Goal: Task Accomplishment & Management: Use online tool/utility

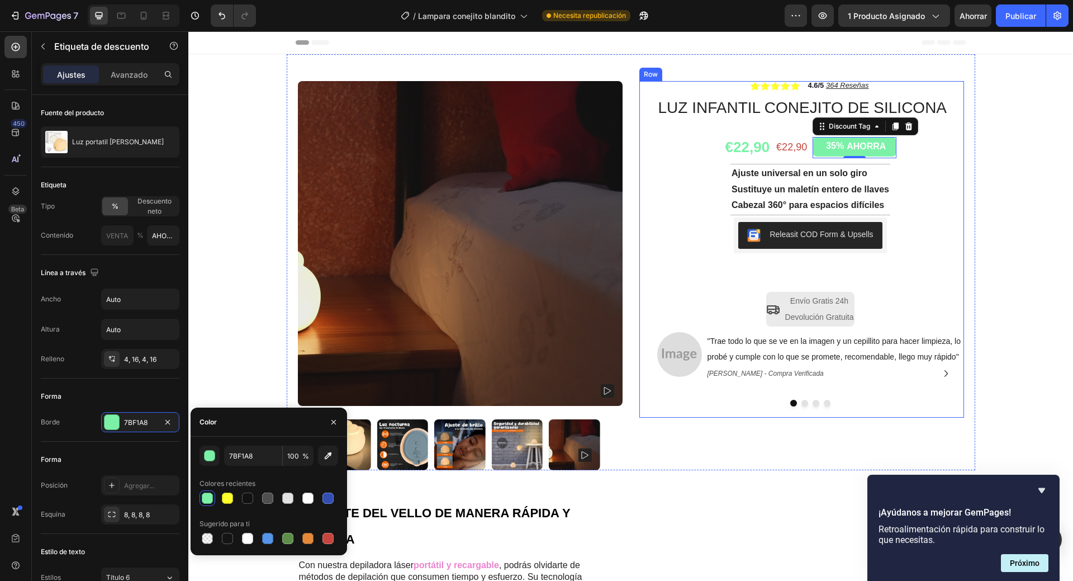
click at [657, 197] on div "Icon Icon Icon Icon Icon Icon List 4.6/5 364 Reseñas Text Block Row LUZ INFANTI…" at bounding box center [810, 249] width 307 height 337
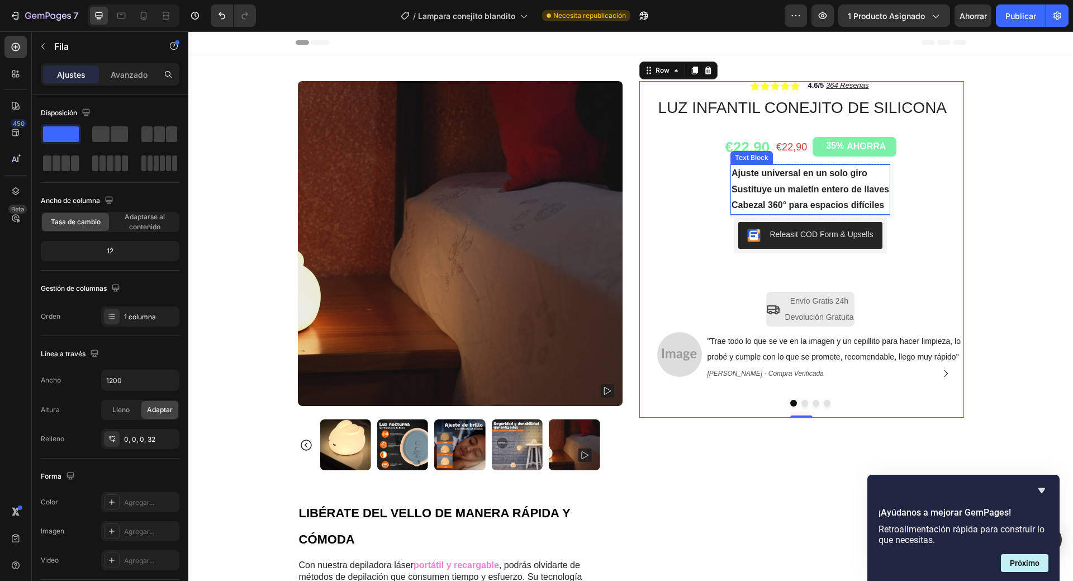
click at [794, 173] on strong "Ajuste universal en un solo giro" at bounding box center [800, 173] width 136 height 10
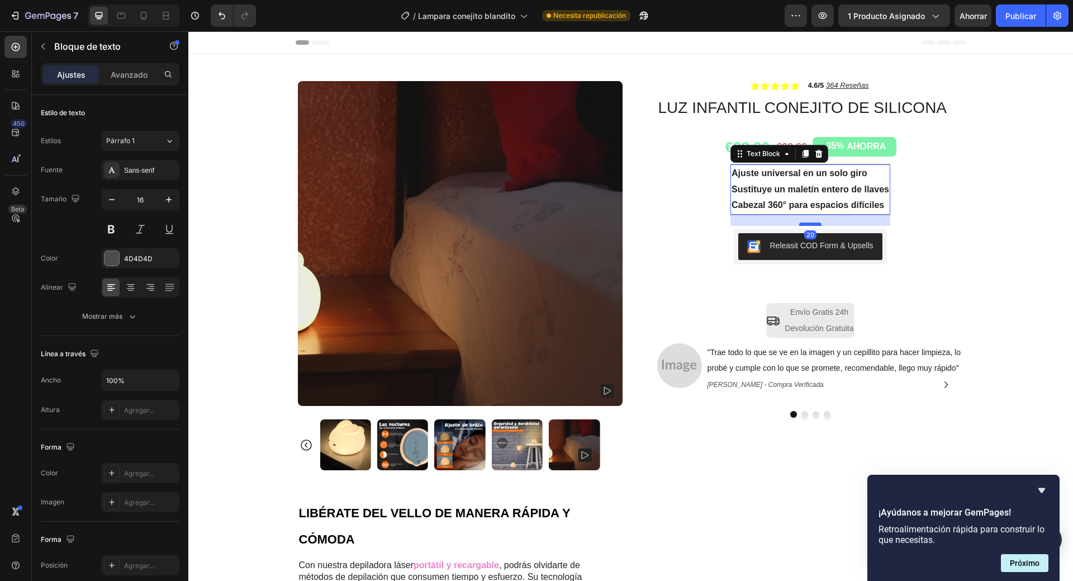
drag, startPoint x: 803, startPoint y: 215, endPoint x: 804, endPoint y: 226, distance: 11.2
click at [804, 226] on div at bounding box center [810, 223] width 22 height 3
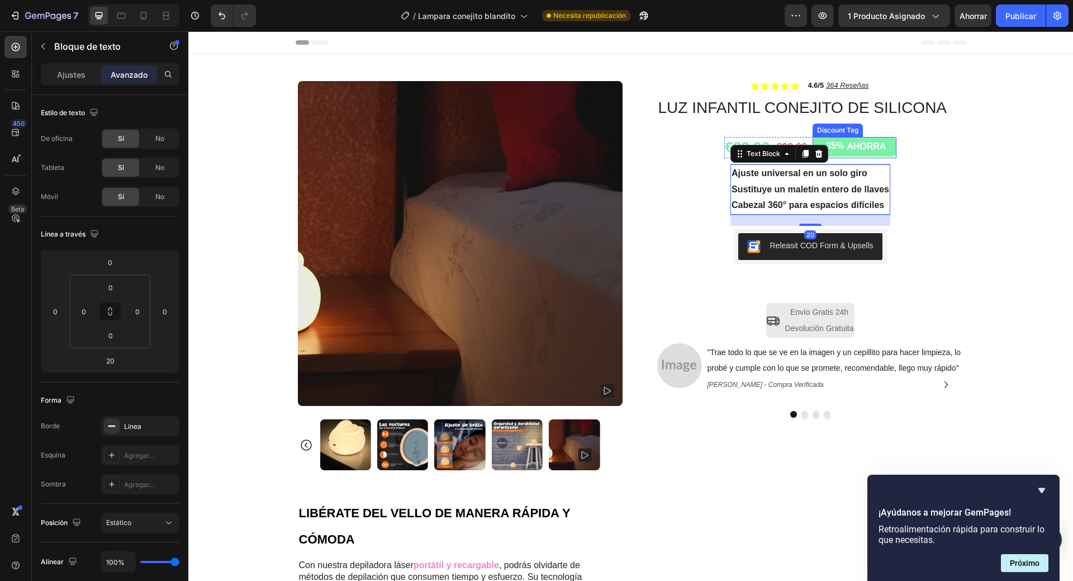
click at [836, 144] on div "35%" at bounding box center [835, 146] width 20 height 14
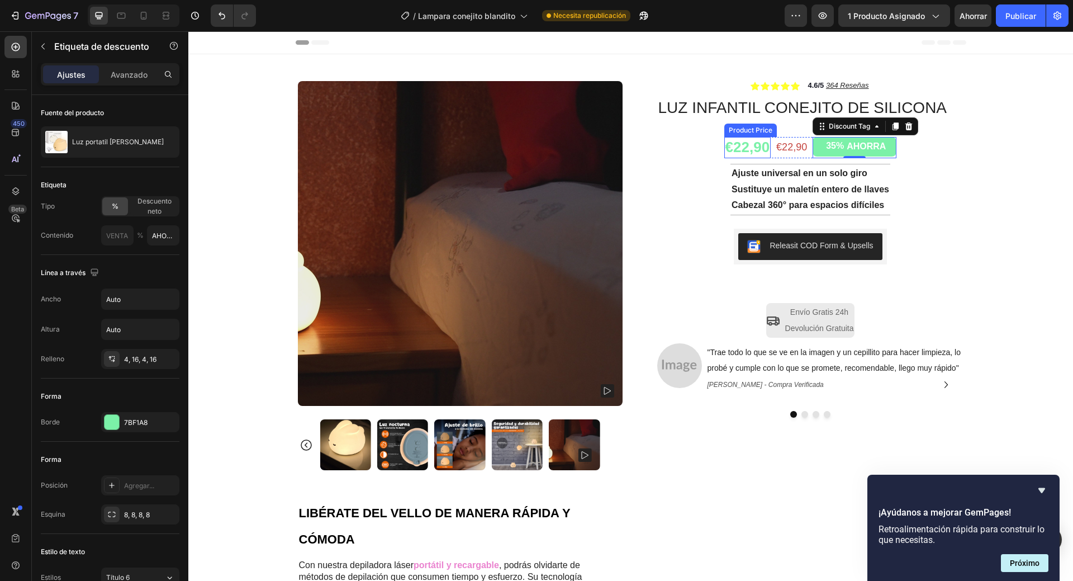
click at [766, 158] on div "€22,90" at bounding box center [747, 147] width 47 height 21
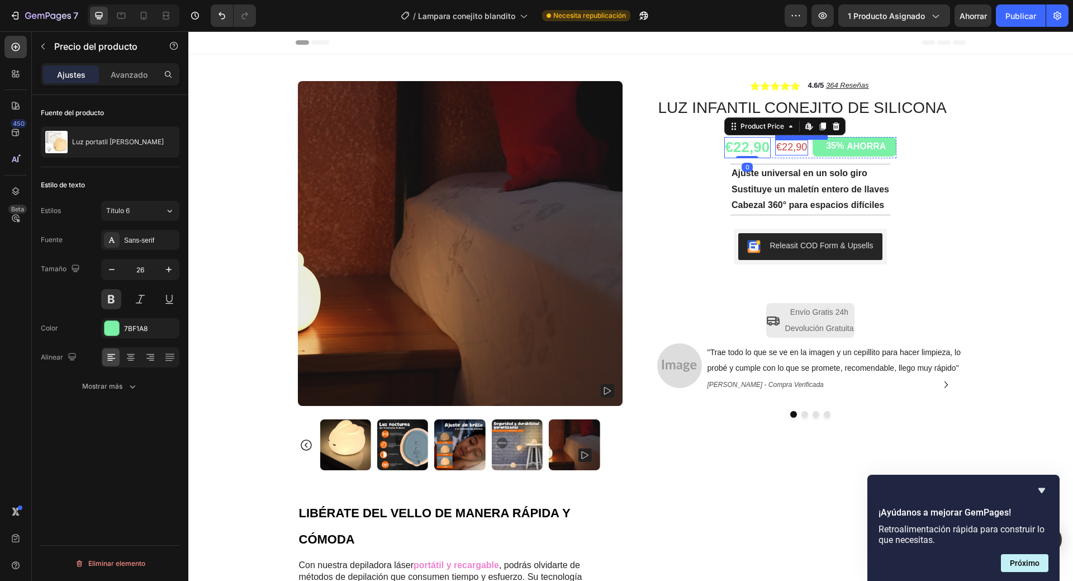
click at [796, 153] on div "€22,90" at bounding box center [791, 147] width 33 height 15
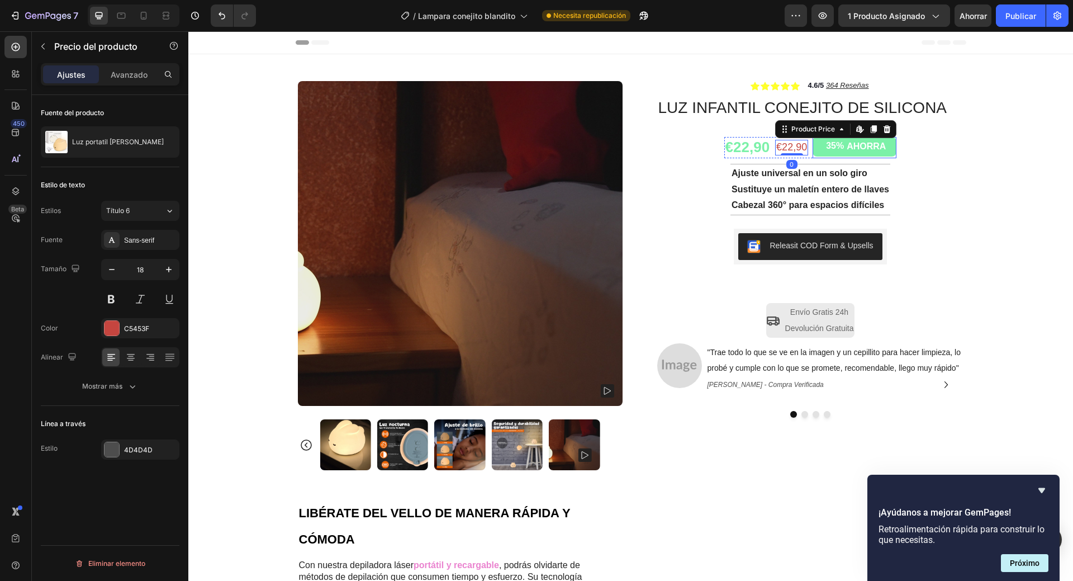
click at [891, 145] on div "35% AHORRA" at bounding box center [855, 147] width 84 height 20
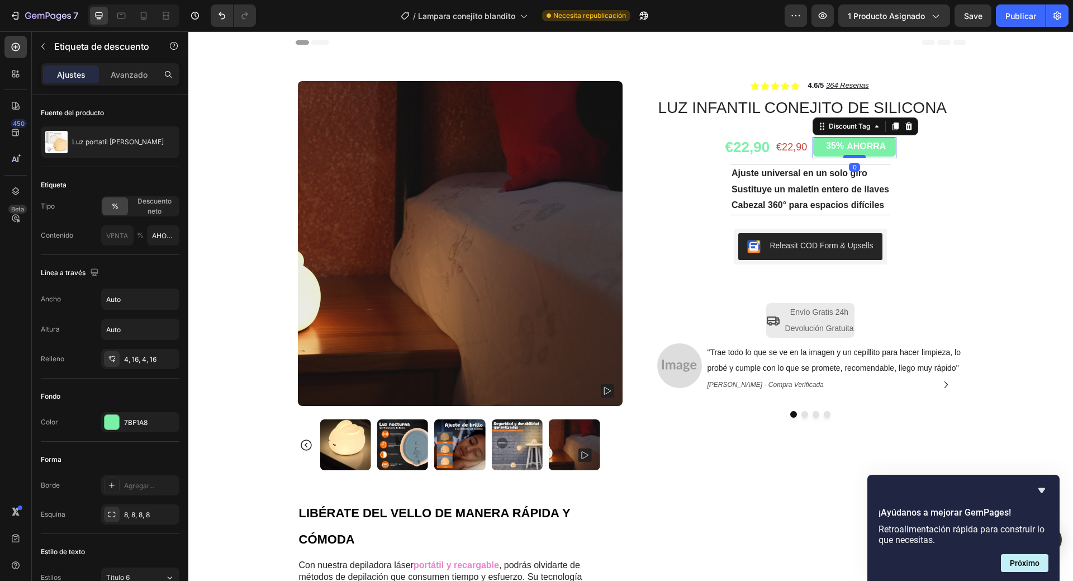
click at [846, 155] on div at bounding box center [855, 156] width 22 height 3
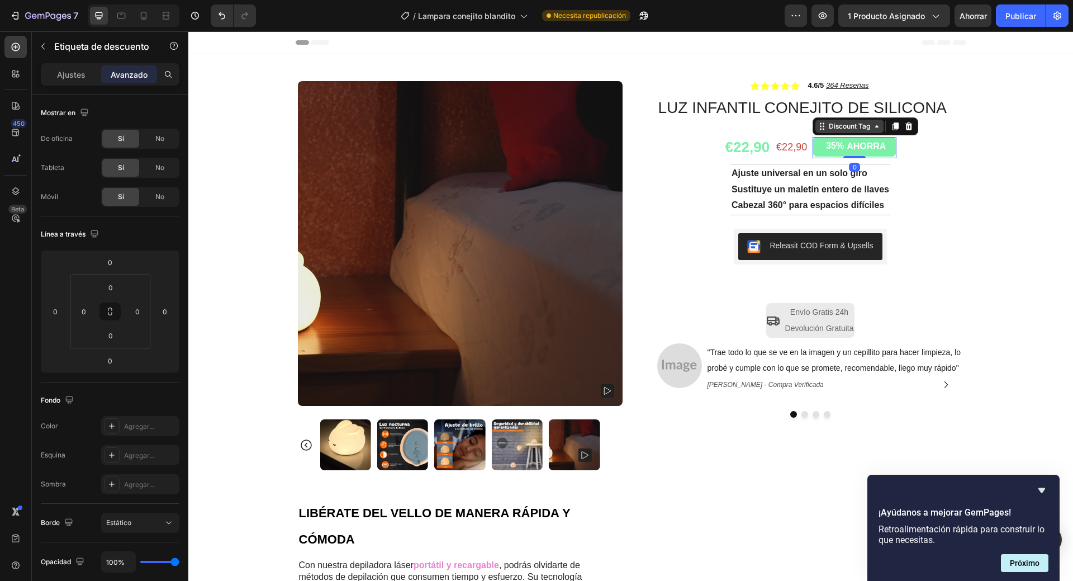
click at [832, 132] on div "Discount Tag" at bounding box center [850, 126] width 68 height 13
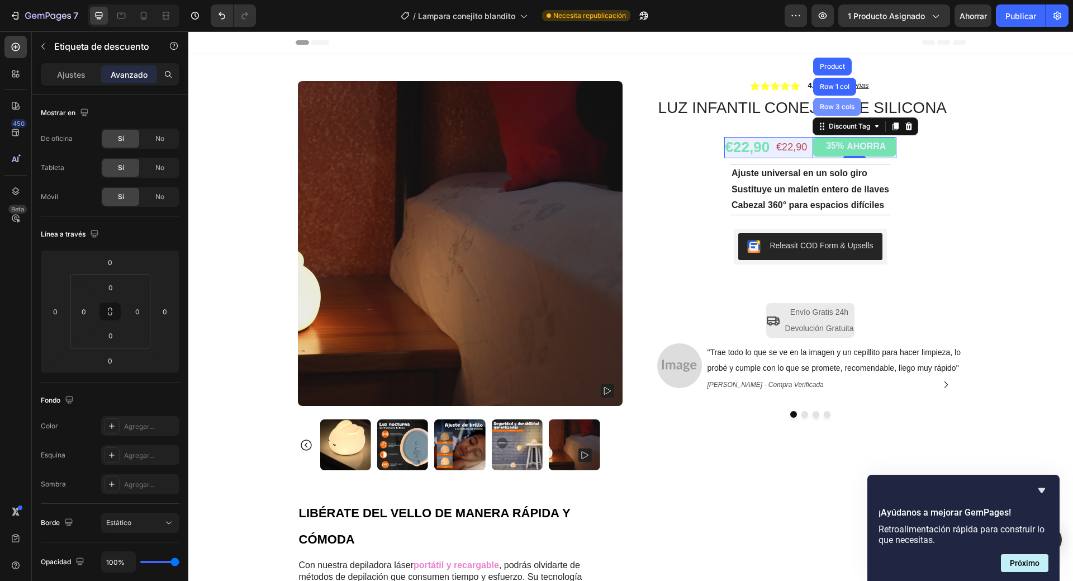
click at [826, 105] on div "Row 3 cols" at bounding box center [837, 106] width 39 height 7
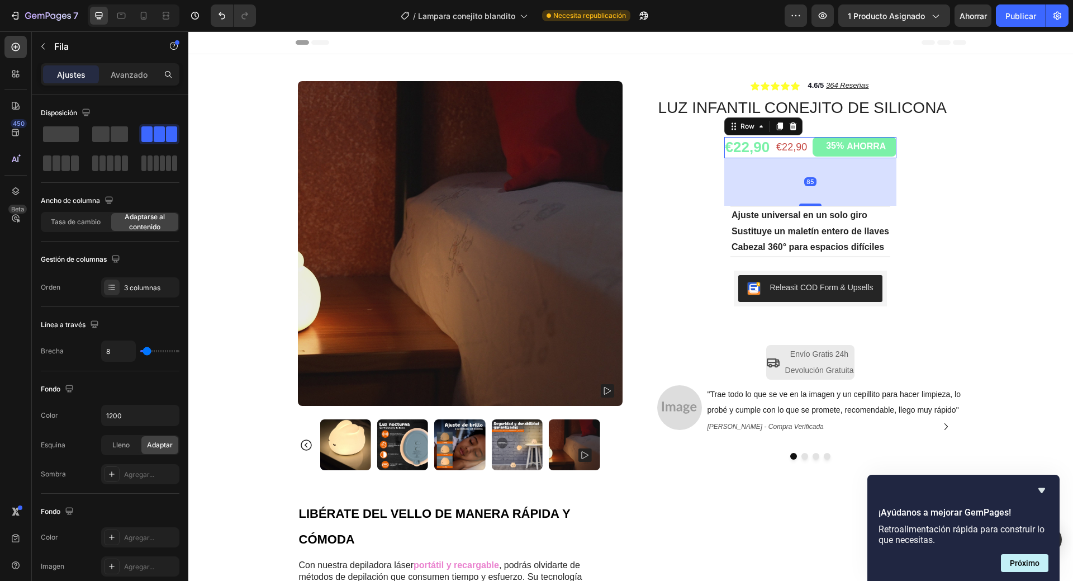
drag, startPoint x: 804, startPoint y: 161, endPoint x: 796, endPoint y: 203, distance: 42.8
click at [799, 203] on div at bounding box center [810, 204] width 22 height 2
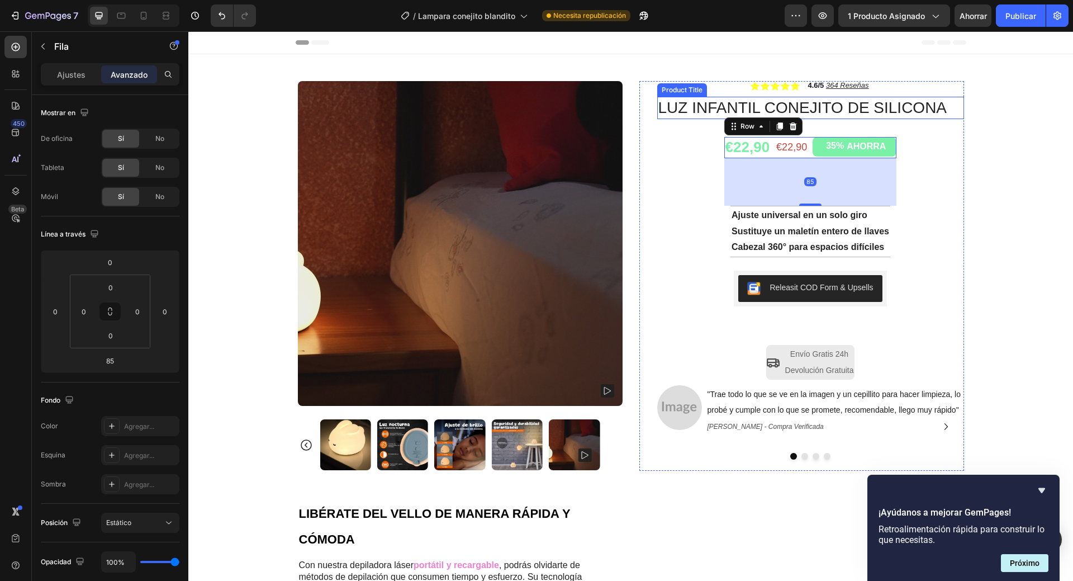
click at [863, 112] on h1 "LUZ INFANTIL CONEJITO DE SILICONA" at bounding box center [810, 108] width 307 height 22
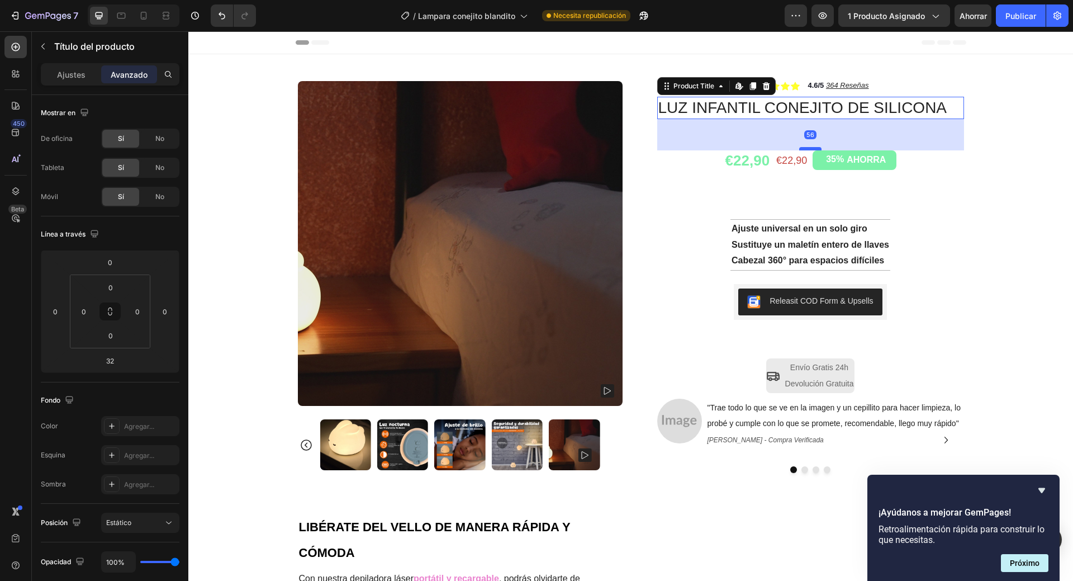
drag, startPoint x: 806, startPoint y: 135, endPoint x: 805, endPoint y: 149, distance: 13.5
click at [805, 149] on div at bounding box center [810, 148] width 22 height 3
type input "56"
click at [873, 86] on div "Icon Icon Icon Icon Icon Icon List 4.6/5 364 Reseñas Text Block Row LUZ INFANTI…" at bounding box center [810, 282] width 307 height 403
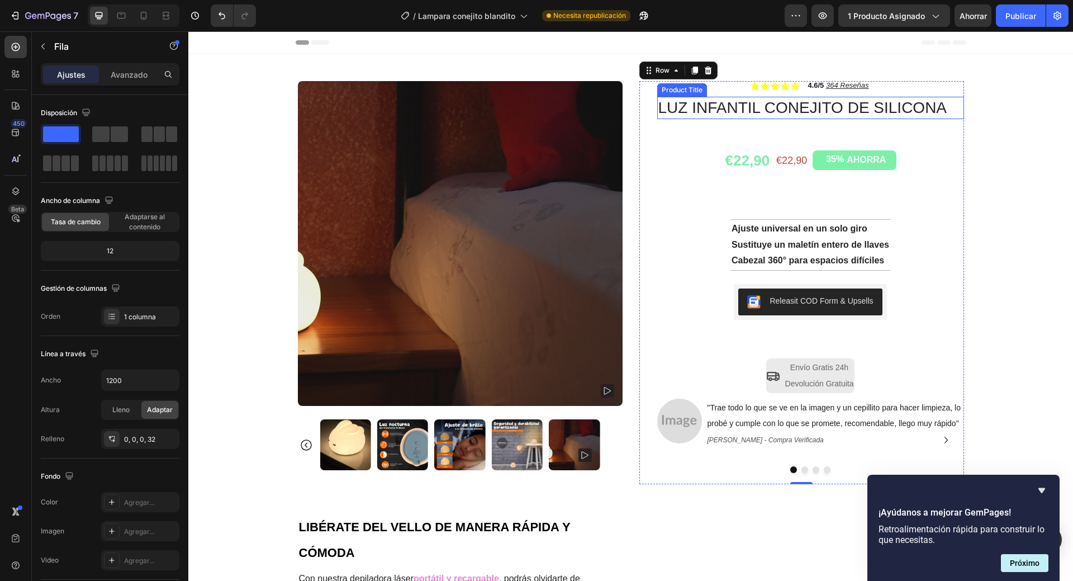
click at [800, 103] on h1 "LUZ INFANTIL CONEJITO DE SILICONA" at bounding box center [810, 108] width 307 height 22
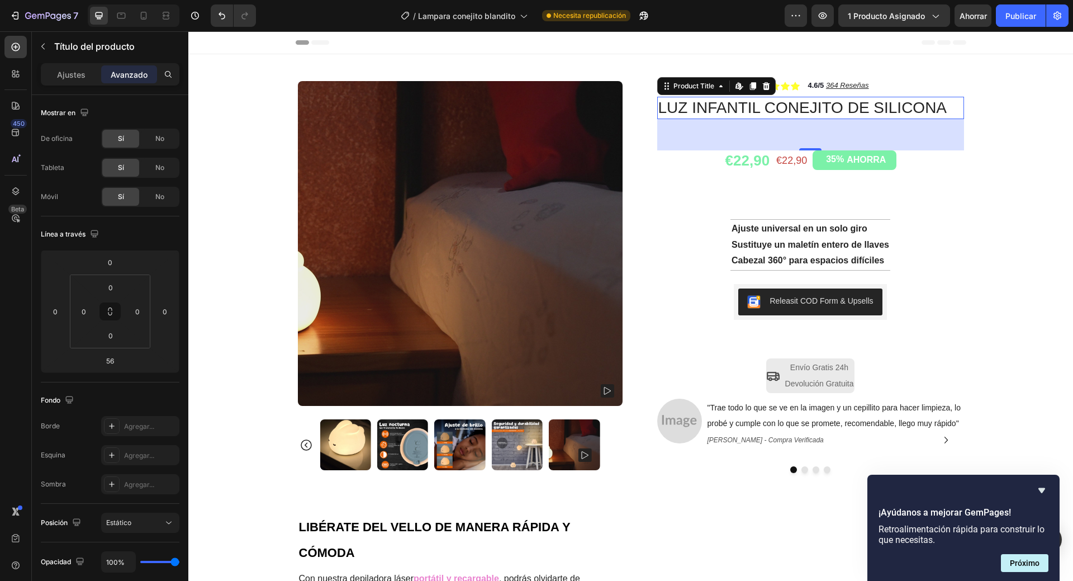
click at [797, 101] on h1 "LUZ INFANTIL CONEJITO DE SILICONA" at bounding box center [810, 108] width 307 height 22
click at [854, 78] on div "Product Images Row Icon Icon Icon Icon Icon Icon List 4.6/5 364 Reseñas Text Bl…" at bounding box center [631, 269] width 689 height 430
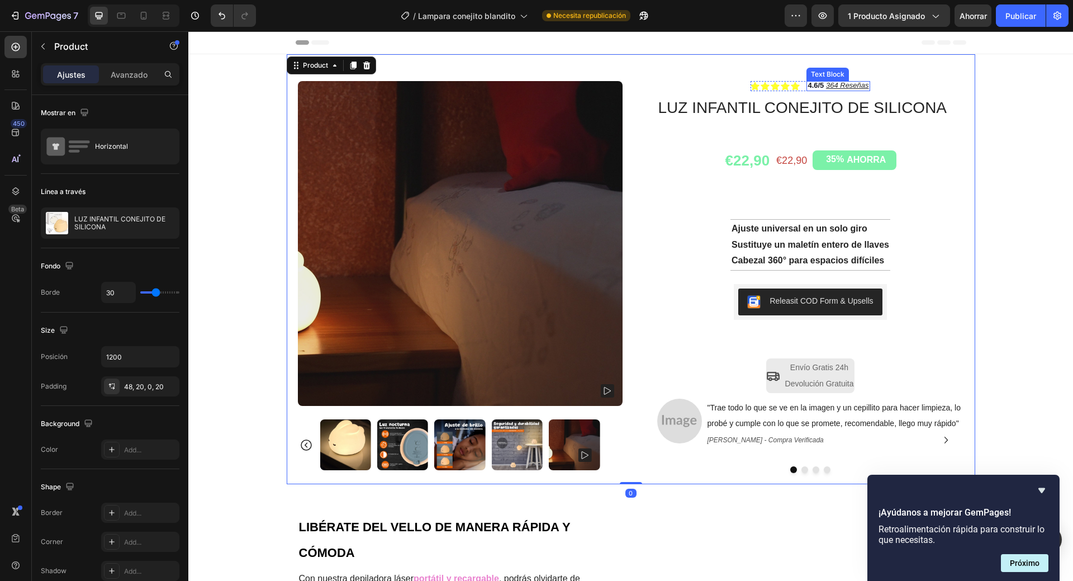
click at [851, 83] on u "364 Reseñas" at bounding box center [847, 85] width 43 height 8
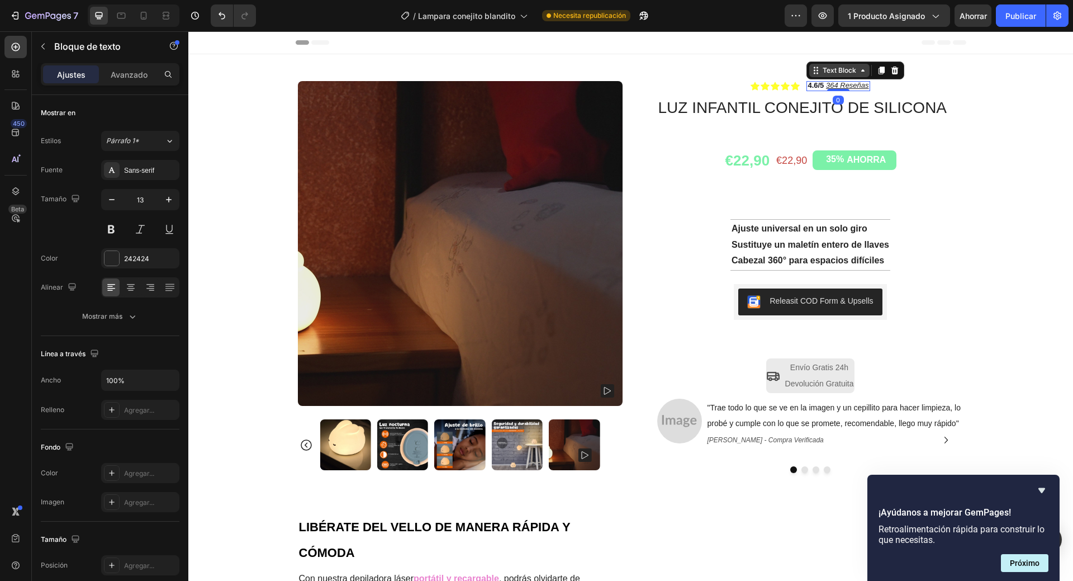
click at [812, 73] on icon at bounding box center [816, 70] width 9 height 9
click at [813, 91] on div "Row 2 cols" at bounding box center [831, 91] width 39 height 7
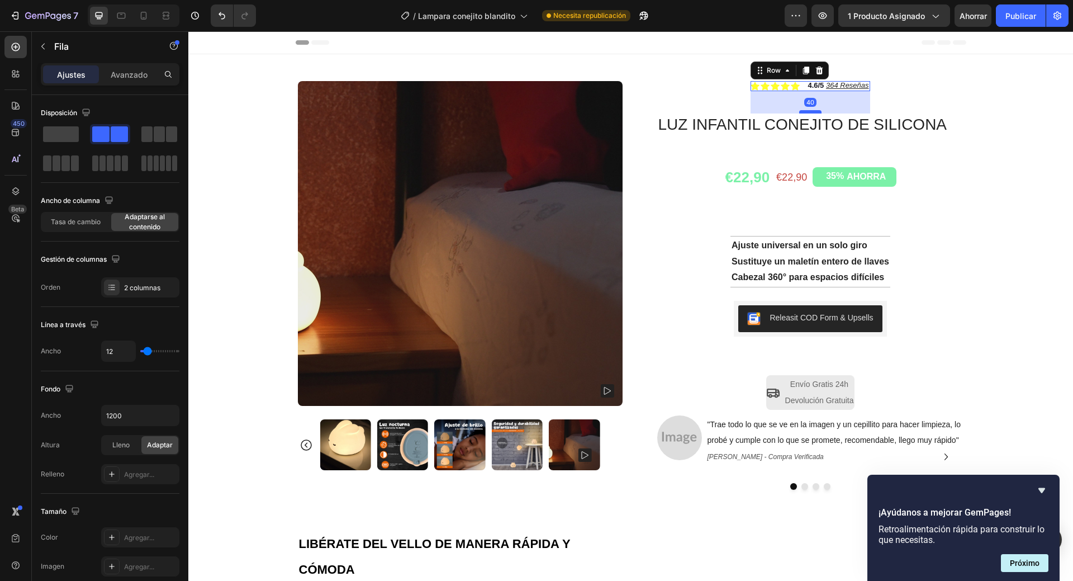
drag, startPoint x: 804, startPoint y: 96, endPoint x: 805, endPoint y: 112, distance: 16.8
click at [805, 112] on div at bounding box center [810, 111] width 22 height 3
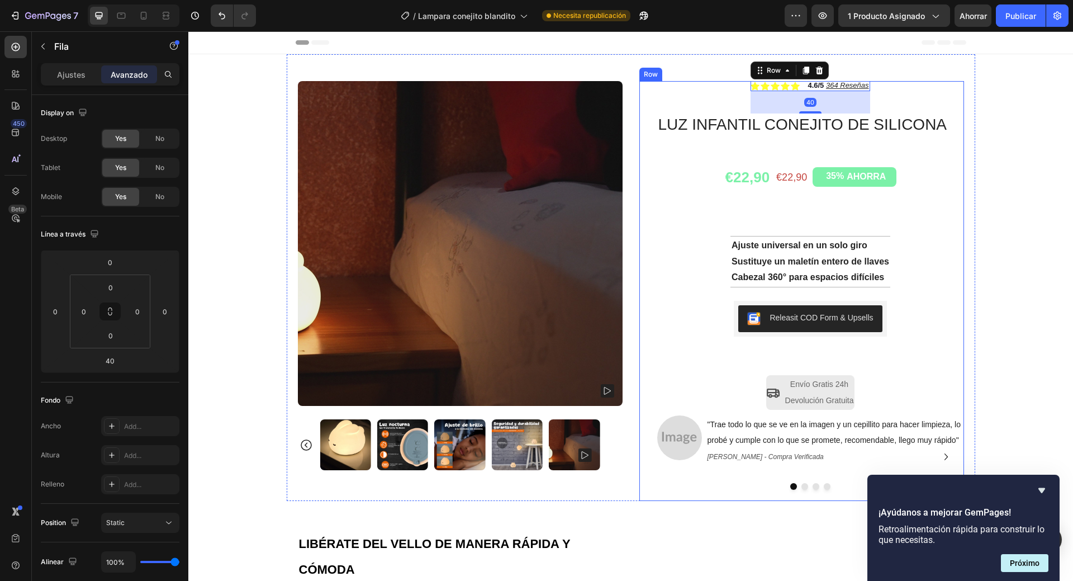
click at [719, 97] on div "Icon Icon Icon Icon Icon Icon List 4.6/5 364 Reseñas Text Block Row 40 LUZ INFA…" at bounding box center [810, 291] width 307 height 420
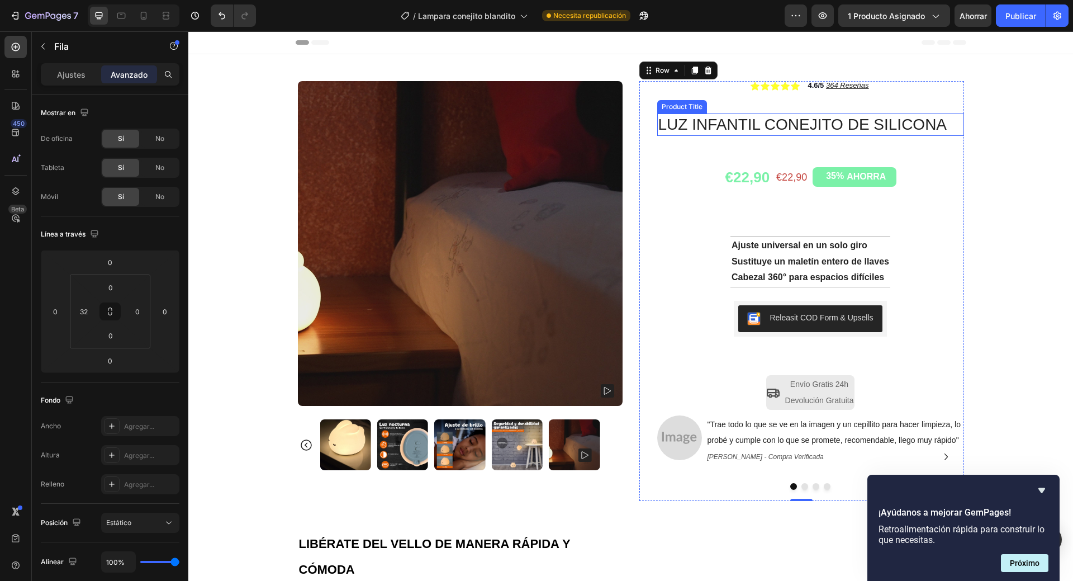
click at [796, 126] on h1 "LUZ INFANTIL CONEJITO DE SILICONA" at bounding box center [810, 124] width 307 height 22
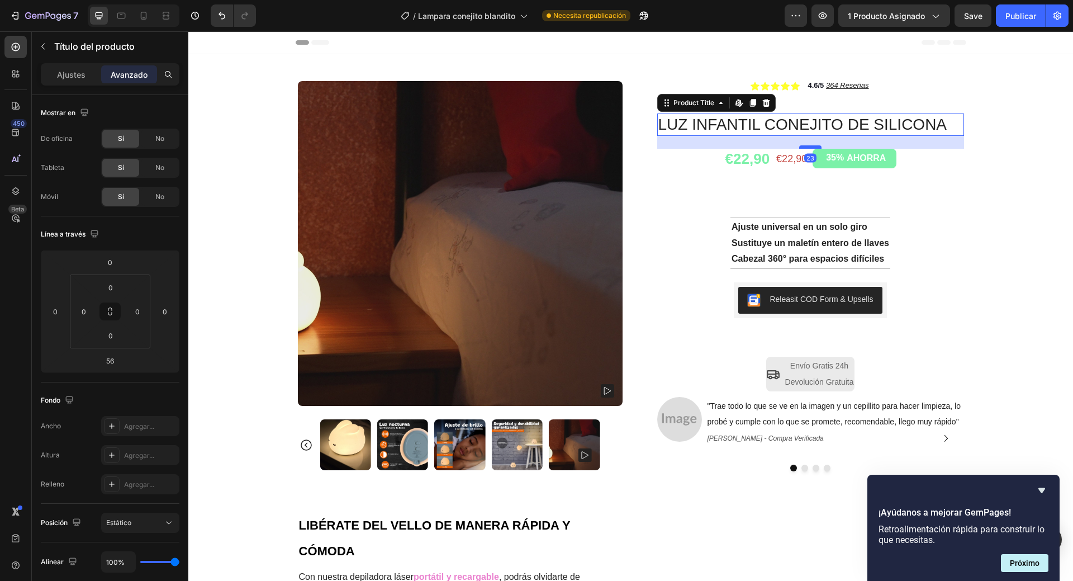
drag, startPoint x: 808, startPoint y: 165, endPoint x: 808, endPoint y: 146, distance: 18.4
click at [808, 146] on div at bounding box center [810, 146] width 22 height 3
type input "23"
click at [798, 246] on strong "Sustituye un maletín entero de llaves" at bounding box center [811, 243] width 158 height 10
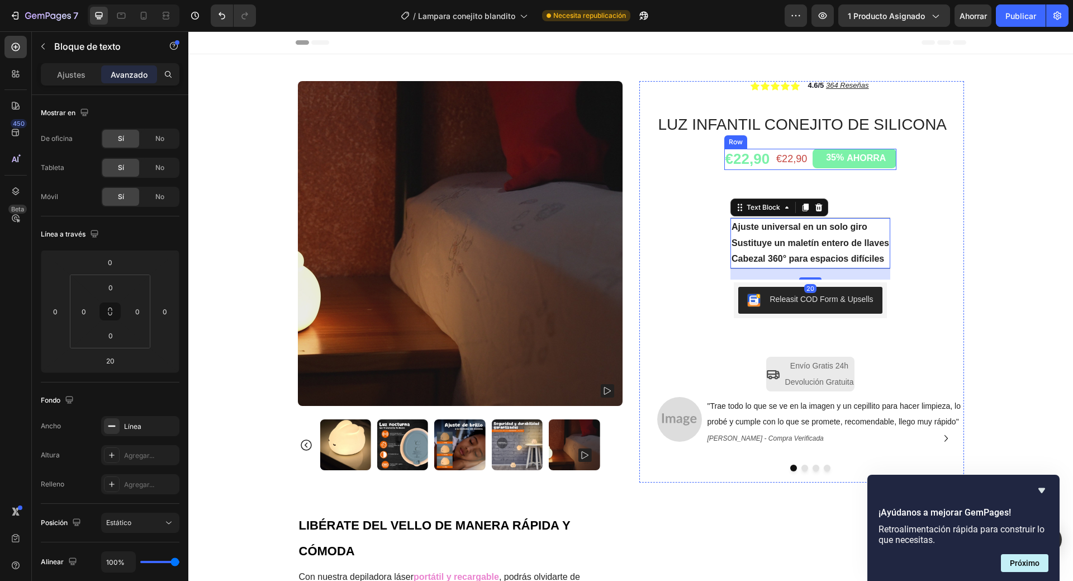
click at [807, 161] on div "€22,90 Product Price Product Price €22,90 Product Price Product Price 35% AHORR…" at bounding box center [810, 159] width 173 height 21
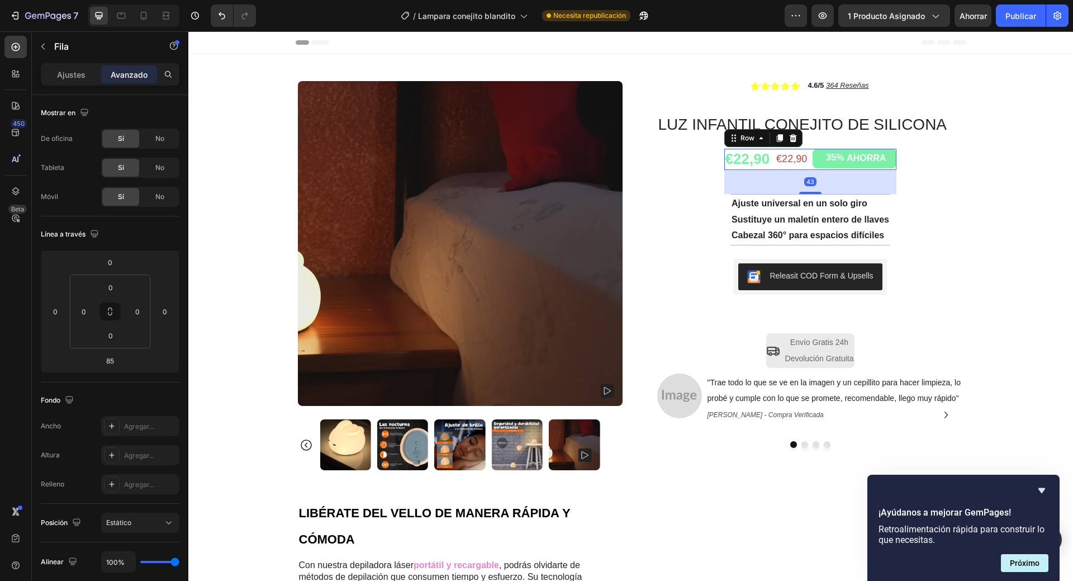
drag, startPoint x: 805, startPoint y: 215, endPoint x: 802, endPoint y: 192, distance: 23.7
click at [802, 192] on div at bounding box center [810, 193] width 22 height 2
type input "43"
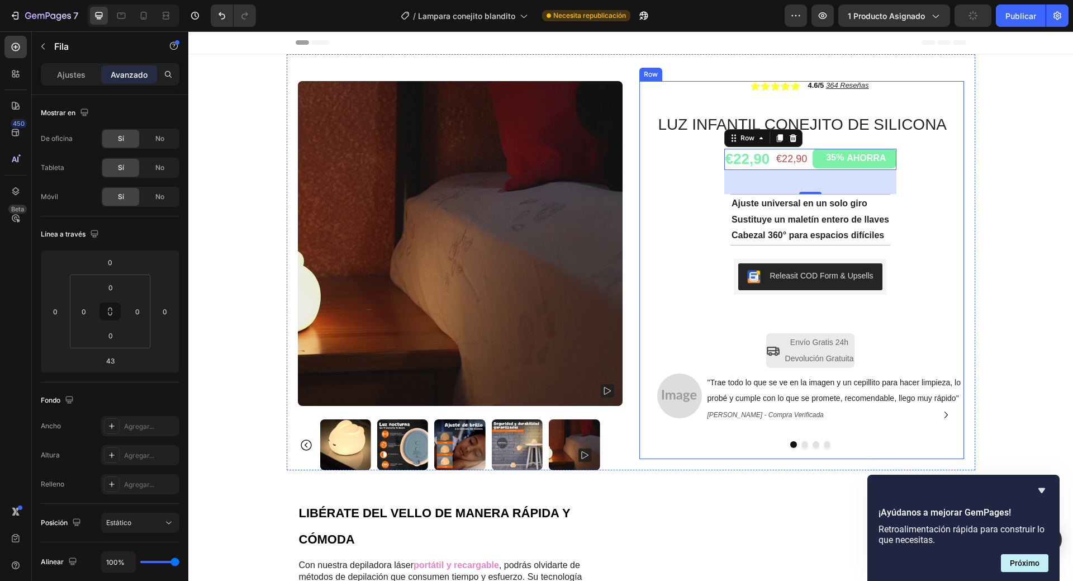
click at [913, 236] on div "Icon Icon Icon Icon Icon Icon List 4.6/5 364 Reseñas Text Block Row LUZ INFANTI…" at bounding box center [810, 270] width 307 height 378
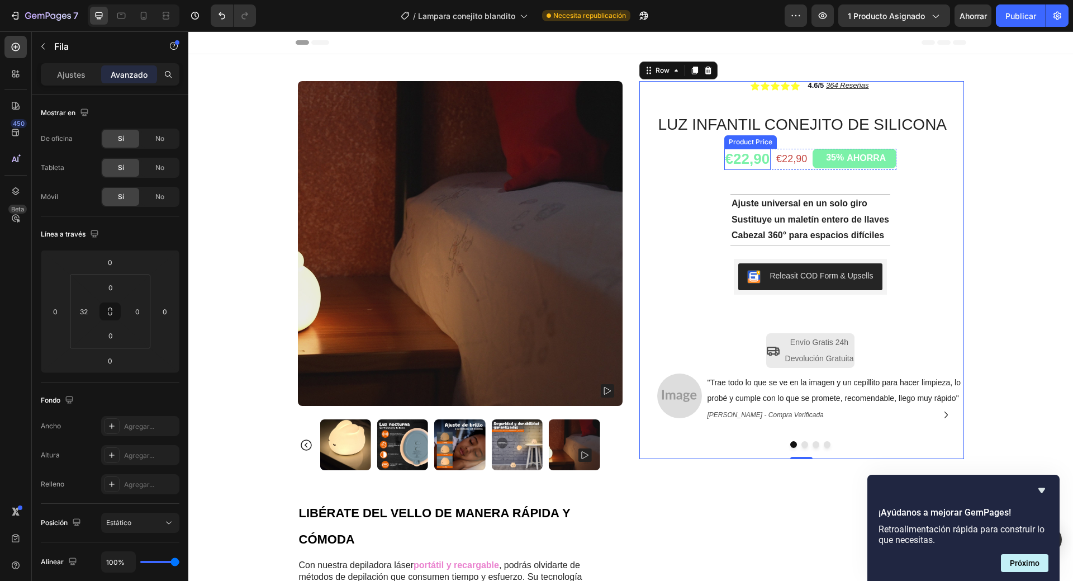
click at [757, 166] on div "€22,90" at bounding box center [747, 159] width 47 height 21
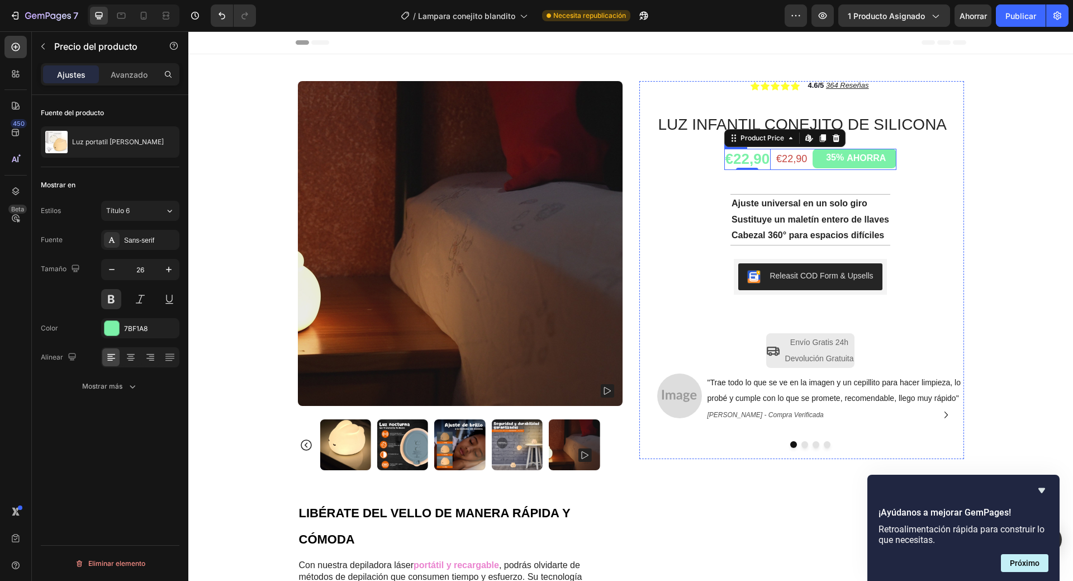
click at [797, 169] on div "€22,90 Product Price Product Price" at bounding box center [791, 159] width 33 height 21
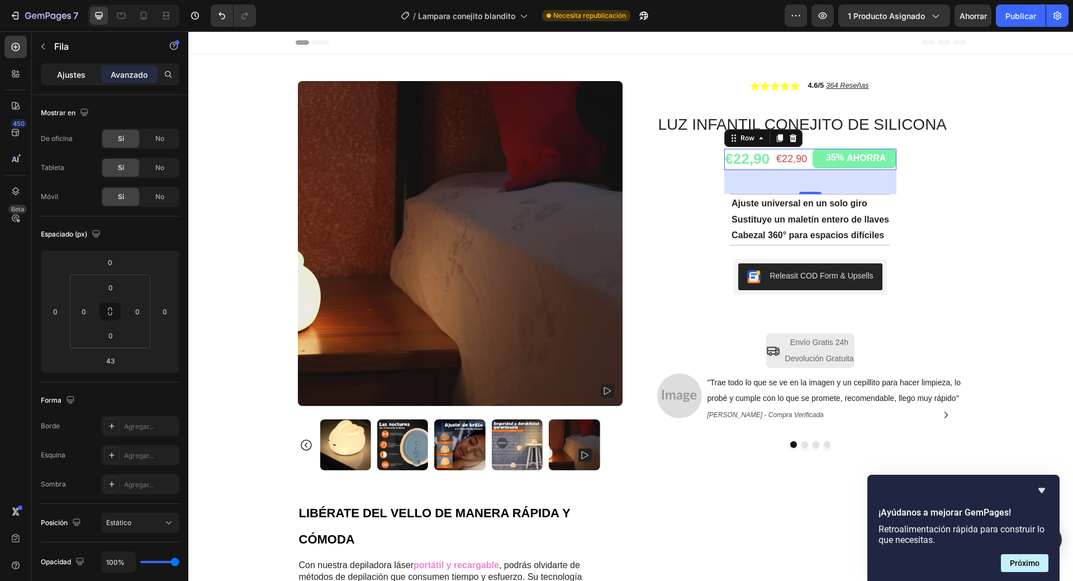
click at [63, 76] on font "Ajustes" at bounding box center [71, 75] width 29 height 10
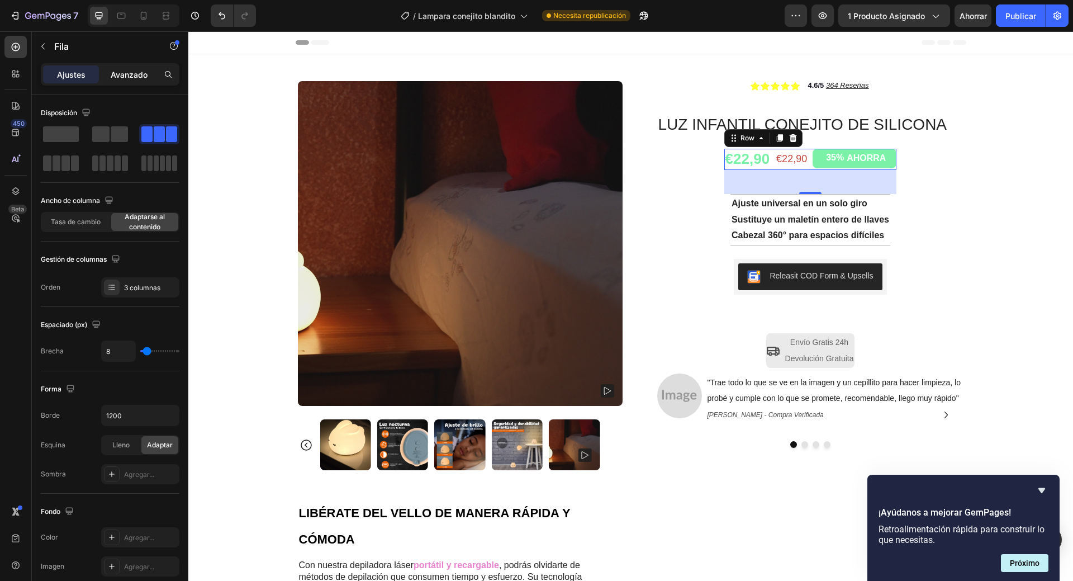
click at [116, 73] on font "Avanzado" at bounding box center [129, 75] width 37 height 10
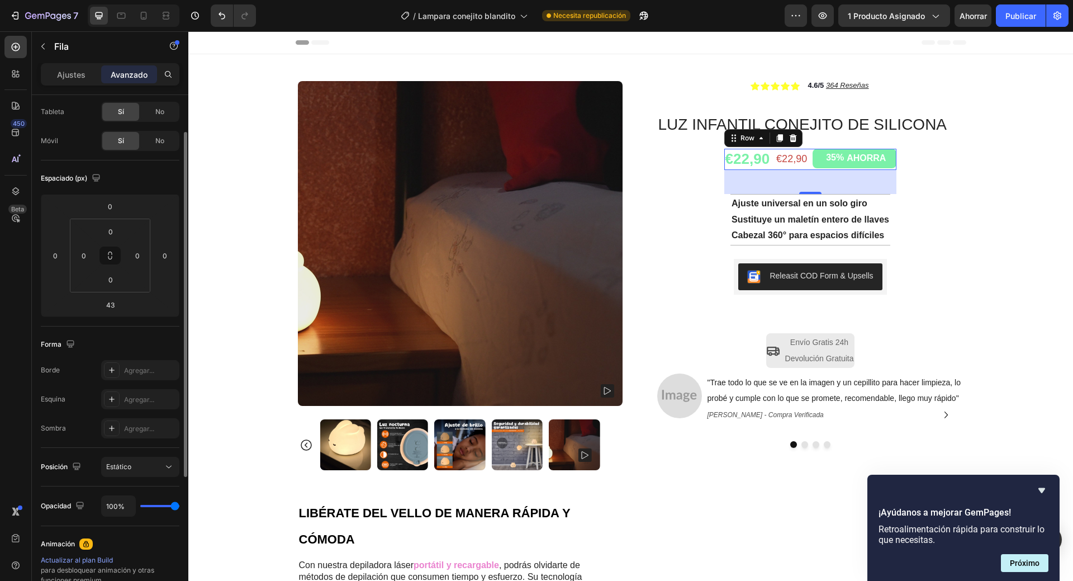
scroll to position [112, 0]
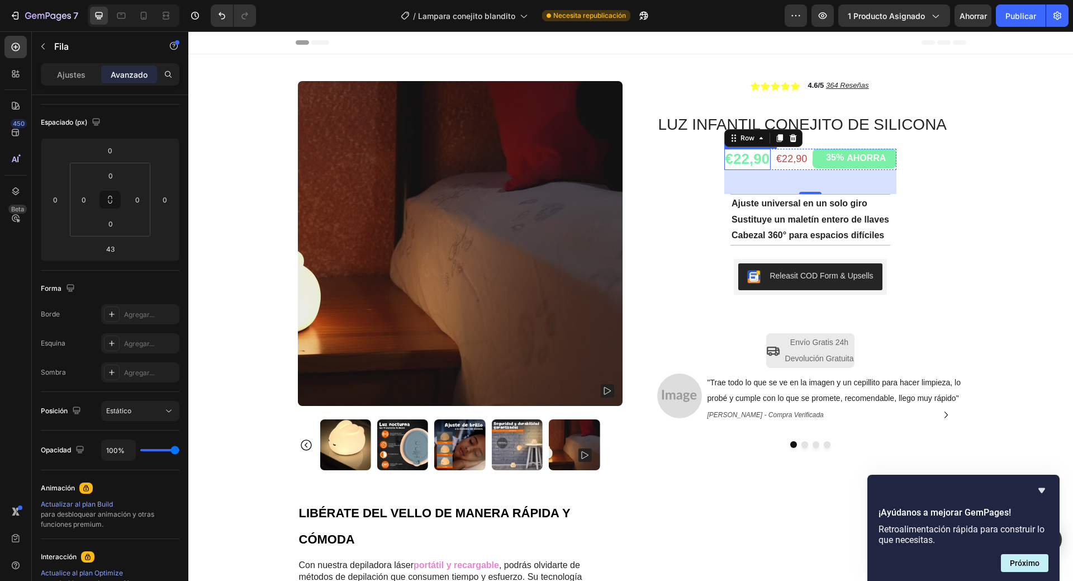
click at [740, 155] on div "€22,90" at bounding box center [747, 159] width 47 height 21
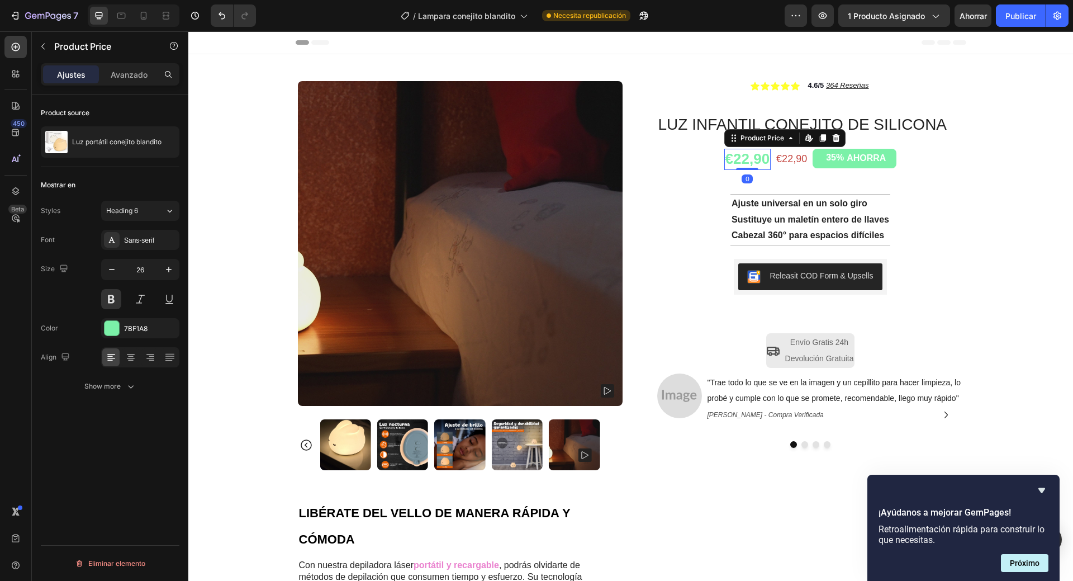
scroll to position [0, 0]
click at [168, 269] on icon "button" at bounding box center [168, 269] width 11 height 11
click at [169, 269] on icon "button" at bounding box center [168, 269] width 11 height 11
click at [169, 269] on icon "button" at bounding box center [169, 270] width 6 height 6
click at [169, 268] on icon "button" at bounding box center [169, 270] width 6 height 6
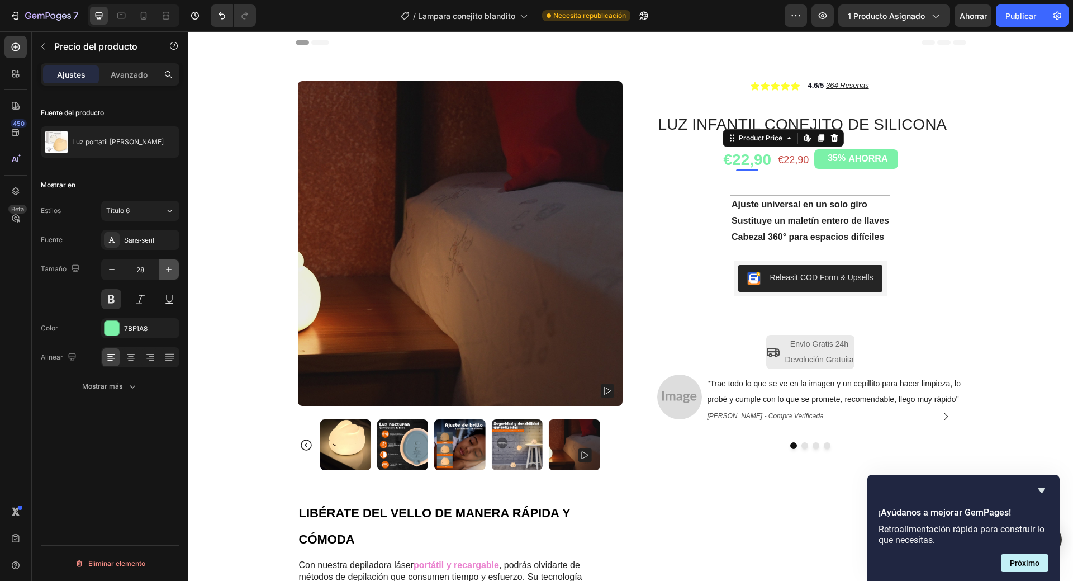
click at [169, 268] on icon "button" at bounding box center [169, 270] width 6 height 6
click at [169, 268] on icon "button" at bounding box center [168, 269] width 11 height 11
click at [170, 268] on icon "button" at bounding box center [168, 269] width 11 height 11
click at [171, 268] on icon "button" at bounding box center [168, 269] width 11 height 11
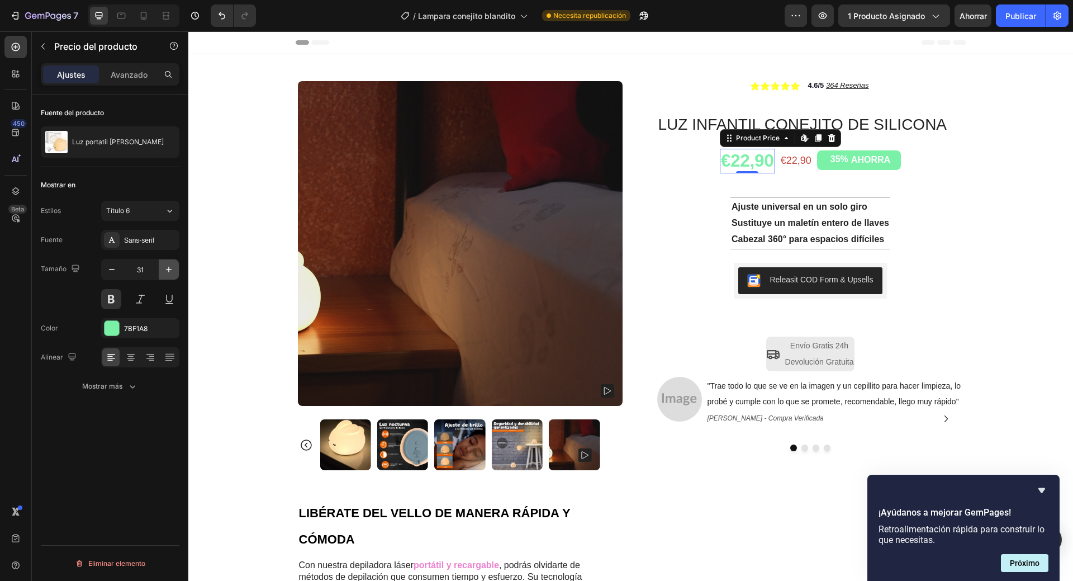
click at [171, 268] on icon "button" at bounding box center [168, 269] width 11 height 11
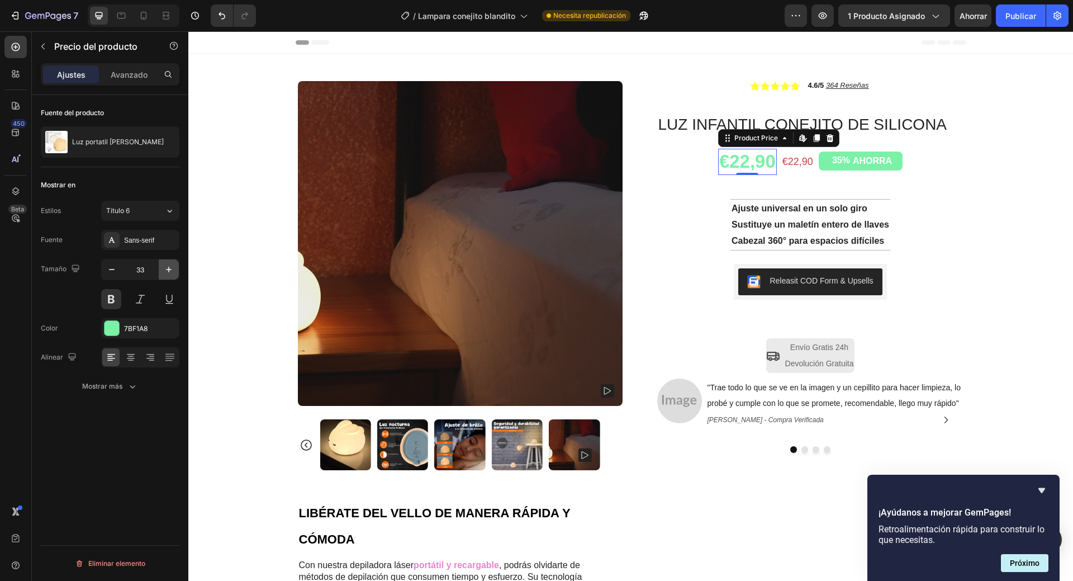
click at [171, 268] on icon "button" at bounding box center [168, 269] width 11 height 11
click at [171, 267] on icon "button" at bounding box center [168, 269] width 11 height 11
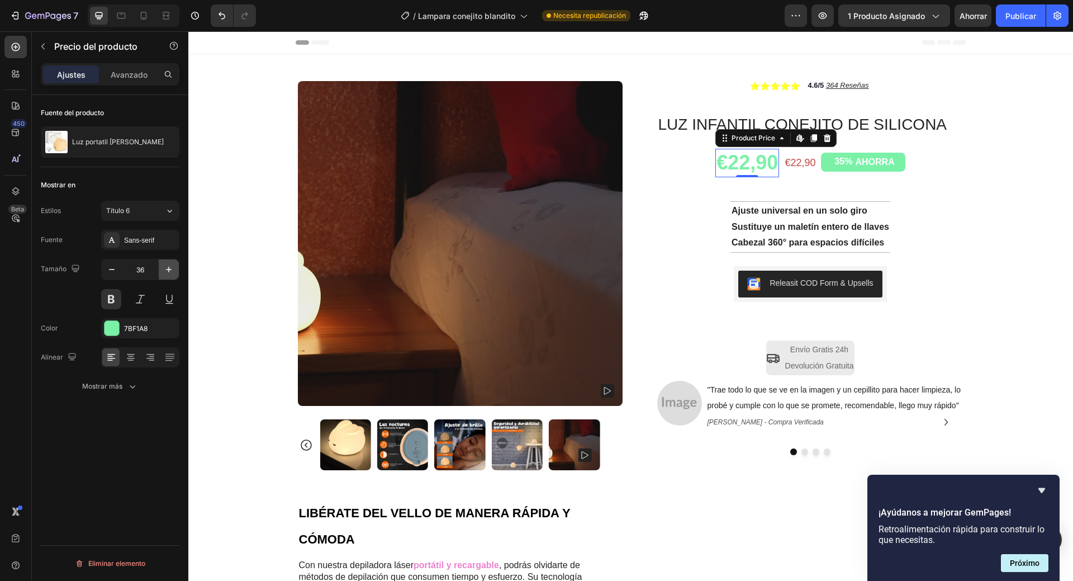
click at [171, 267] on icon "button" at bounding box center [168, 269] width 11 height 11
click at [172, 267] on icon "button" at bounding box center [168, 269] width 11 height 11
type input "39"
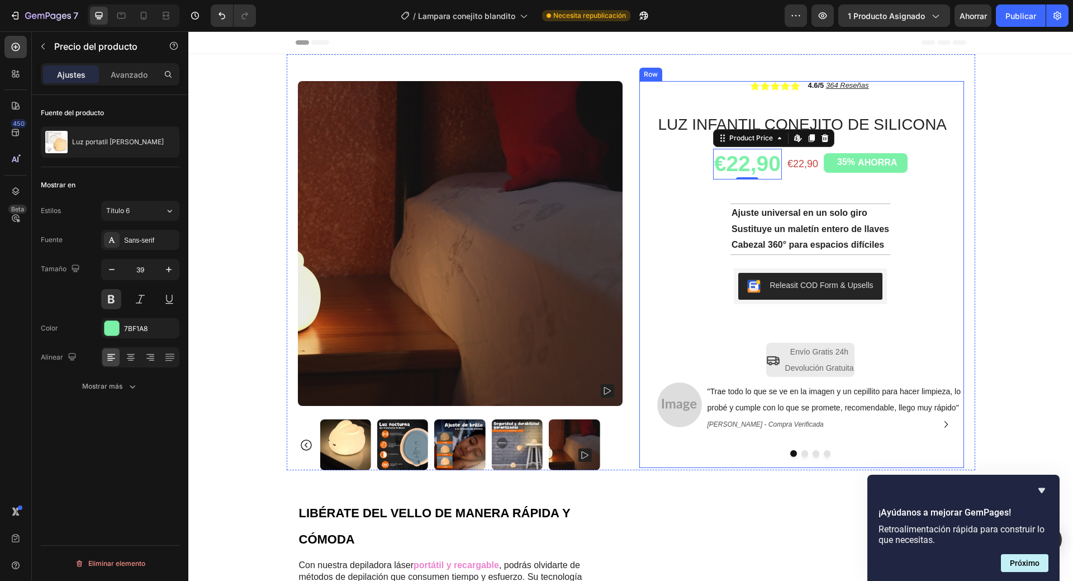
click at [963, 248] on div "Product Images Row Icon Icon Icon Icon Icon Icon List 4.6/5 364 Reseñas Text Bl…" at bounding box center [631, 262] width 689 height 416
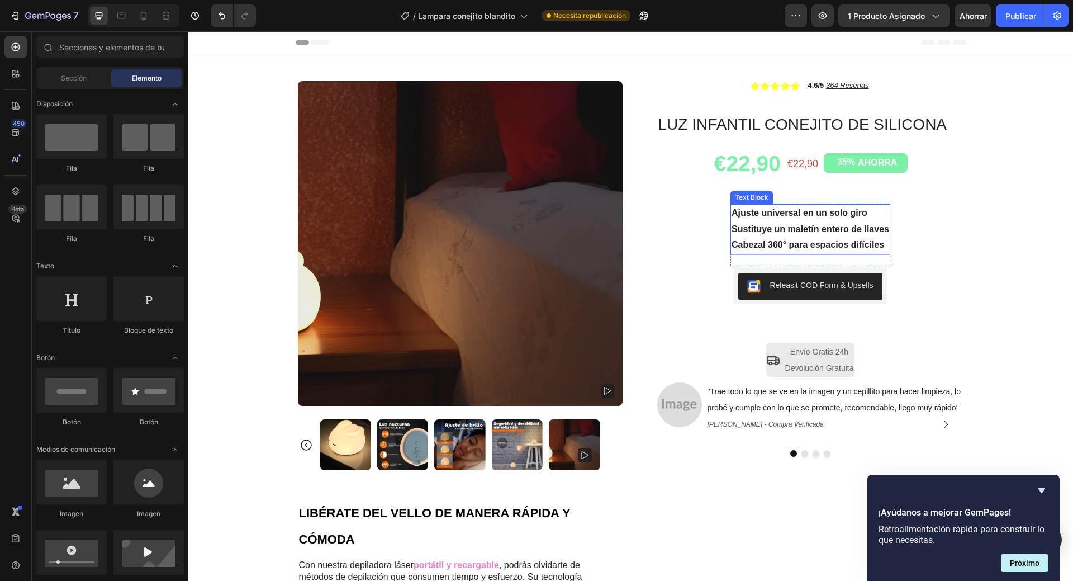
click at [802, 211] on strong "Ajuste universal en un solo giro" at bounding box center [800, 213] width 136 height 10
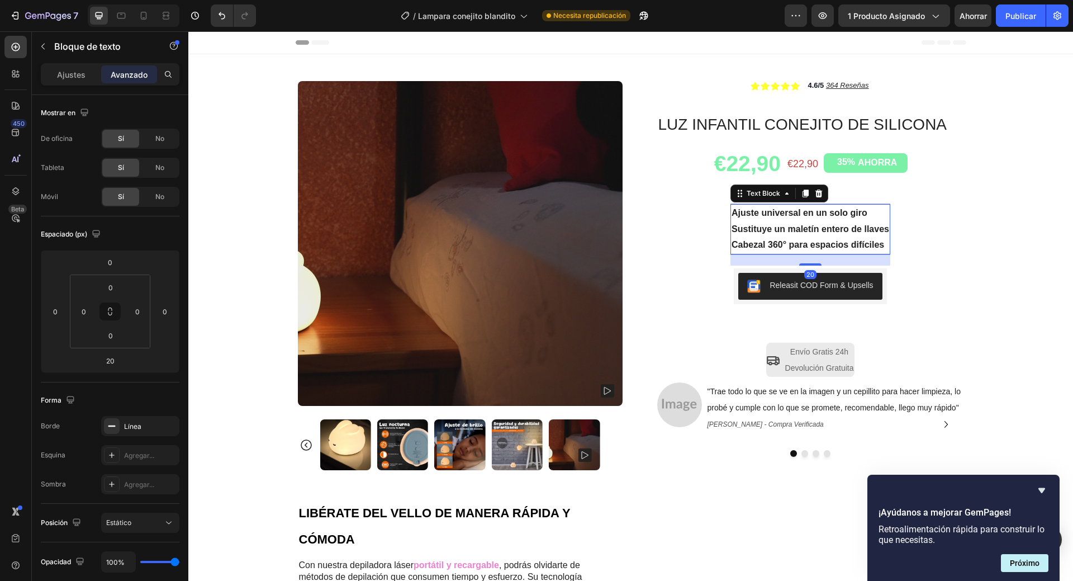
click at [802, 211] on strong "Ajuste universal en un solo giro" at bounding box center [800, 213] width 136 height 10
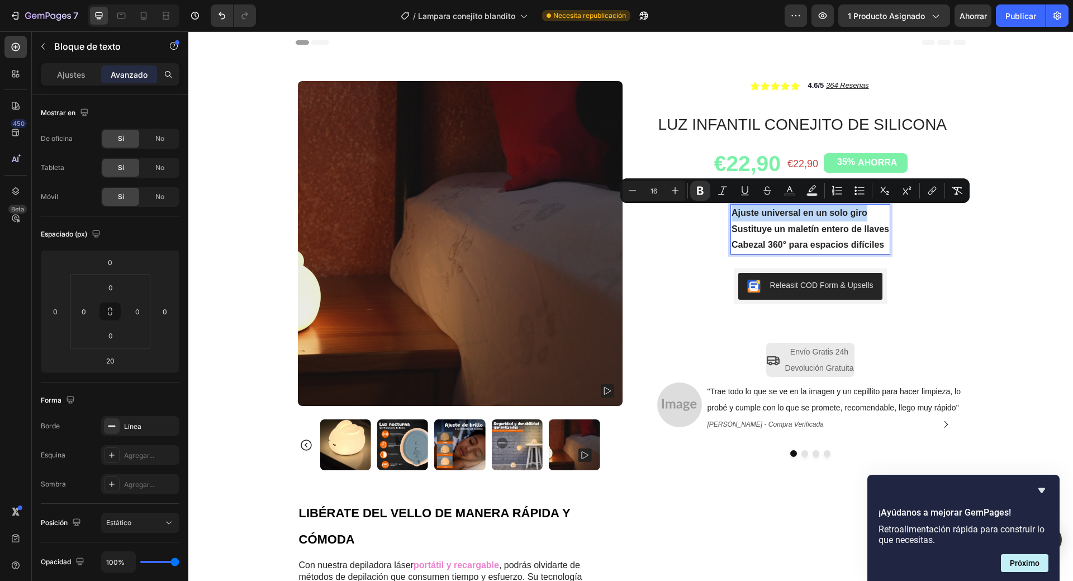
drag, startPoint x: 866, startPoint y: 212, endPoint x: 730, endPoint y: 216, distance: 137.0
click at [732, 216] on p "Ajuste universal en un solo giro" at bounding box center [811, 213] width 158 height 16
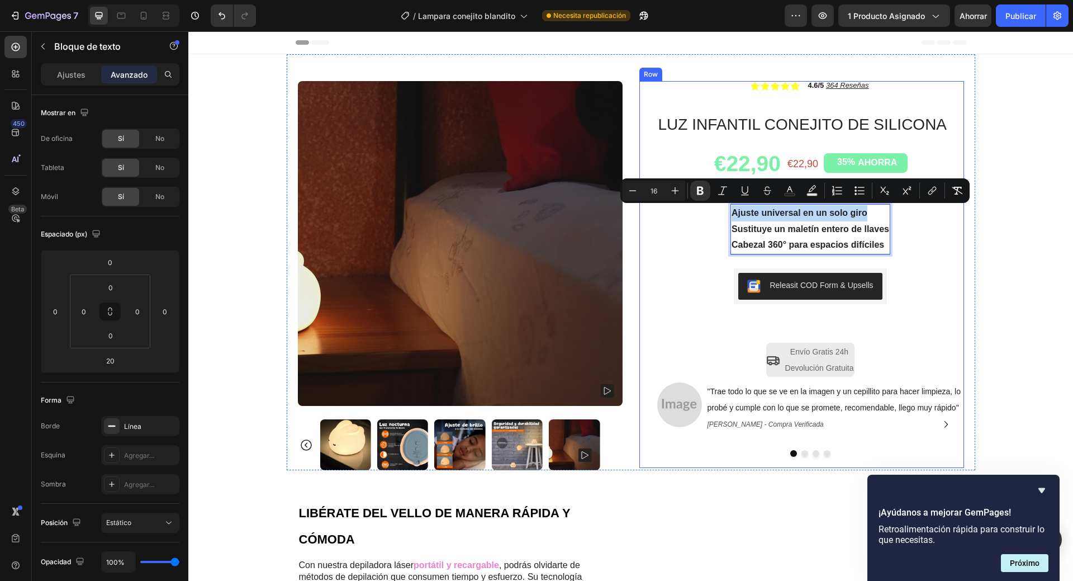
click at [950, 265] on div "Icon Icon Icon Icon Icon Icon List 4.6/5 364 Reseñas Text Block Row LUZ INFANTI…" at bounding box center [810, 274] width 307 height 387
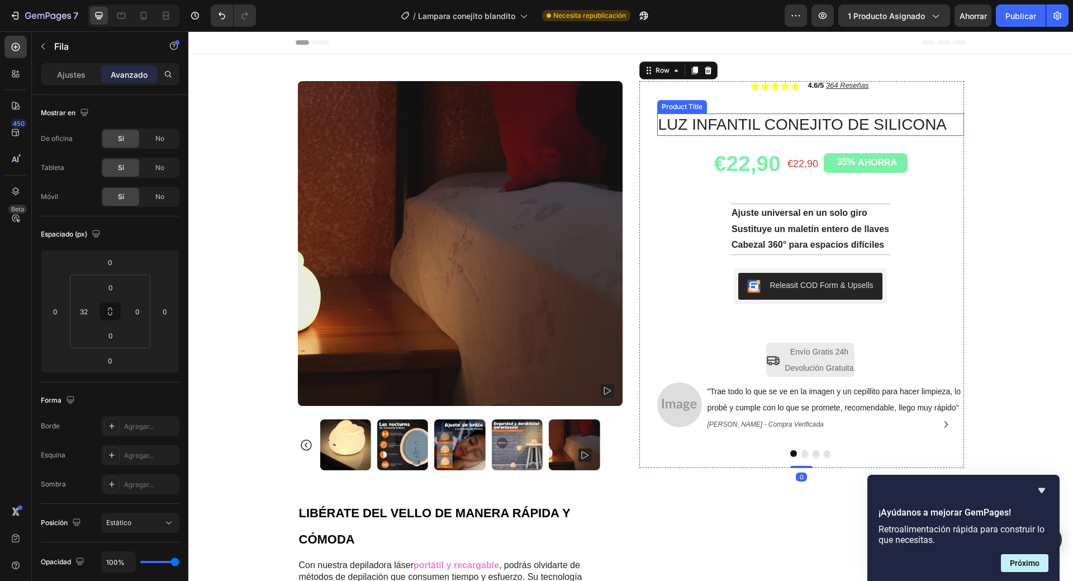
click at [863, 129] on h1 "LUZ INFANTIL CONEJITO DE SILICONA" at bounding box center [810, 124] width 307 height 22
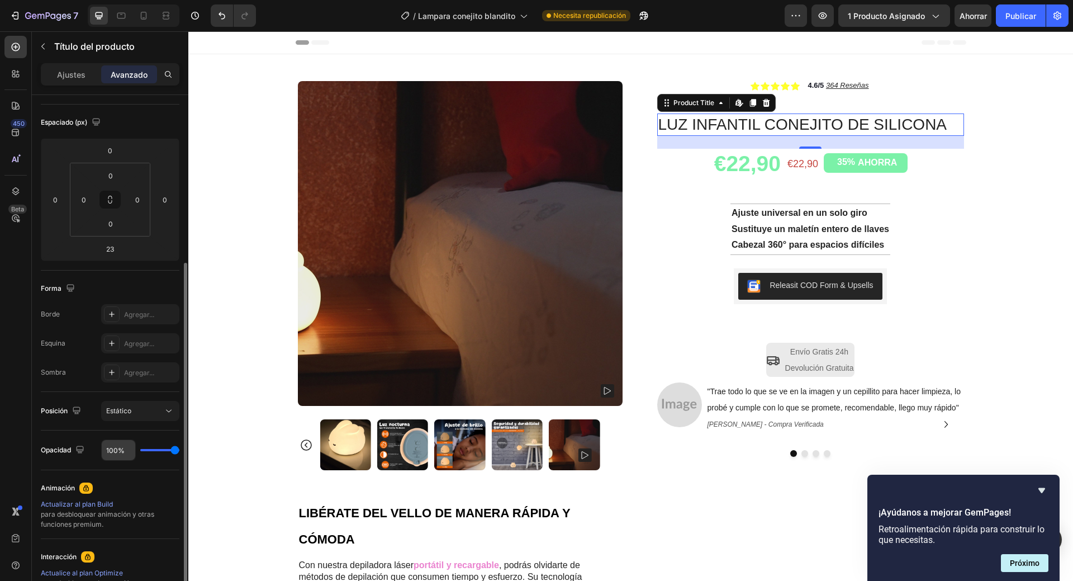
scroll to position [168, 0]
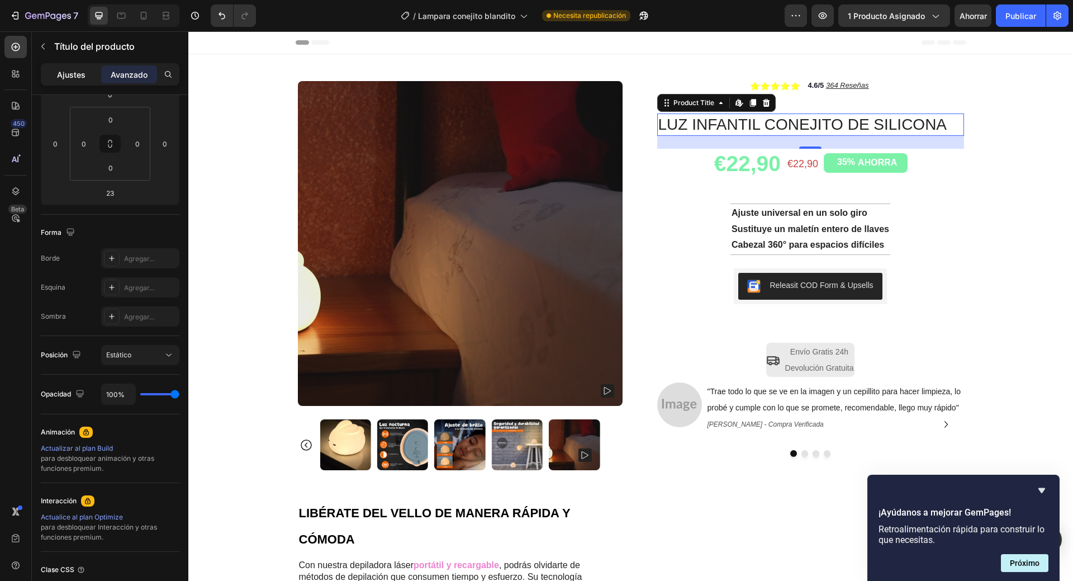
click at [59, 73] on font "Ajustes" at bounding box center [71, 75] width 29 height 10
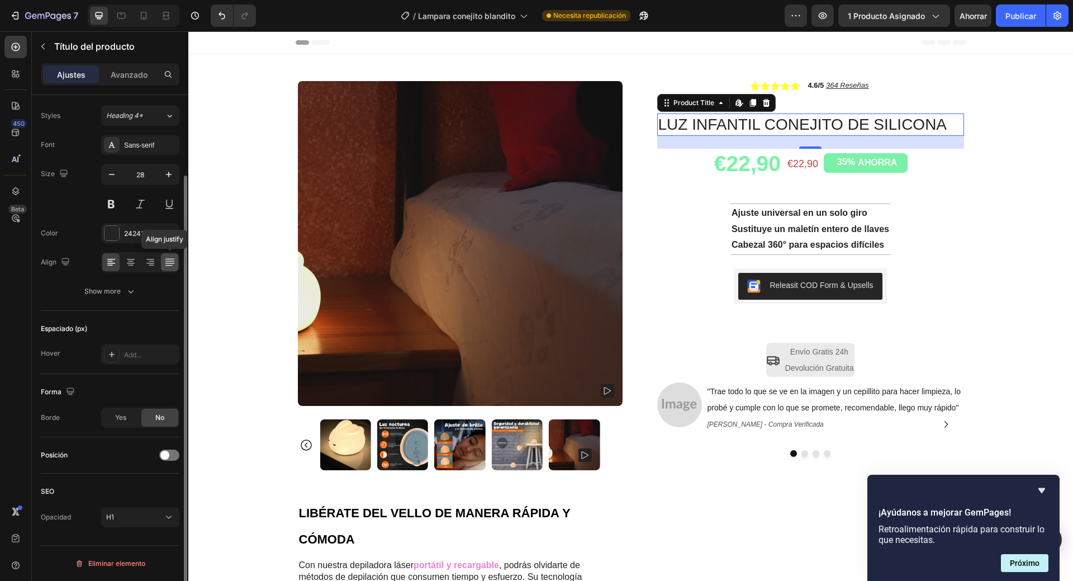
scroll to position [95, 0]
click at [168, 177] on icon "button" at bounding box center [168, 174] width 11 height 11
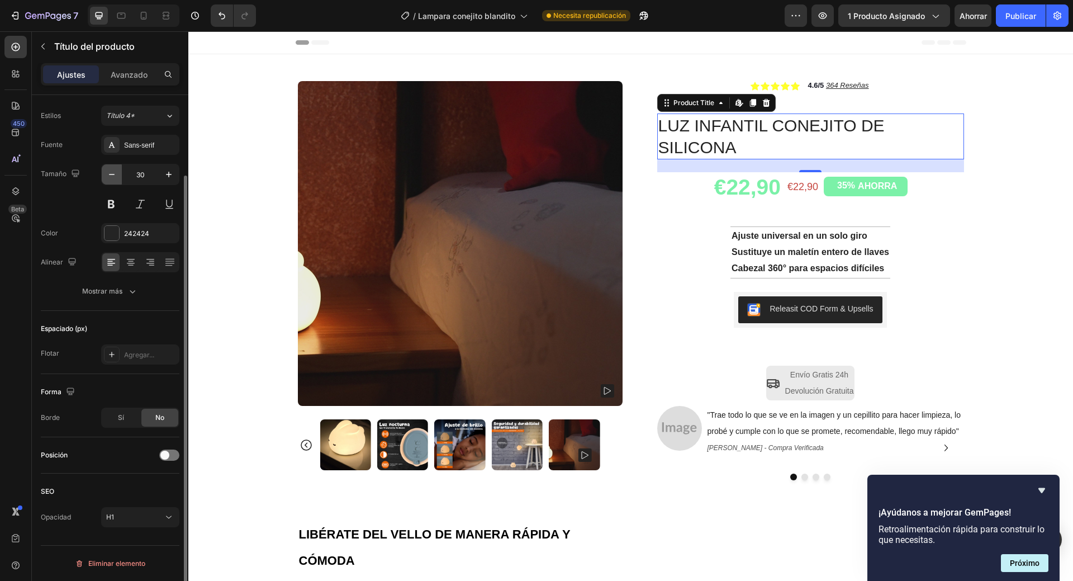
click at [107, 178] on icon "button" at bounding box center [111, 174] width 11 height 11
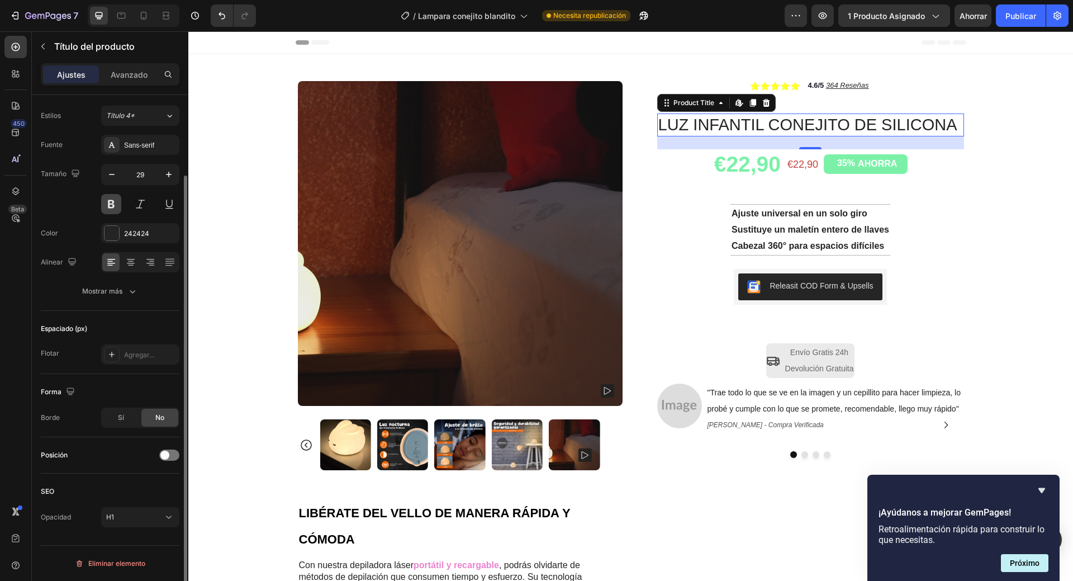
click at [110, 205] on button at bounding box center [111, 204] width 20 height 20
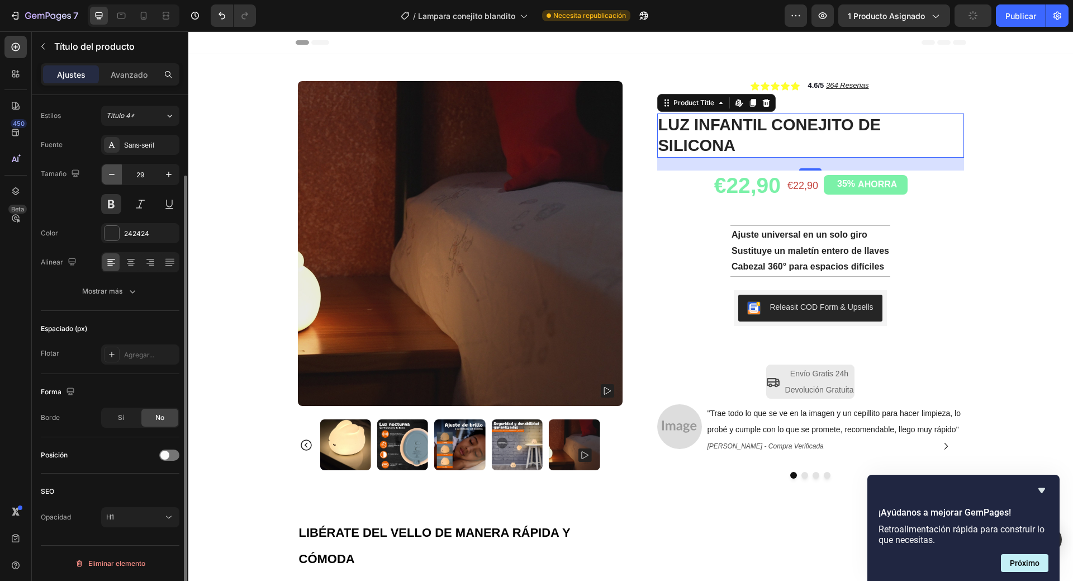
click at [111, 174] on icon "button" at bounding box center [112, 174] width 6 height 1
type input "28"
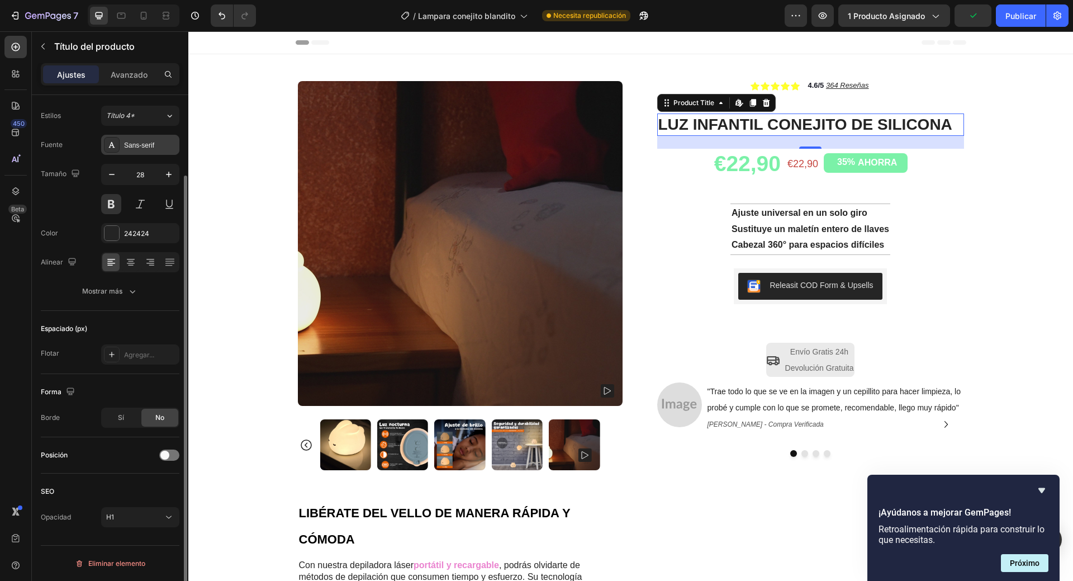
click at [131, 145] on font "Sans-serif" at bounding box center [139, 145] width 30 height 8
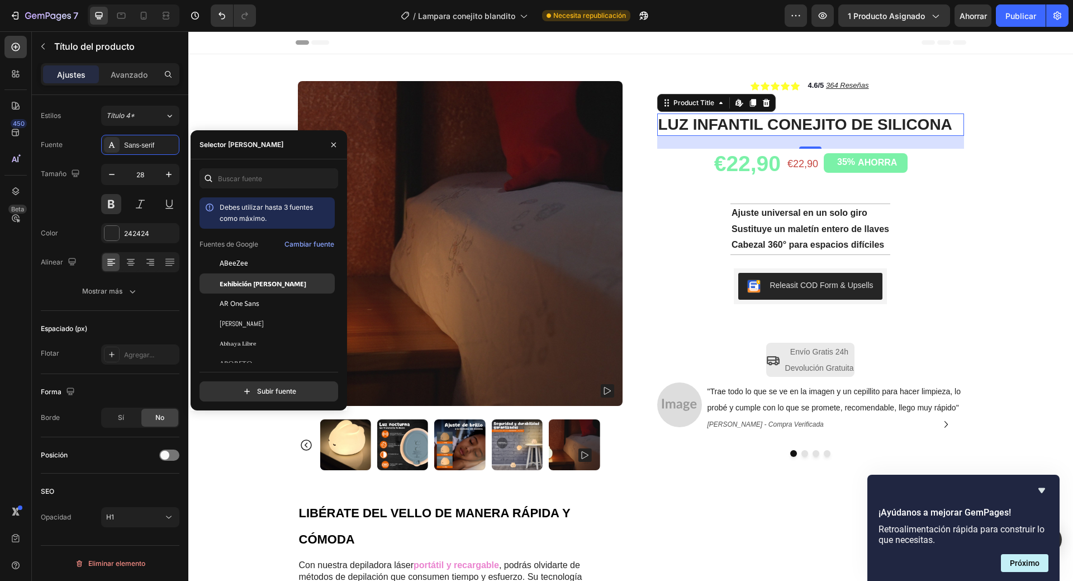
click at [258, 286] on font "Exhibición [PERSON_NAME]" at bounding box center [263, 283] width 87 height 9
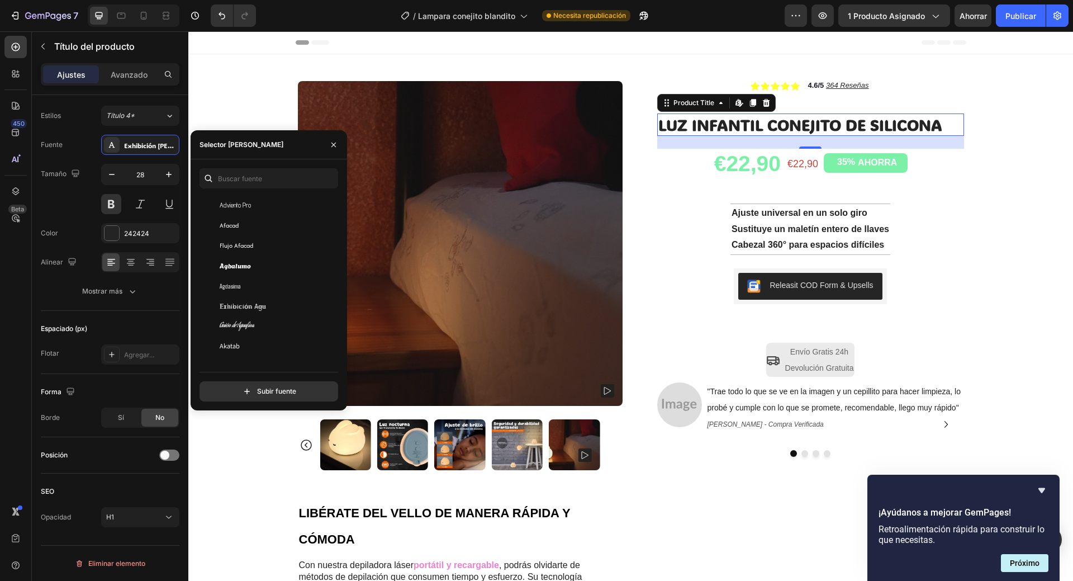
scroll to position [391, 0]
click at [251, 294] on div "Akatab" at bounding box center [276, 290] width 113 height 10
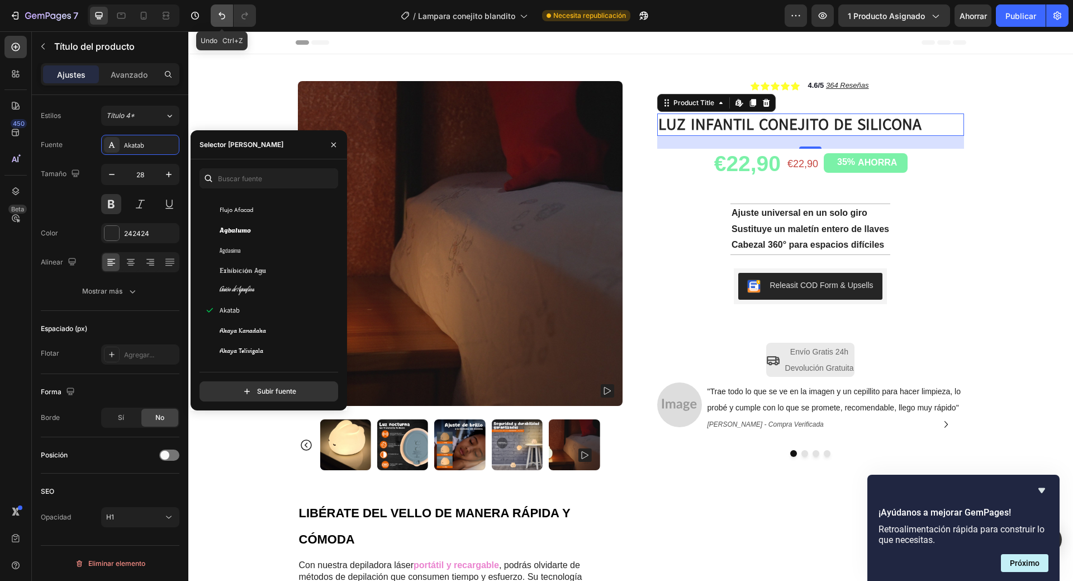
click at [217, 17] on icon "Deshacer/Rehacer" at bounding box center [221, 15] width 11 height 11
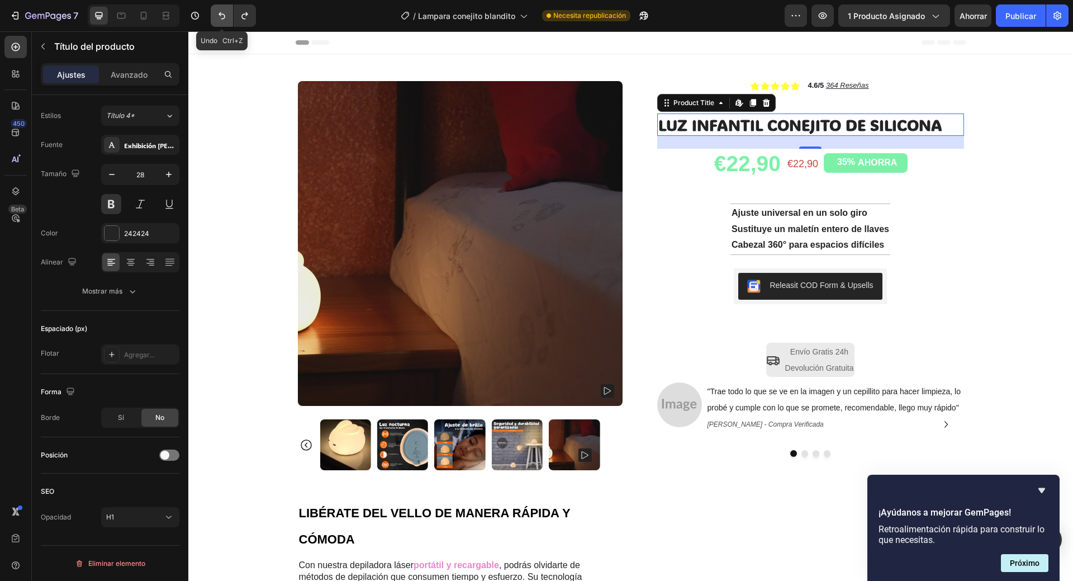
click at [217, 17] on icon "Deshacer/Rehacer" at bounding box center [221, 15] width 11 height 11
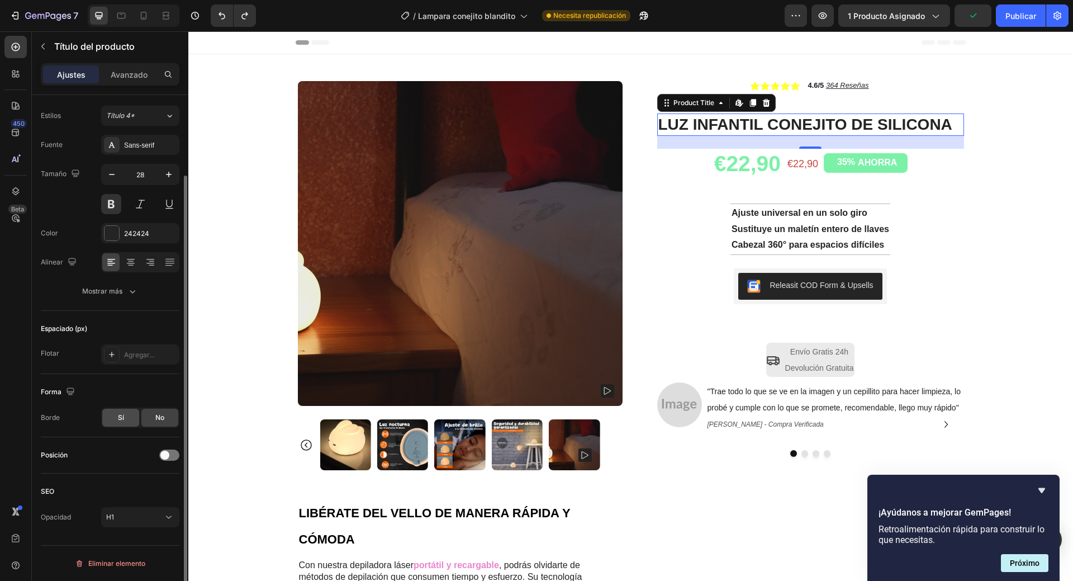
click at [112, 419] on div "Sí" at bounding box center [120, 418] width 37 height 18
click at [153, 415] on div "No" at bounding box center [159, 418] width 37 height 18
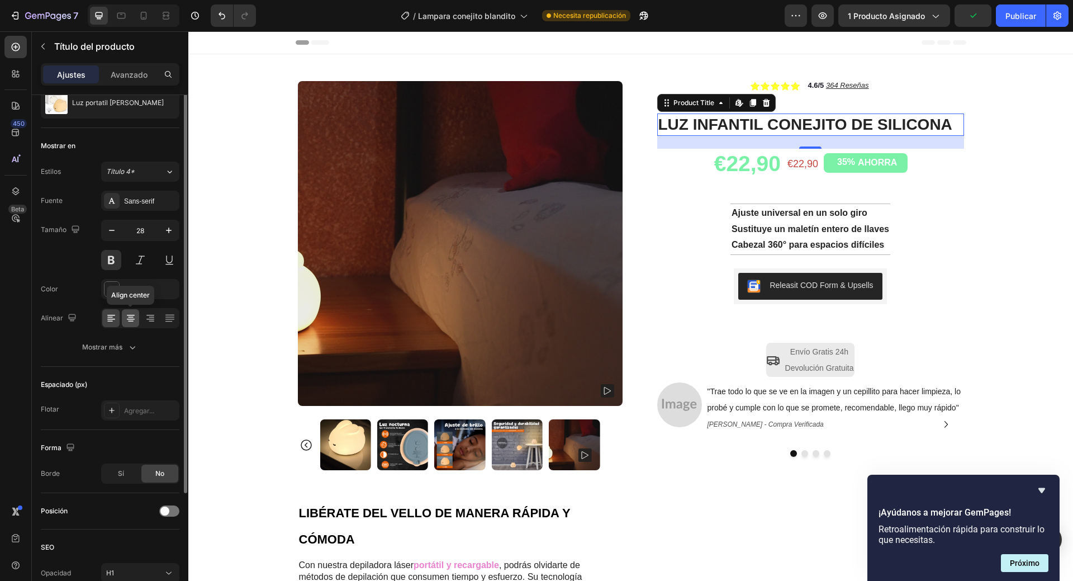
scroll to position [0, 0]
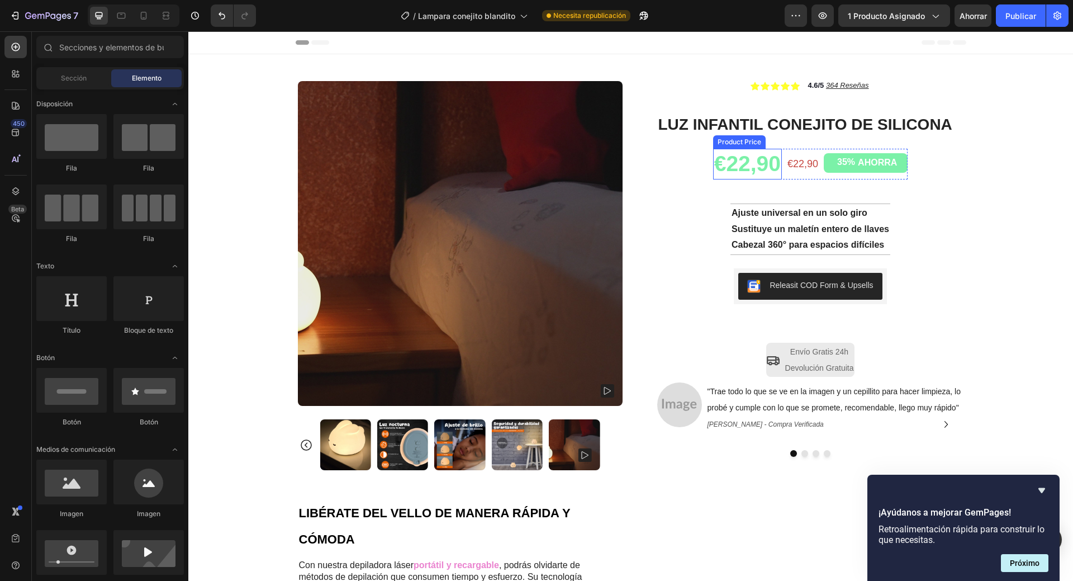
click at [746, 167] on div "€22,90" at bounding box center [747, 164] width 69 height 31
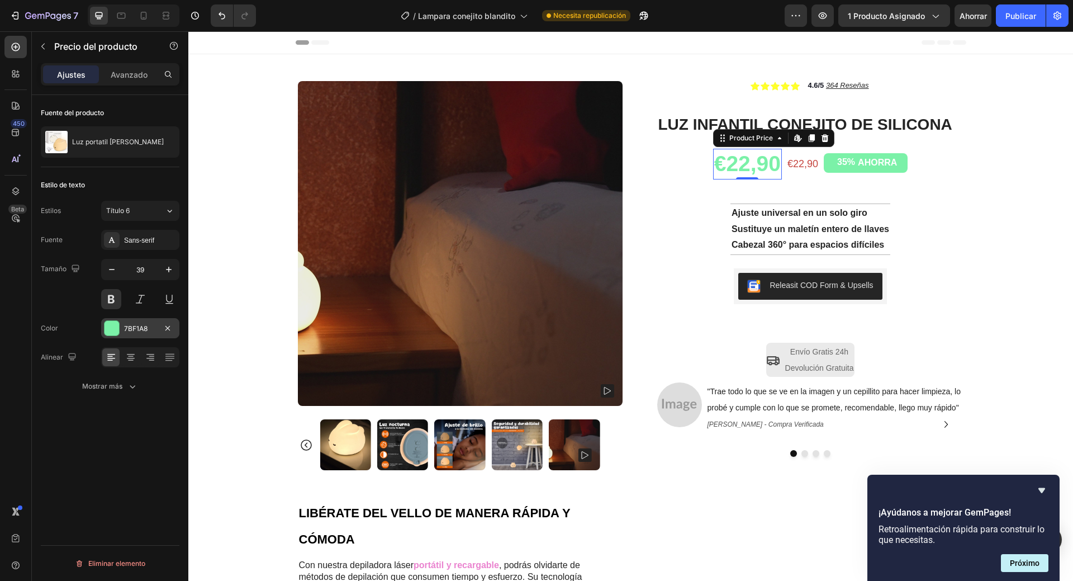
click at [136, 325] on font "7BF1A8" at bounding box center [135, 328] width 23 height 8
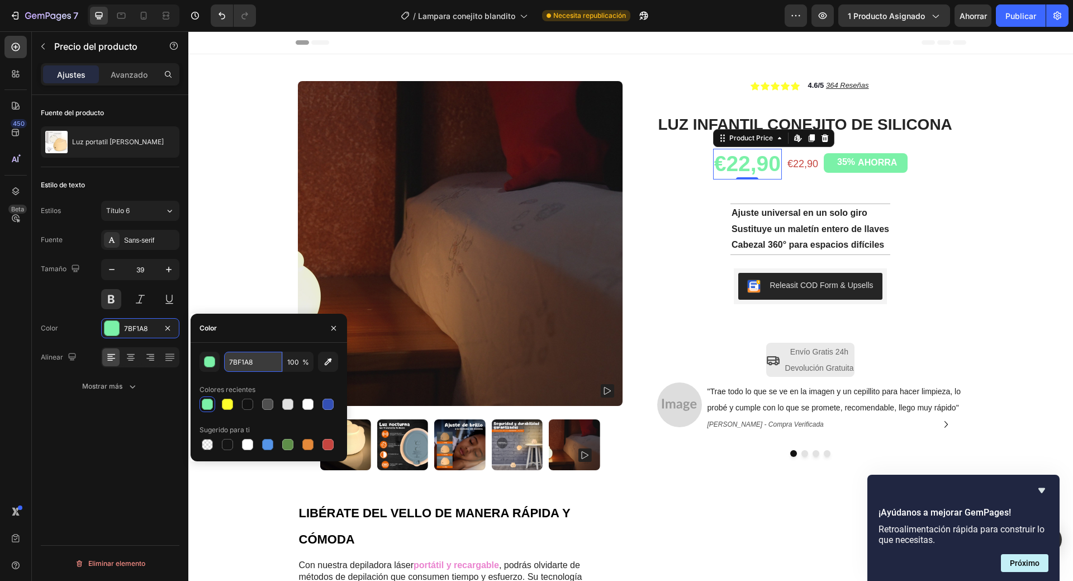
click at [239, 362] on input "7BF1A8" at bounding box center [253, 362] width 58 height 20
paste input "0e000"
click at [207, 408] on div at bounding box center [269, 404] width 139 height 16
drag, startPoint x: 232, startPoint y: 406, endPoint x: 293, endPoint y: 335, distance: 93.5
click at [232, 405] on div at bounding box center [227, 404] width 11 height 11
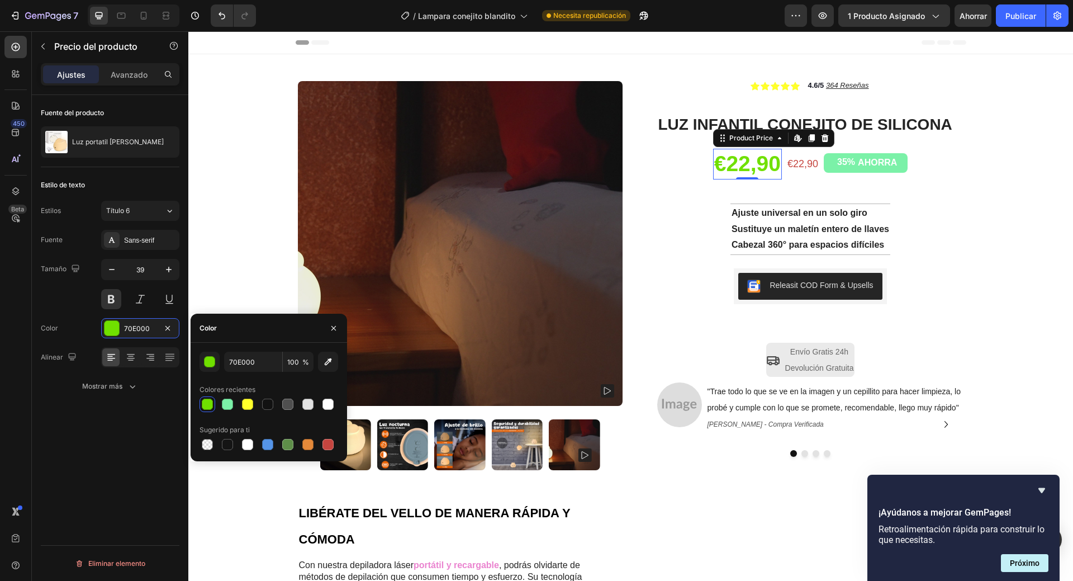
type input "7BF1A8"
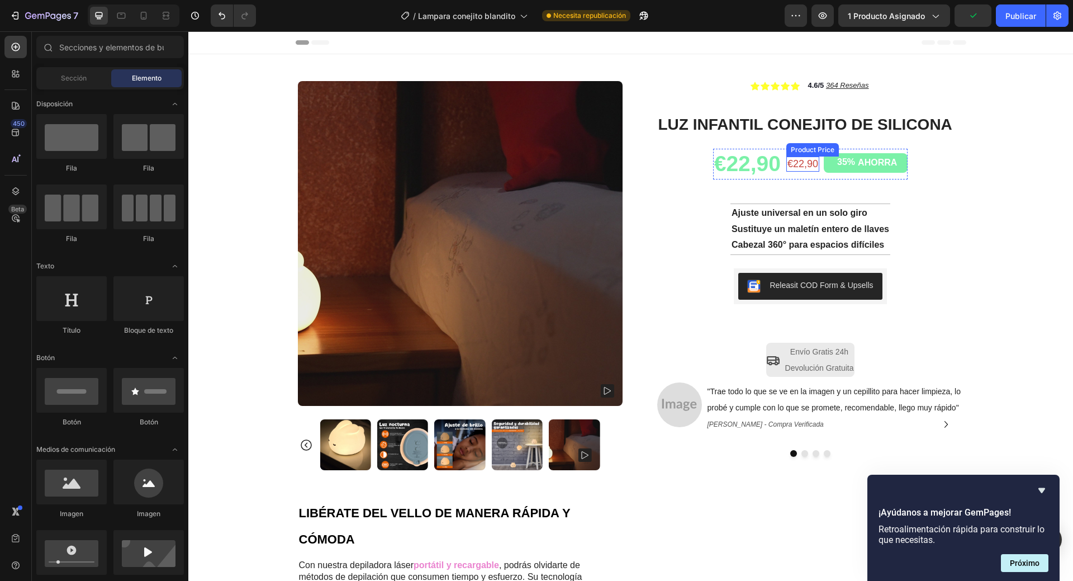
click at [798, 165] on div "€22,90" at bounding box center [803, 164] width 33 height 15
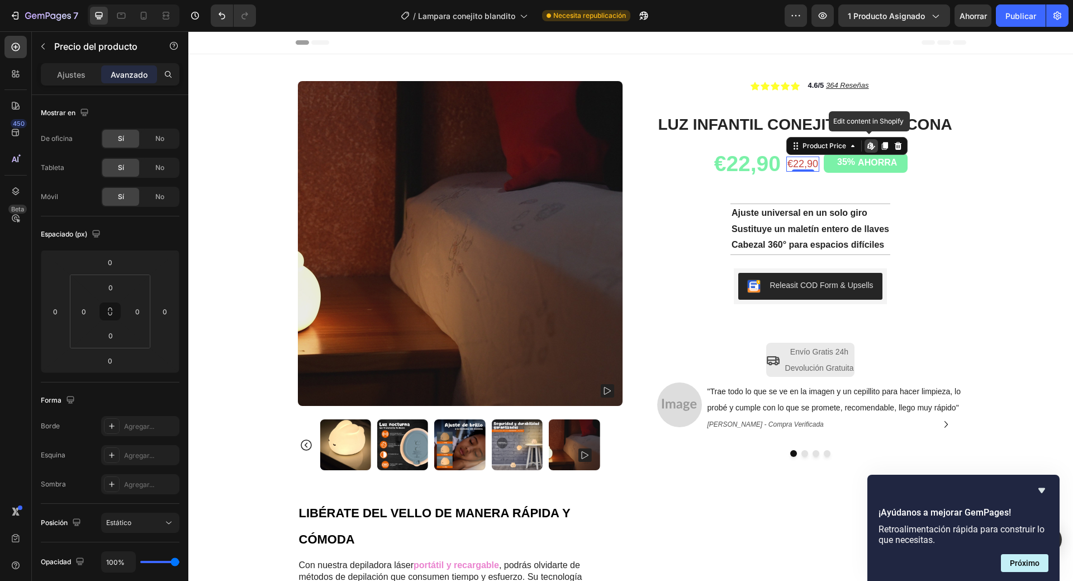
click at [868, 144] on icon at bounding box center [871, 145] width 9 height 9
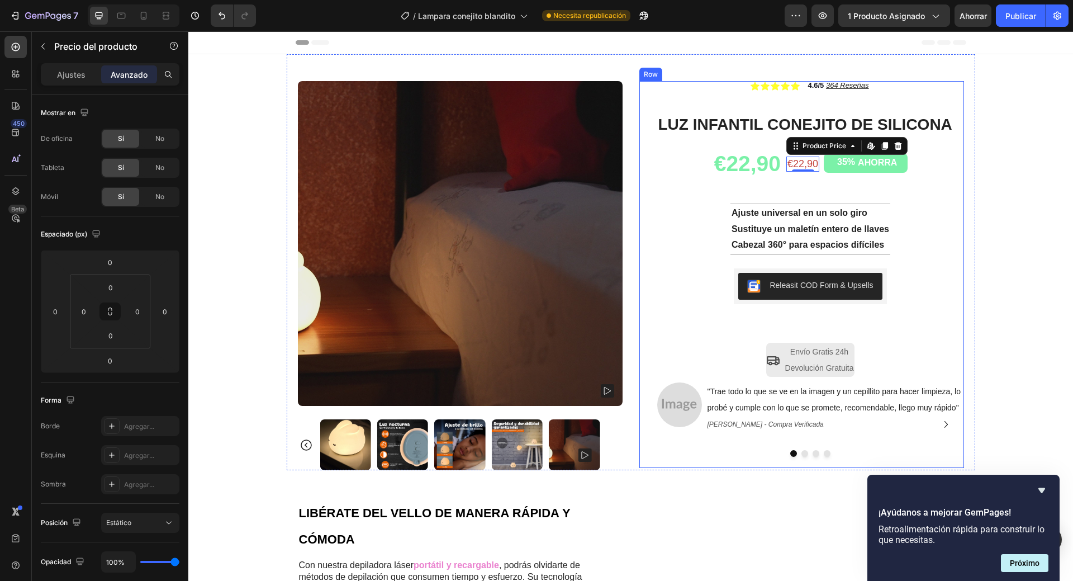
click at [944, 206] on div "Icon Icon Icon Icon Icon Icon List 4.6/5 364 Reseñas Text Block Row LUZ INFANTI…" at bounding box center [810, 274] width 307 height 387
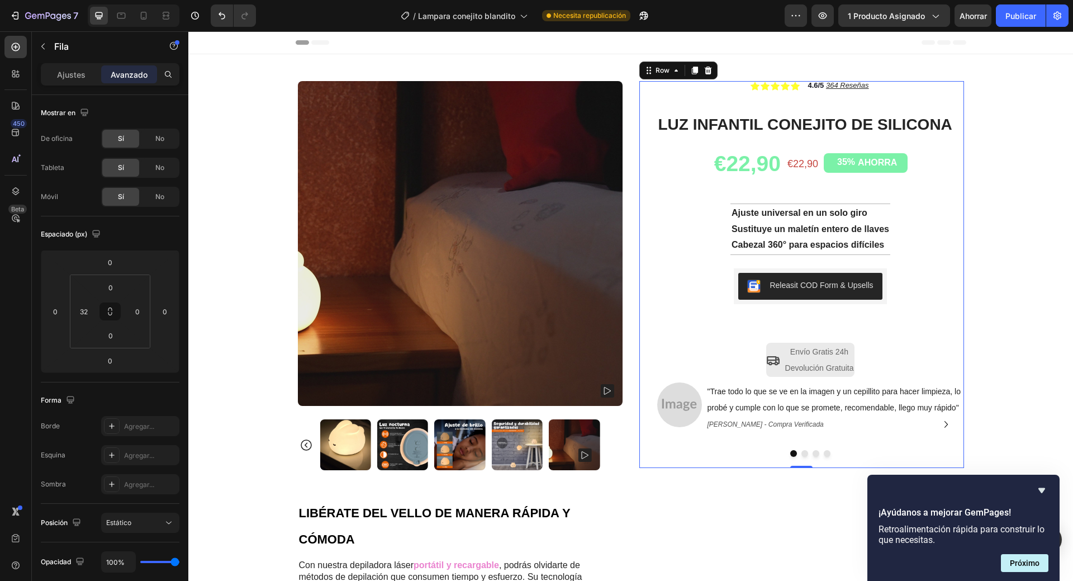
click at [722, 207] on div "Icon Icon Icon Icon Icon Icon List 4.6/5 364 Reseñas Text Block Row LUZ INFANTI…" at bounding box center [810, 274] width 307 height 387
click at [776, 238] on p "Cabezal 360° para espacios difíciles" at bounding box center [811, 245] width 158 height 16
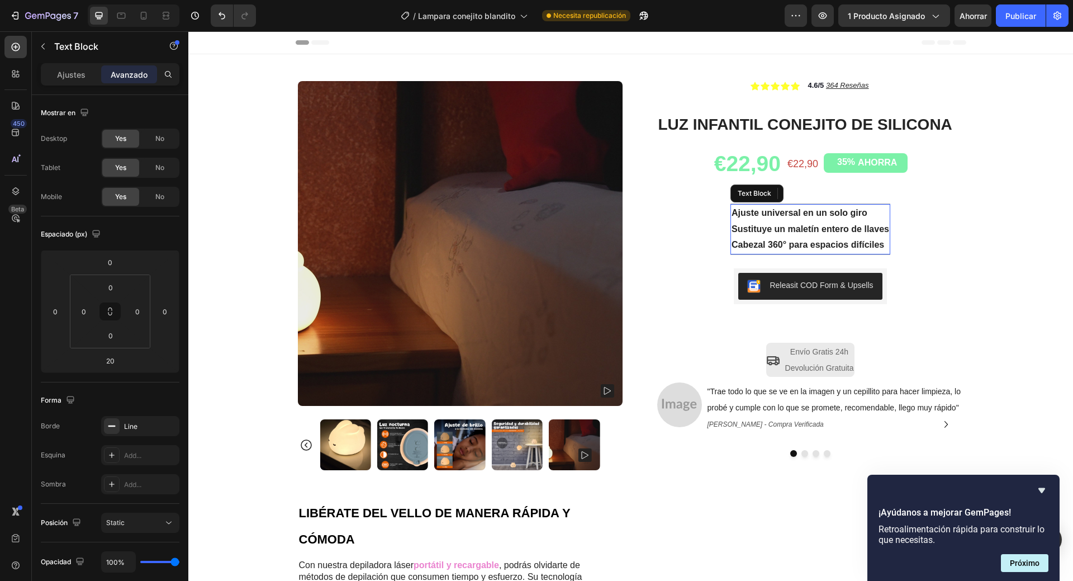
click at [776, 229] on strong "Sustituye un maletín entero de llaves" at bounding box center [811, 229] width 158 height 10
drag, startPoint x: 882, startPoint y: 247, endPoint x: 798, endPoint y: 247, distance: 83.3
click at [800, 247] on p "Cabezal 360° para espacios difíciles" at bounding box center [811, 245] width 158 height 16
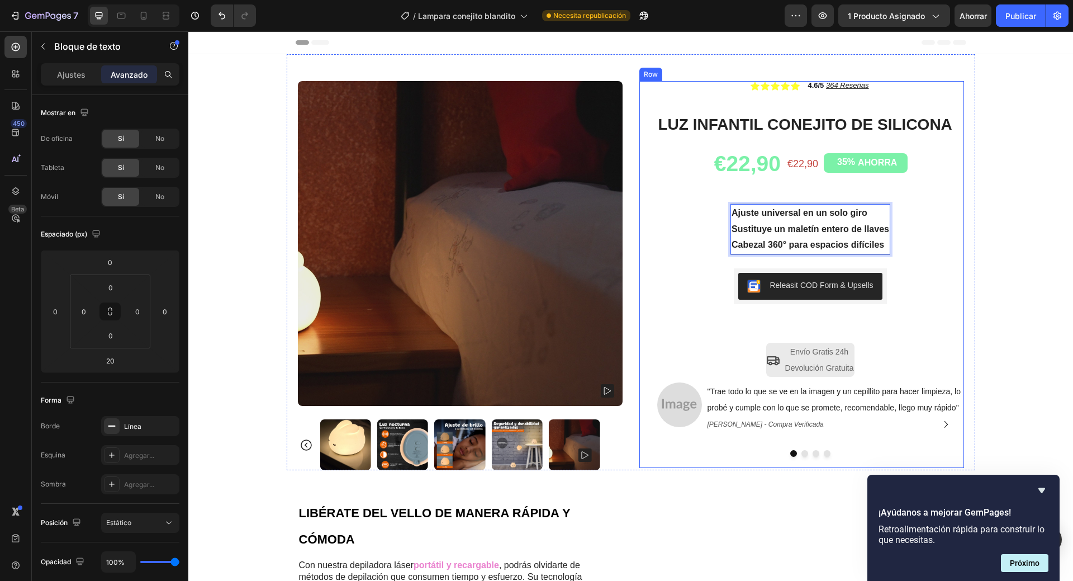
drag, startPoint x: 879, startPoint y: 244, endPoint x: 718, endPoint y: 250, distance: 161.1
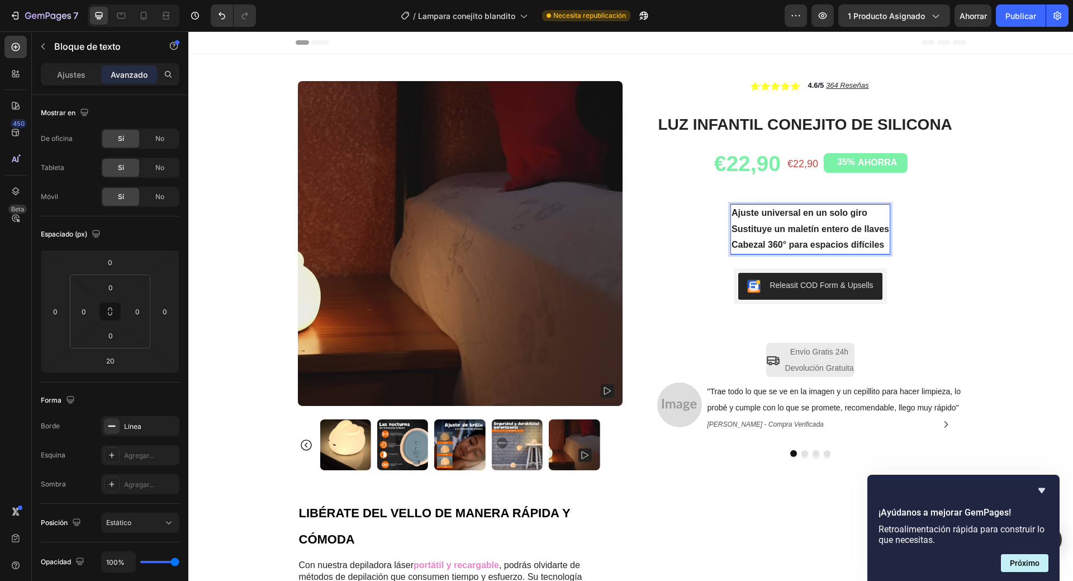
click at [769, 237] on p "Cabezal 360° para espacios difíciles" at bounding box center [811, 245] width 158 height 16
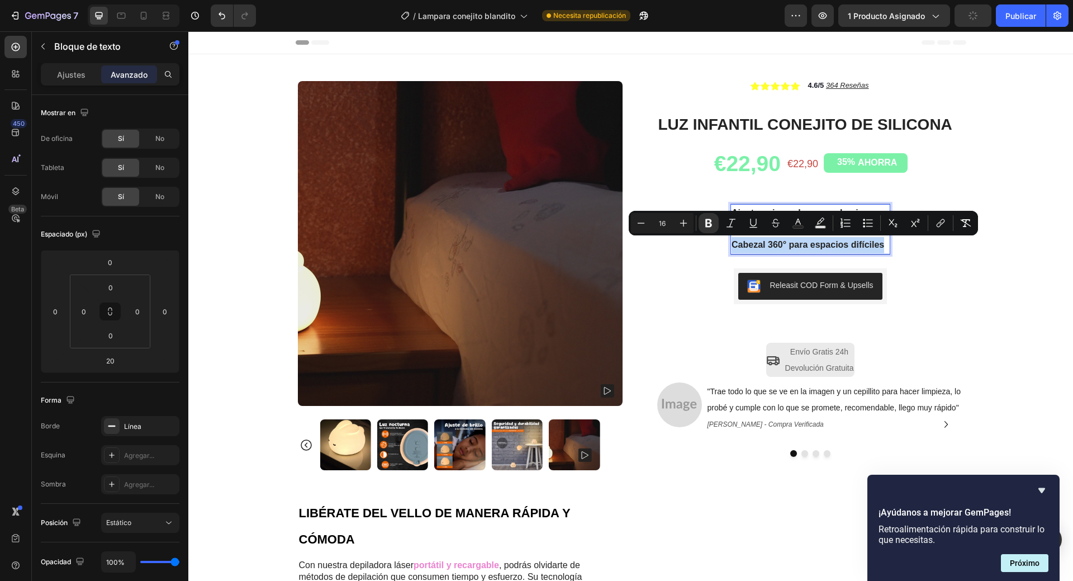
click at [769, 237] on p "Cabezal 360° para espacios difíciles" at bounding box center [811, 245] width 158 height 16
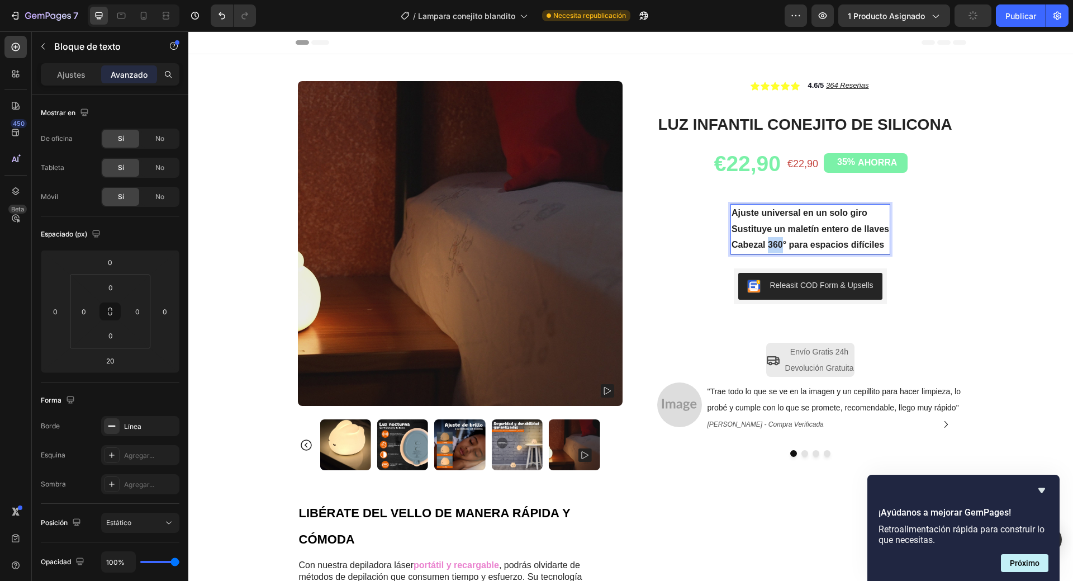
click at [769, 237] on p "Cabezal 360° para espacios difíciles" at bounding box center [811, 245] width 158 height 16
click at [770, 237] on p "Cabezal 360° para espacios difíciles" at bounding box center [811, 245] width 158 height 16
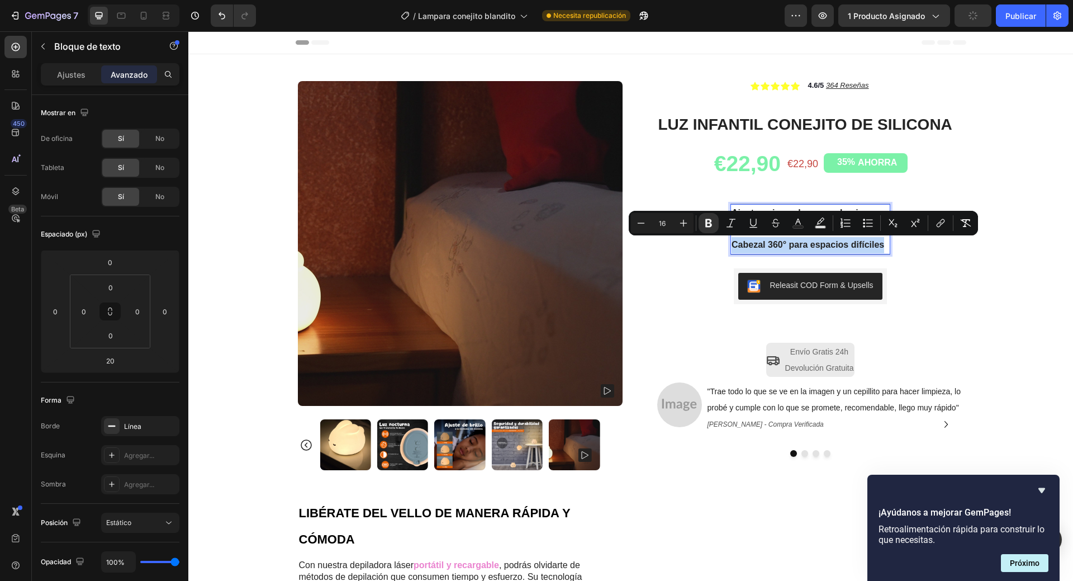
click at [770, 237] on p "Cabezal 360° para espacios difíciles" at bounding box center [811, 245] width 158 height 16
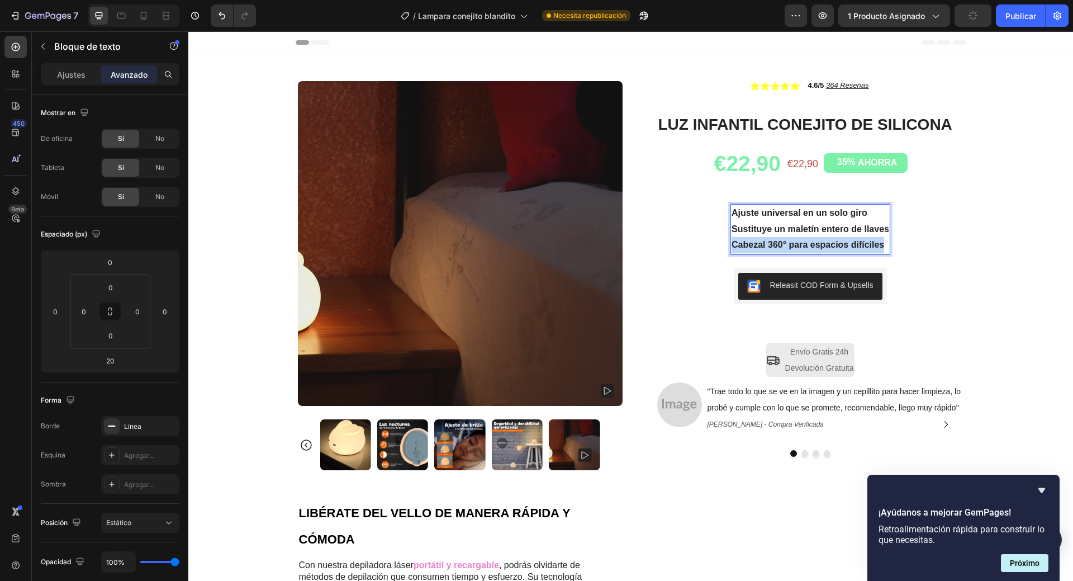
click at [770, 237] on p "Cabezal 360° para espacios difíciles" at bounding box center [811, 245] width 158 height 16
drag, startPoint x: 770, startPoint y: 237, endPoint x: 777, endPoint y: 234, distance: 7.8
click at [770, 236] on div "Ajuste universal en un solo giro Sustituye un maletín entero de llaves Cabezal …" at bounding box center [811, 229] width 160 height 50
click at [777, 234] on p "Sustituye un maletín entero de llaves" at bounding box center [811, 229] width 158 height 16
click at [779, 228] on strong "Sustituye un maletín entero de llaves" at bounding box center [811, 229] width 158 height 10
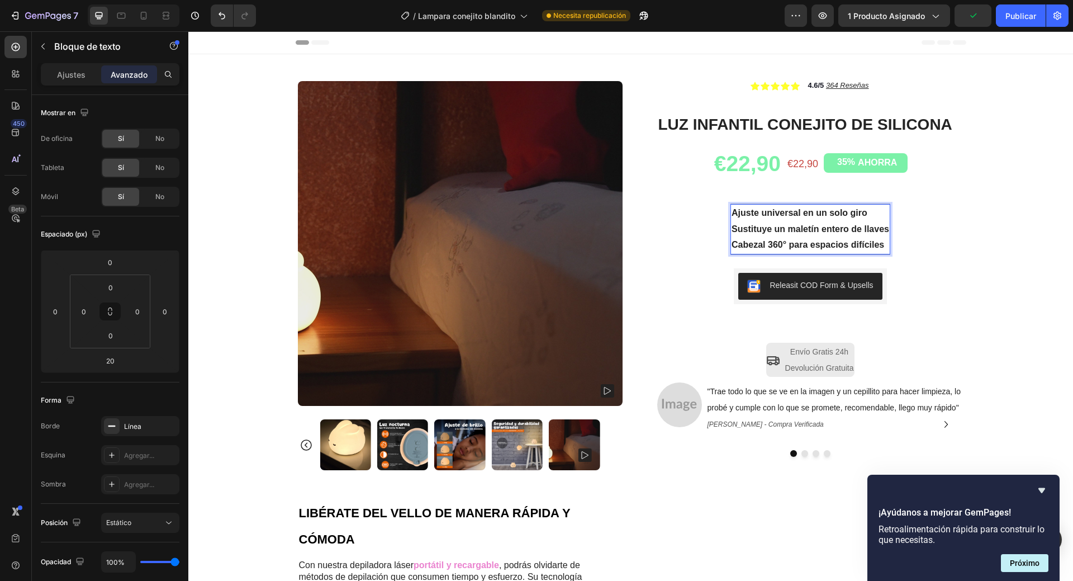
click at [780, 220] on div "Ajuste universal en un solo giro Sustituye un maletín entero de llaves Cabezal …" at bounding box center [811, 229] width 160 height 50
click at [780, 218] on p "Ajuste universal en un solo giro" at bounding box center [811, 213] width 158 height 16
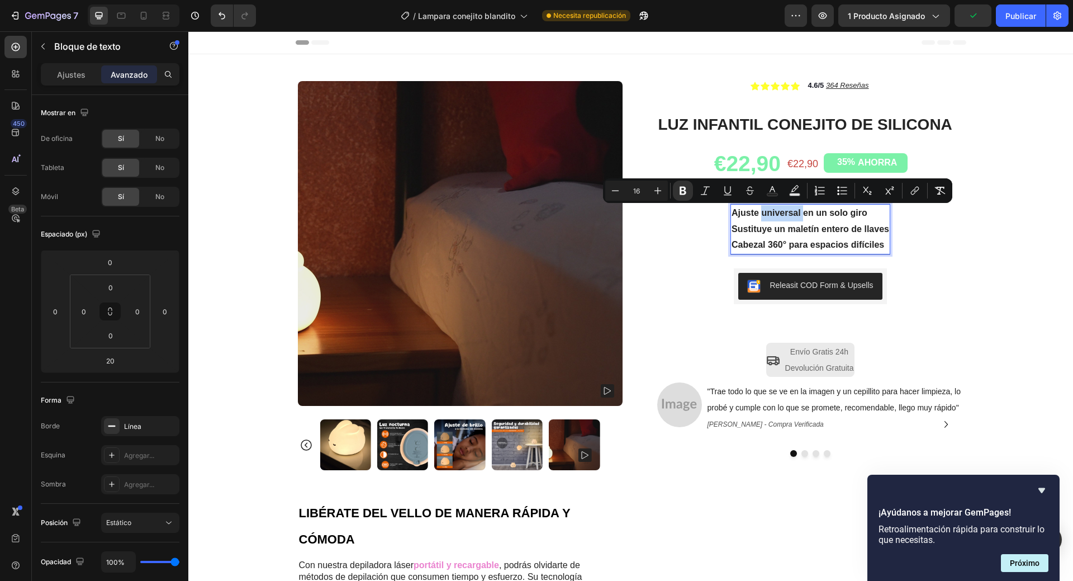
click at [785, 218] on p "Ajuste universal en un solo giro" at bounding box center [811, 213] width 158 height 16
click at [733, 218] on p "Ajuste universal en un solo giro" at bounding box center [811, 213] width 158 height 16
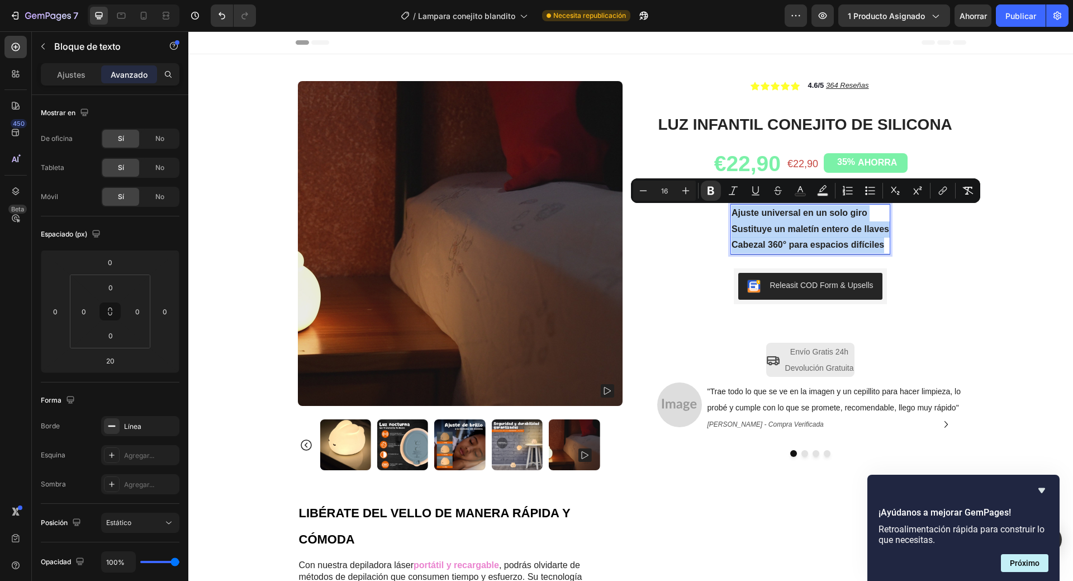
drag, startPoint x: 733, startPoint y: 218, endPoint x: 874, endPoint y: 245, distance: 143.0
click at [874, 245] on div "Ajuste universal en un solo giro Sustituye un maletín entero de llaves Cabezal …" at bounding box center [811, 229] width 160 height 50
copy div "Ajuste universal en un solo giro Sustituye un maletín entero de llaves Cabezal …"
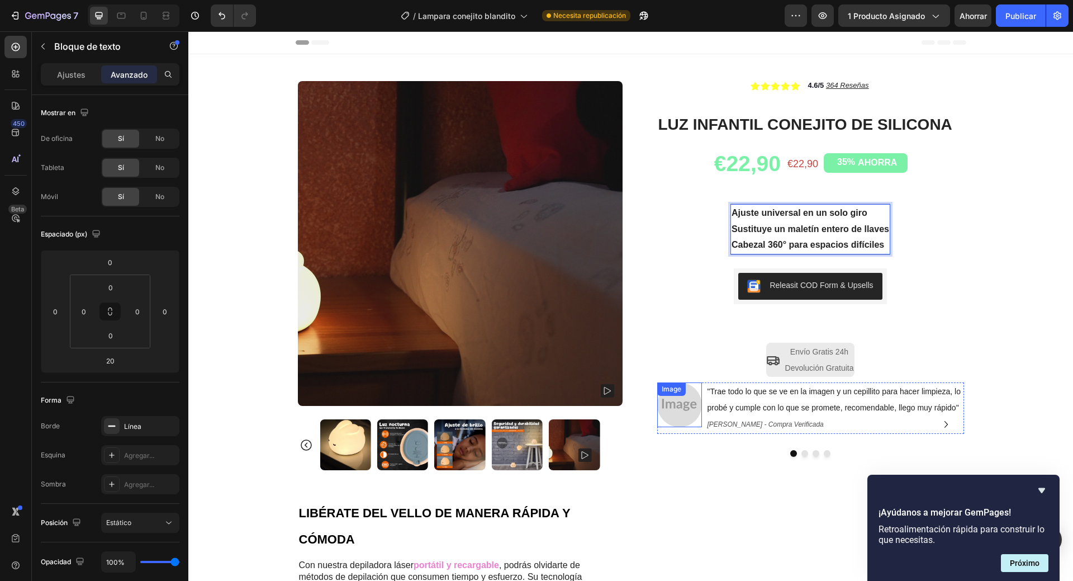
click at [670, 410] on img at bounding box center [679, 404] width 45 height 45
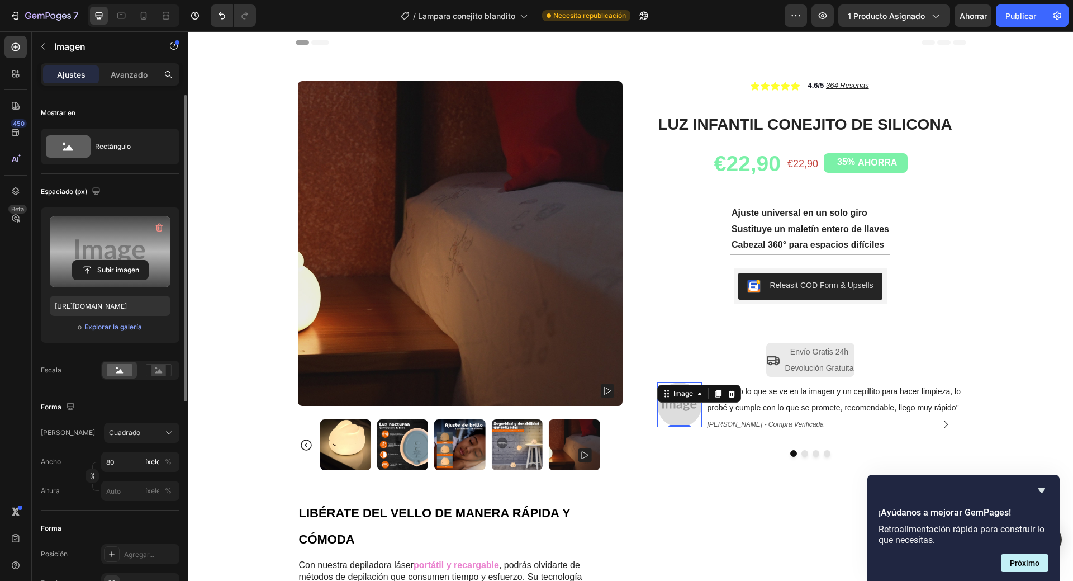
click at [117, 257] on label at bounding box center [110, 251] width 121 height 70
click at [117, 261] on input "file" at bounding box center [110, 270] width 75 height 19
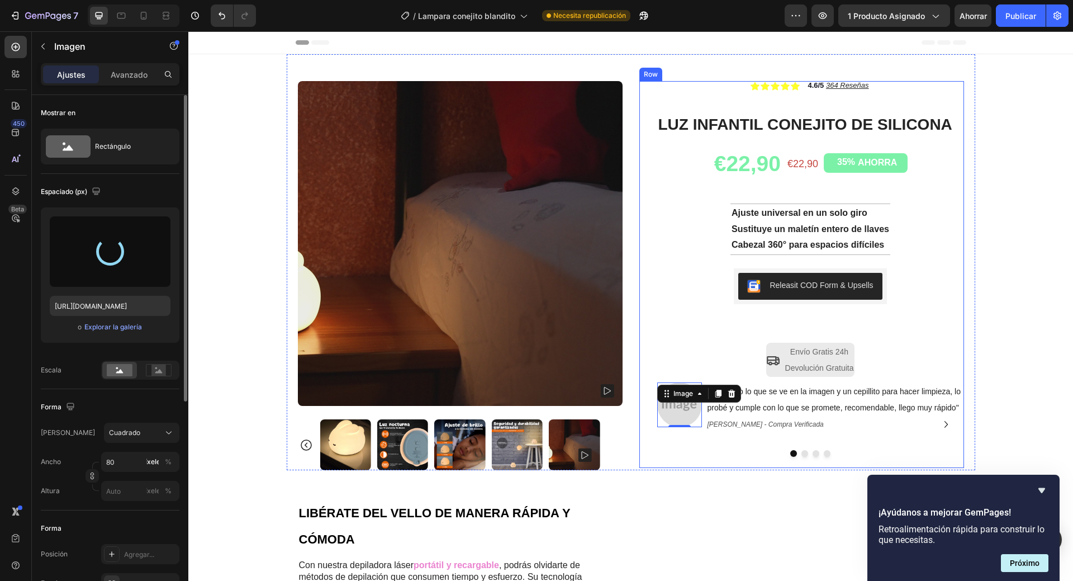
type input "[URL][DOMAIN_NAME]"
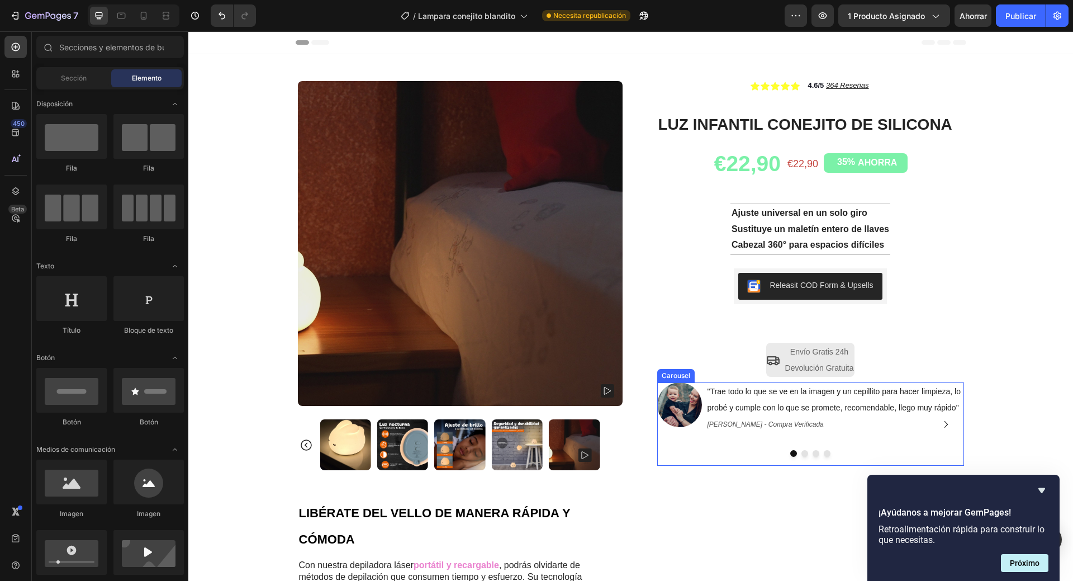
click at [940, 425] on icon "Carousel Next Arrow" at bounding box center [946, 424] width 13 height 13
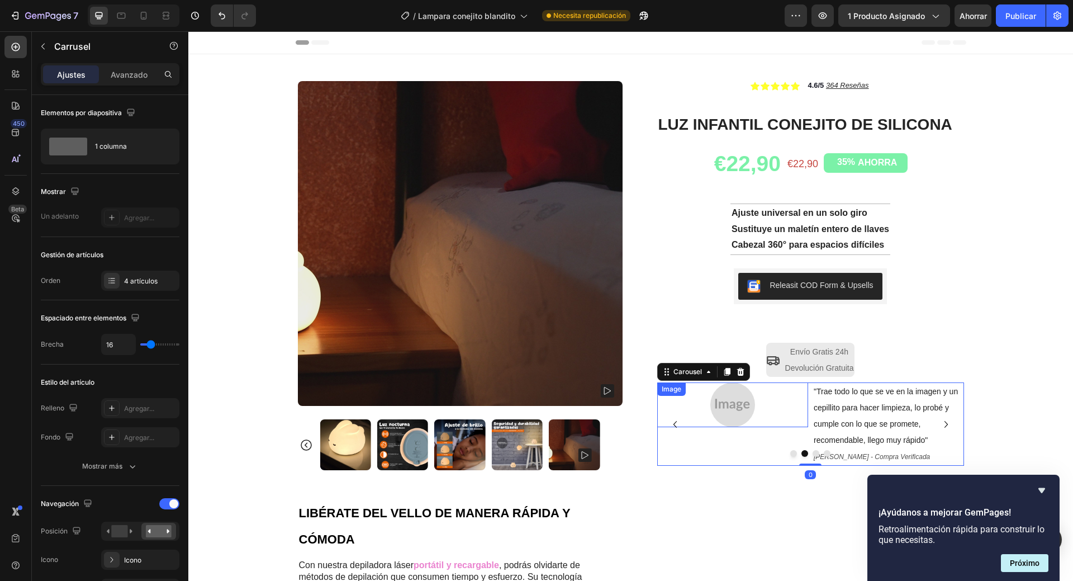
click at [734, 409] on img at bounding box center [733, 404] width 45 height 45
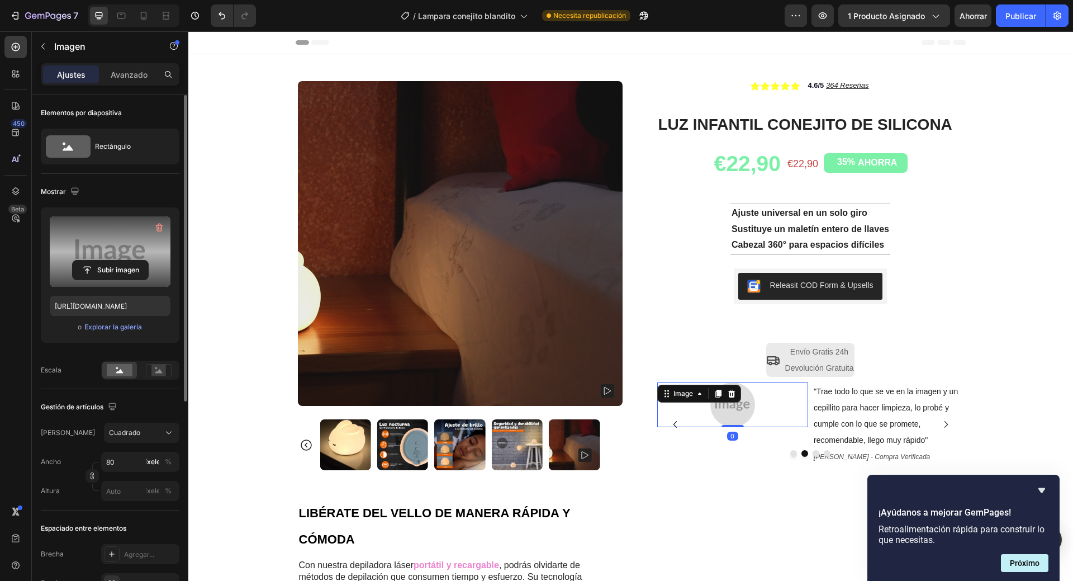
click at [91, 257] on label at bounding box center [110, 251] width 121 height 70
click at [91, 261] on input "file" at bounding box center [110, 270] width 75 height 19
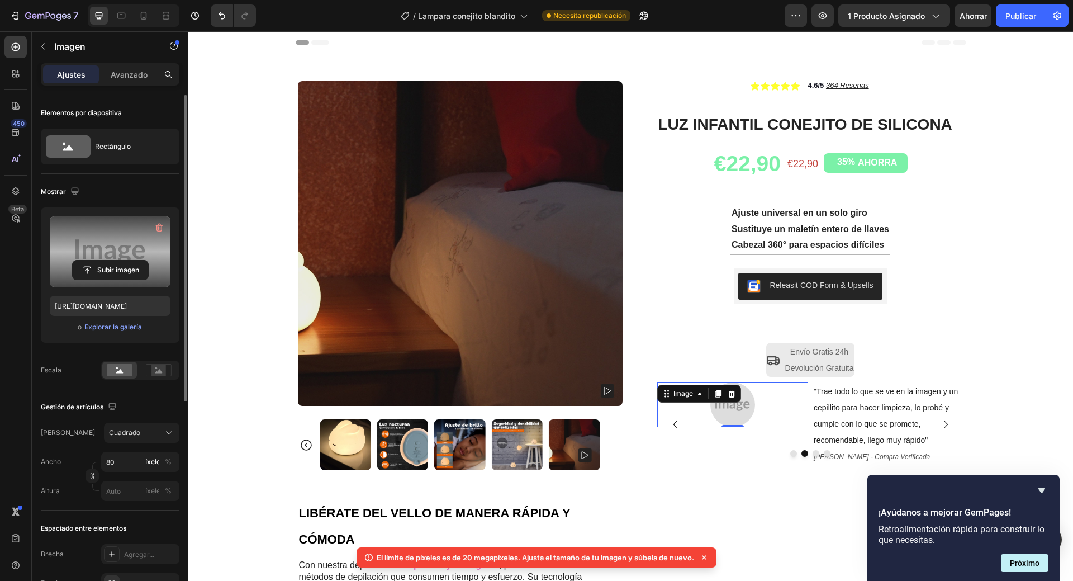
click at [127, 256] on label at bounding box center [110, 251] width 121 height 70
click at [127, 261] on input "file" at bounding box center [110, 270] width 75 height 19
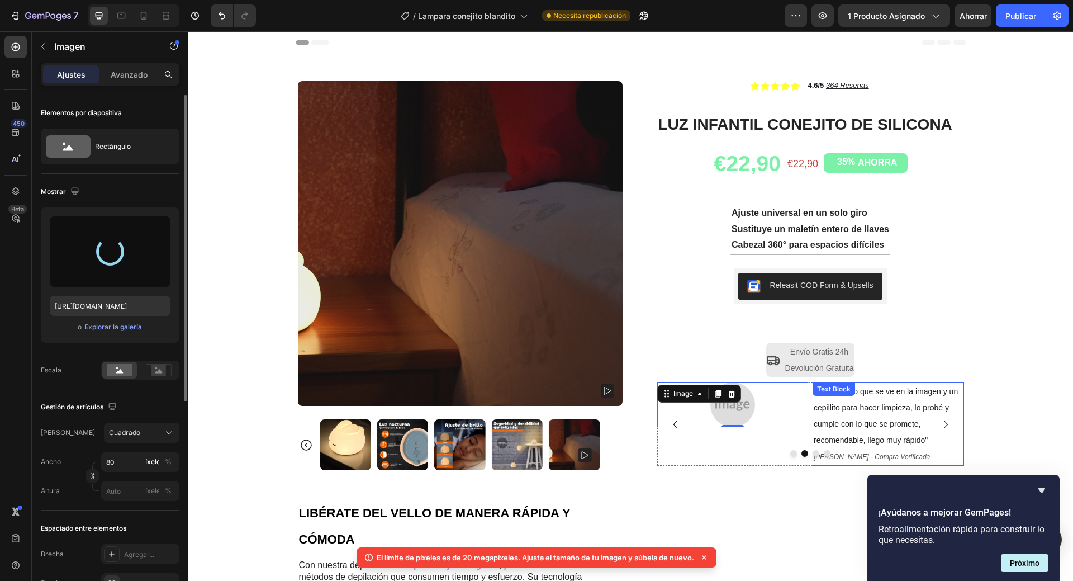
type input "[URL][DOMAIN_NAME]"
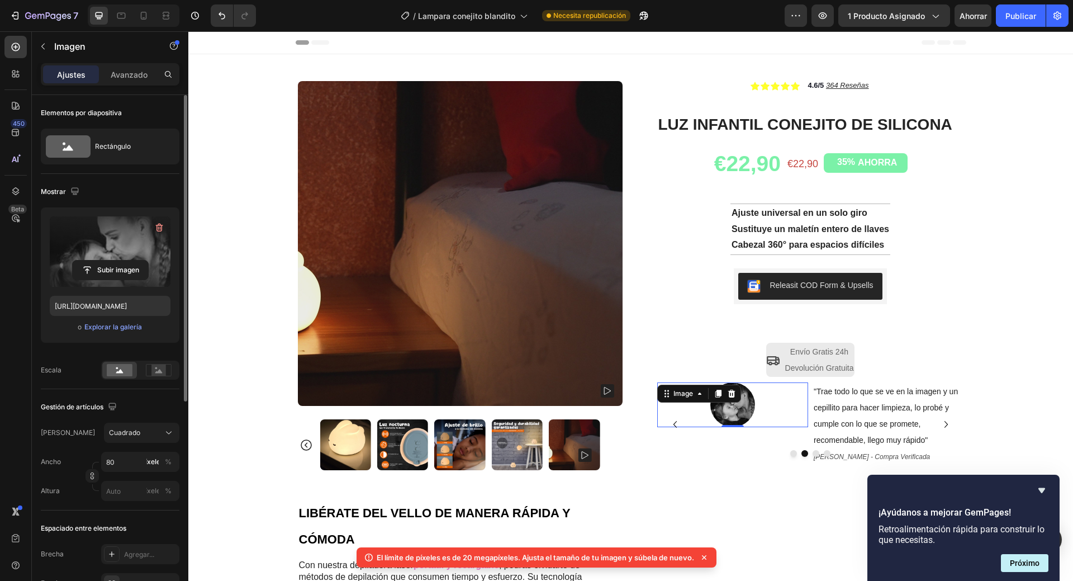
click at [707, 557] on icon at bounding box center [704, 557] width 11 height 11
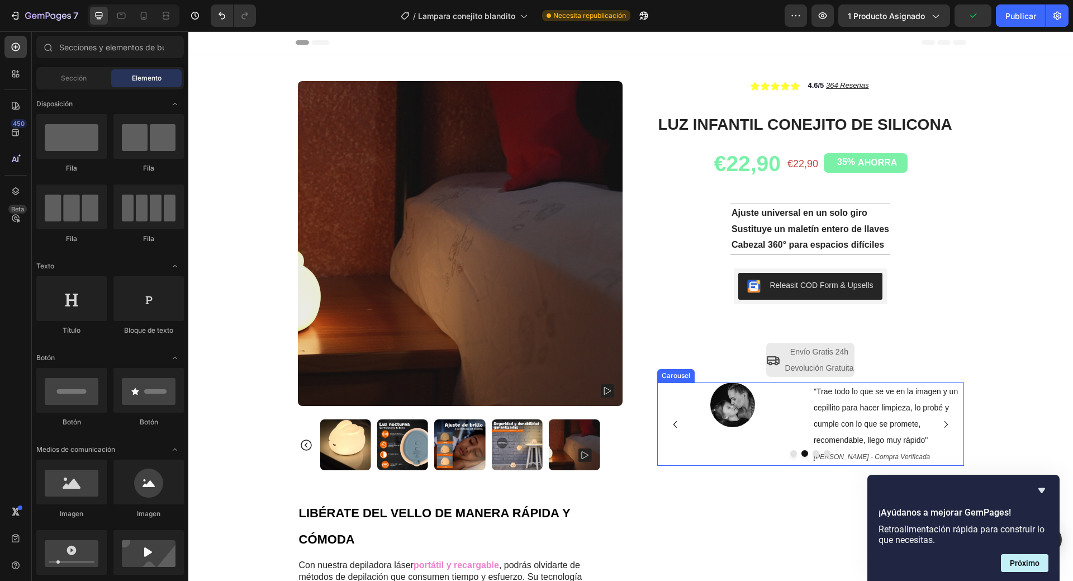
click at [941, 428] on icon "Carousel Next Arrow" at bounding box center [946, 424] width 13 height 13
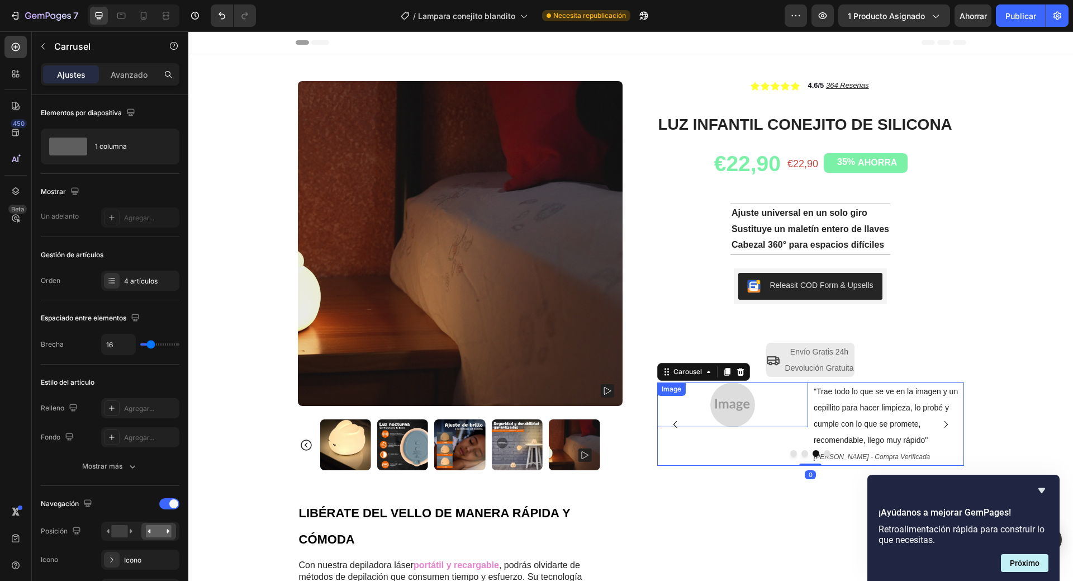
click at [732, 408] on img at bounding box center [733, 404] width 45 height 45
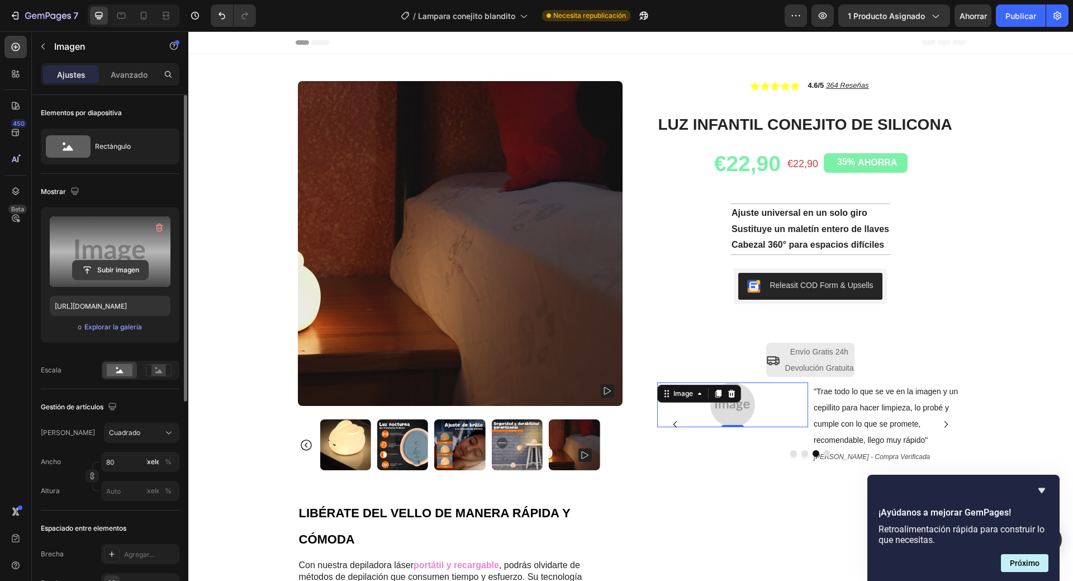
click at [113, 263] on input "file" at bounding box center [110, 270] width 75 height 19
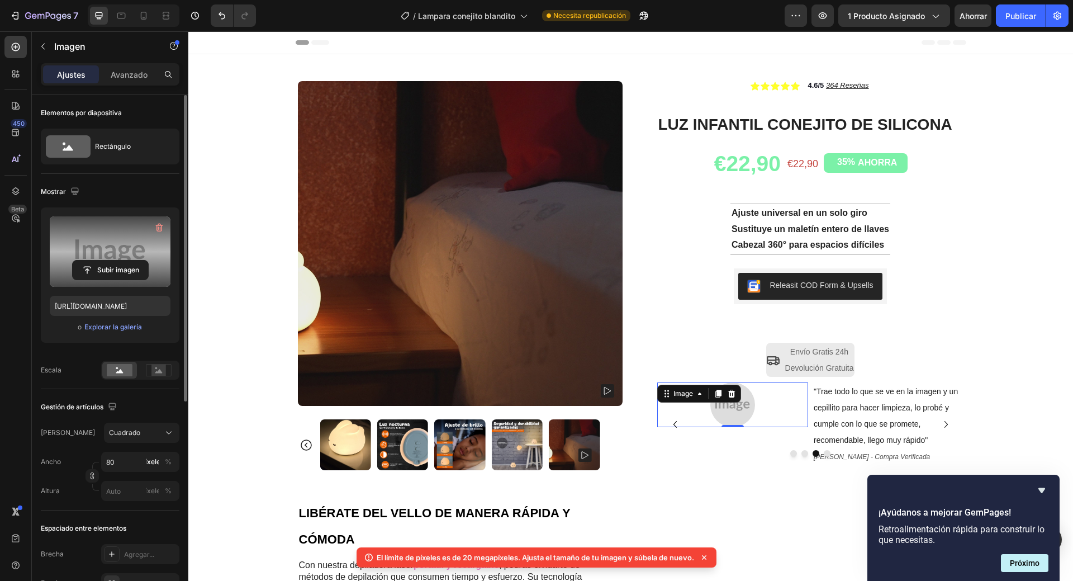
click at [708, 561] on icon at bounding box center [704, 557] width 11 height 11
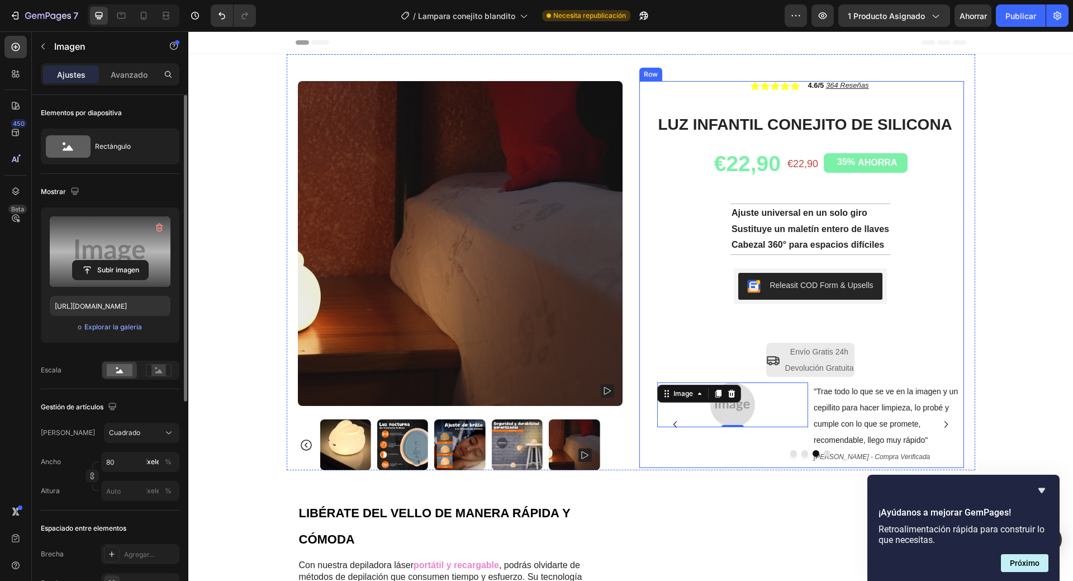
click at [108, 240] on label at bounding box center [110, 251] width 121 height 70
click at [108, 261] on input "file" at bounding box center [110, 270] width 75 height 19
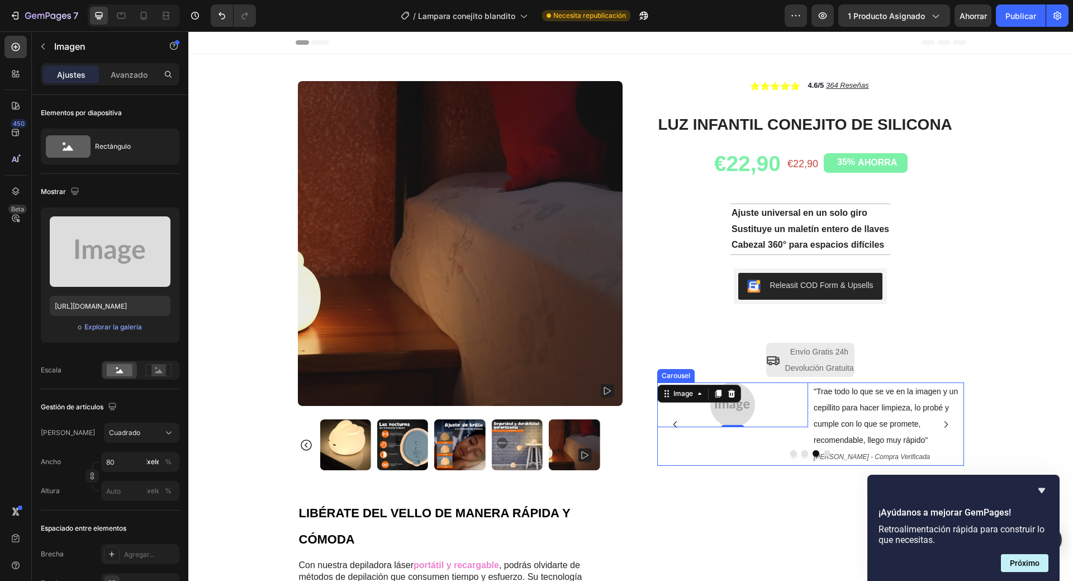
click at [942, 428] on icon "Carousel Next Arrow" at bounding box center [946, 424] width 13 height 13
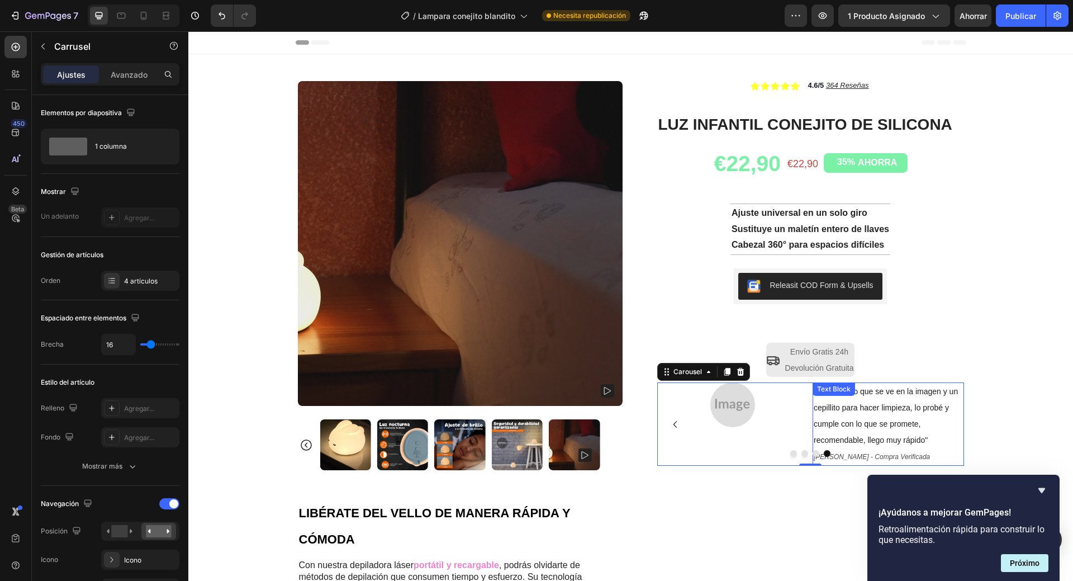
click at [674, 425] on icon "Carousel Back Arrow" at bounding box center [675, 424] width 3 height 7
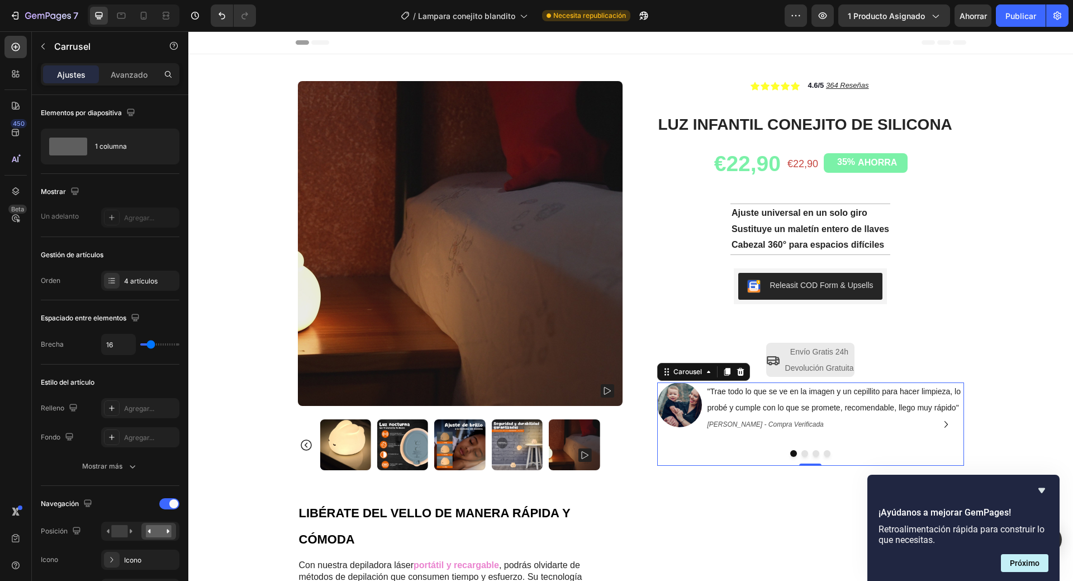
click at [941, 427] on icon "Carousel Next Arrow" at bounding box center [946, 424] width 13 height 13
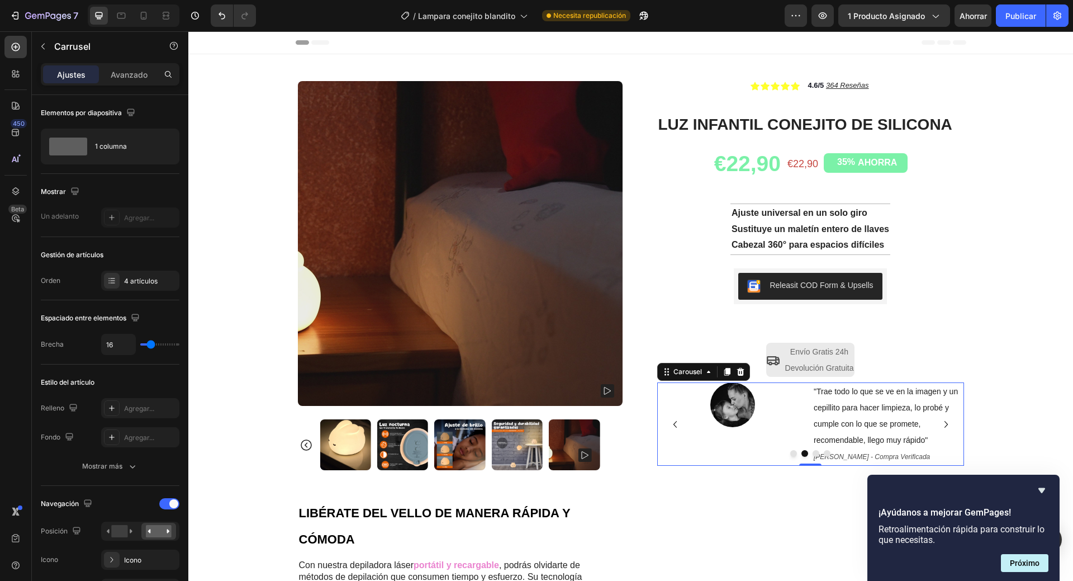
click at [941, 427] on icon "Carousel Next Arrow" at bounding box center [946, 424] width 13 height 13
click at [724, 399] on img at bounding box center [733, 404] width 45 height 45
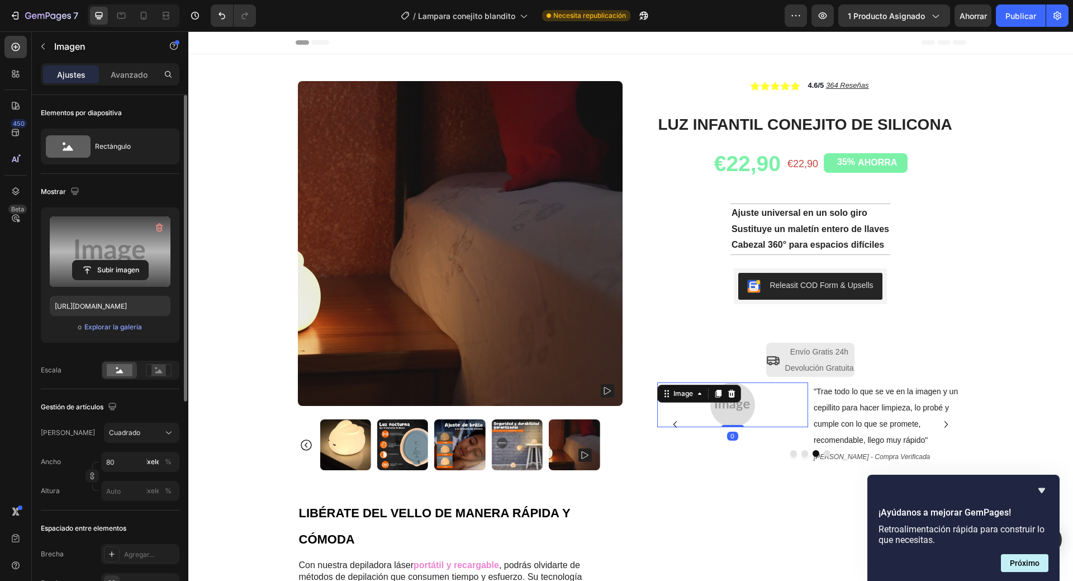
click at [125, 259] on label at bounding box center [110, 251] width 121 height 70
click at [125, 261] on input "file" at bounding box center [110, 270] width 75 height 19
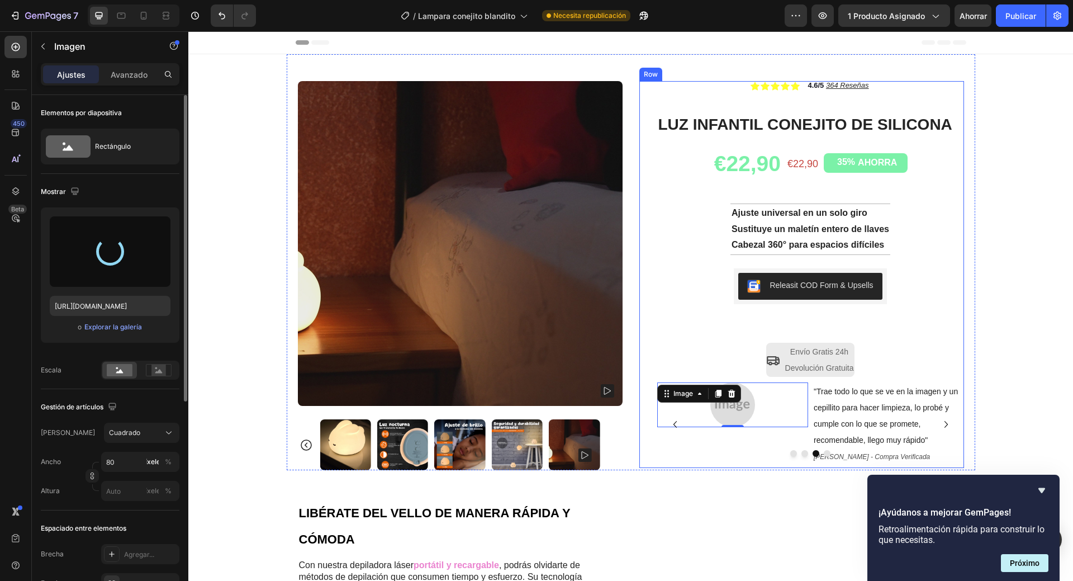
type input "[URL][DOMAIN_NAME]"
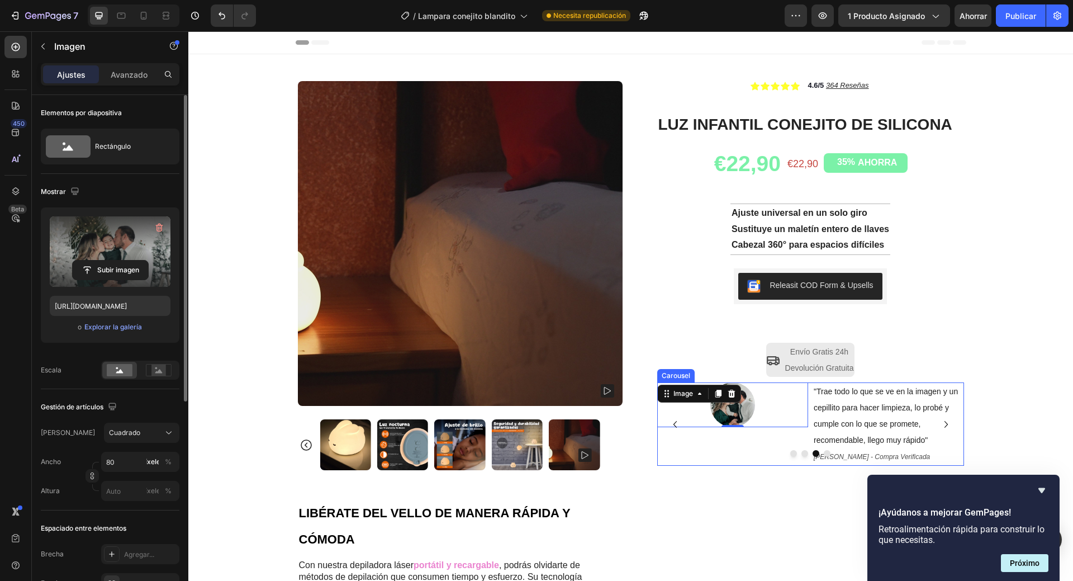
click at [945, 427] on icon "Carousel Next Arrow" at bounding box center [946, 424] width 3 height 7
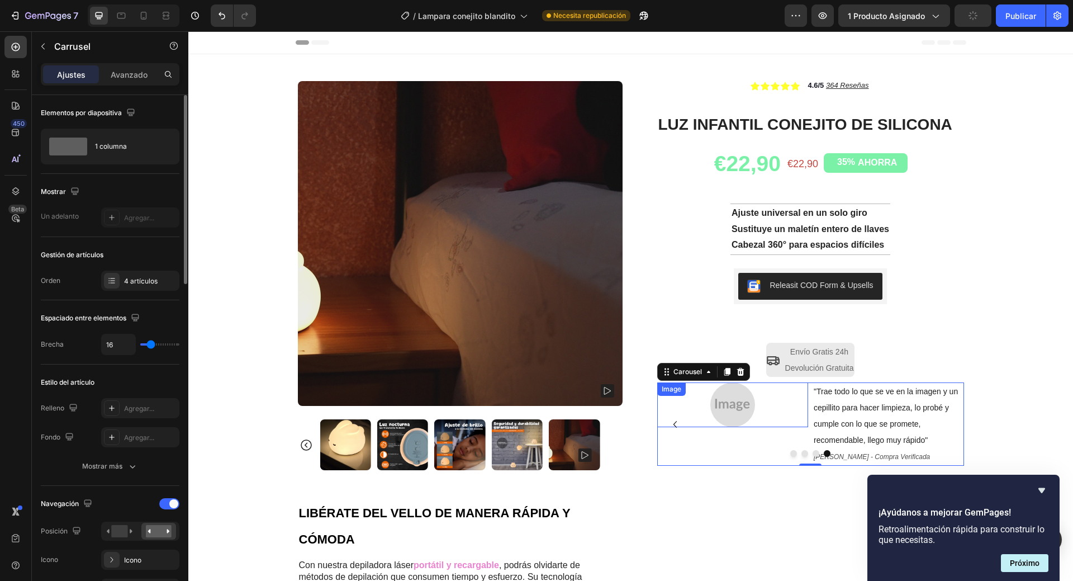
click at [726, 408] on img at bounding box center [733, 404] width 45 height 45
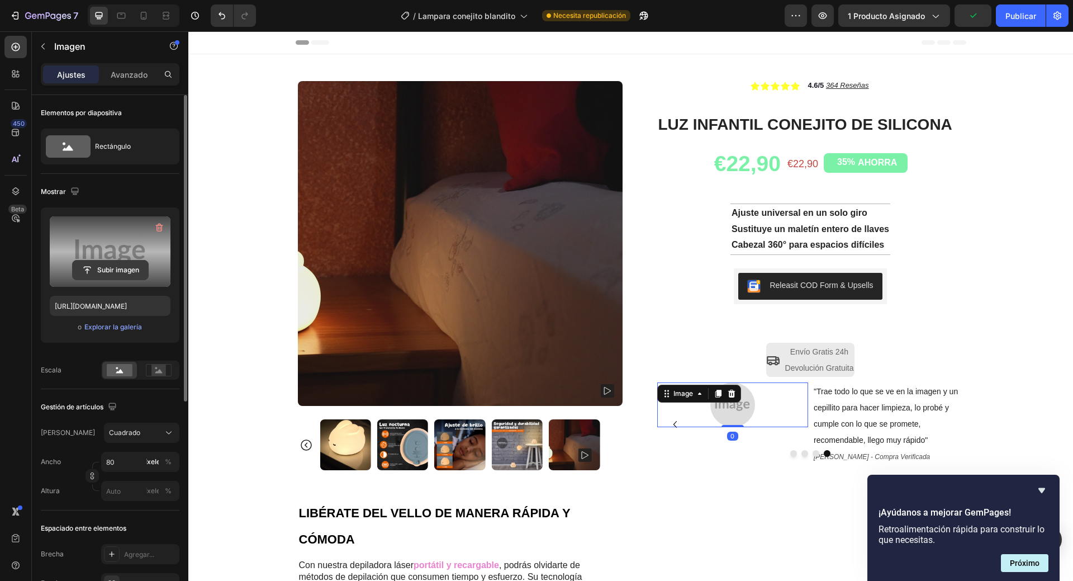
click at [115, 271] on input "file" at bounding box center [110, 270] width 75 height 19
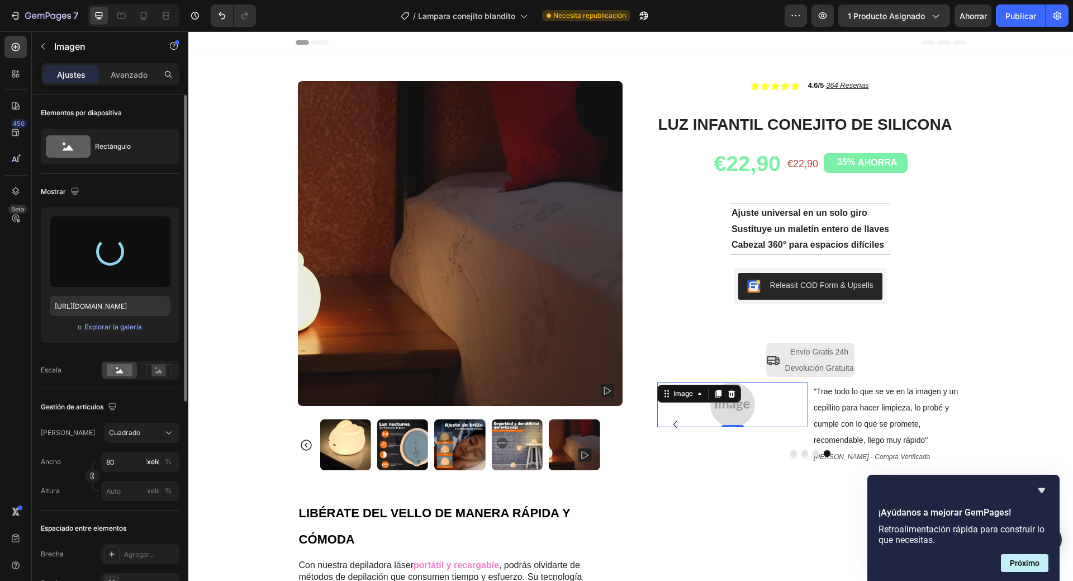
type input "[URL][DOMAIN_NAME]"
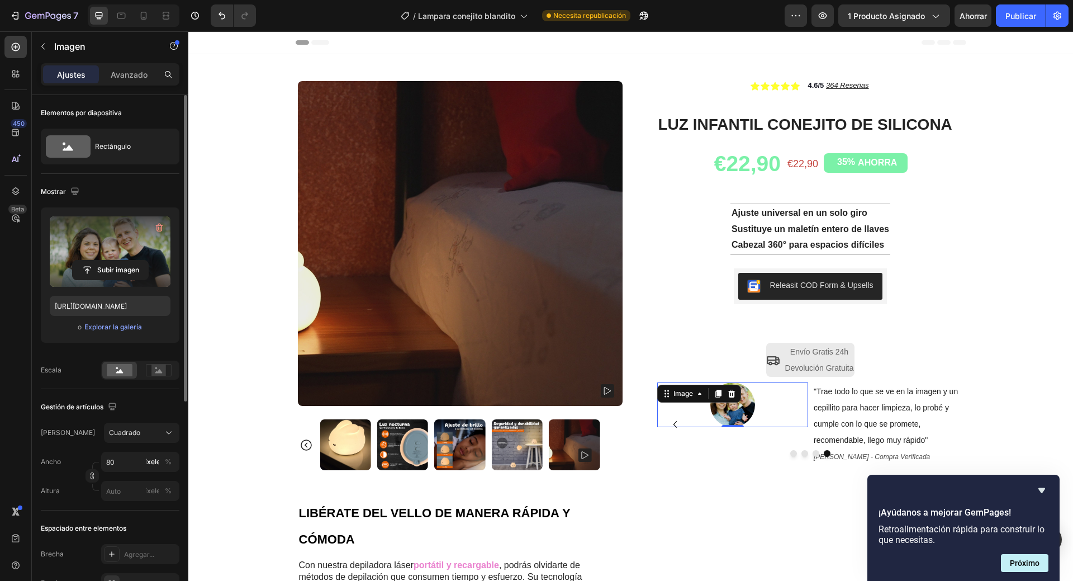
drag, startPoint x: 1013, startPoint y: 18, endPoint x: 943, endPoint y: 509, distance: 496.4
click at [1013, 18] on font "Publicar" at bounding box center [1021, 16] width 31 height 10
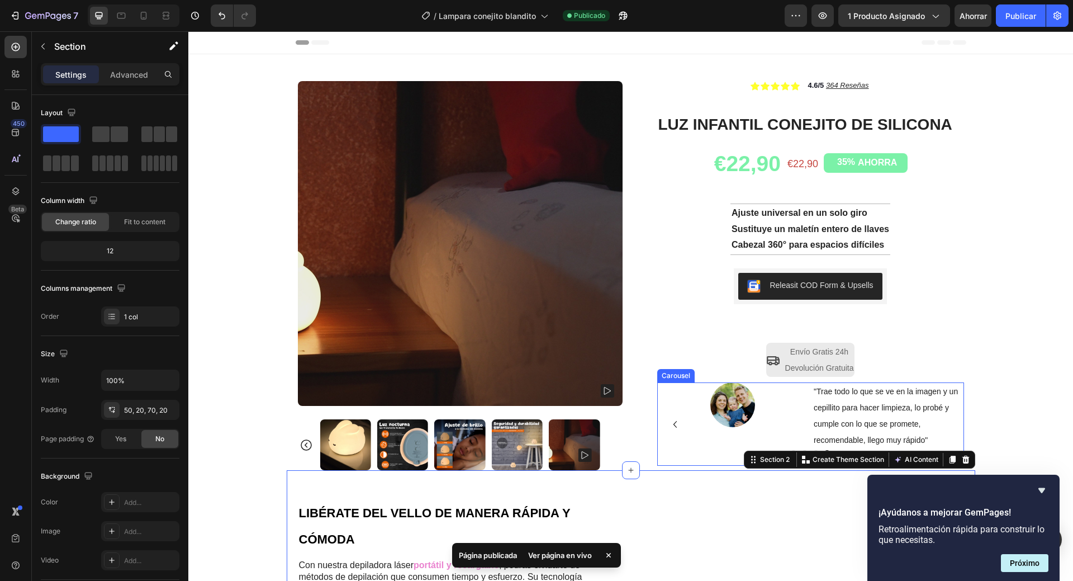
click at [669, 424] on icon "Carousel Back Arrow" at bounding box center [675, 424] width 13 height 13
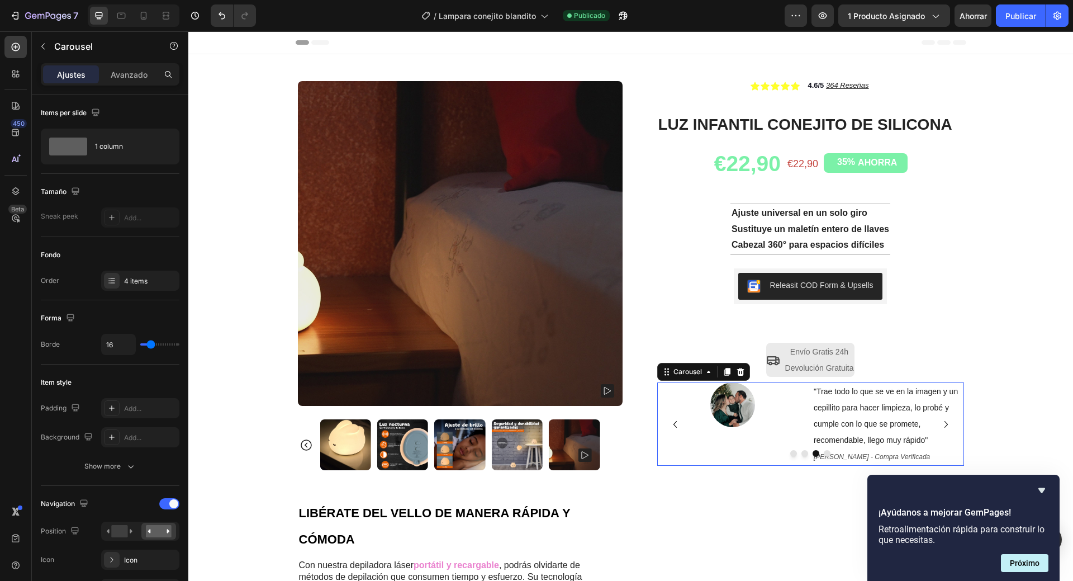
click at [669, 424] on icon "Carousel Back Arrow" at bounding box center [675, 424] width 13 height 13
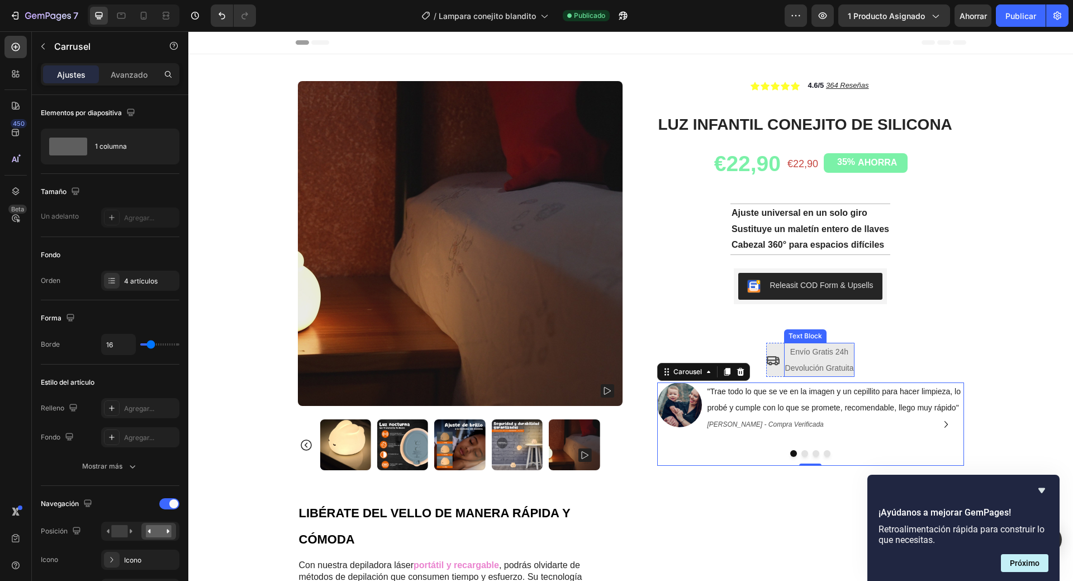
click at [813, 361] on p "Devolución Gratuita" at bounding box center [819, 368] width 69 height 16
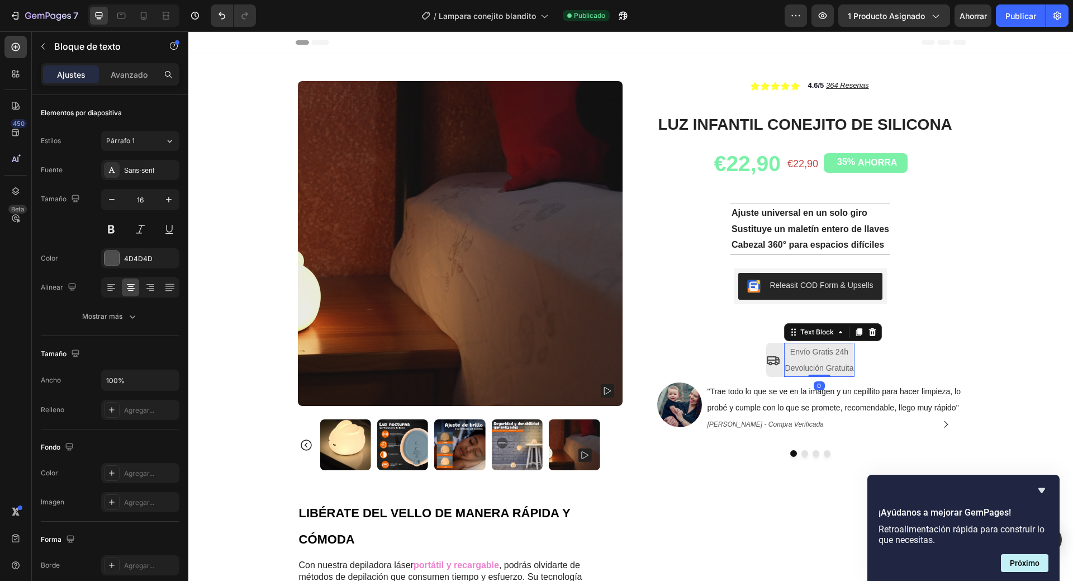
drag, startPoint x: 812, startPoint y: 377, endPoint x: 812, endPoint y: 357, distance: 20.7
click at [812, 357] on div "Envío Gratis 24h Devolución Gratuita Text Block 0" at bounding box center [819, 360] width 71 height 35
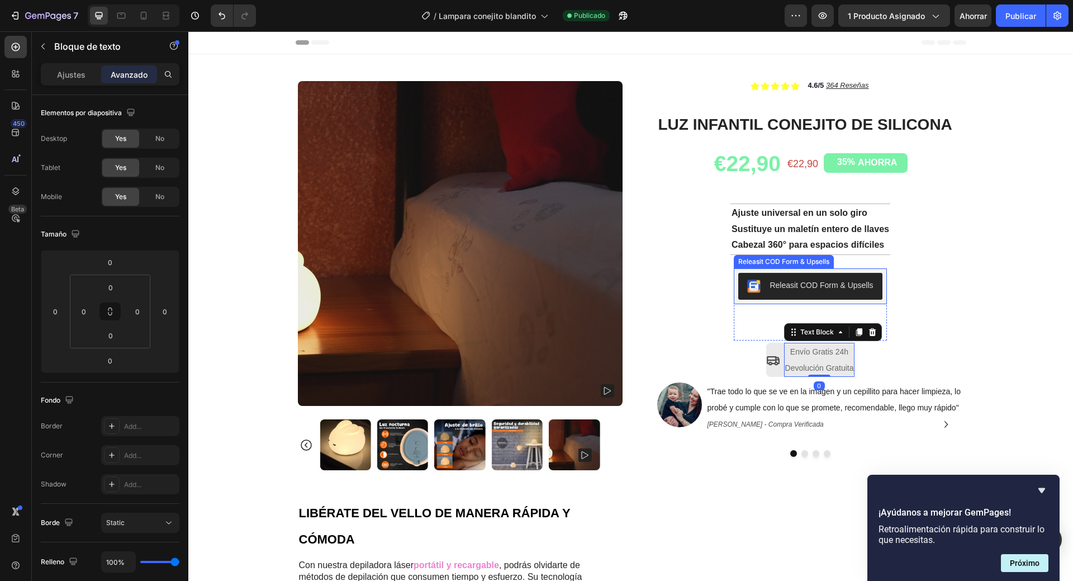
click at [813, 290] on div "Releasit COD Form & Upsells" at bounding box center [821, 286] width 103 height 12
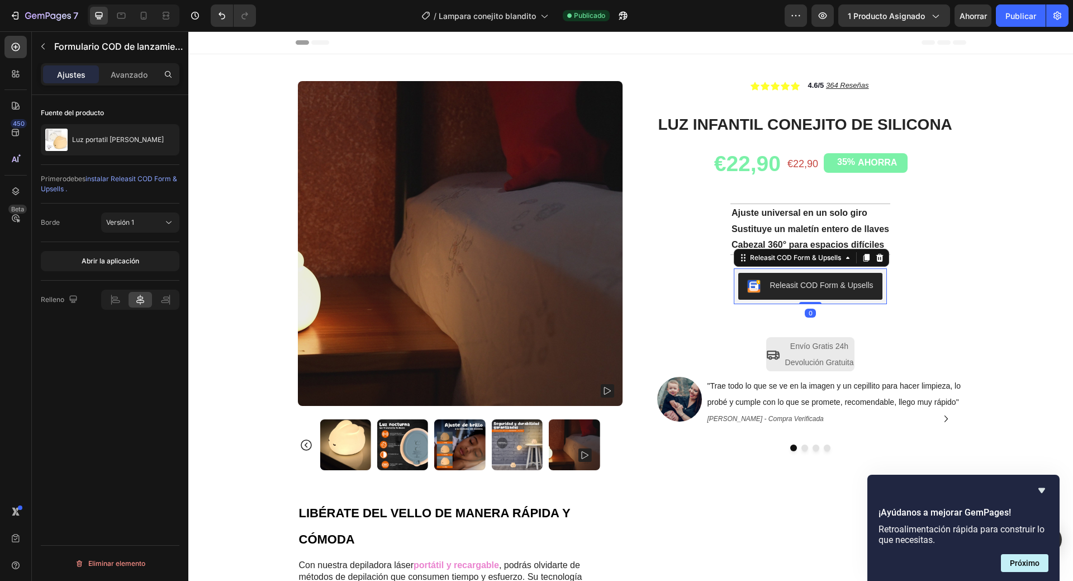
drag, startPoint x: 808, startPoint y: 309, endPoint x: 814, endPoint y: 285, distance: 24.3
click at [814, 285] on div "Releasit COD Form & Upsells Releasit COD Form & Upsells 0" at bounding box center [810, 286] width 153 height 36
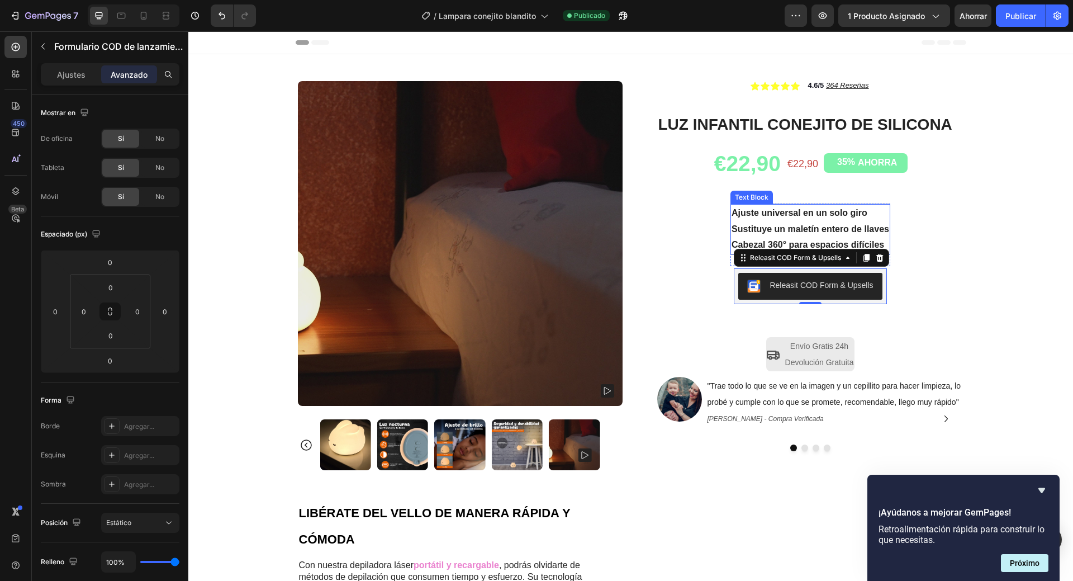
click at [792, 234] on p "Sustituye un maletín entero de llaves" at bounding box center [811, 229] width 158 height 16
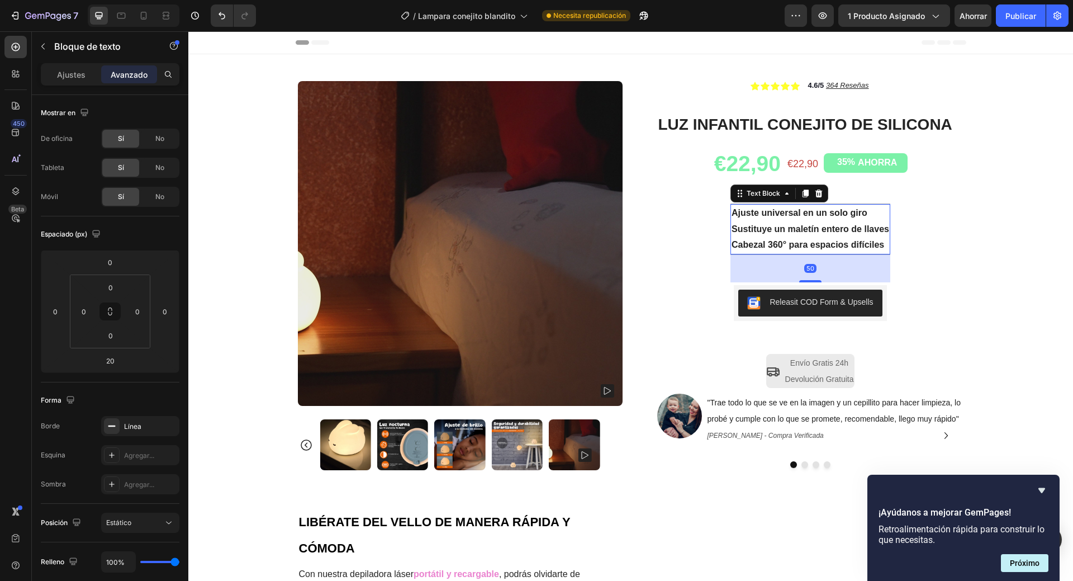
drag, startPoint x: 805, startPoint y: 265, endPoint x: 807, endPoint y: 282, distance: 16.9
click at [807, 282] on div at bounding box center [810, 281] width 22 height 2
type input "50"
click at [809, 315] on button "Releasit COD Form & Upsells" at bounding box center [810, 303] width 144 height 27
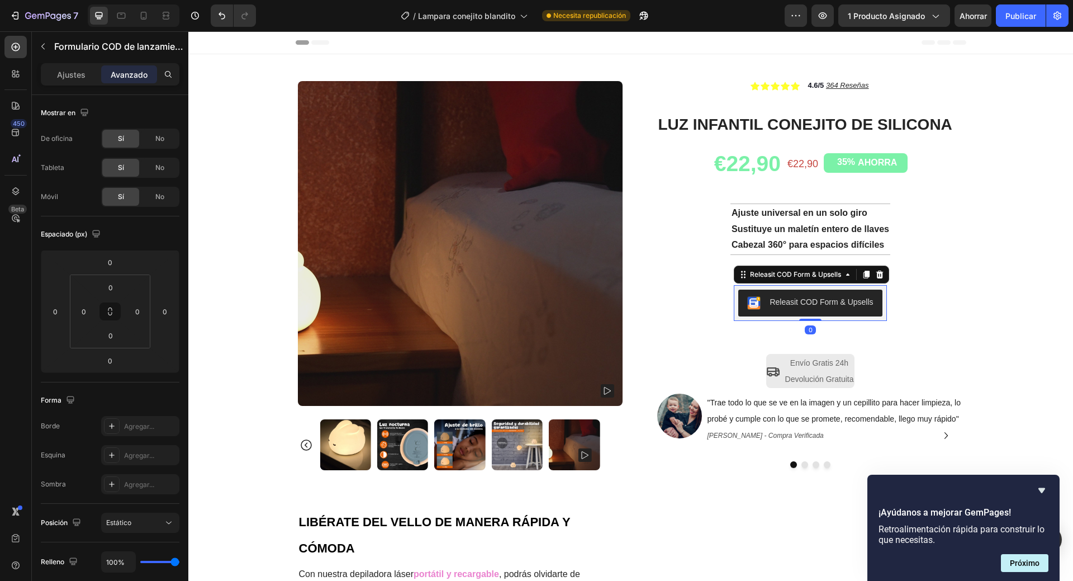
drag, startPoint x: 807, startPoint y: 320, endPoint x: 807, endPoint y: 299, distance: 21.8
click at [807, 299] on div "Releasit COD Form & Upsells Releasit COD Form & Upsells 0" at bounding box center [810, 303] width 153 height 36
click at [800, 369] on p "Envío Gratis 24h" at bounding box center [819, 363] width 69 height 16
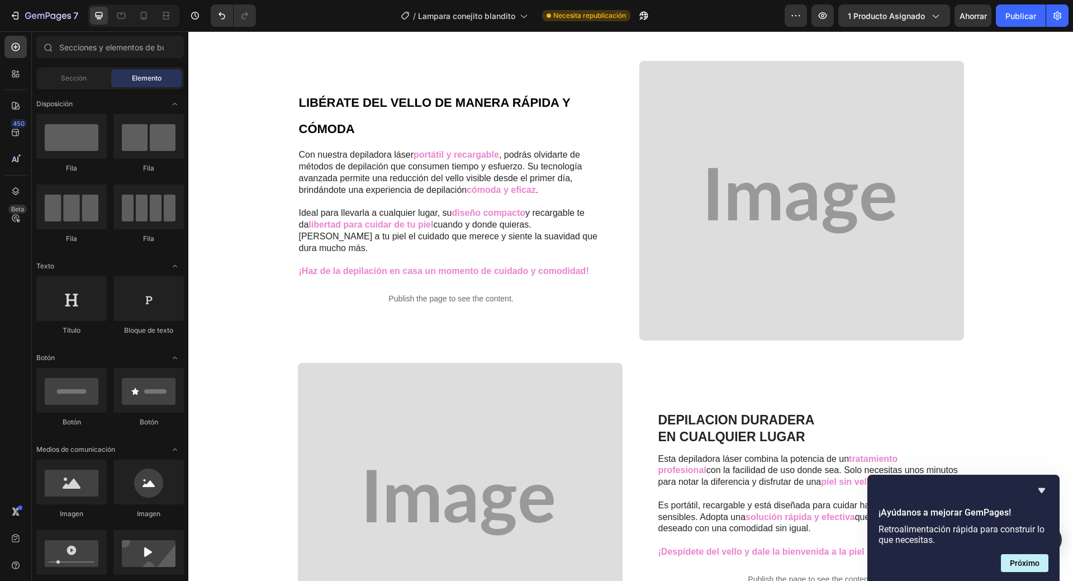
scroll to position [671, 0]
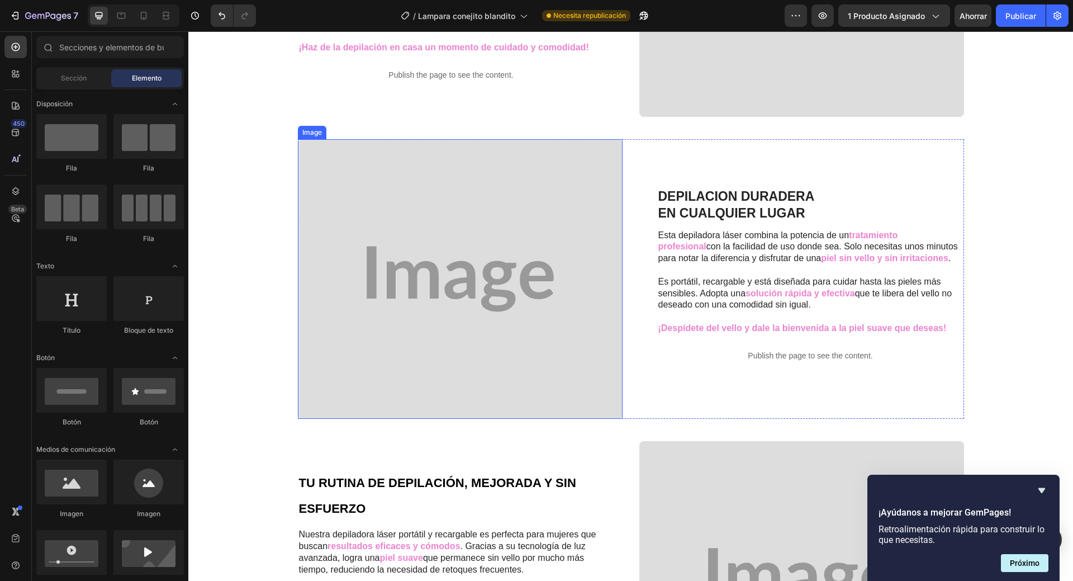
click at [471, 291] on img at bounding box center [460, 279] width 325 height 280
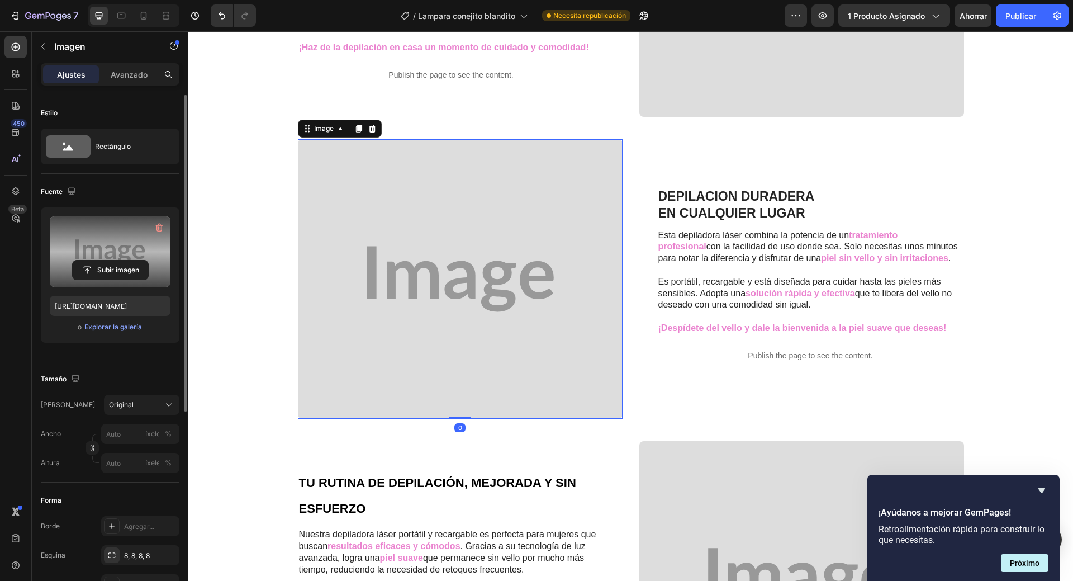
click at [109, 245] on label at bounding box center [110, 251] width 121 height 70
click at [109, 261] on input "file" at bounding box center [110, 270] width 75 height 19
type input "C:\fakepath\GIF sensor un toque conejito.mp4"
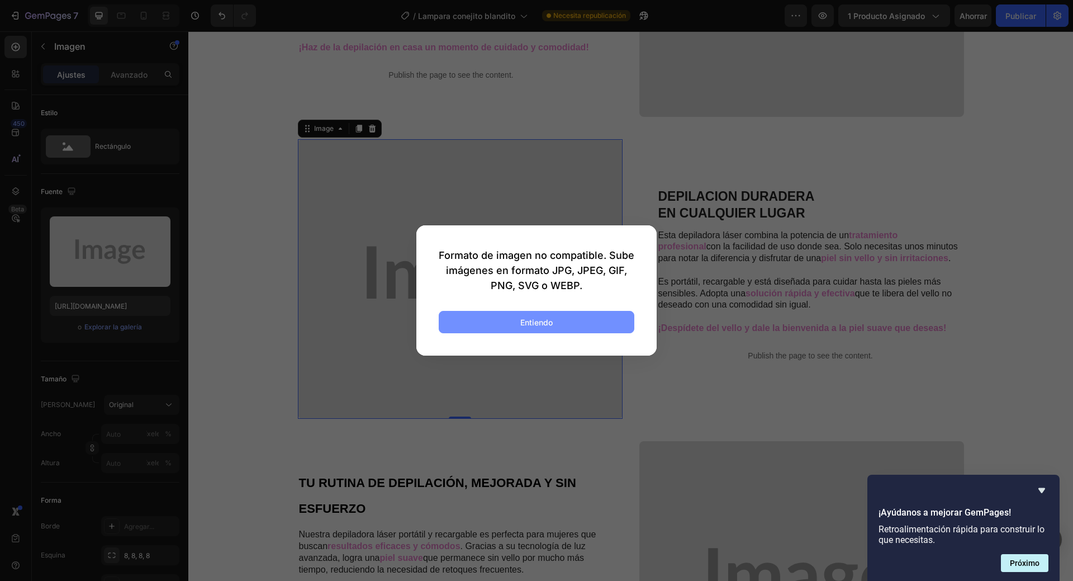
click at [538, 315] on button "Entiendo" at bounding box center [537, 322] width 196 height 22
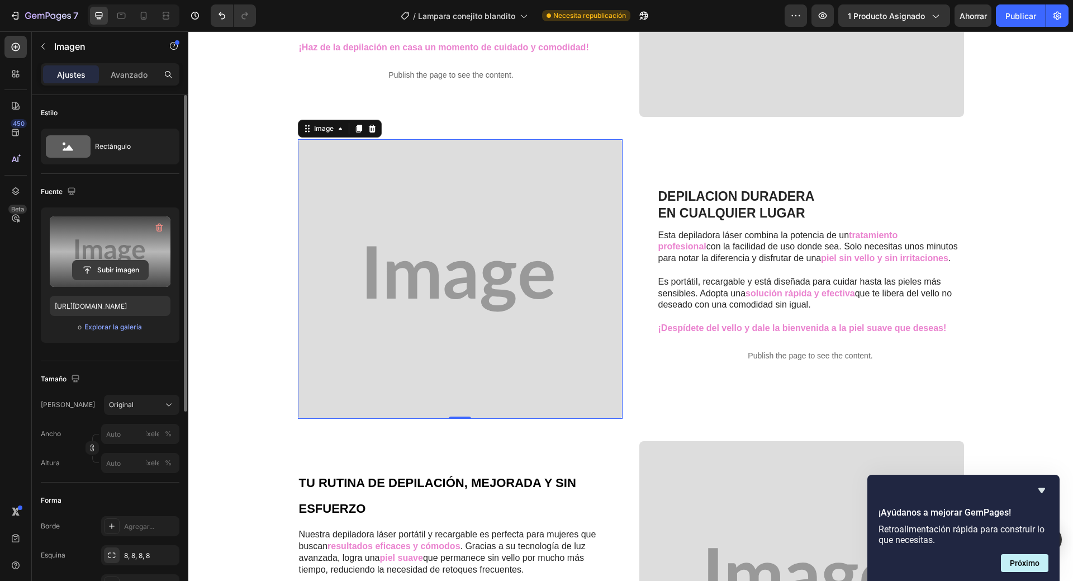
click at [118, 267] on input "file" at bounding box center [110, 270] width 75 height 19
click at [121, 259] on label at bounding box center [110, 251] width 121 height 70
click at [121, 261] on input "file" at bounding box center [110, 270] width 75 height 19
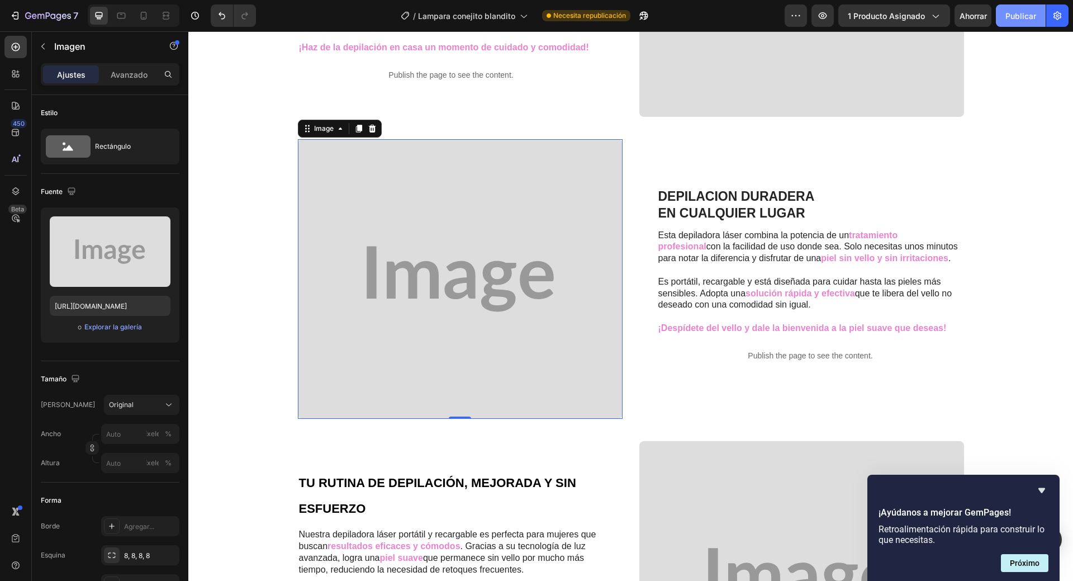
click at [1024, 11] on font "Publicar" at bounding box center [1021, 16] width 31 height 10
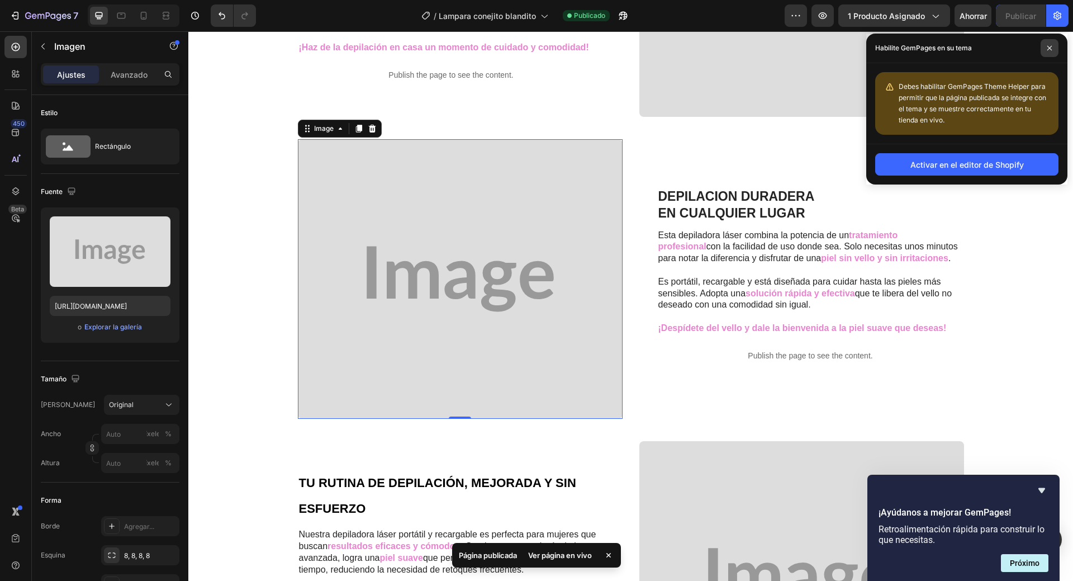
click at [1054, 48] on span at bounding box center [1050, 48] width 18 height 18
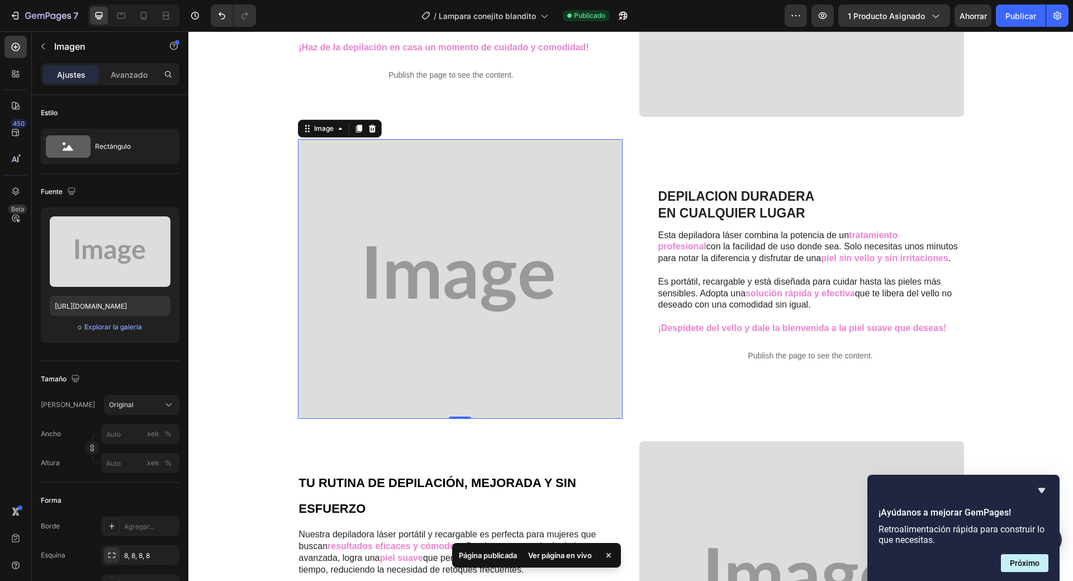
click at [458, 287] on img at bounding box center [460, 279] width 325 height 280
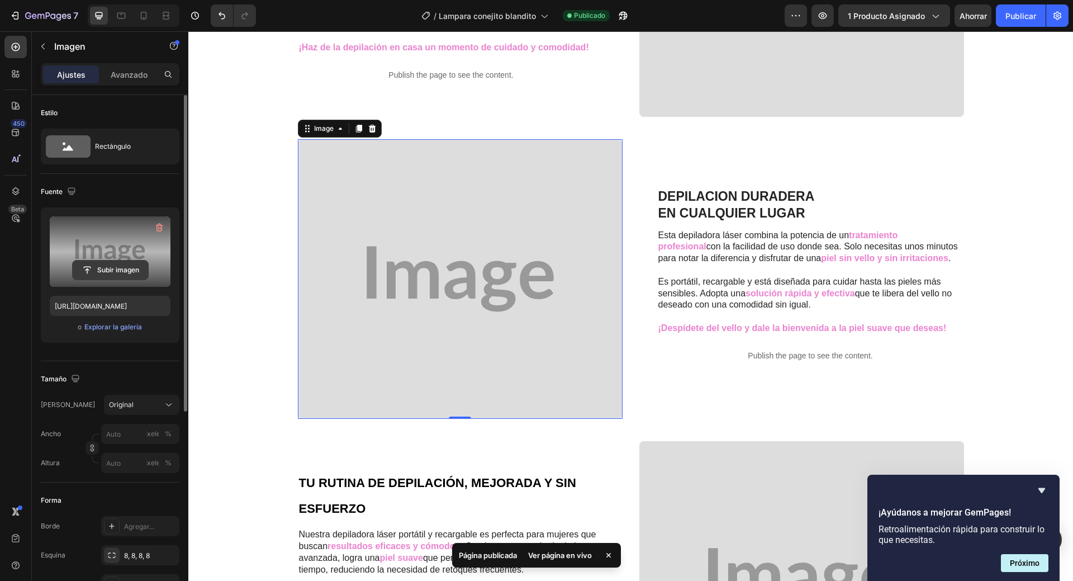
click at [124, 265] on input "file" at bounding box center [110, 270] width 75 height 19
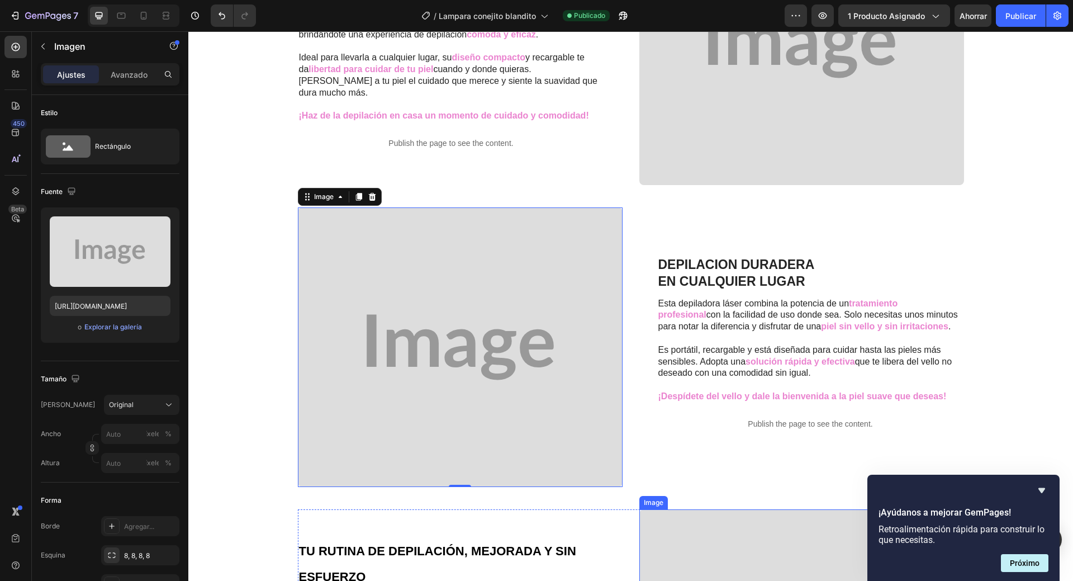
scroll to position [615, 0]
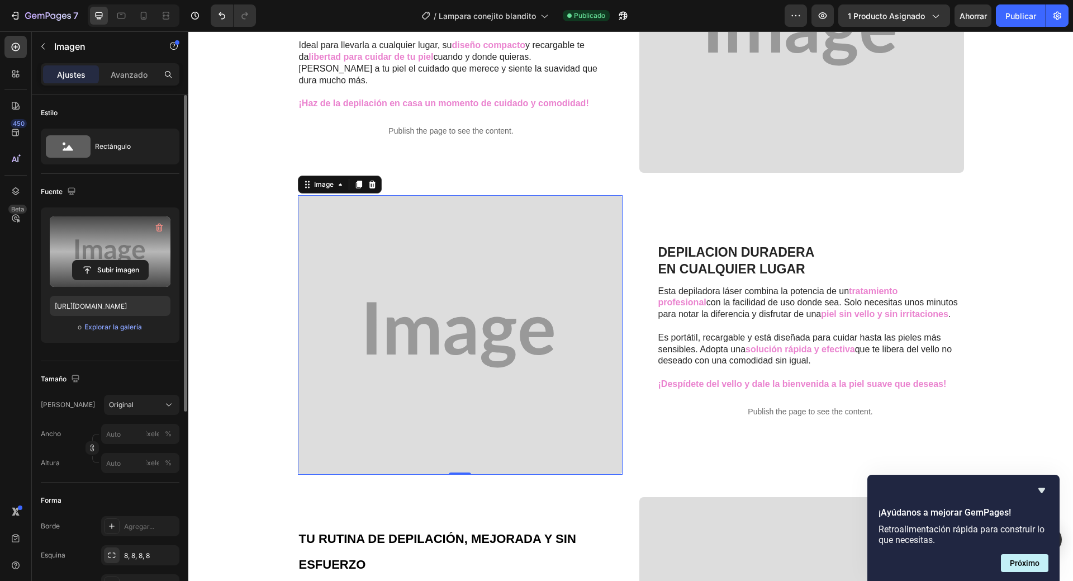
click at [117, 253] on label at bounding box center [110, 251] width 121 height 70
click at [117, 261] on input "file" at bounding box center [110, 270] width 75 height 19
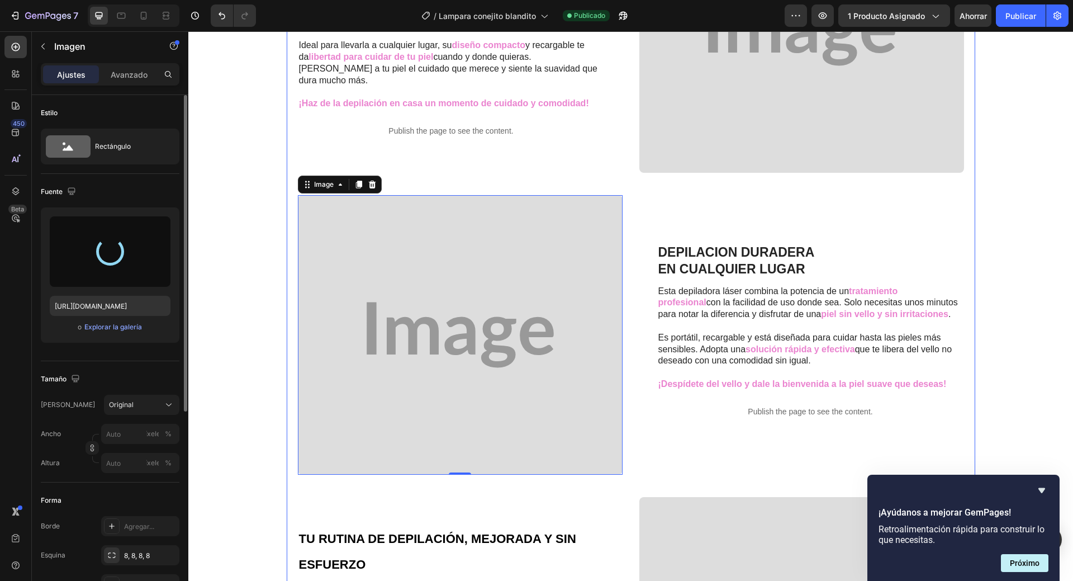
type input "[URL][DOMAIN_NAME]"
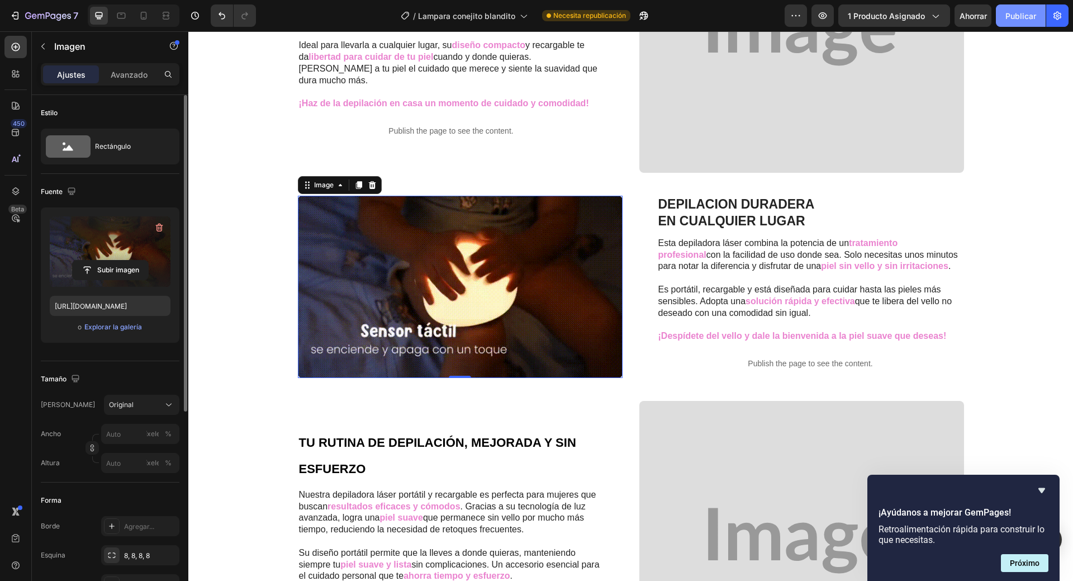
click at [1028, 18] on font "Publicar" at bounding box center [1021, 16] width 31 height 10
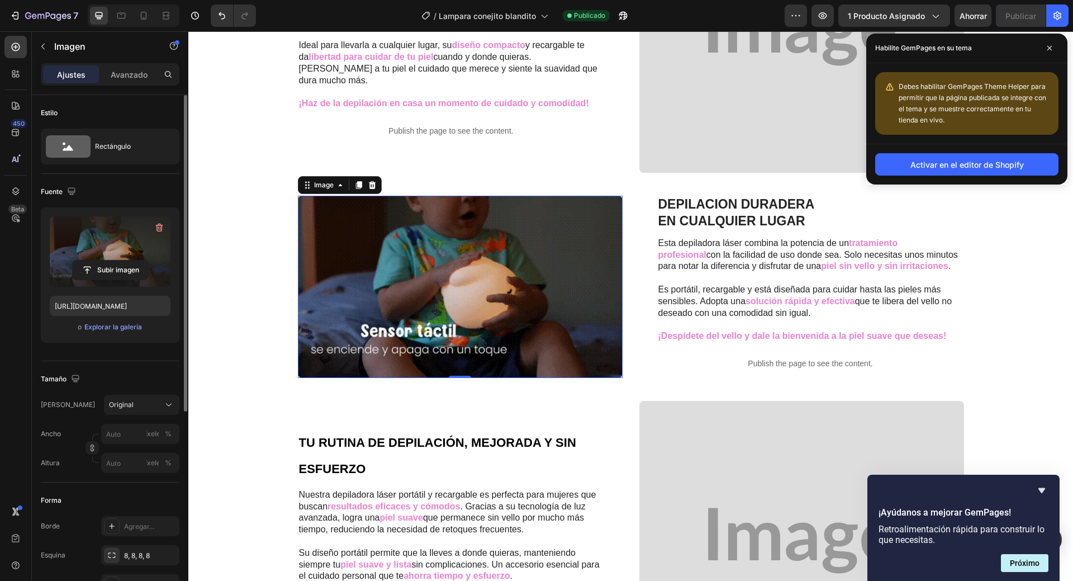
click at [1049, 280] on div "LIBÉRATE DEL VELLO DE MANERA RÁPIDA Y CÓMODA Heading Con nuestra depiladora lás…" at bounding box center [630, 320] width 885 height 1762
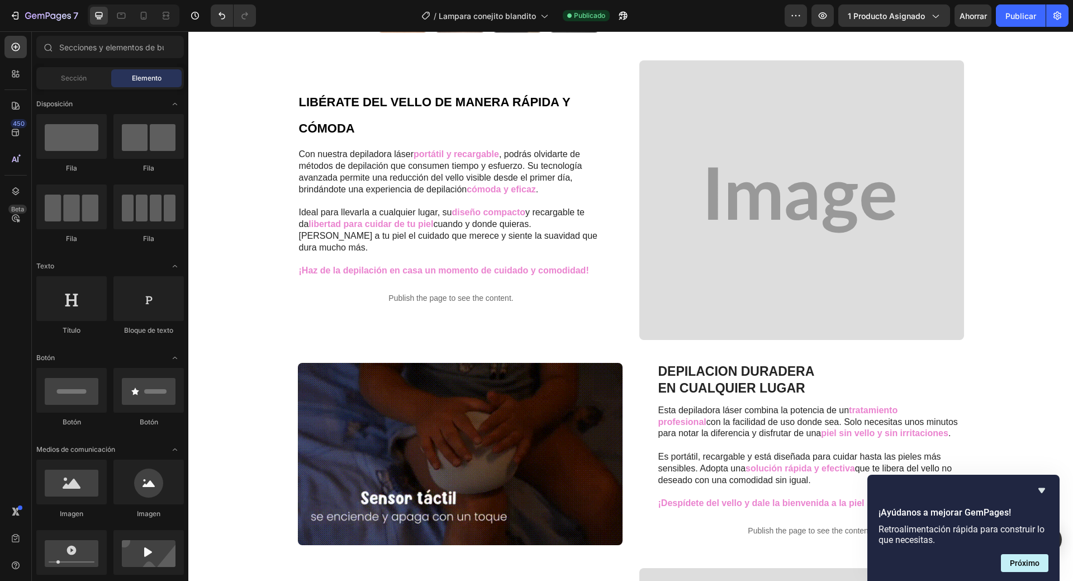
scroll to position [168, 0]
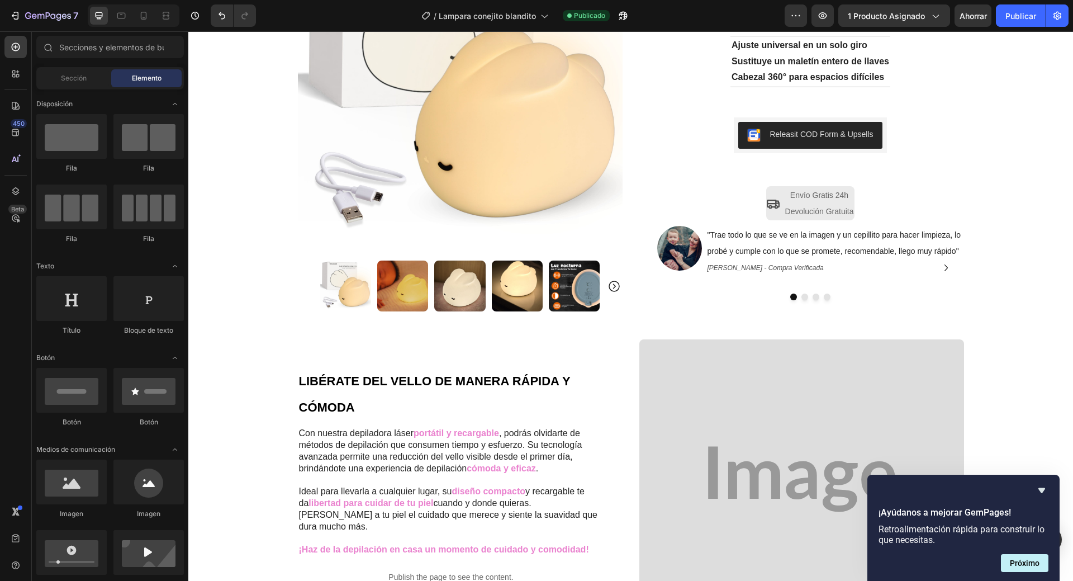
click at [769, 254] on span ""Trae todo lo que se ve en la imagen y un cepillito para hacer limpieza, lo pro…" at bounding box center [834, 242] width 253 height 25
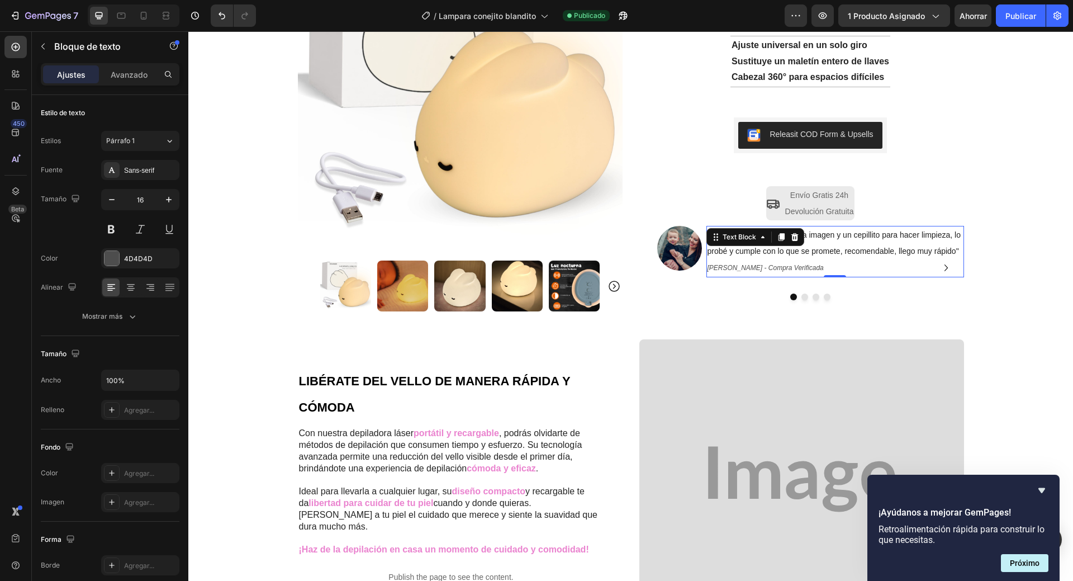
click at [825, 251] on span ""Trae todo lo que se ve en la imagen y un cepillito para hacer limpieza, lo pro…" at bounding box center [834, 242] width 253 height 25
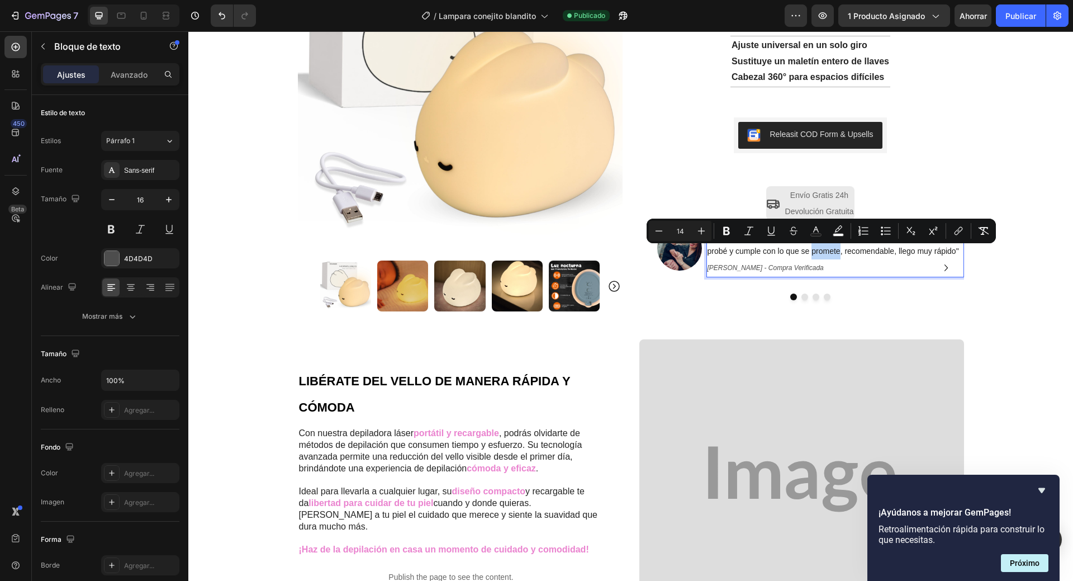
click at [825, 251] on span ""Trae todo lo que se ve en la imagen y un cepillito para hacer limpieza, lo pro…" at bounding box center [834, 242] width 253 height 25
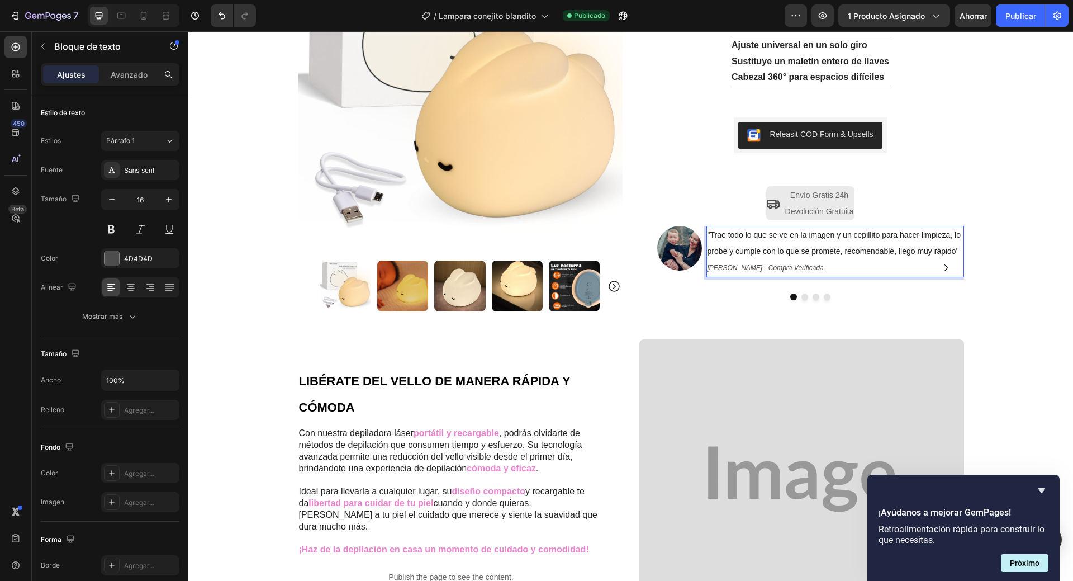
click at [825, 251] on span ""Trae todo lo que se ve en la imagen y un cepillito para hacer limpieza, lo pro…" at bounding box center [834, 242] width 253 height 25
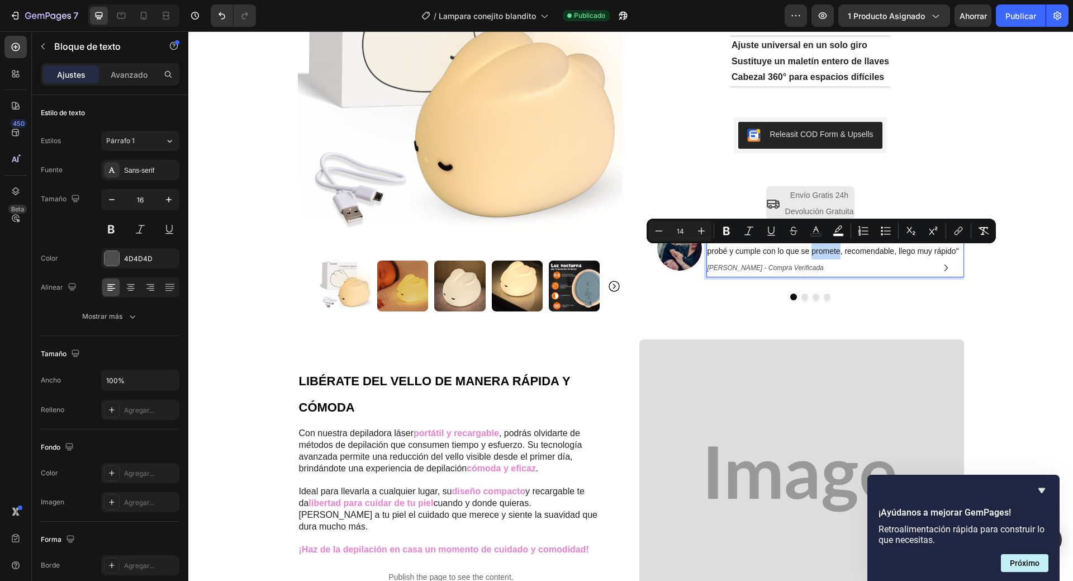
click at [848, 254] on span ""Trae todo lo que se ve en la imagen y un cepillito para hacer limpieza, lo pro…" at bounding box center [834, 242] width 253 height 25
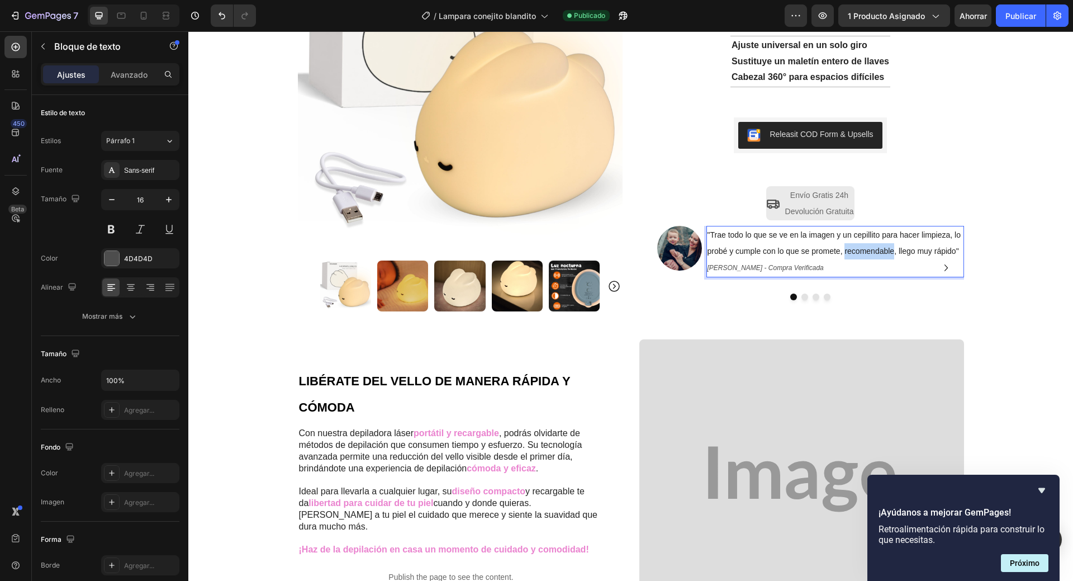
click at [848, 254] on span ""Trae todo lo que se ve en la imagen y un cepillito para hacer limpieza, lo pro…" at bounding box center [834, 242] width 253 height 25
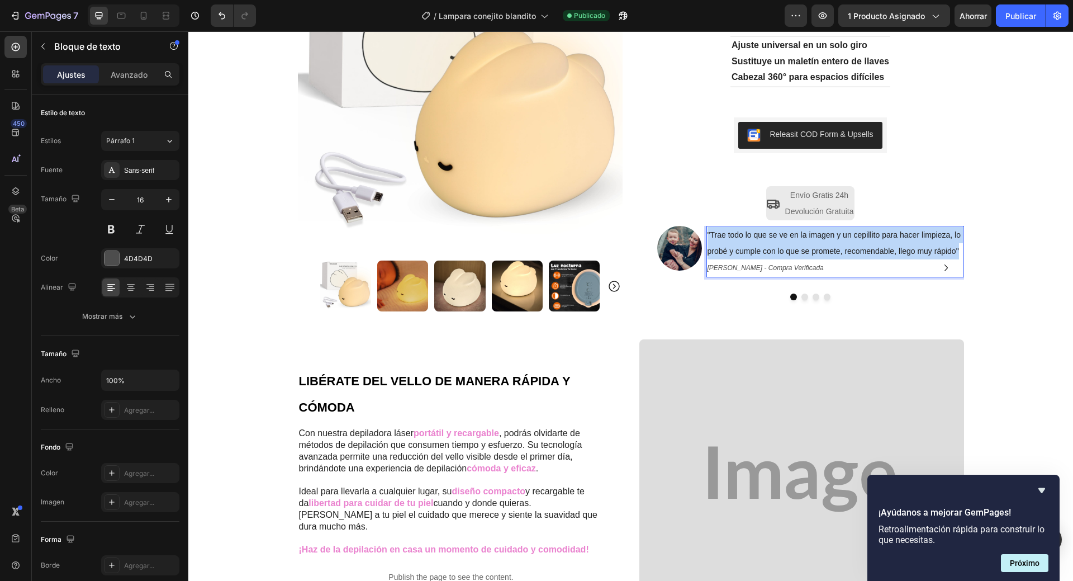
click at [848, 254] on span ""Trae todo lo que se ve en la imagen y un cepillito para hacer limpieza, lo pro…" at bounding box center [834, 242] width 253 height 25
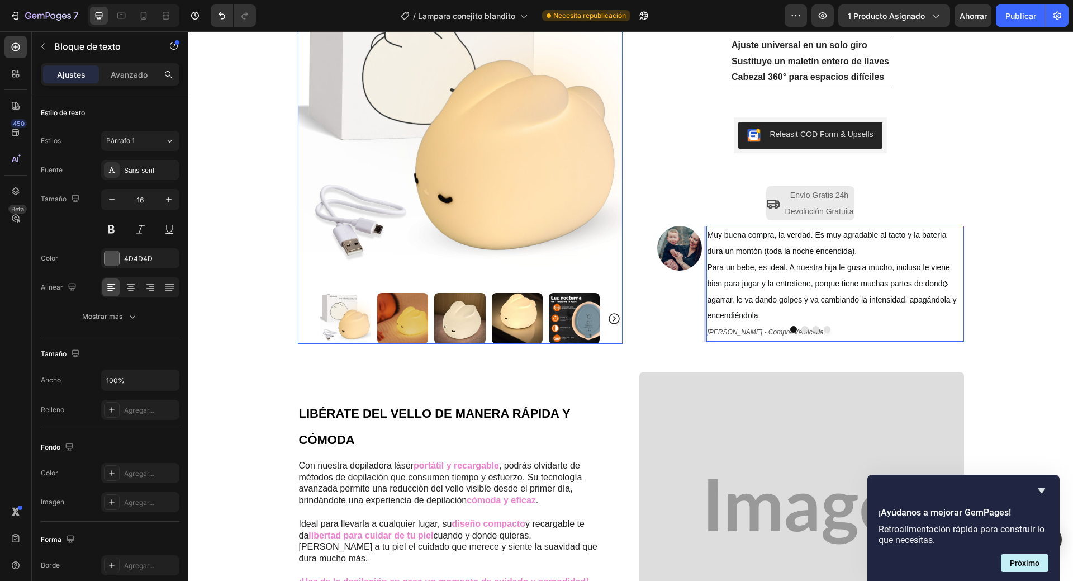
scroll to position [0, 0]
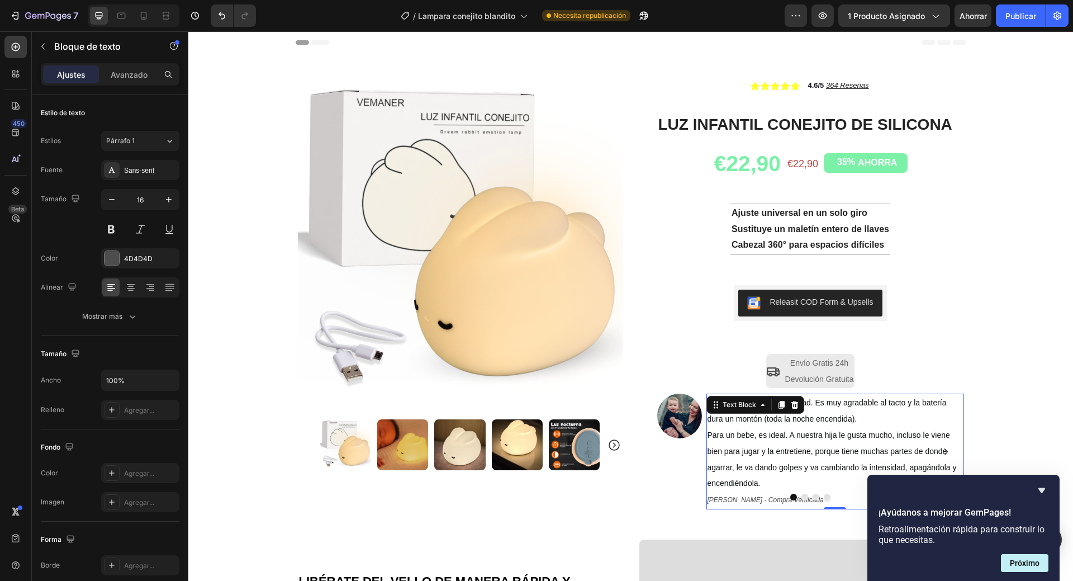
click at [762, 446] on p "Muy buena compra, la verdad. Es muy agradable al tacto y la batería dura un mon…" at bounding box center [835, 443] width 255 height 97
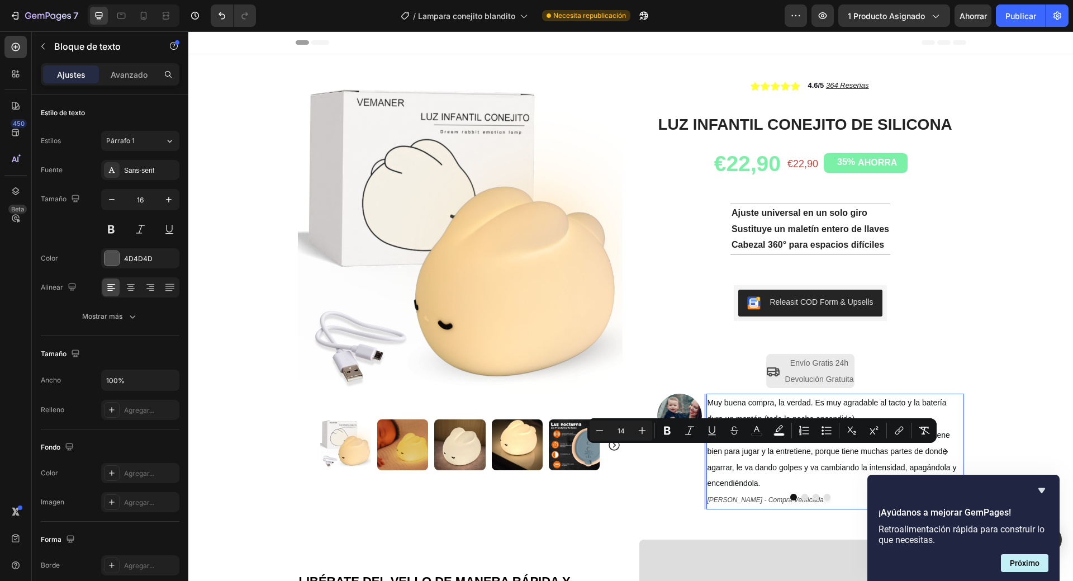
click at [762, 446] on p "Muy buena compra, la verdad. Es muy agradable al tacto y la batería dura un mon…" at bounding box center [835, 443] width 255 height 97
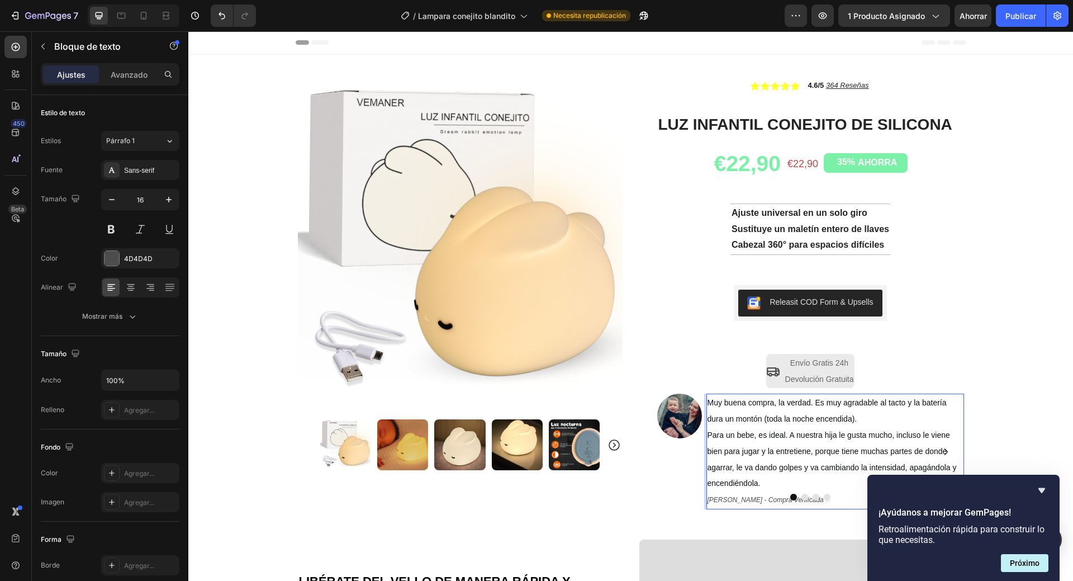
click at [762, 446] on p "Muy buena compra, la verdad. Es muy agradable al tacto y la batería dura un mon…" at bounding box center [835, 443] width 255 height 97
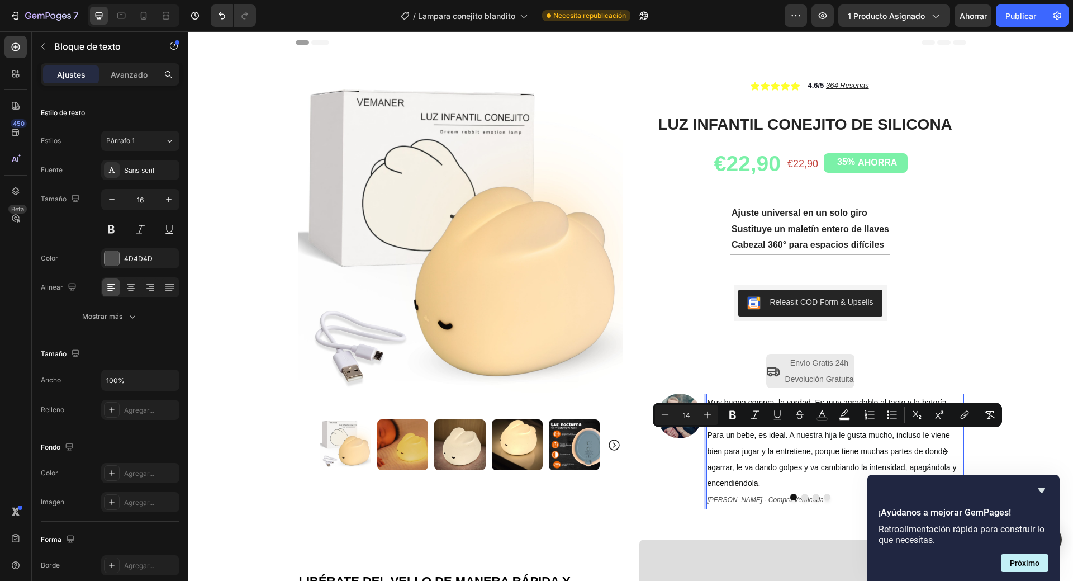
click at [762, 447] on p "Muy buena compra, la verdad. Es muy agradable al tacto y la batería dura un mon…" at bounding box center [835, 443] width 255 height 97
click at [762, 447] on span "Para un bebe, es ideal. A nuestra hija le gusta mucho, incluso le viene bien pa…" at bounding box center [832, 458] width 249 height 57
click at [796, 455] on p "Muy buena compra, la verdad. Es muy agradable al tacto y la batería dura un mon…" at bounding box center [835, 443] width 255 height 97
click at [808, 425] on p "Muy buena compra, la verdad. Es muy agradable al tacto y la batería dura un mon…" at bounding box center [835, 443] width 255 height 97
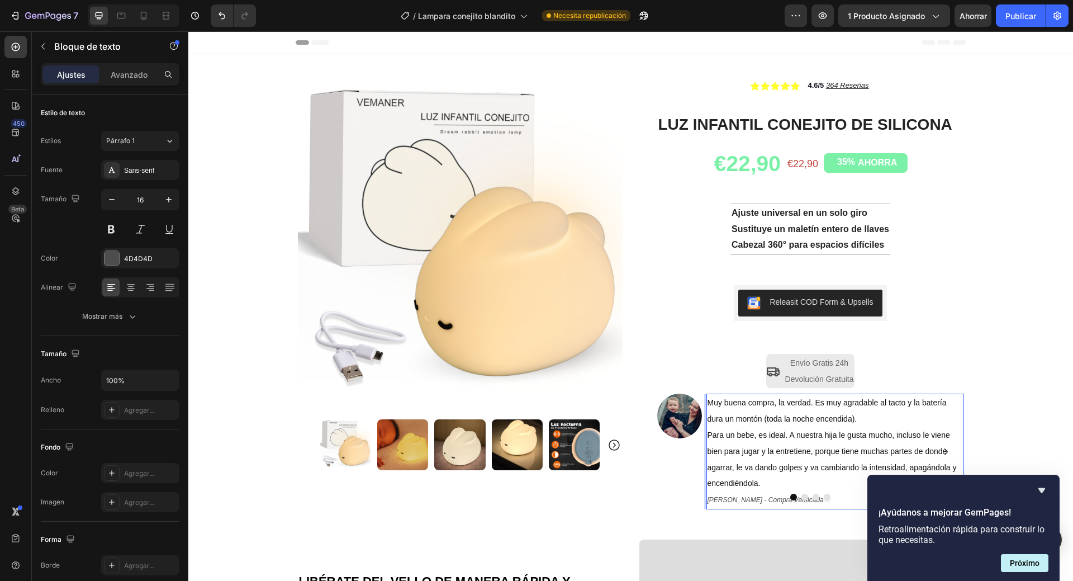
click at [805, 448] on span "Para un bebe, es ideal. A nuestra hija le gusta mucho, incluso le viene bien pa…" at bounding box center [832, 458] width 249 height 57
click at [759, 439] on span "Para un bebe, es ideal. A nuestra hija le gusta mucho, incluso le viene bien pa…" at bounding box center [832, 458] width 249 height 57
click at [758, 440] on span "Para un bebe, es ideal. A nuestra hija le gusta mucho, incluso le viene bien pa…" at bounding box center [832, 458] width 249 height 57
click at [736, 452] on span "Para un bebe, es ideal. A nuestra hija le gusta mucho, incluso le viene bien pa…" at bounding box center [832, 458] width 249 height 57
drag, startPoint x: 742, startPoint y: 449, endPoint x: 749, endPoint y: 427, distance: 23.0
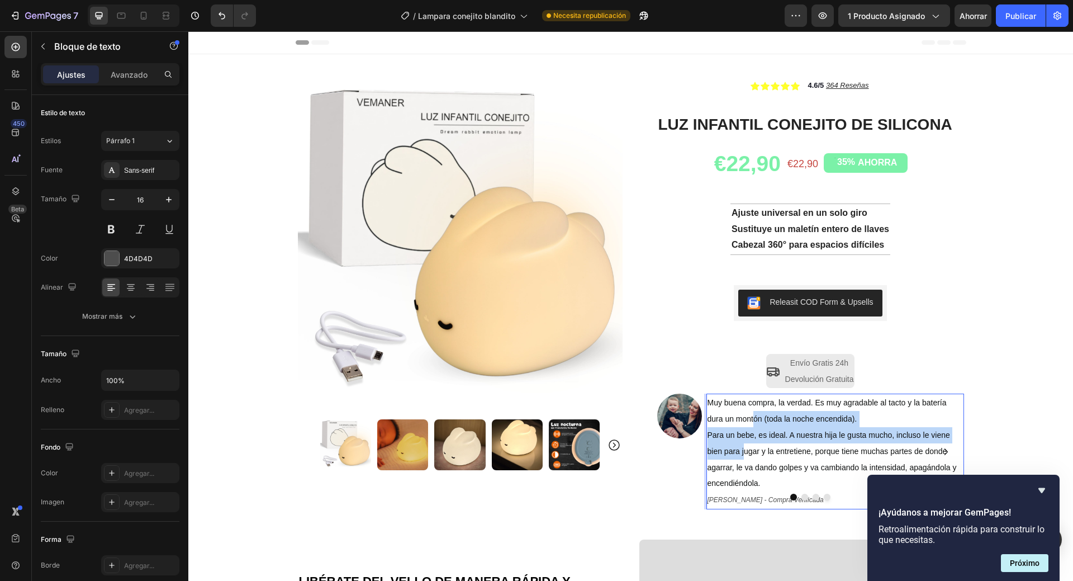
click at [749, 427] on p "Muy buena compra, la verdad. Es muy agradable al tacto y la batería dura un mon…" at bounding box center [835, 443] width 255 height 97
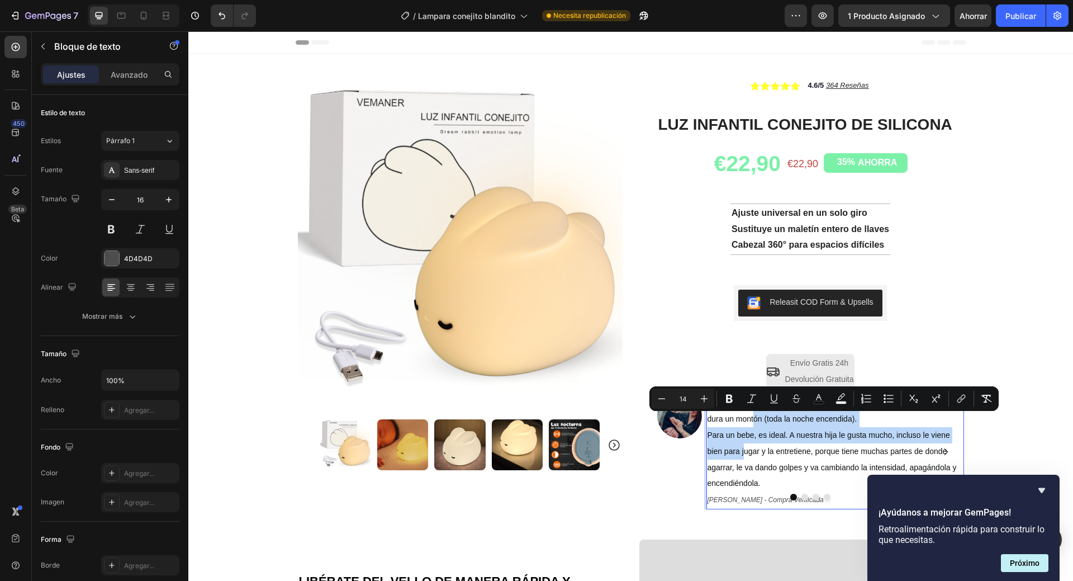
click at [753, 428] on p "Muy buena compra, la verdad. Es muy agradable al tacto y la batería dura un mon…" at bounding box center [835, 443] width 255 height 97
click at [756, 446] on p "Muy buena compra, la verdad. Es muy agradable al tacto y la batería dura un mon…" at bounding box center [835, 443] width 255 height 97
click at [756, 449] on span "Para un bebe, es ideal. A nuestra hija le gusta mucho, incluso le viene bien pa…" at bounding box center [832, 458] width 249 height 57
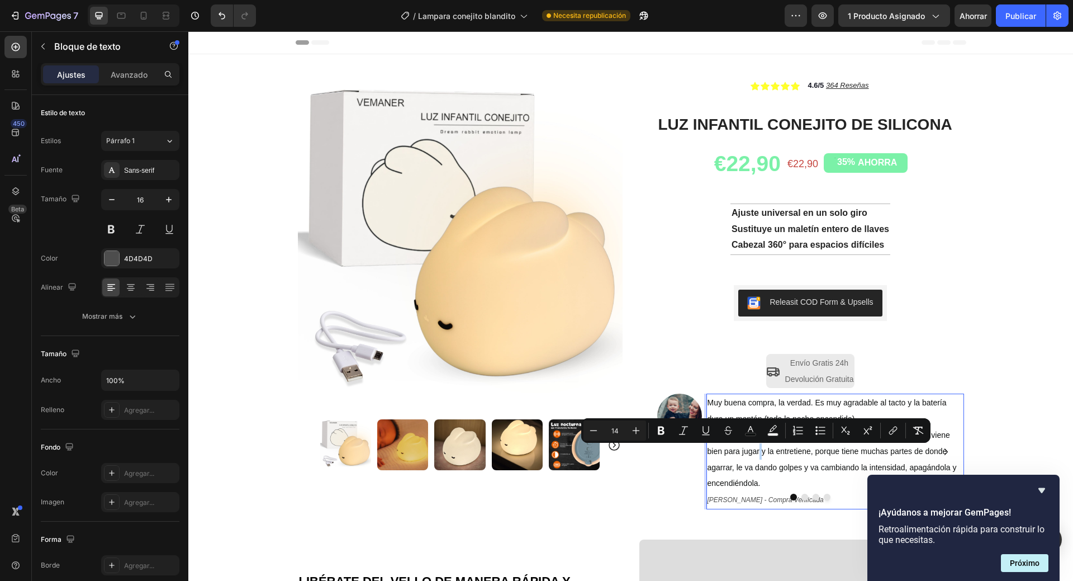
click at [759, 467] on span "Para un bebe, es ideal. A nuestra hija le gusta mucho, incluso le viene bien pa…" at bounding box center [832, 458] width 249 height 57
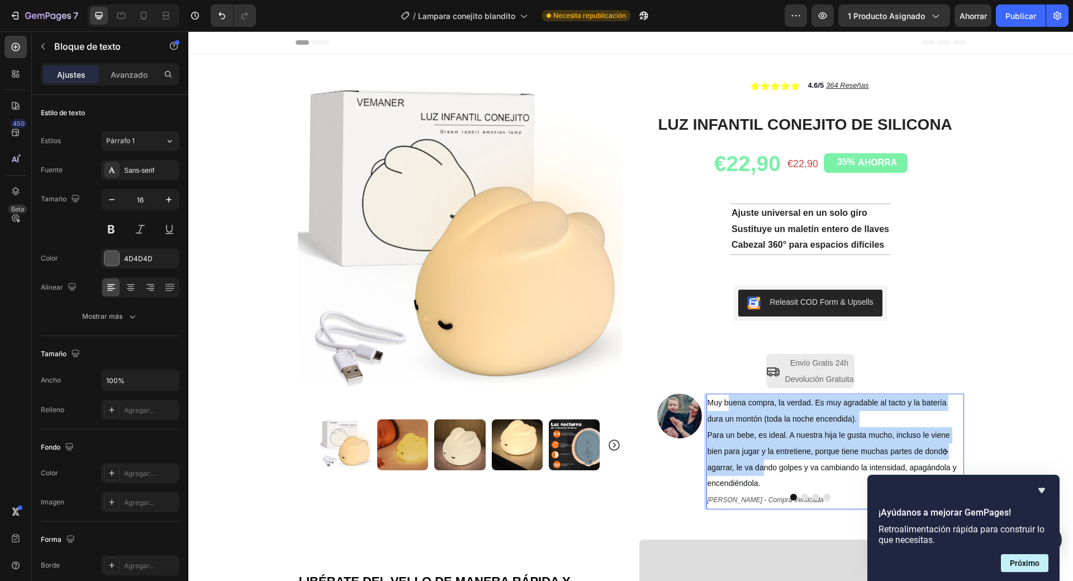
drag, startPoint x: 759, startPoint y: 469, endPoint x: 764, endPoint y: 416, distance: 52.8
click at [735, 410] on p "Muy buena compra, la verdad. Es muy agradable al tacto y la batería dura un mon…" at bounding box center [835, 443] width 255 height 97
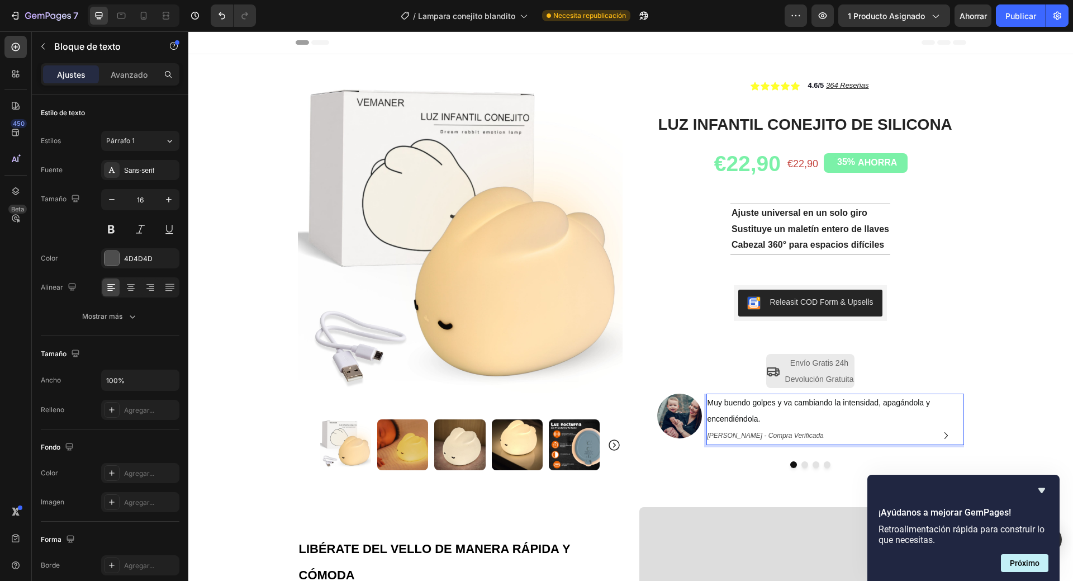
click at [766, 419] on p "Muy buendo golpes y va cambiando la intensidad, apagándola y encendiéndola." at bounding box center [835, 411] width 255 height 32
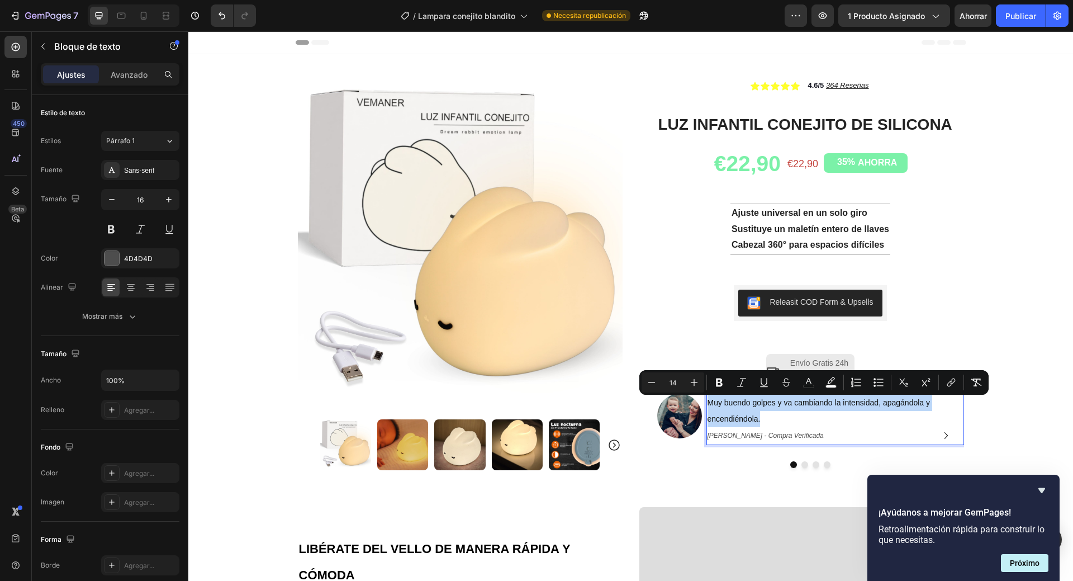
drag, startPoint x: 766, startPoint y: 419, endPoint x: 702, endPoint y: 401, distance: 66.3
click at [707, 401] on div "Muy buendo golpes y va cambiando la intensidad, apagándola y encendiéndola. [PE…" at bounding box center [836, 419] width 258 height 51
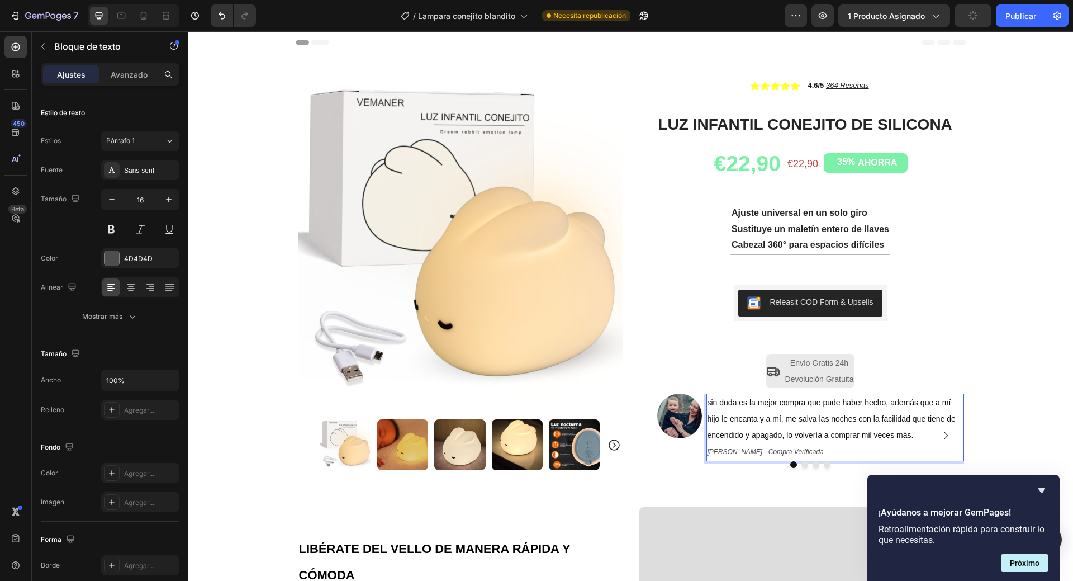
click at [708, 401] on span "sin duda es la mejor compra que pude haber hecho, además que a mí hijo le encan…" at bounding box center [832, 418] width 248 height 41
click at [716, 454] on icon "[PERSON_NAME] - Compra Verificada" at bounding box center [766, 452] width 116 height 8
click at [715, 452] on icon "[PERSON_NAME] - Compra Verificada" at bounding box center [766, 452] width 116 height 8
click at [718, 452] on icon "[PERSON_NAME] - Compra Verificada" at bounding box center [766, 452] width 116 height 8
click at [719, 454] on icon "[PERSON_NAME] - Compra Verificada" at bounding box center [766, 452] width 116 height 8
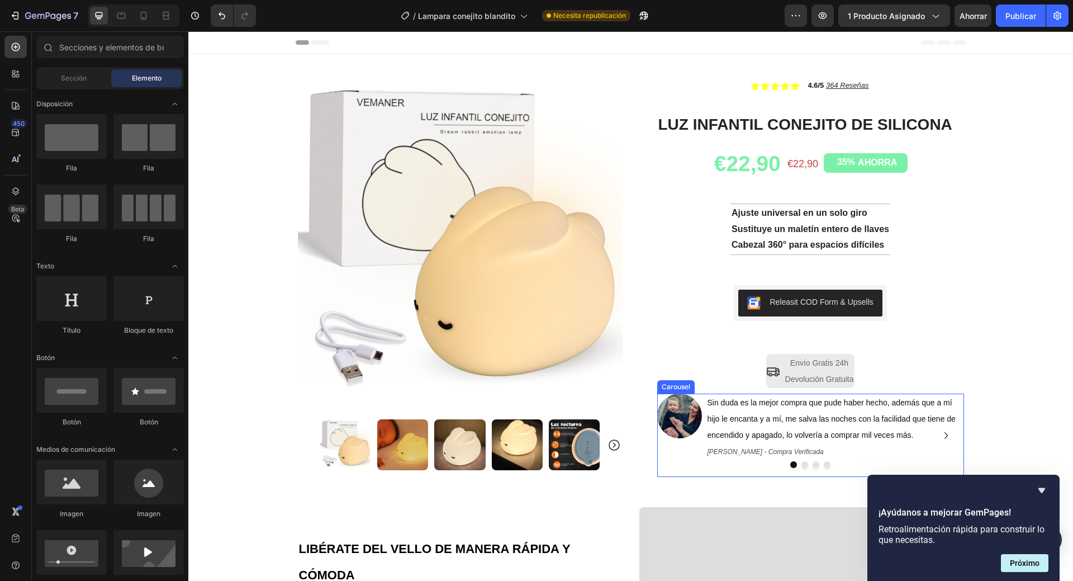
click at [945, 435] on icon "Carousel Next Arrow" at bounding box center [946, 435] width 3 height 7
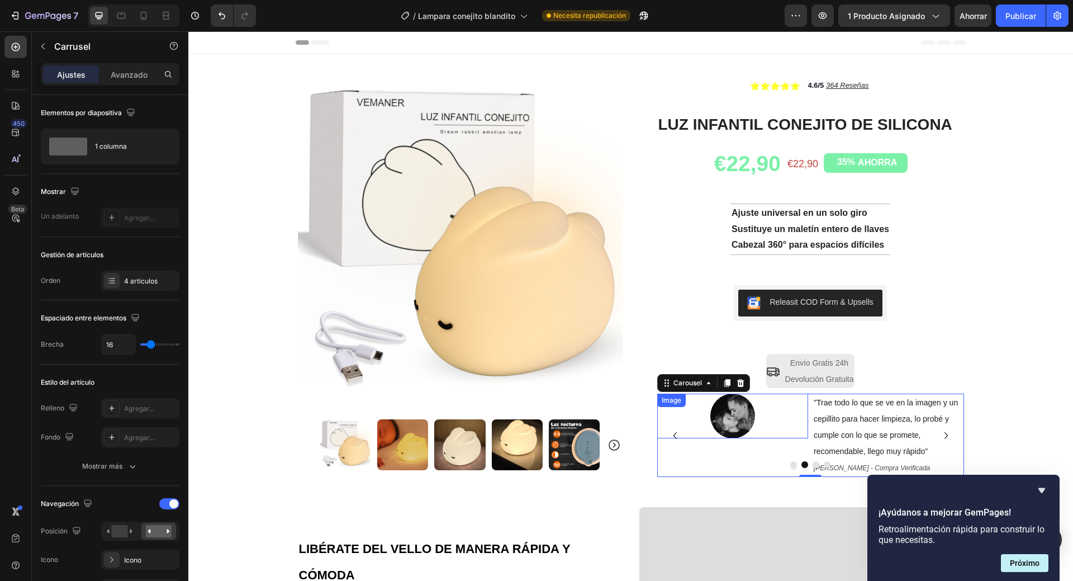
click at [864, 428] on p ""Trae todo lo que se ve en la imagen y un cepillito para hacer limpieza, lo pro…" at bounding box center [888, 427] width 149 height 64
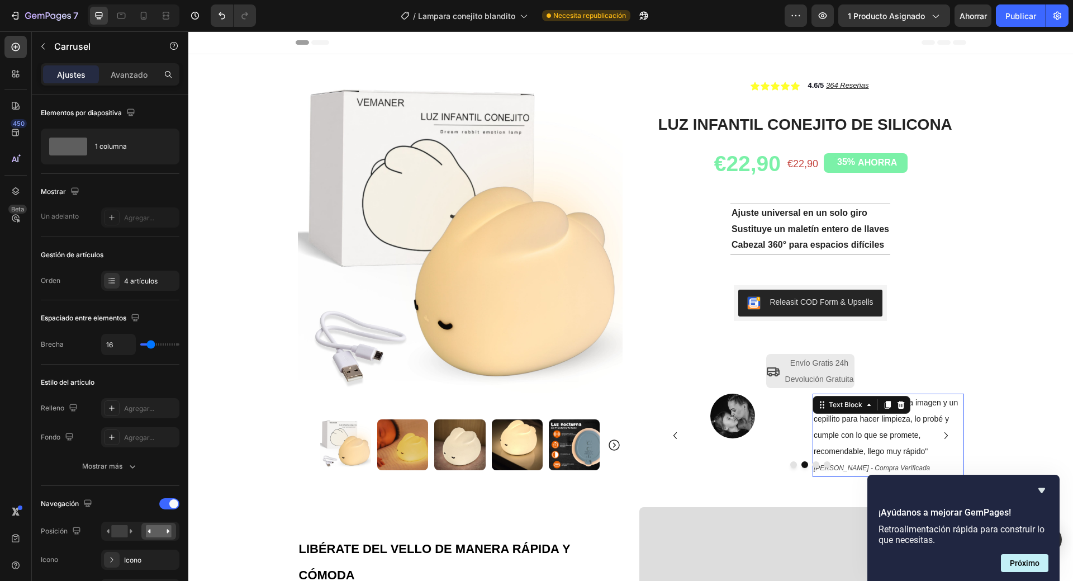
click at [870, 439] on span ""Trae todo lo que se ve en la imagen y un cepillito para hacer limpieza, lo pro…" at bounding box center [886, 426] width 144 height 57
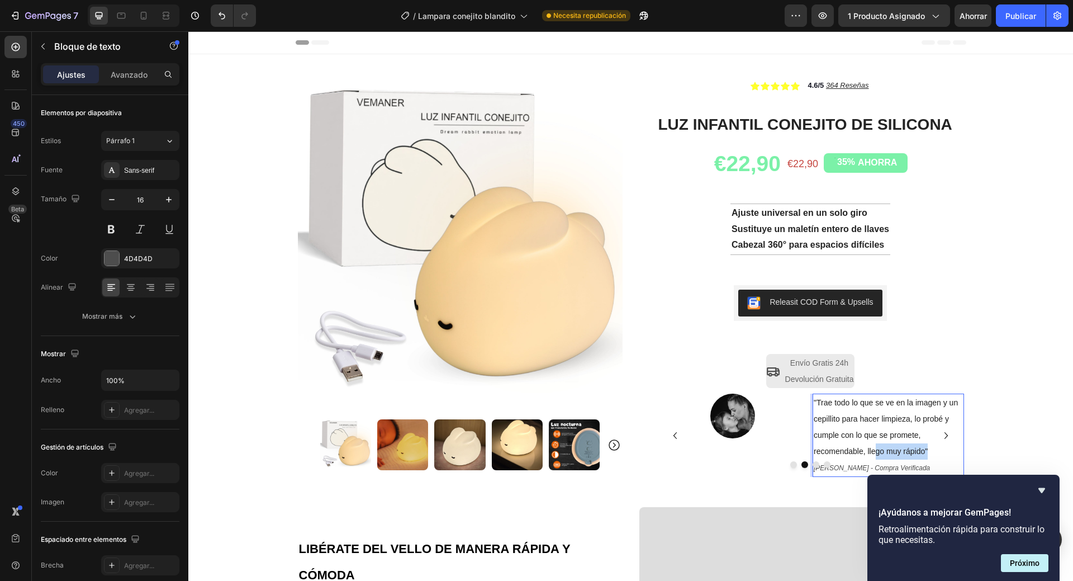
drag, startPoint x: 924, startPoint y: 452, endPoint x: 859, endPoint y: 454, distance: 64.9
click at [859, 454] on p ""Trae todo lo que se ve en la imagen y un cepillito para hacer limpieza, lo pro…" at bounding box center [888, 427] width 149 height 64
drag, startPoint x: 927, startPoint y: 453, endPoint x: 813, endPoint y: 402, distance: 125.4
click at [814, 402] on p ""Trae todo lo que se ve en la imagen y un cepillito para hacer limpieza, lo pro…" at bounding box center [888, 427] width 149 height 64
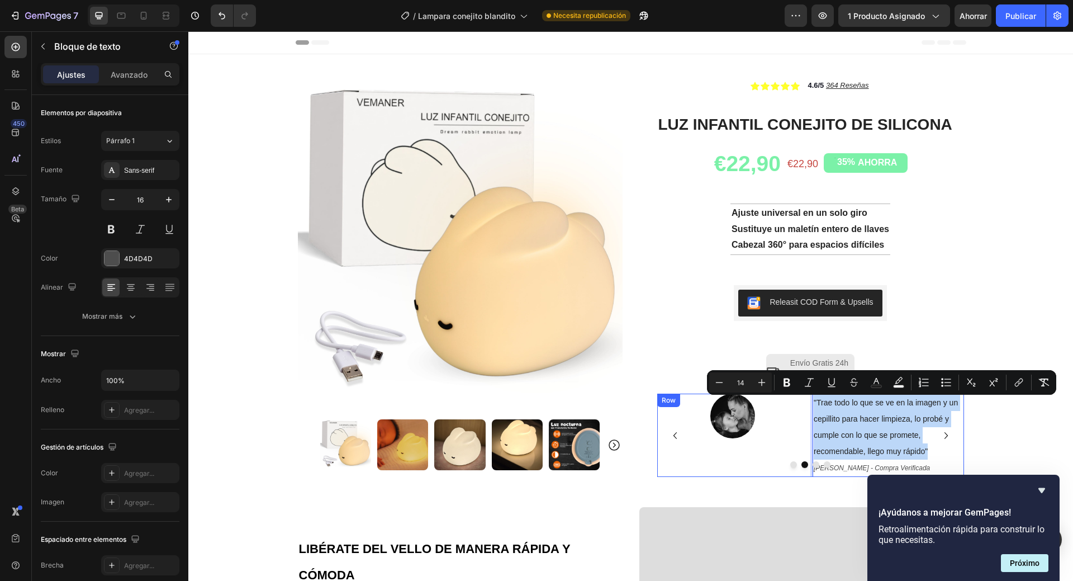
drag, startPoint x: 932, startPoint y: 449, endPoint x: 807, endPoint y: 406, distance: 132.9
click at [807, 406] on div "Image "Trae todo lo que se ve en la imagen y un cepillito para hacer limpieza, …" at bounding box center [810, 435] width 307 height 83
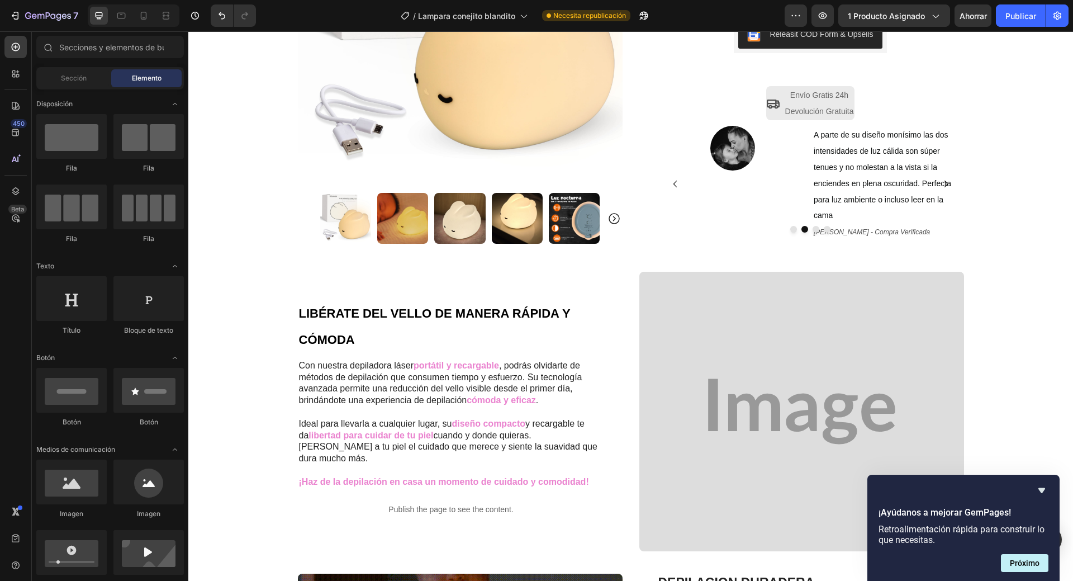
scroll to position [280, 0]
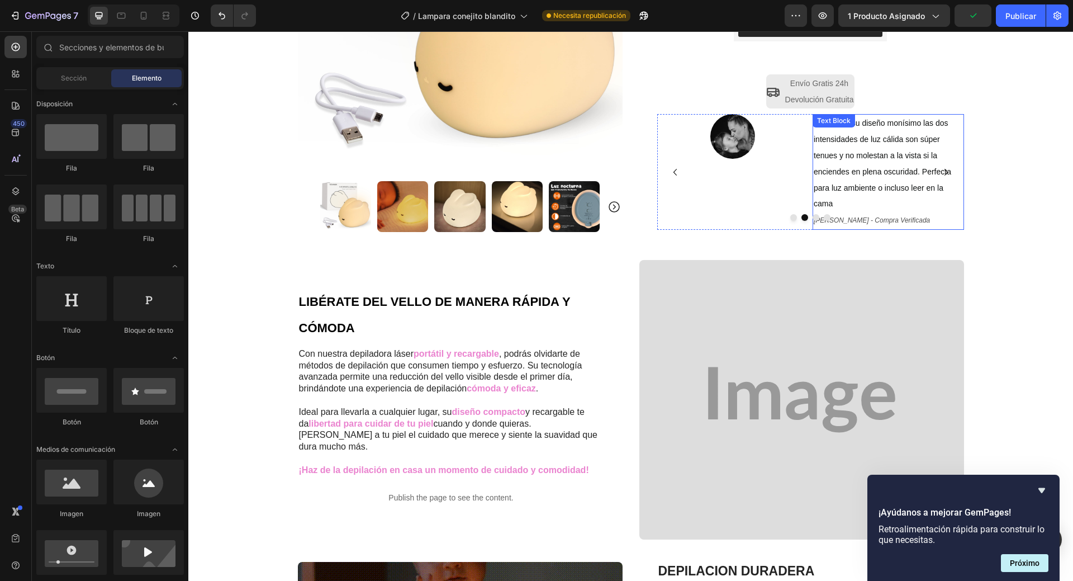
click at [937, 125] on span "A parte de su diseño monísimo las dos intensidades de luz cálida son súper tenu…" at bounding box center [883, 163] width 138 height 89
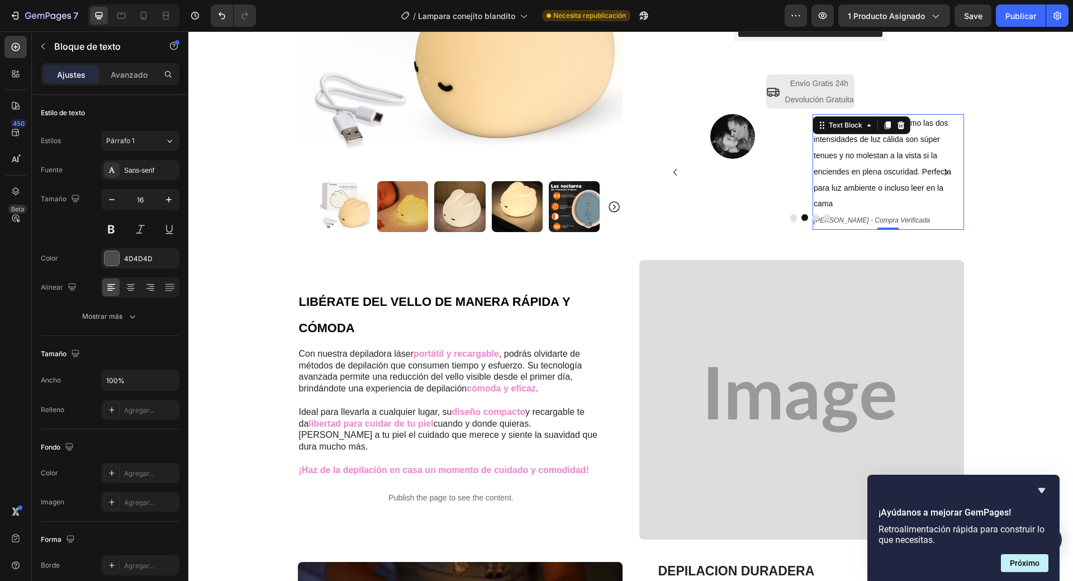
click at [944, 125] on p "A parte de su diseño monísimo las dos intensidades de luz cálida son súper tenu…" at bounding box center [888, 163] width 149 height 97
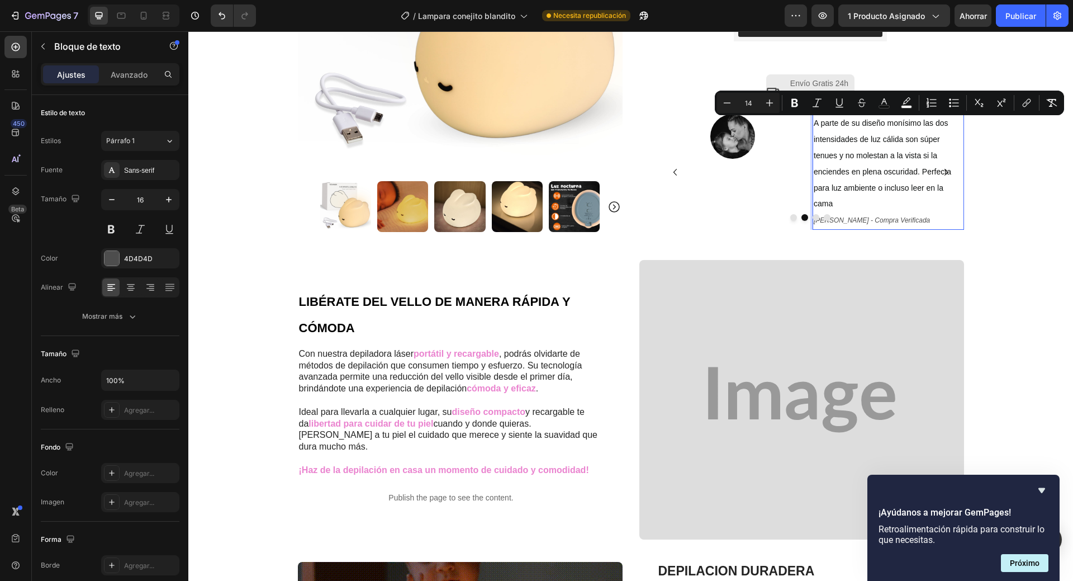
click at [944, 125] on p "A parte de su diseño monísimo las dos intensidades de luz cálida son súper tenu…" at bounding box center [888, 163] width 149 height 97
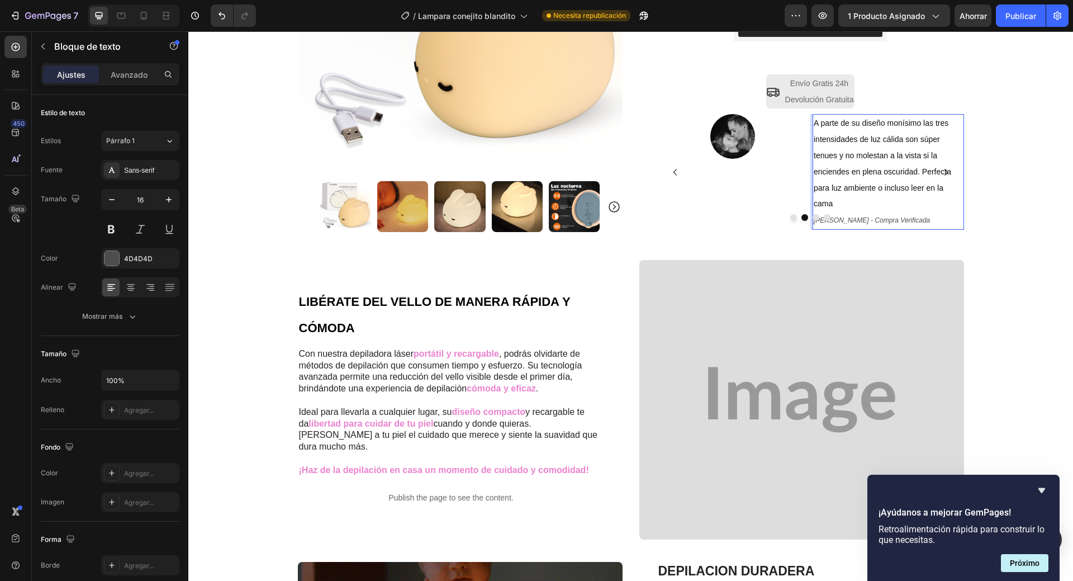
click at [814, 122] on span "A parte de su diseño monísimo las tres intensidades de luz cálida son súper ten…" at bounding box center [883, 163] width 138 height 89
click at [828, 207] on span ""A parte de su diseño monísimo las tres intensidades de luz cálida son súper te…" at bounding box center [883, 163] width 138 height 89
click at [945, 174] on icon "Carousel Next Arrow" at bounding box center [946, 172] width 3 height 7
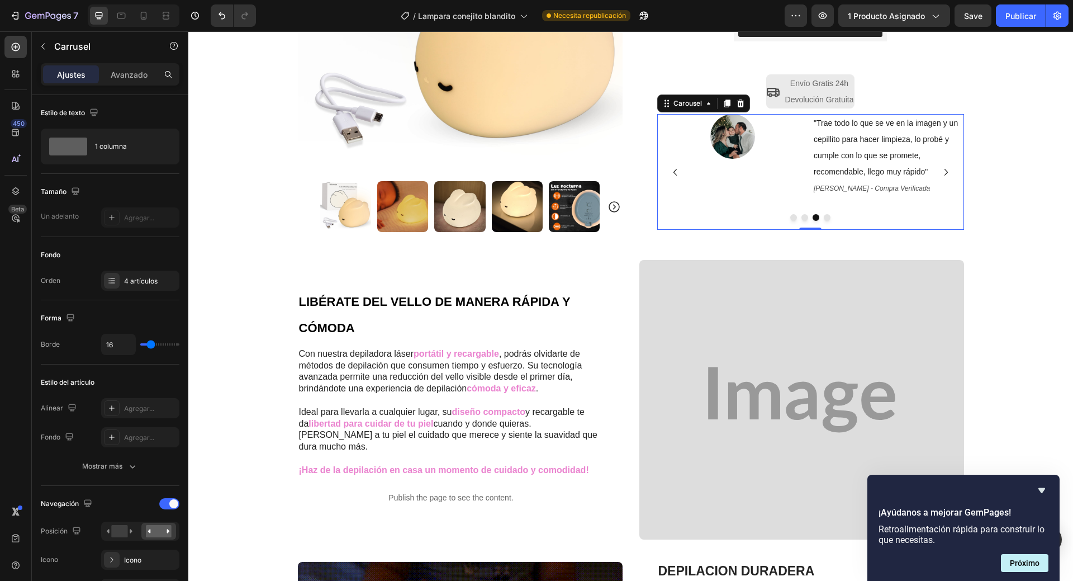
click at [669, 174] on icon "Carousel Back Arrow" at bounding box center [675, 171] width 13 height 13
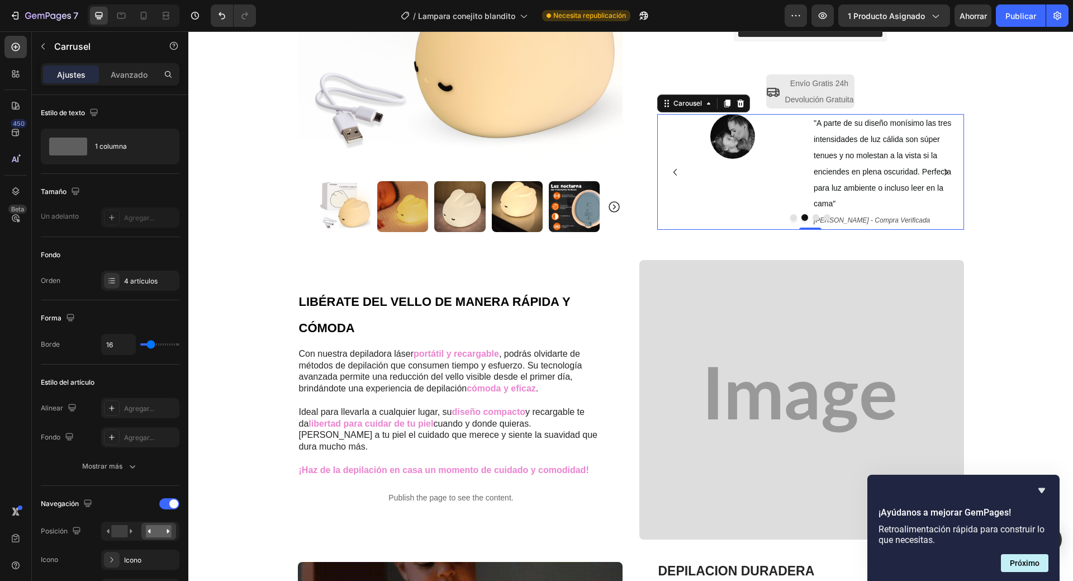
click at [855, 169] on span ""A parte de su diseño monísimo las tres intensidades de luz cálida son súper te…" at bounding box center [883, 163] width 138 height 89
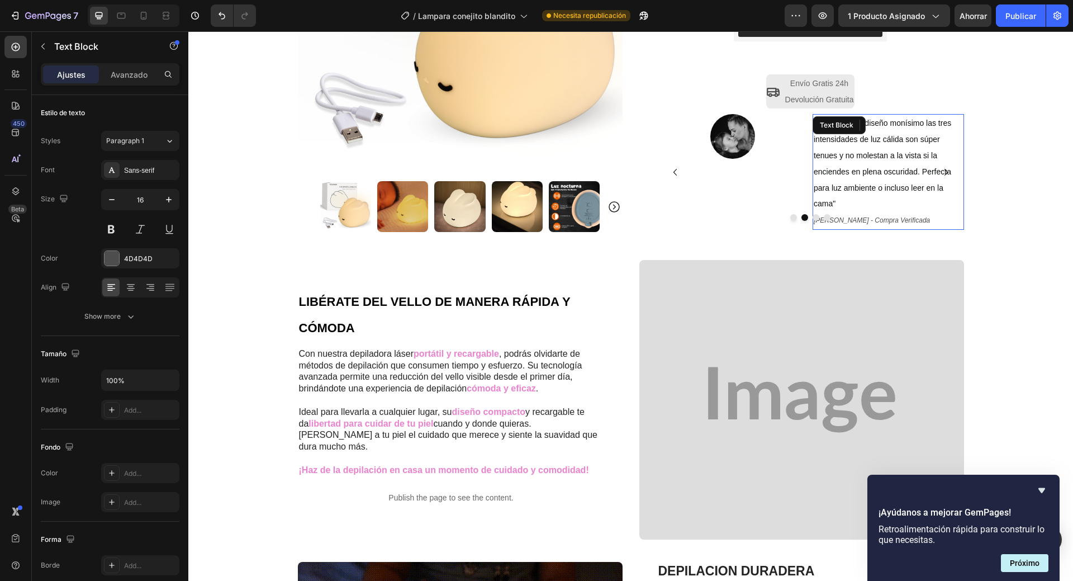
click at [844, 200] on p ""A parte de su diseño monísimo las tres intensidades de luz cálida son súper te…" at bounding box center [888, 163] width 149 height 97
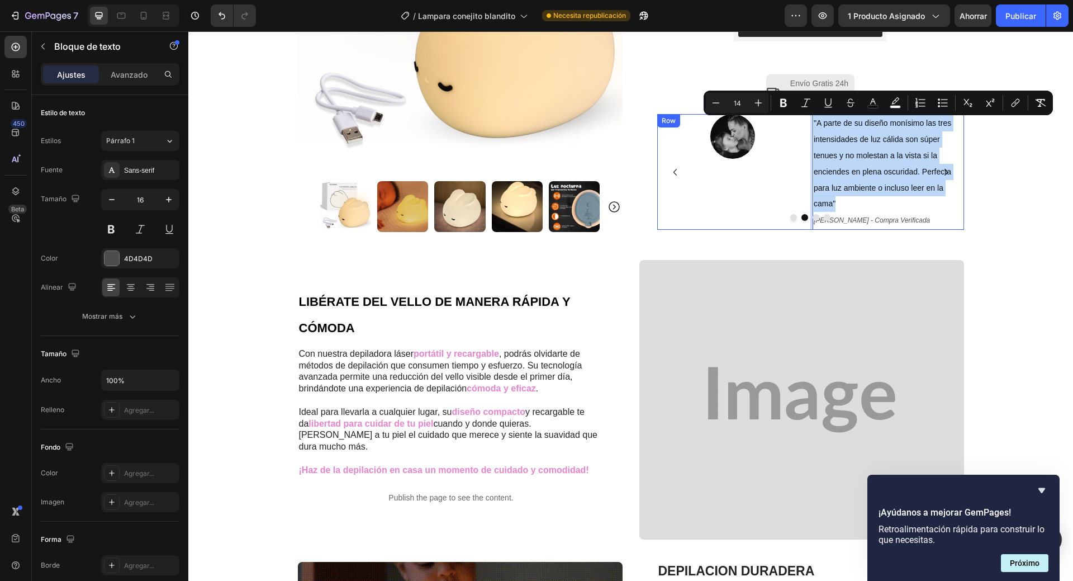
drag, startPoint x: 844, startPoint y: 200, endPoint x: 806, endPoint y: 124, distance: 85.8
click at [806, 124] on div "Image "A parte de su diseño monísimo las tres intensidades de luz cálida son sú…" at bounding box center [810, 172] width 307 height 116
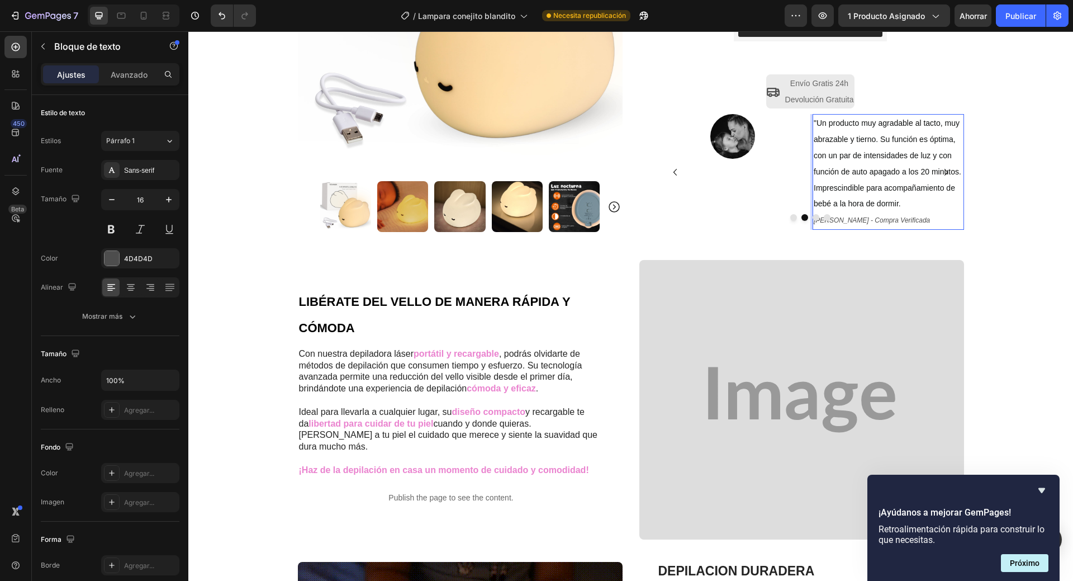
click at [899, 205] on p ""Un producto muy agradable al tacto, muy abrazable y tierno. Su función es ópti…" at bounding box center [888, 163] width 149 height 97
click at [858, 158] on span ""Un producto muy agradable al tacto, muy abrazable y tierno. Su función es ópti…" at bounding box center [888, 163] width 148 height 89
click at [894, 174] on span ""Un producto muy agradable al tacto, muy abrazable y tierno. Su función es ópti…" at bounding box center [887, 163] width 146 height 89
click at [816, 223] on icon "[PERSON_NAME] - Compra Verificada" at bounding box center [872, 220] width 116 height 8
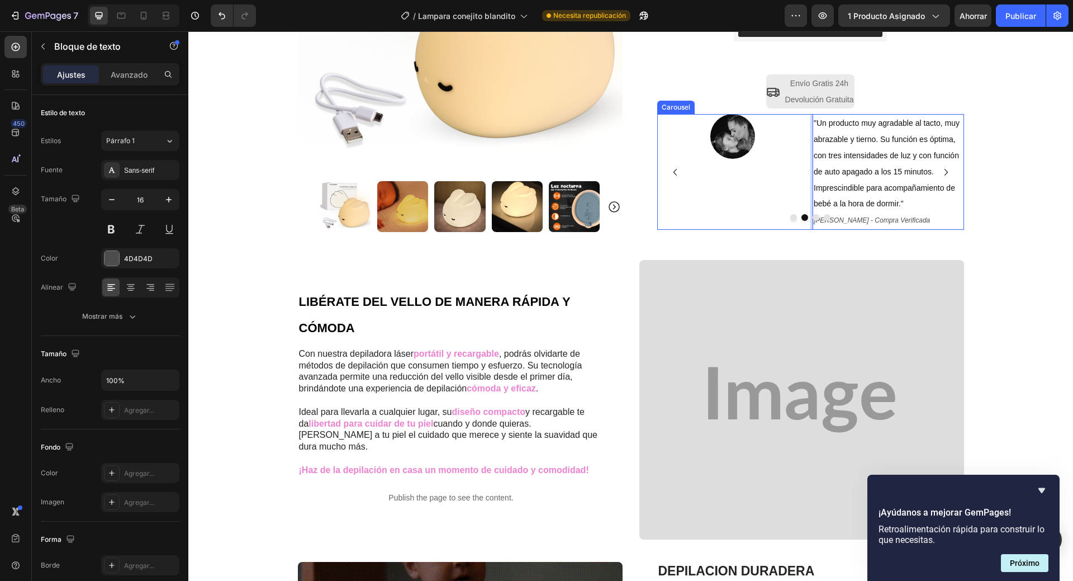
click at [852, 219] on div at bounding box center [810, 217] width 307 height 7
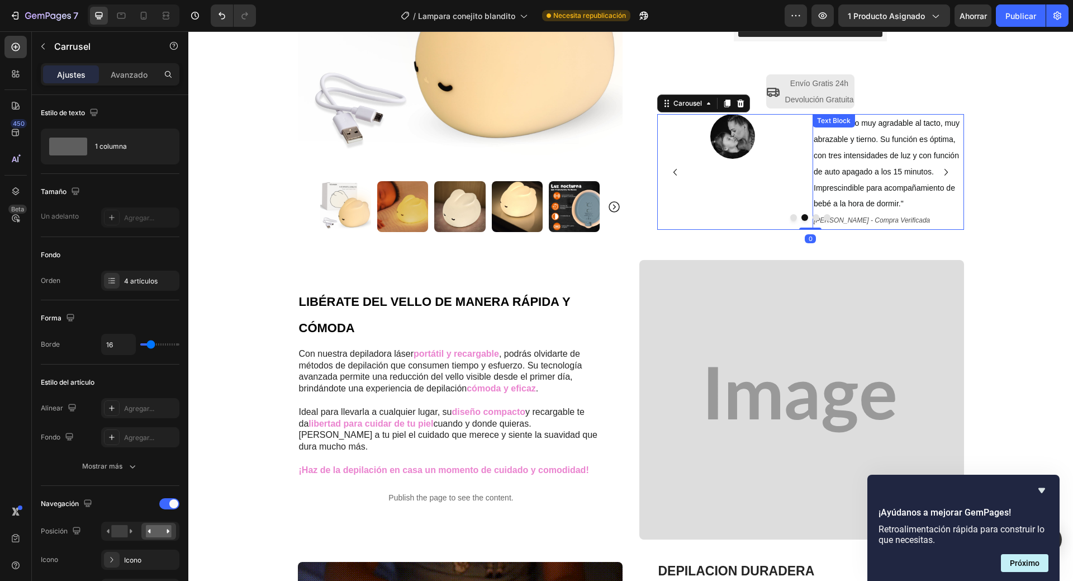
click at [853, 222] on icon "[PERSON_NAME] - Compra Verificada" at bounding box center [872, 220] width 116 height 8
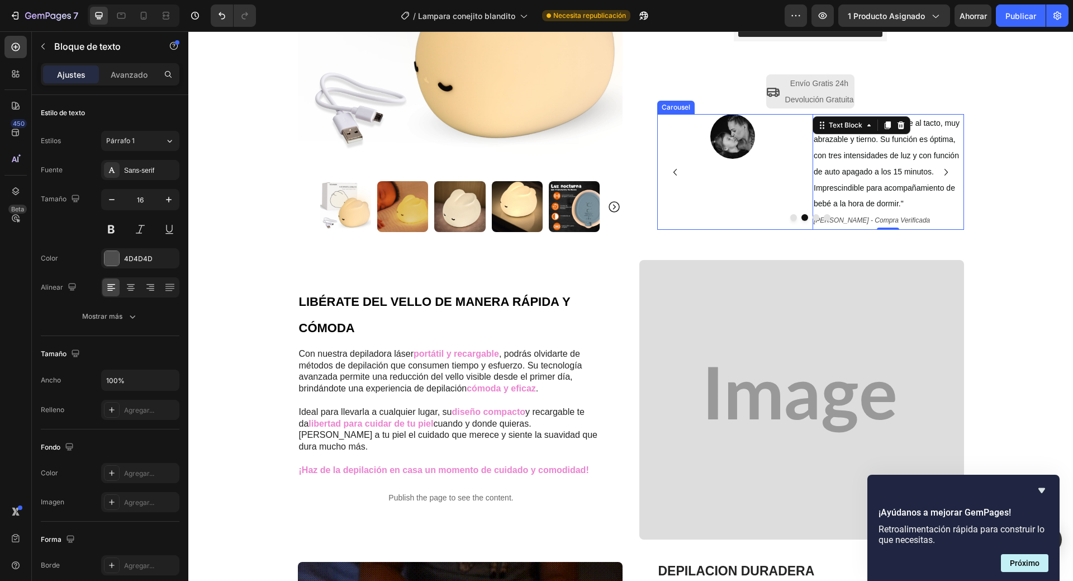
click at [848, 219] on div at bounding box center [810, 217] width 307 height 7
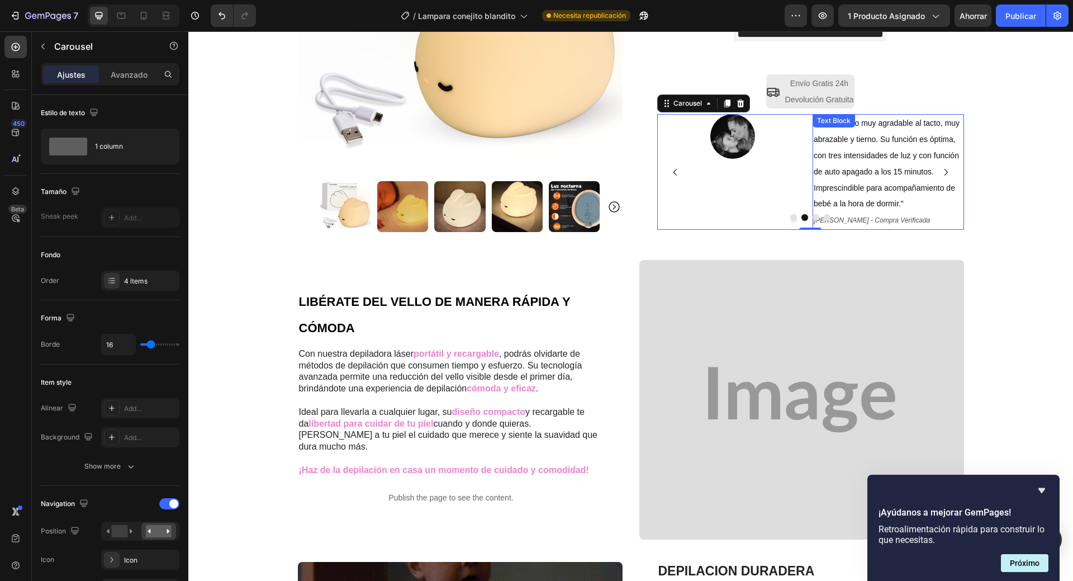
click at [896, 206] on span ""Un producto muy agradable al tacto, muy abrazable y tierno. Su función es ópti…" at bounding box center [887, 163] width 146 height 89
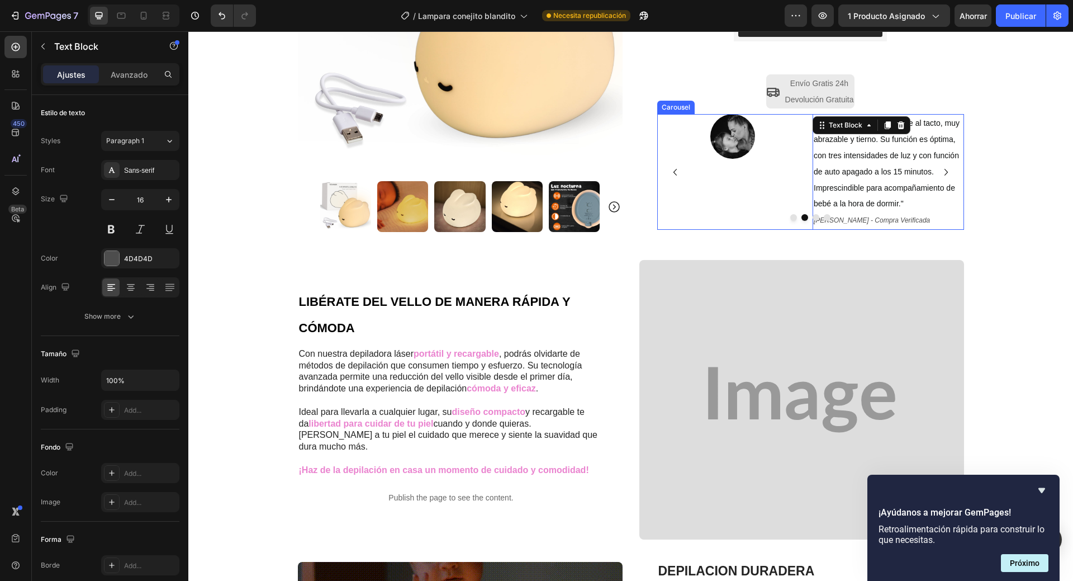
click at [849, 221] on div at bounding box center [810, 217] width 307 height 7
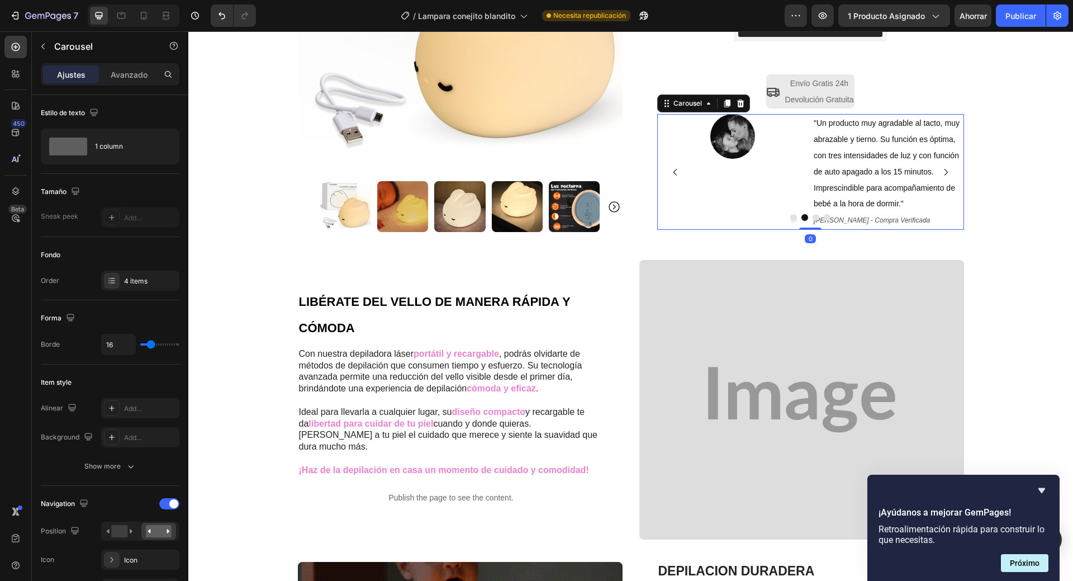
click at [844, 219] on div at bounding box center [810, 217] width 307 height 7
click at [839, 216] on div at bounding box center [810, 217] width 307 height 7
click at [853, 200] on p ""Un producto muy agradable al tacto, muy abrazable y tierno. Su función es ópti…" at bounding box center [888, 163] width 149 height 97
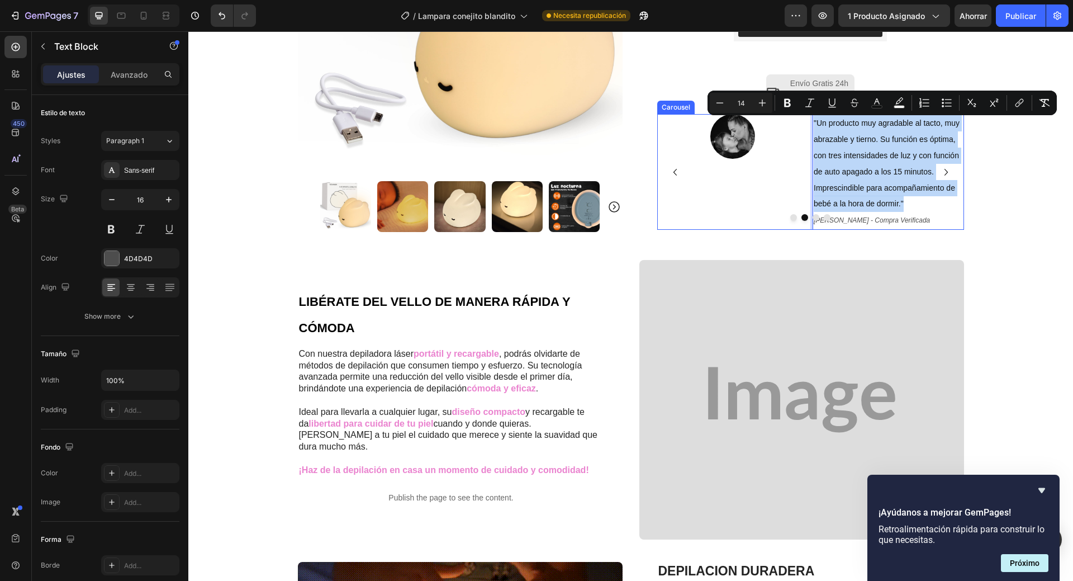
click at [843, 220] on div at bounding box center [810, 217] width 307 height 7
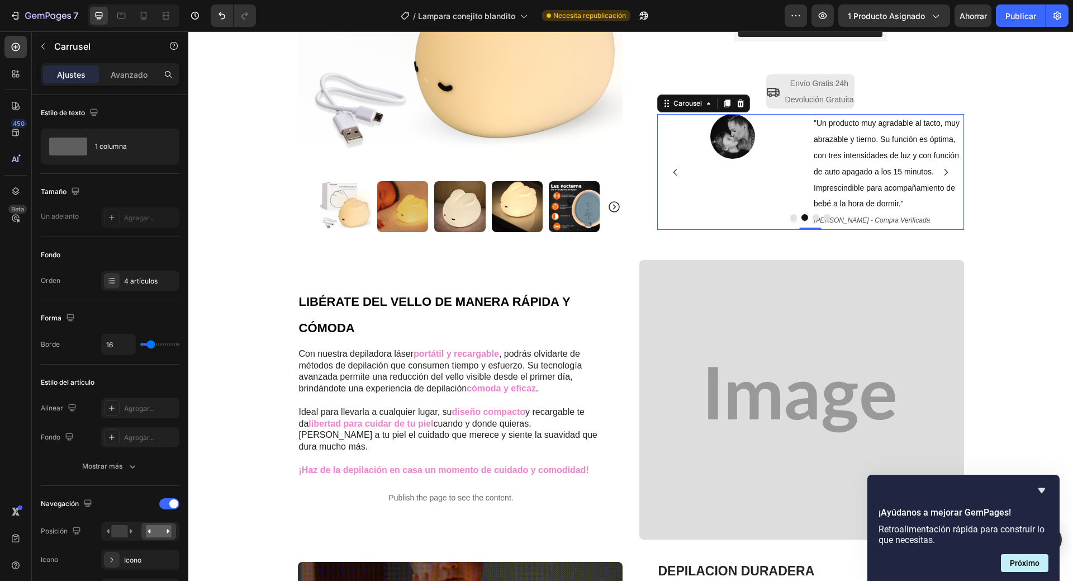
click at [891, 220] on div at bounding box center [810, 217] width 307 height 7
click at [891, 221] on div at bounding box center [810, 217] width 307 height 7
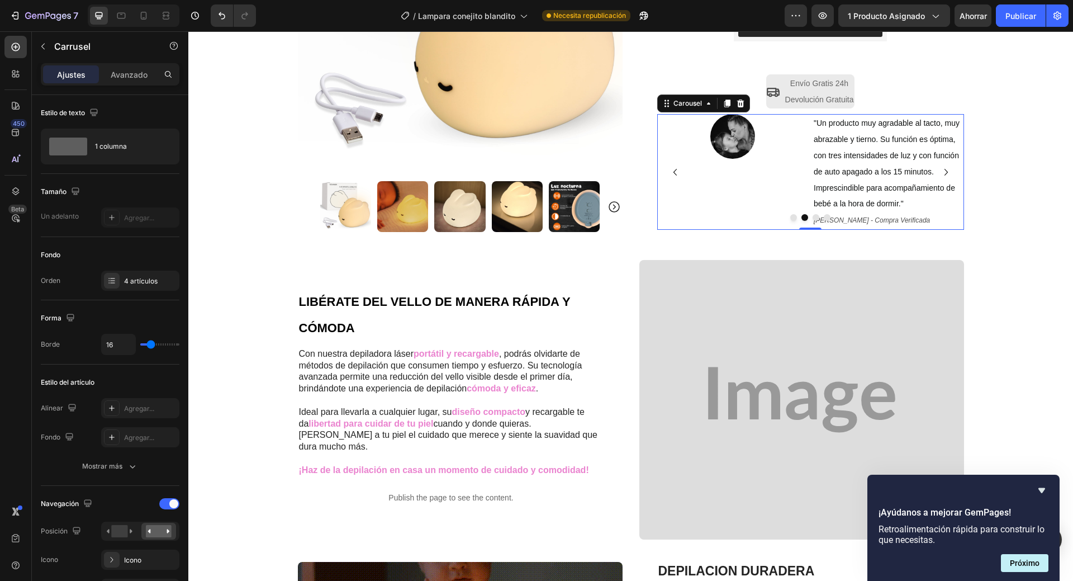
click at [891, 215] on div at bounding box center [810, 217] width 307 height 7
click at [889, 213] on p "[PERSON_NAME] - Compra Verificada" at bounding box center [888, 220] width 149 height 17
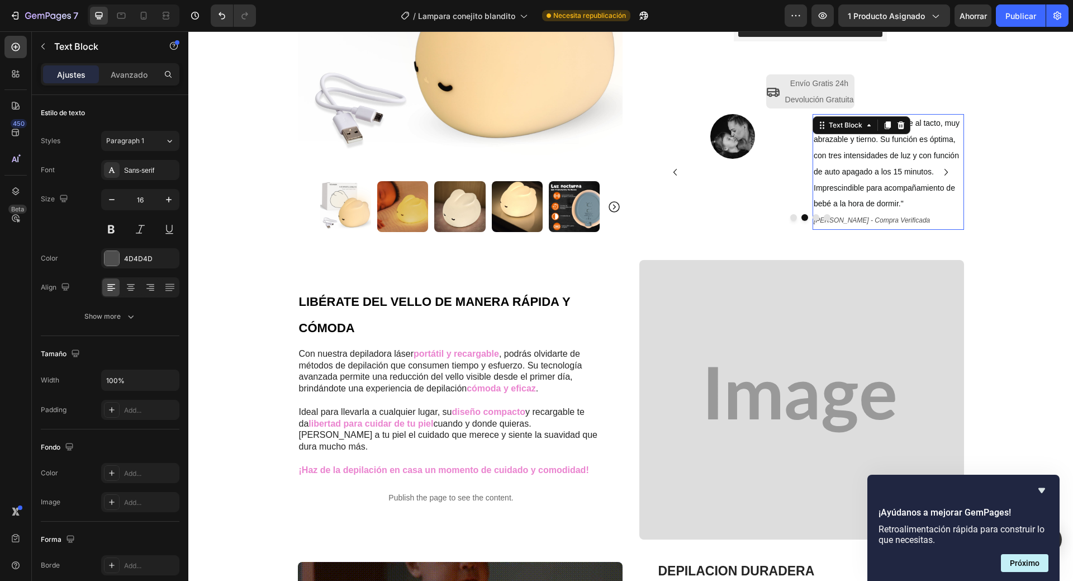
click at [889, 213] on p "[PERSON_NAME] - Compra Verificada" at bounding box center [888, 220] width 149 height 17
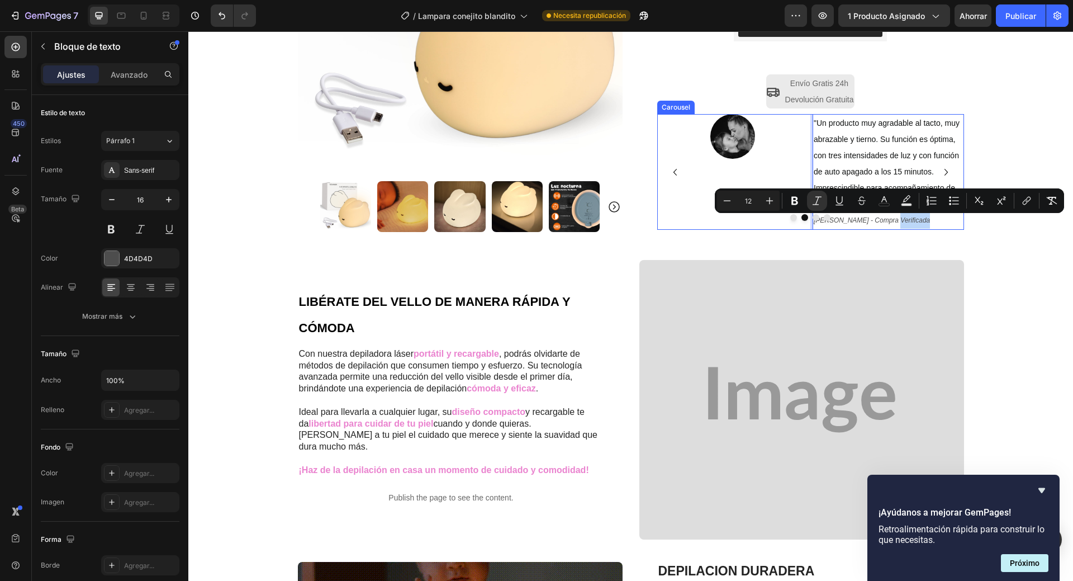
click at [859, 219] on div at bounding box center [810, 217] width 307 height 7
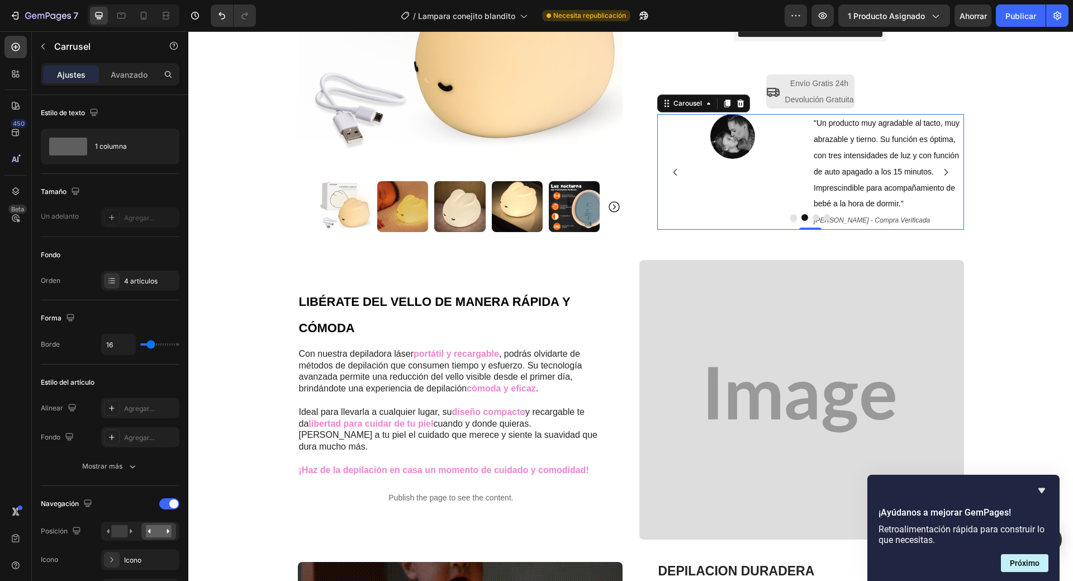
click at [885, 216] on div at bounding box center [810, 217] width 307 height 7
click at [883, 217] on div at bounding box center [810, 217] width 307 height 7
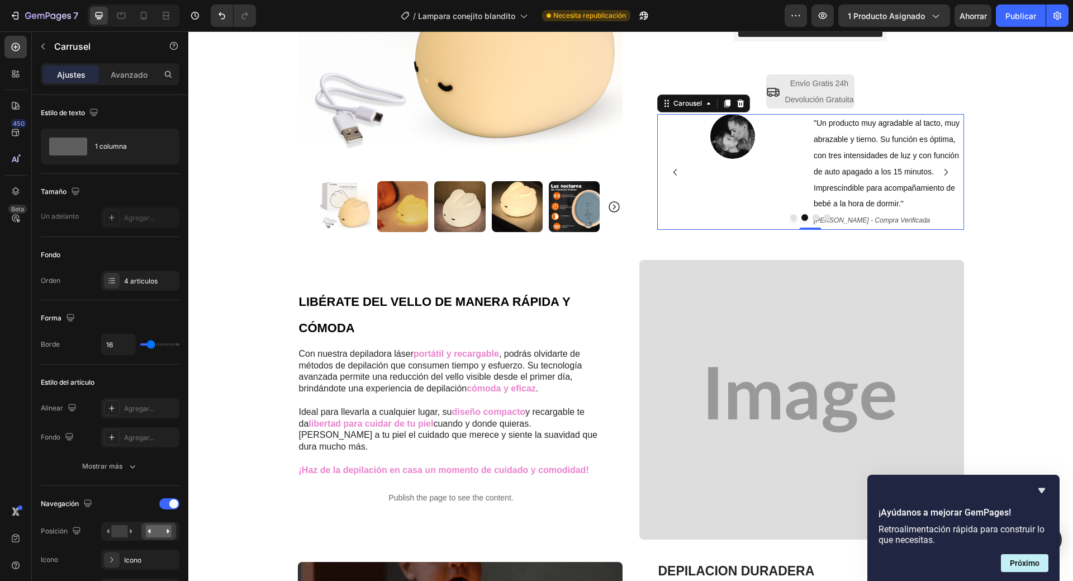
click at [883, 217] on div at bounding box center [810, 217] width 307 height 7
click at [882, 214] on p "[PERSON_NAME] - Compra Verificada" at bounding box center [888, 220] width 149 height 17
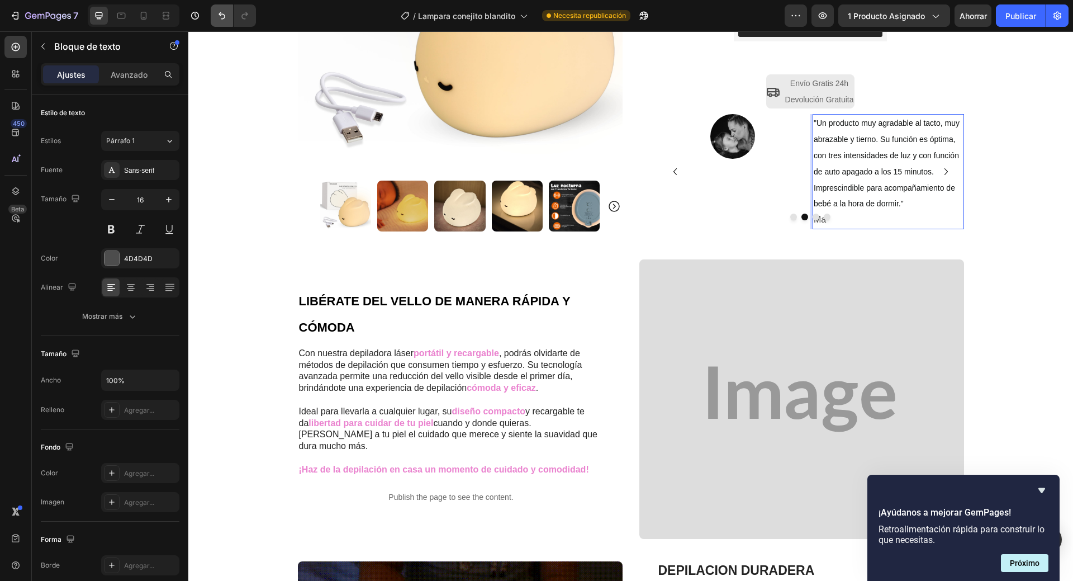
click at [226, 10] on icon "Deshacer/Rehacer" at bounding box center [221, 15] width 11 height 11
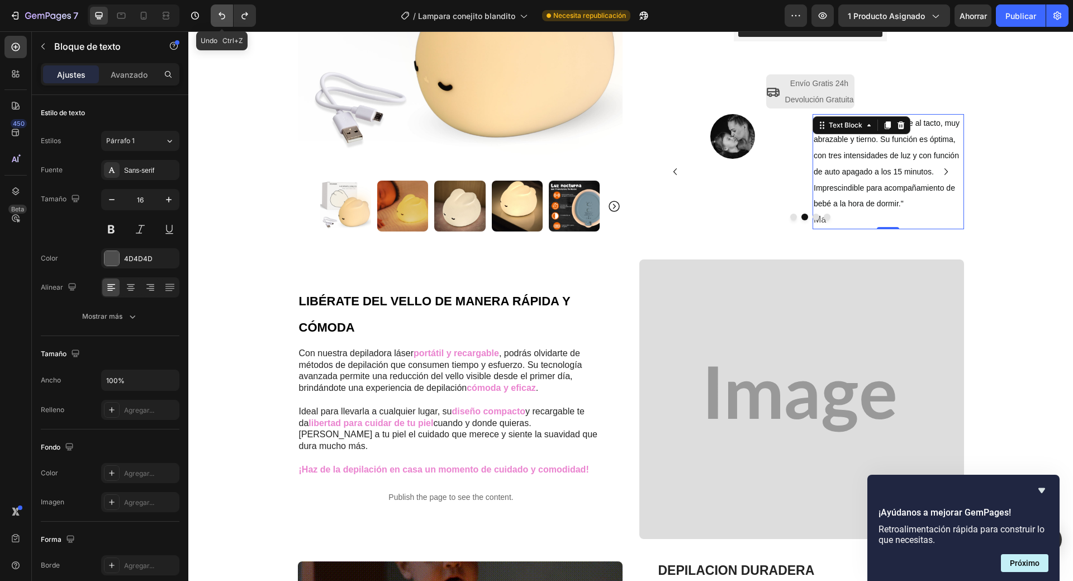
click at [224, 11] on icon "Deshacer/Rehacer" at bounding box center [221, 15] width 11 height 11
click at [215, 14] on button "Deshacer/Rehacer" at bounding box center [222, 15] width 22 height 22
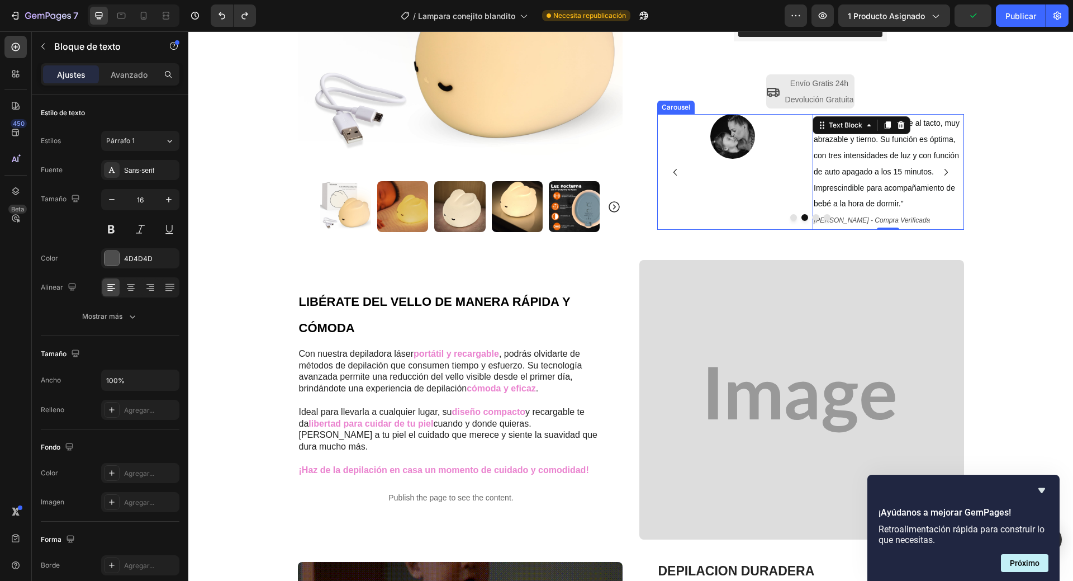
click at [669, 169] on icon "Carousel Back Arrow" at bounding box center [675, 171] width 13 height 13
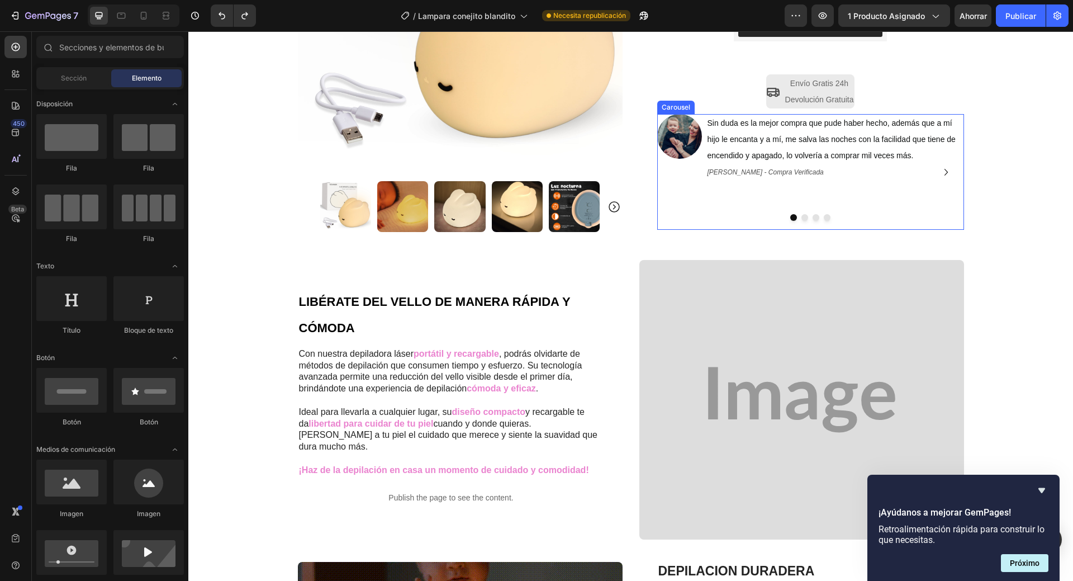
click at [944, 173] on icon "Carousel Next Arrow" at bounding box center [946, 171] width 13 height 13
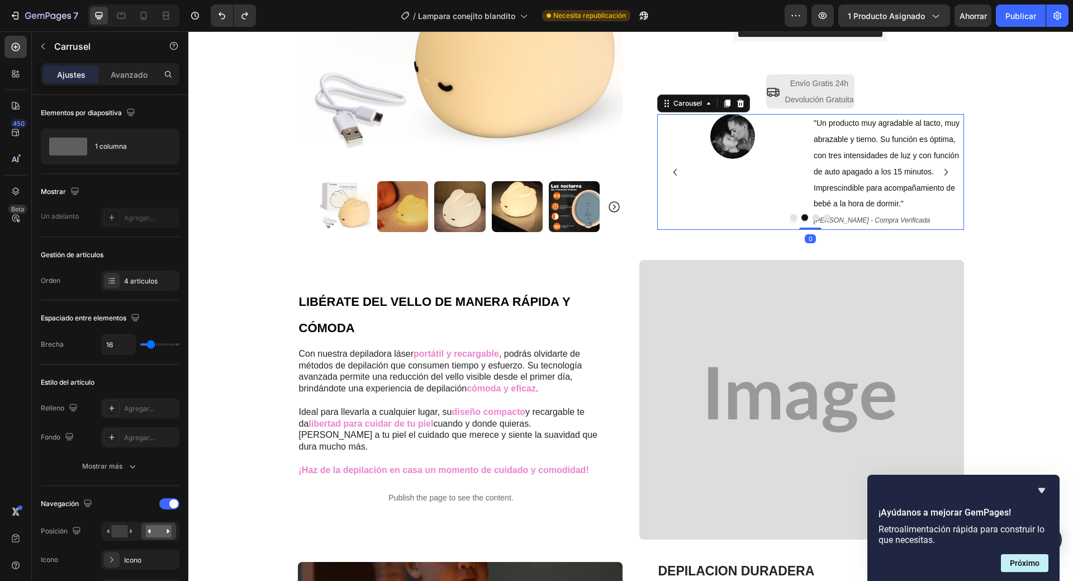
drag, startPoint x: 811, startPoint y: 231, endPoint x: 814, endPoint y: 217, distance: 14.5
click at [814, 217] on div "Image Sin duda es la mejor compra que pude haber hecho, además que a mí hijo le…" at bounding box center [810, 172] width 307 height 116
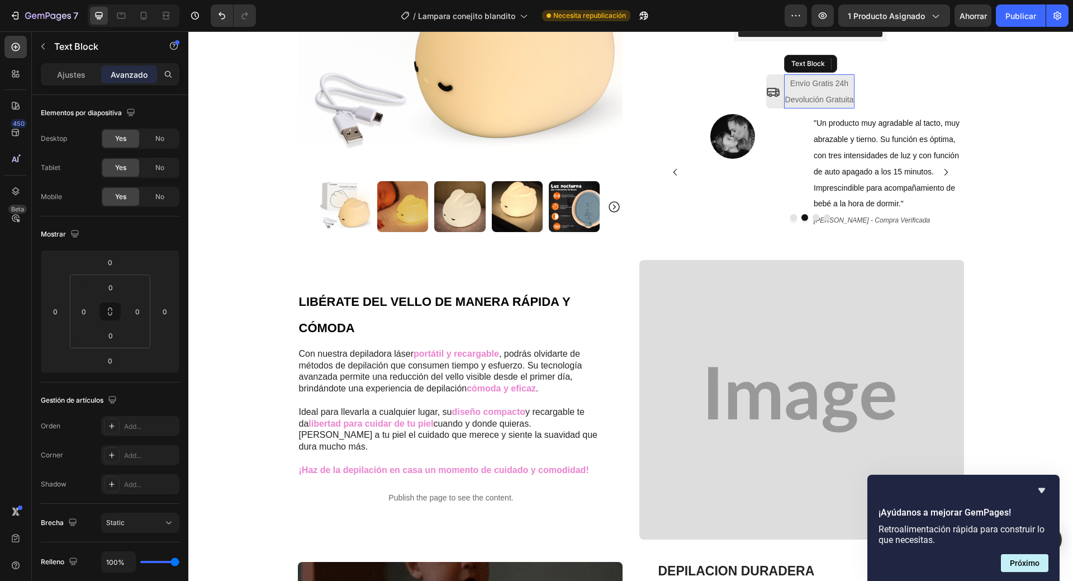
click at [803, 97] on span "Devolución Gratuita" at bounding box center [819, 99] width 69 height 9
drag, startPoint x: 817, startPoint y: 108, endPoint x: 818, endPoint y: 98, distance: 10.2
click at [818, 98] on div "Envío Gratis 24h Devolución Gratuita Text Block 0" at bounding box center [819, 91] width 71 height 35
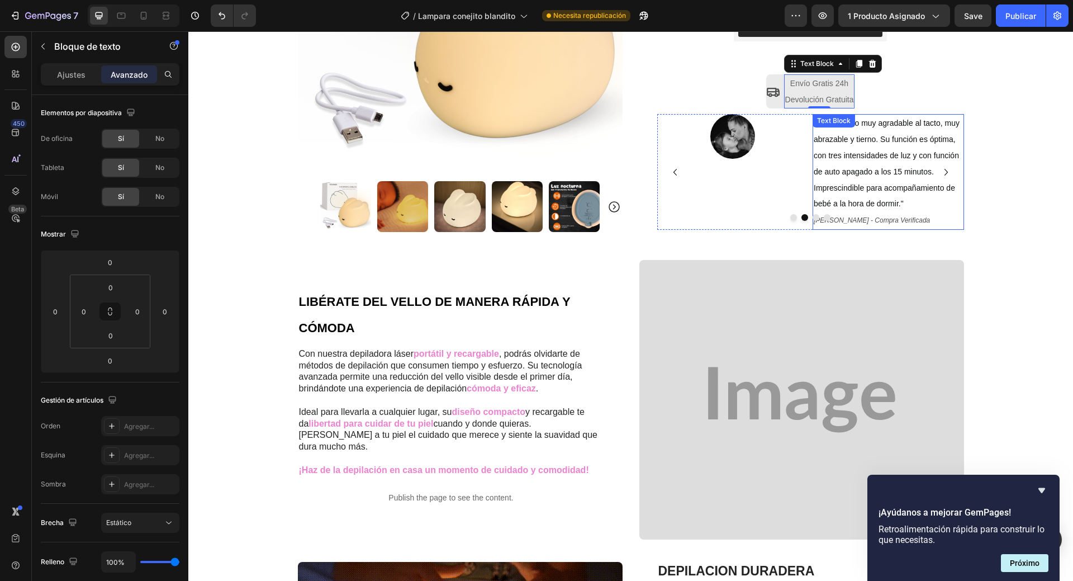
click at [922, 195] on p ""Un producto muy agradable al tacto, muy abrazable y tierno. Su función es ópti…" at bounding box center [888, 163] width 149 height 97
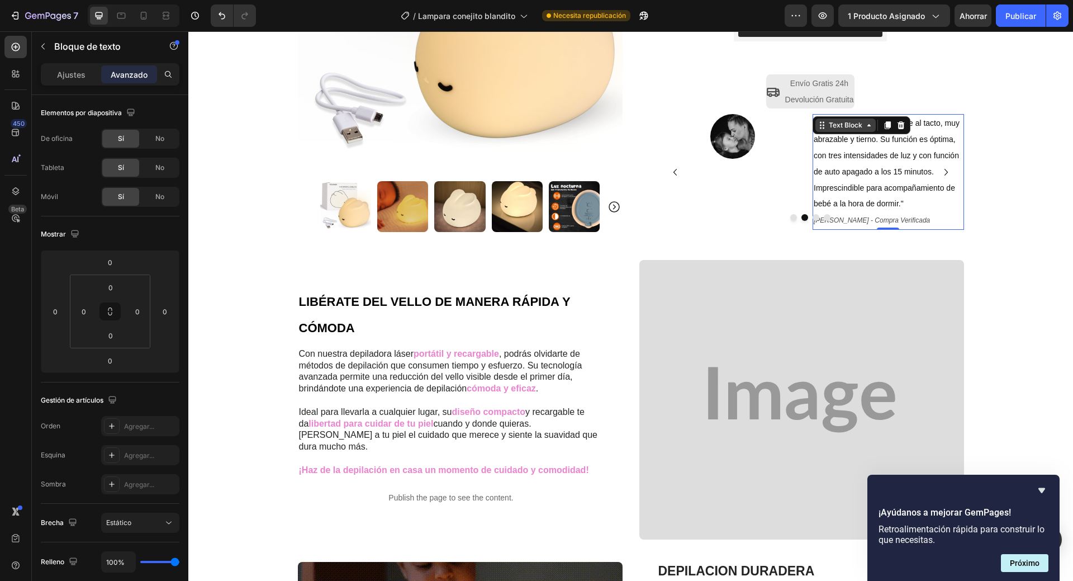
click at [844, 126] on div "Text Block" at bounding box center [846, 125] width 38 height 10
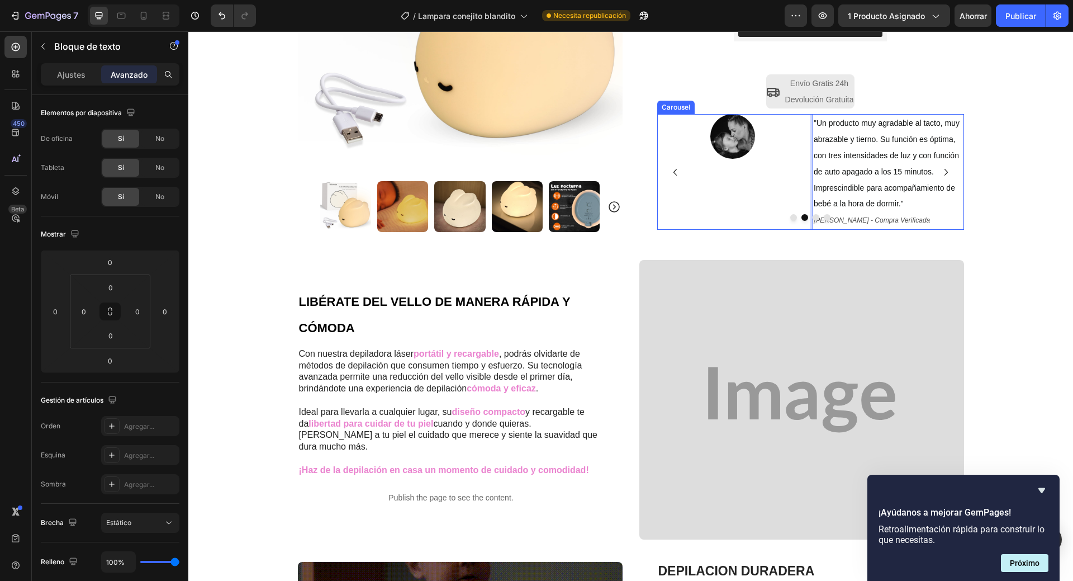
click at [945, 171] on icon "Carousel Next Arrow" at bounding box center [946, 172] width 3 height 7
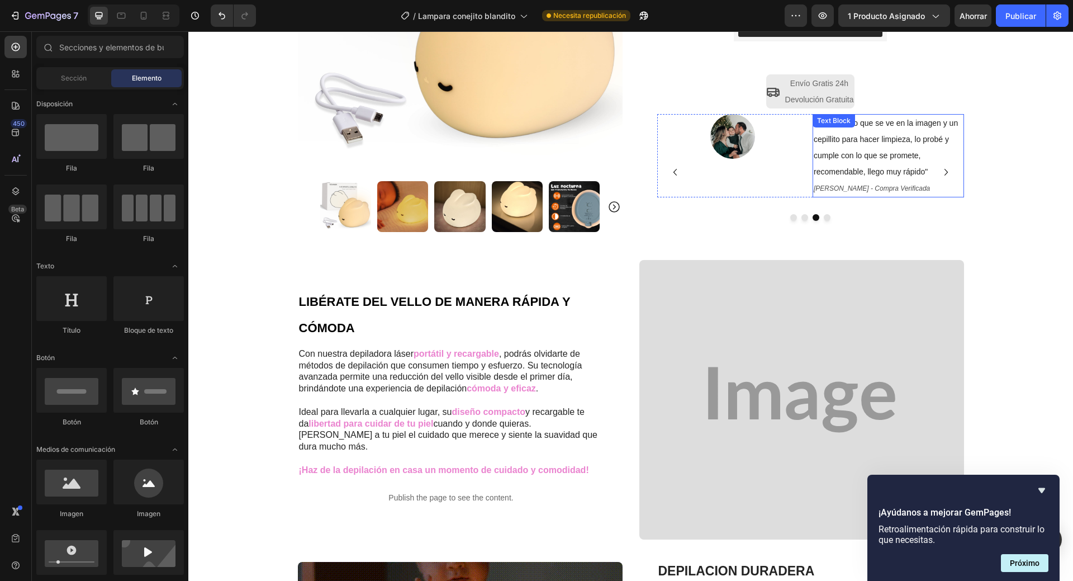
click at [885, 160] on span ""Trae todo lo que se ve en la imagen y un cepillito para hacer limpieza, lo pro…" at bounding box center [886, 147] width 144 height 57
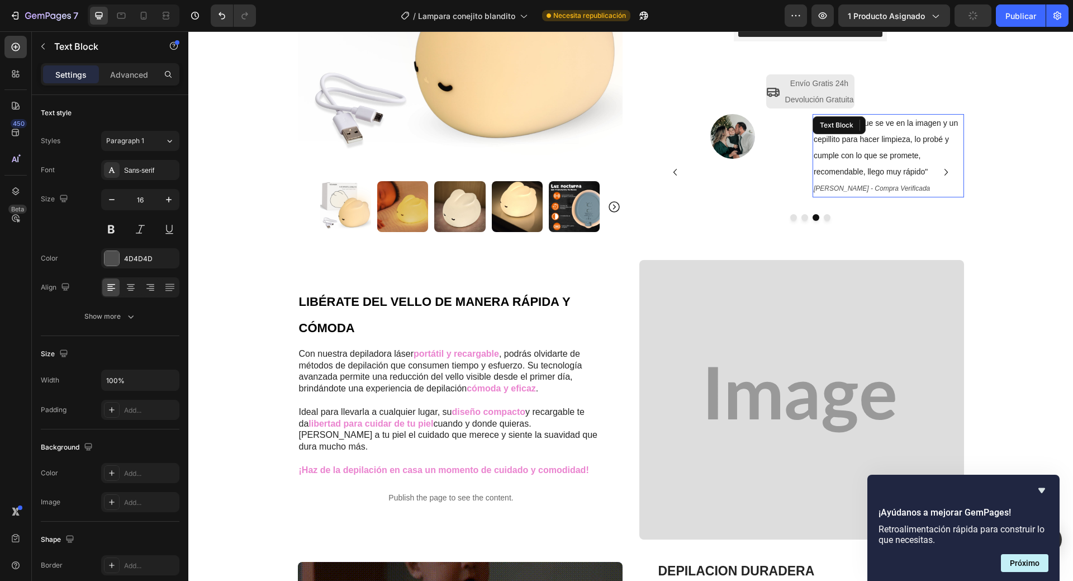
click at [885, 160] on span ""Trae todo lo que se ve en la imagen y un cepillito para hacer limpieza, lo pro…" at bounding box center [886, 147] width 144 height 57
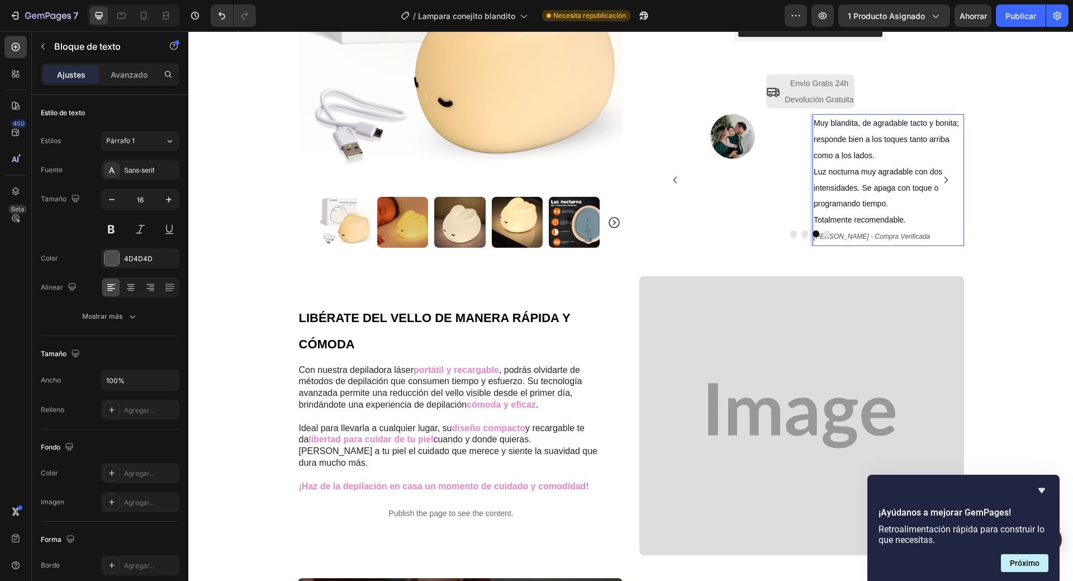
click at [814, 124] on span "Muy blandita, de agradable tacto y bonita; responde bien a los toques tanto arr…" at bounding box center [886, 139] width 145 height 41
click at [904, 220] on p ""Muy blandita, de agradable tacto y bonita; responde bien a los toques tanto ar…" at bounding box center [888, 171] width 149 height 113
click at [937, 173] on button "Carousel Next Arrow" at bounding box center [946, 180] width 18 height 18
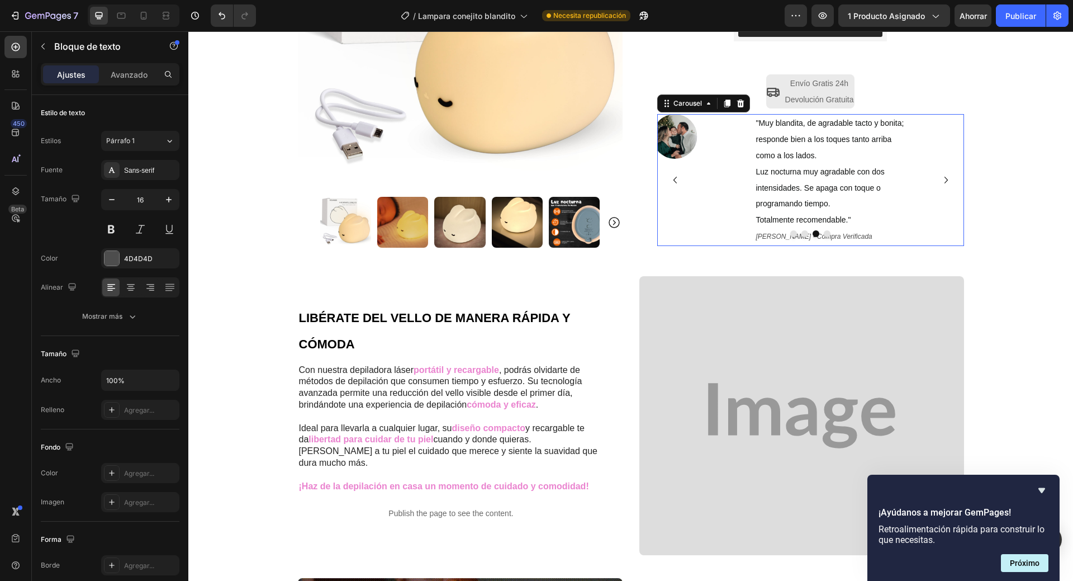
click at [926, 170] on div "Image" at bounding box center [990, 155] width 151 height 83
click at [905, 175] on div "Image Sin duda es la mejor compra que pude haber hecho, además que a mí hijo le…" at bounding box center [810, 179] width 307 height 131
click at [904, 175] on div "Image Sin duda es la mejor compra que pude haber hecho, además que a mí hijo le…" at bounding box center [810, 179] width 307 height 131
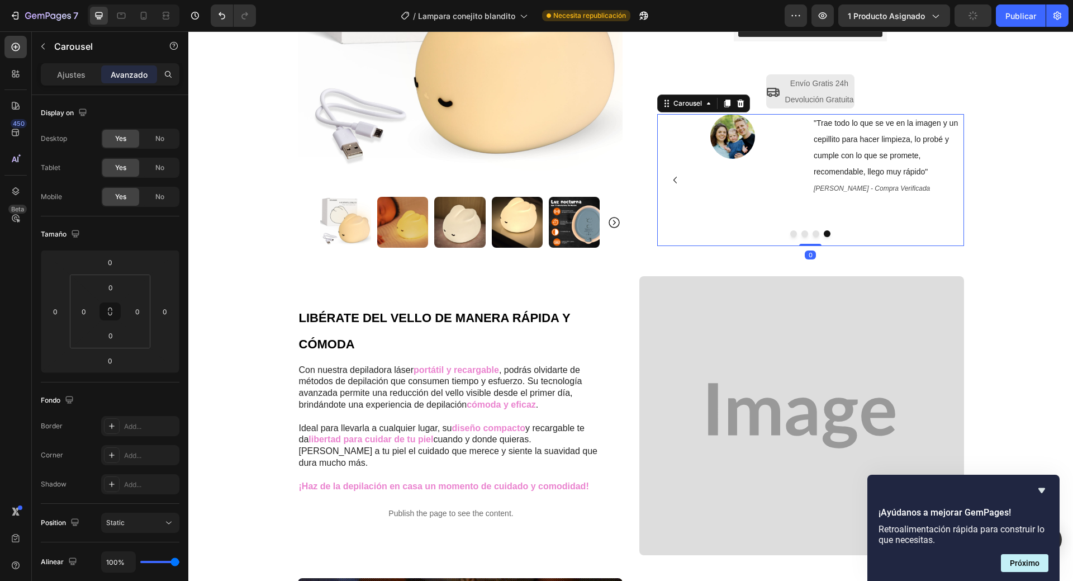
click at [825, 178] on p ""Trae todo lo que se ve en la imagen y un cepillito para hacer limpieza, lo pro…" at bounding box center [888, 147] width 149 height 64
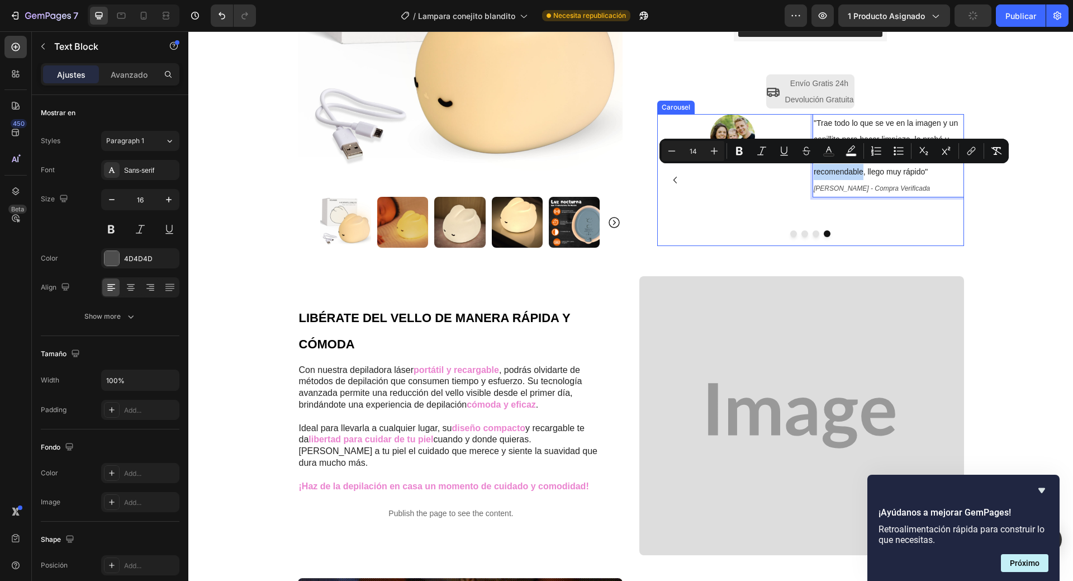
click at [671, 183] on icon "Carousel Back Arrow" at bounding box center [675, 179] width 13 height 13
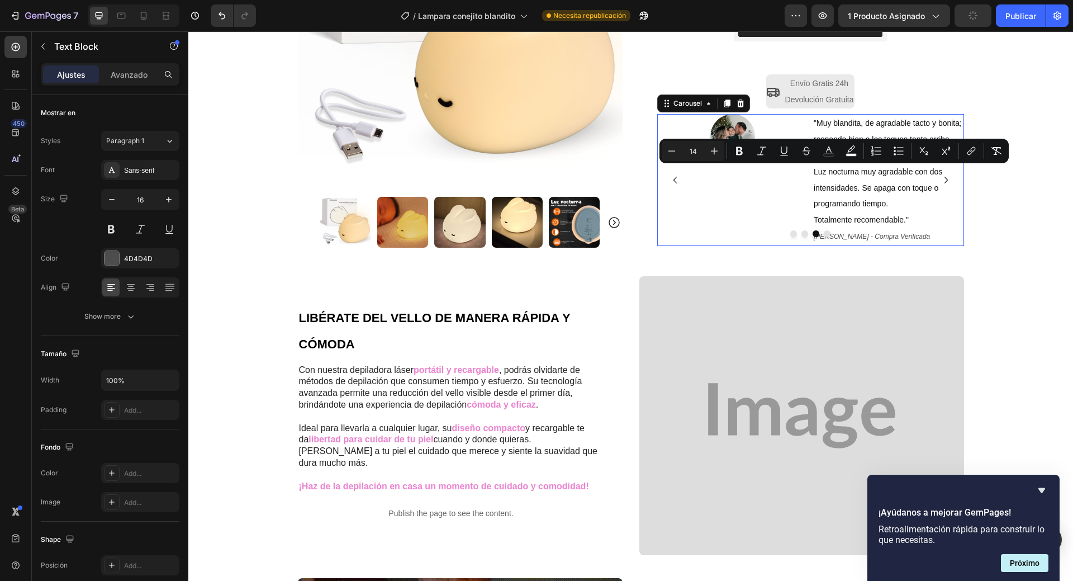
click at [840, 178] on p ""Muy blandita, de agradable tacto y bonita; responde bien a los toques tanto ar…" at bounding box center [888, 171] width 149 height 113
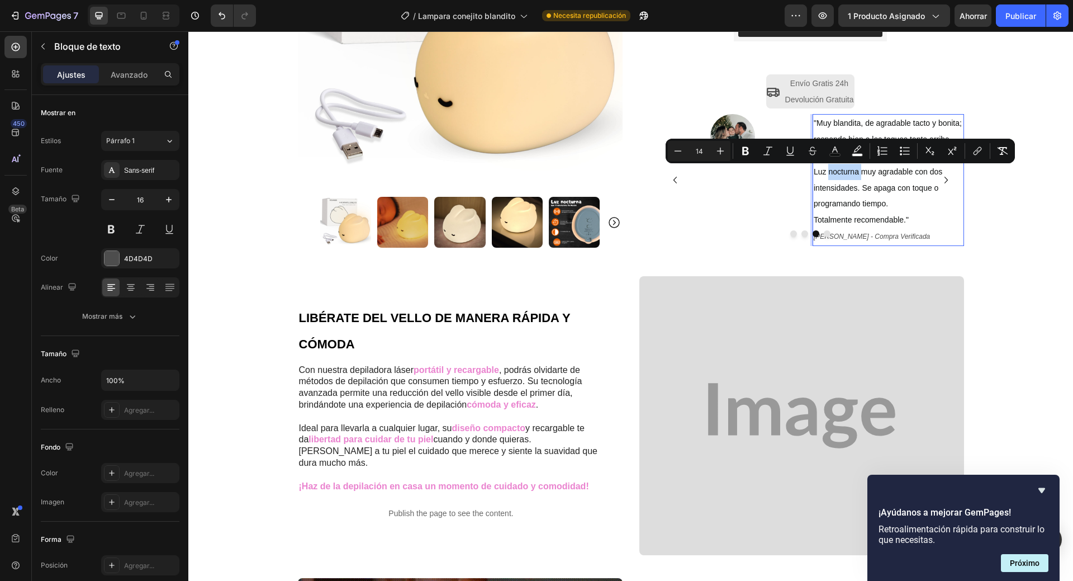
click at [882, 191] on span "Luz nocturna muy agradable con dos intensidades. Se apaga con toque o programan…" at bounding box center [878, 187] width 129 height 41
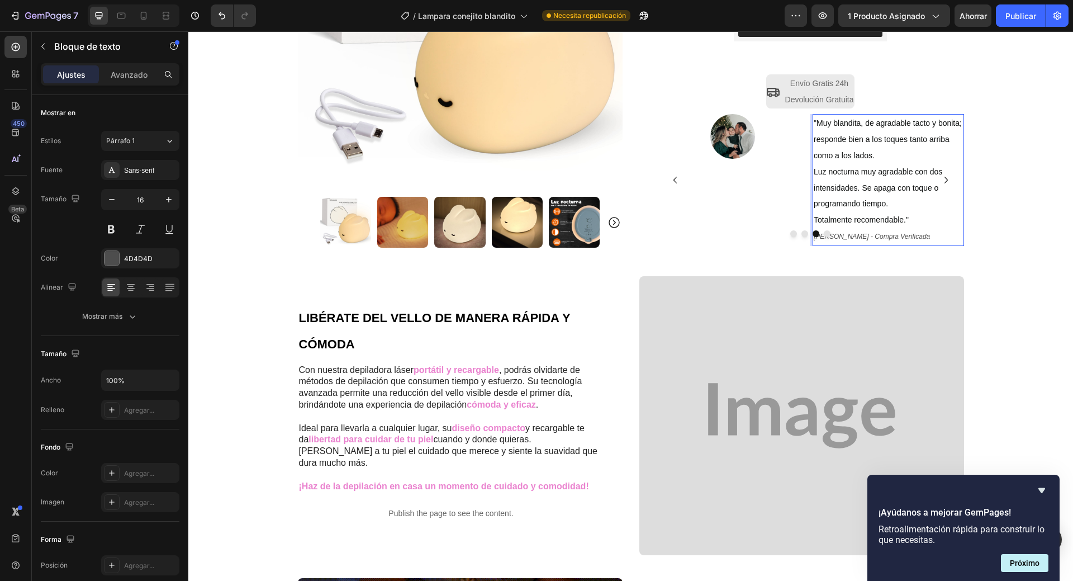
click at [925, 173] on span "Luz nocturna muy agradable con dos intensidades. Se apaga con toque o programan…" at bounding box center [878, 187] width 129 height 41
click at [868, 157] on span ""Muy blandita, de agradable tacto y bonita; responde bien a los toques tanto ar…" at bounding box center [888, 139] width 148 height 41
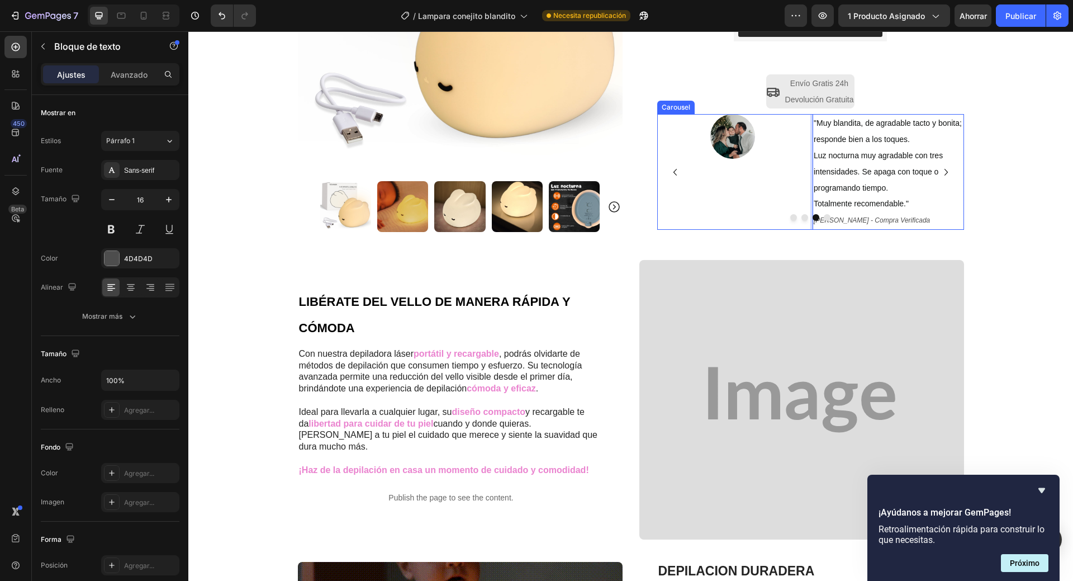
click at [944, 173] on icon "Carousel Next Arrow" at bounding box center [946, 171] width 13 height 13
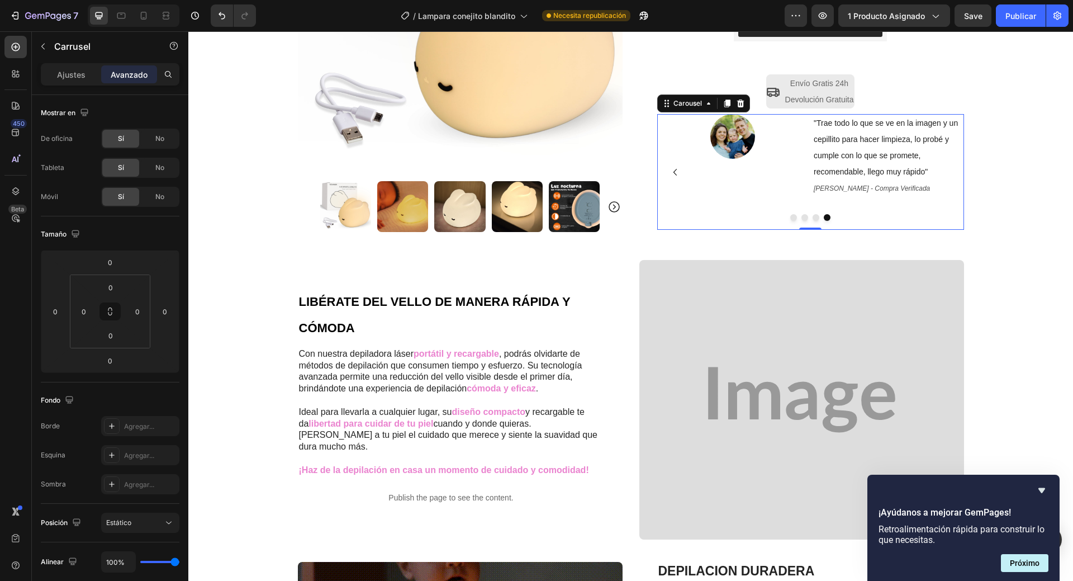
click at [941, 174] on p ""Trae todo lo que se ve en la imagen y un cepillito para hacer limpieza, lo pro…" at bounding box center [888, 147] width 149 height 64
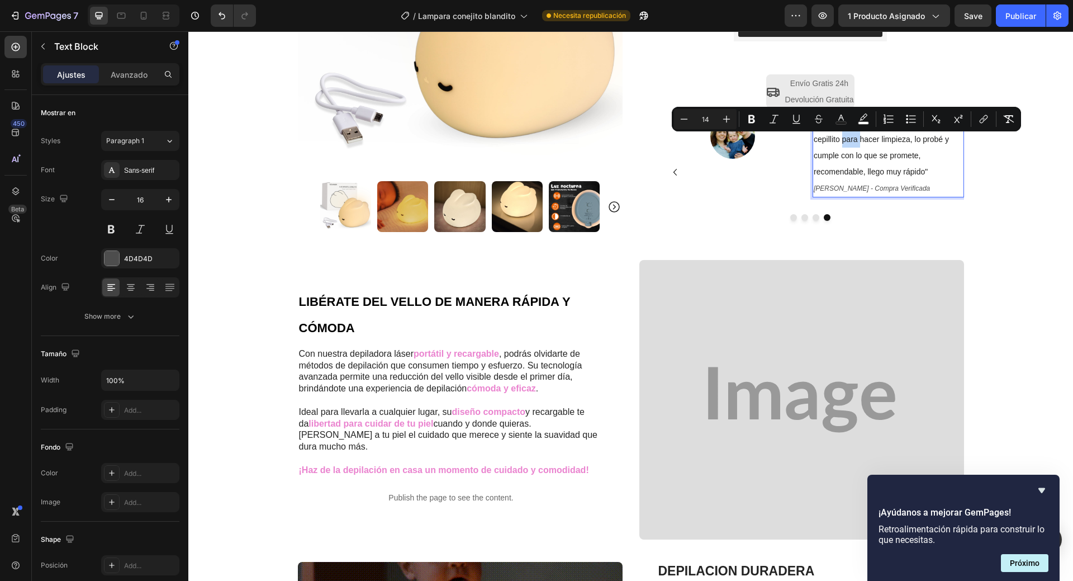
click at [842, 146] on p ""Trae todo lo que se ve en la imagen y un cepillito para hacer limpieza, lo pro…" at bounding box center [888, 147] width 149 height 64
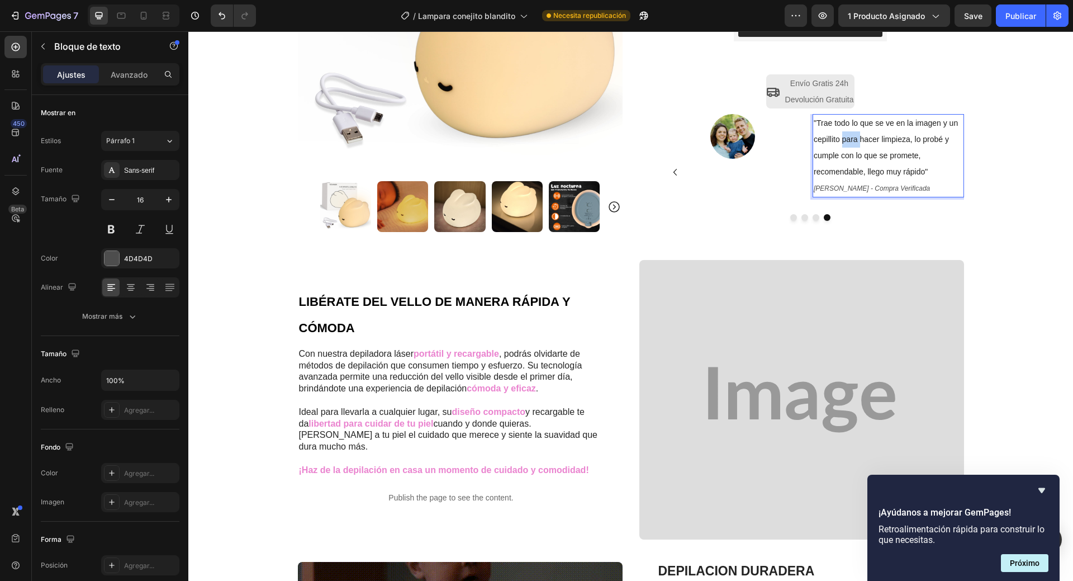
click at [842, 146] on p ""Trae todo lo que se ve en la imagen y un cepillito para hacer limpieza, lo pro…" at bounding box center [888, 147] width 149 height 64
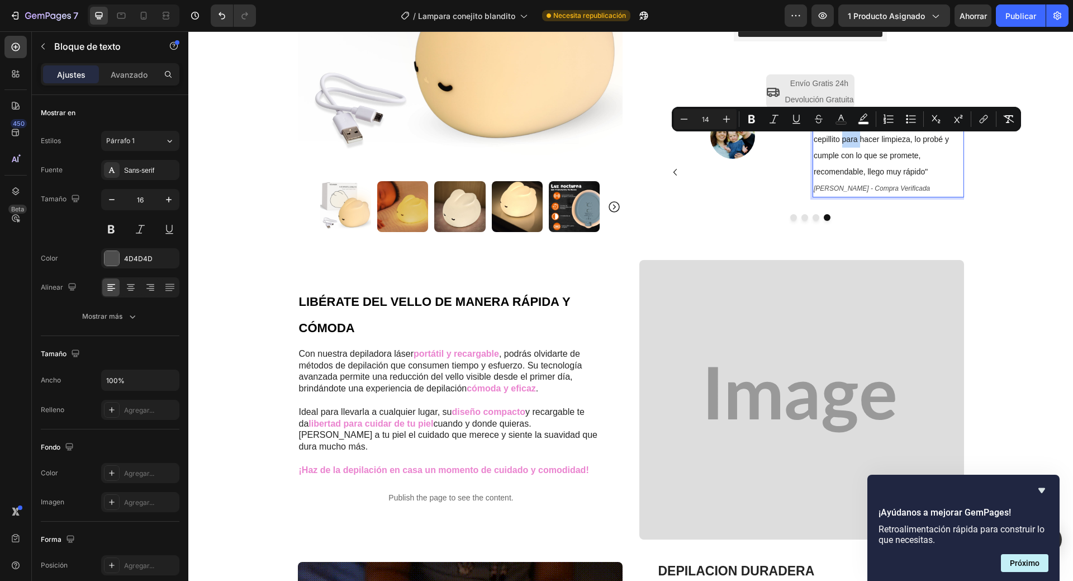
click at [842, 146] on p ""Trae todo lo que se ve en la imagen y un cepillito para hacer limpieza, lo pro…" at bounding box center [888, 147] width 149 height 64
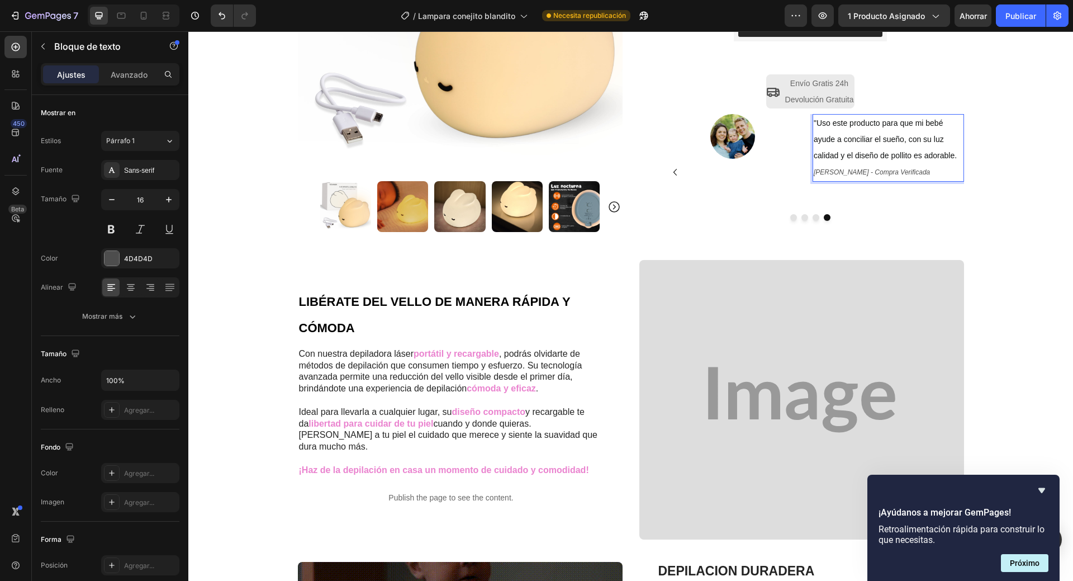
click at [906, 155] on span ""Uso este producto para que mi bebé ayude a conciliar el sueño, con su luz cali…" at bounding box center [885, 139] width 143 height 41
click at [844, 171] on p ""Uso este producto para que mi bebé ayude a conciliar el sueño, con su luz cali…" at bounding box center [888, 147] width 149 height 64
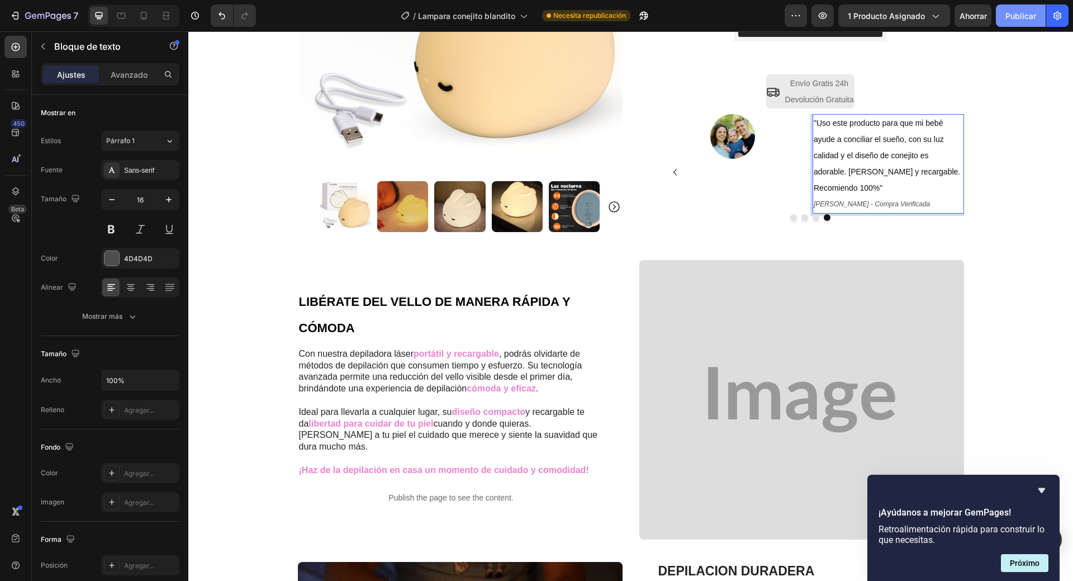
click at [1023, 8] on button "Publicar" at bounding box center [1021, 15] width 50 height 22
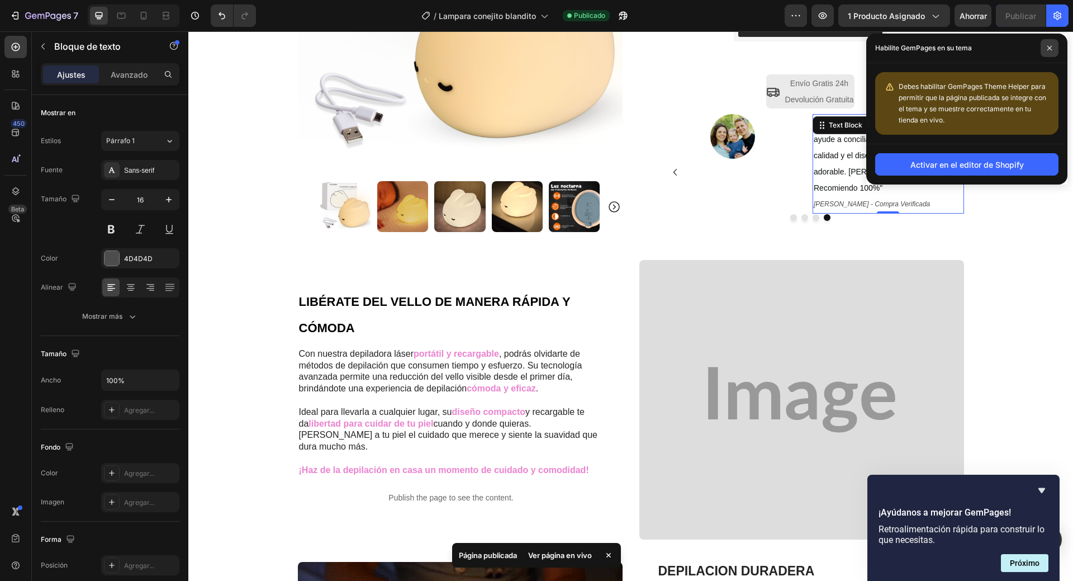
click at [1053, 49] on span at bounding box center [1050, 48] width 18 height 18
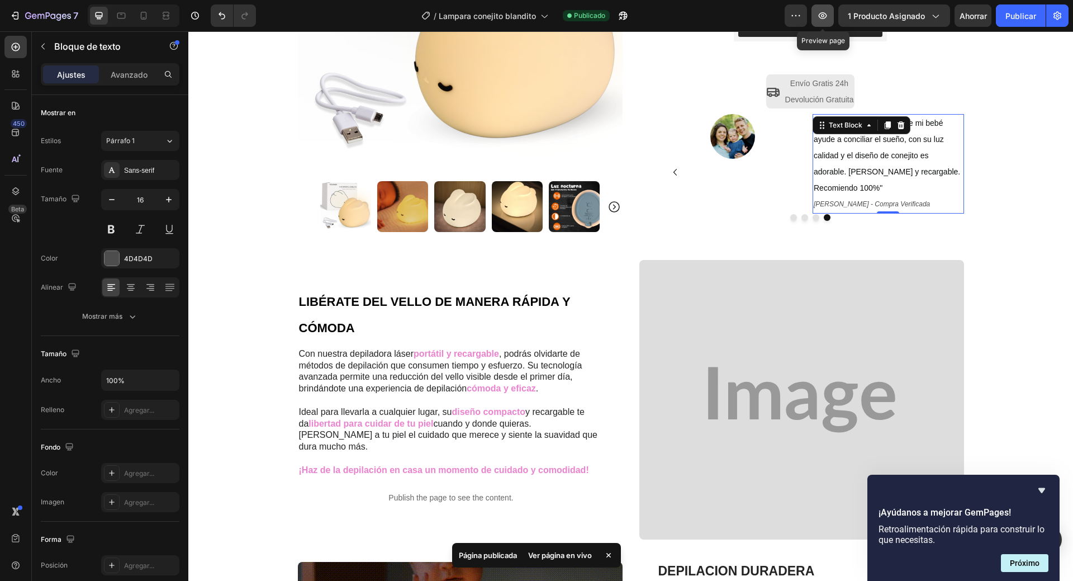
drag, startPoint x: 826, startPoint y: 16, endPoint x: 640, endPoint y: 78, distance: 196.2
click at [826, 16] on icon "button" at bounding box center [822, 15] width 11 height 11
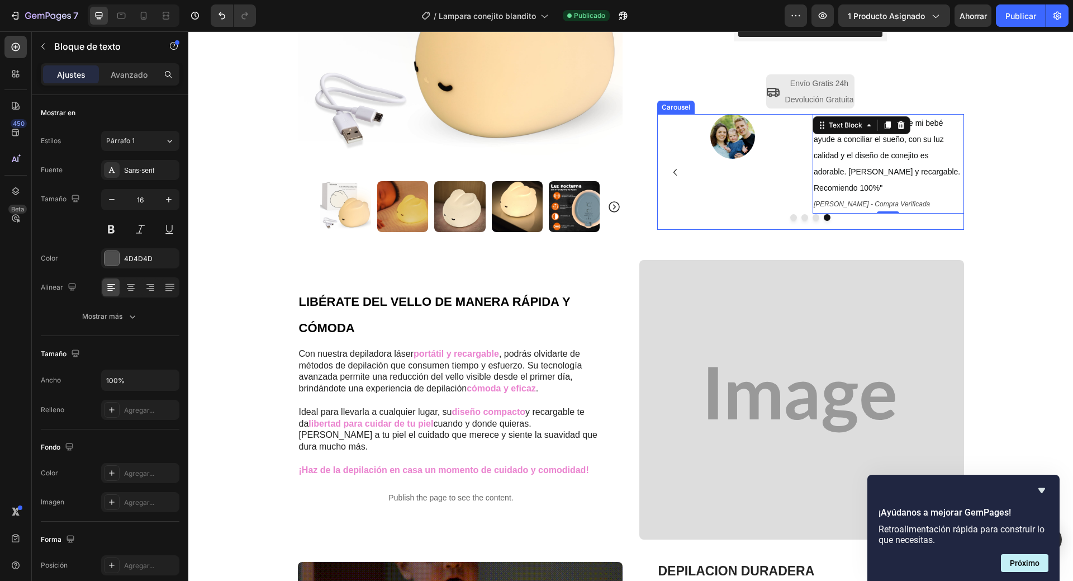
click at [735, 225] on div "Image "Uso este producto para que mi bebé ayude a conciliar el sueño, con su lu…" at bounding box center [810, 172] width 307 height 116
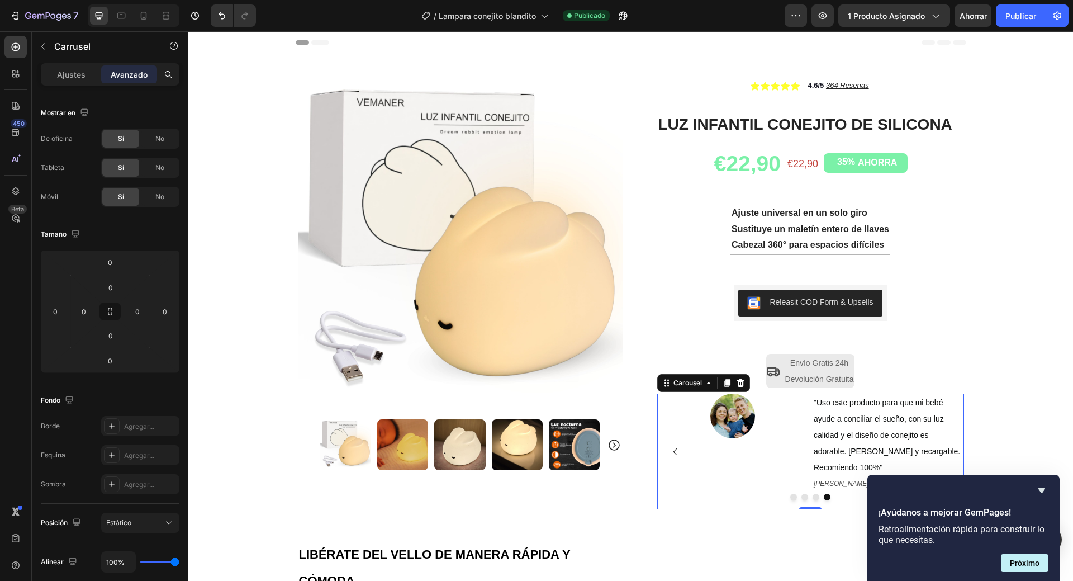
scroll to position [280, 0]
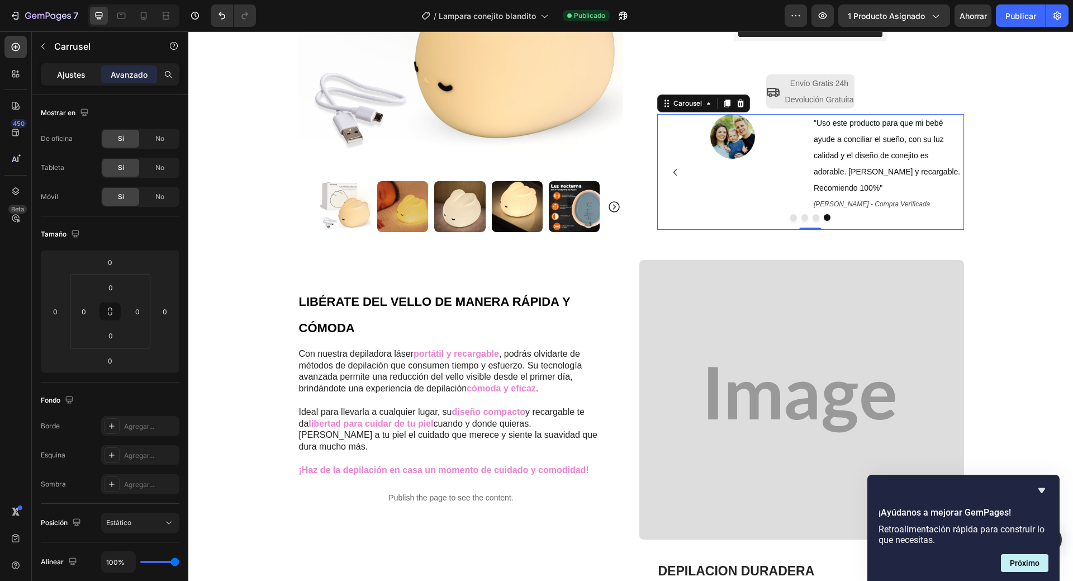
click at [75, 79] on font "Ajustes" at bounding box center [71, 75] width 29 height 10
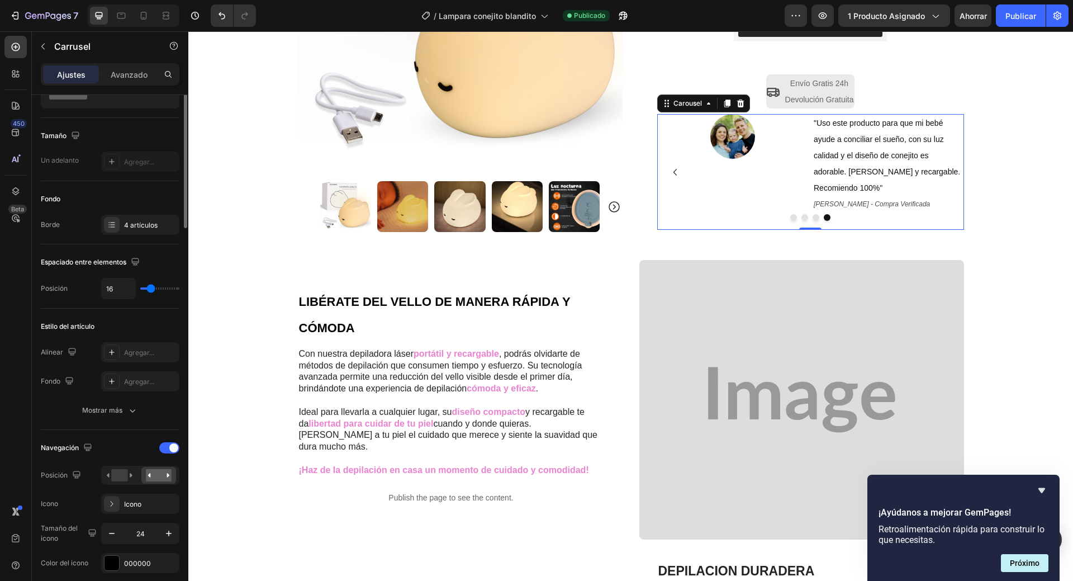
scroll to position [0, 0]
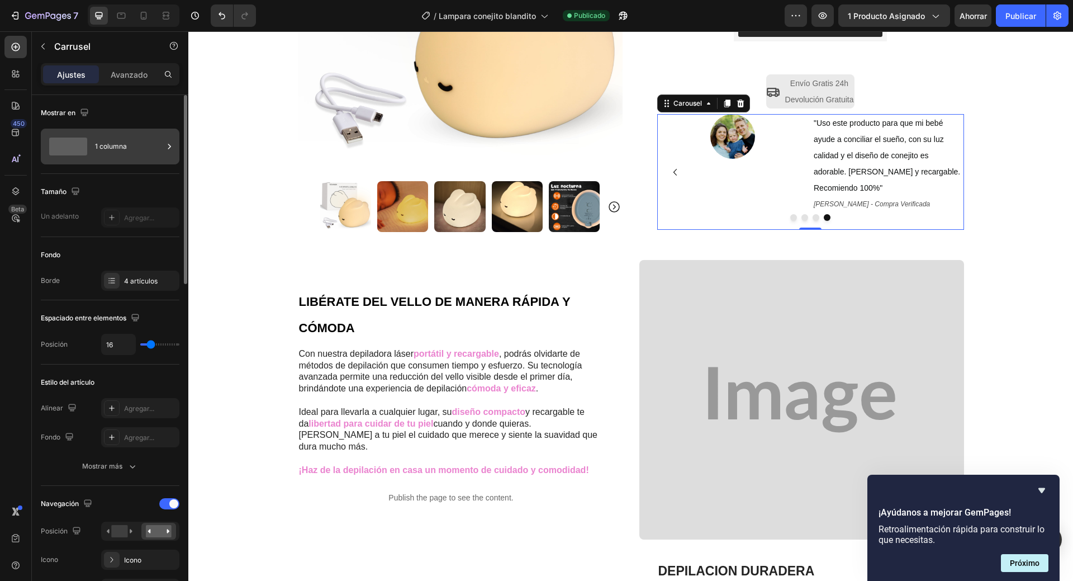
click at [130, 155] on div "1 columna" at bounding box center [129, 147] width 68 height 26
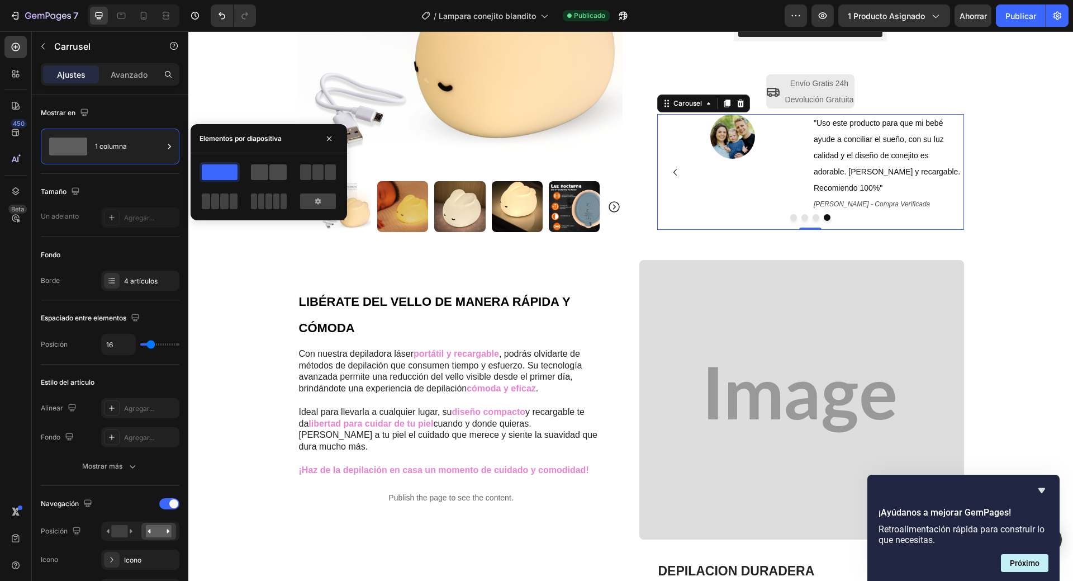
click at [270, 177] on span at bounding box center [277, 172] width 17 height 16
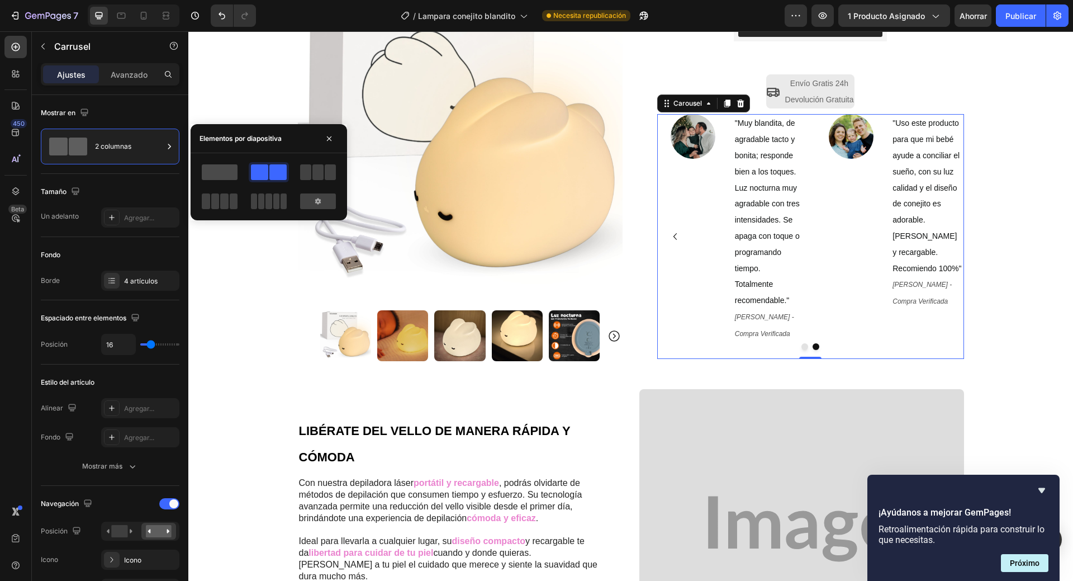
click at [228, 168] on span at bounding box center [220, 172] width 36 height 16
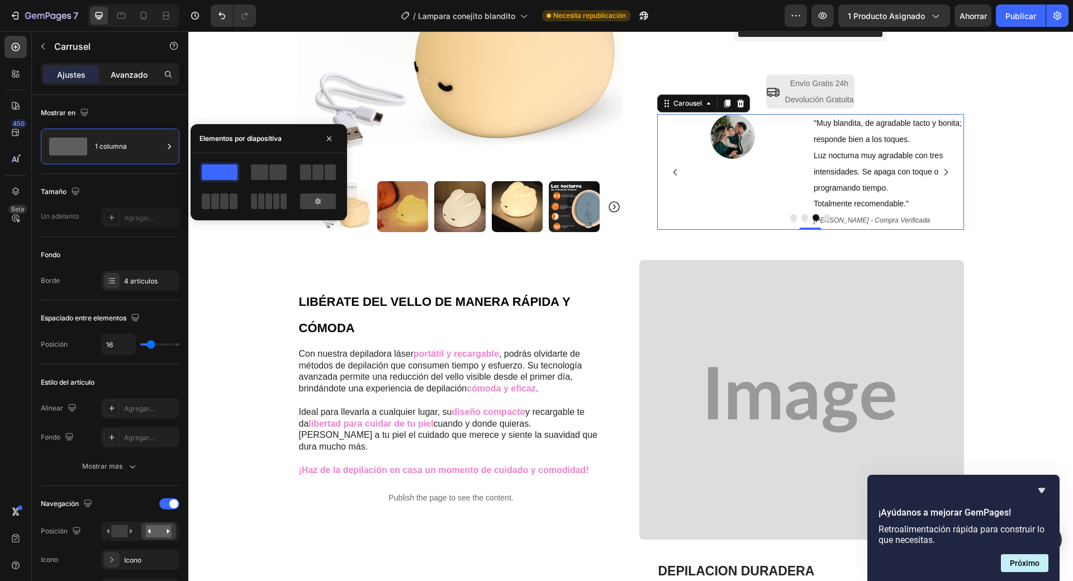
click at [122, 74] on font "Avanzado" at bounding box center [129, 75] width 37 height 10
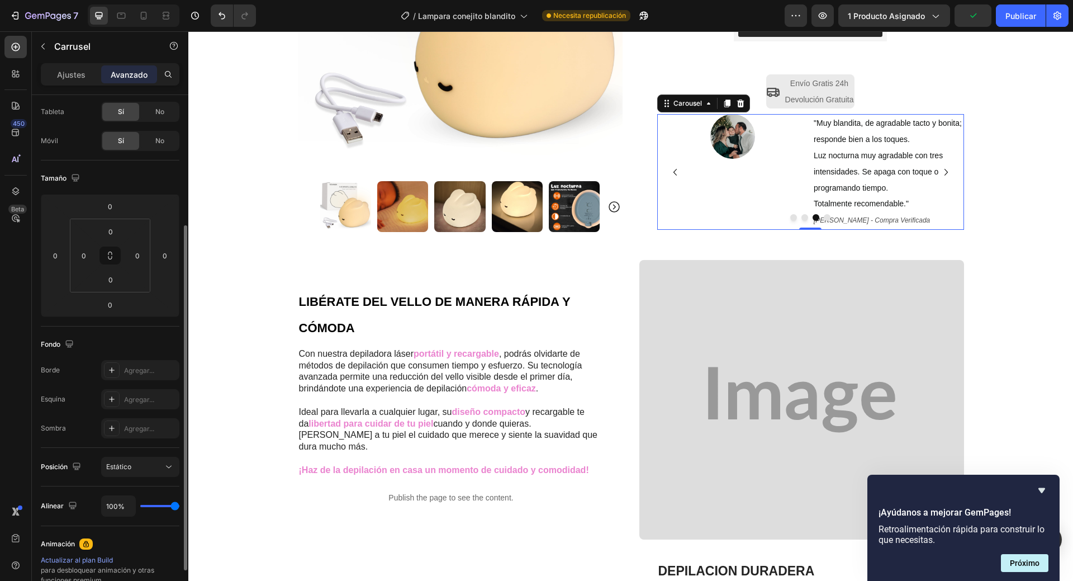
scroll to position [112, 0]
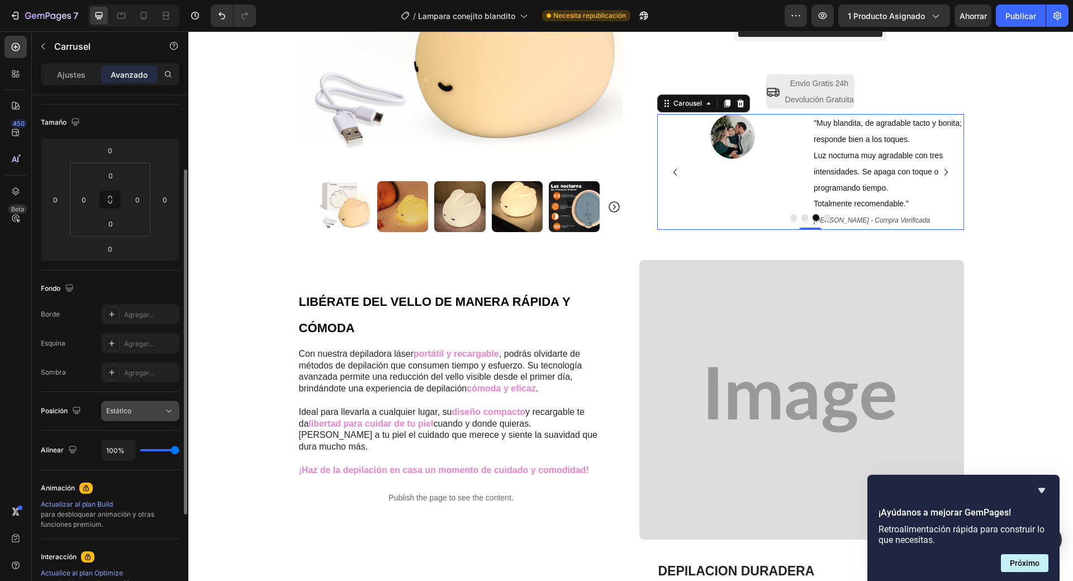
click at [153, 411] on div "Estático" at bounding box center [134, 411] width 57 height 10
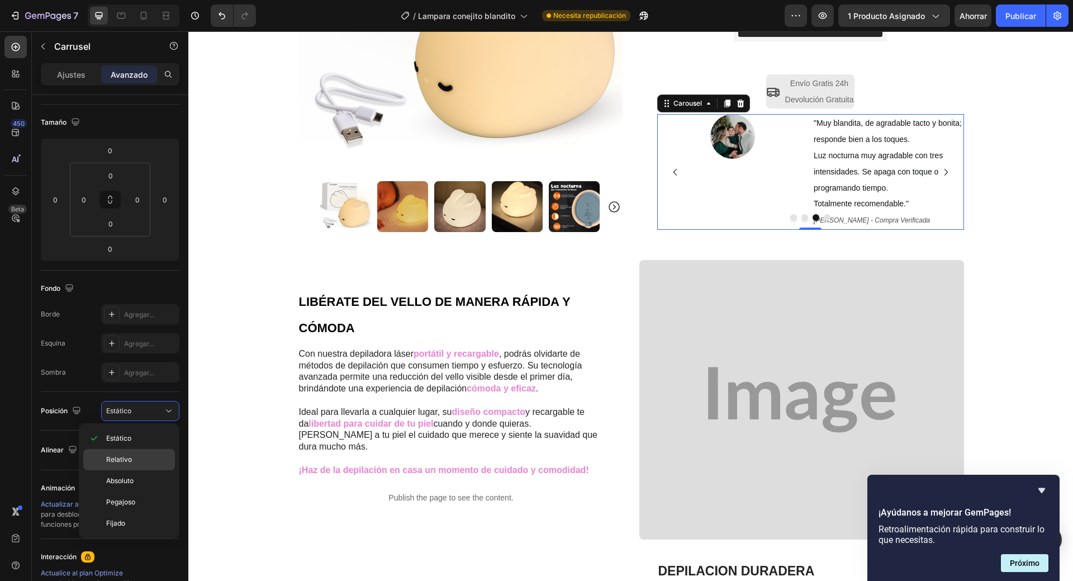
click at [135, 463] on p "Relativo" at bounding box center [138, 459] width 64 height 10
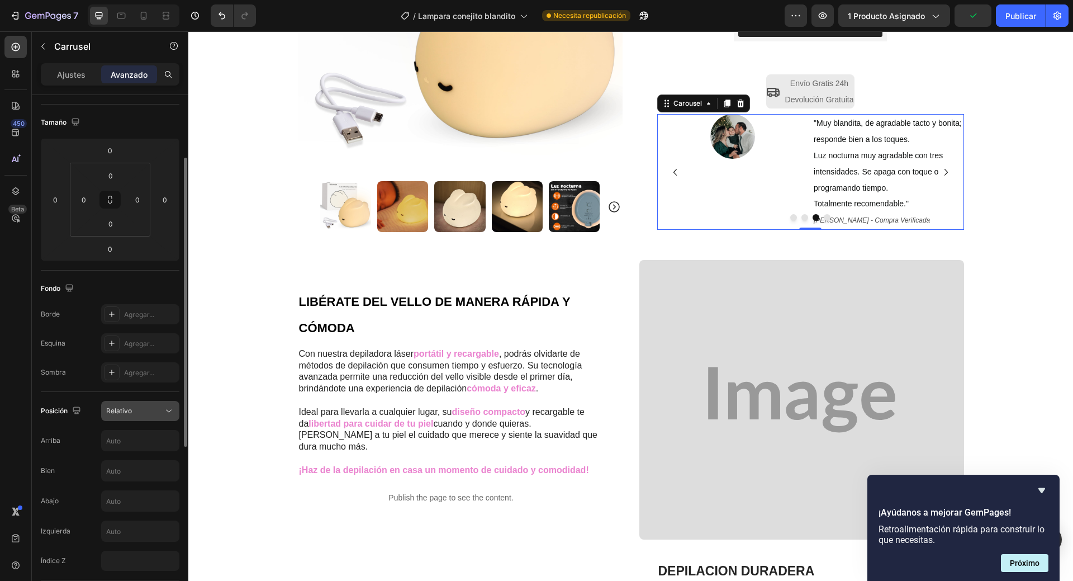
click at [168, 408] on icon at bounding box center [168, 410] width 11 height 11
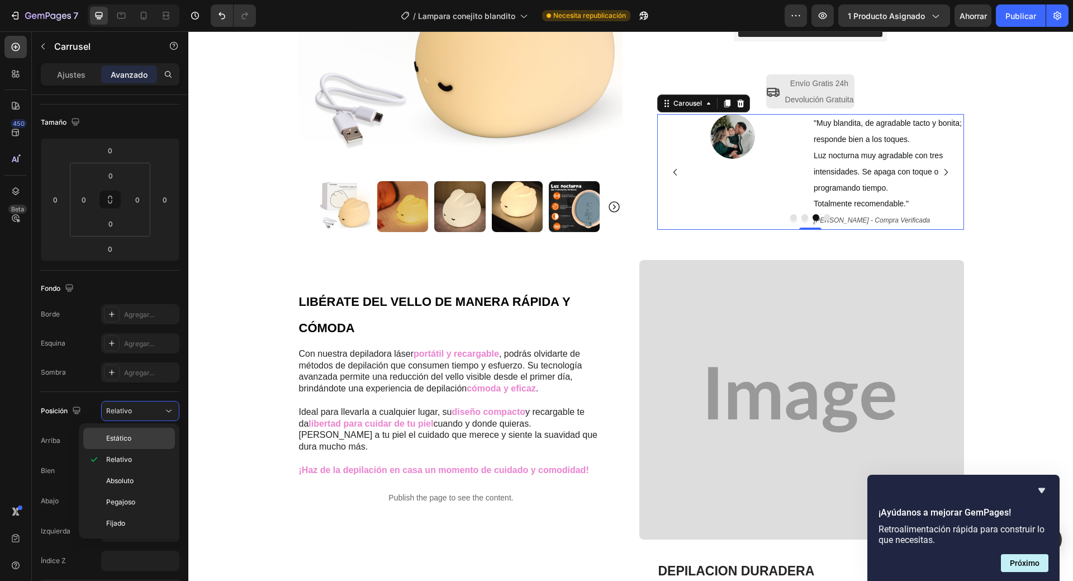
click at [146, 441] on p "Estático" at bounding box center [138, 438] width 64 height 10
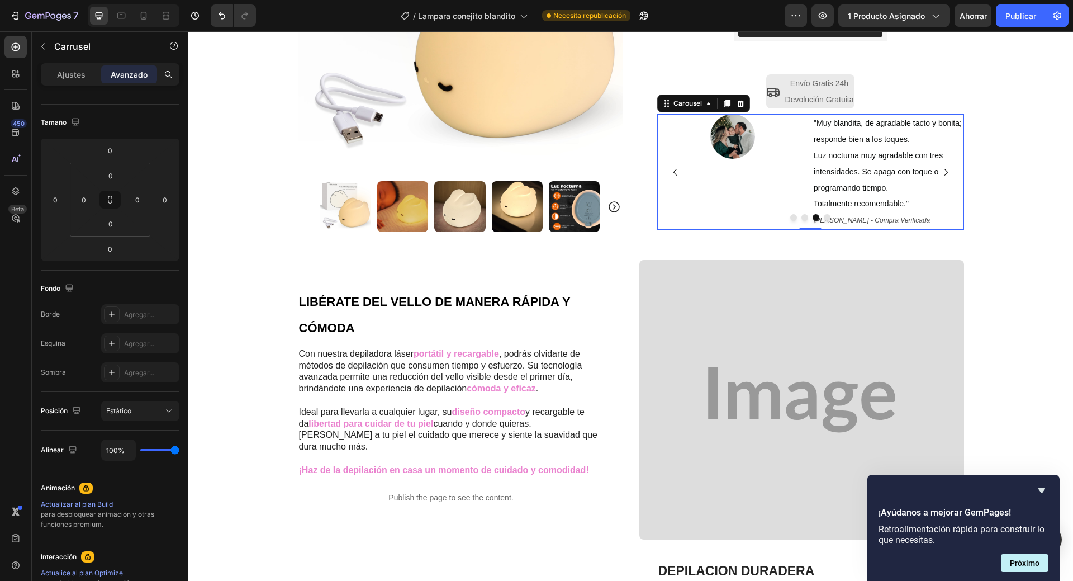
click at [669, 174] on icon "Carousel Back Arrow" at bounding box center [675, 171] width 13 height 13
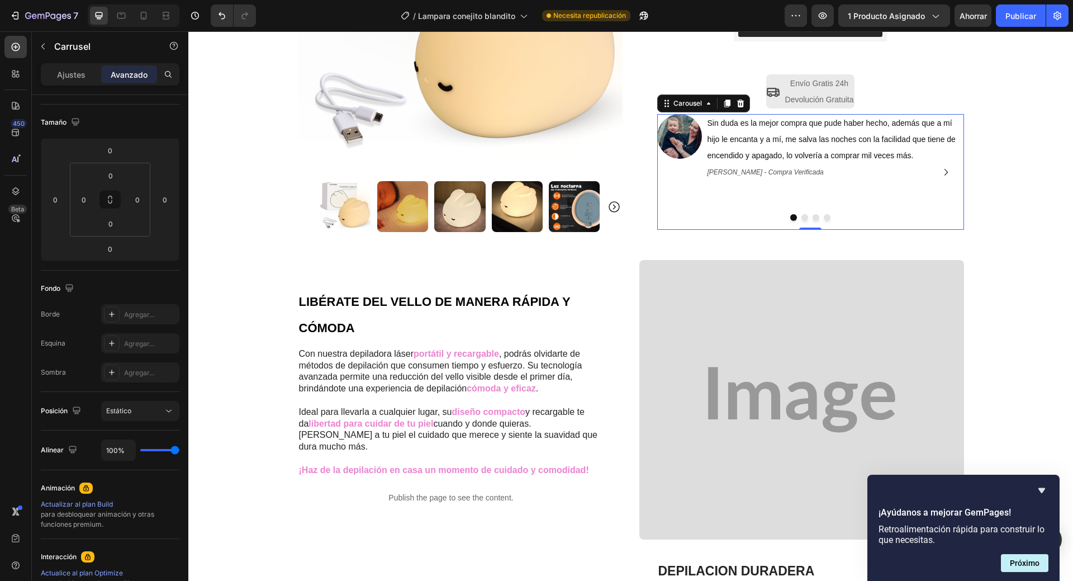
click at [941, 174] on icon "Carousel Next Arrow" at bounding box center [946, 171] width 13 height 13
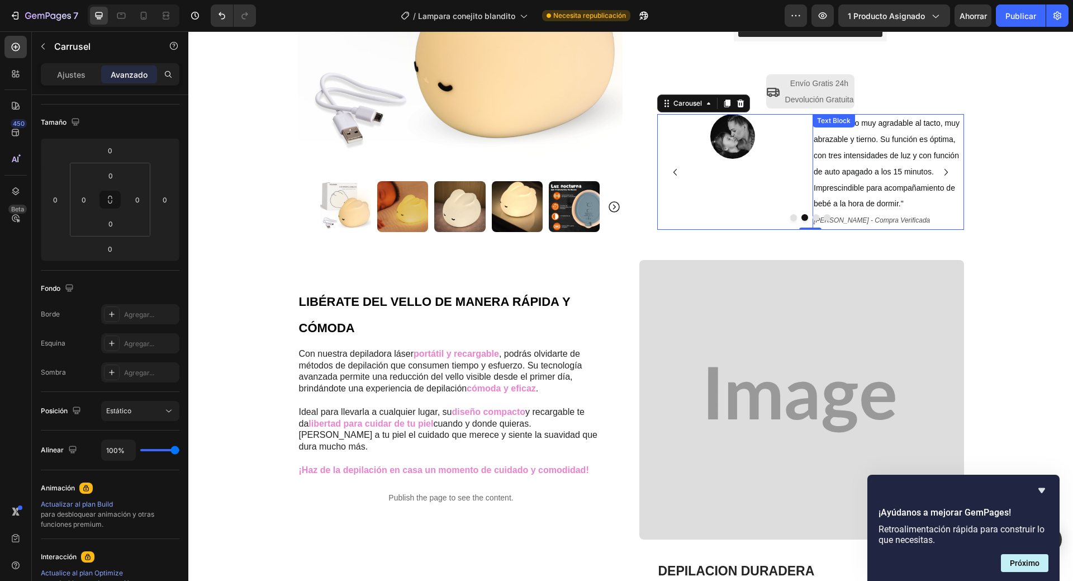
click at [835, 153] on span ""Un producto muy agradable al tacto, muy abrazable y tierno. Su función es ópti…" at bounding box center [887, 163] width 146 height 89
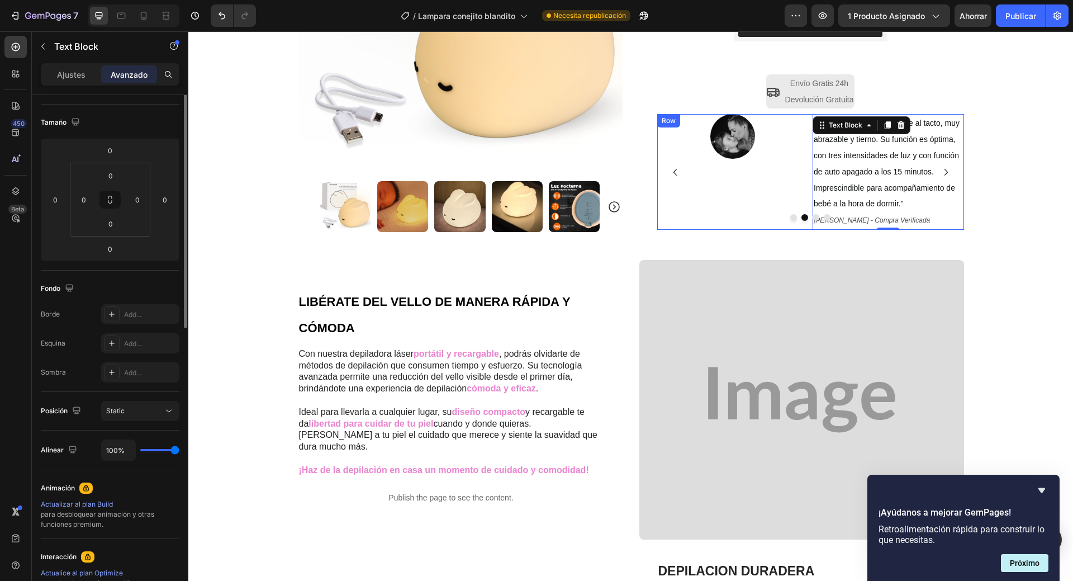
scroll to position [0, 0]
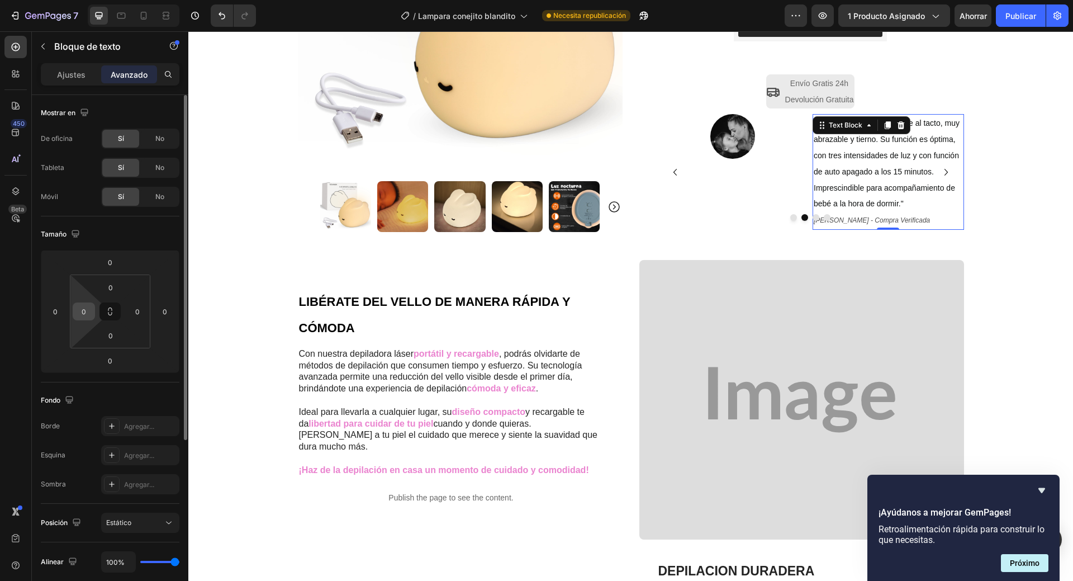
click at [88, 313] on input "0" at bounding box center [83, 311] width 17 height 17
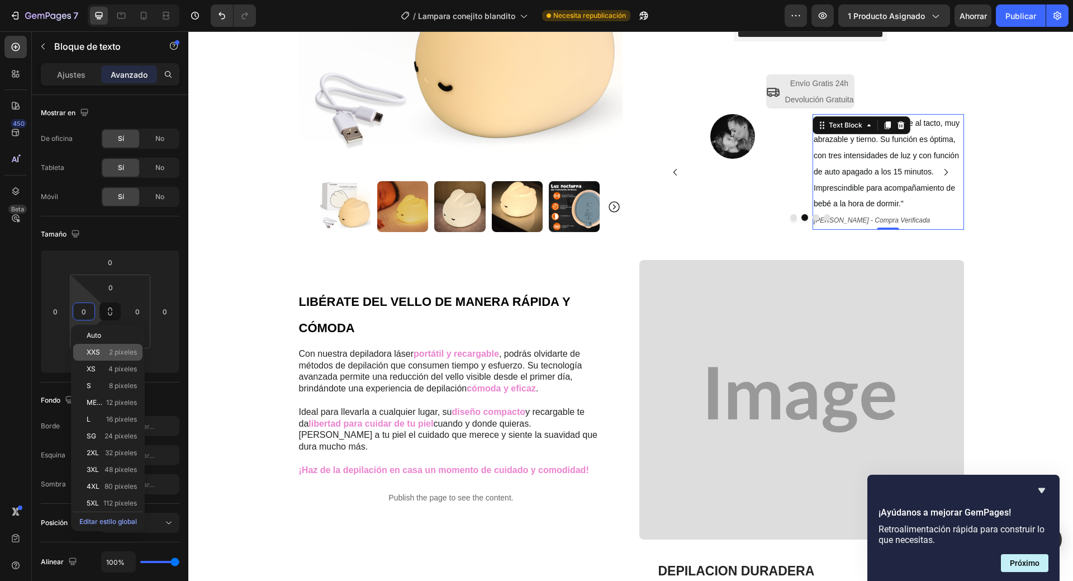
click at [122, 348] on div "XXS 2 píxeles" at bounding box center [107, 352] width 69 height 17
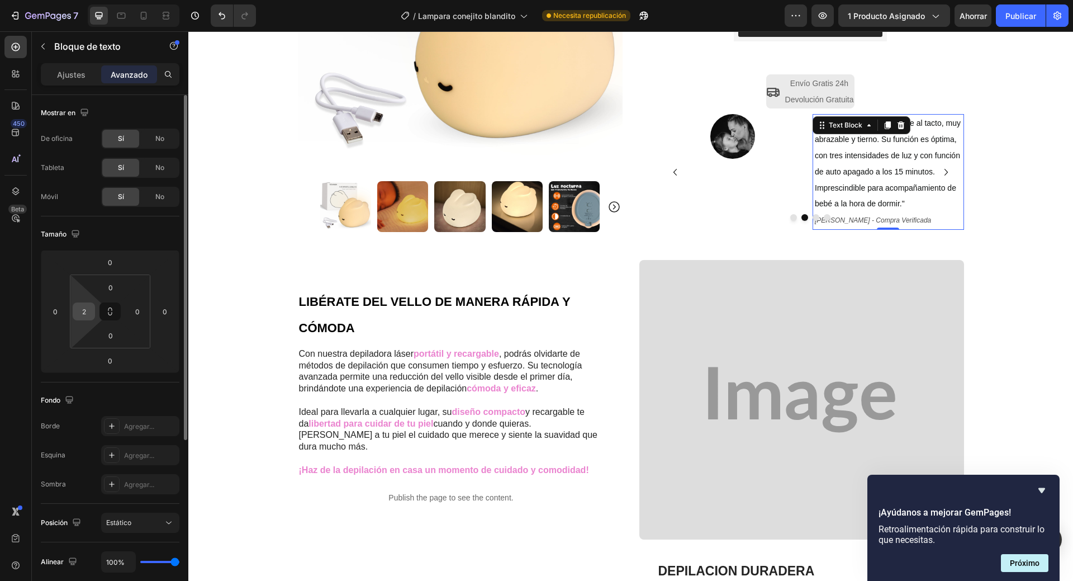
click at [86, 313] on input "2" at bounding box center [83, 311] width 17 height 17
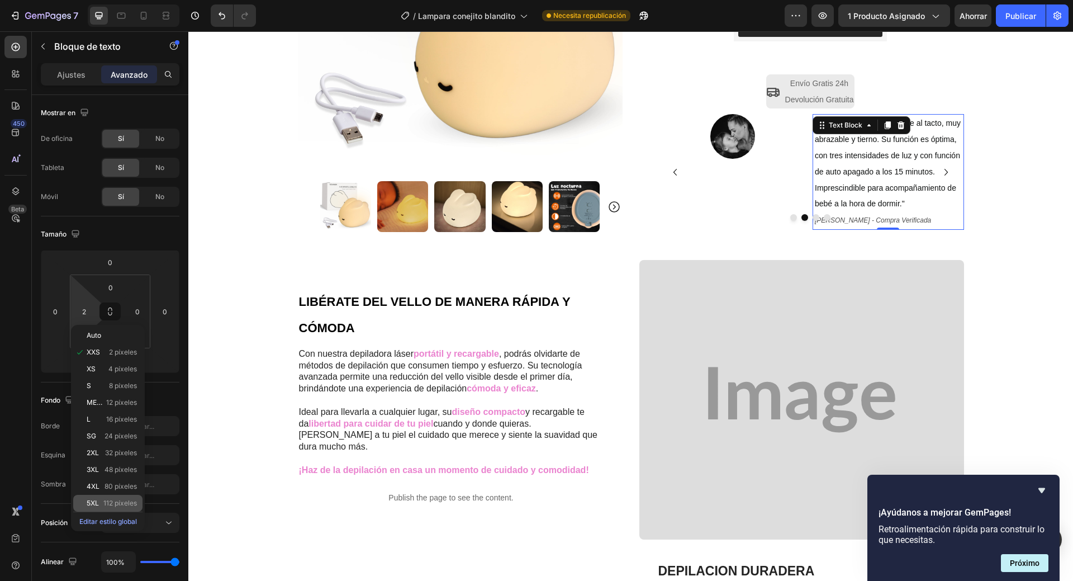
click at [122, 500] on font "112 píxeles" at bounding box center [120, 503] width 34 height 8
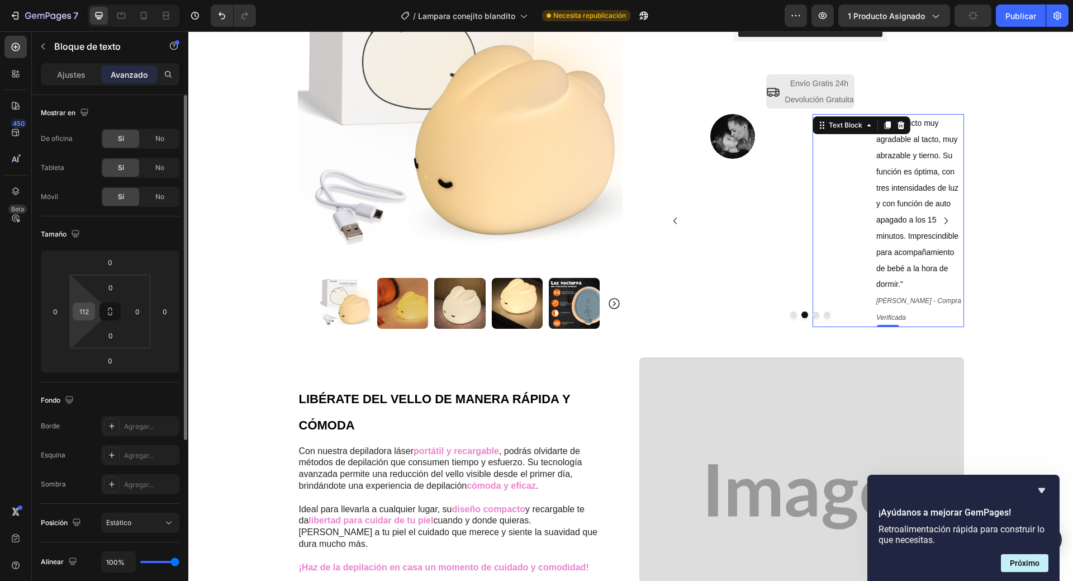
click at [87, 318] on input "112" at bounding box center [83, 311] width 17 height 17
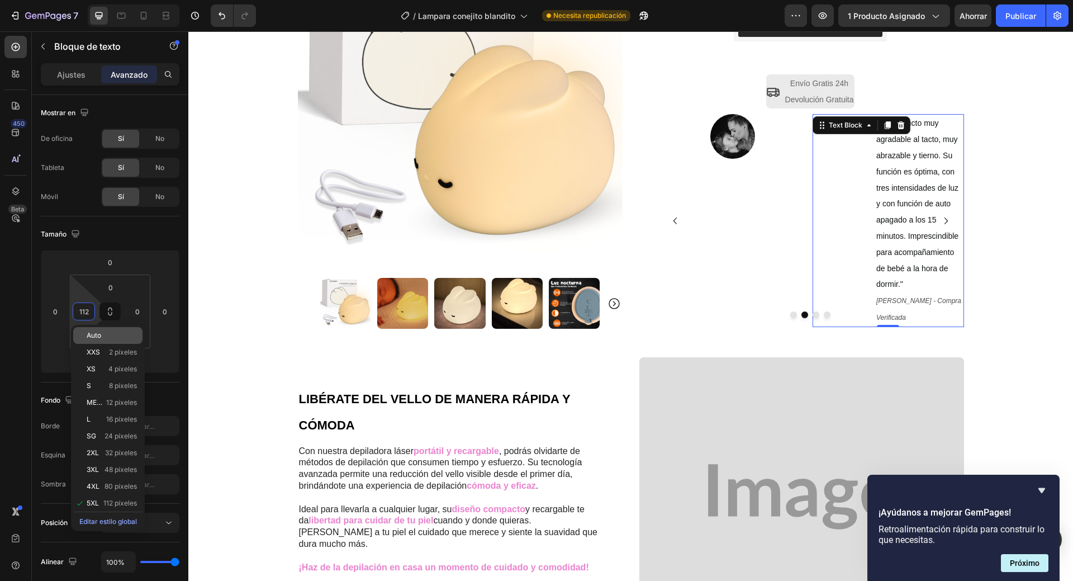
click at [96, 334] on font "Auto" at bounding box center [94, 335] width 15 height 8
type input "Auto"
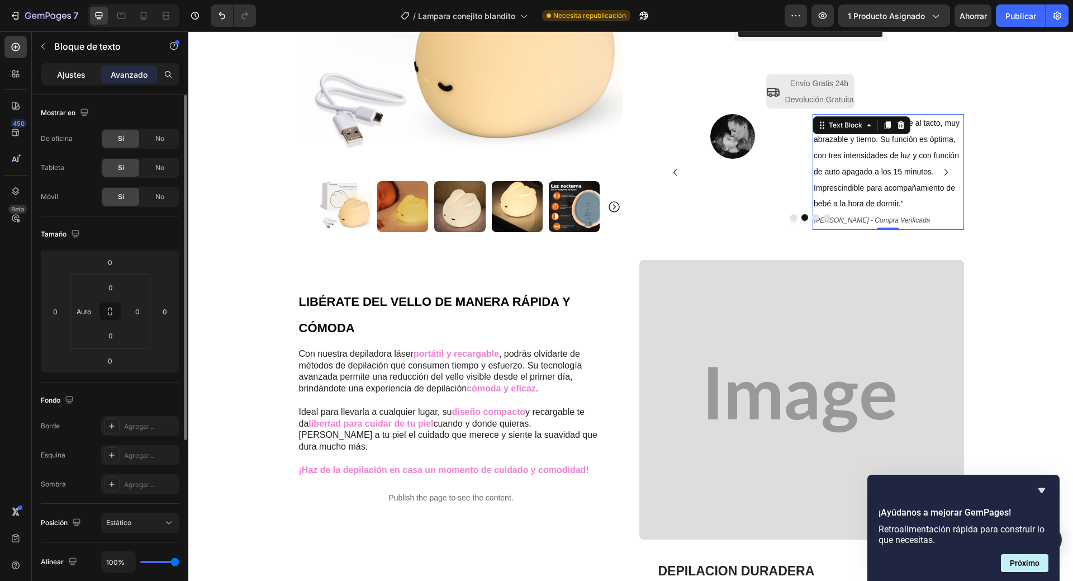
drag, startPoint x: 75, startPoint y: 68, endPoint x: 51, endPoint y: 452, distance: 384.8
click at [75, 68] on div "Ajustes" at bounding box center [71, 74] width 56 height 18
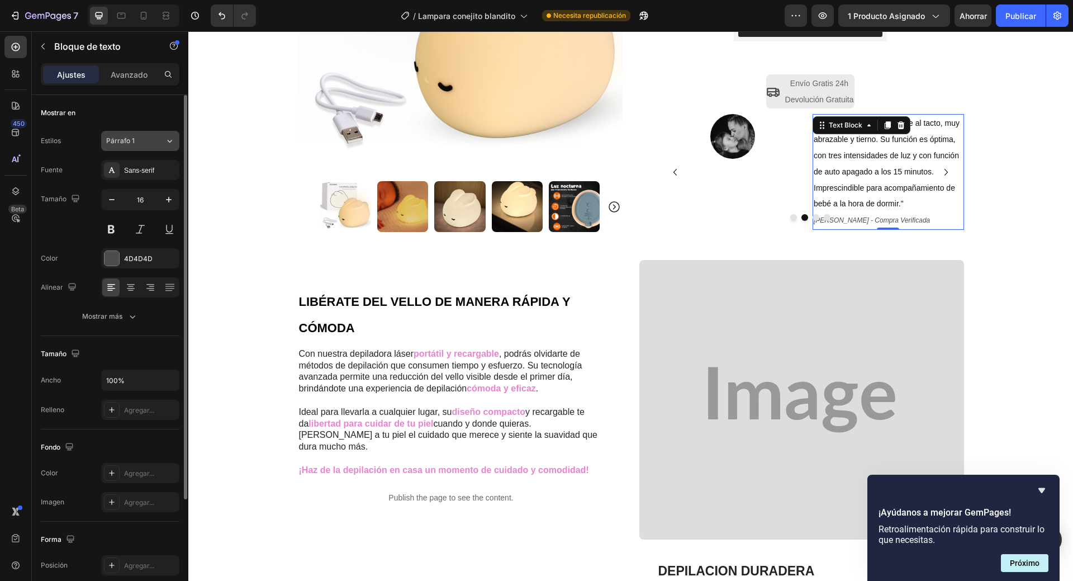
click at [169, 143] on icon at bounding box center [170, 140] width 10 height 11
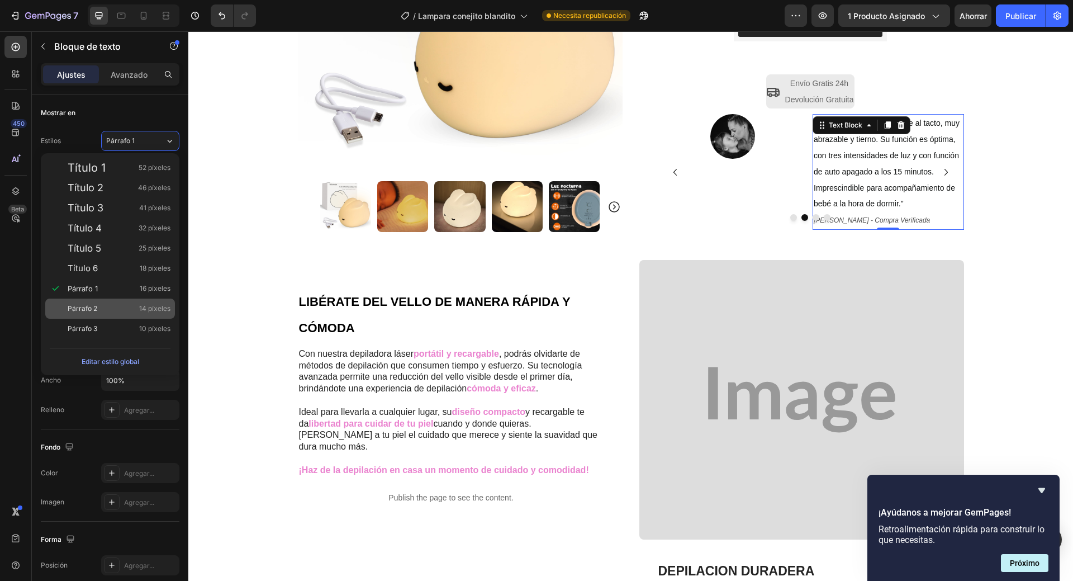
click at [135, 310] on div "Párrafo 2 14 píxeles" at bounding box center [119, 308] width 103 height 11
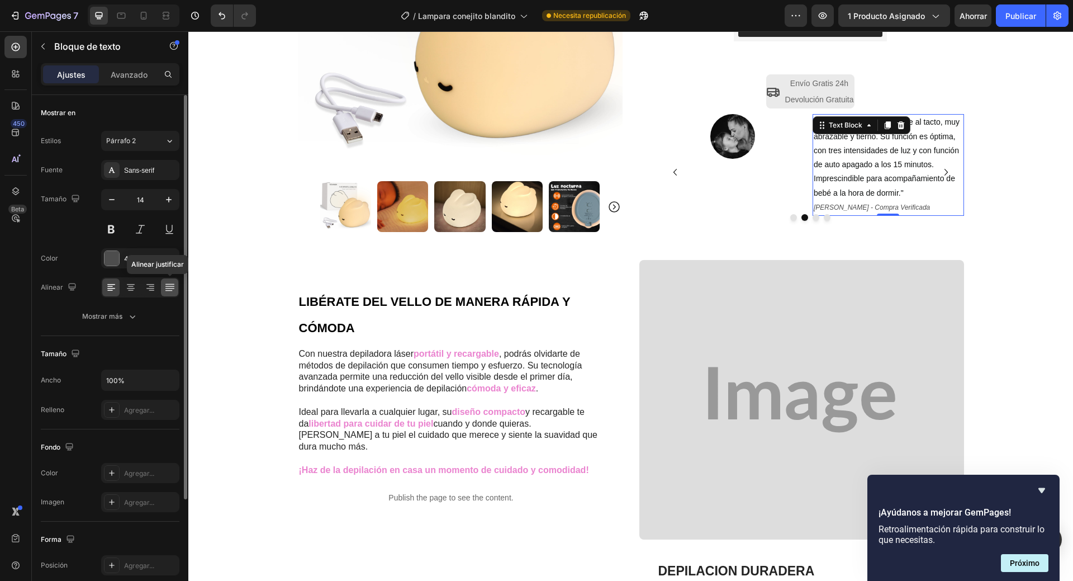
click at [167, 287] on icon at bounding box center [169, 287] width 11 height 11
click at [103, 290] on div at bounding box center [110, 287] width 17 height 18
click at [110, 317] on font "Mostrar más" at bounding box center [102, 316] width 40 height 8
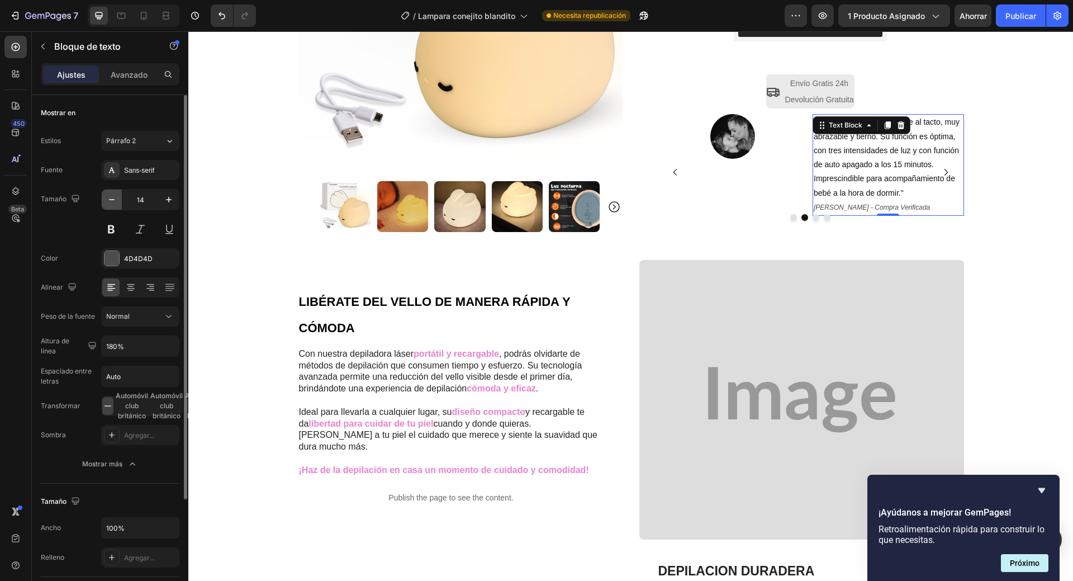
click at [109, 193] on button "button" at bounding box center [112, 200] width 20 height 20
click at [172, 142] on icon at bounding box center [170, 140] width 10 height 11
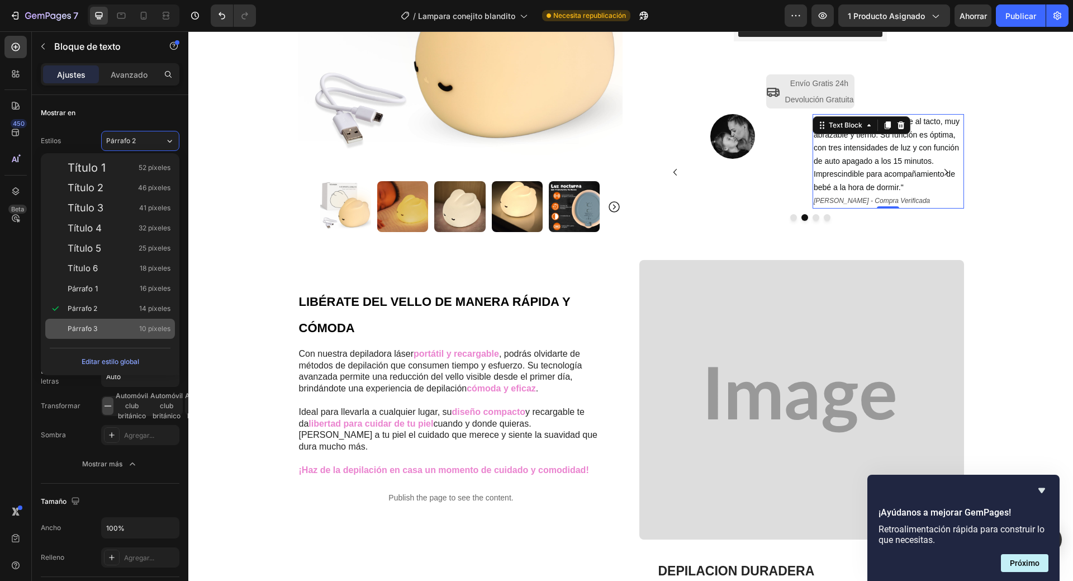
click at [158, 330] on font "10 píxeles" at bounding box center [154, 328] width 31 height 8
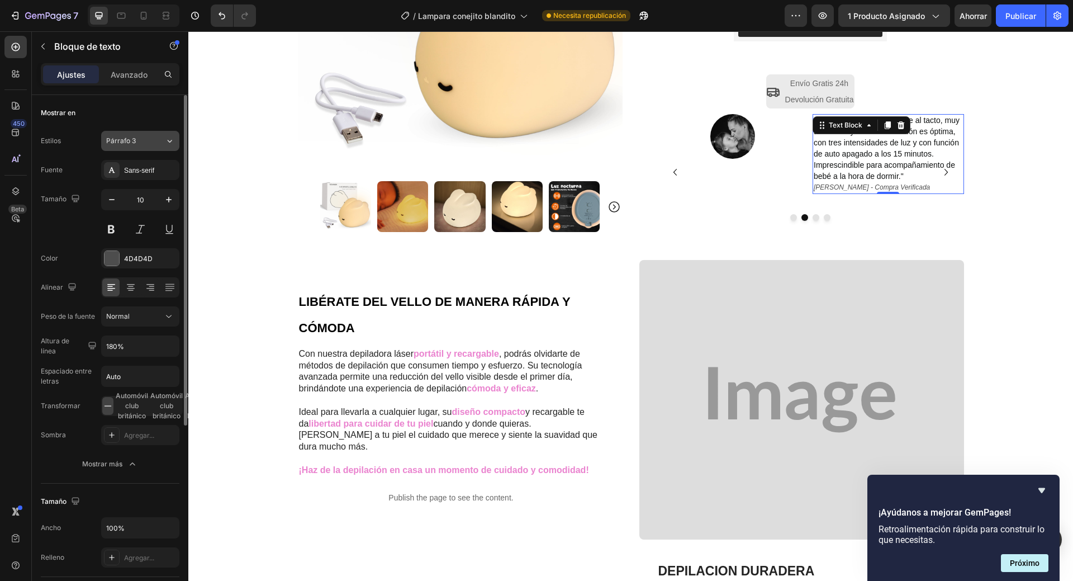
click at [175, 141] on button "Párrafo 3" at bounding box center [140, 141] width 78 height 20
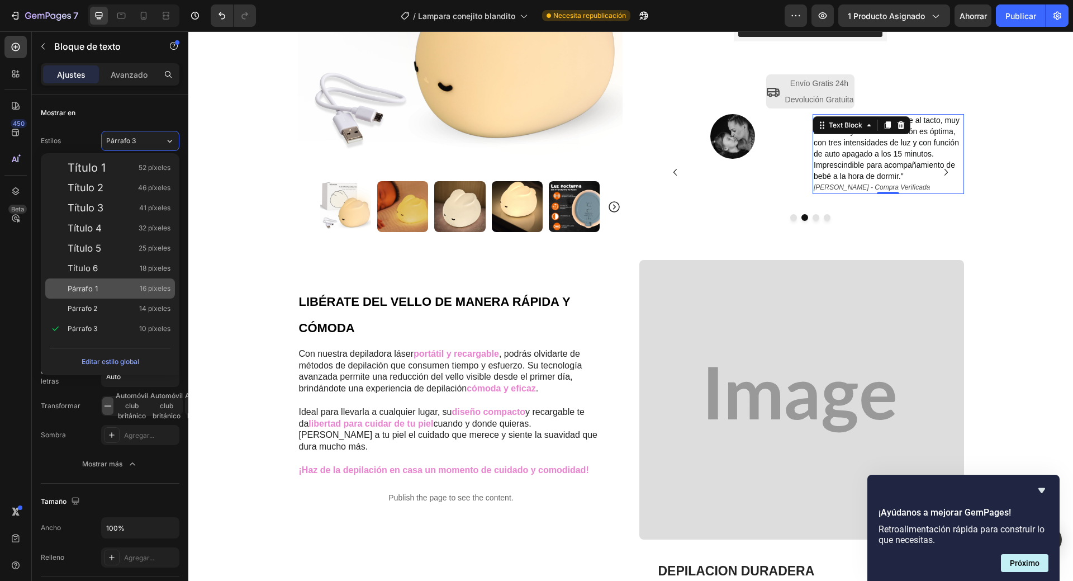
click at [150, 285] on font "16 píxeles" at bounding box center [155, 288] width 31 height 8
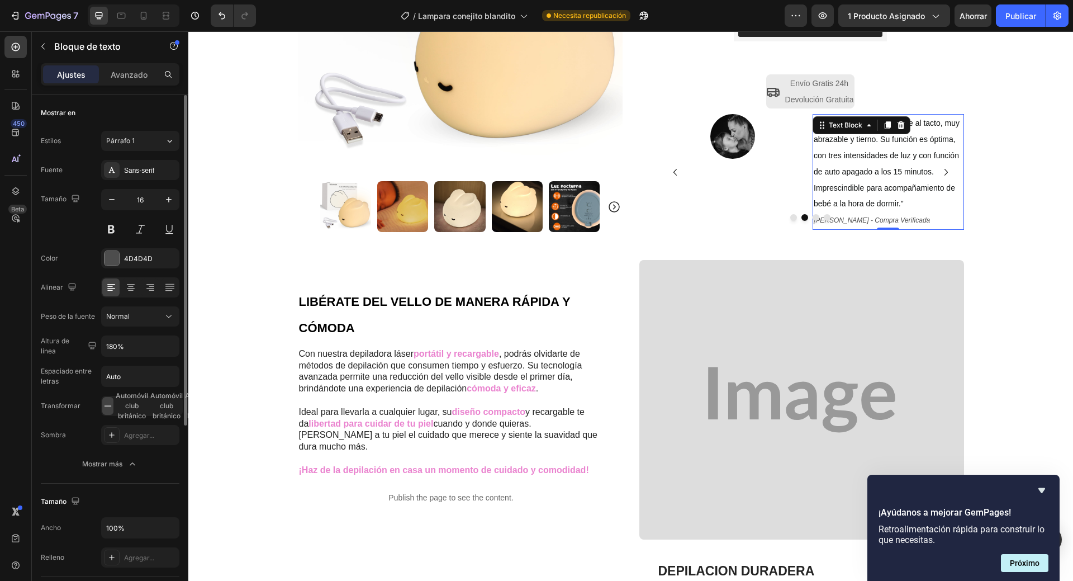
click at [163, 130] on div "Estilos Párrafo 1 Fuente Sans-serif Tamaño 16 Color 4D4D4D Alinear Peso de la f…" at bounding box center [110, 301] width 139 height 345
click at [165, 141] on icon at bounding box center [170, 140] width 10 height 11
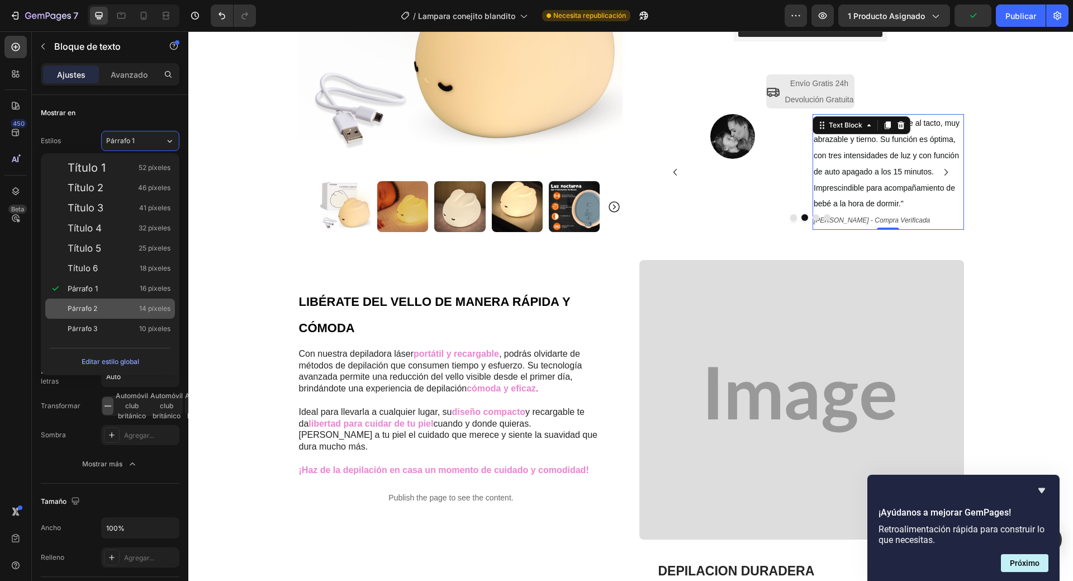
click at [149, 309] on font "14 píxeles" at bounding box center [154, 308] width 31 height 8
type input "14"
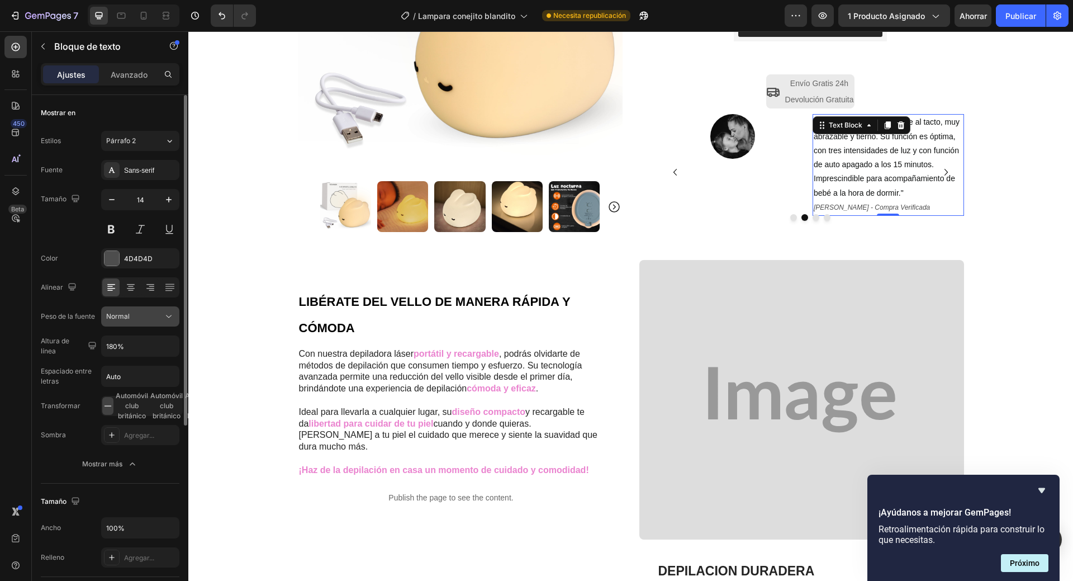
click at [160, 319] on div "Normal" at bounding box center [134, 316] width 57 height 10
click at [171, 345] on icon "button" at bounding box center [168, 345] width 11 height 11
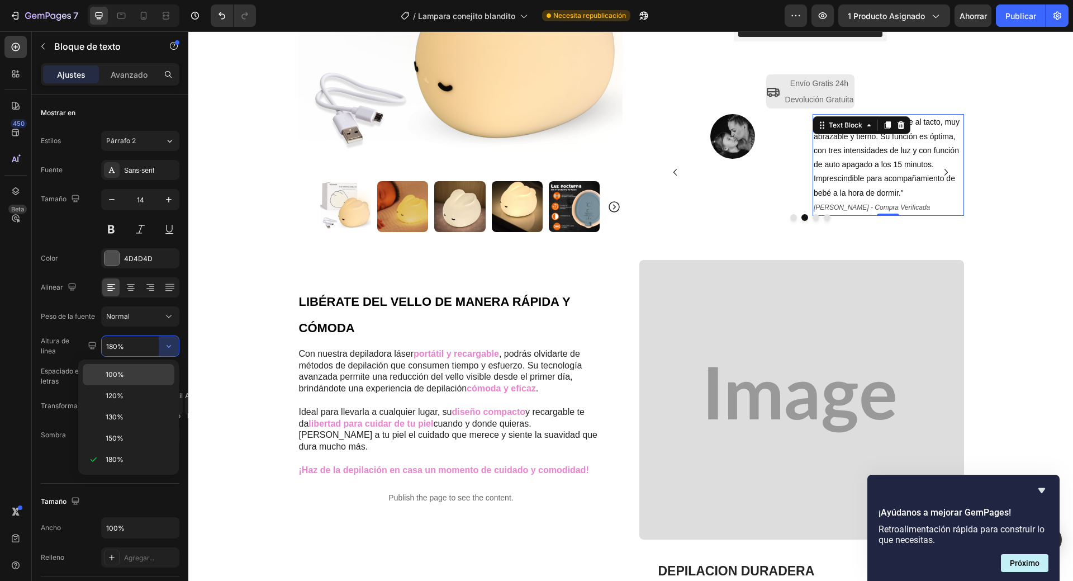
click at [144, 372] on p "100%" at bounding box center [138, 375] width 64 height 10
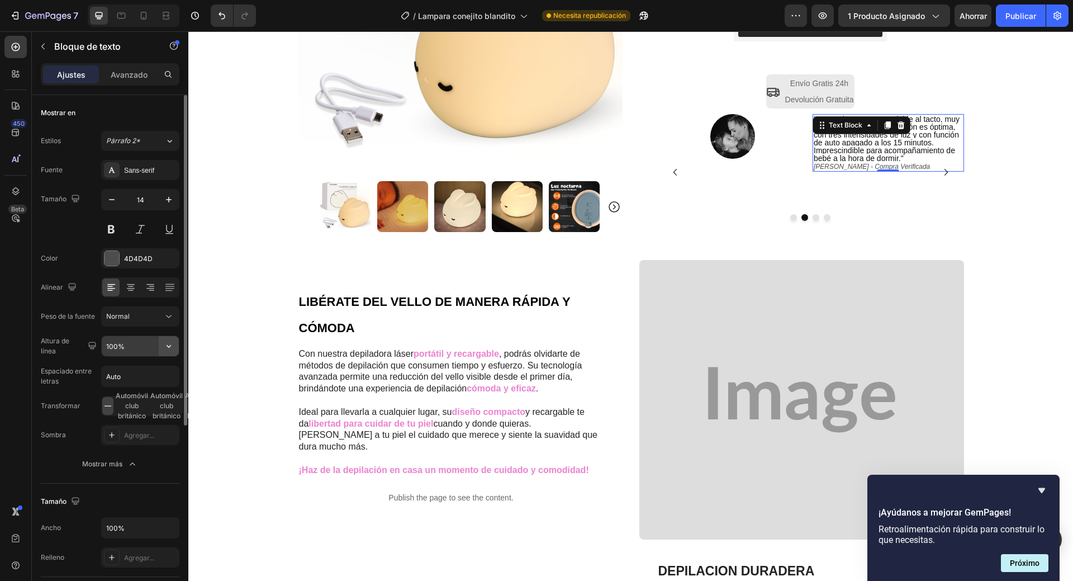
click at [172, 345] on icon "button" at bounding box center [168, 345] width 11 height 11
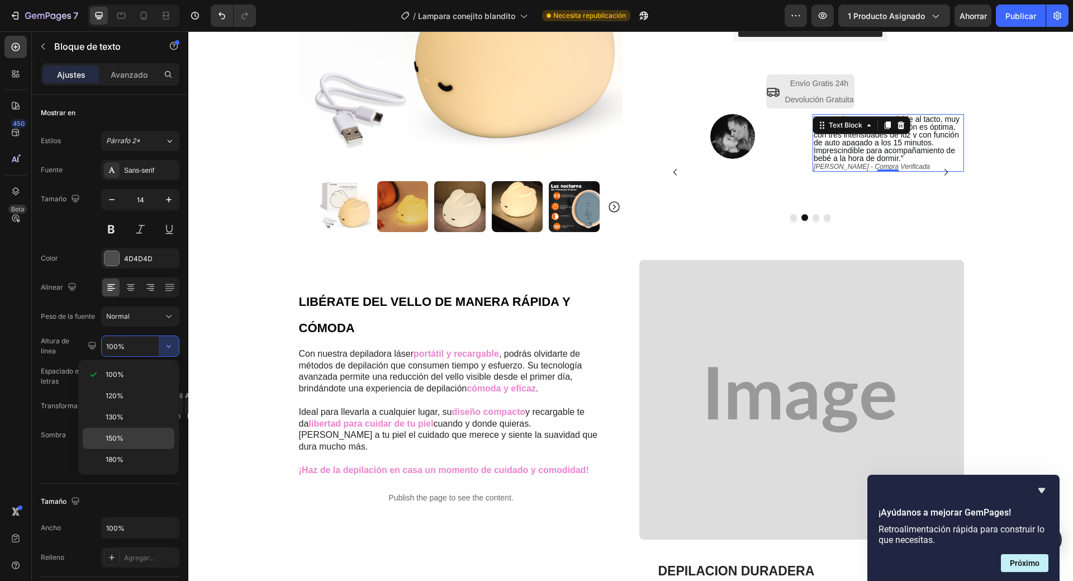
click at [140, 434] on p "150%" at bounding box center [138, 438] width 64 height 10
type input "150%"
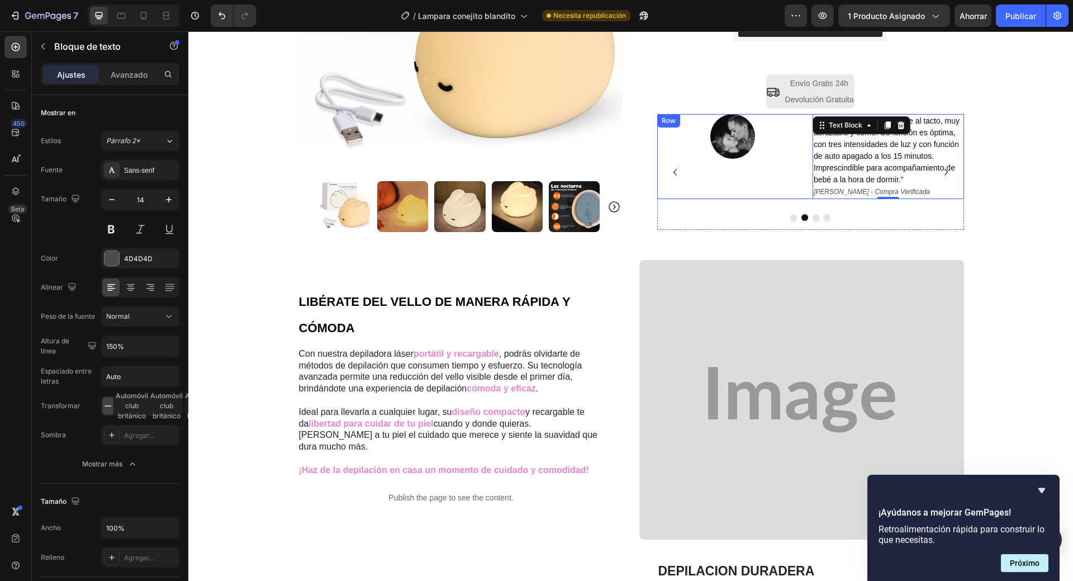
click at [731, 187] on div "Image" at bounding box center [732, 156] width 151 height 85
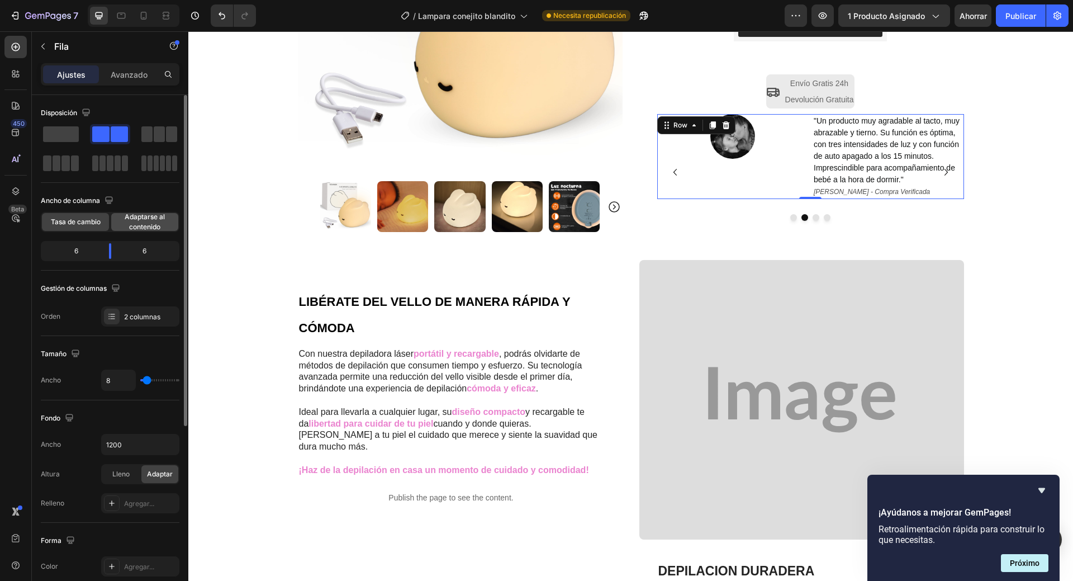
click at [141, 222] on font "Adaptarse al contenido" at bounding box center [145, 221] width 40 height 18
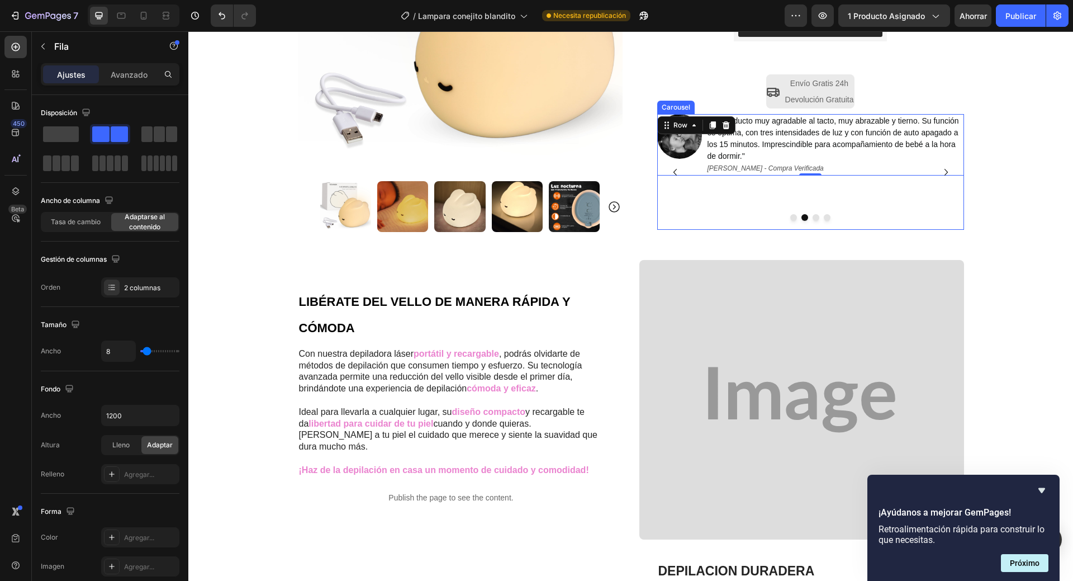
click at [945, 172] on icon "Carousel Next Arrow" at bounding box center [946, 171] width 13 height 13
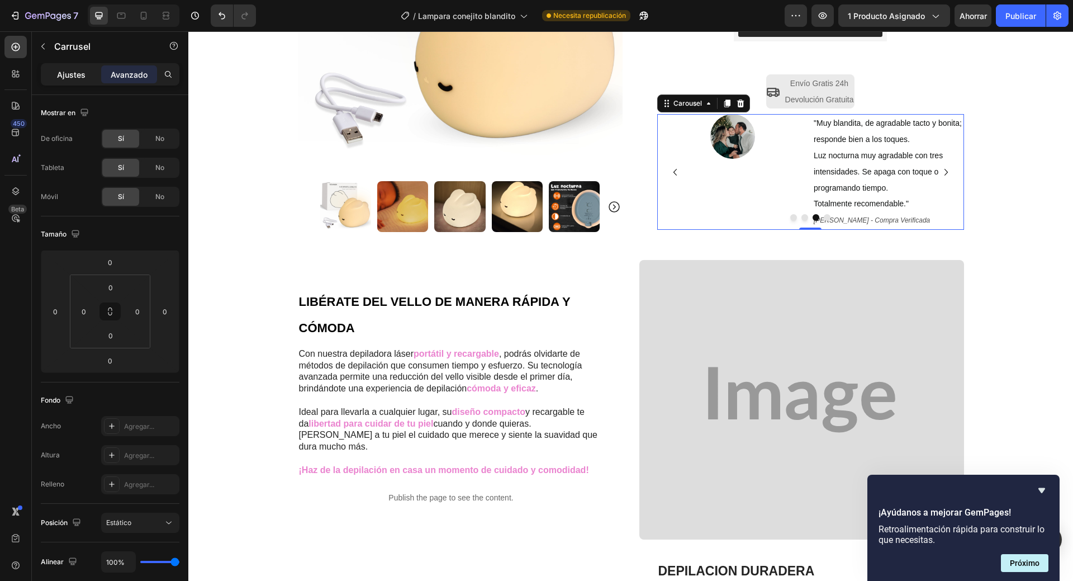
click at [69, 77] on font "Ajustes" at bounding box center [71, 75] width 29 height 10
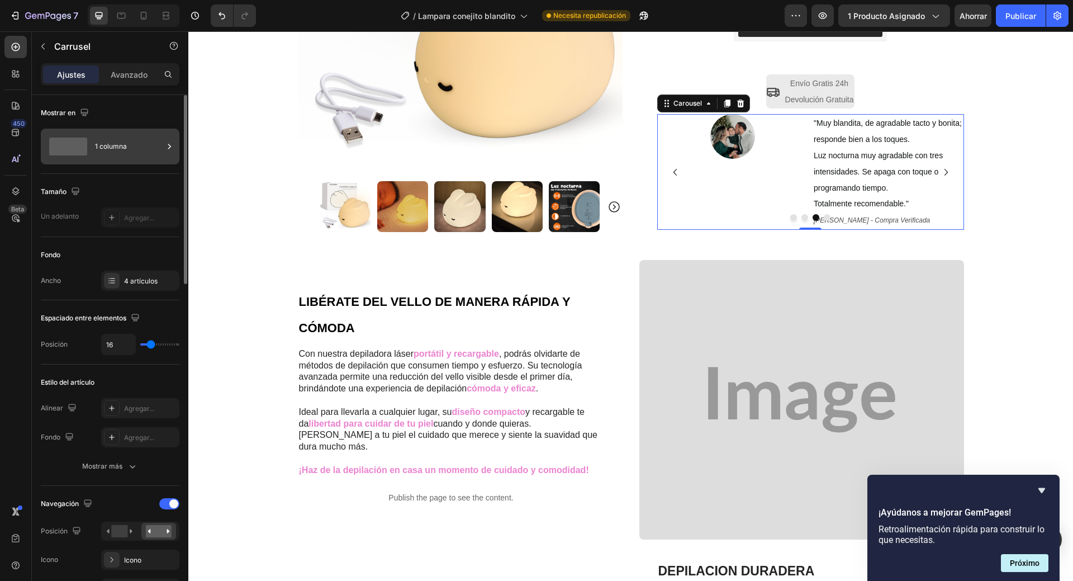
click at [145, 154] on div "1 columna" at bounding box center [129, 147] width 68 height 26
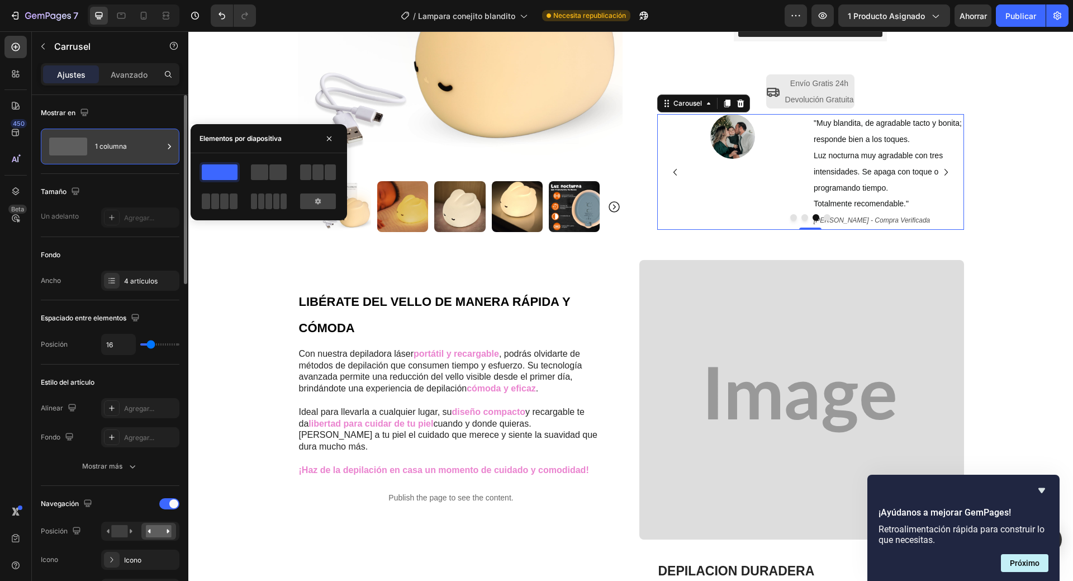
click at [145, 154] on div "1 columna" at bounding box center [129, 147] width 68 height 26
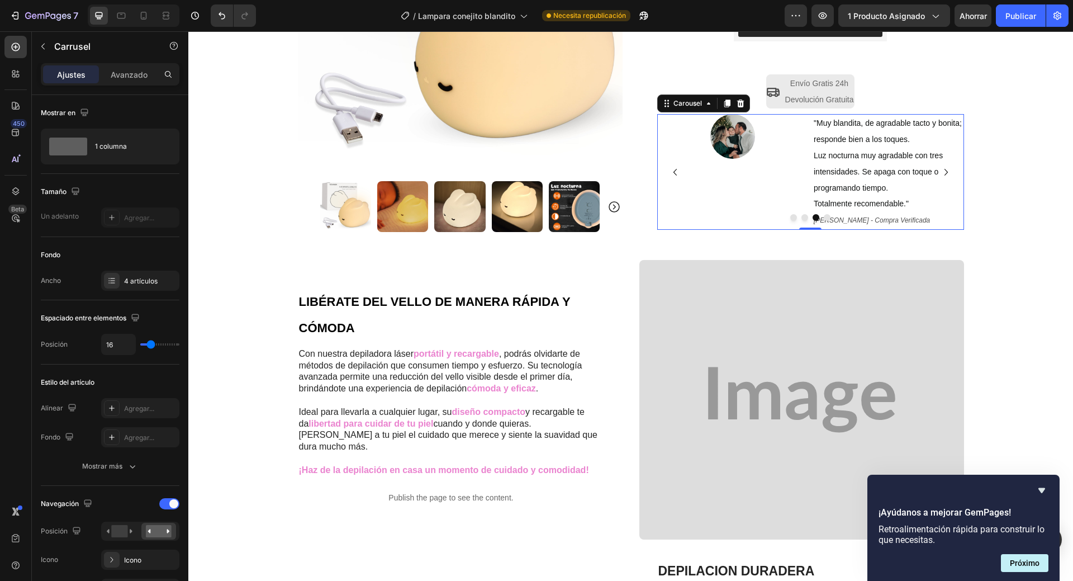
drag, startPoint x: 124, startPoint y: 69, endPoint x: 127, endPoint y: 85, distance: 16.7
click at [125, 69] on p "Avanzado" at bounding box center [129, 75] width 37 height 12
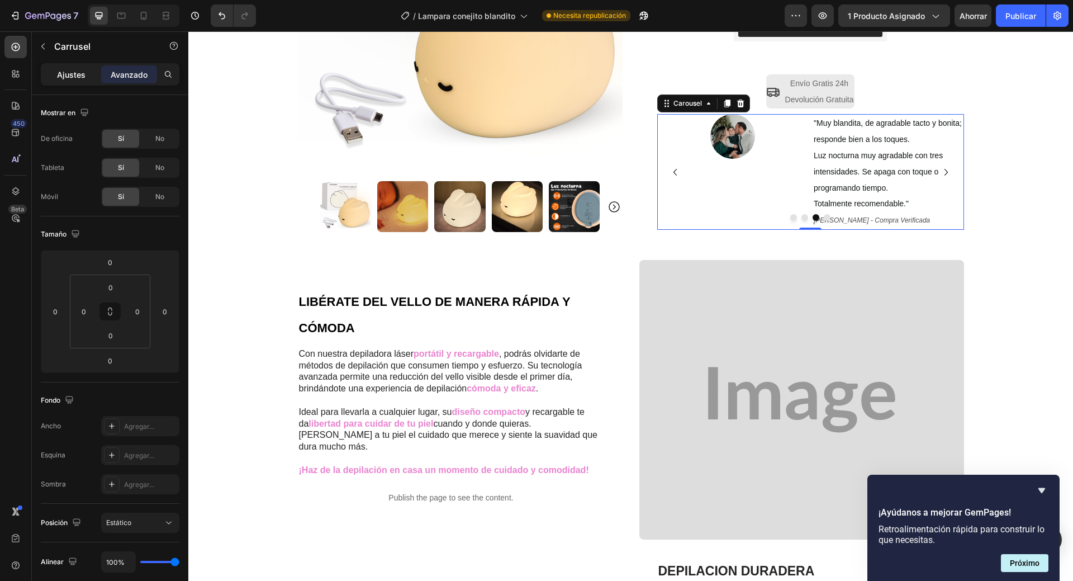
drag, startPoint x: 82, startPoint y: 68, endPoint x: 476, endPoint y: 178, distance: 409.2
click at [82, 68] on div "Ajustes" at bounding box center [71, 74] width 56 height 18
click at [714, 212] on div "Image" at bounding box center [732, 172] width 151 height 116
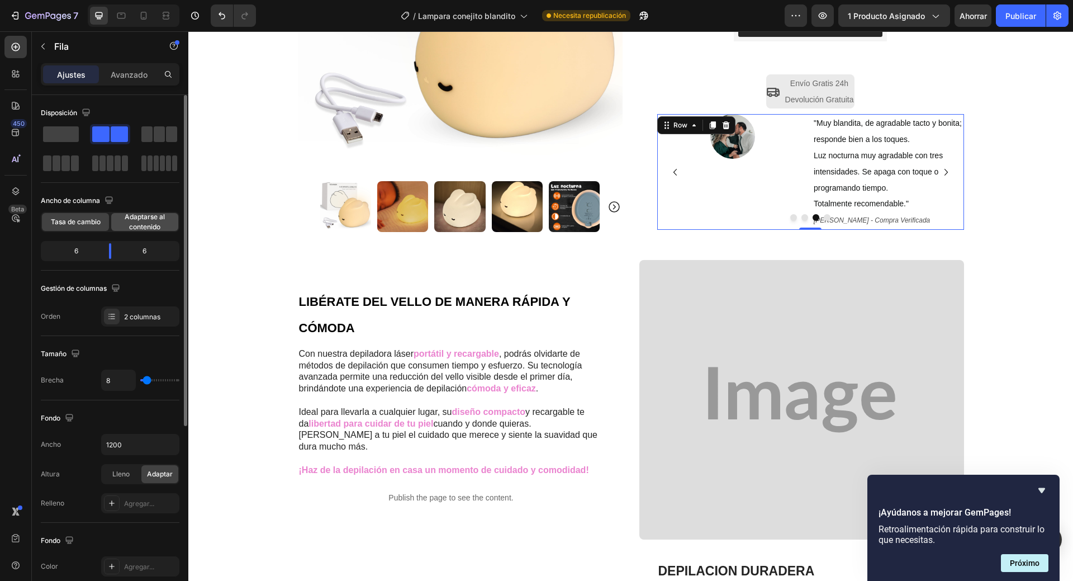
drag, startPoint x: 135, startPoint y: 217, endPoint x: 27, endPoint y: 243, distance: 110.2
click at [135, 217] on font "Adaptarse al contenido" at bounding box center [145, 221] width 40 height 18
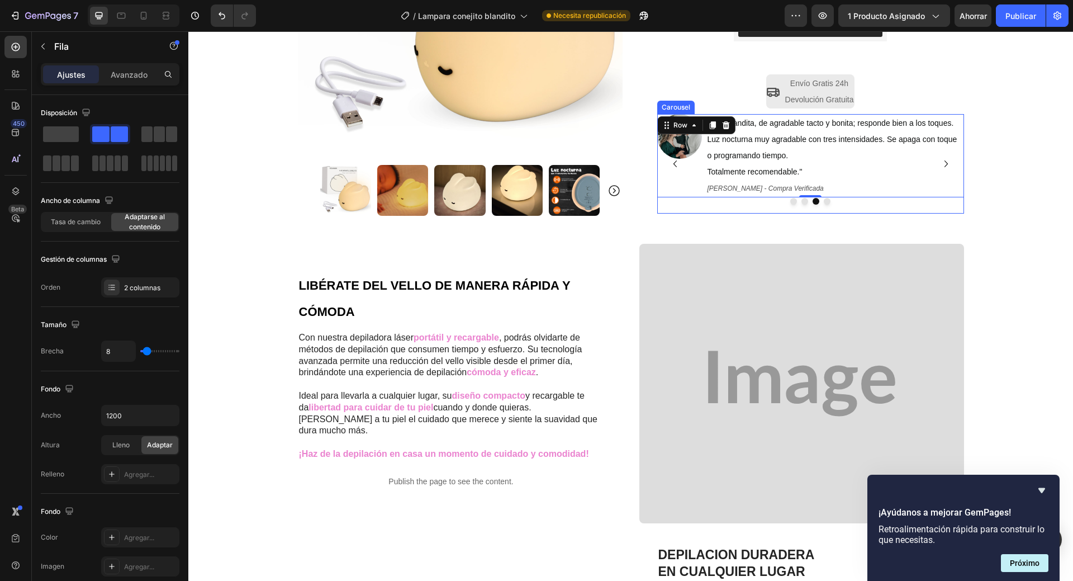
click at [944, 164] on icon "Carousel Next Arrow" at bounding box center [946, 163] width 13 height 13
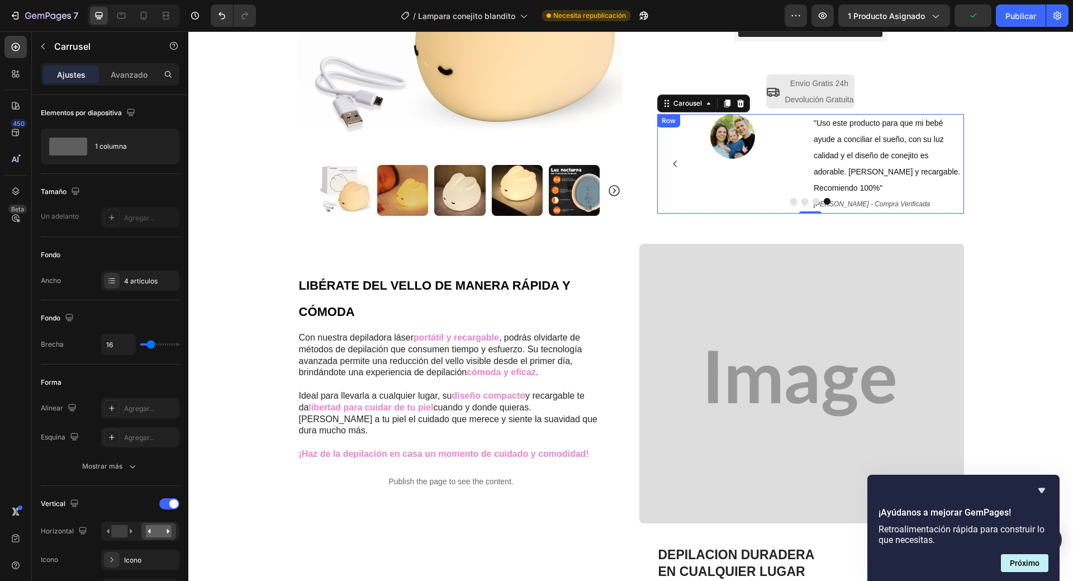
click at [713, 200] on div at bounding box center [810, 201] width 307 height 7
click at [712, 190] on div "Image" at bounding box center [732, 164] width 151 height 100
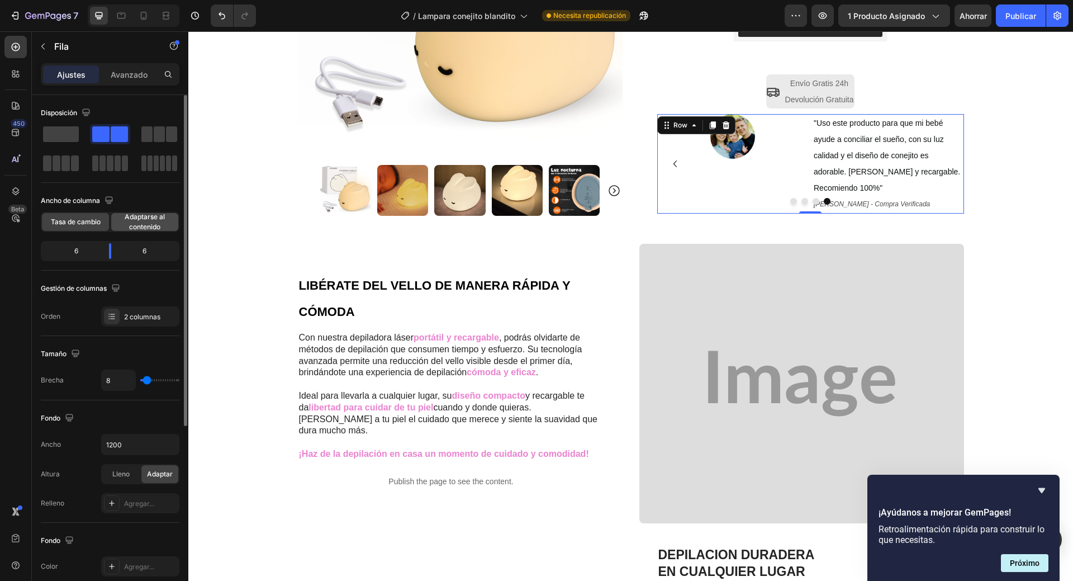
click at [150, 216] on font "Adaptarse al contenido" at bounding box center [145, 221] width 40 height 18
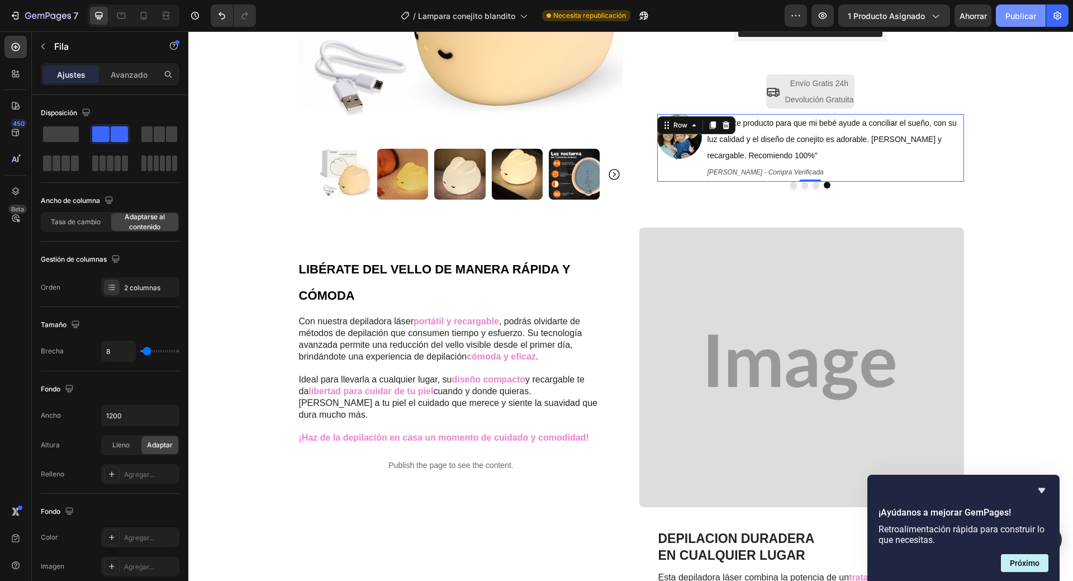
click at [1029, 16] on font "Publicar" at bounding box center [1021, 16] width 31 height 10
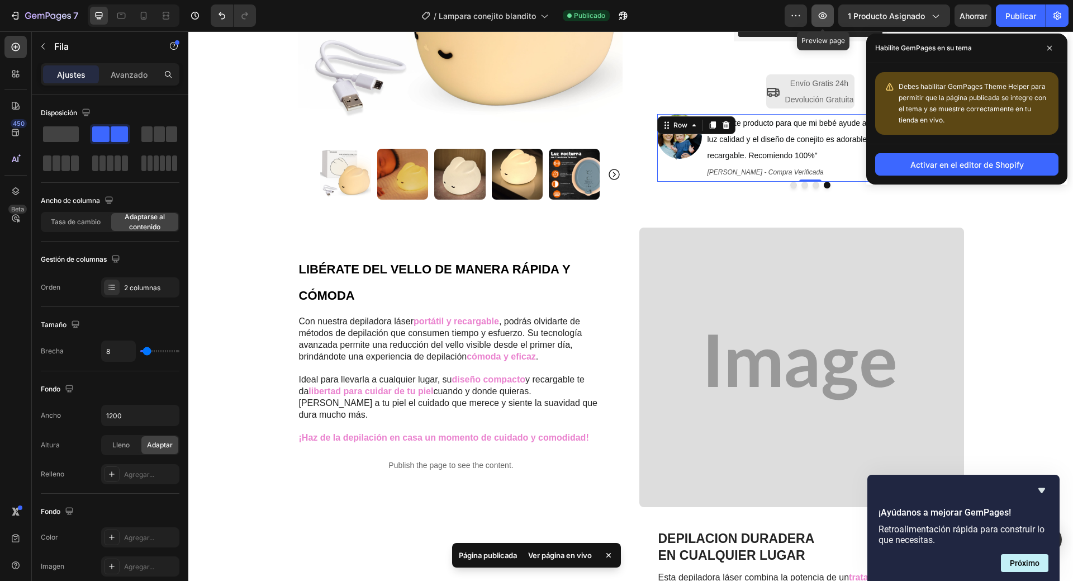
click at [819, 19] on icon "button" at bounding box center [822, 15] width 11 height 11
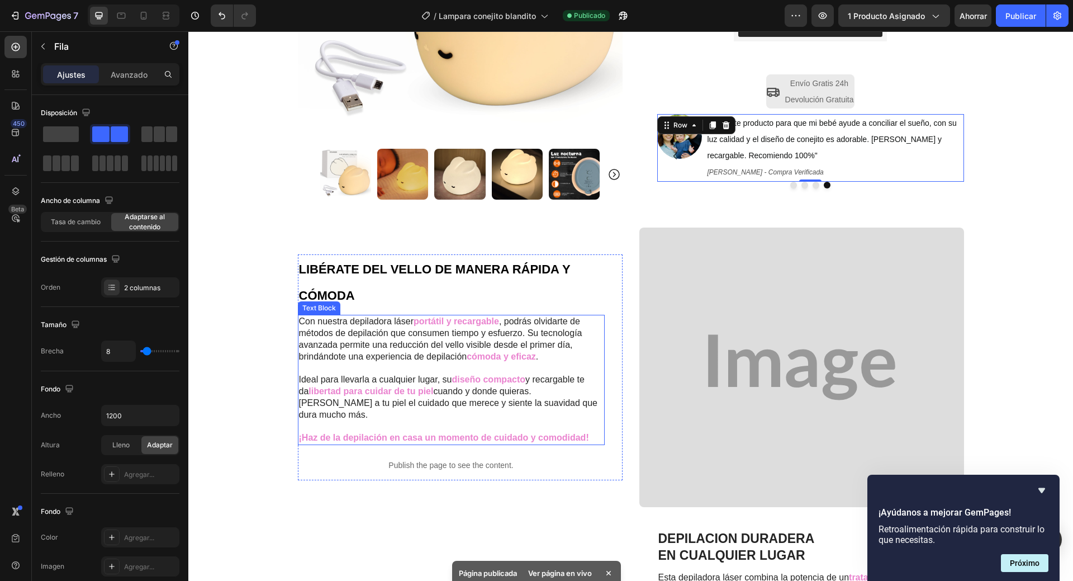
click at [669, 155] on icon "Carousel Back Arrow" at bounding box center [675, 155] width 13 height 13
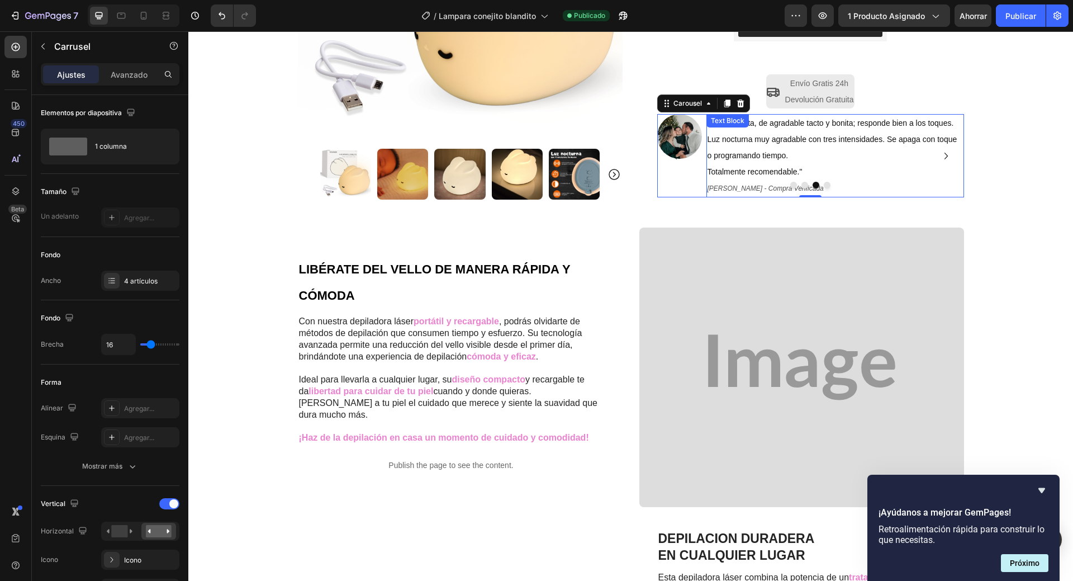
click at [740, 145] on p ""Muy blandita, de agradable tacto y bonita; responde bien a los toques. Luz noc…" at bounding box center [835, 147] width 255 height 64
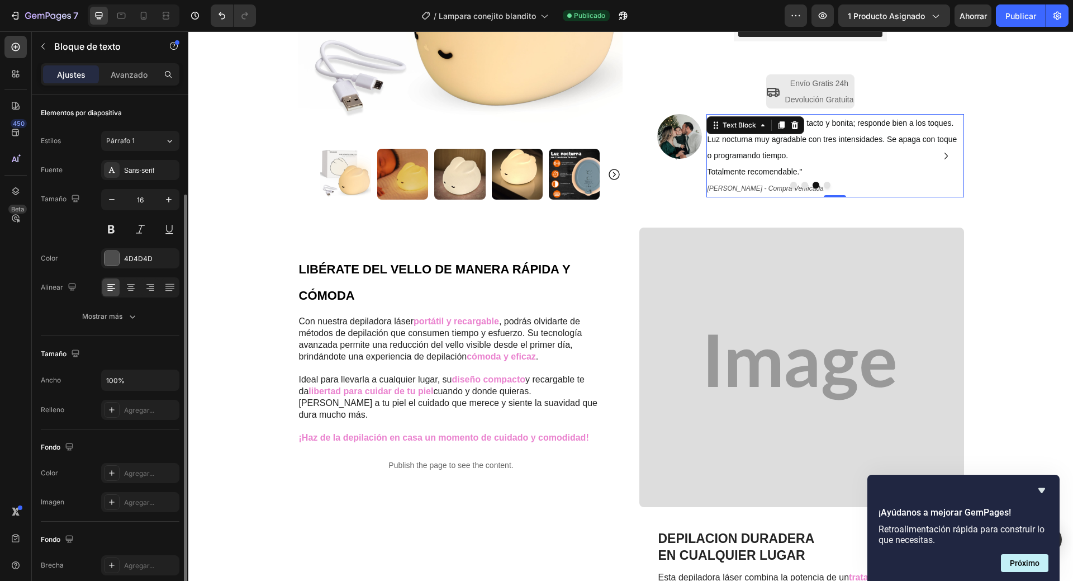
scroll to position [56, 0]
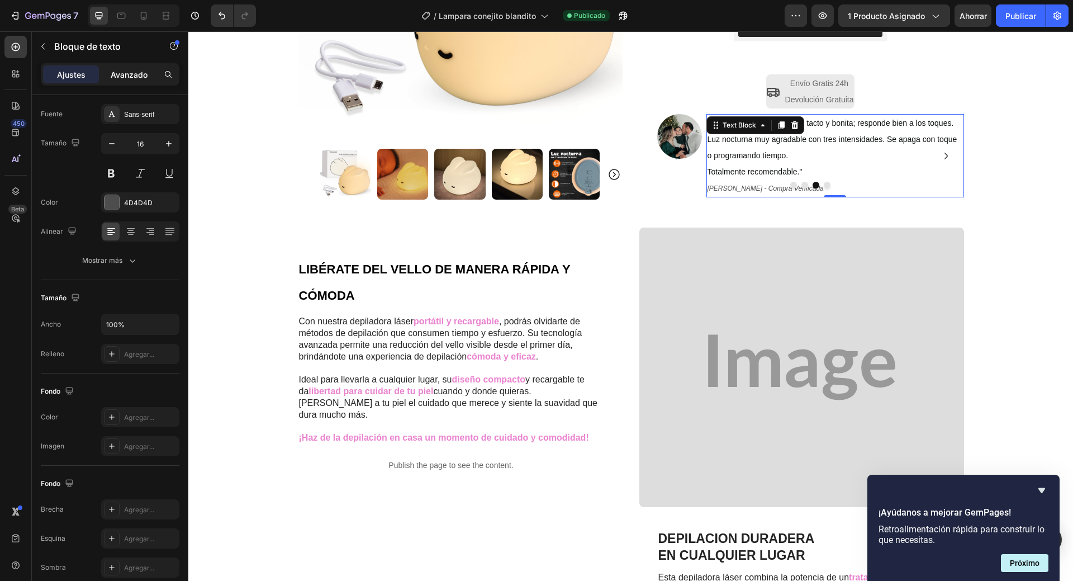
drag, startPoint x: 127, startPoint y: 70, endPoint x: 8, endPoint y: 382, distance: 334.6
click at [127, 70] on font "Avanzado" at bounding box center [129, 75] width 37 height 10
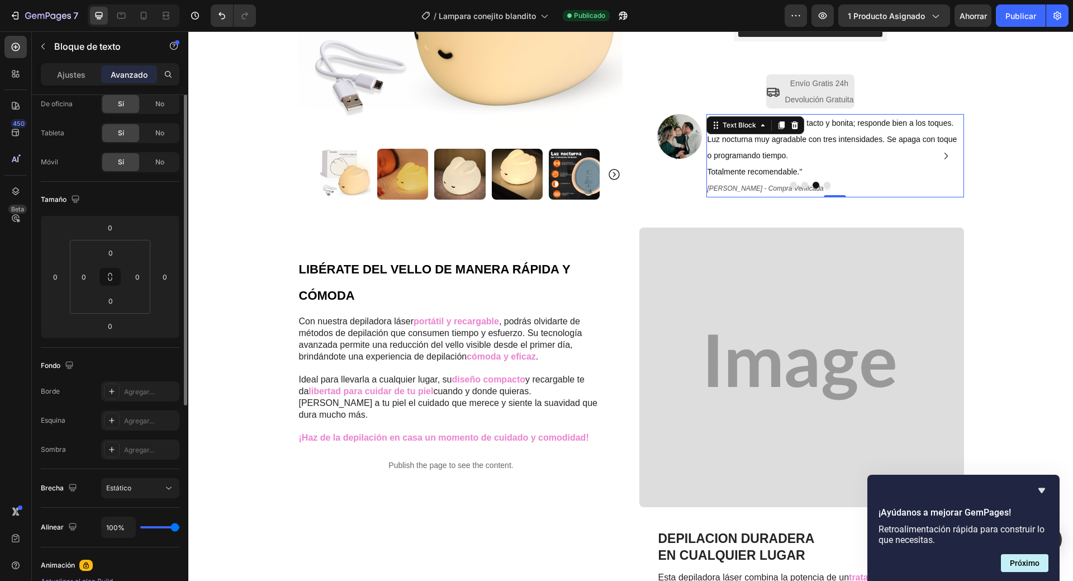
scroll to position [0, 0]
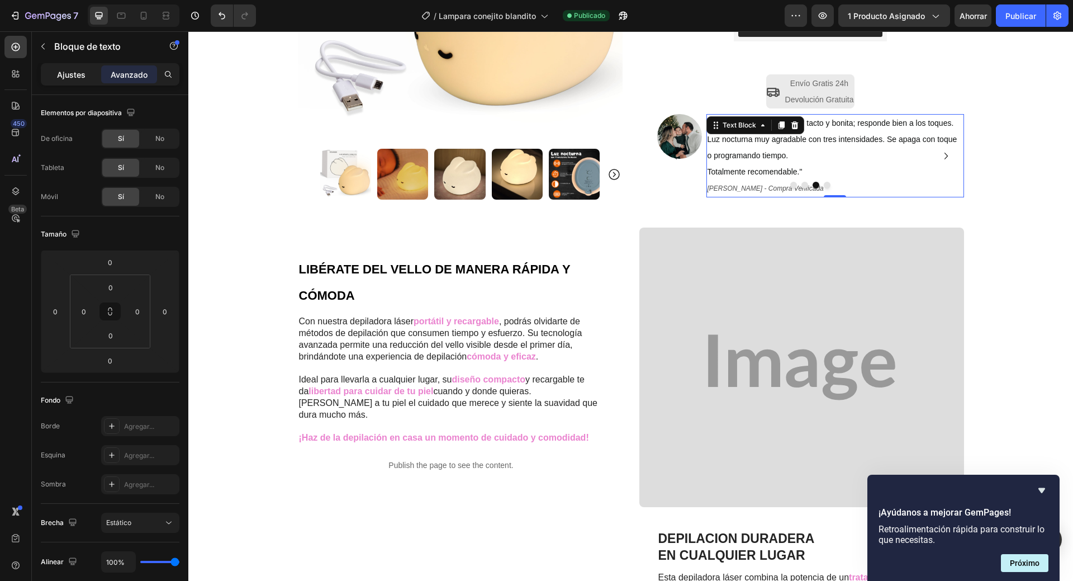
click at [66, 77] on font "Ajustes" at bounding box center [71, 75] width 29 height 10
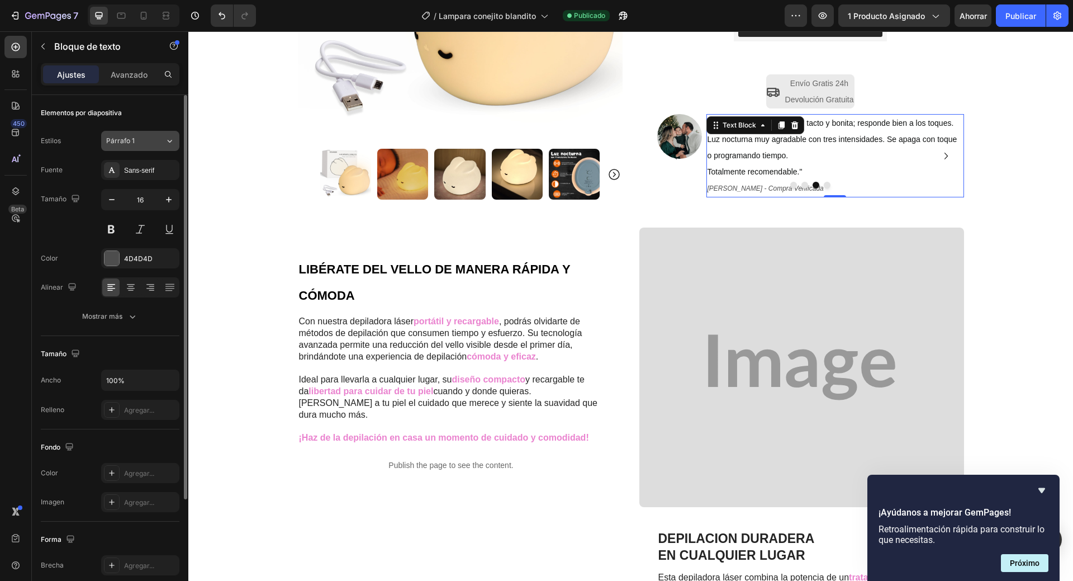
click at [160, 139] on div "Párrafo 1" at bounding box center [135, 141] width 59 height 10
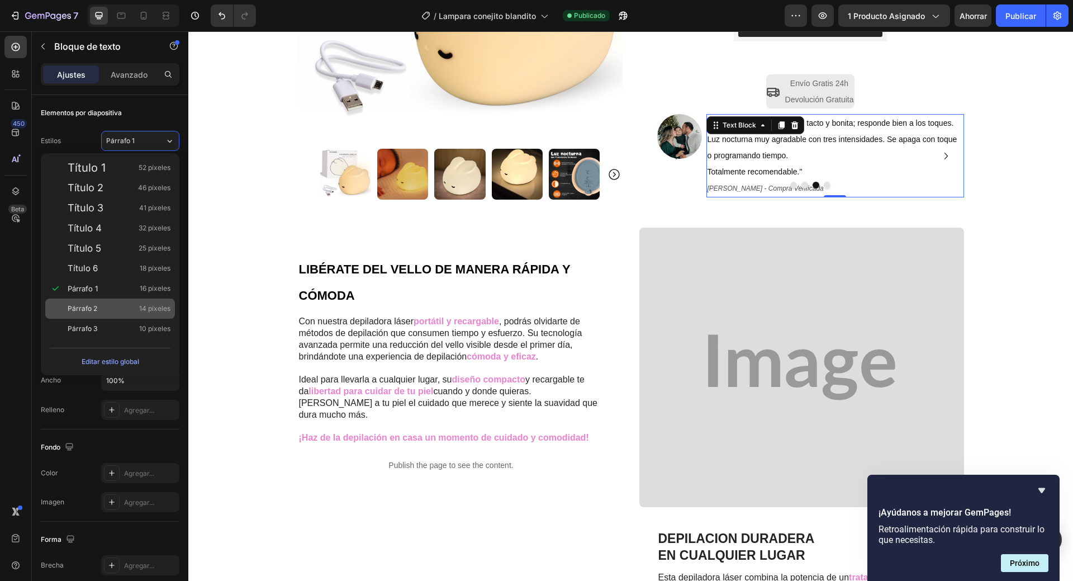
click at [111, 310] on div "Párrafo 2 14 píxeles" at bounding box center [119, 308] width 103 height 11
type input "14"
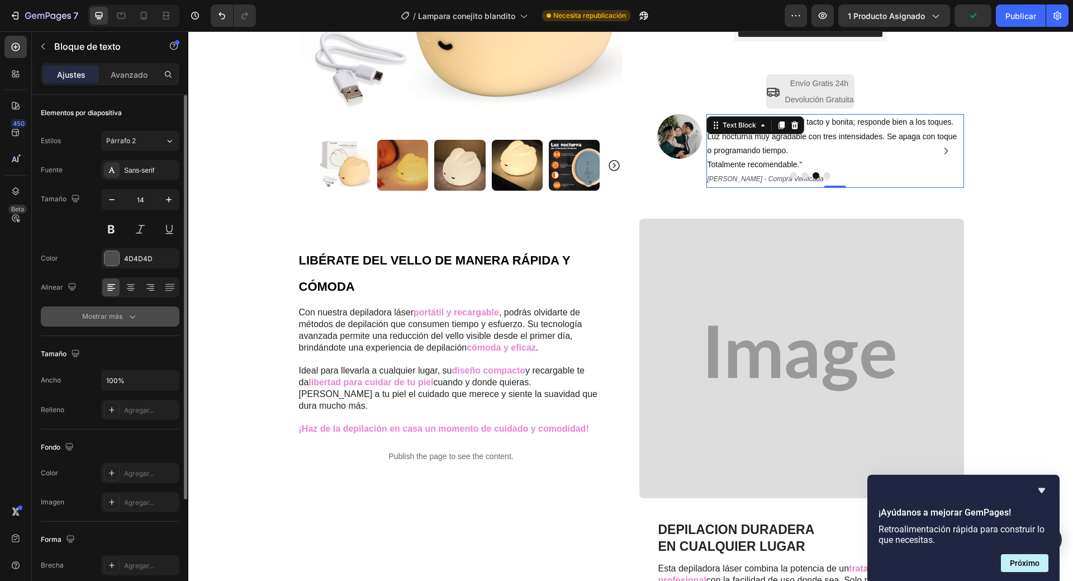
click at [119, 320] on font "Mostrar más" at bounding box center [102, 316] width 40 height 10
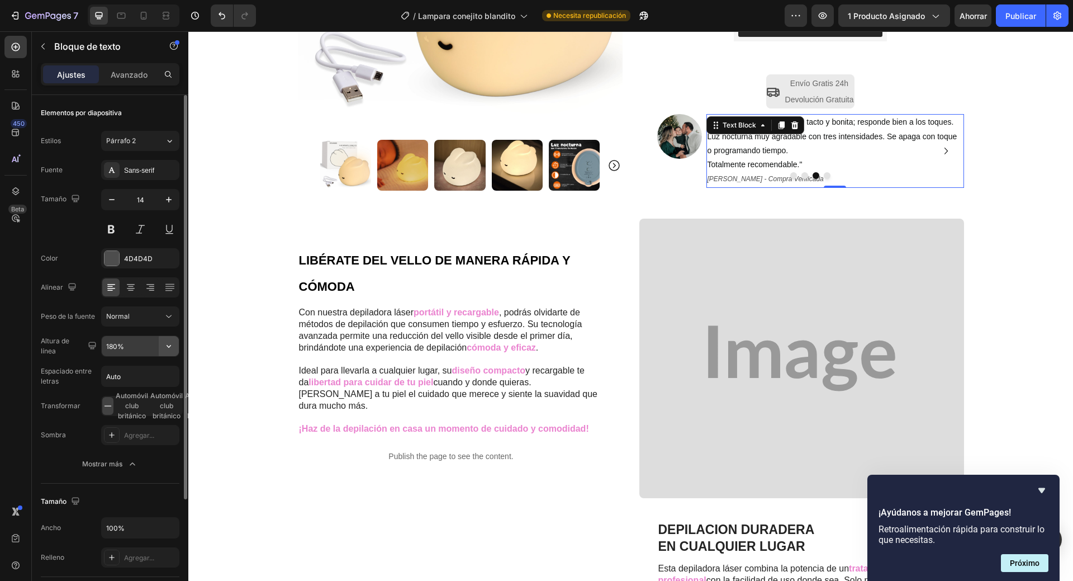
click at [168, 347] on icon "button" at bounding box center [169, 346] width 4 height 3
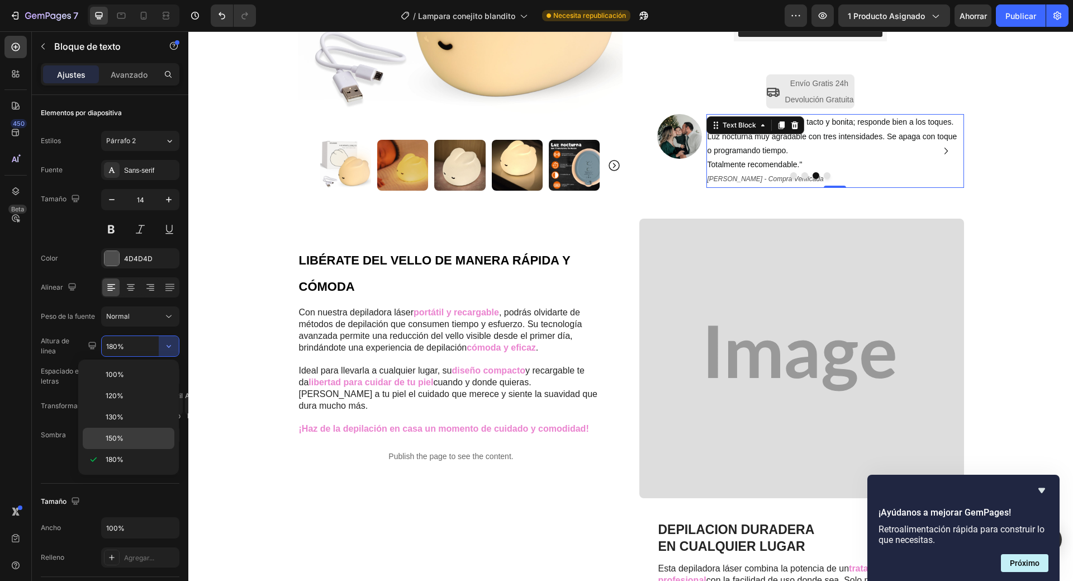
click at [128, 434] on p "150%" at bounding box center [138, 438] width 64 height 10
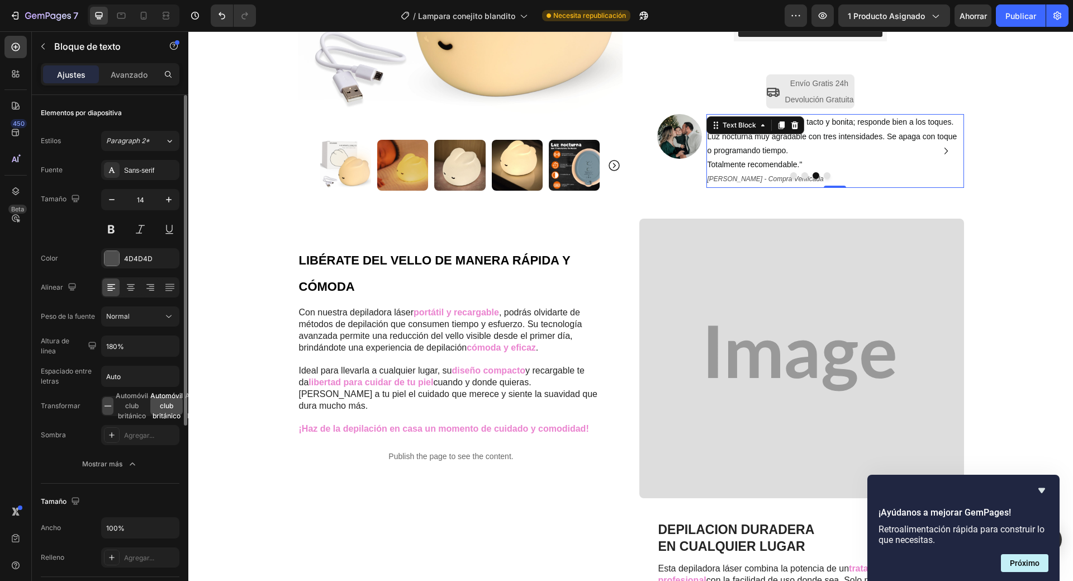
type input "150%"
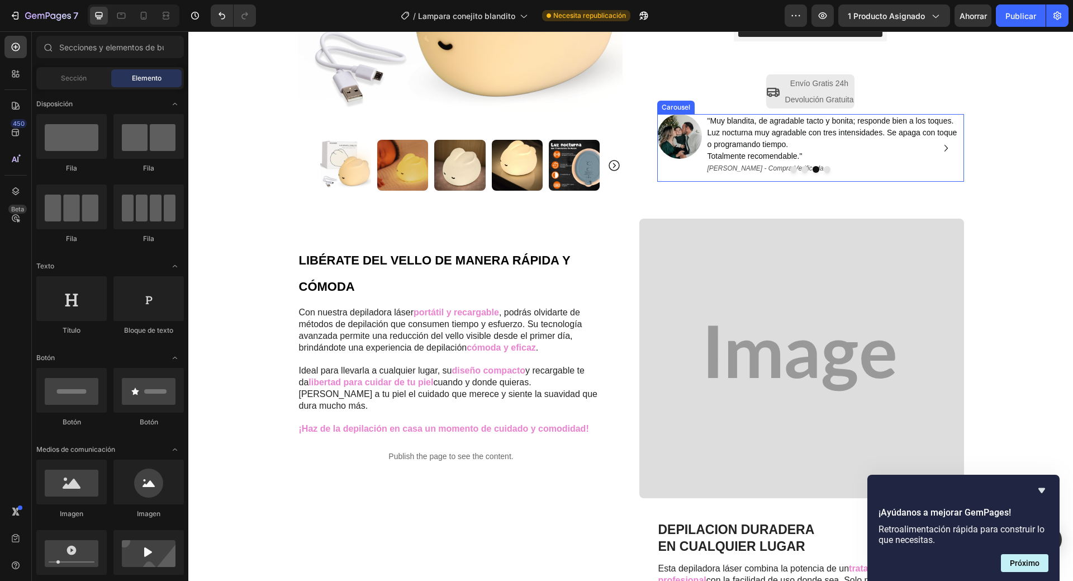
click at [802, 169] on button "Dot" at bounding box center [805, 169] width 7 height 7
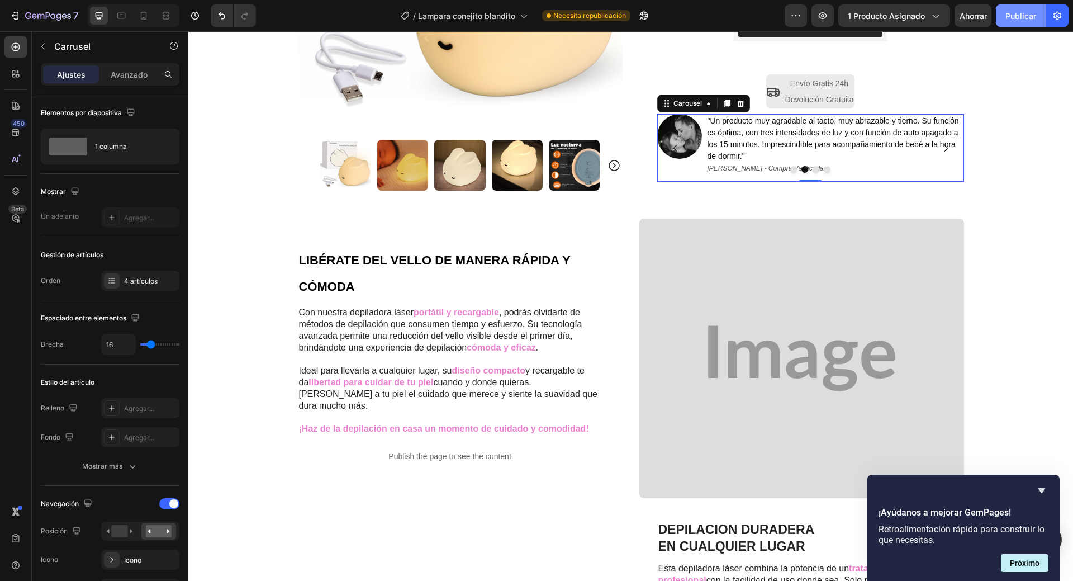
click at [1017, 13] on font "Publicar" at bounding box center [1021, 16] width 31 height 10
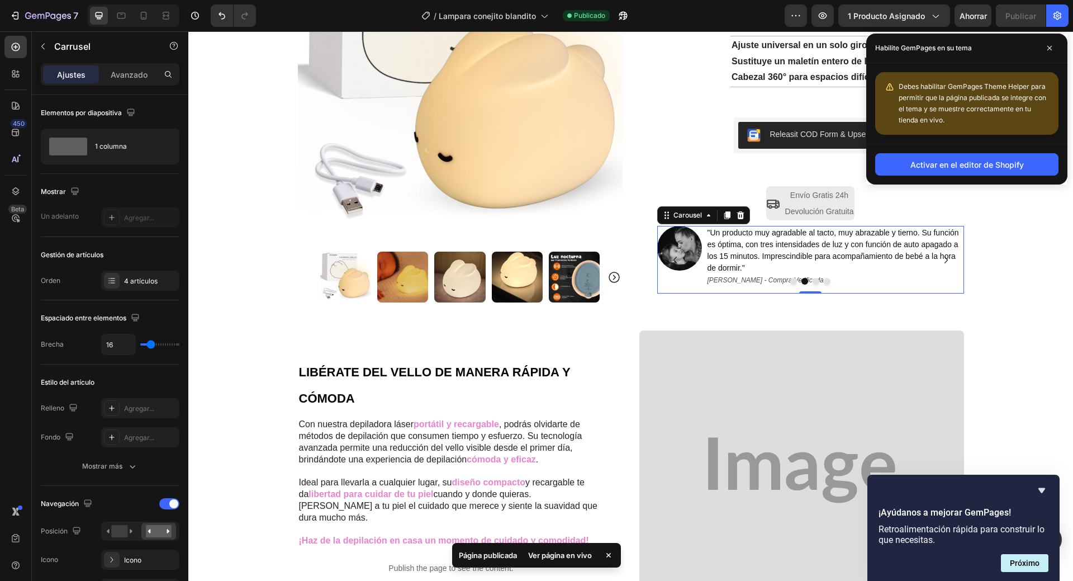
scroll to position [112, 0]
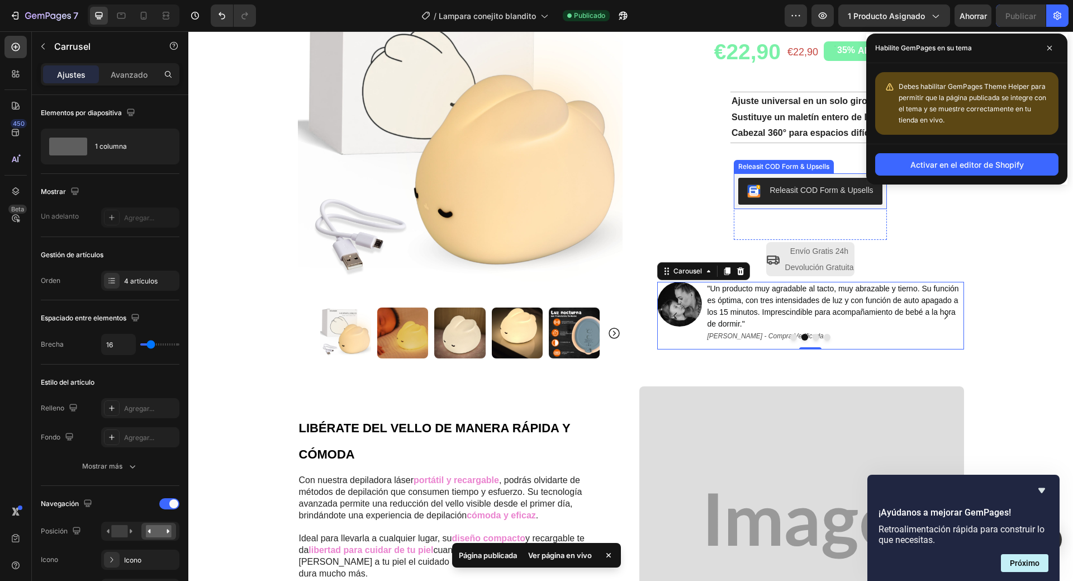
click at [738, 201] on button "Releasit COD Form & Upsells" at bounding box center [810, 191] width 144 height 27
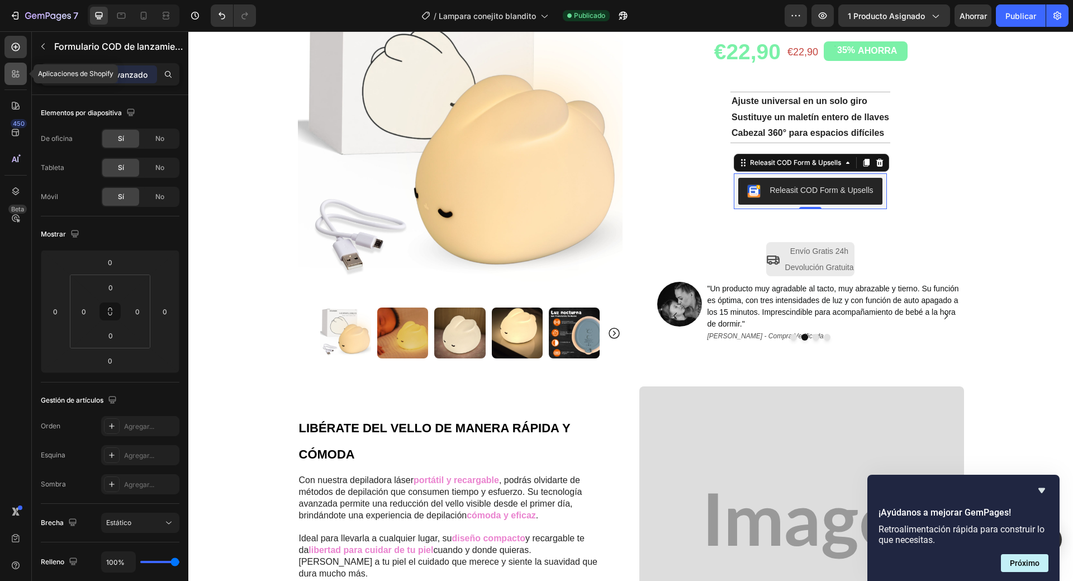
click at [19, 70] on icon at bounding box center [15, 73] width 11 height 11
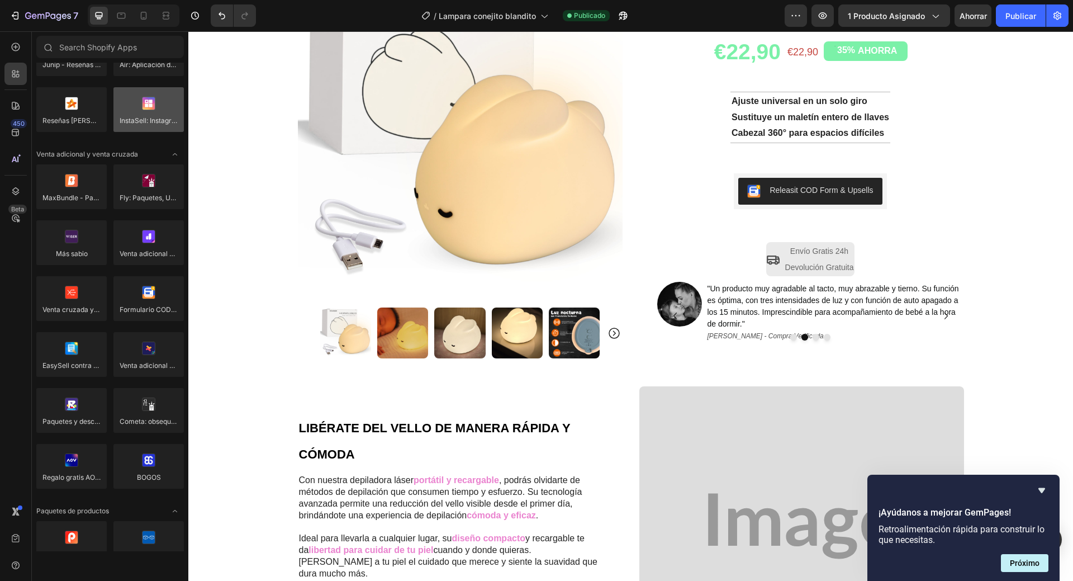
scroll to position [0, 0]
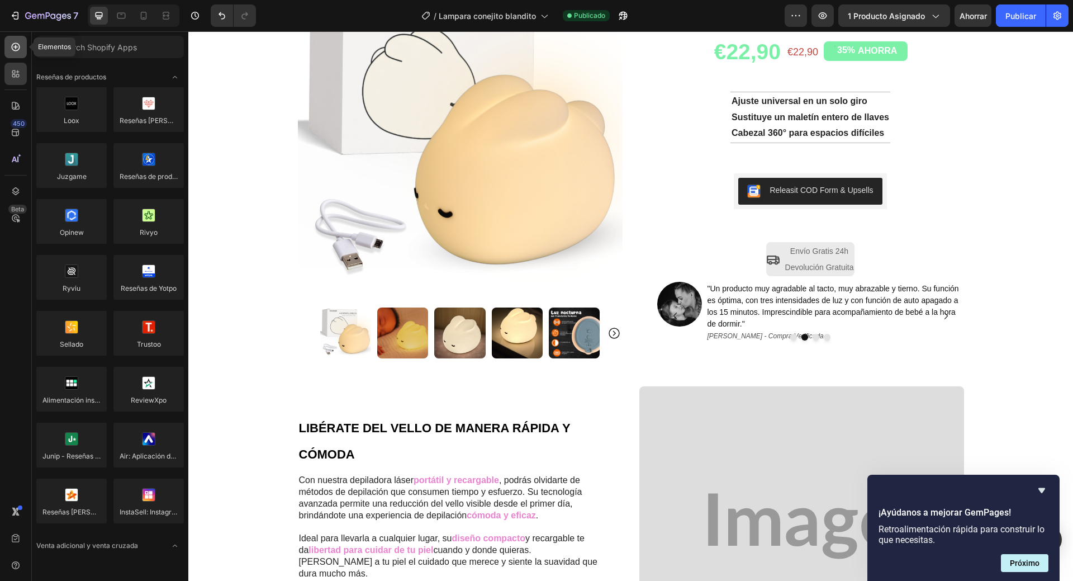
click at [16, 49] on icon at bounding box center [15, 46] width 11 height 11
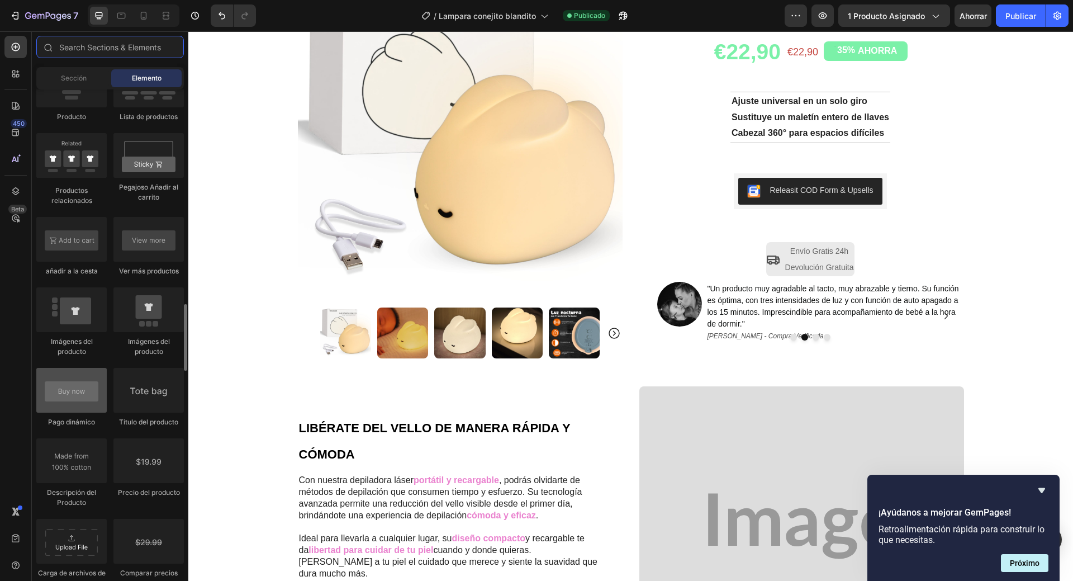
scroll to position [1621, 0]
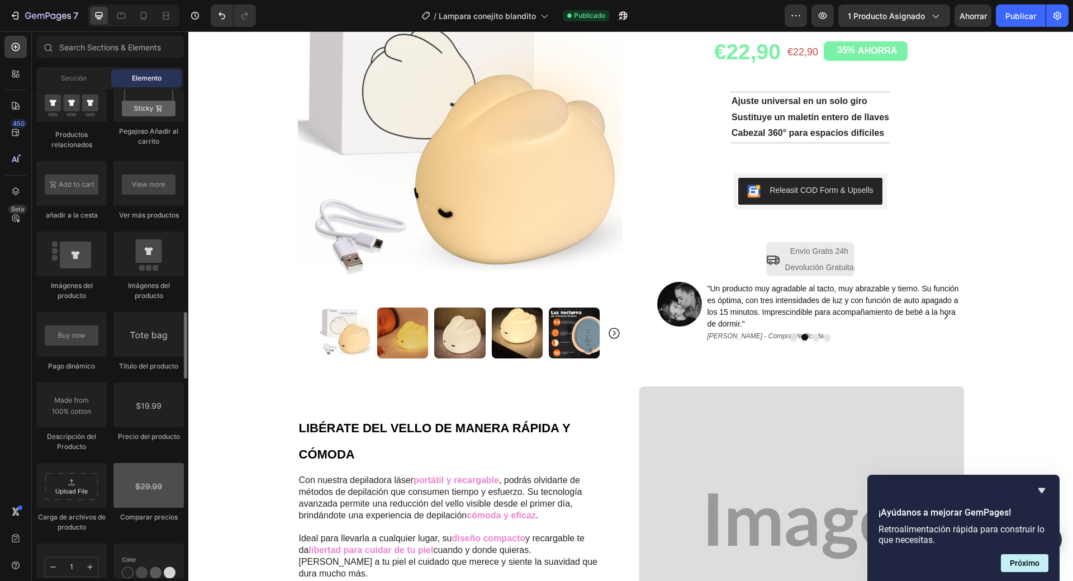
click at [146, 496] on div at bounding box center [148, 485] width 70 height 45
click at [797, 50] on div "€22,90" at bounding box center [803, 52] width 33 height 15
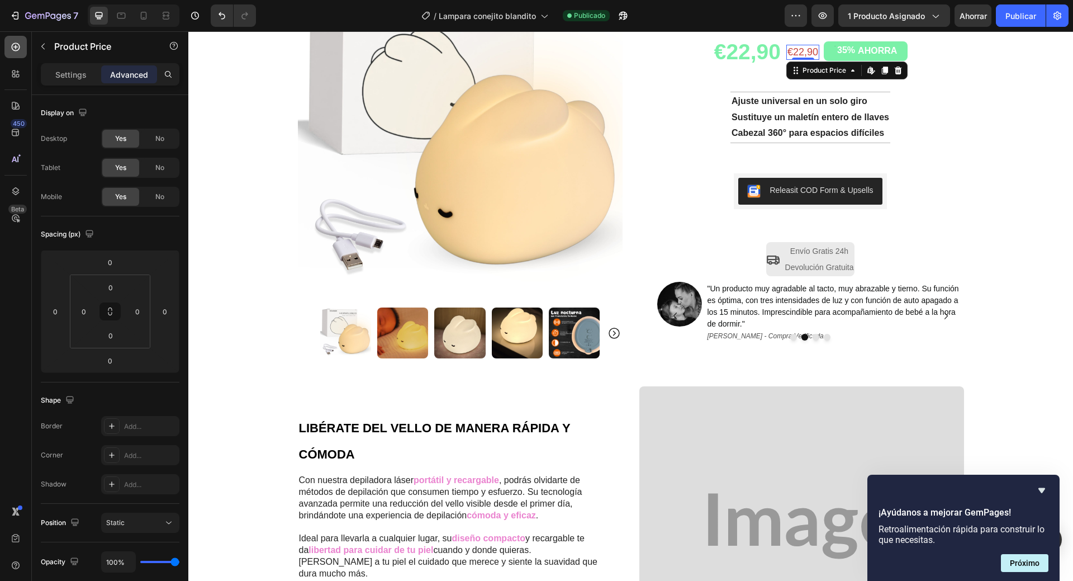
click at [17, 41] on div at bounding box center [15, 47] width 22 height 22
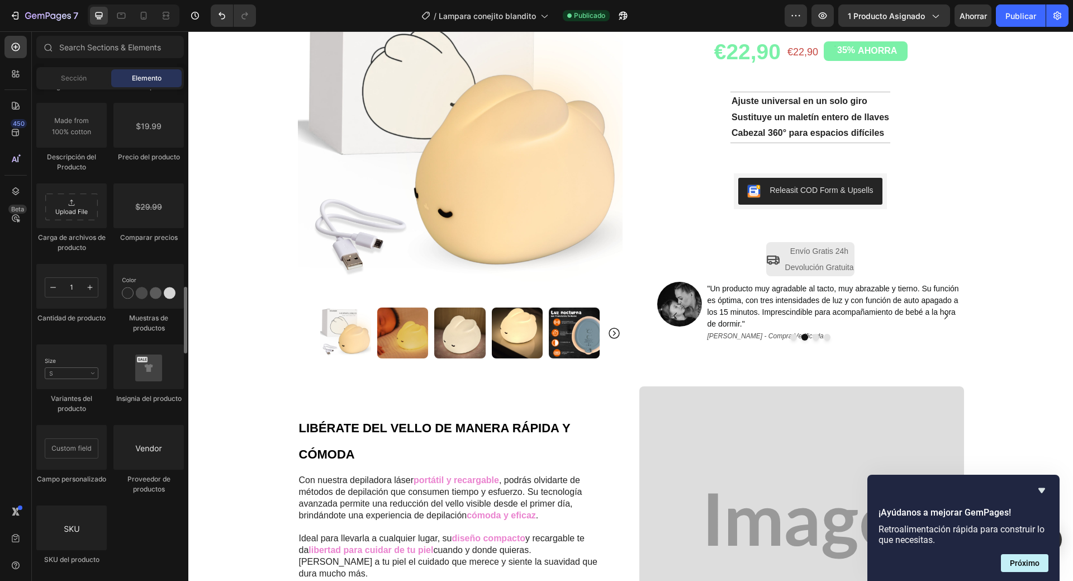
scroll to position [1845, 0]
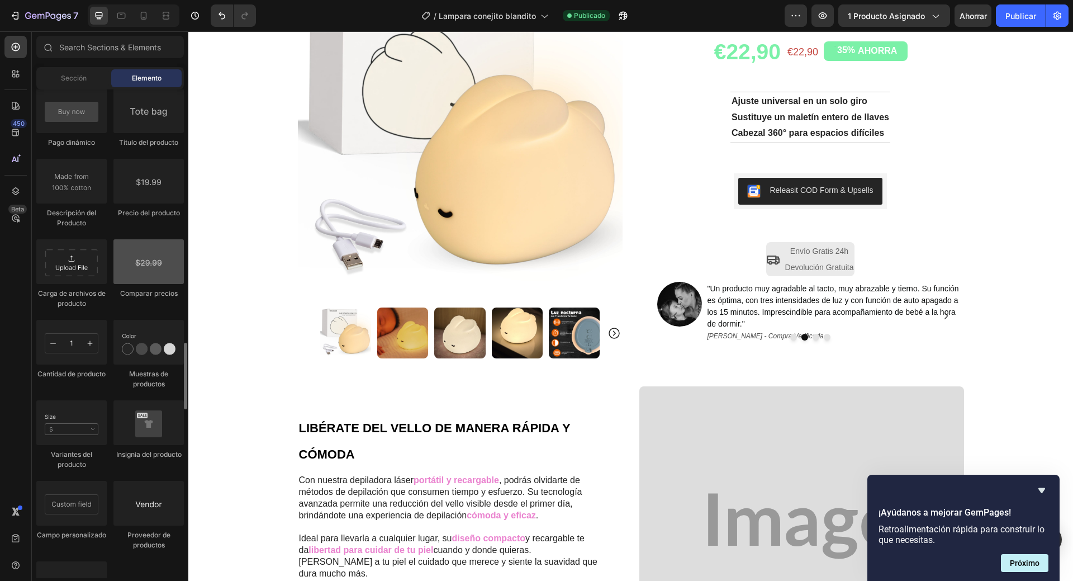
click at [146, 264] on div at bounding box center [148, 261] width 70 height 45
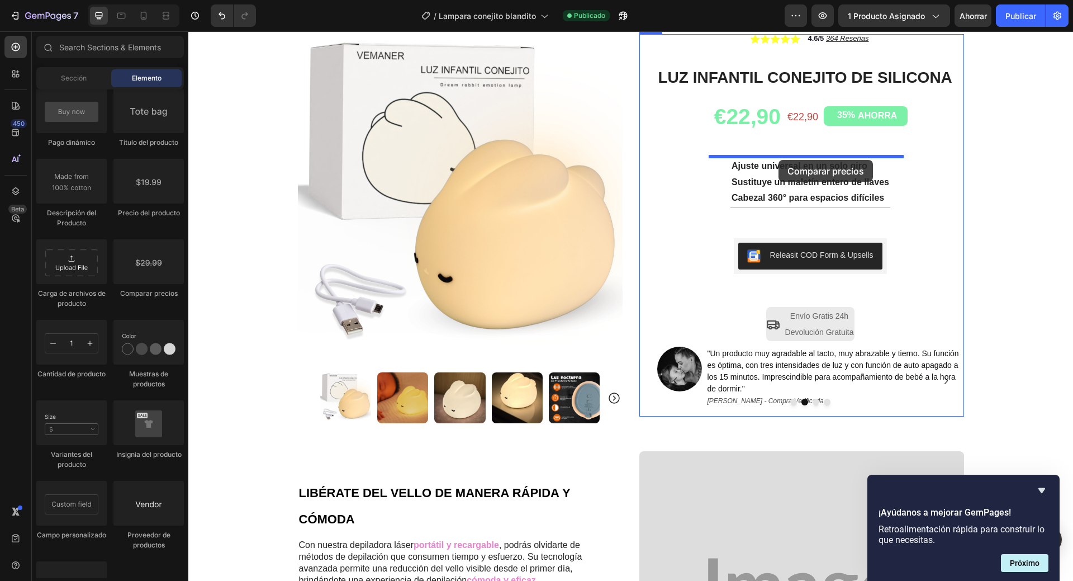
scroll to position [25, 0]
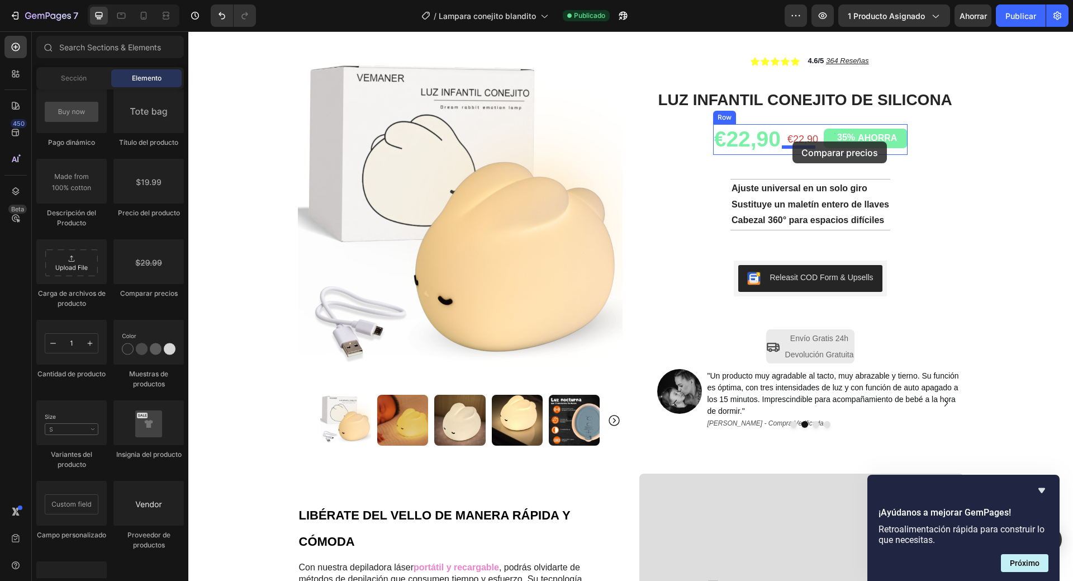
drag, startPoint x: 248, startPoint y: 228, endPoint x: 793, endPoint y: 141, distance: 551.3
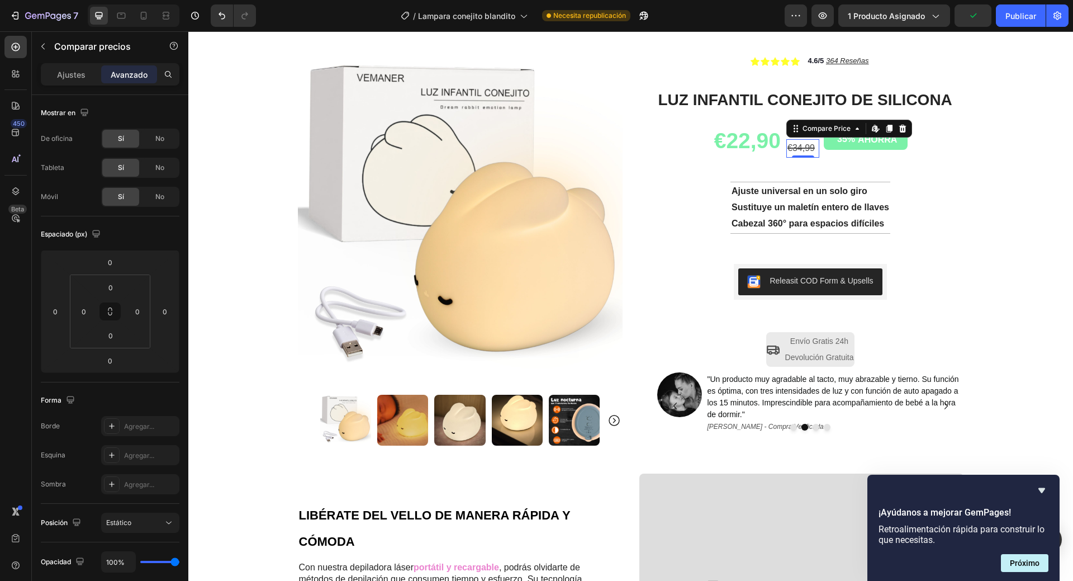
drag, startPoint x: 801, startPoint y: 146, endPoint x: 797, endPoint y: 155, distance: 9.3
click at [801, 146] on div "€34,99" at bounding box center [803, 148] width 33 height 18
click at [67, 78] on font "Ajustes" at bounding box center [71, 75] width 29 height 10
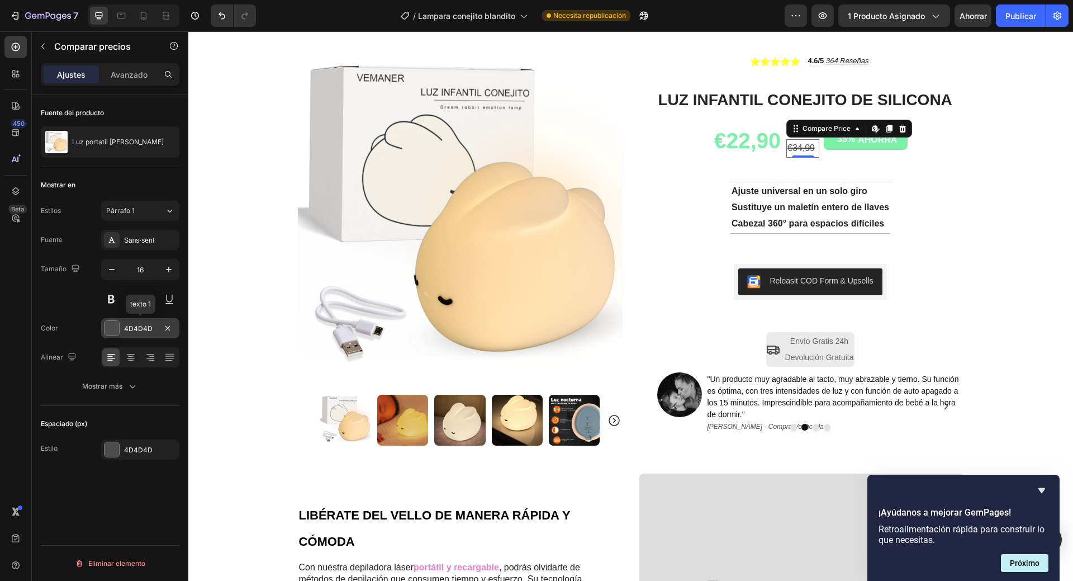
click at [142, 330] on font "4D4D4D" at bounding box center [138, 328] width 29 height 8
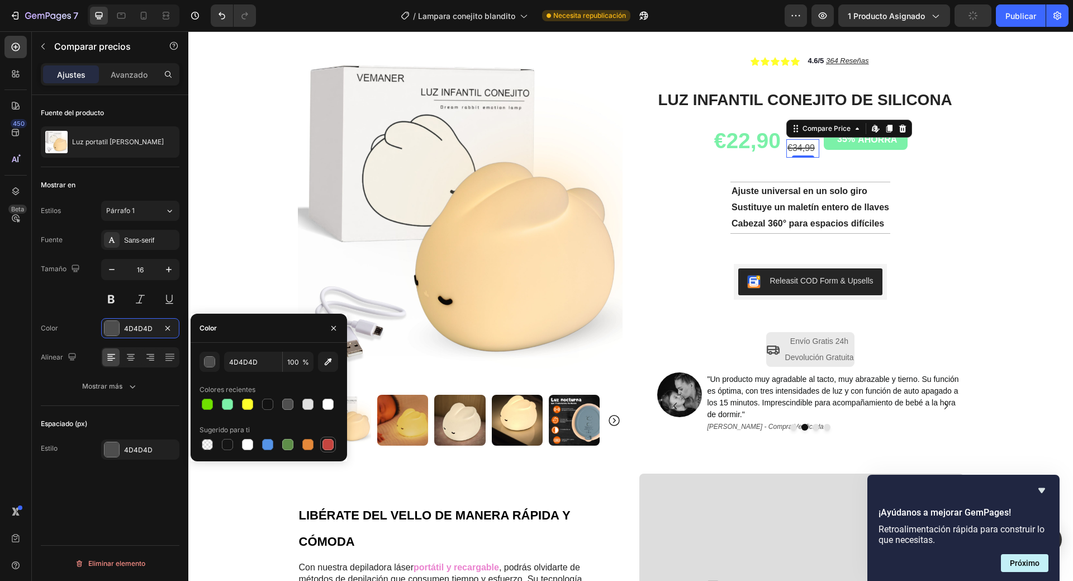
click at [326, 443] on div at bounding box center [328, 444] width 11 height 11
type input "C5453F"
click at [171, 270] on icon "button" at bounding box center [168, 269] width 11 height 11
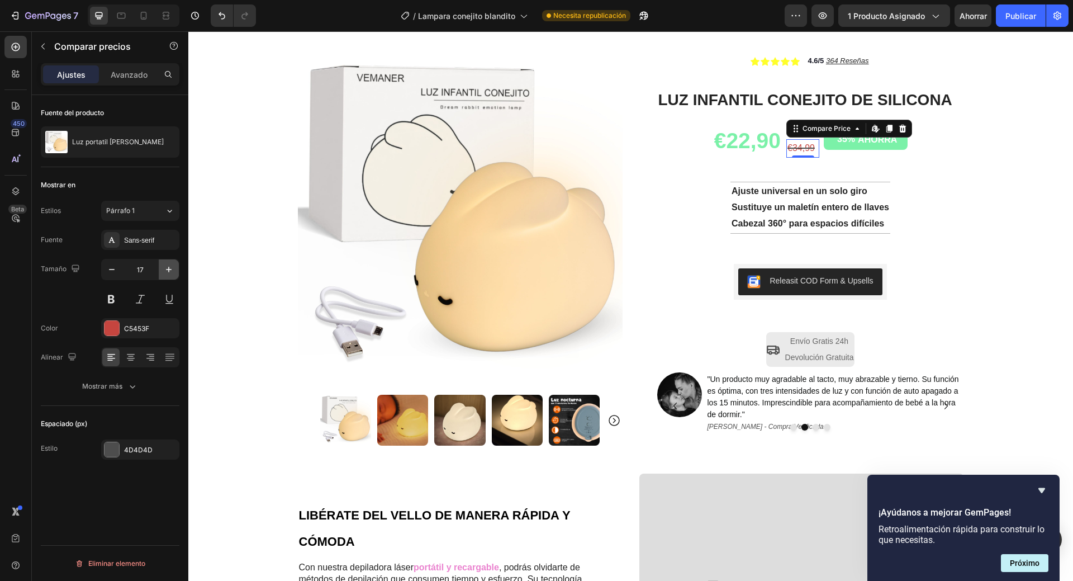
click at [171, 270] on icon "button" at bounding box center [168, 269] width 11 height 11
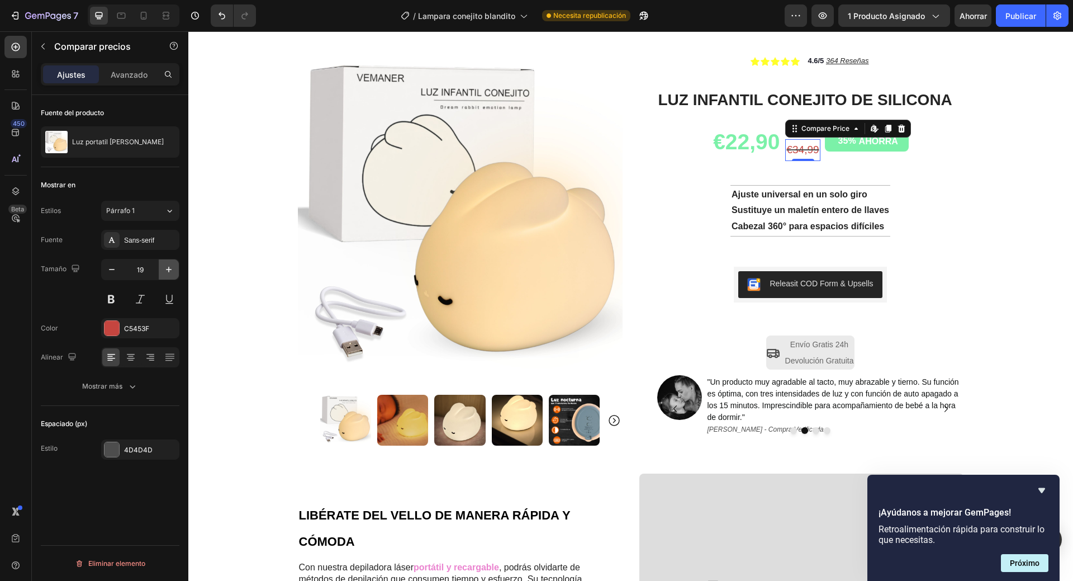
click at [171, 270] on icon "button" at bounding box center [168, 269] width 11 height 11
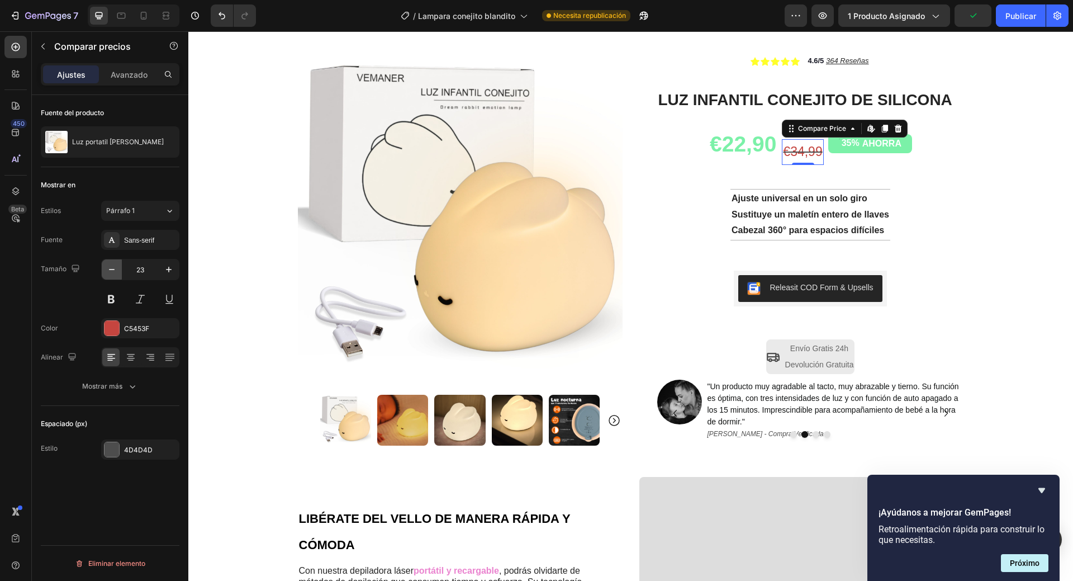
click at [110, 271] on icon "button" at bounding box center [111, 269] width 11 height 11
type input "21"
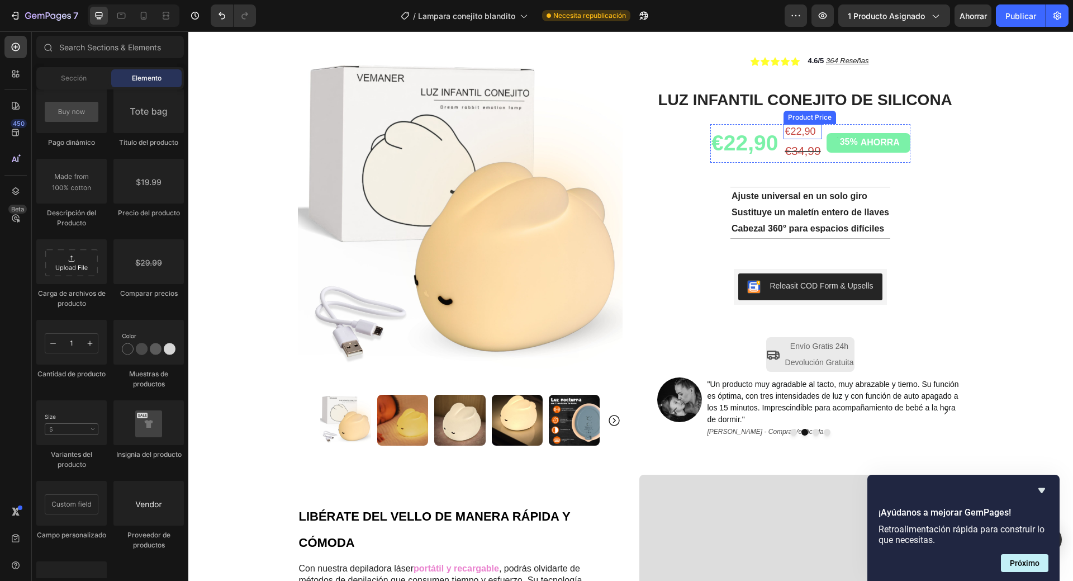
click at [798, 133] on div "€22,90" at bounding box center [803, 131] width 38 height 15
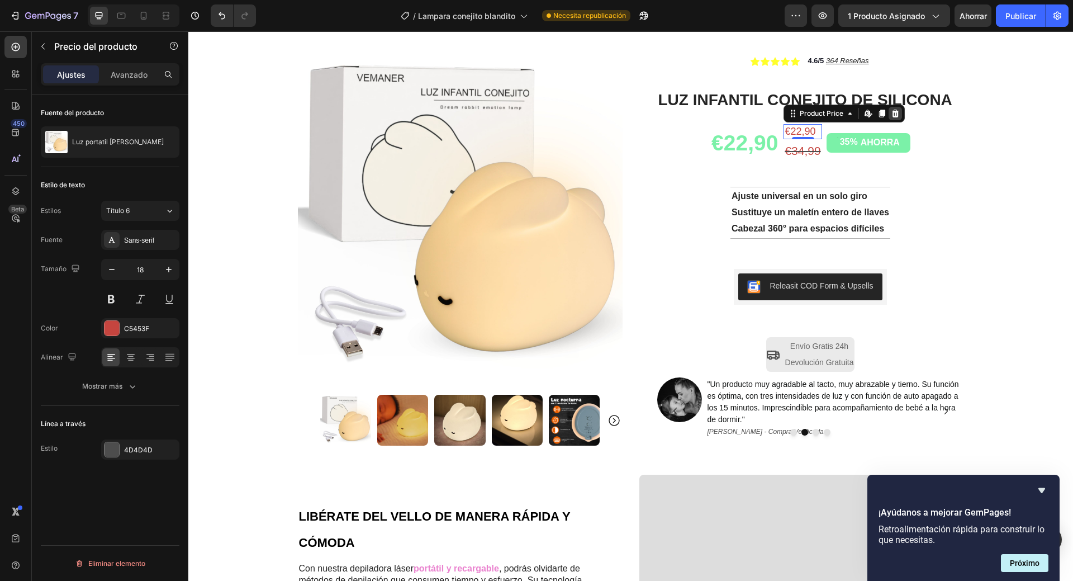
click at [892, 114] on icon at bounding box center [895, 114] width 7 height 8
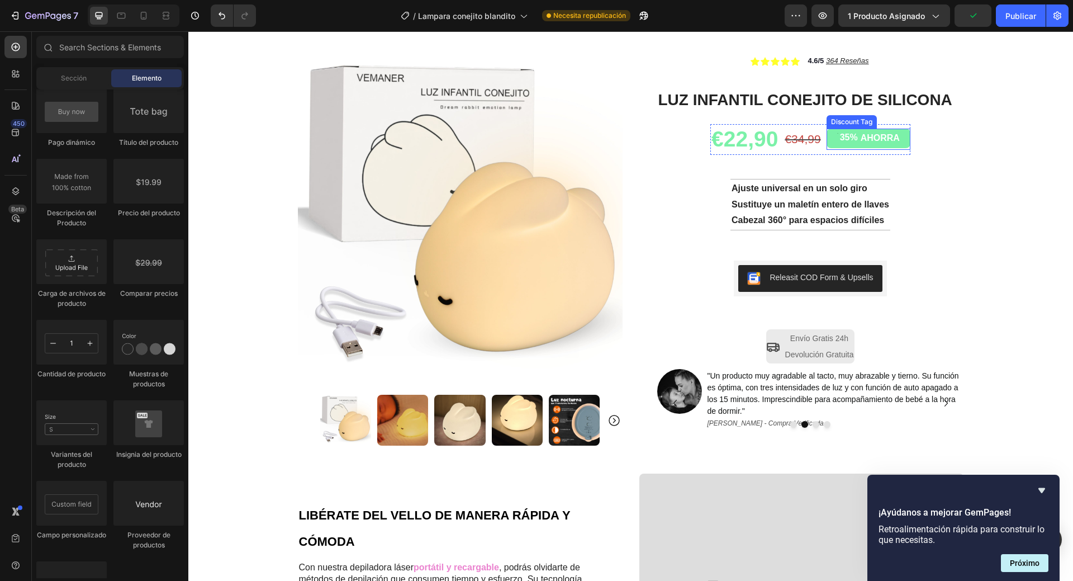
click at [869, 145] on div "AHORRA" at bounding box center [880, 138] width 42 height 15
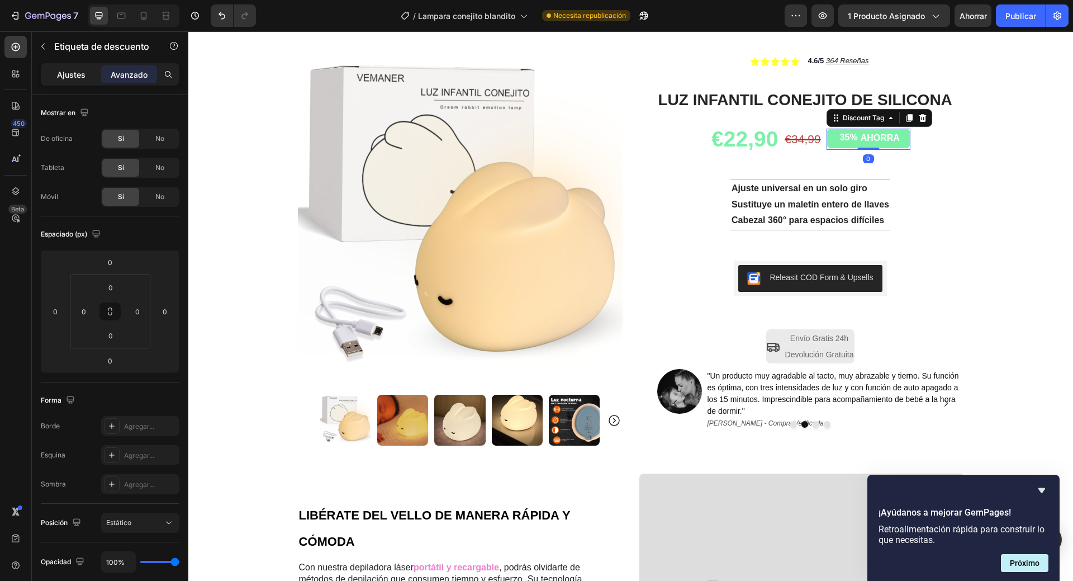
click at [60, 75] on font "Ajustes" at bounding box center [71, 75] width 29 height 10
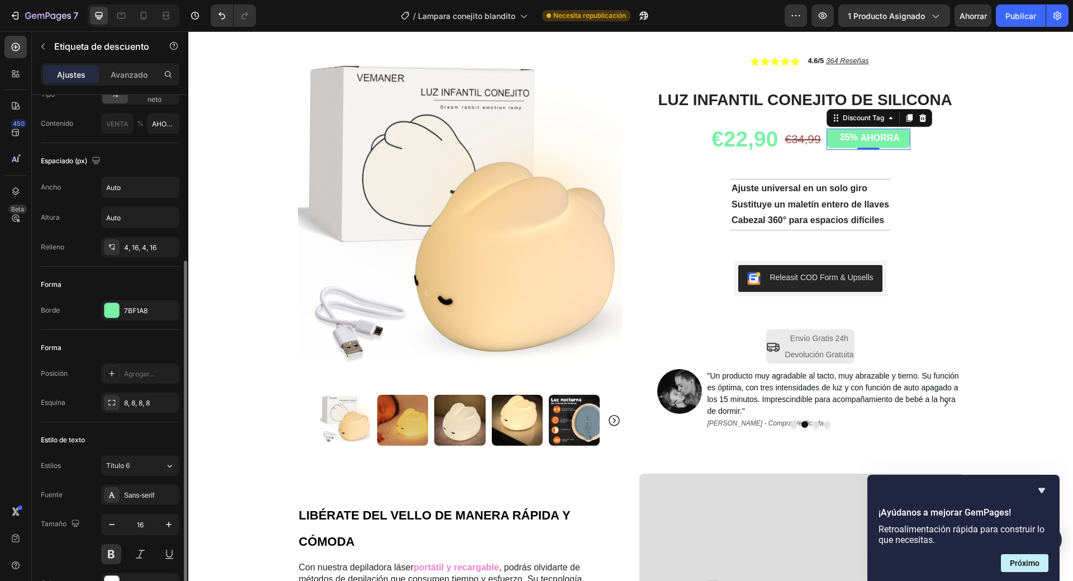
scroll to position [168, 0]
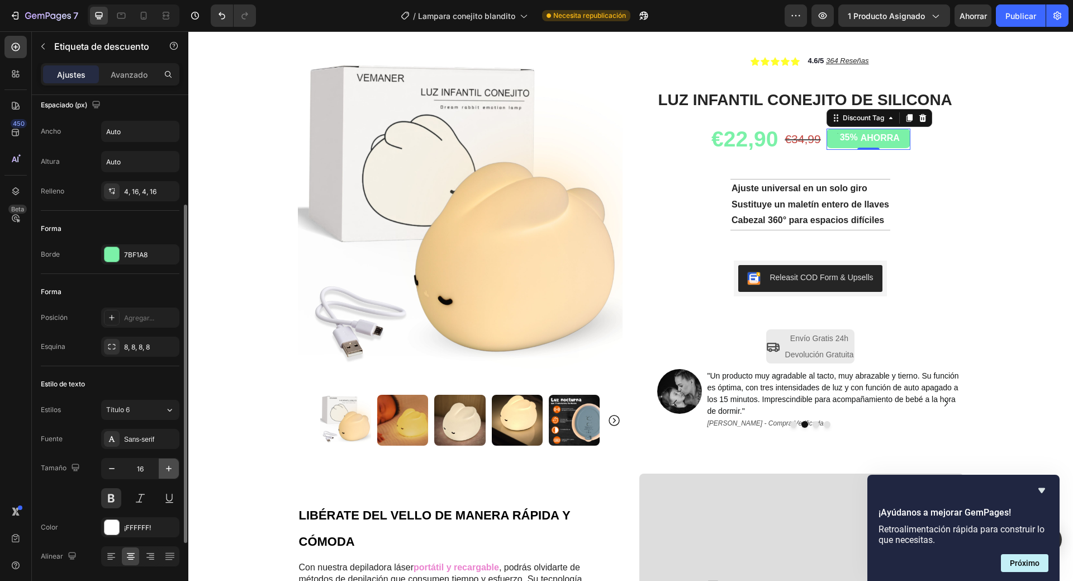
click at [172, 467] on icon "button" at bounding box center [168, 468] width 11 height 11
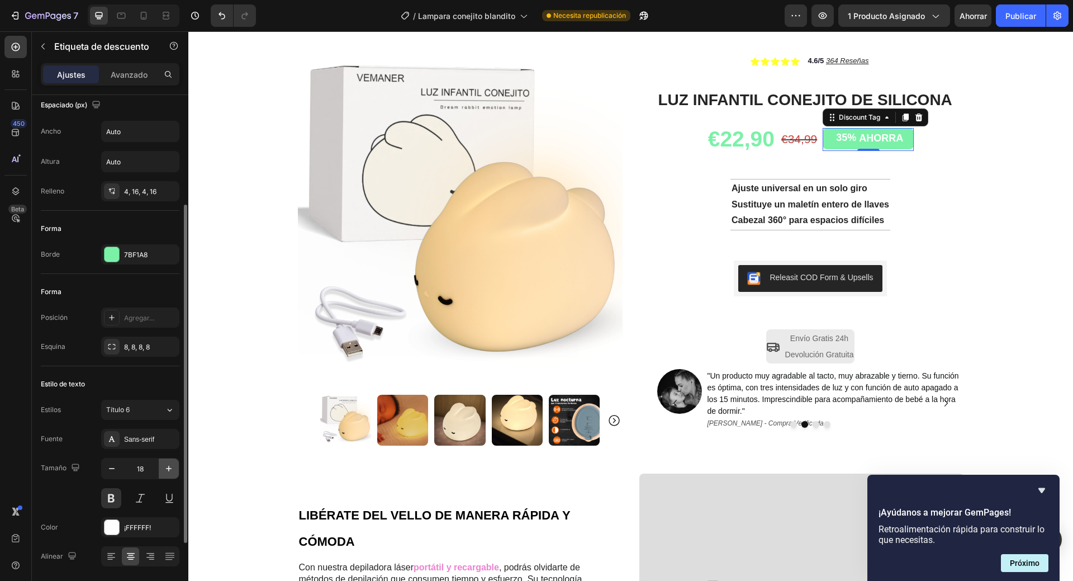
click at [172, 467] on icon "button" at bounding box center [168, 468] width 11 height 11
type input "20"
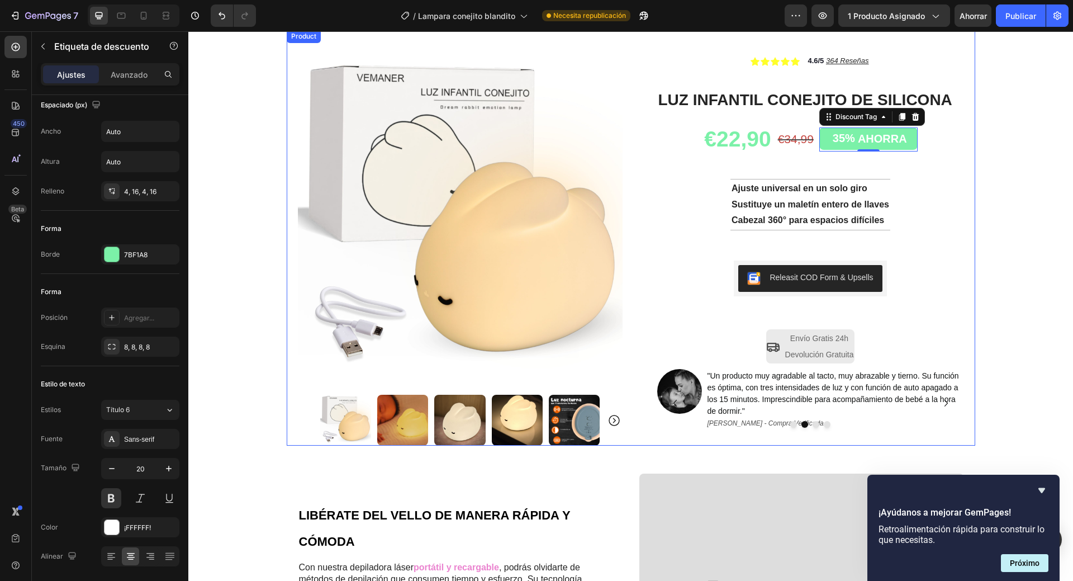
click at [968, 268] on div "Product Images Row Icon Icon Icon Icon Icon Icon List 4.6/5 364 Reseñas Text Bl…" at bounding box center [631, 238] width 689 height 416
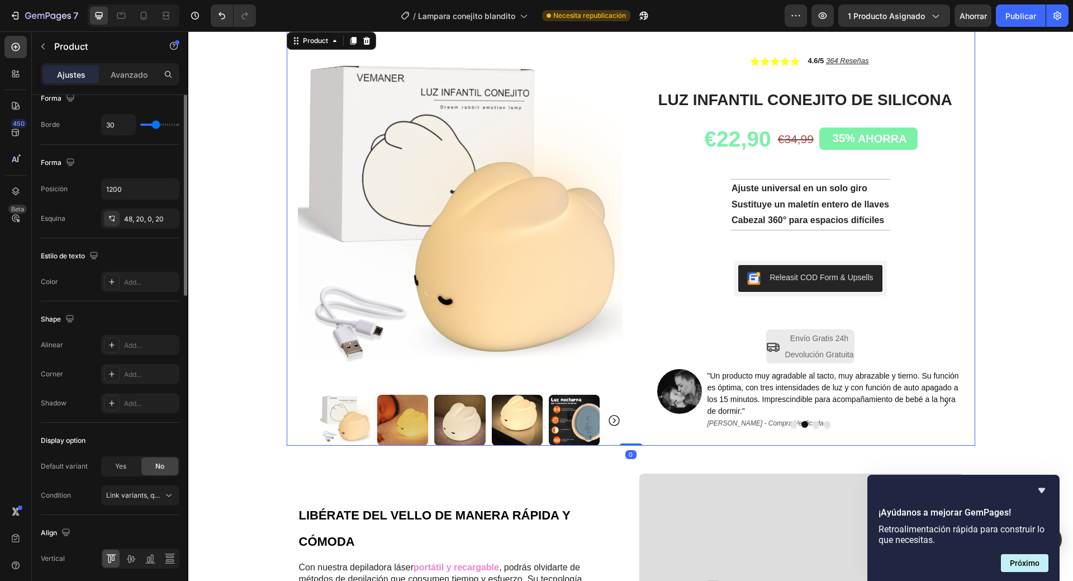
scroll to position [0, 0]
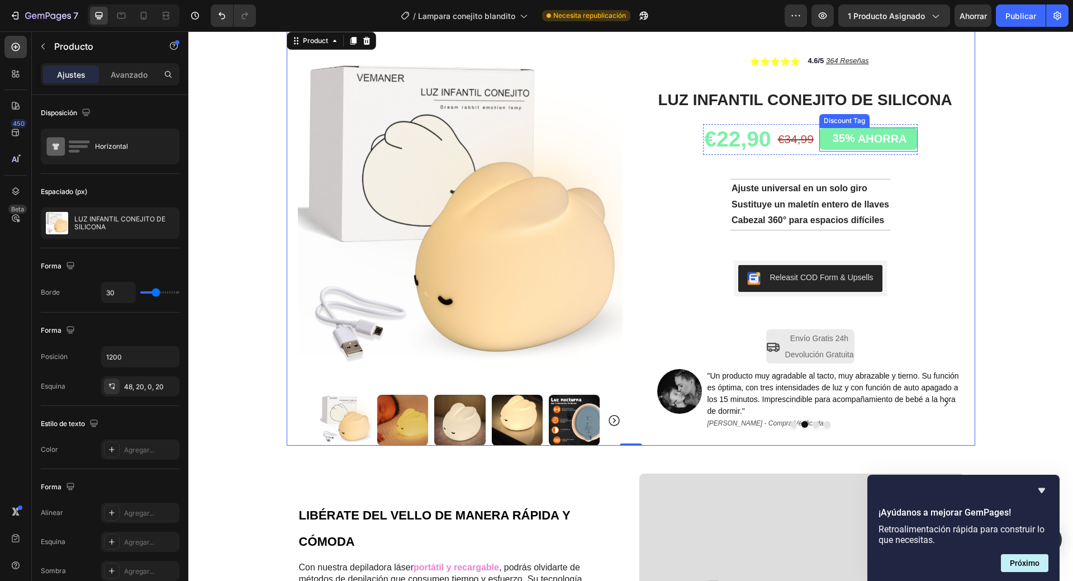
click at [905, 136] on div "35% AHORRA" at bounding box center [869, 138] width 98 height 22
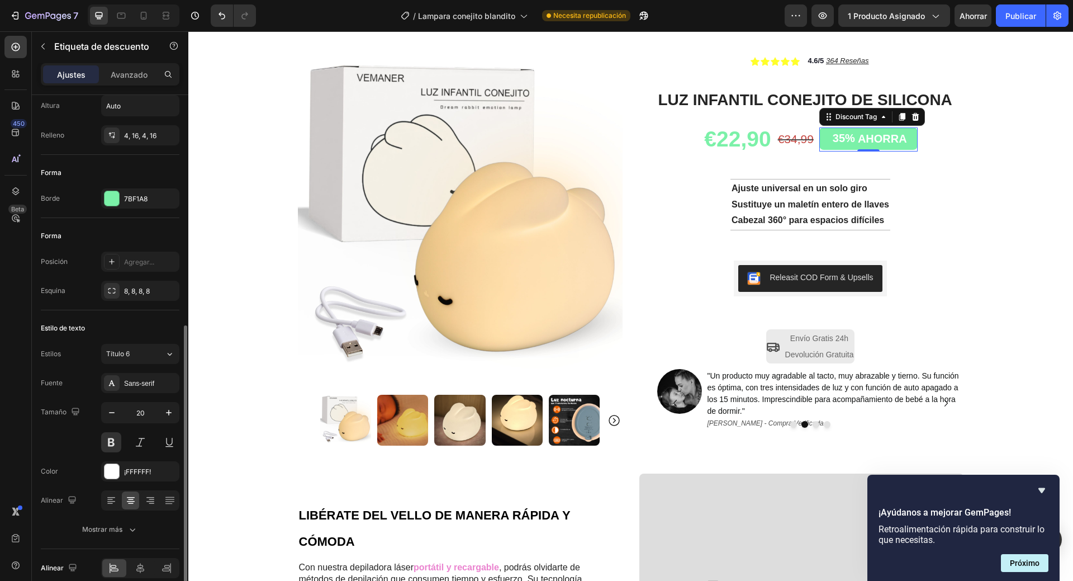
scroll to position [274, 0]
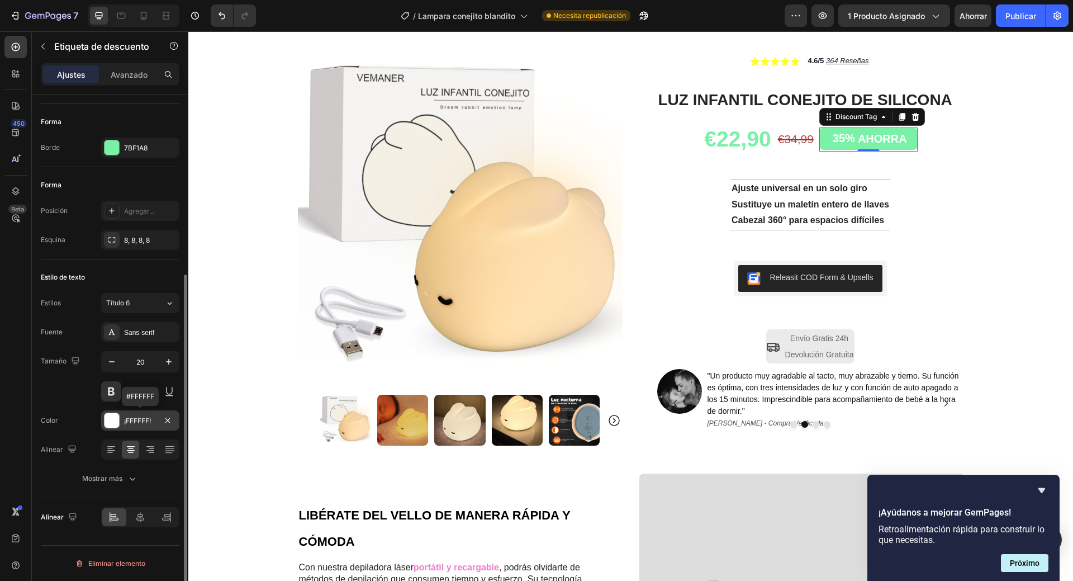
click at [139, 425] on div "¡FFFFFF!" at bounding box center [140, 421] width 32 height 10
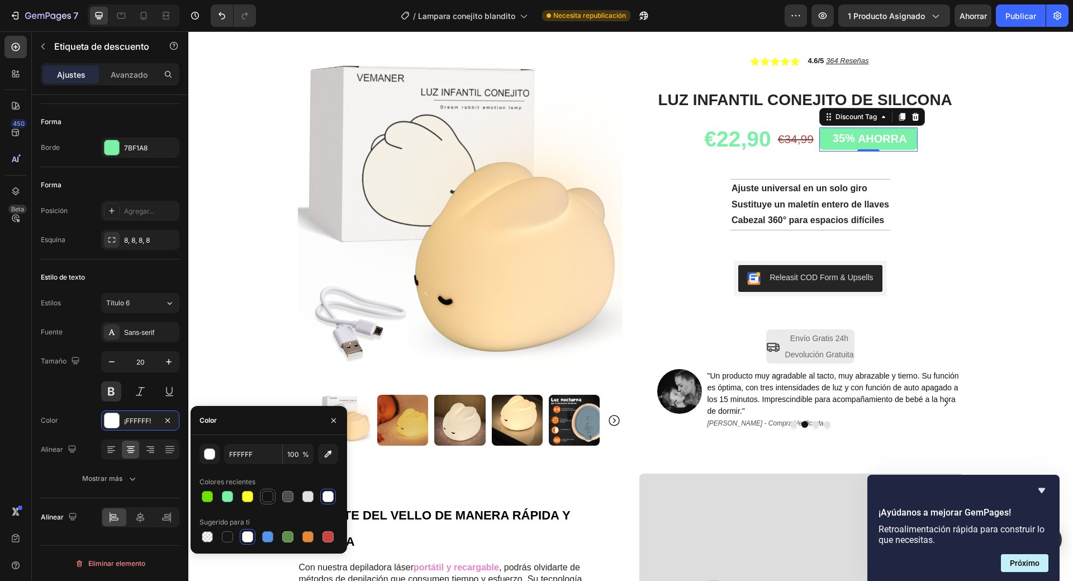
click at [269, 497] on div at bounding box center [267, 496] width 11 height 11
type input "121212"
click at [163, 305] on div "Título 6" at bounding box center [135, 303] width 59 height 10
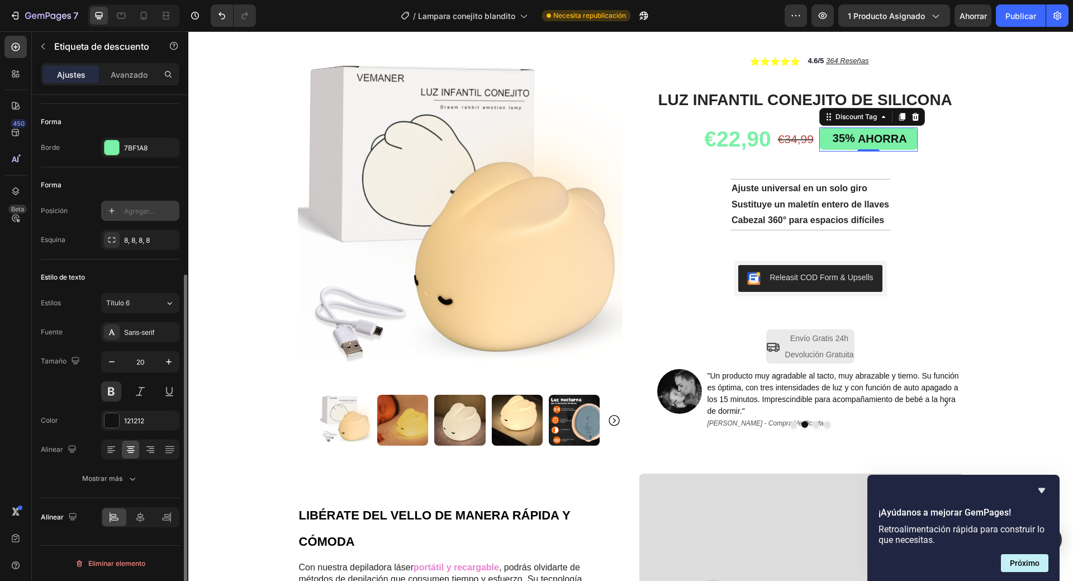
click at [130, 214] on font "Agregar..." at bounding box center [139, 211] width 30 height 8
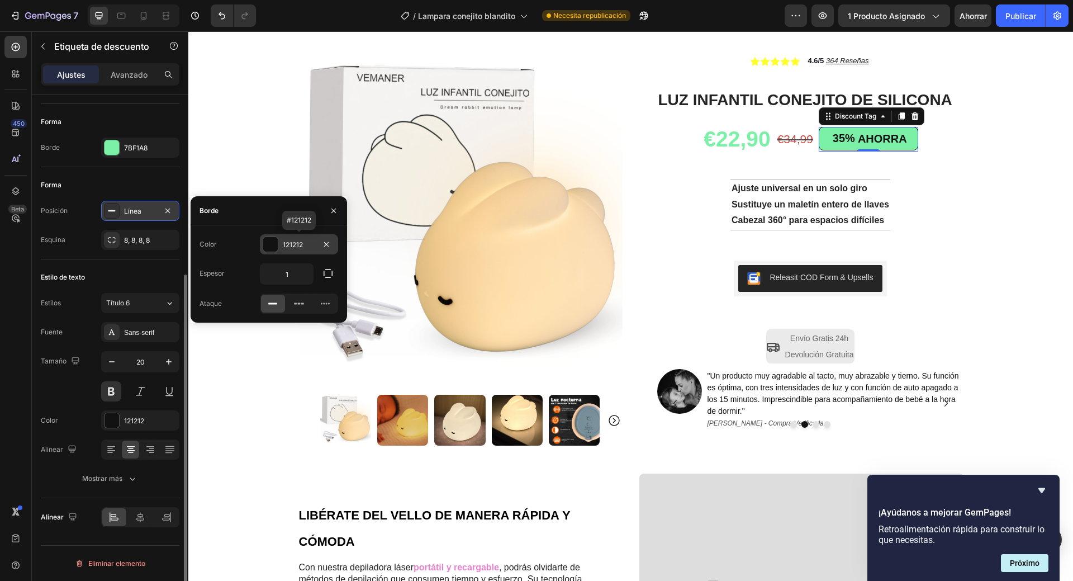
click at [286, 243] on font "121212" at bounding box center [293, 244] width 20 height 8
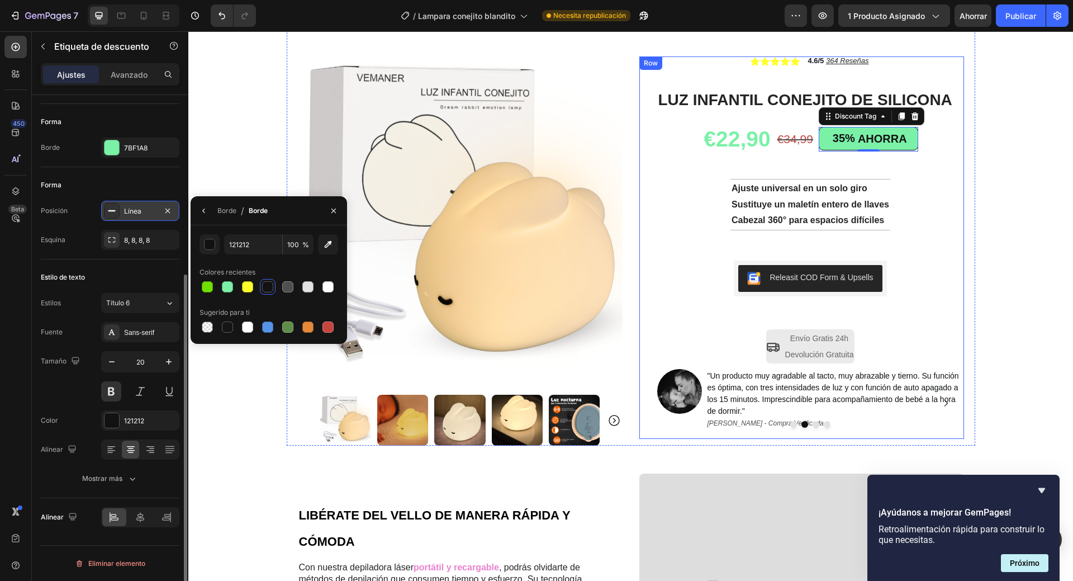
click at [958, 235] on div "Icon Icon Icon Icon Icon Icon List 4.6/5 364 Reseñas Text Block Row LUZ INFANTI…" at bounding box center [810, 247] width 307 height 382
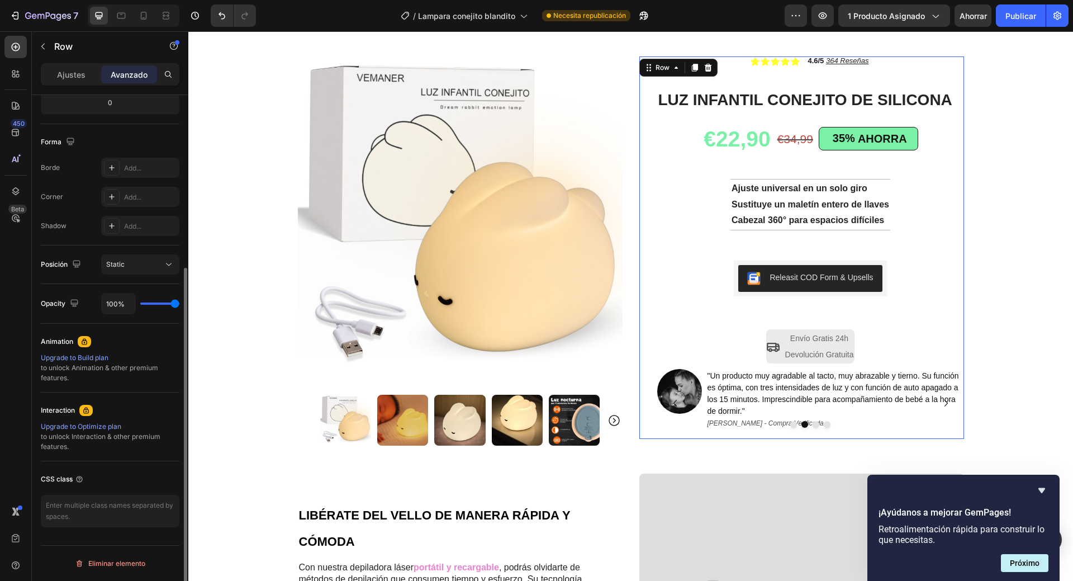
scroll to position [0, 0]
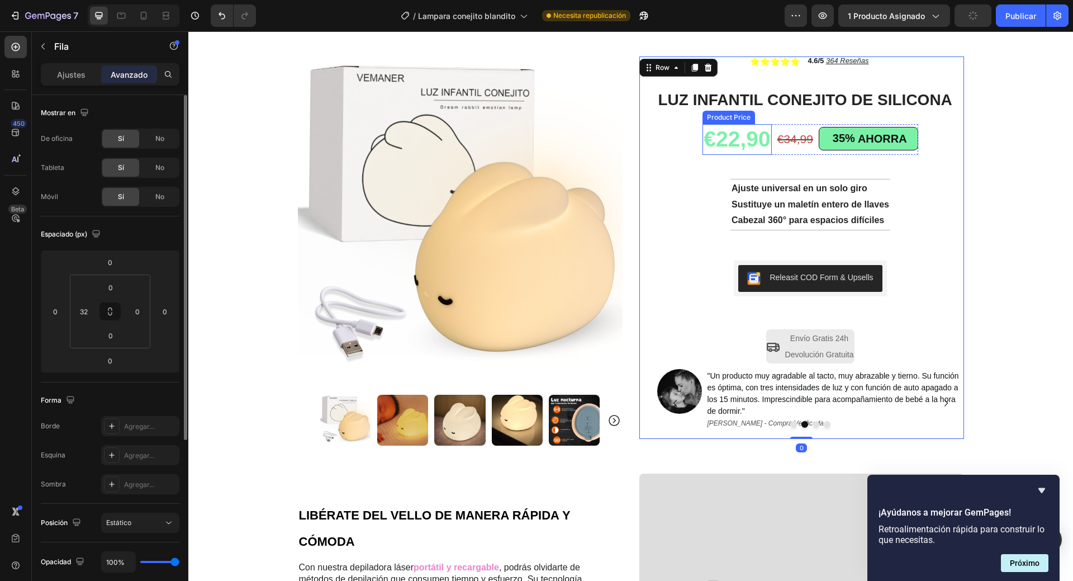
click at [723, 140] on div "€22,90" at bounding box center [737, 139] width 69 height 31
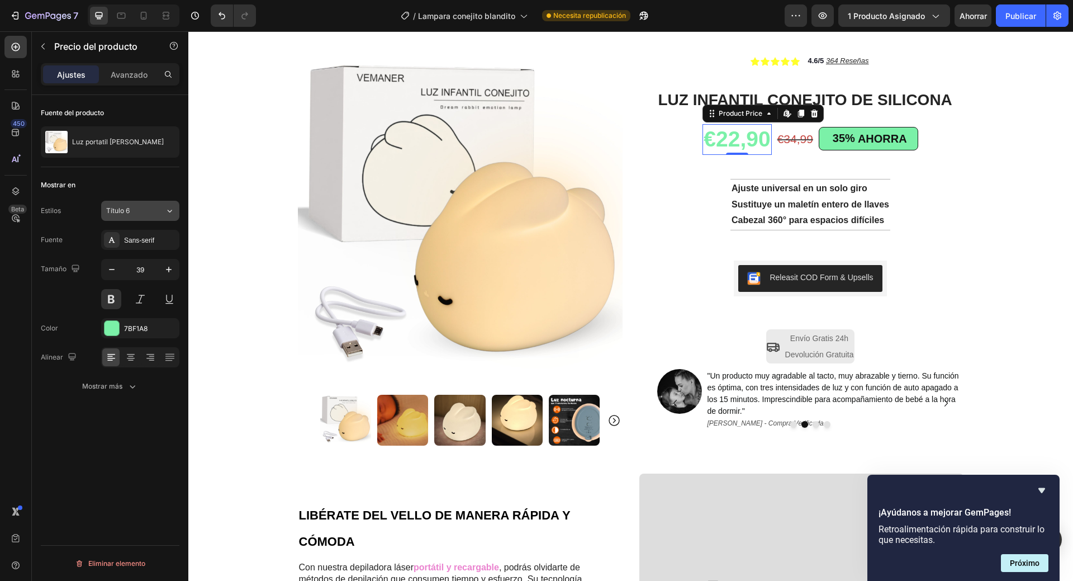
click at [159, 209] on div "Título 6" at bounding box center [135, 211] width 59 height 10
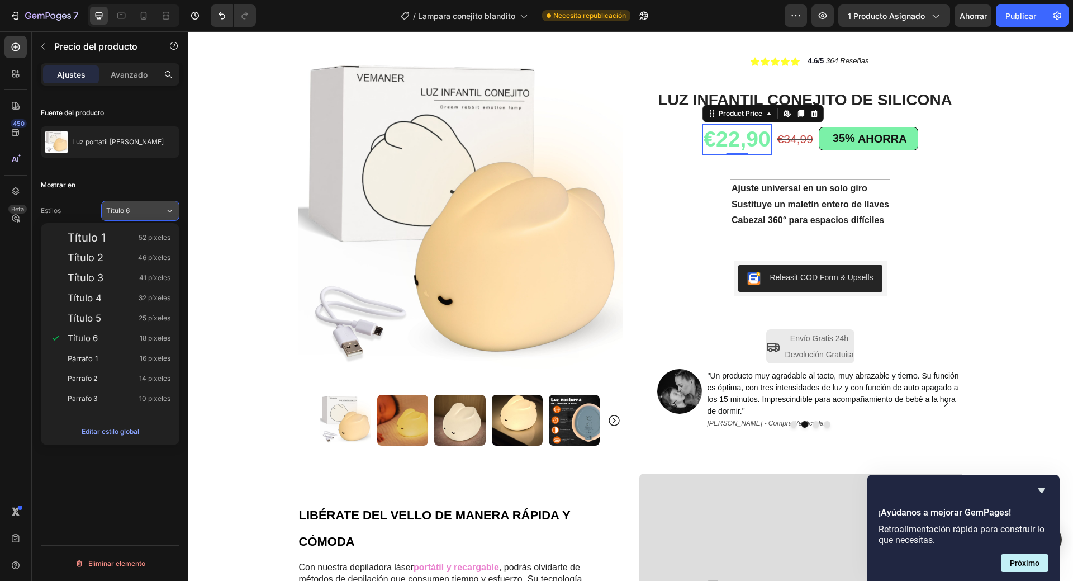
click at [159, 209] on div "Título 6" at bounding box center [135, 211] width 59 height 10
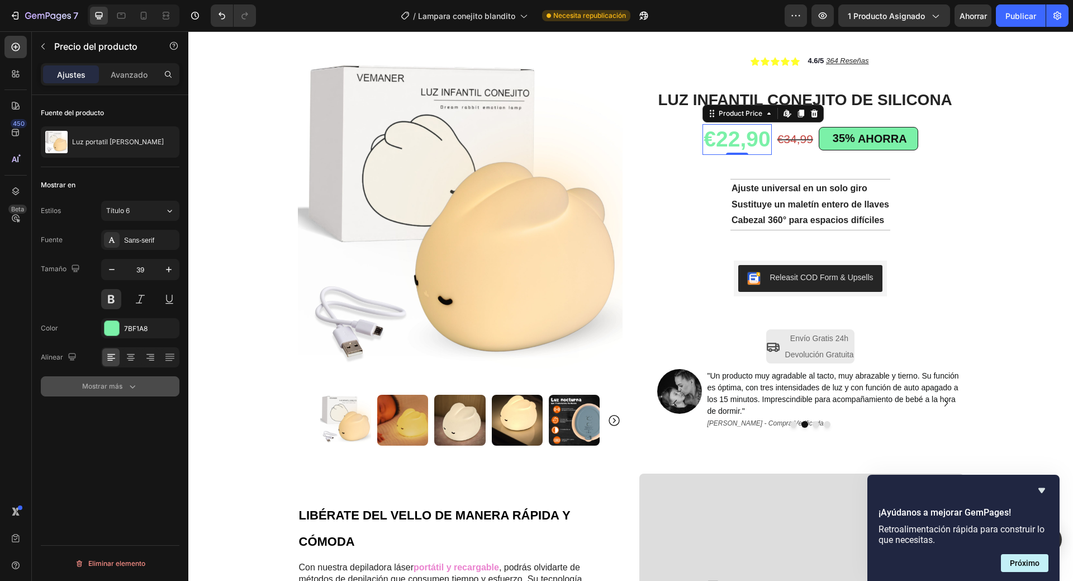
click at [101, 389] on font "Mostrar más" at bounding box center [102, 386] width 40 height 8
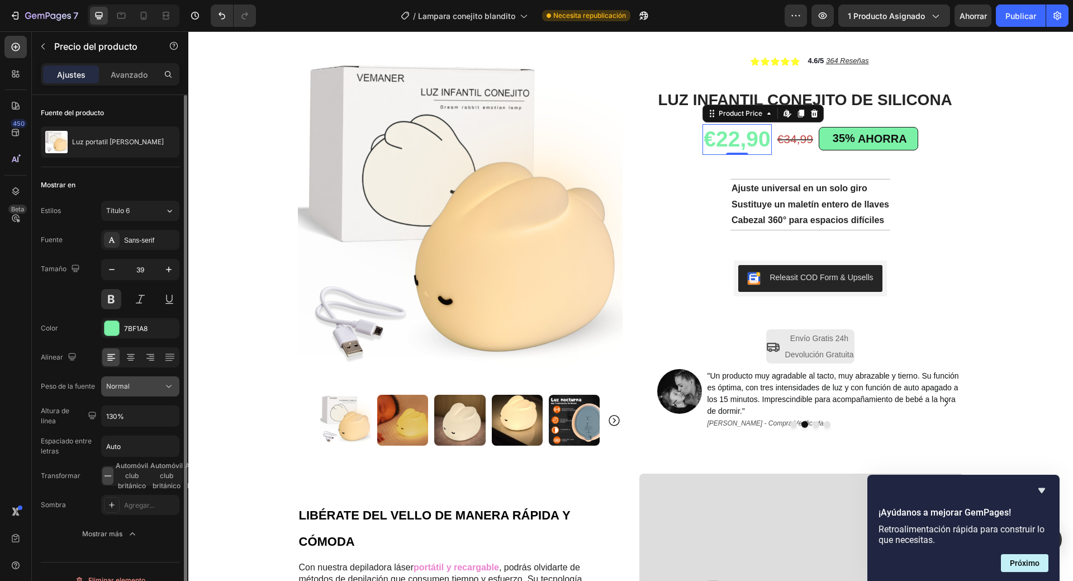
click at [167, 387] on icon at bounding box center [168, 386] width 11 height 11
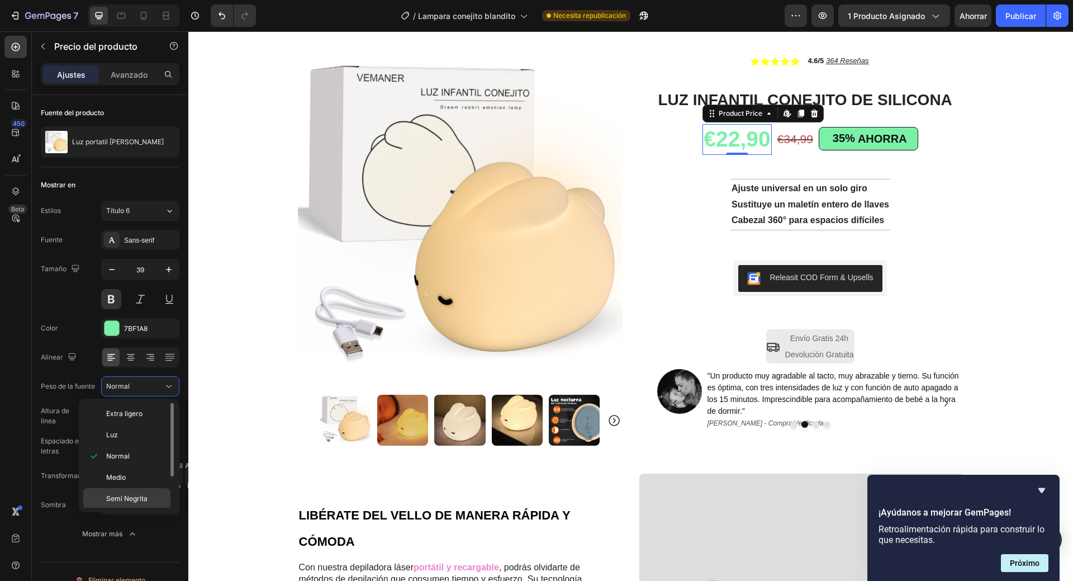
click at [132, 498] on font "Semi Negrita" at bounding box center [126, 498] width 41 height 8
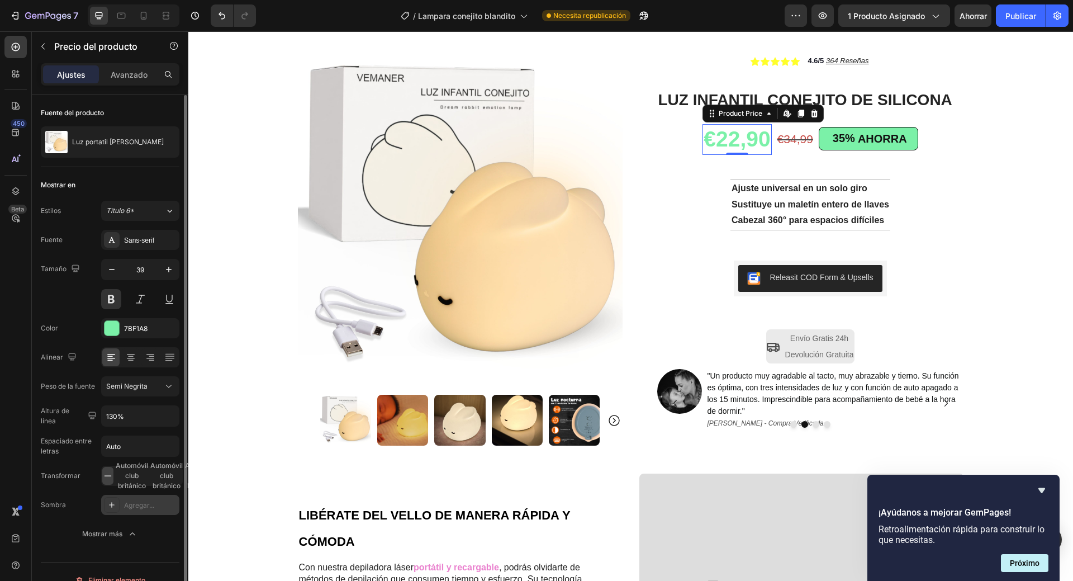
scroll to position [17, 0]
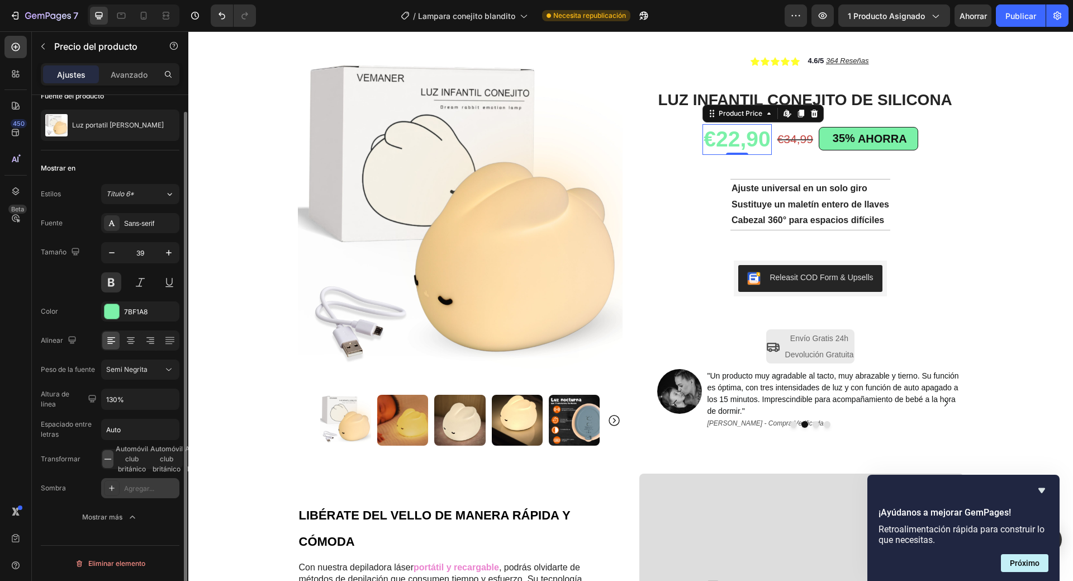
click at [143, 487] on font "Agregar..." at bounding box center [139, 488] width 30 height 8
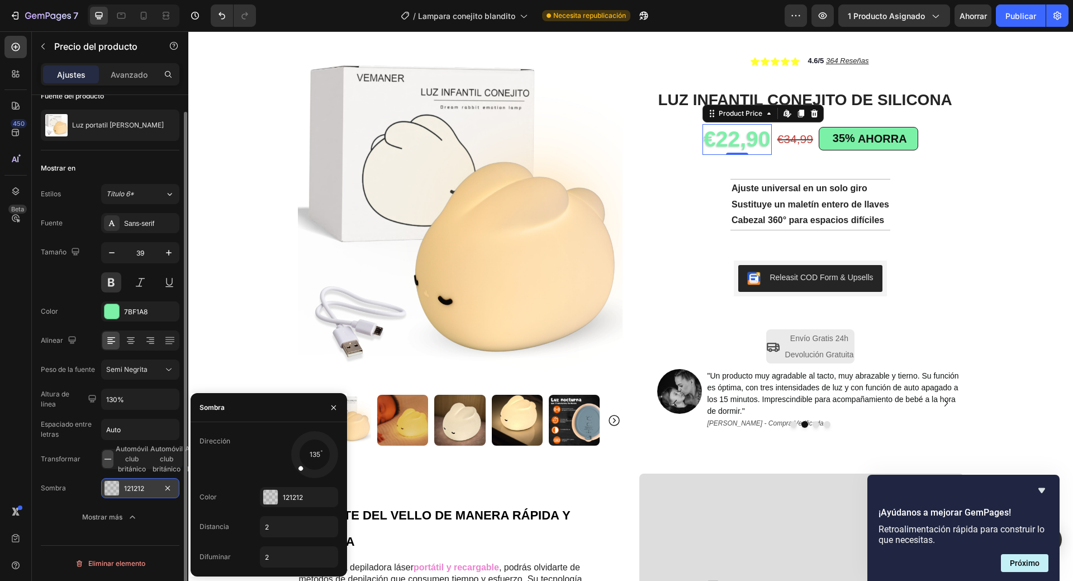
click at [134, 490] on font "121212" at bounding box center [134, 488] width 20 height 8
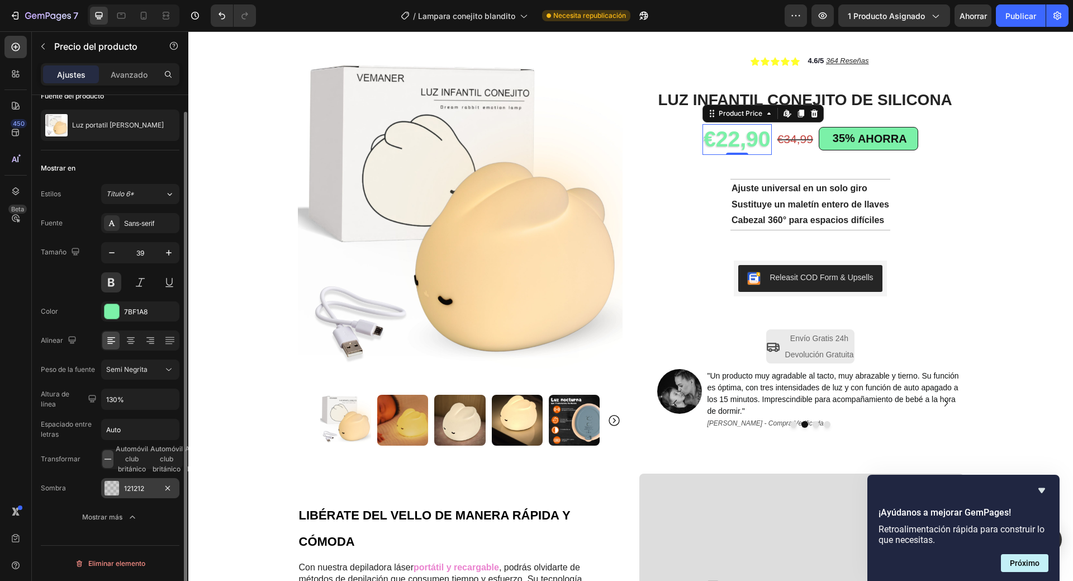
click at [134, 490] on font "121212" at bounding box center [134, 488] width 20 height 8
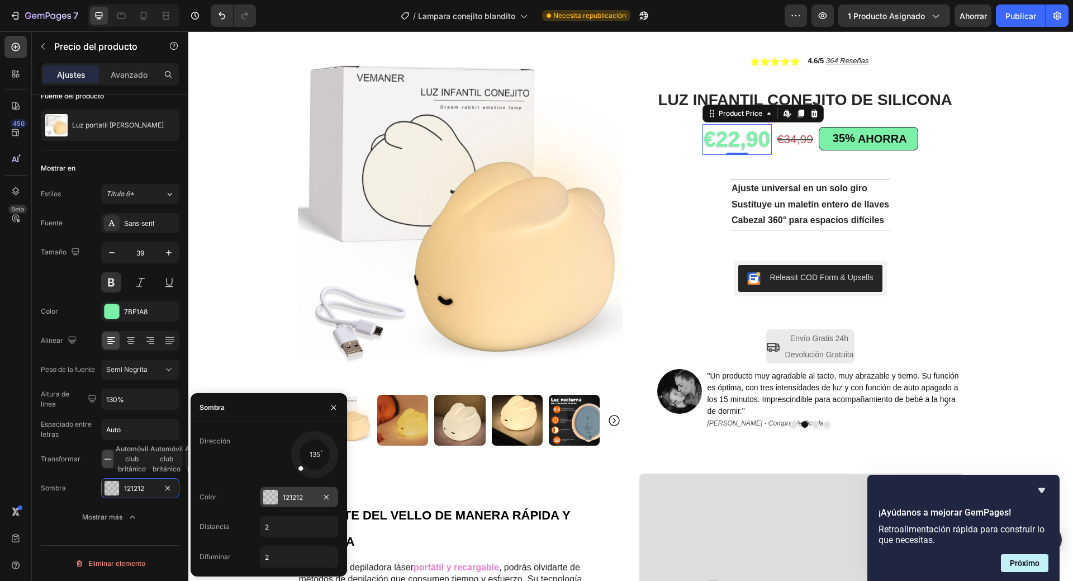
click at [299, 500] on font "121212" at bounding box center [293, 497] width 20 height 8
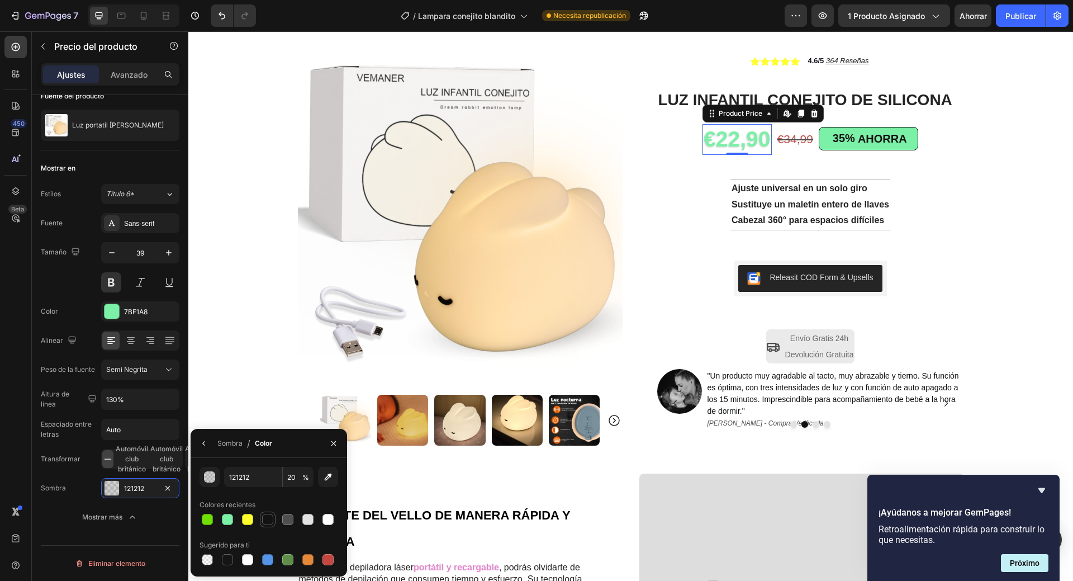
click at [269, 522] on div at bounding box center [267, 519] width 11 height 11
type input "100"
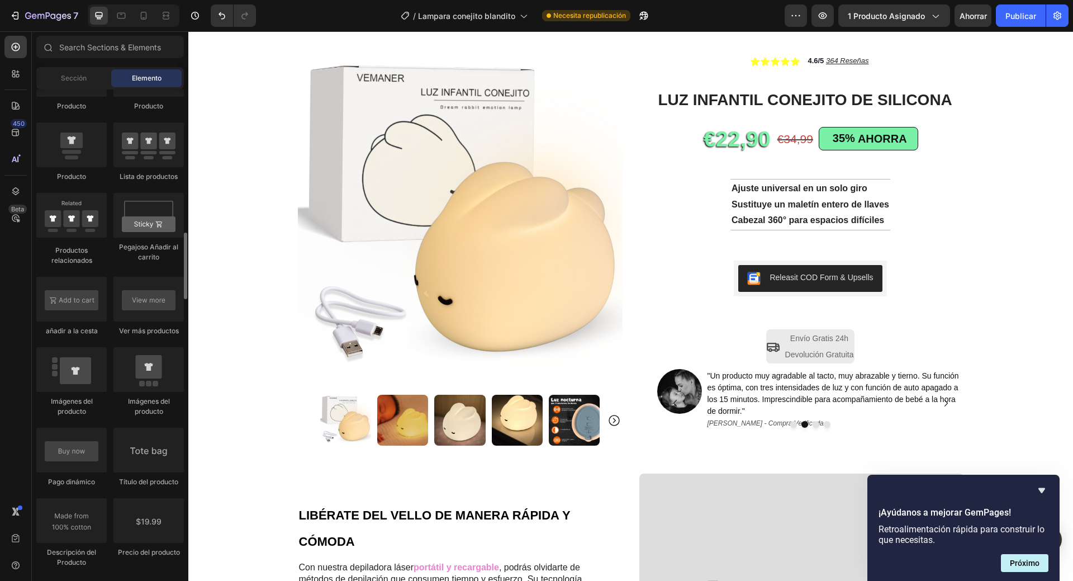
scroll to position [1450, 0]
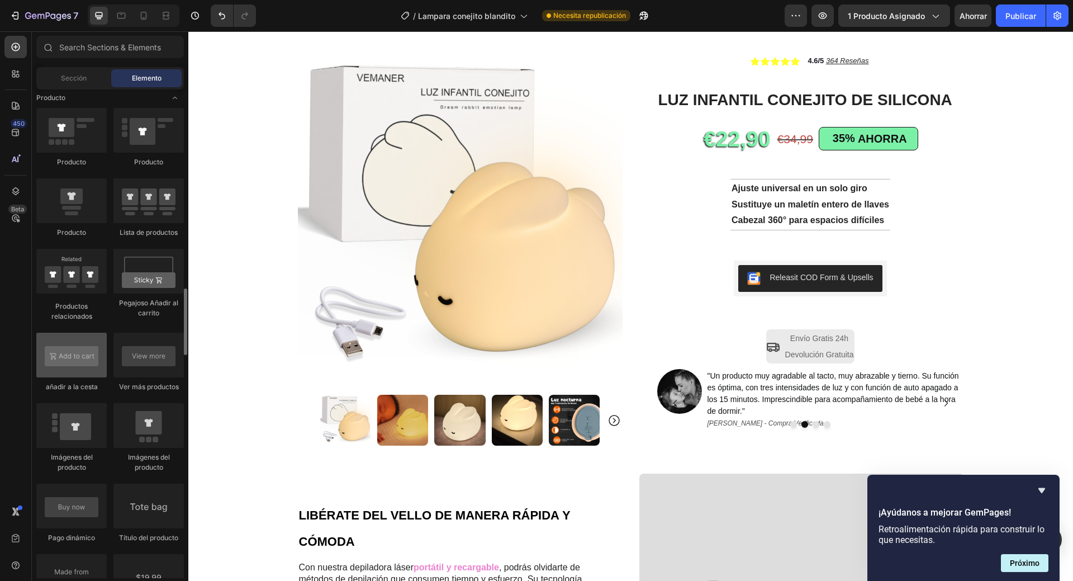
click at [70, 375] on div at bounding box center [71, 355] width 70 height 45
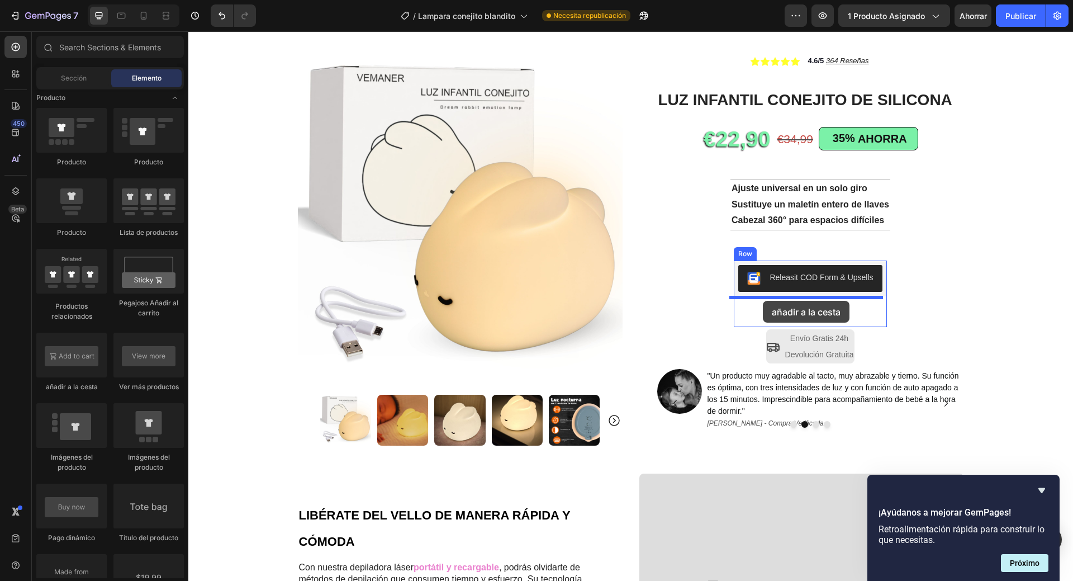
drag, startPoint x: 260, startPoint y: 406, endPoint x: 763, endPoint y: 301, distance: 514.0
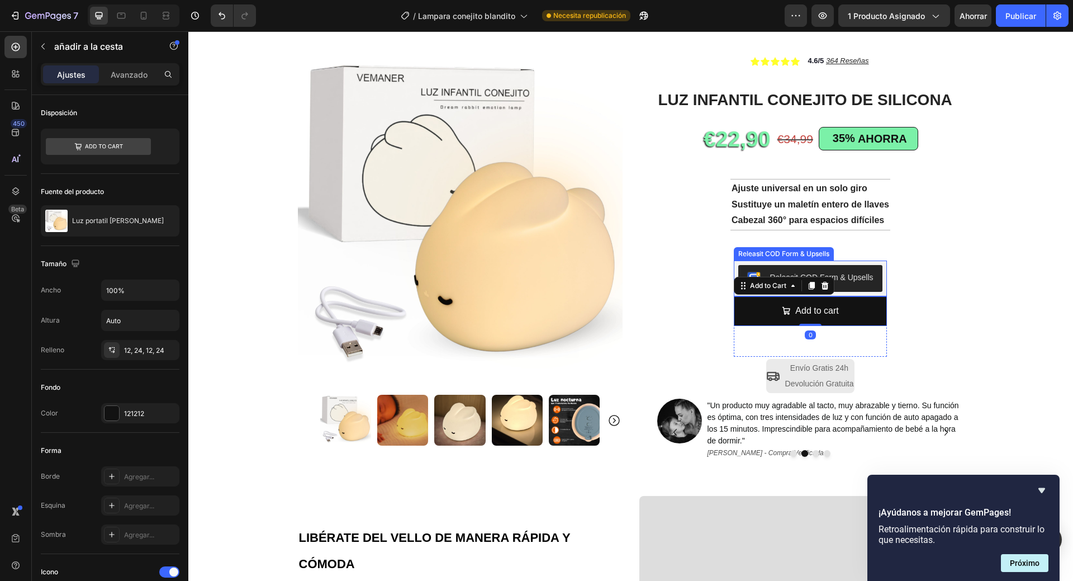
click at [849, 277] on div "Releasit COD Form & Upsells" at bounding box center [821, 278] width 103 height 12
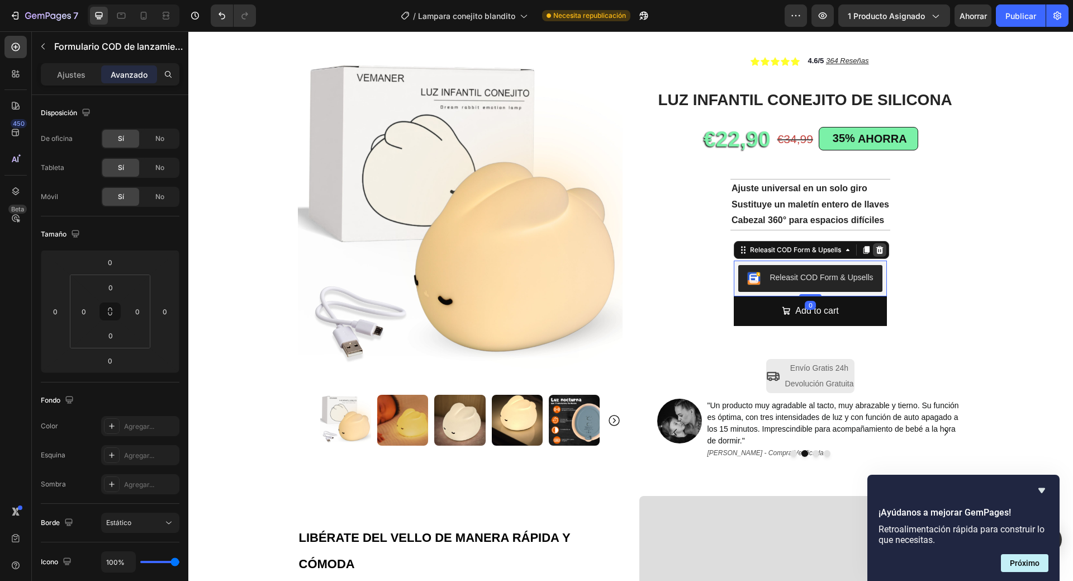
click at [877, 249] on icon at bounding box center [880, 250] width 7 height 8
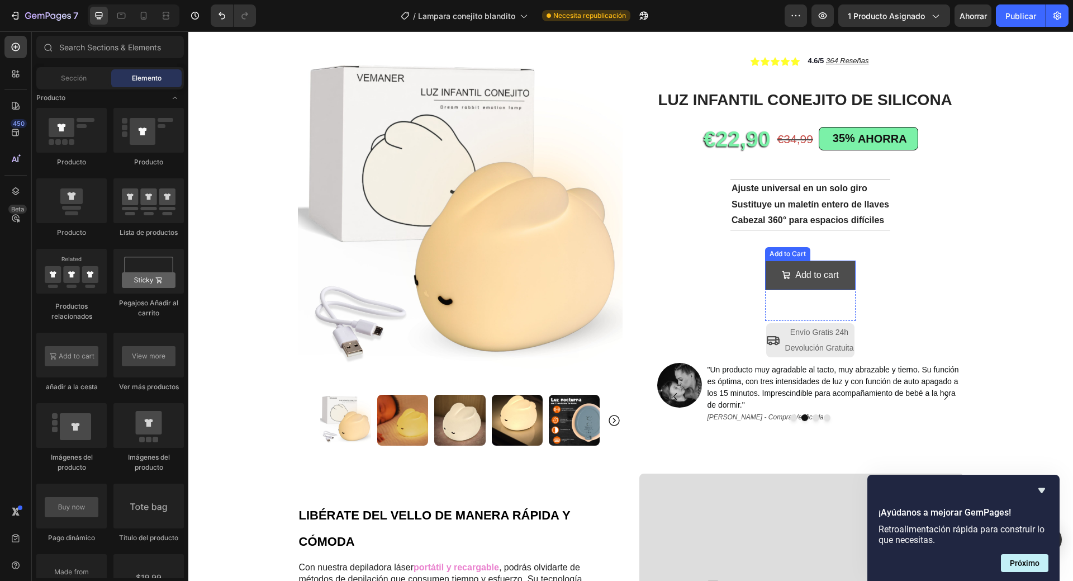
click at [770, 271] on button "Add to cart" at bounding box center [810, 276] width 91 height 30
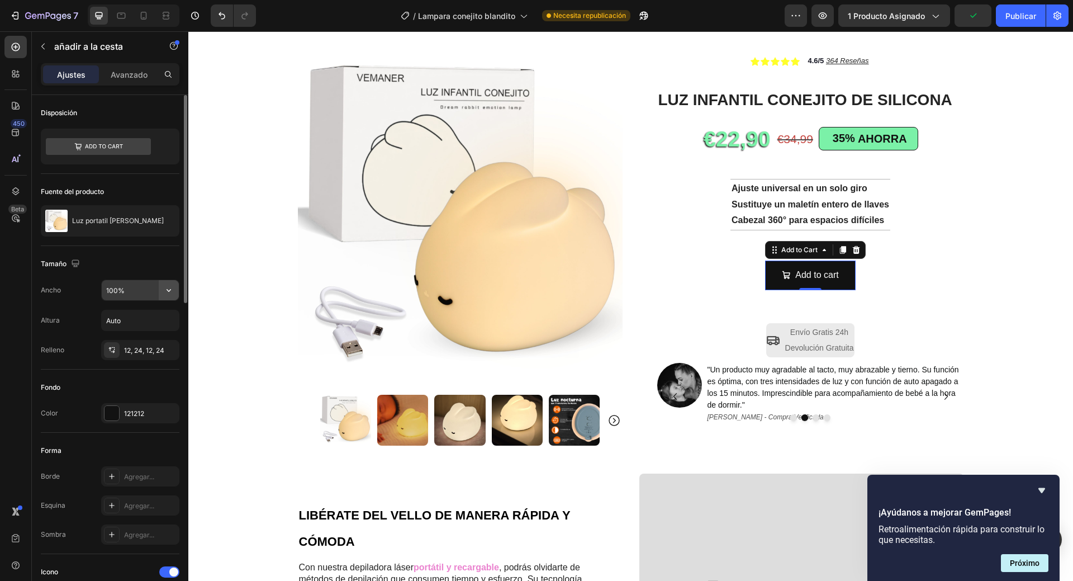
click at [171, 287] on icon "button" at bounding box center [168, 290] width 11 height 11
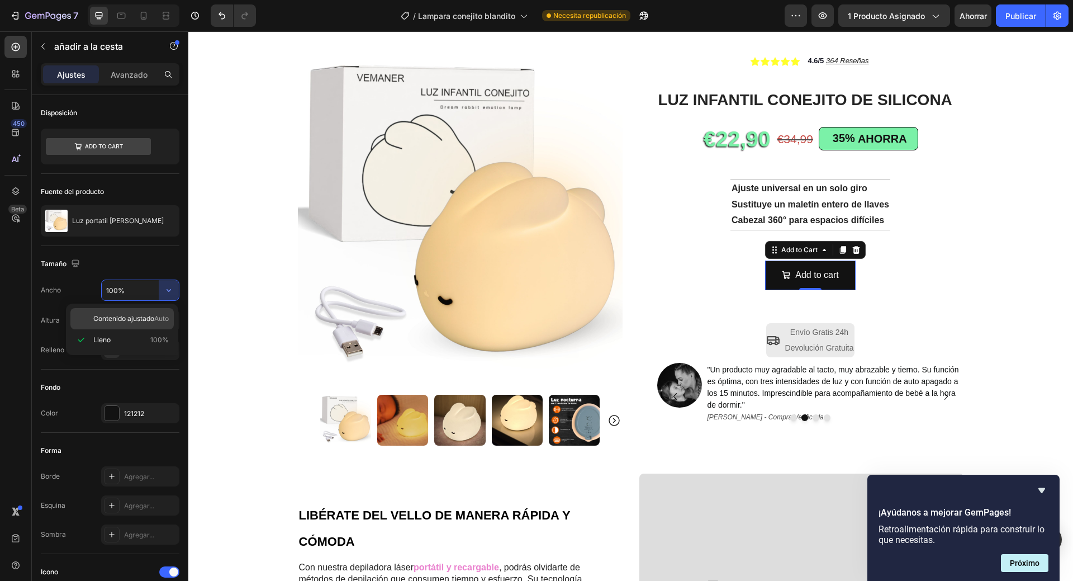
click at [145, 320] on font "Contenido ajustado" at bounding box center [123, 318] width 61 height 8
click at [168, 319] on icon "button" at bounding box center [168, 320] width 11 height 11
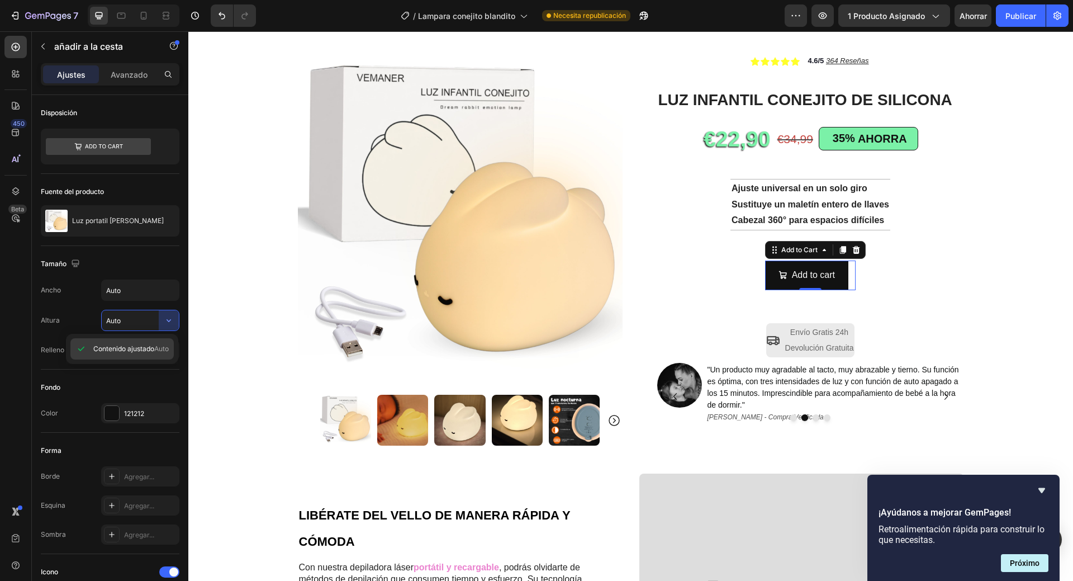
click at [149, 348] on font "Contenido ajustado" at bounding box center [123, 348] width 61 height 8
click at [169, 288] on icon "button" at bounding box center [168, 290] width 11 height 11
click at [131, 337] on p "Lleno 100%" at bounding box center [130, 340] width 75 height 10
type input "100%"
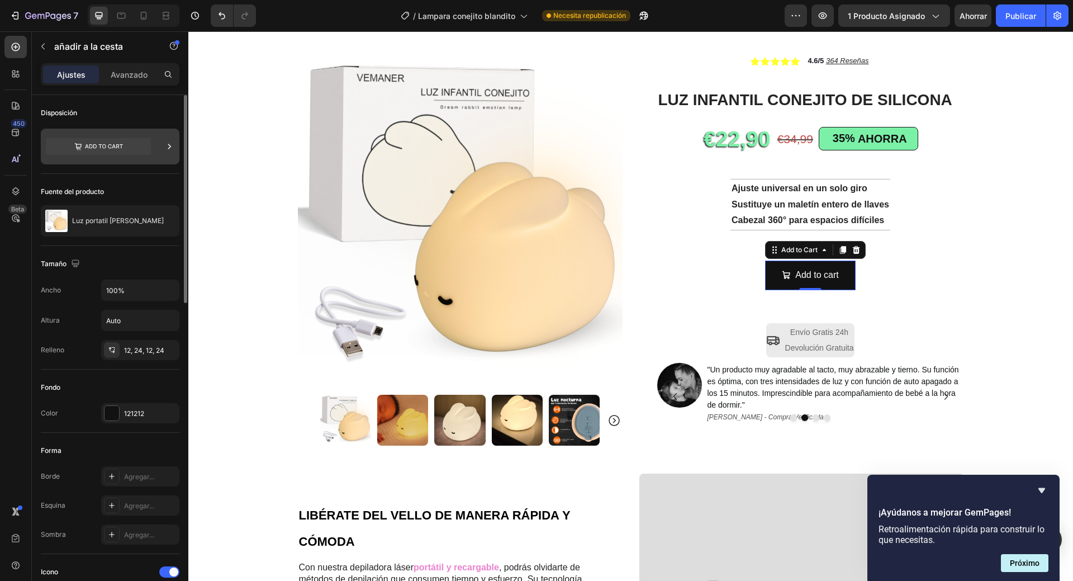
click at [167, 147] on icon at bounding box center [169, 146] width 11 height 11
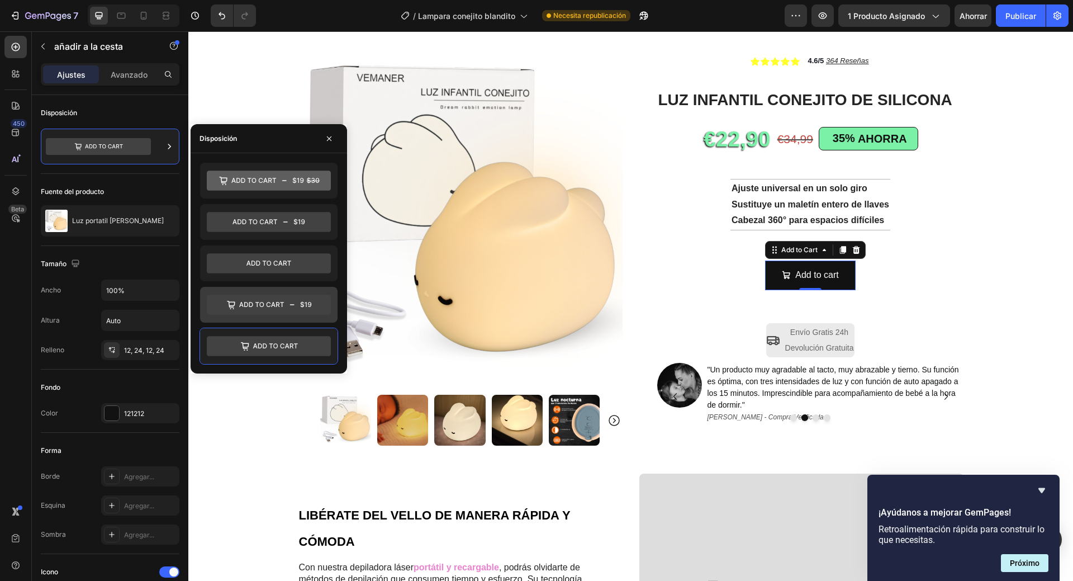
click at [277, 306] on icon at bounding box center [261, 304] width 45 height 5
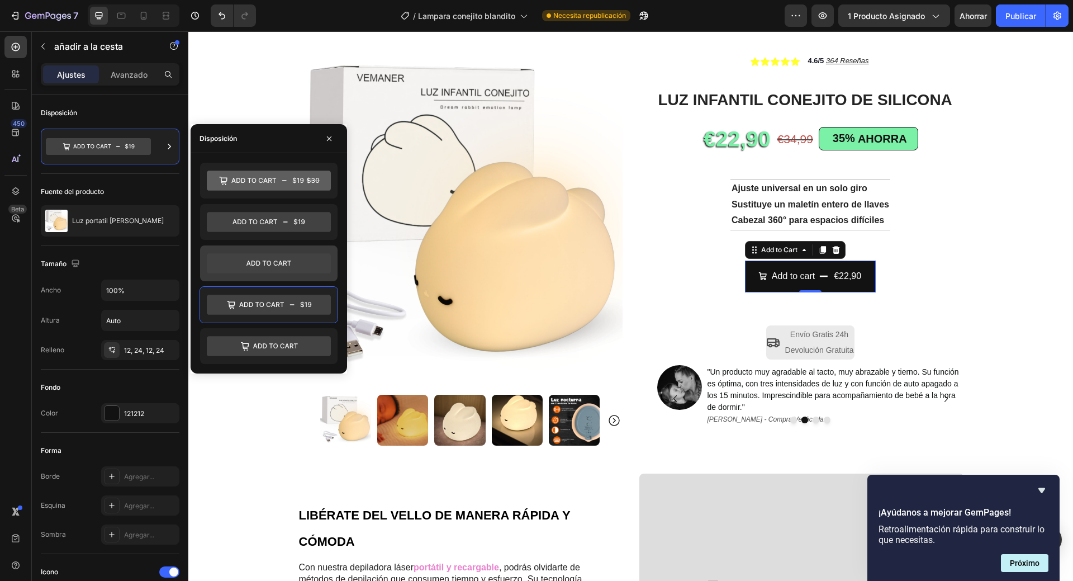
click at [254, 264] on icon at bounding box center [269, 263] width 124 height 20
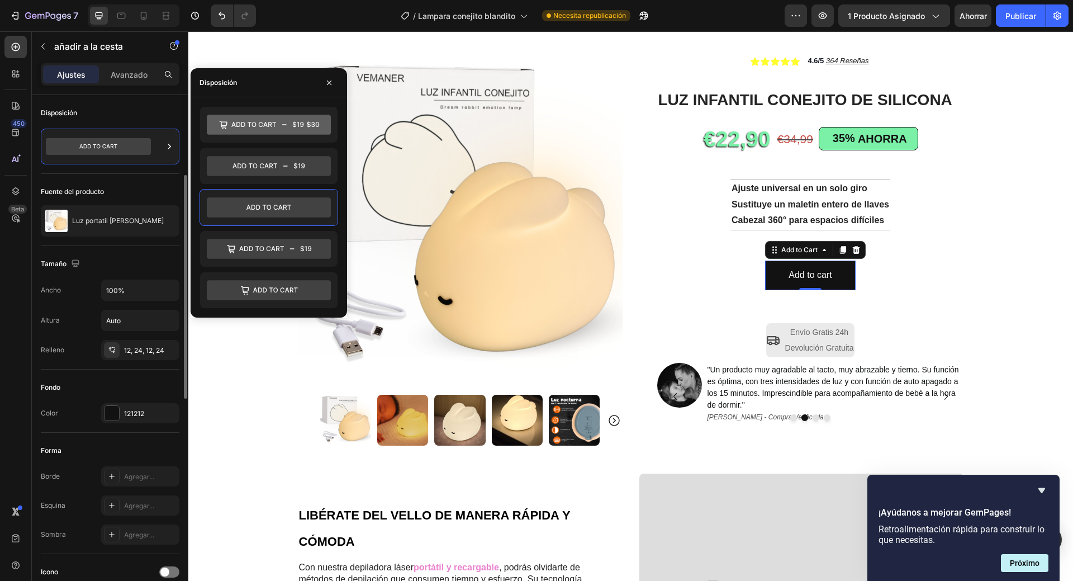
scroll to position [56, 0]
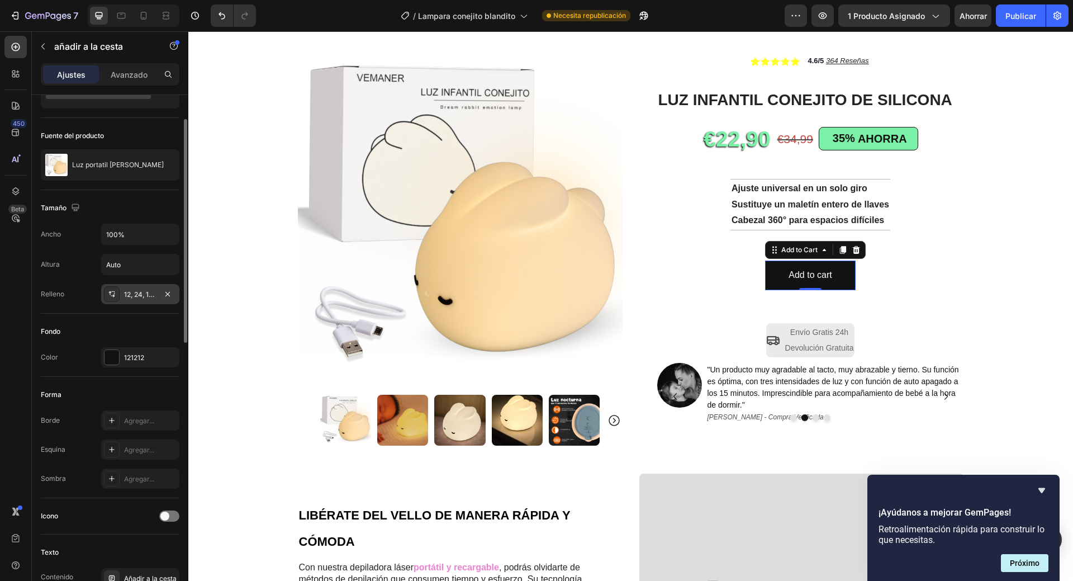
click at [135, 300] on div "12, 24, 12, 24" at bounding box center [140, 294] width 78 height 20
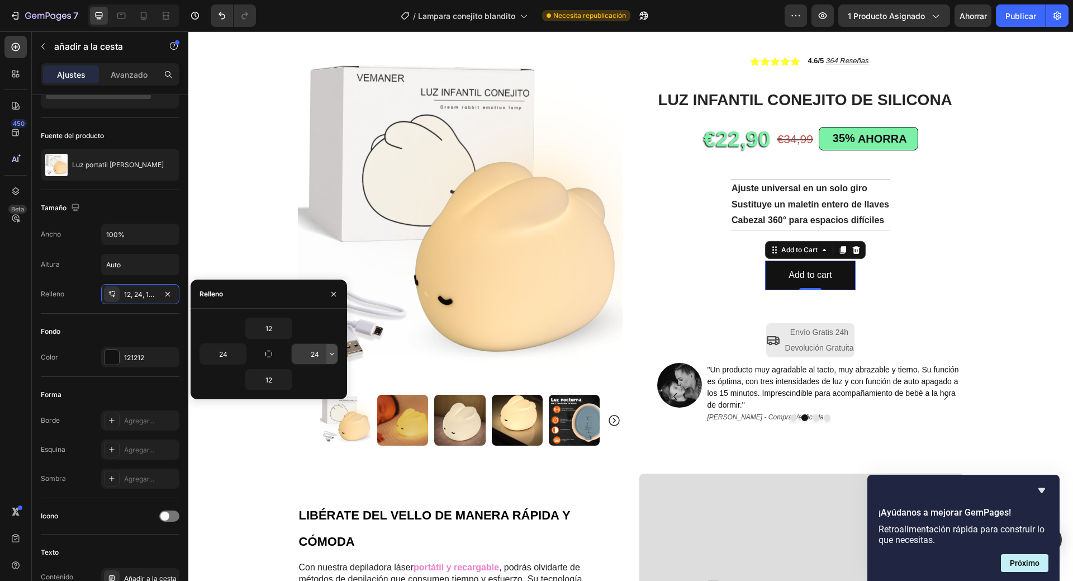
click at [333, 357] on icon "button" at bounding box center [332, 353] width 9 height 9
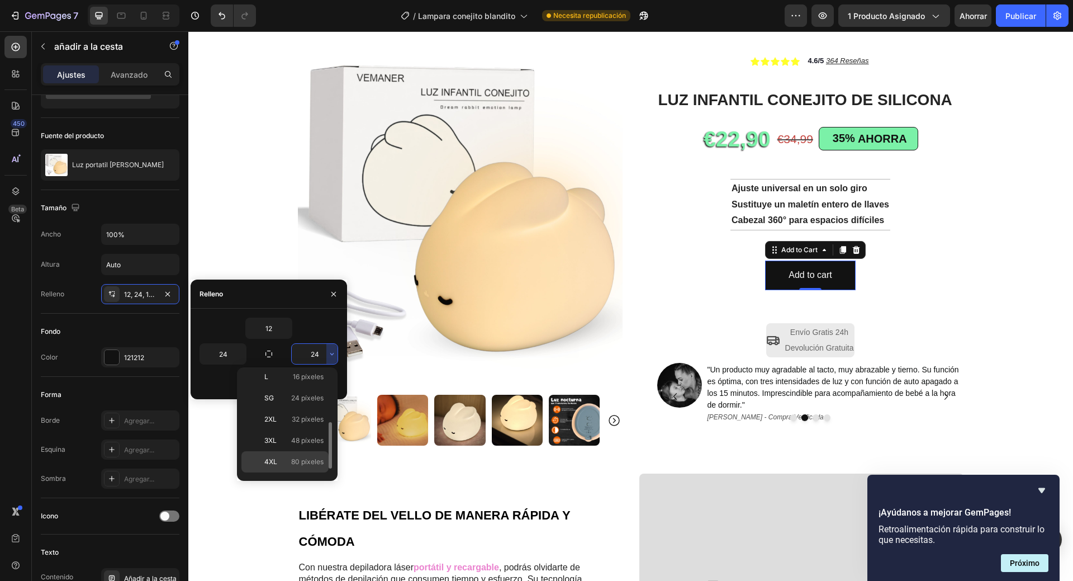
scroll to position [129, 0]
click at [306, 459] on div "5XL 112 píxeles" at bounding box center [284, 465] width 87 height 21
type input "112"
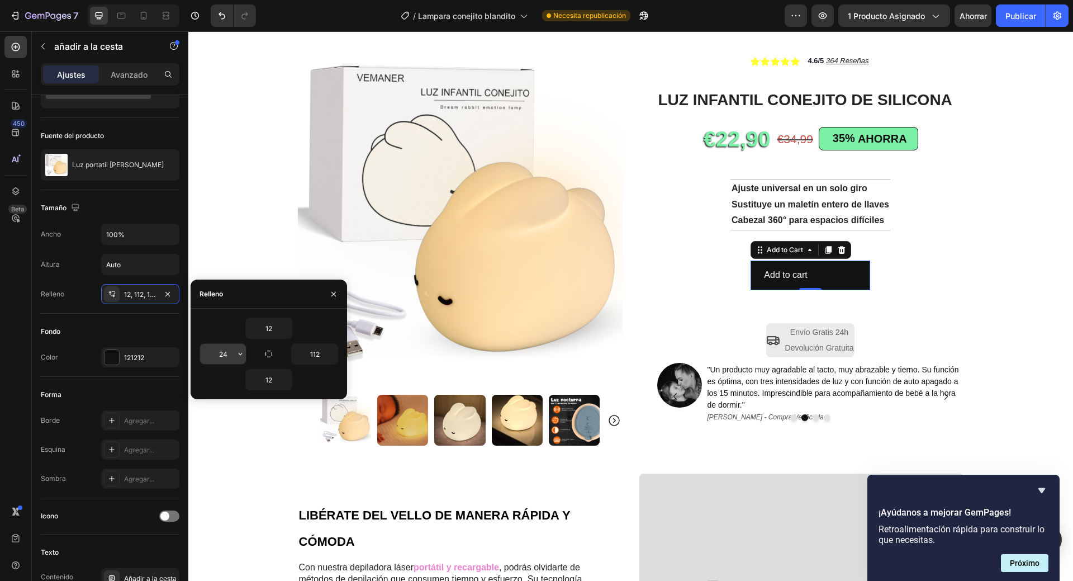
click at [221, 353] on input "24" at bounding box center [223, 354] width 46 height 20
click at [239, 354] on icon "button" at bounding box center [240, 353] width 9 height 9
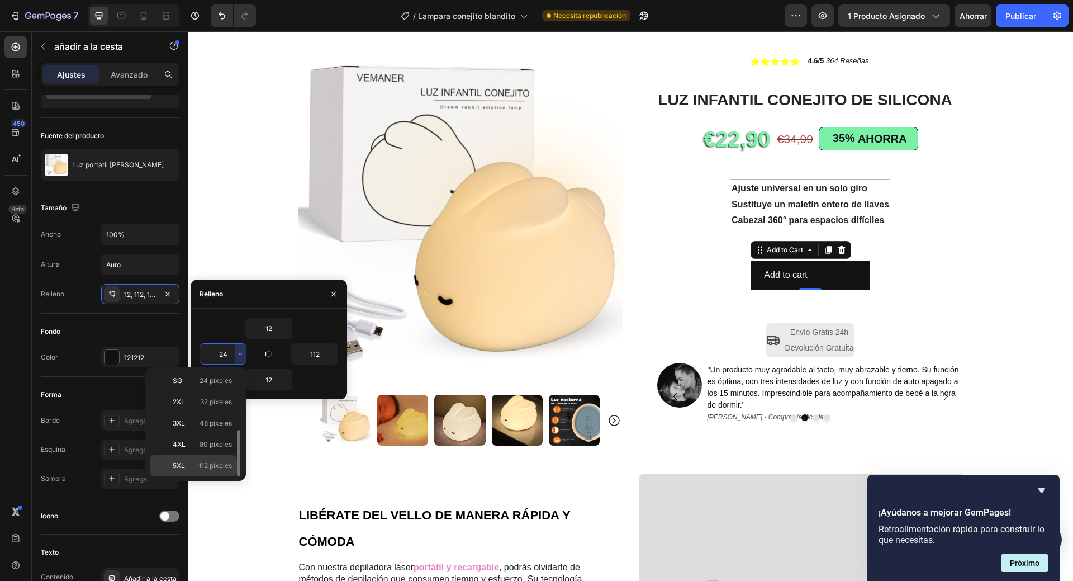
click at [215, 462] on font "112 píxeles" at bounding box center [215, 465] width 34 height 8
type input "112"
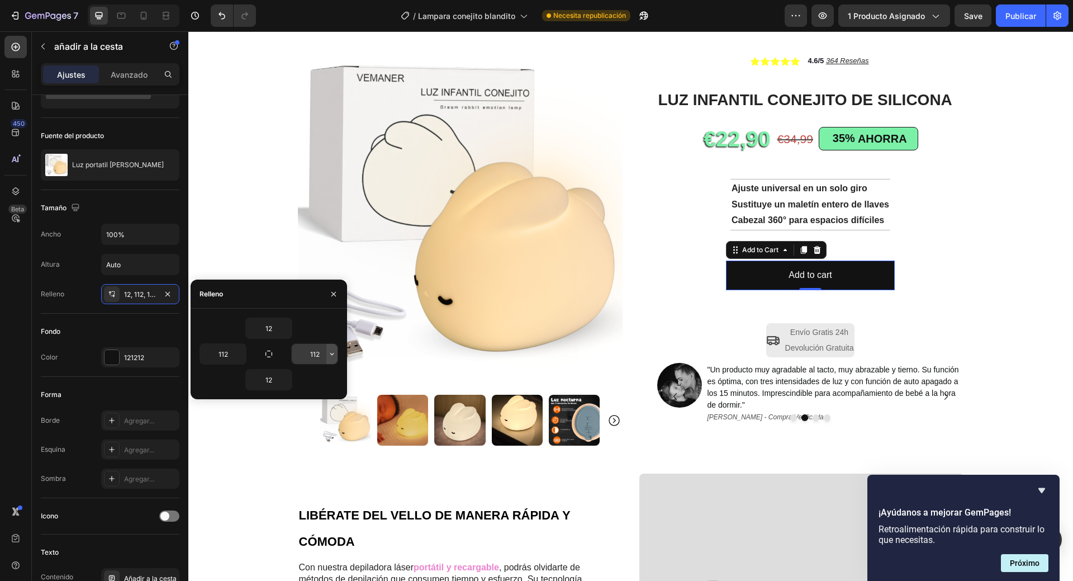
click at [333, 357] on icon "button" at bounding box center [332, 353] width 9 height 9
click at [267, 331] on input "12" at bounding box center [269, 328] width 46 height 20
click at [288, 326] on icon "button" at bounding box center [286, 328] width 9 height 9
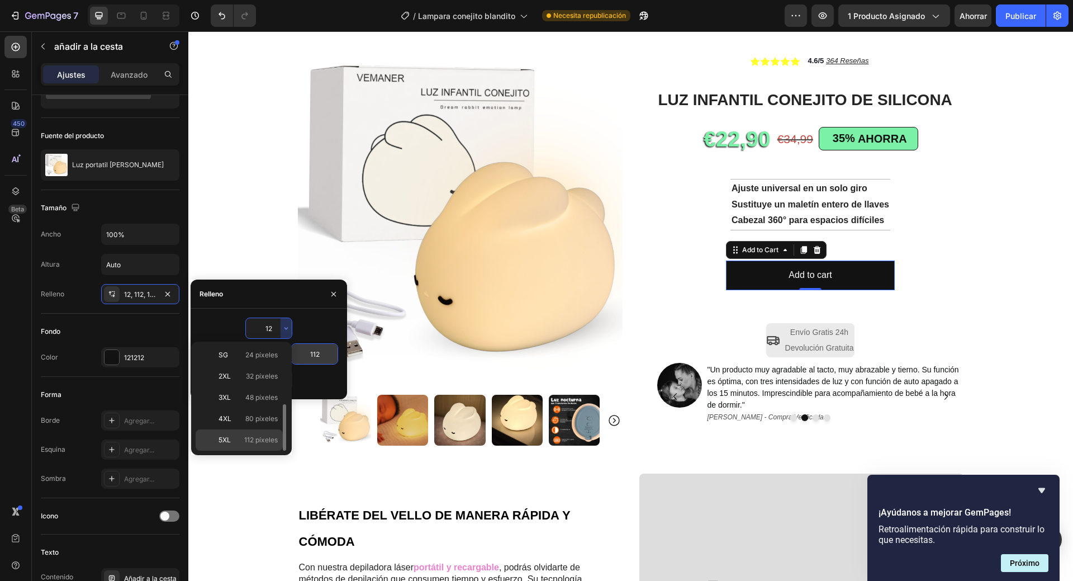
click at [265, 437] on font "112 píxeles" at bounding box center [261, 439] width 34 height 8
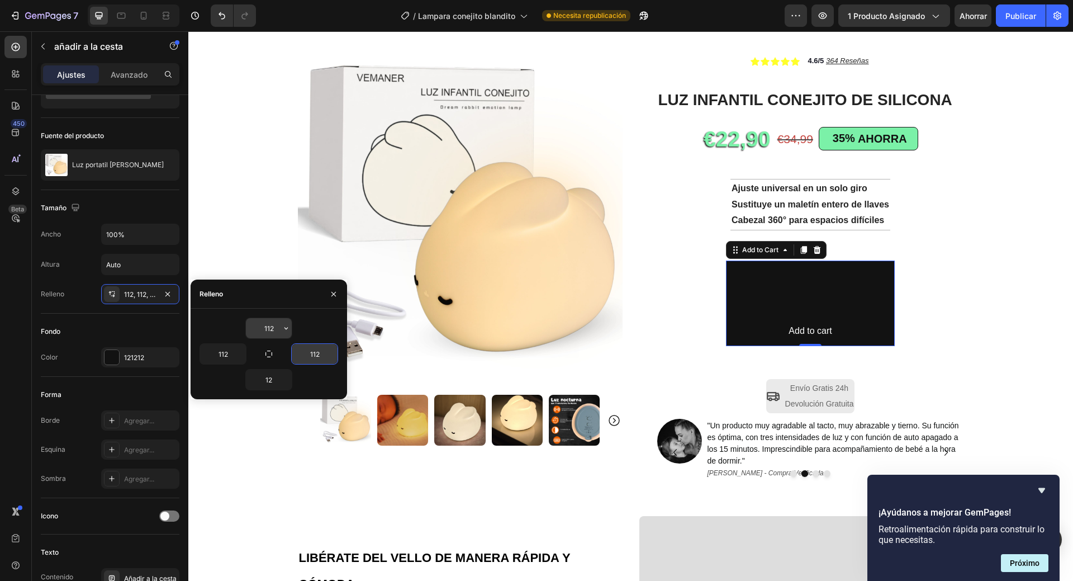
click at [274, 326] on input "112" at bounding box center [269, 328] width 46 height 20
click at [285, 331] on icon "button" at bounding box center [286, 328] width 9 height 9
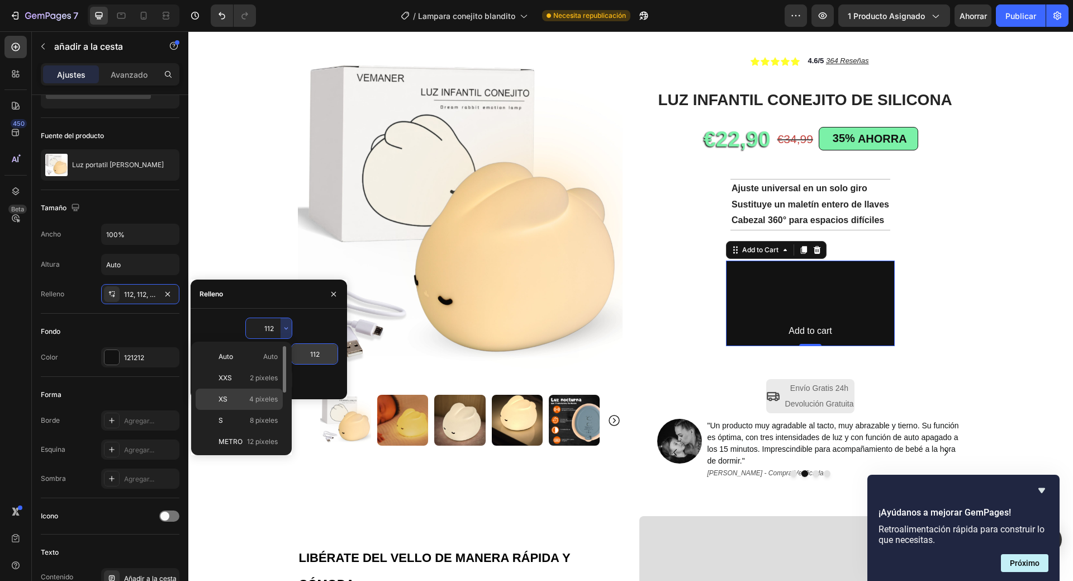
scroll to position [56, 0]
click at [263, 405] on font "16 píxeles" at bounding box center [262, 406] width 31 height 8
type input "16"
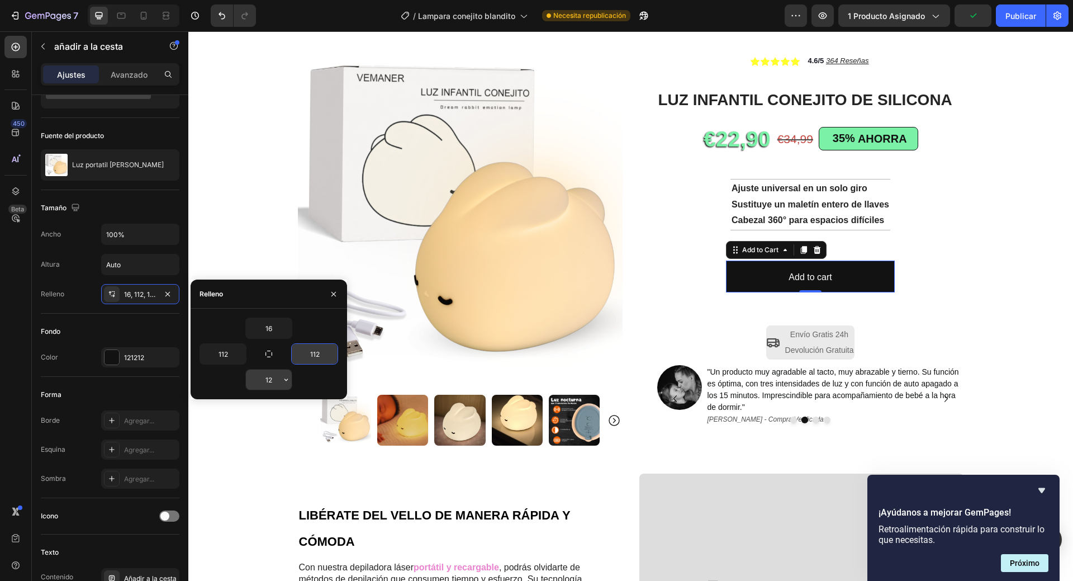
click at [272, 381] on input "12" at bounding box center [269, 380] width 46 height 20
type input "16"
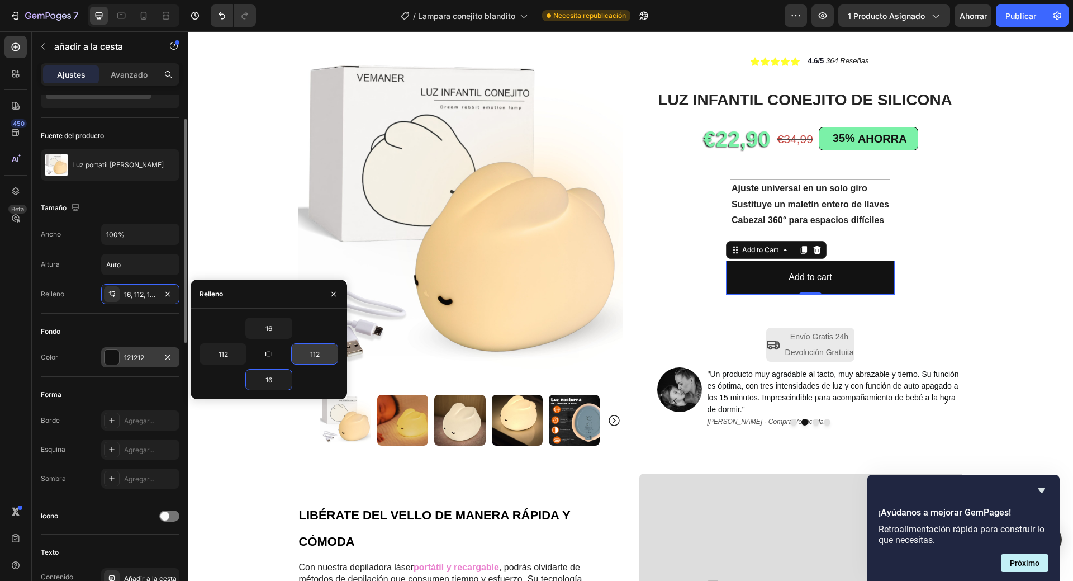
click at [132, 357] on font "121212" at bounding box center [134, 357] width 20 height 8
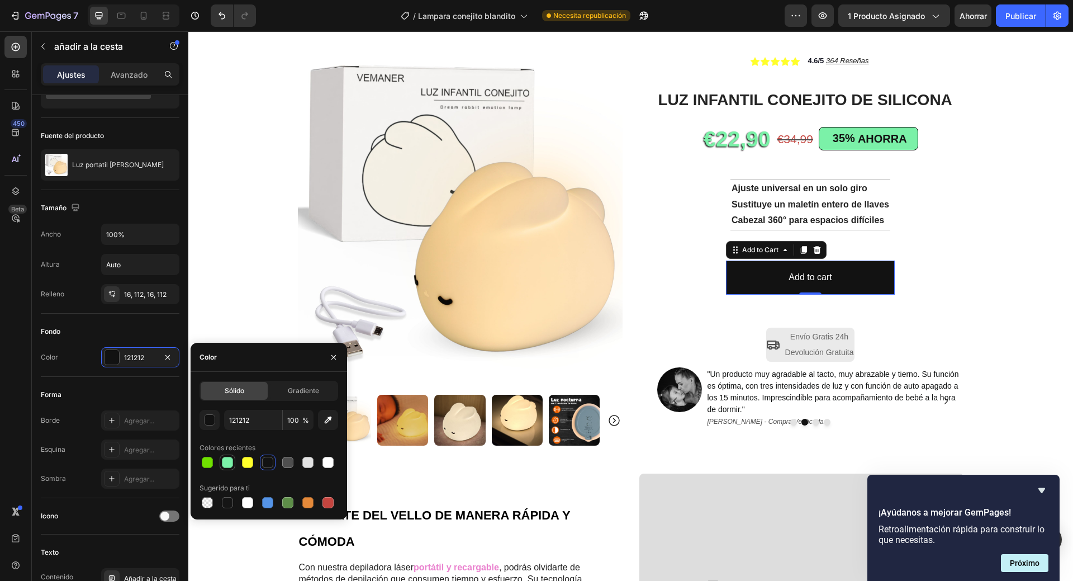
click at [226, 463] on div at bounding box center [227, 462] width 11 height 11
type input "7BF1A8"
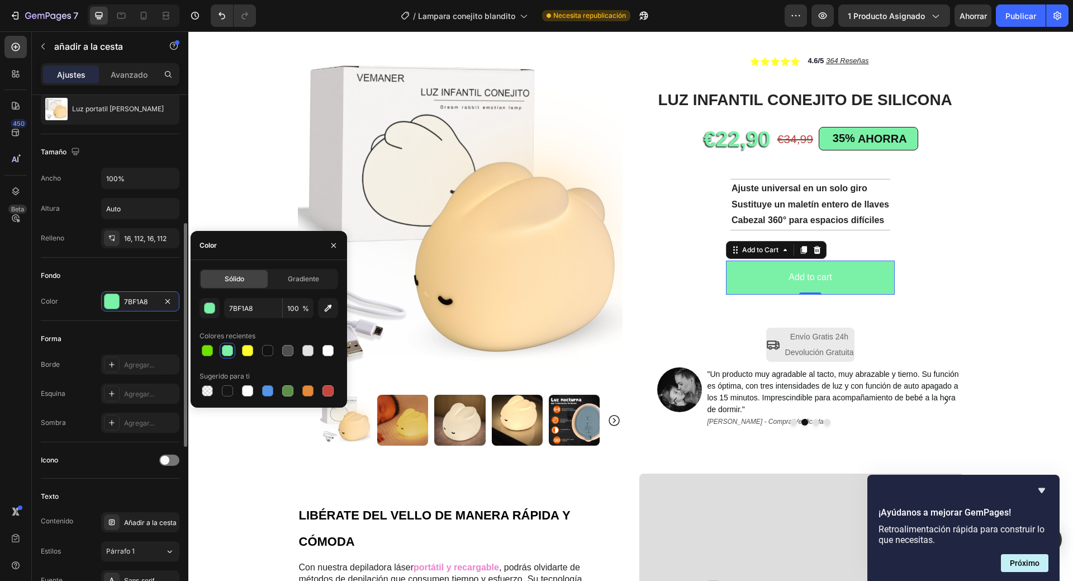
scroll to position [168, 0]
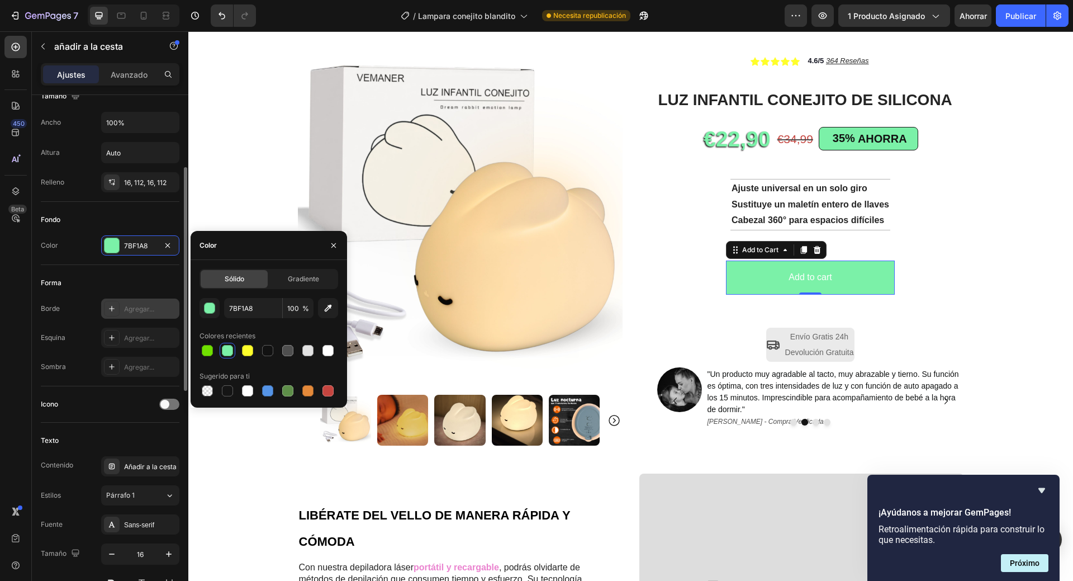
click at [137, 307] on font "Agregar..." at bounding box center [139, 309] width 30 height 8
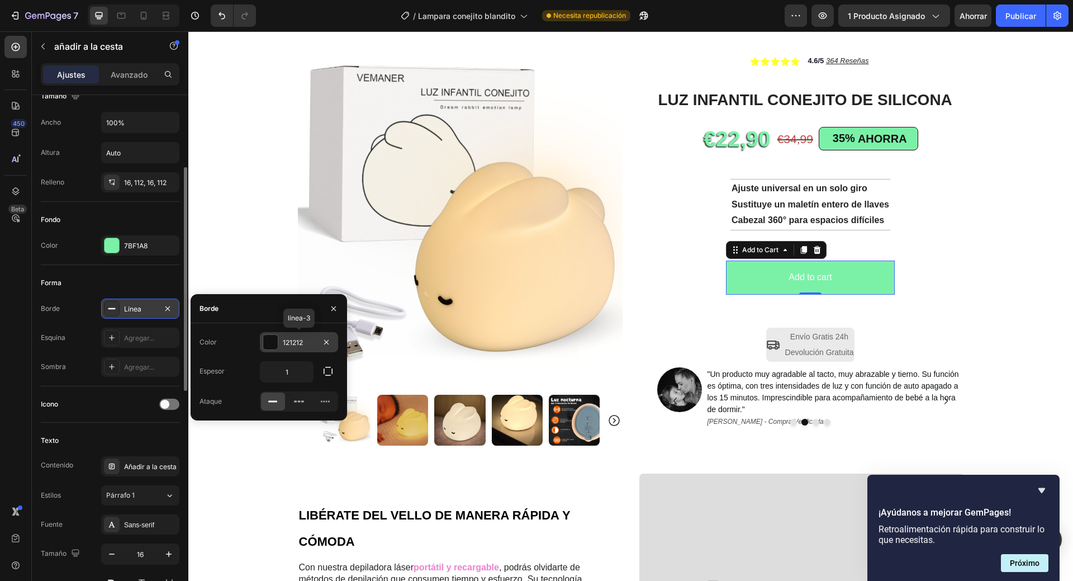
click at [290, 344] on font "121212" at bounding box center [293, 342] width 20 height 8
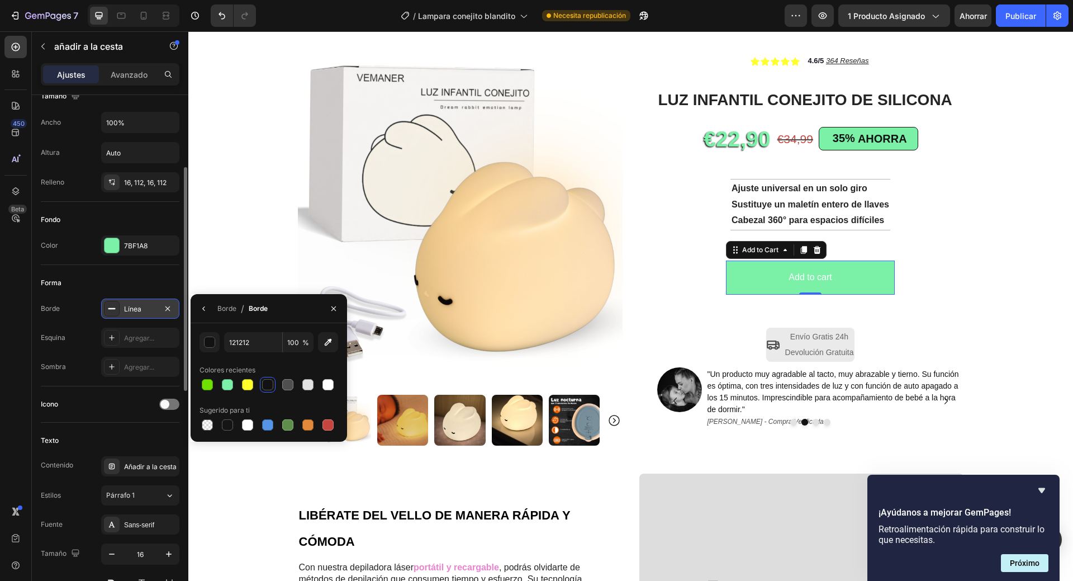
click at [269, 386] on div at bounding box center [267, 384] width 11 height 11
click at [267, 387] on div at bounding box center [267, 384] width 11 height 11
click at [334, 306] on icon "button" at bounding box center [333, 308] width 9 height 9
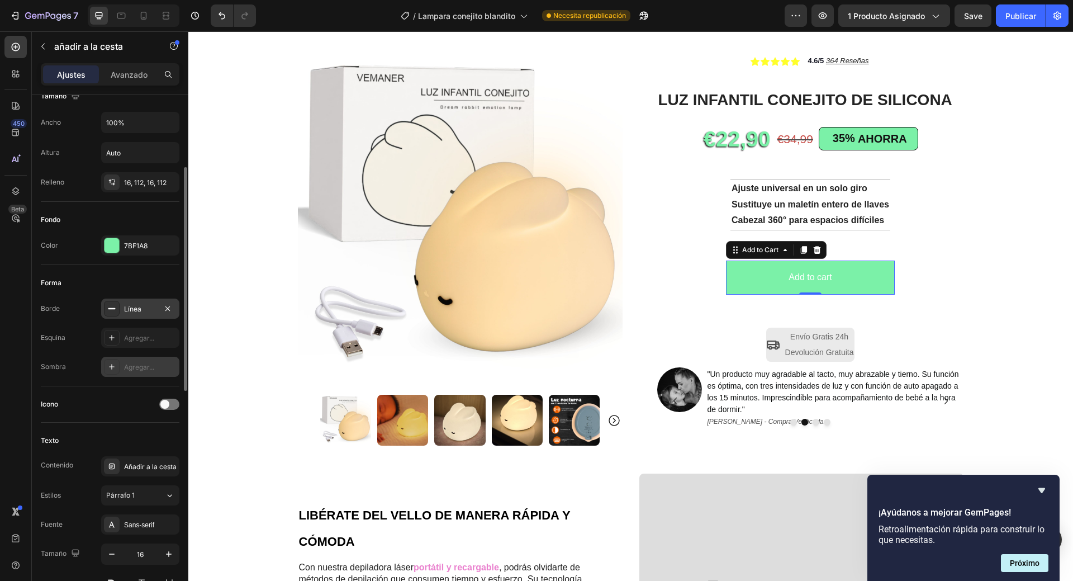
click at [141, 337] on font "Agregar..." at bounding box center [139, 338] width 30 height 8
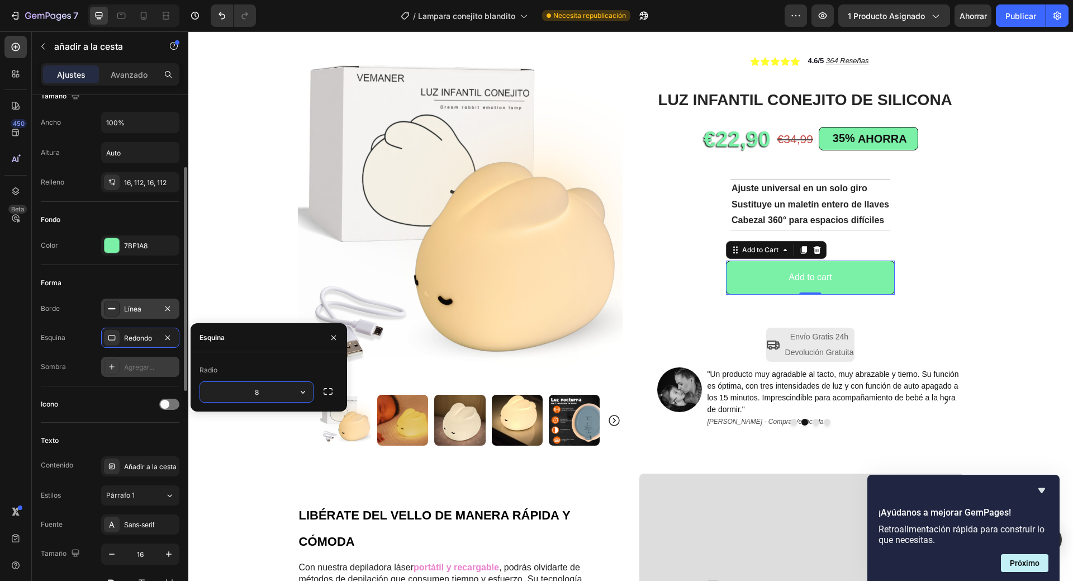
click at [150, 368] on font "Agregar..." at bounding box center [139, 367] width 30 height 8
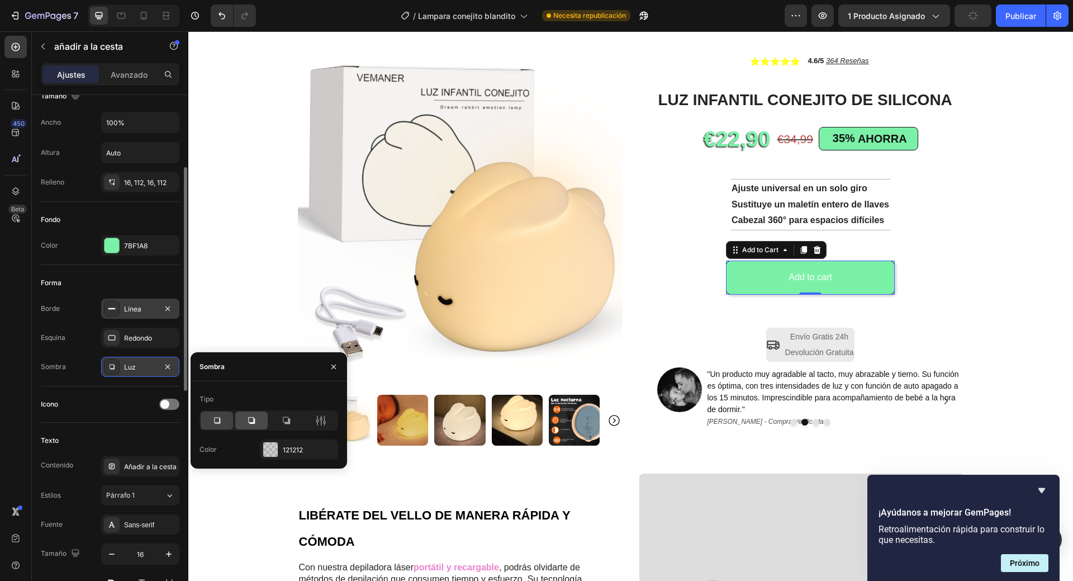
click at [245, 423] on div at bounding box center [251, 420] width 32 height 18
click at [278, 420] on div at bounding box center [286, 420] width 32 height 18
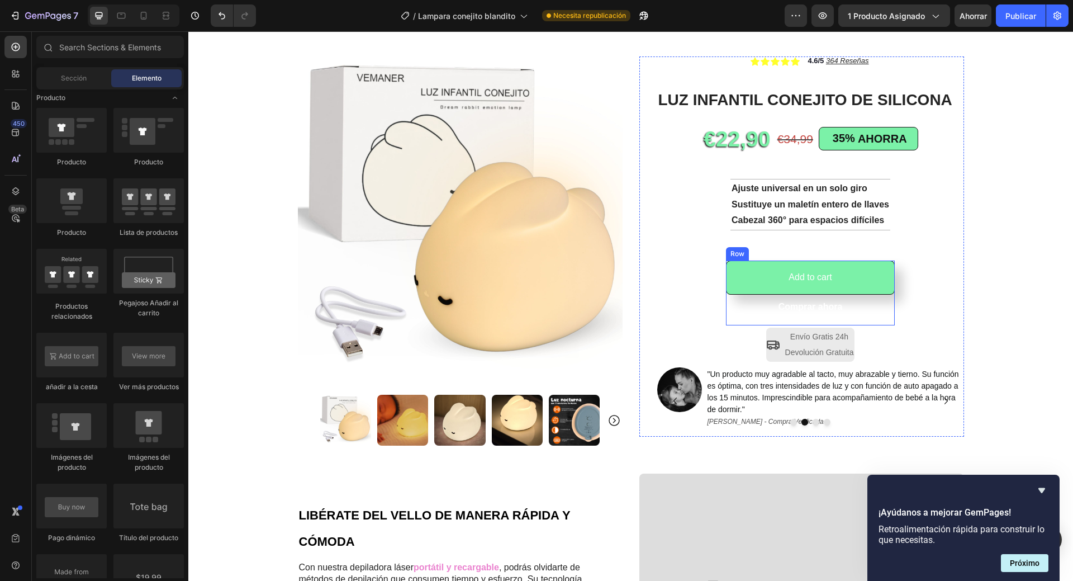
click at [873, 323] on div "Comprar ahora Add to Cart" at bounding box center [810, 310] width 168 height 31
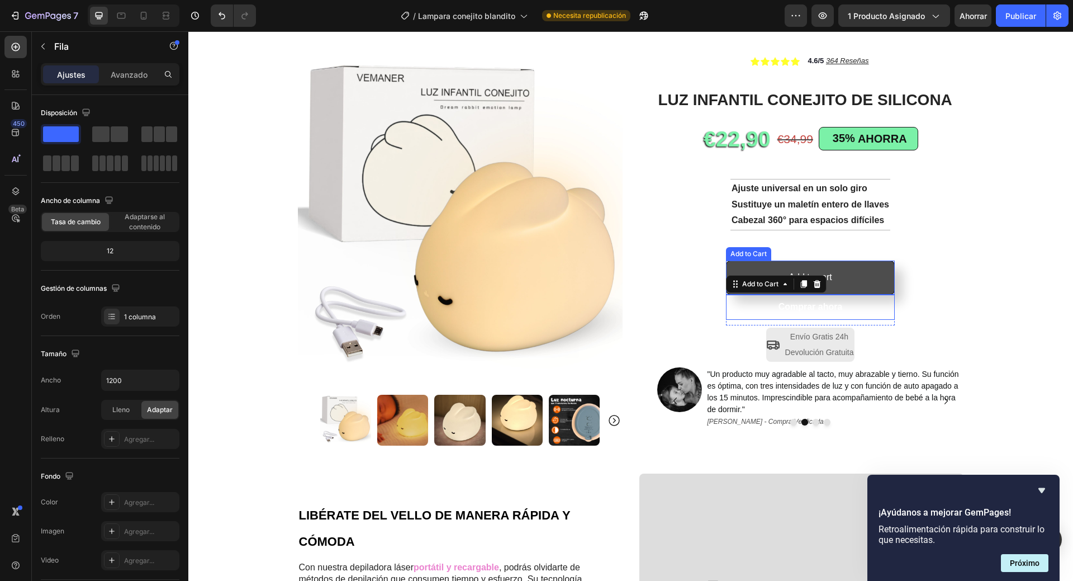
drag, startPoint x: 869, startPoint y: 304, endPoint x: 868, endPoint y: 274, distance: 29.1
click at [868, 274] on div "Add to cart Add to Cart Comprar ahora Add to Cart 0" at bounding box center [810, 293] width 168 height 65
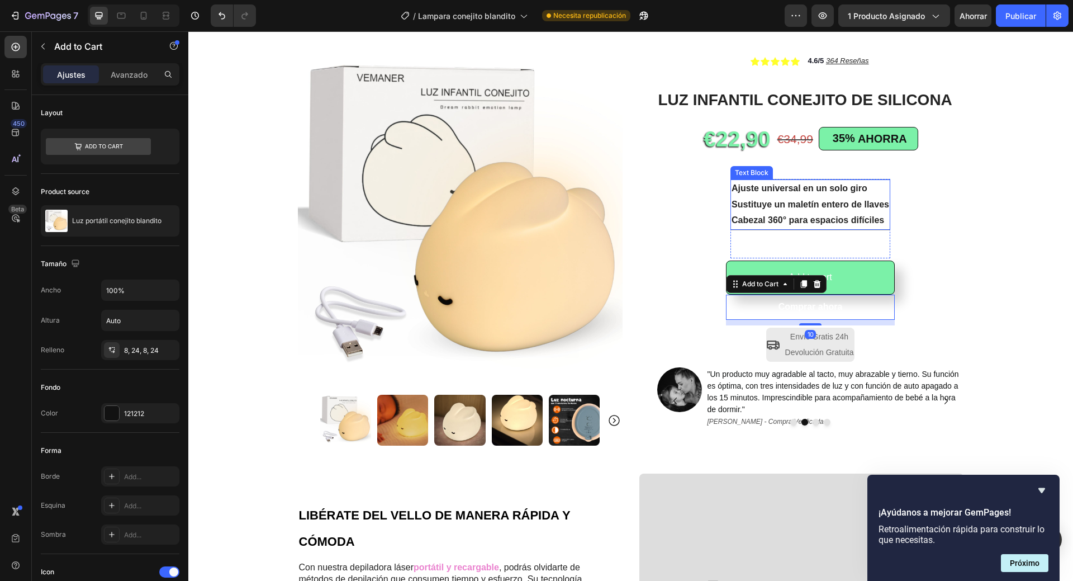
click at [798, 205] on strong "Sustituye un maletín entero de llaves" at bounding box center [811, 205] width 158 height 10
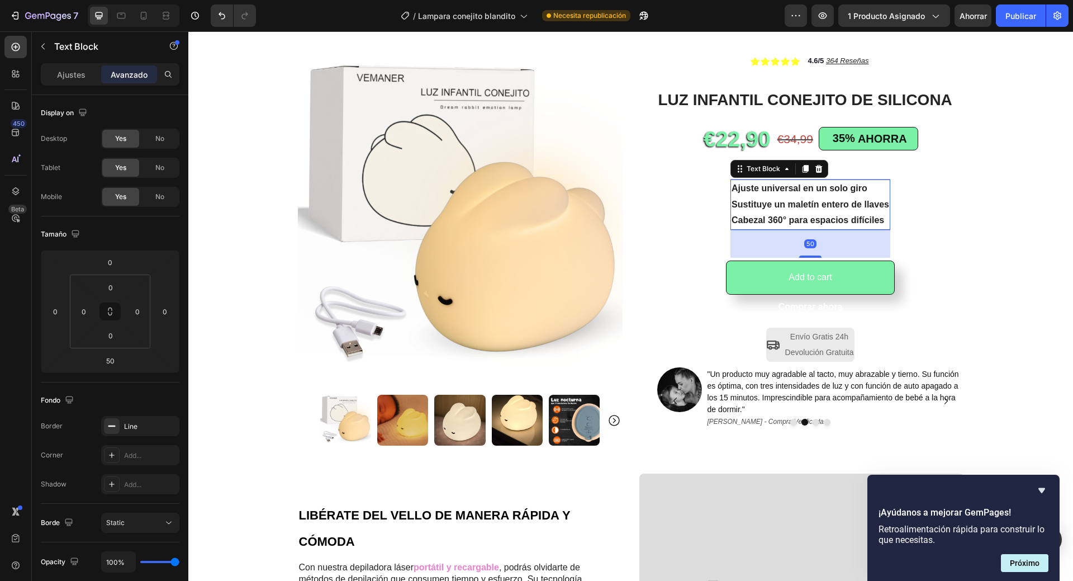
click at [813, 216] on strong "Cabezal 360° para espacios difíciles" at bounding box center [808, 220] width 153 height 10
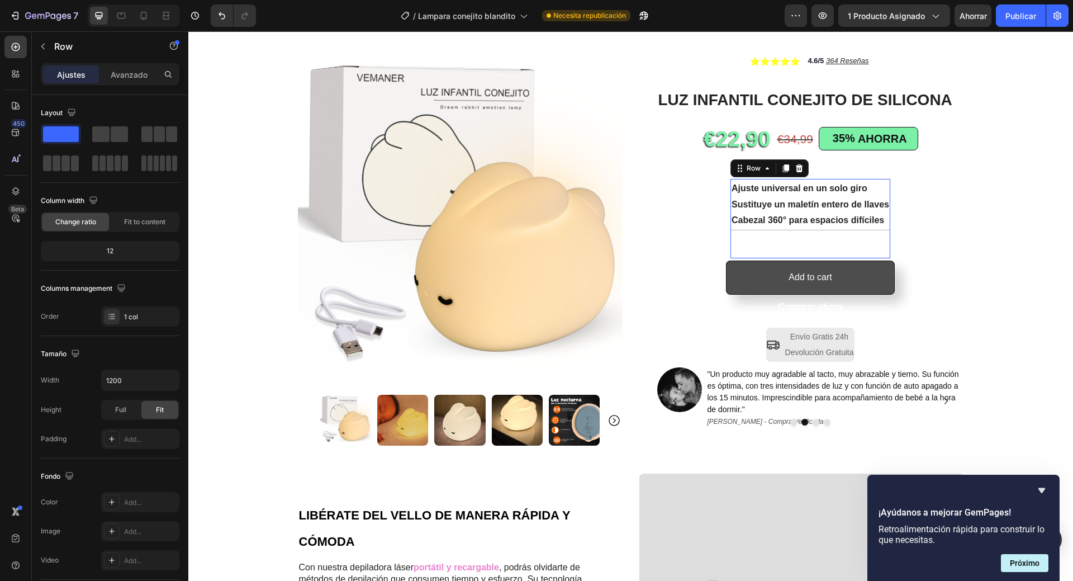
click at [810, 214] on p "Cabezal 360° para espacios difíciles" at bounding box center [811, 220] width 158 height 16
click at [798, 263] on button "Add to cart" at bounding box center [810, 278] width 168 height 34
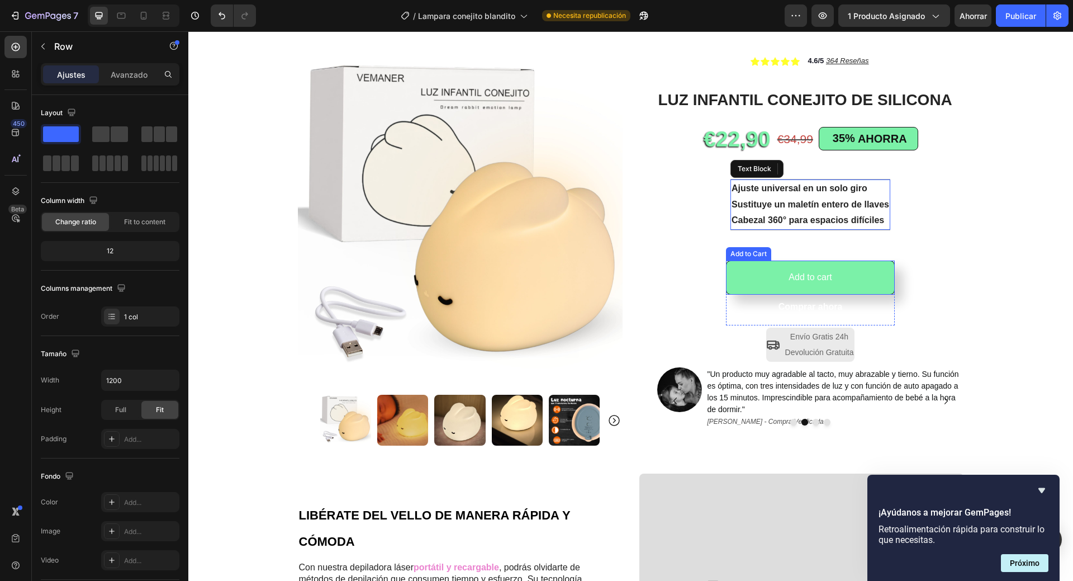
click at [804, 244] on div "Ajuste universal en un solo giro Sustituye un maletín entero de llaves Cabezal …" at bounding box center [811, 218] width 160 height 79
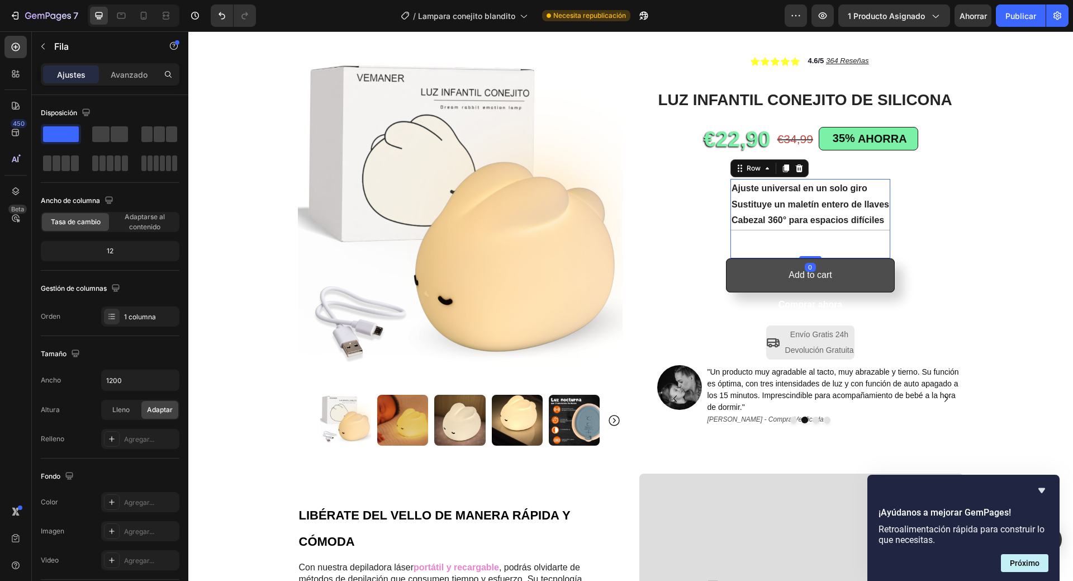
click at [806, 234] on div "Ajuste universal en un solo giro Sustituye un maletín entero de llaves Cabezal …" at bounding box center [811, 218] width 160 height 79
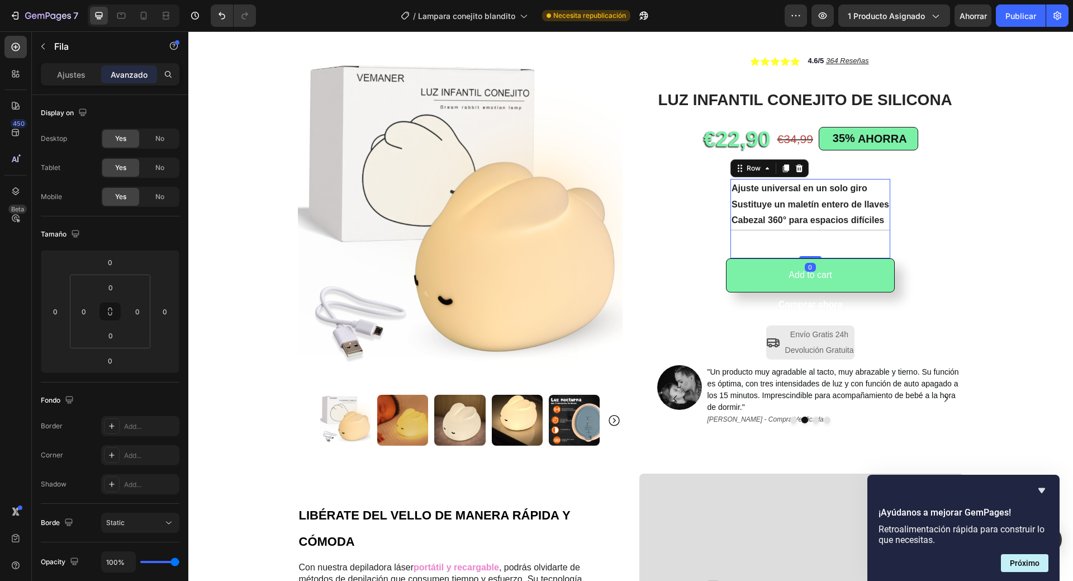
drag, startPoint x: 804, startPoint y: 257, endPoint x: 803, endPoint y: 244, distance: 13.5
click at [803, 244] on div "Ajuste universal en un solo giro Sustituye un maletín entero de llaves Cabezal …" at bounding box center [811, 218] width 160 height 79
click at [810, 313] on div "Comprar ahora" at bounding box center [811, 305] width 64 height 16
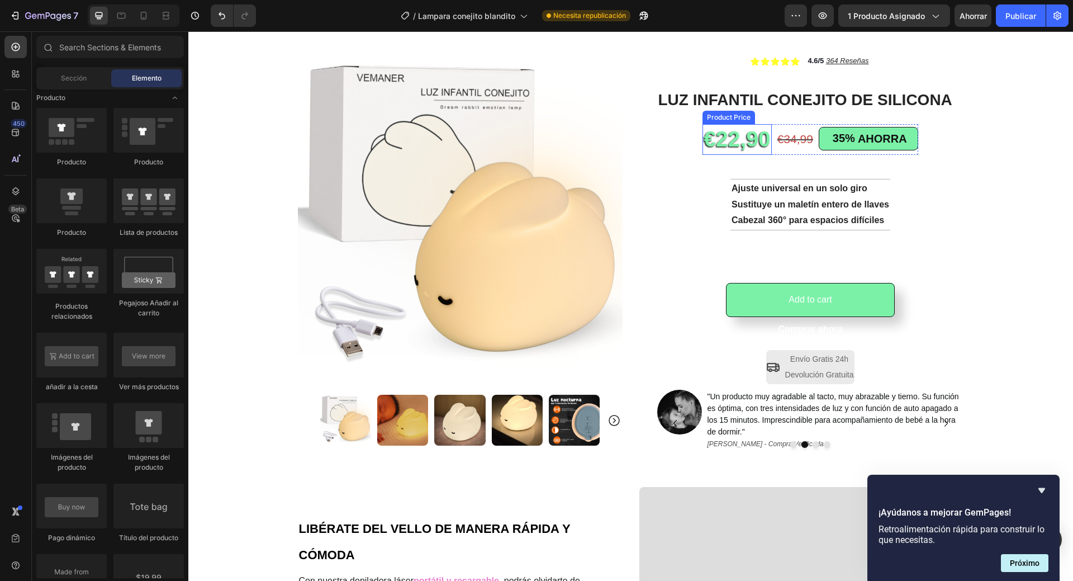
click at [736, 133] on div "€22,90" at bounding box center [737, 139] width 69 height 31
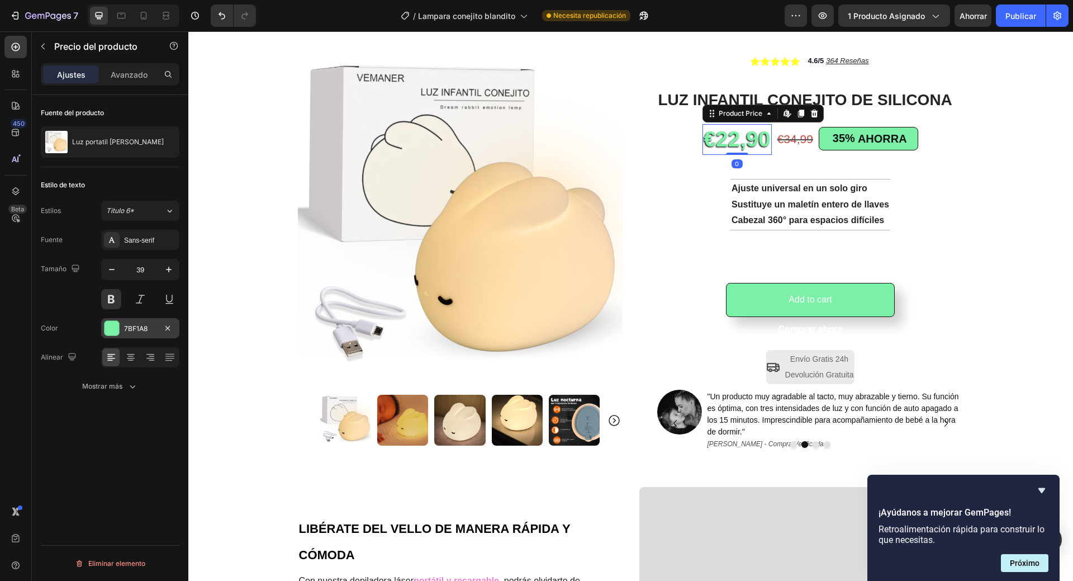
click at [147, 326] on font "7BF1A8" at bounding box center [135, 328] width 23 height 8
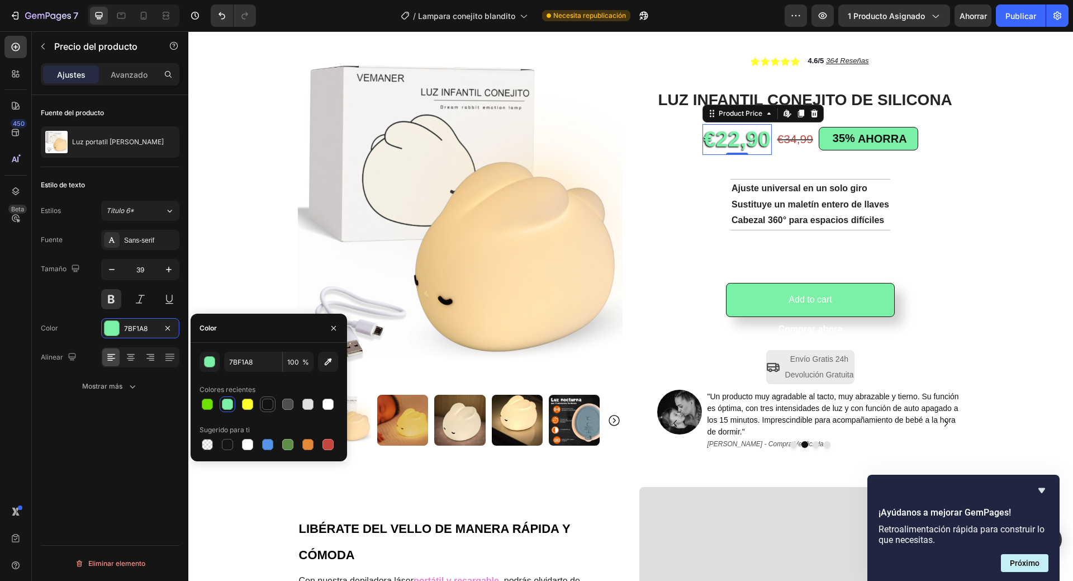
click at [264, 406] on div at bounding box center [267, 404] width 11 height 11
type input "121212"
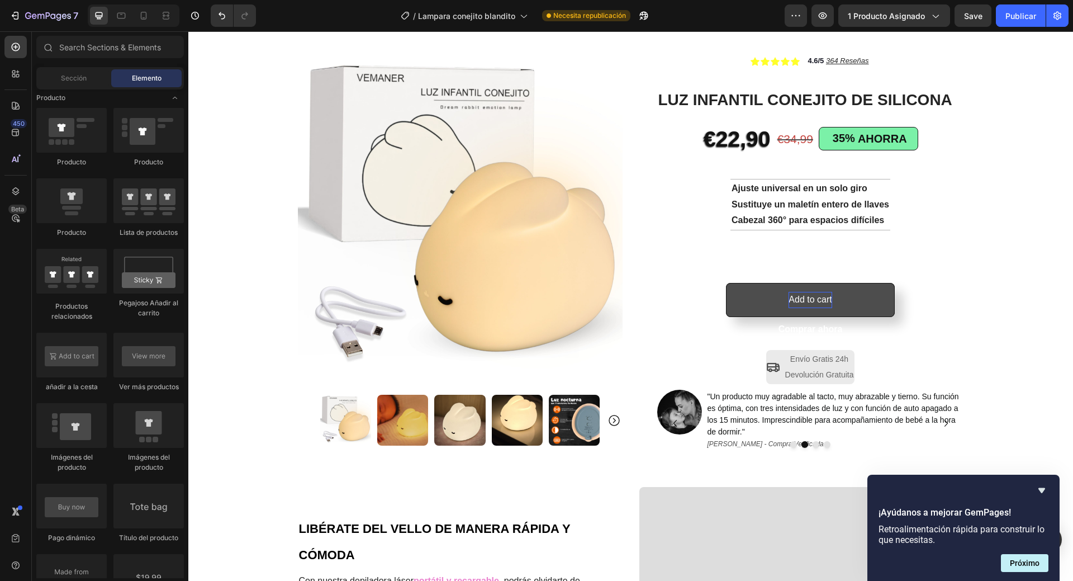
click at [792, 299] on div "Add to cart" at bounding box center [810, 300] width 43 height 16
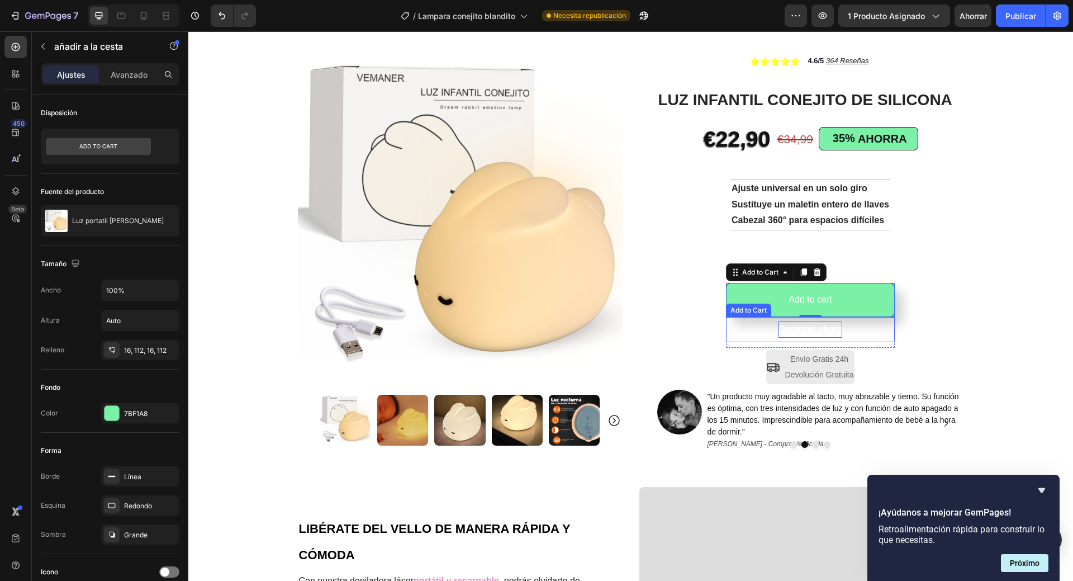
click at [813, 328] on div "Comprar ahora" at bounding box center [811, 329] width 64 height 16
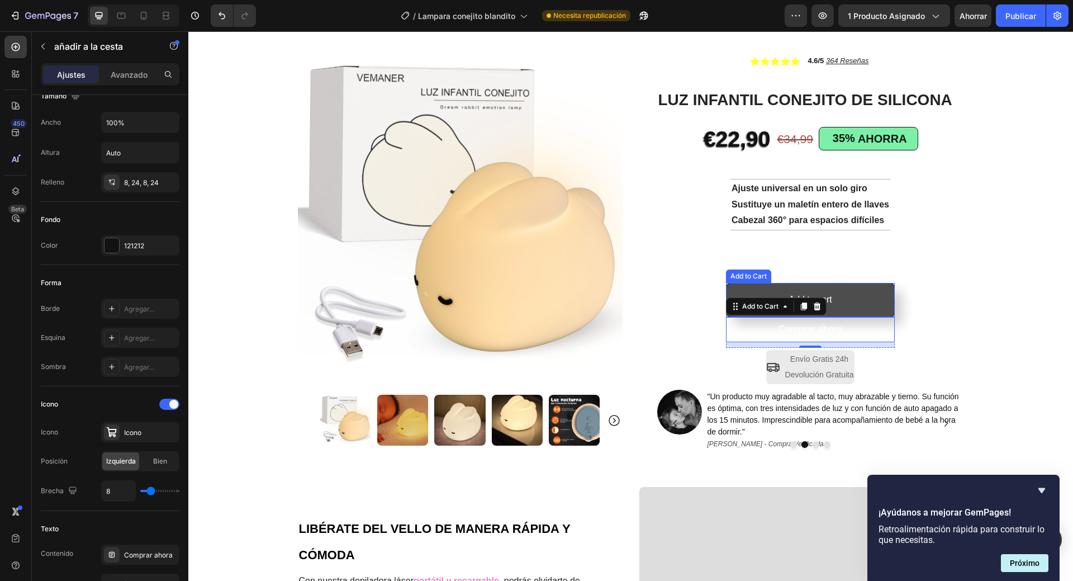
click at [863, 297] on button "Add to cart" at bounding box center [810, 300] width 168 height 34
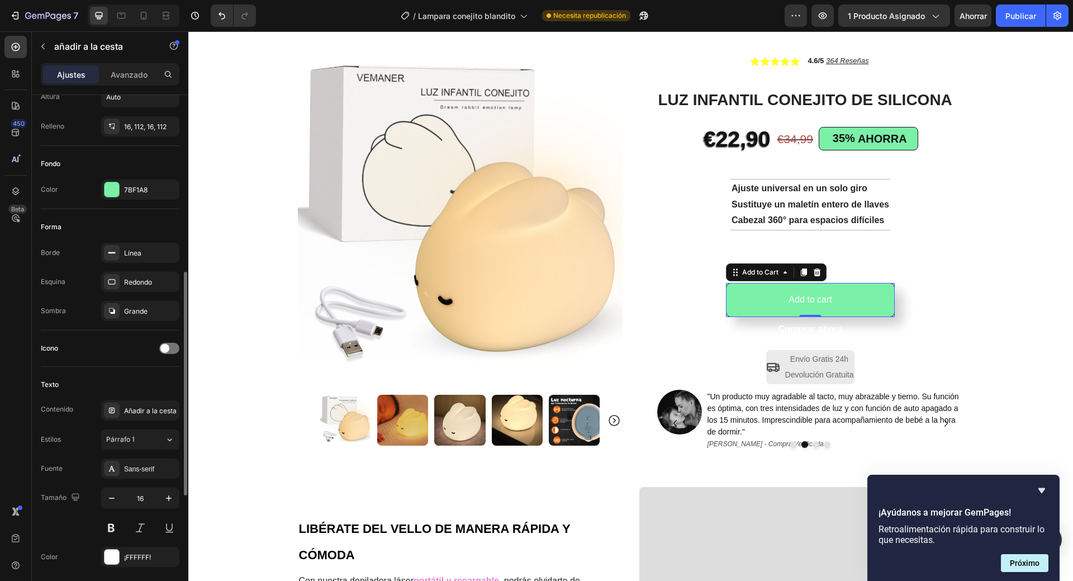
scroll to position [280, 0]
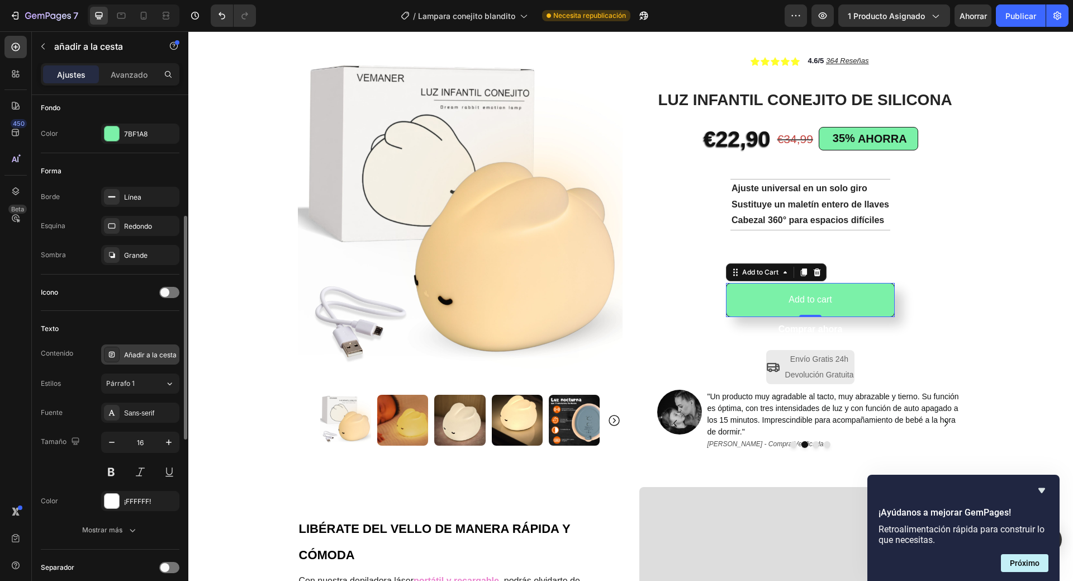
click at [148, 356] on font "Añadir a la cesta" at bounding box center [150, 355] width 53 height 8
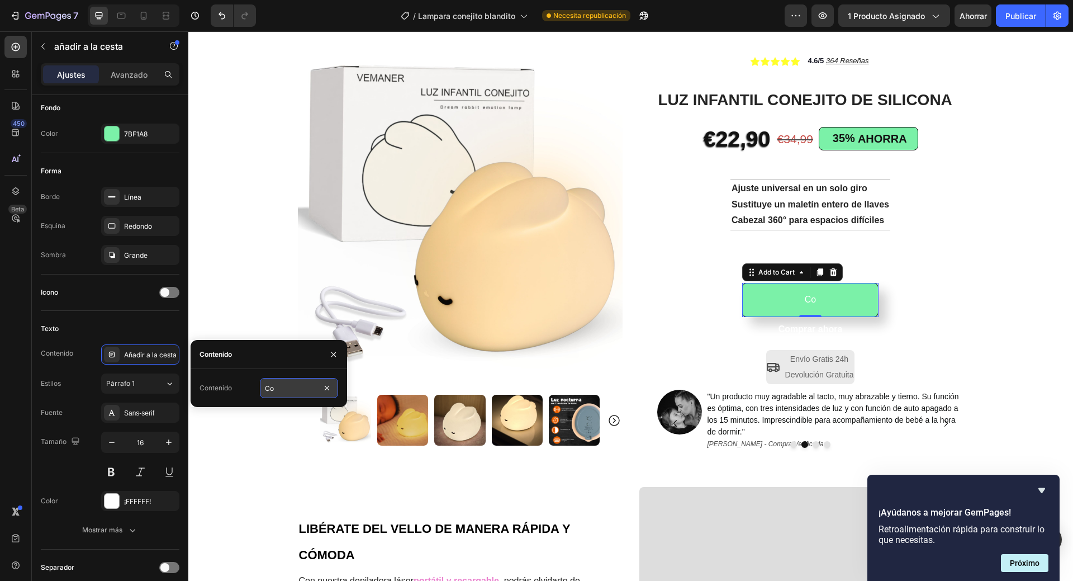
type input "C"
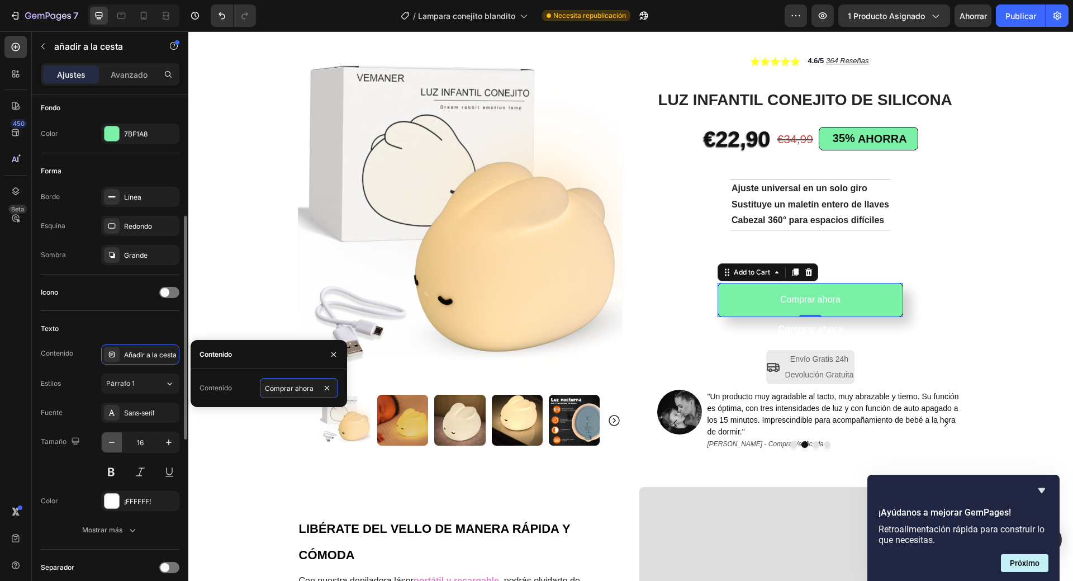
type input "Comprar ahora"
click at [163, 384] on div "Párrafo 1" at bounding box center [135, 383] width 59 height 10
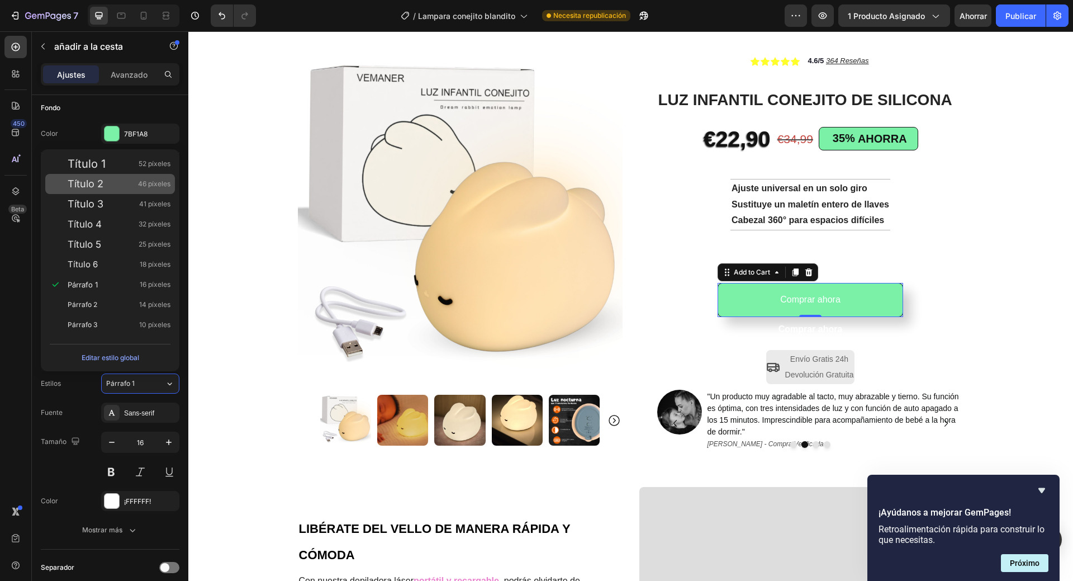
click at [112, 189] on div "Título 2 46 píxeles" at bounding box center [119, 183] width 103 height 11
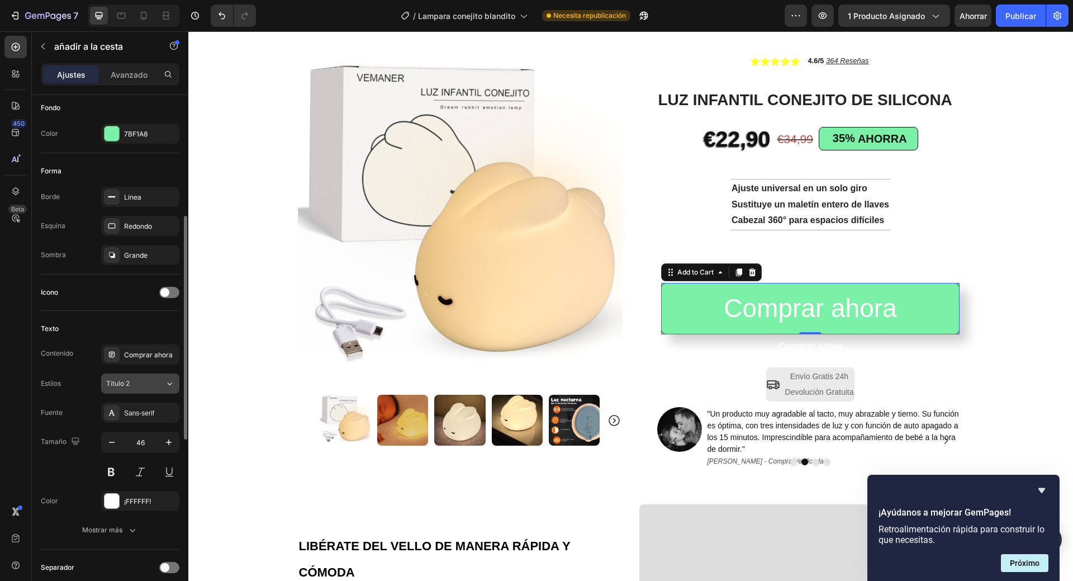
click at [160, 380] on div "Título 2" at bounding box center [135, 383] width 59 height 10
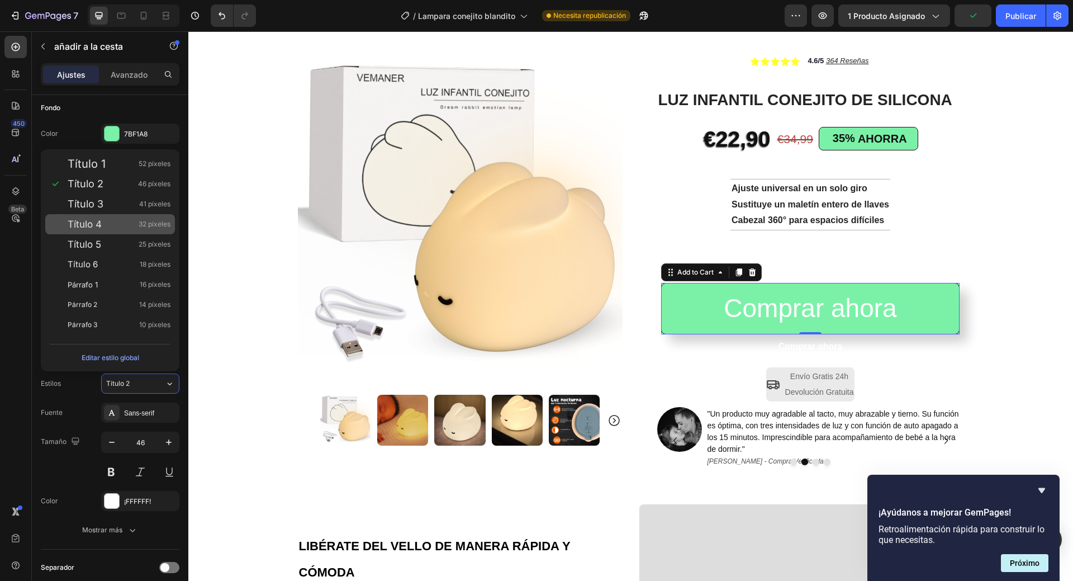
click at [141, 221] on font "32 píxeles" at bounding box center [155, 224] width 32 height 8
type input "32"
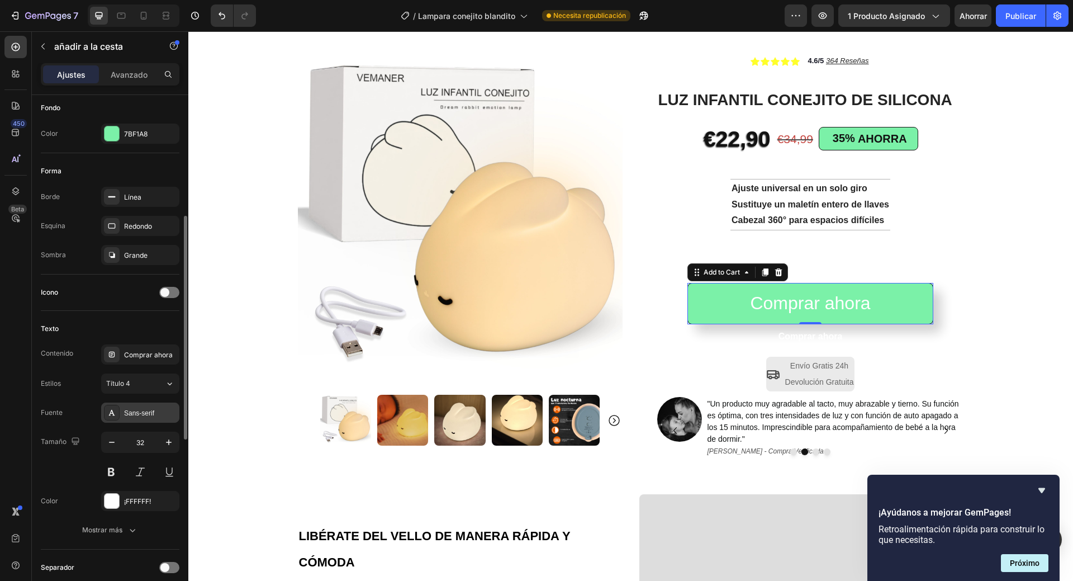
click at [141, 411] on font "Sans-serif" at bounding box center [139, 413] width 30 height 8
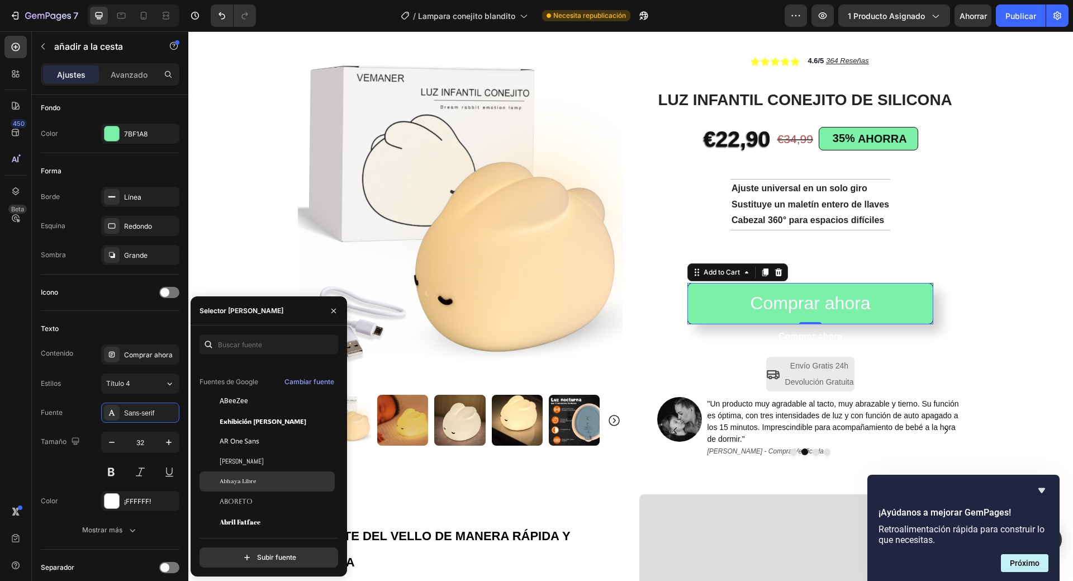
scroll to position [112, 0]
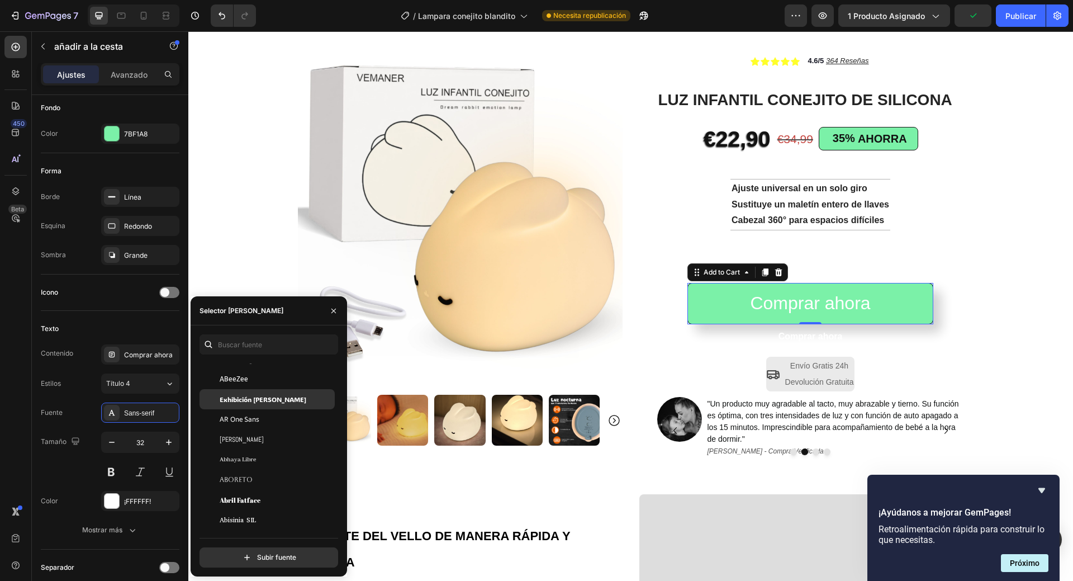
click at [254, 404] on font "Exhibición [PERSON_NAME]" at bounding box center [263, 399] width 87 height 9
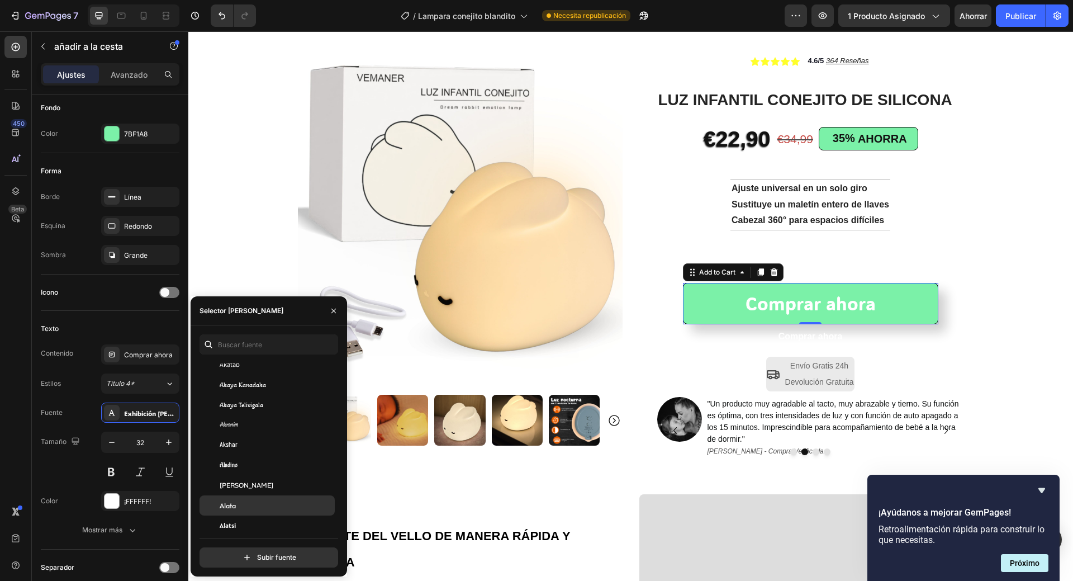
scroll to position [559, 0]
click at [262, 453] on div "Alata" at bounding box center [276, 449] width 113 height 10
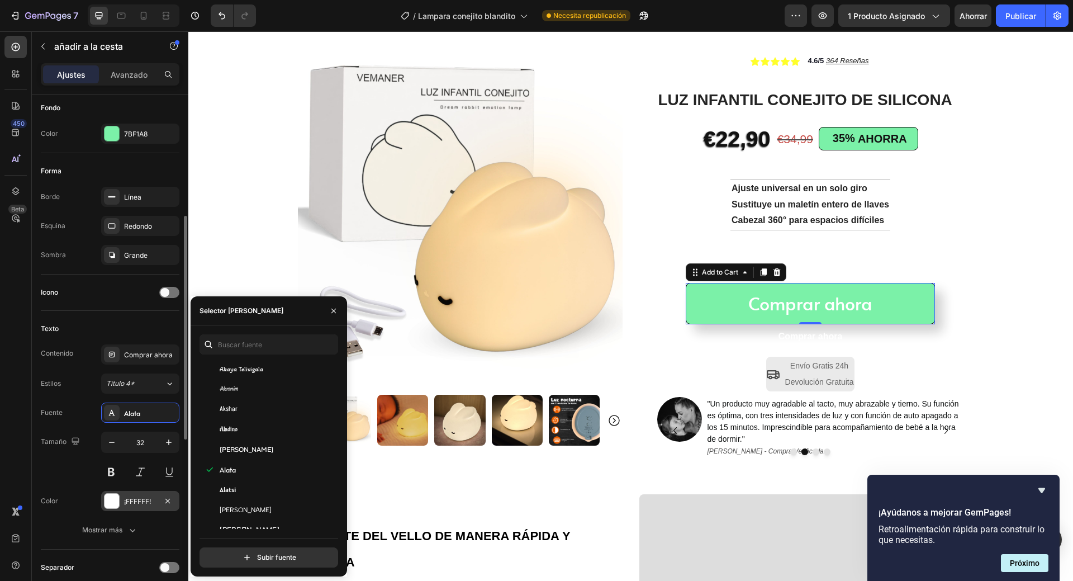
click at [134, 500] on font "¡FFFFFF!" at bounding box center [137, 501] width 27 height 8
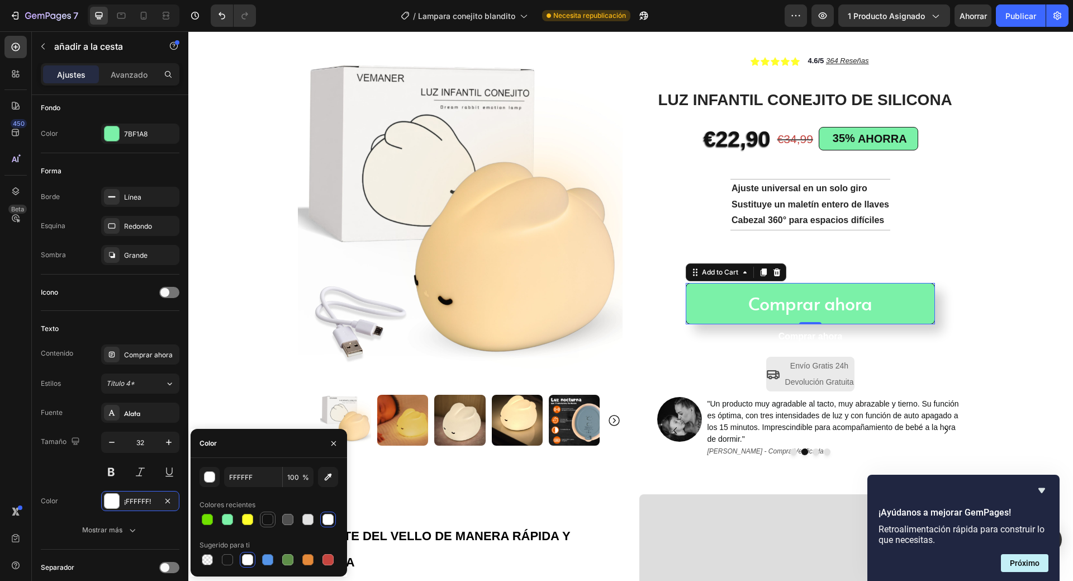
click at [263, 518] on div at bounding box center [267, 519] width 11 height 11
type input "121212"
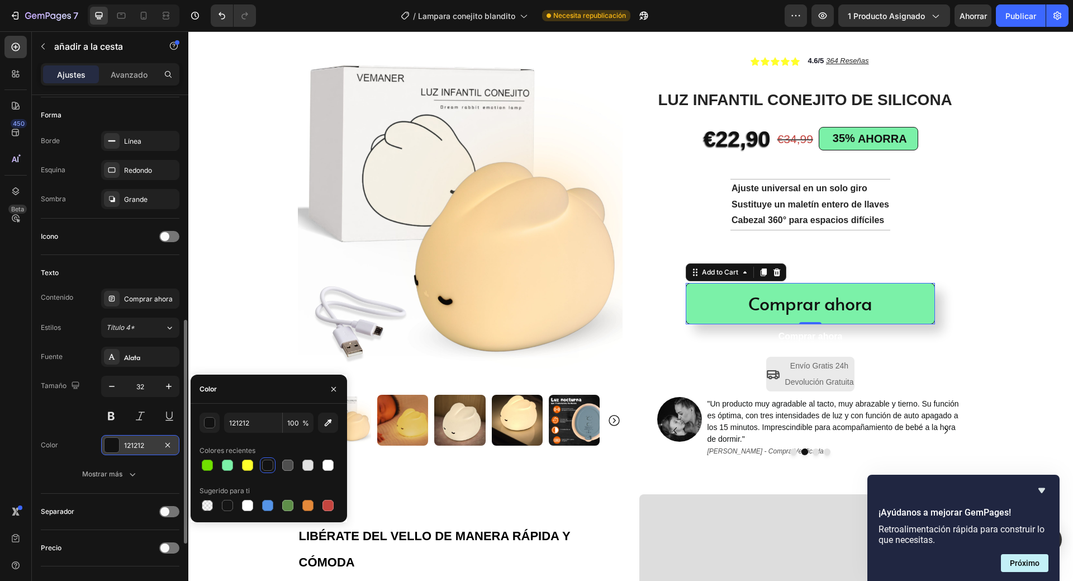
scroll to position [391, 0]
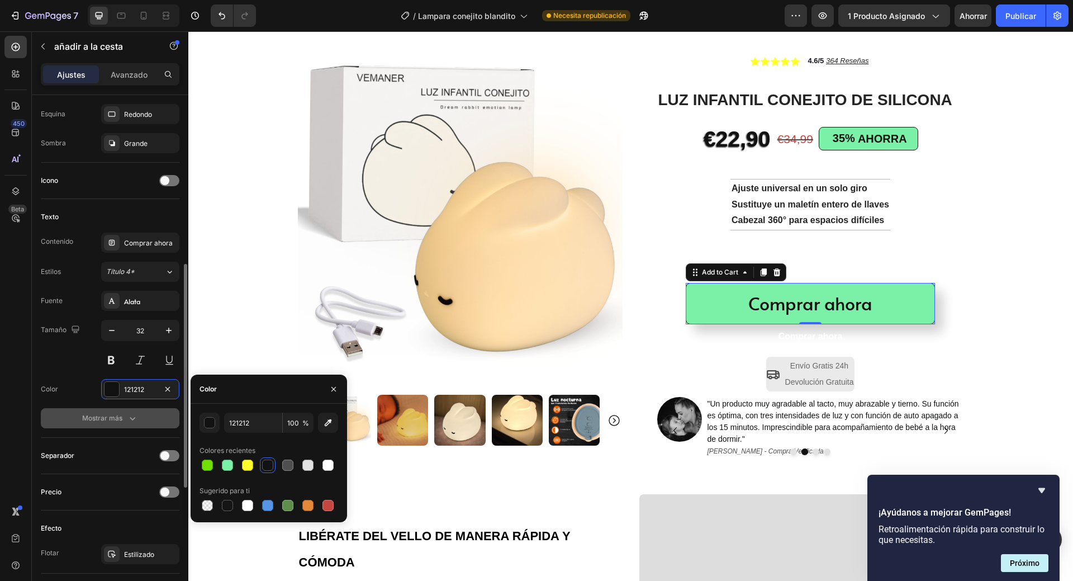
click at [110, 412] on button "Mostrar más" at bounding box center [110, 418] width 139 height 20
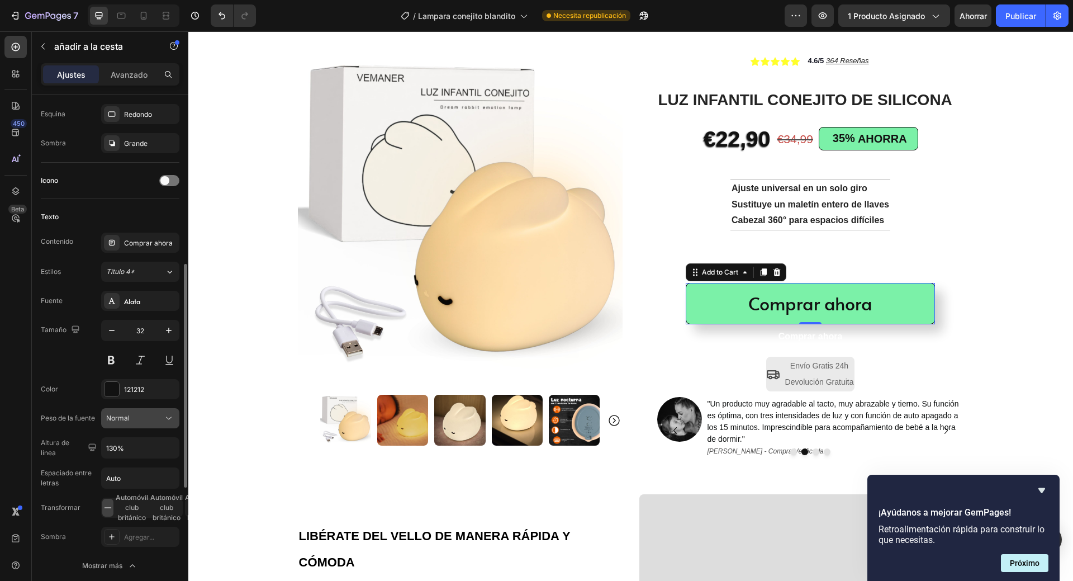
click at [171, 420] on icon at bounding box center [168, 418] width 11 height 11
click at [172, 448] on icon "button" at bounding box center [168, 447] width 11 height 11
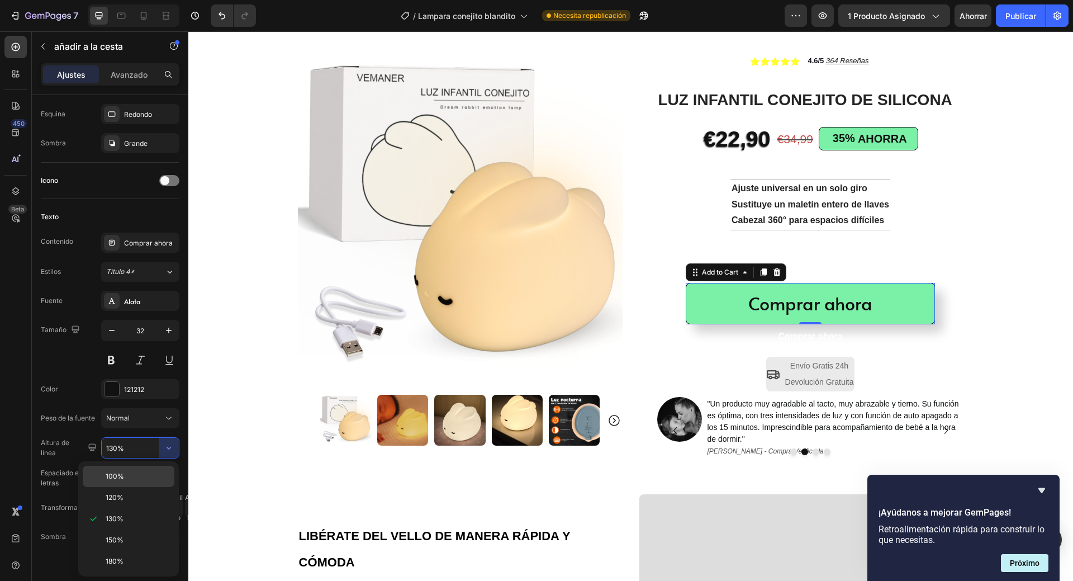
click at [153, 476] on p "100%" at bounding box center [138, 476] width 64 height 10
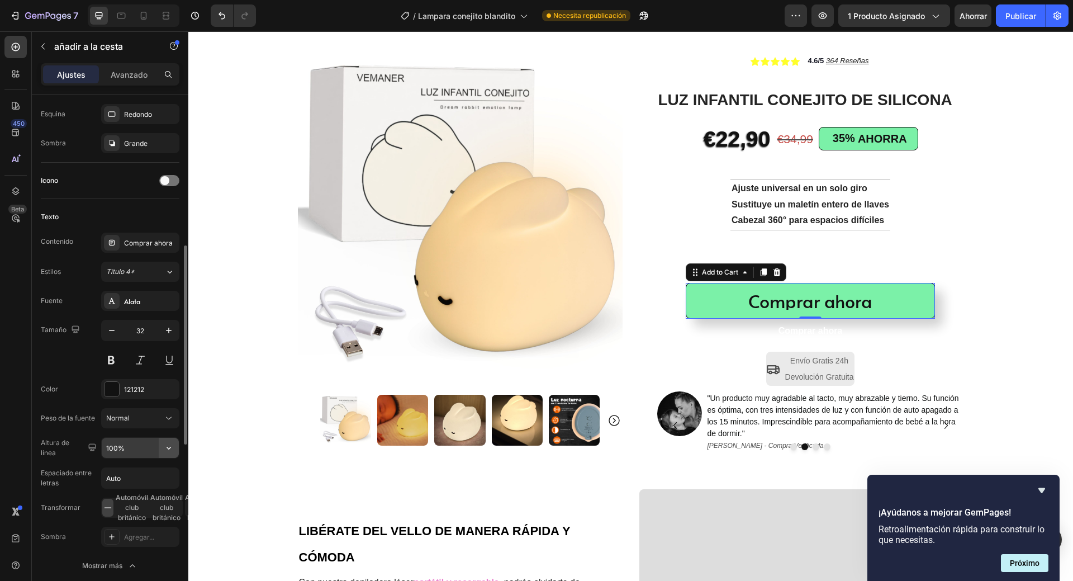
click at [167, 448] on icon "button" at bounding box center [169, 448] width 4 height 3
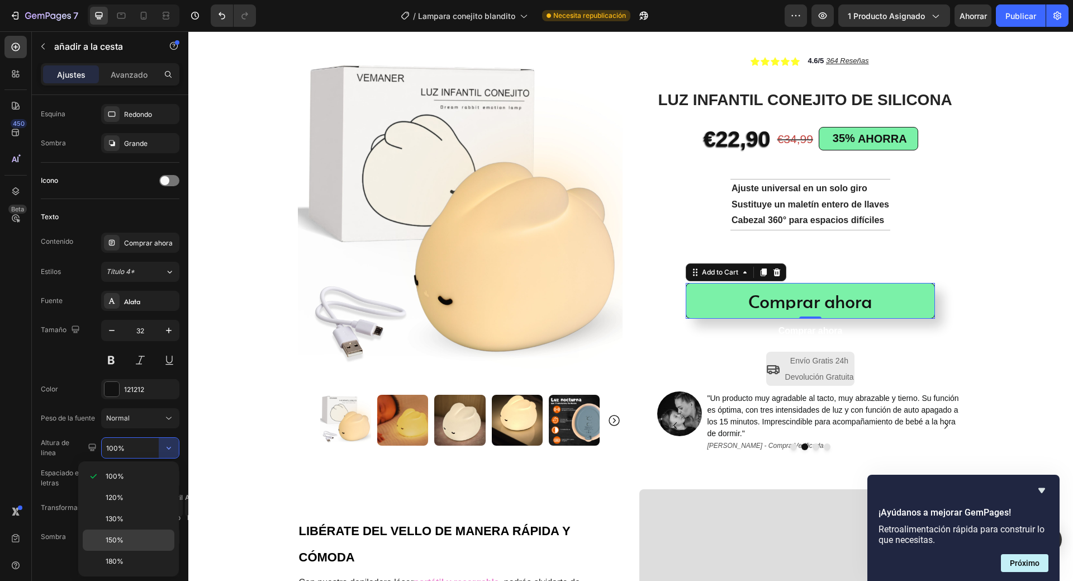
click at [139, 537] on p "150%" at bounding box center [138, 540] width 64 height 10
type input "150%"
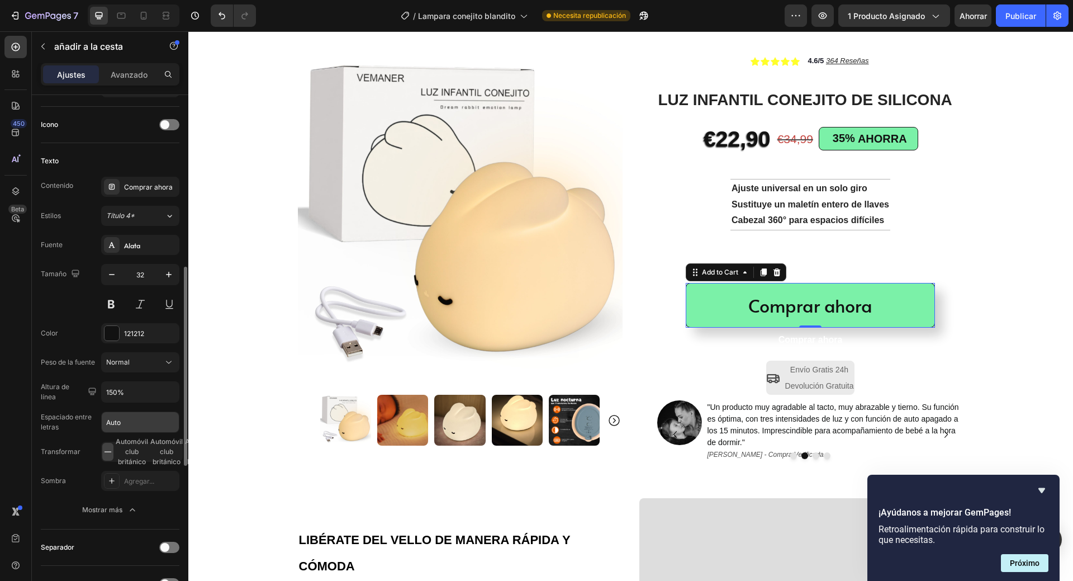
scroll to position [503, 0]
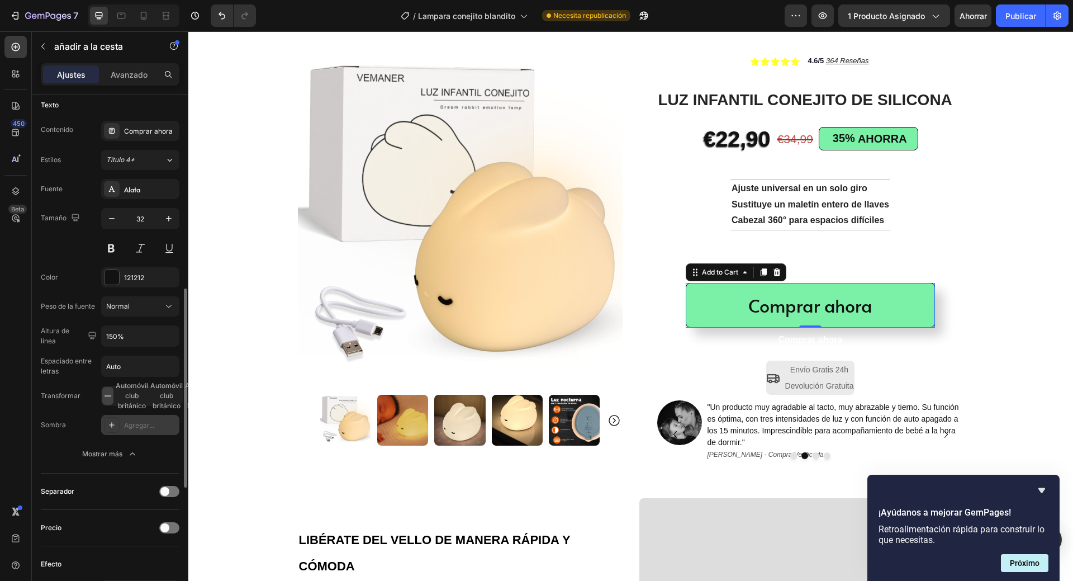
drag, startPoint x: 145, startPoint y: 425, endPoint x: 1, endPoint y: 472, distance: 151.7
click at [145, 425] on font "Agregar..." at bounding box center [139, 425] width 30 height 8
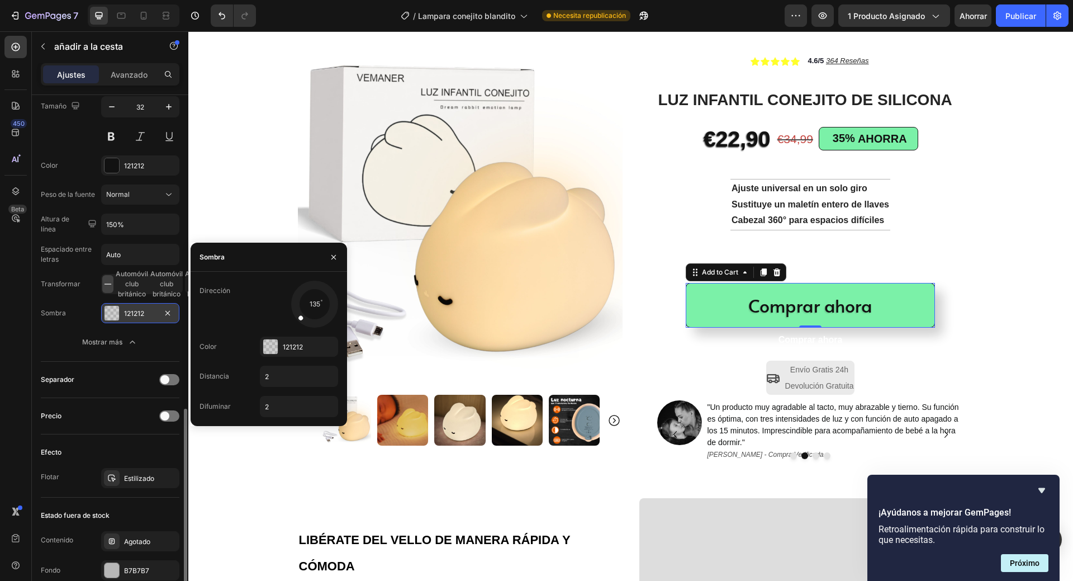
scroll to position [671, 0]
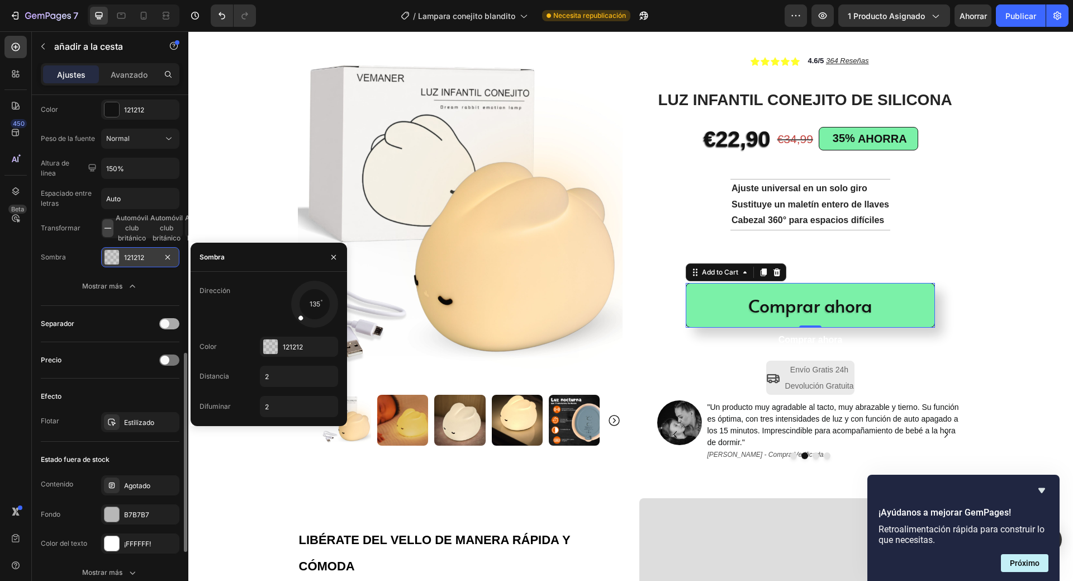
click at [168, 321] on span at bounding box center [164, 323] width 9 height 9
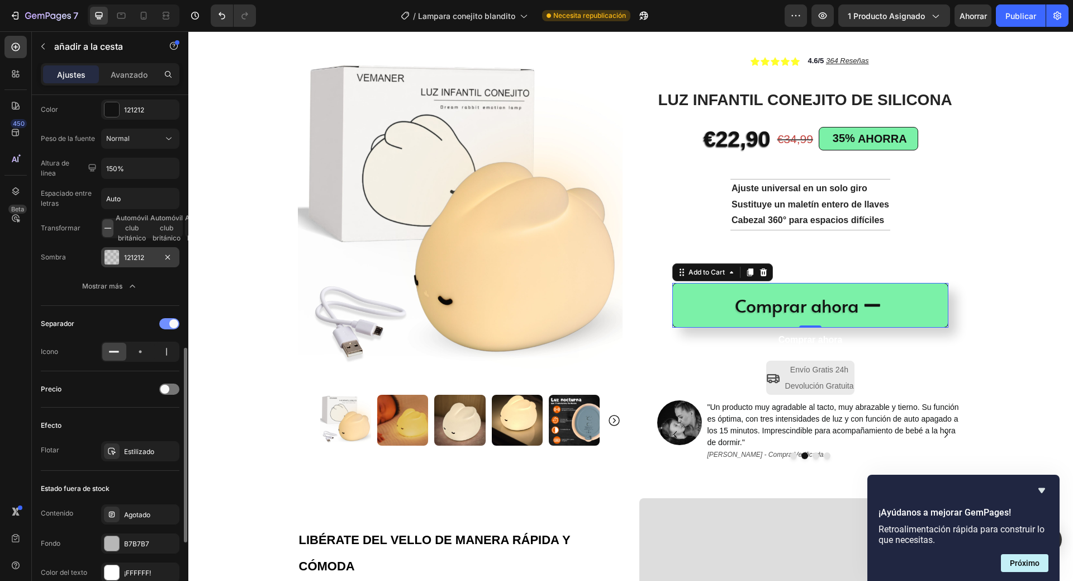
click at [168, 321] on div at bounding box center [169, 323] width 20 height 11
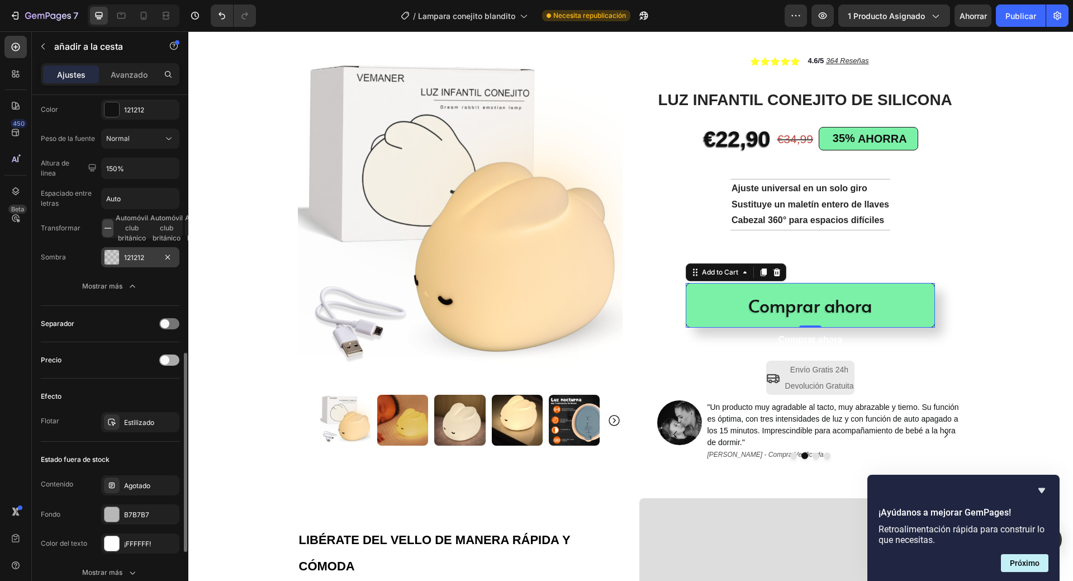
click at [165, 362] on span at bounding box center [164, 360] width 9 height 9
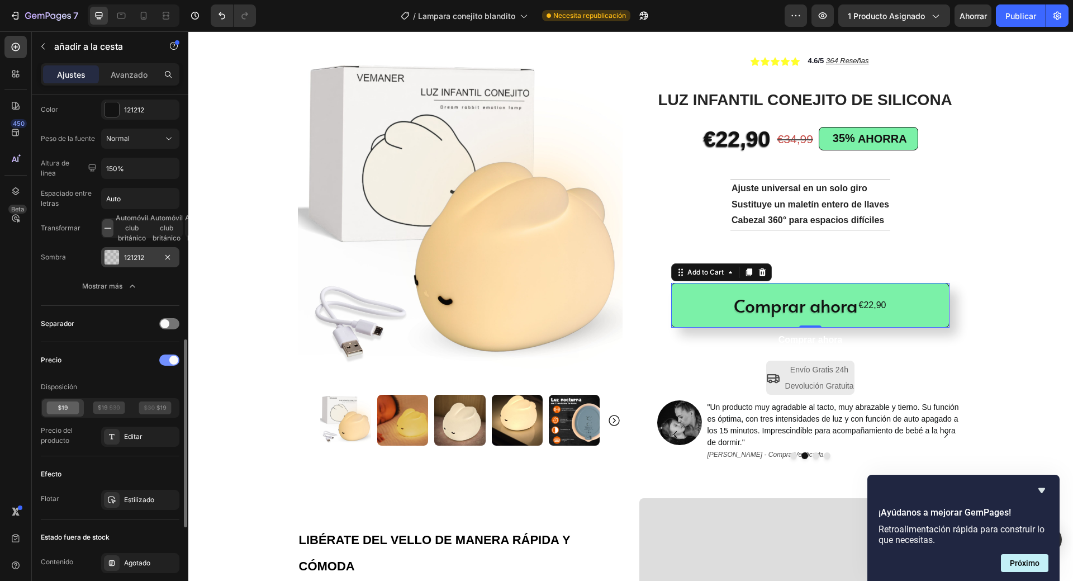
click at [167, 362] on div at bounding box center [169, 359] width 20 height 11
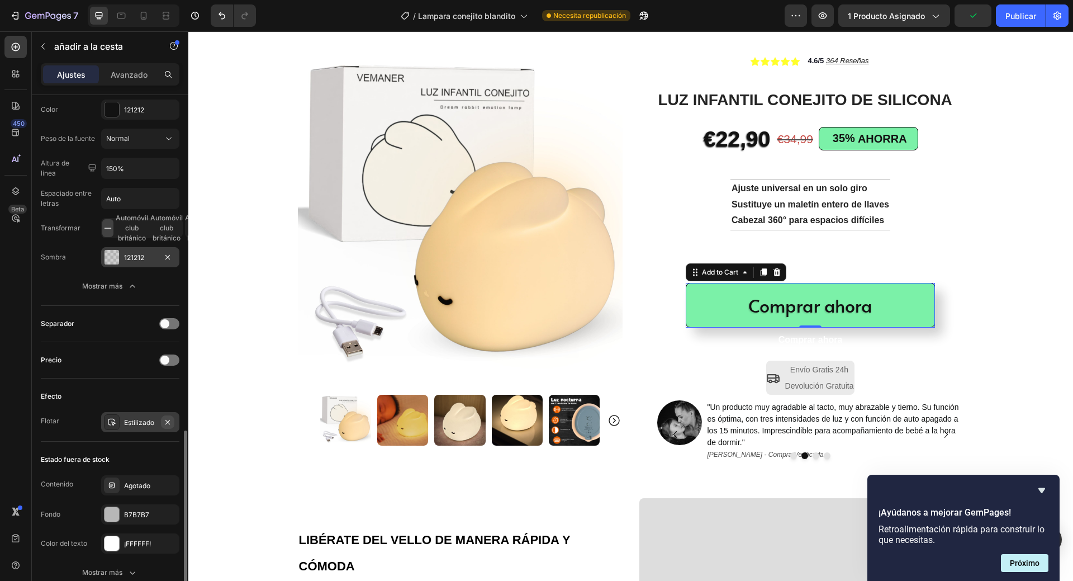
scroll to position [727, 0]
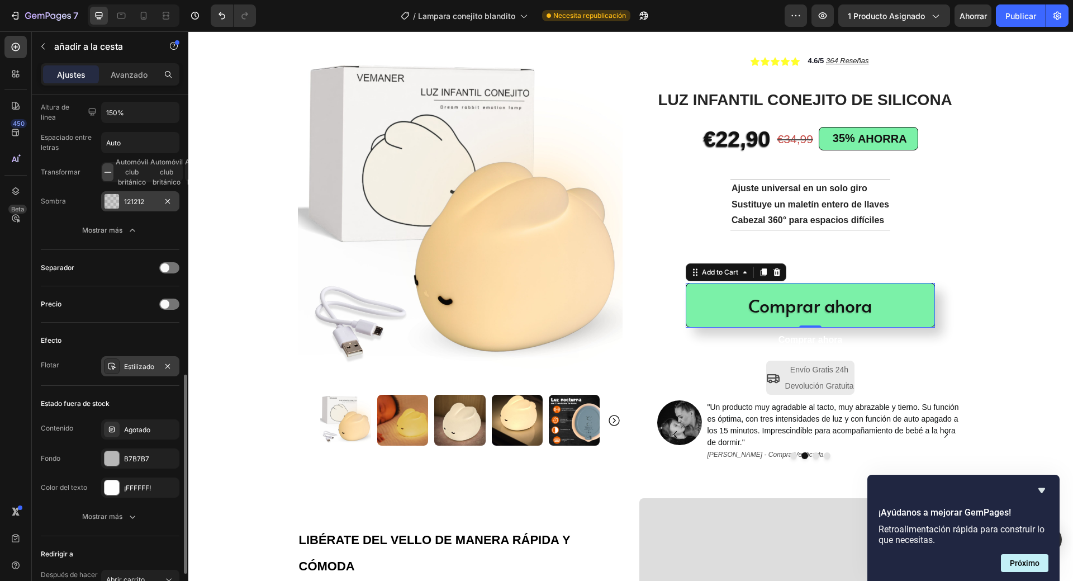
click at [148, 368] on font "Estilizado" at bounding box center [139, 366] width 30 height 8
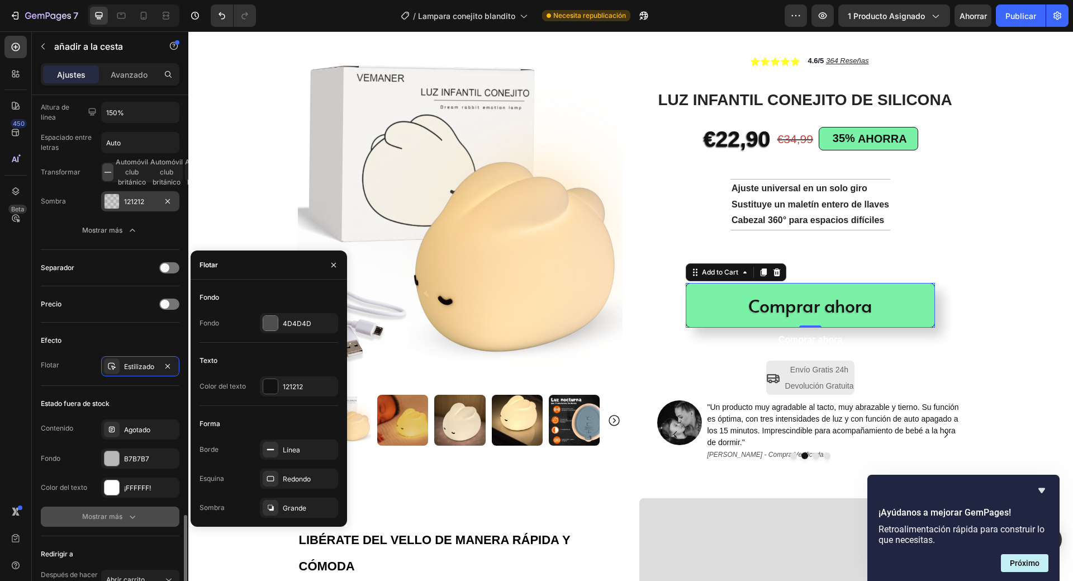
scroll to position [828, 0]
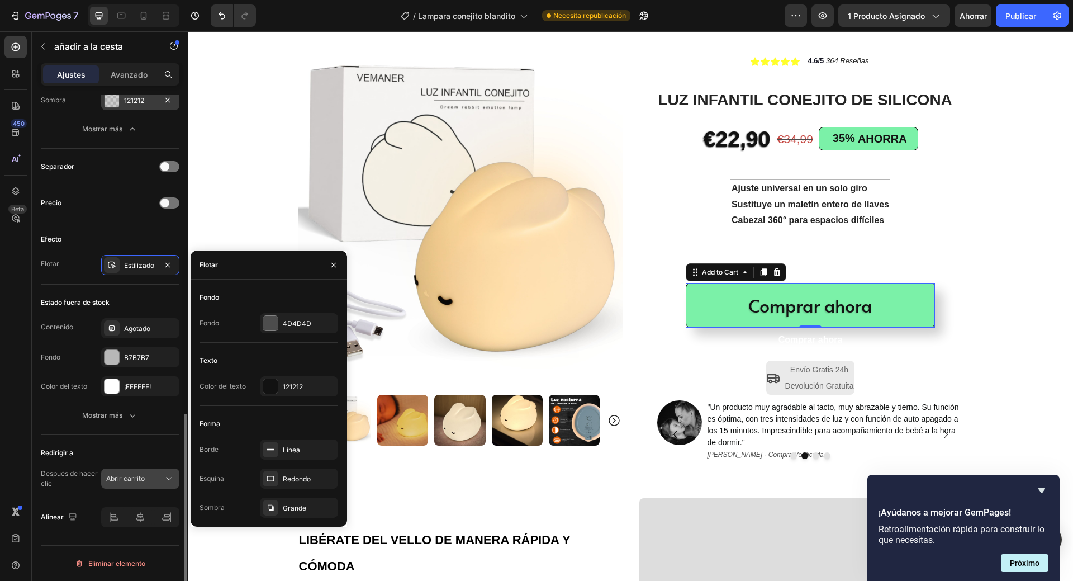
click at [168, 475] on icon at bounding box center [168, 478] width 11 height 11
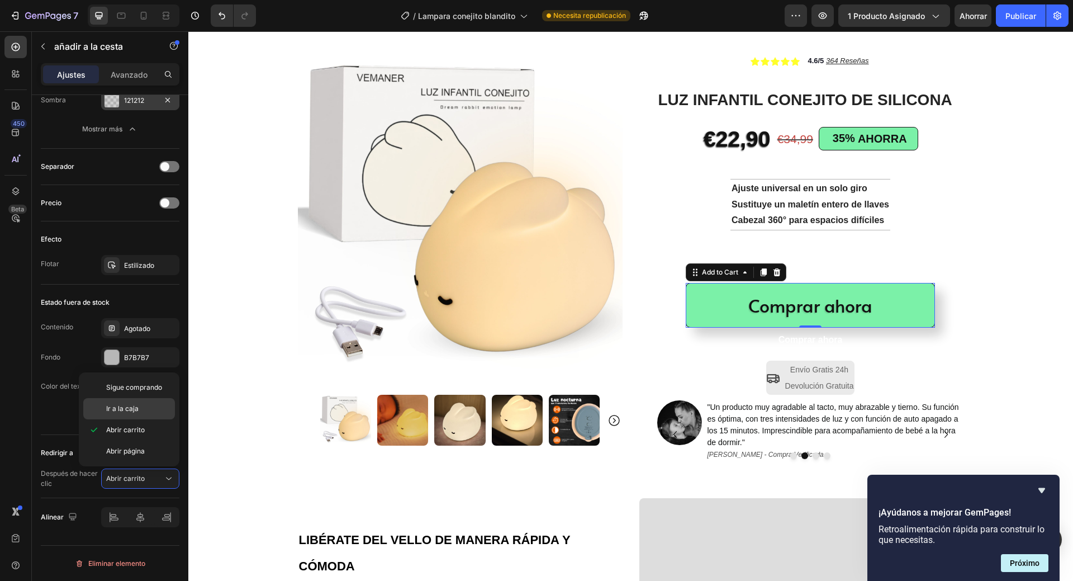
click at [136, 414] on div "Ir a la caja" at bounding box center [129, 408] width 92 height 21
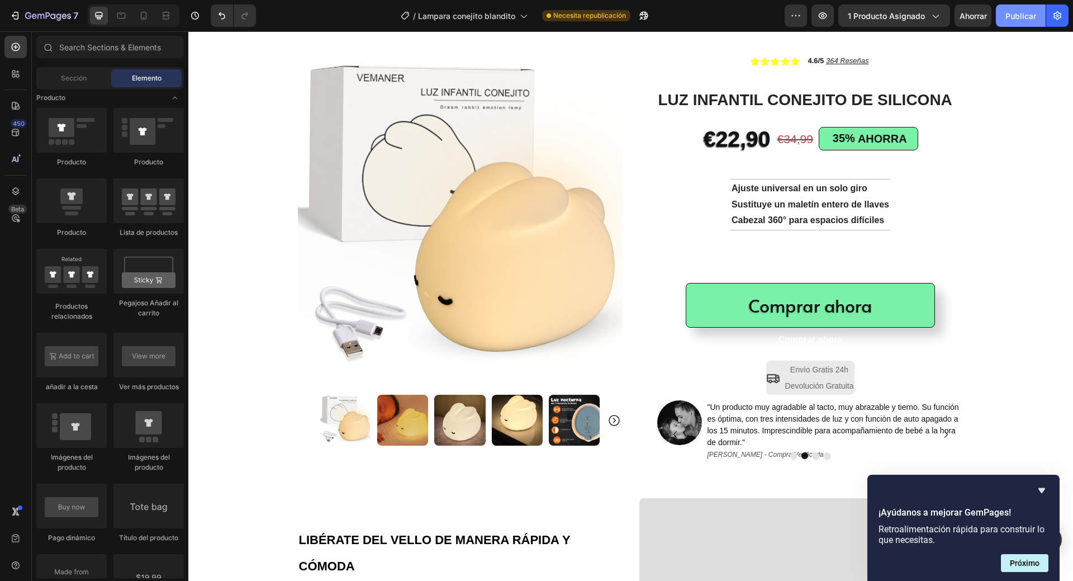
drag, startPoint x: 1029, startPoint y: 17, endPoint x: 827, endPoint y: 294, distance: 342.9
click at [1029, 17] on font "Publicar" at bounding box center [1021, 16] width 31 height 10
click at [827, 11] on icon "button" at bounding box center [822, 15] width 11 height 11
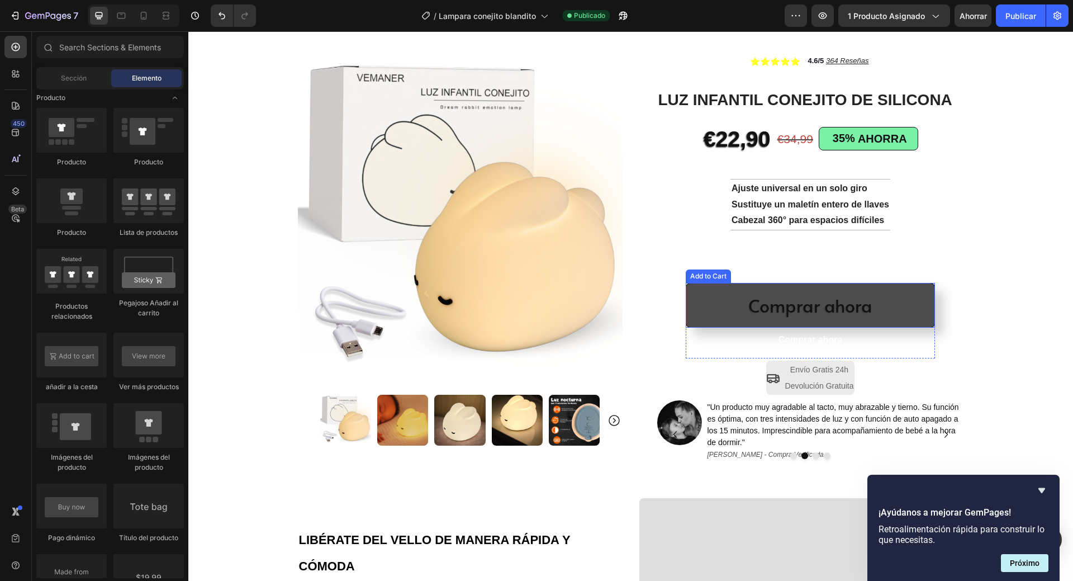
click at [716, 301] on button "Comprar ahora" at bounding box center [810, 305] width 249 height 45
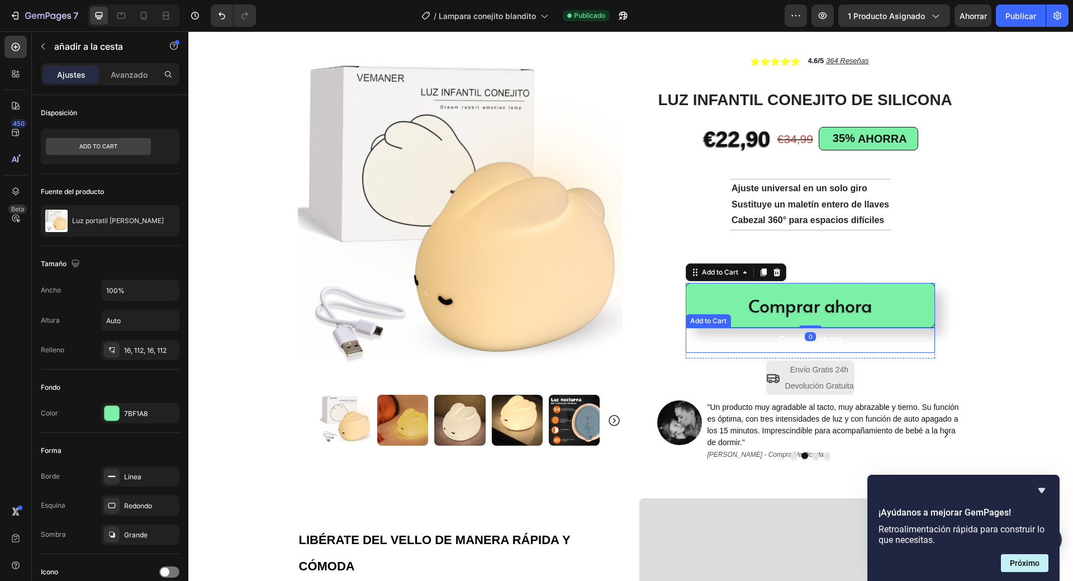
click at [878, 342] on button "Comprar ahora" at bounding box center [810, 340] width 249 height 25
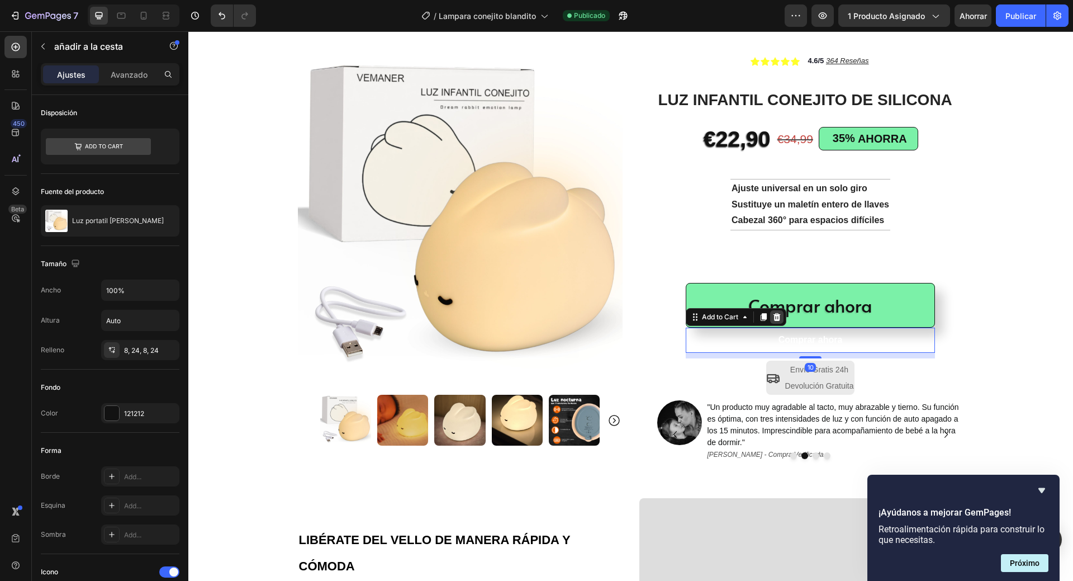
scroll to position [680, 0]
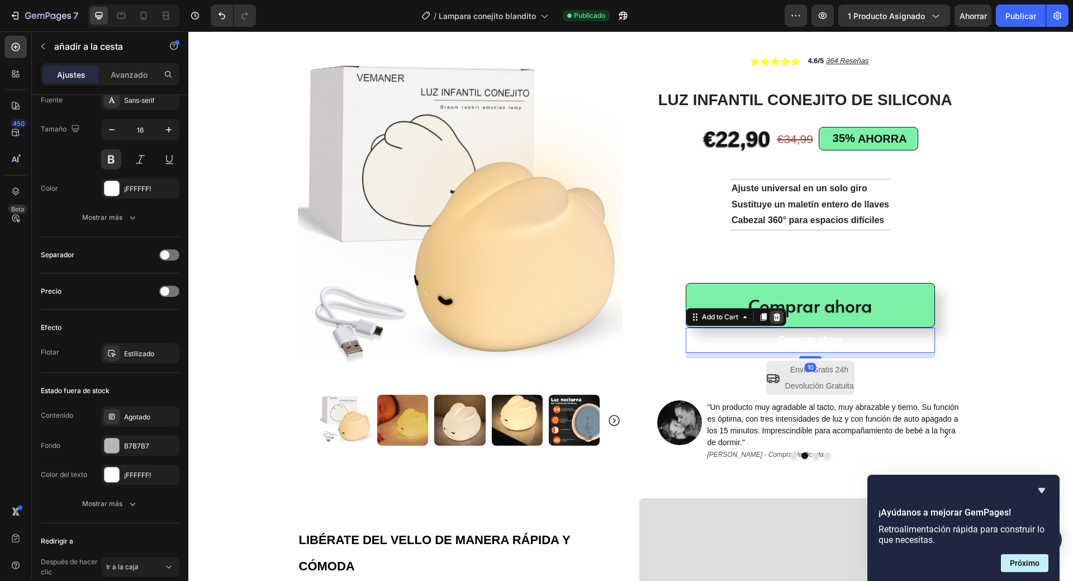
click at [774, 315] on icon at bounding box center [777, 317] width 7 height 8
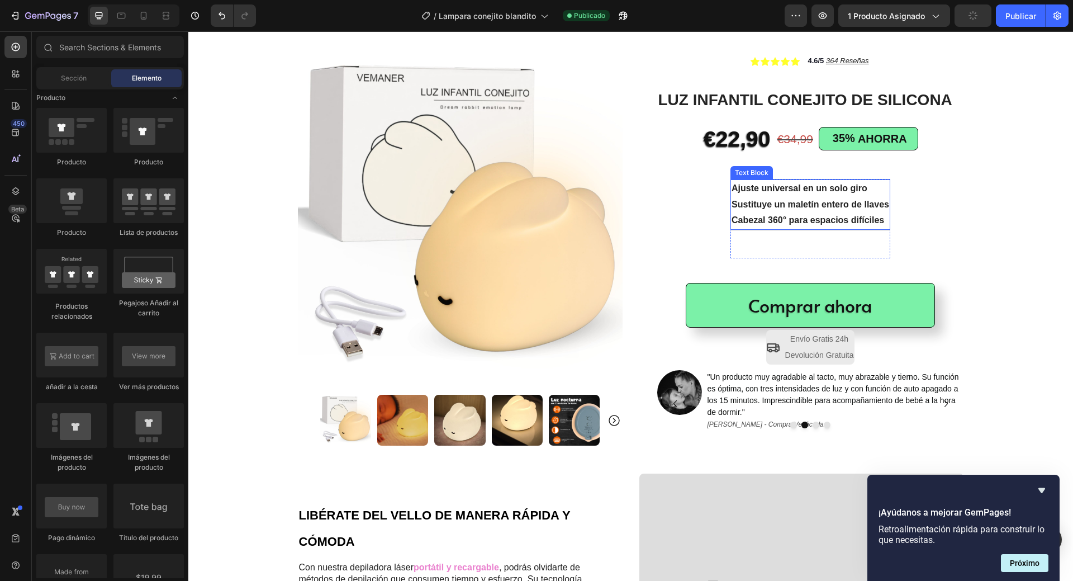
click at [798, 210] on p "Sustituye un maletín entero de llaves" at bounding box center [811, 205] width 158 height 16
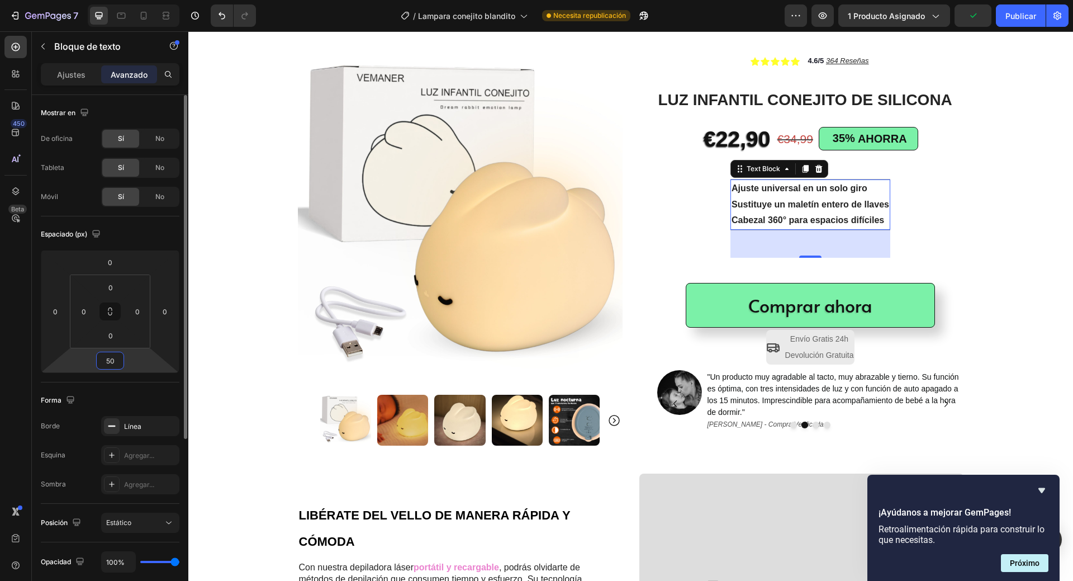
click at [112, 367] on input "50" at bounding box center [110, 360] width 22 height 17
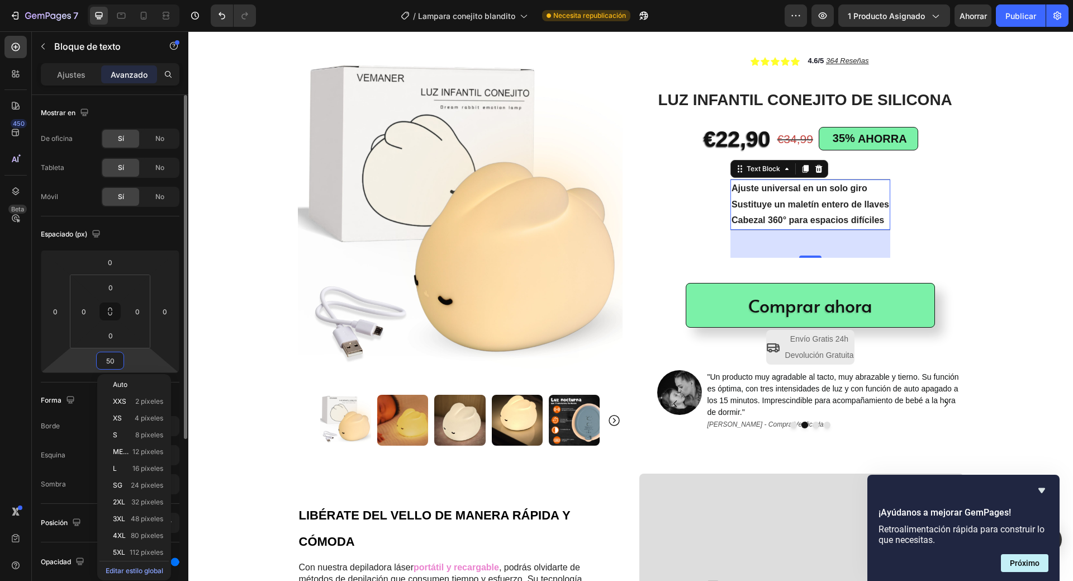
type input "0"
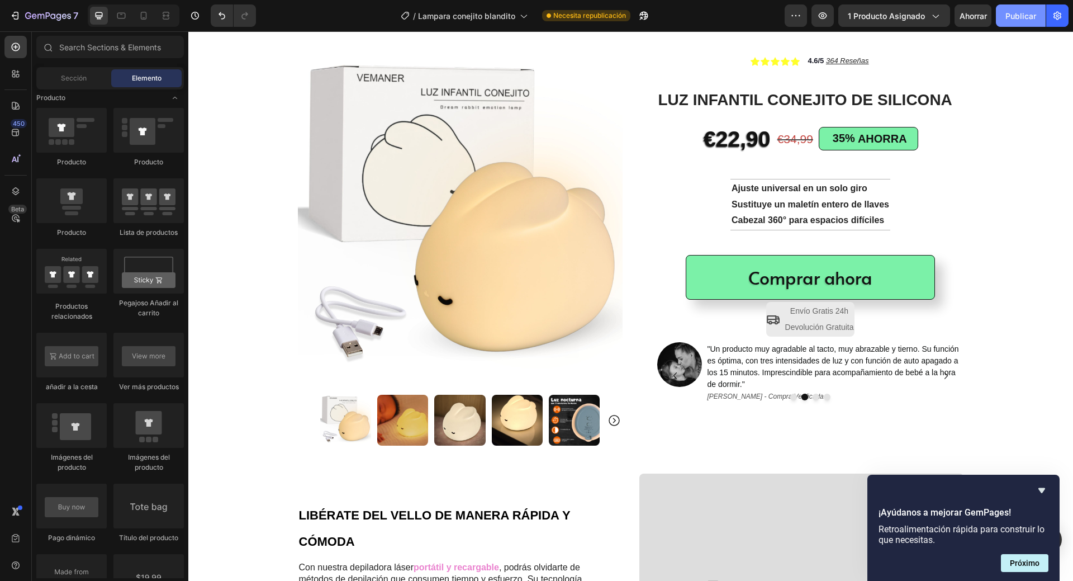
click at [1020, 5] on button "Publicar" at bounding box center [1021, 15] width 50 height 22
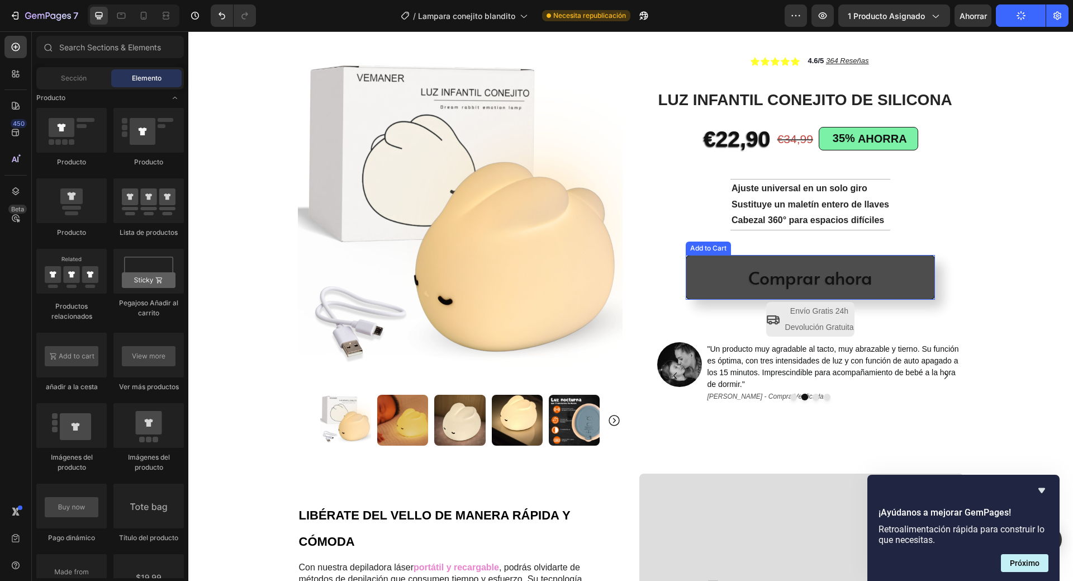
click at [905, 279] on button "Comprar ahora" at bounding box center [810, 277] width 249 height 45
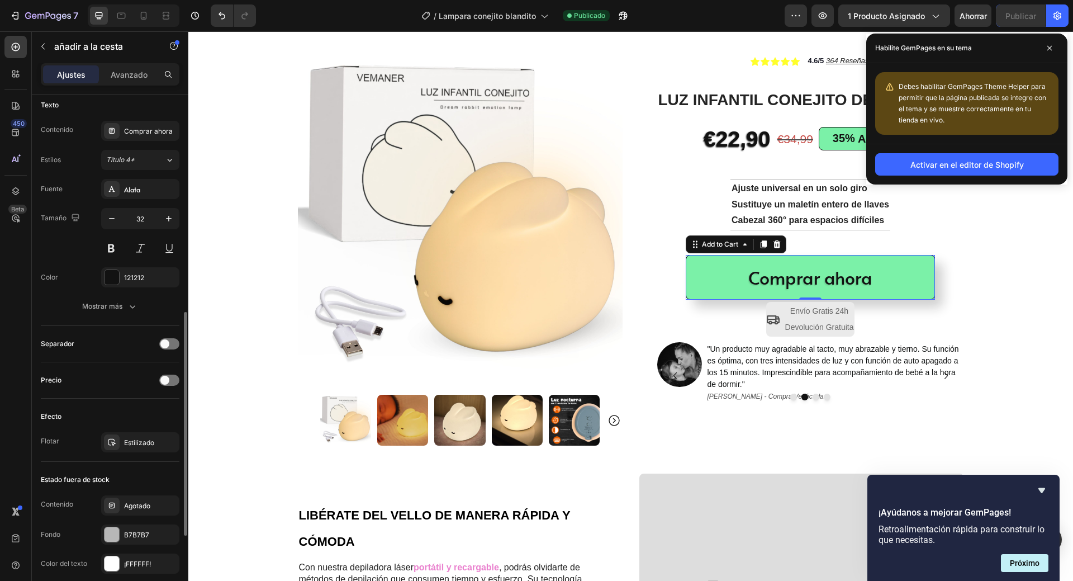
scroll to position [559, 0]
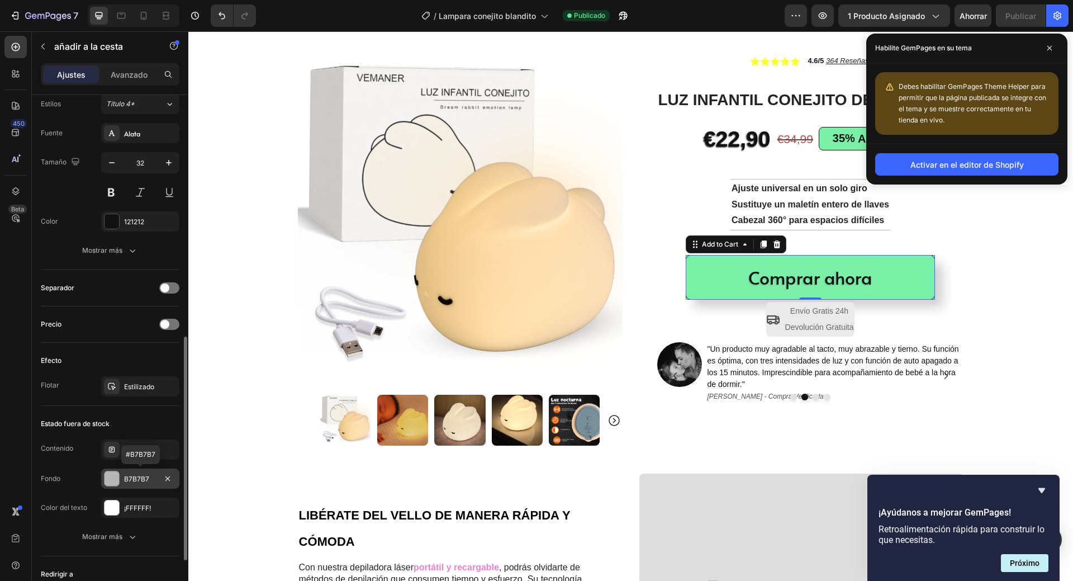
click at [143, 477] on font "B7B7B7" at bounding box center [136, 479] width 25 height 8
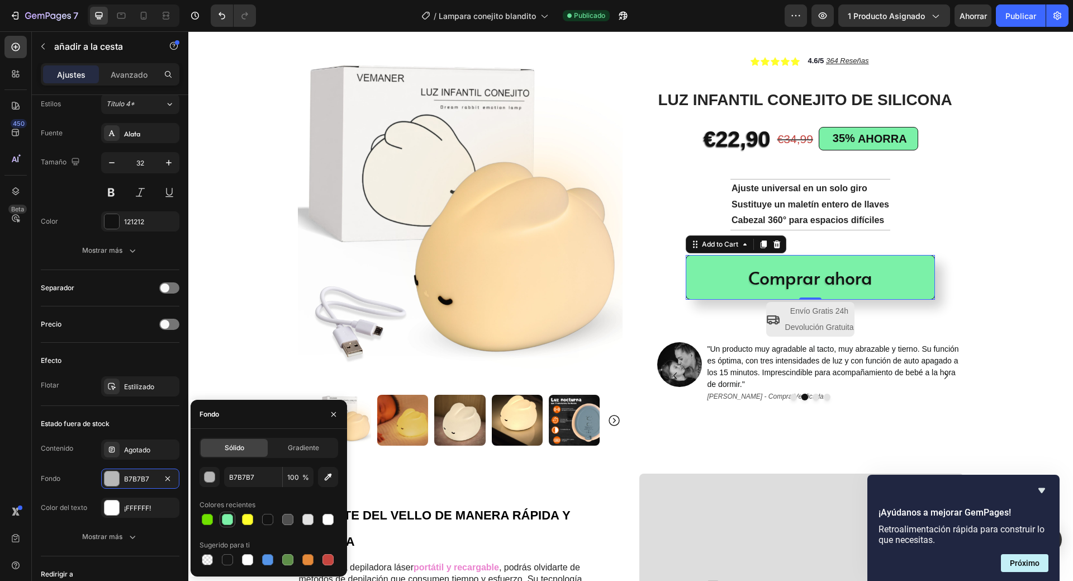
click at [231, 519] on div at bounding box center [227, 519] width 11 height 11
click at [228, 517] on div at bounding box center [227, 519] width 11 height 11
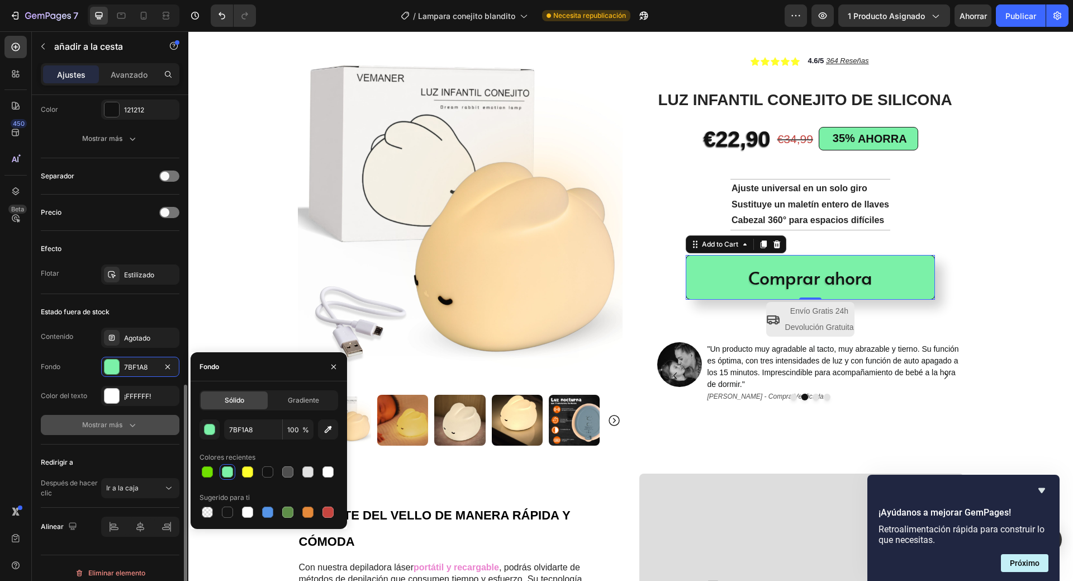
click at [131, 421] on icon "button" at bounding box center [132, 424] width 11 height 11
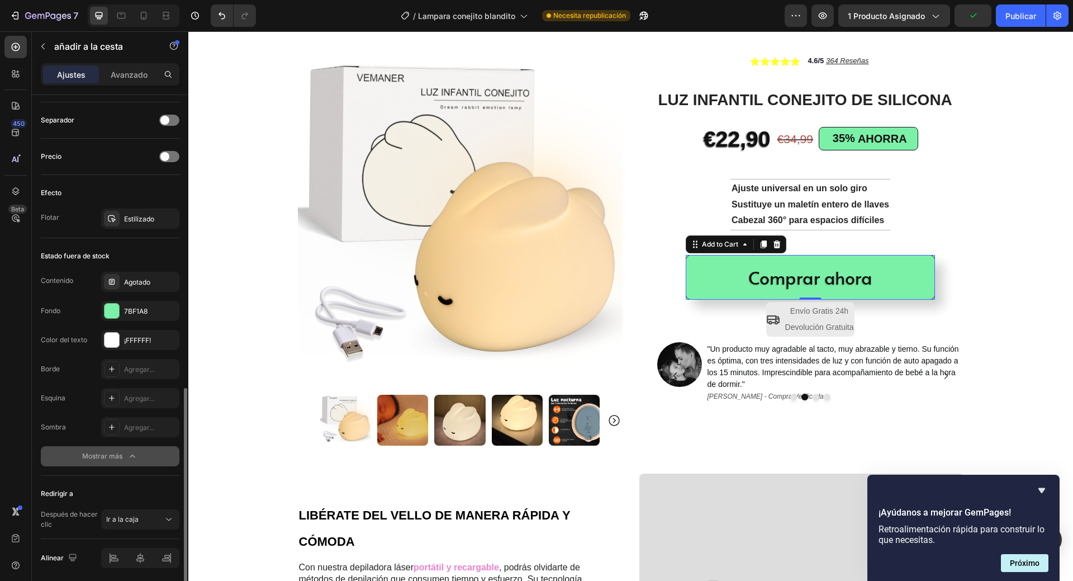
scroll to position [768, 0]
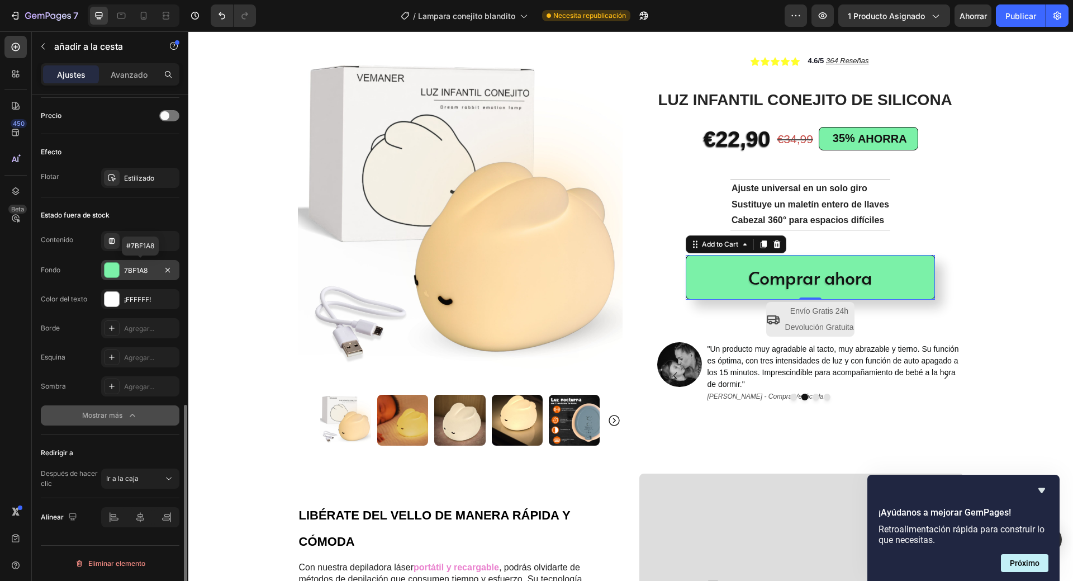
click at [128, 266] on font "7BF1A8" at bounding box center [135, 270] width 23 height 8
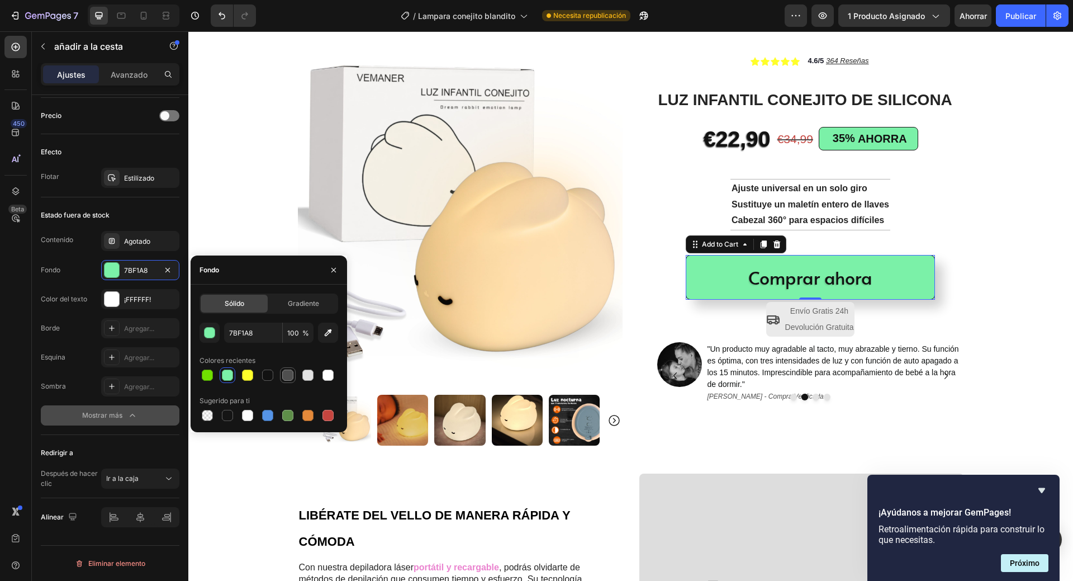
click at [291, 377] on div at bounding box center [287, 375] width 11 height 11
type input "4F4F4F"
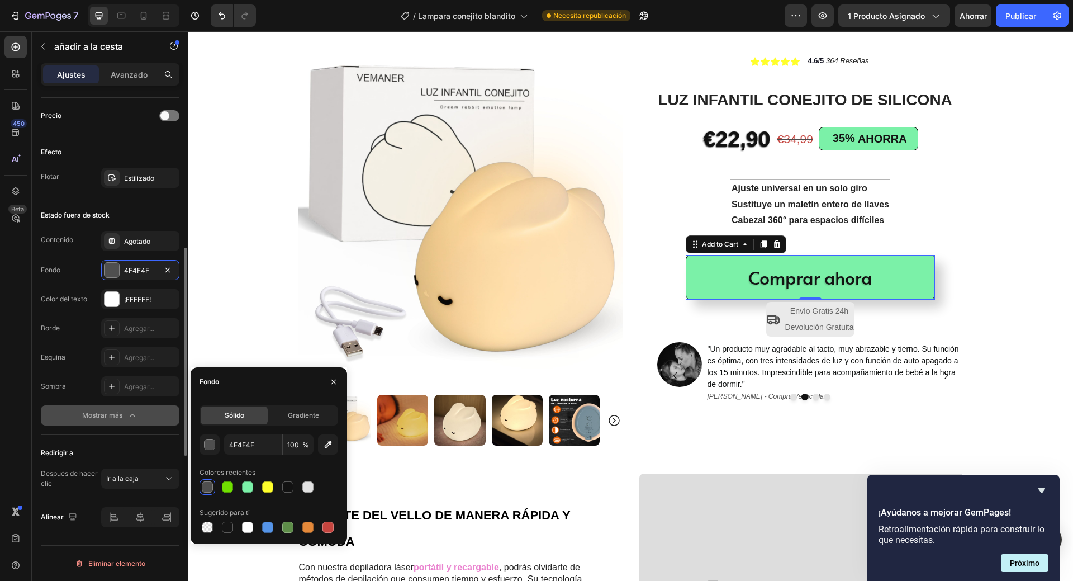
click at [132, 98] on div "Separador" at bounding box center [110, 79] width 139 height 36
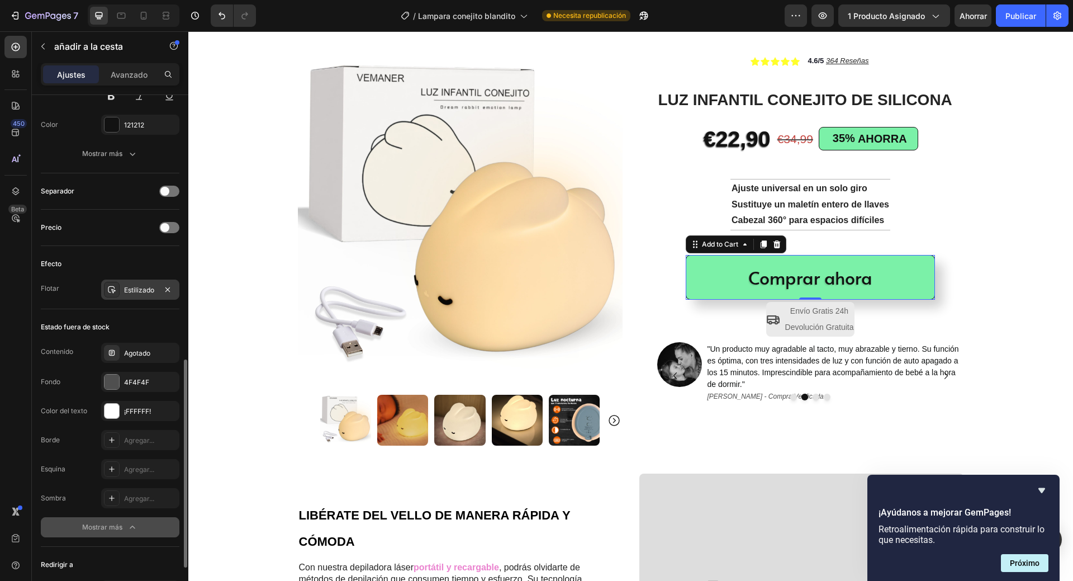
click at [140, 286] on font "Estilizado" at bounding box center [139, 290] width 30 height 8
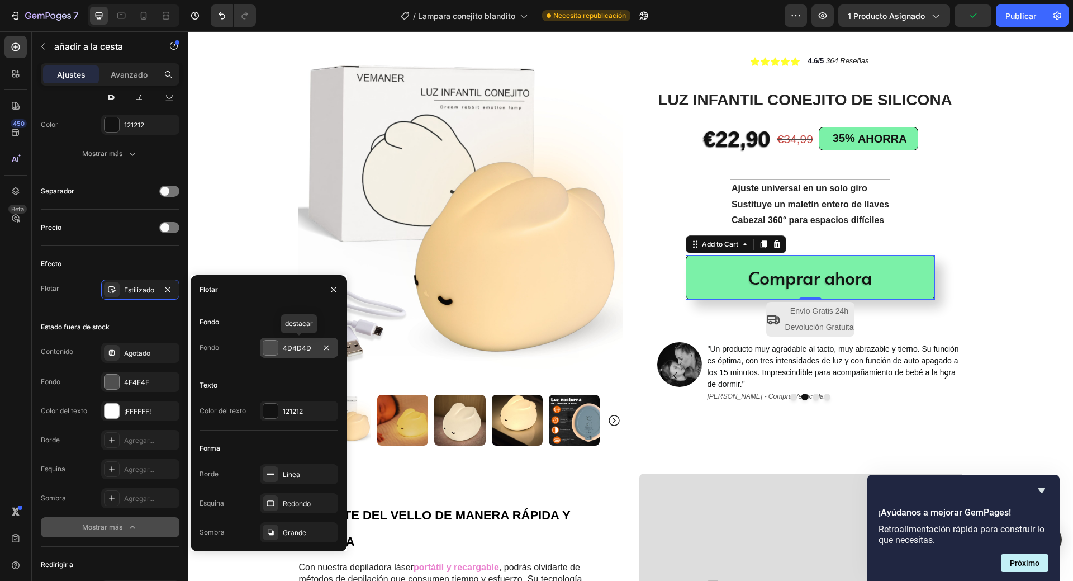
click at [293, 344] on font "4D4D4D" at bounding box center [297, 348] width 29 height 8
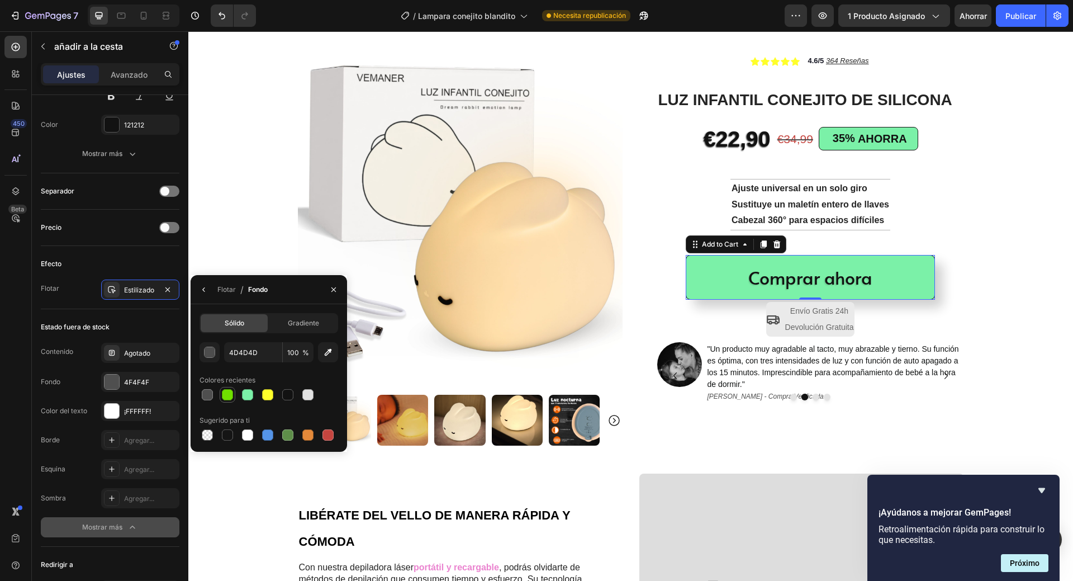
click at [228, 395] on div at bounding box center [227, 394] width 11 height 11
type input "70E000"
click at [286, 321] on div "Gradiente" at bounding box center [303, 323] width 67 height 18
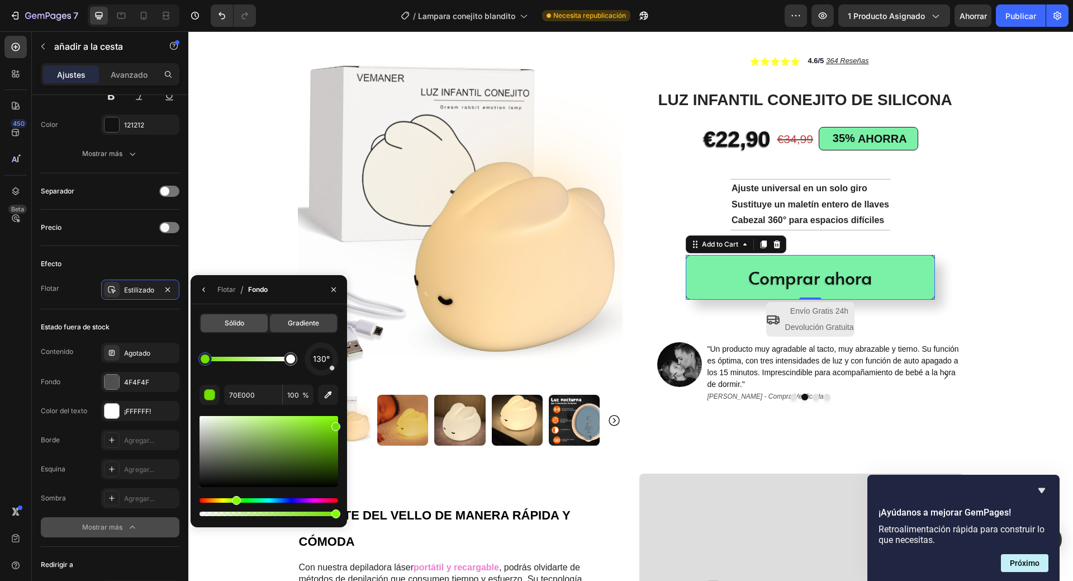
click at [240, 319] on font "Sólido" at bounding box center [235, 323] width 20 height 8
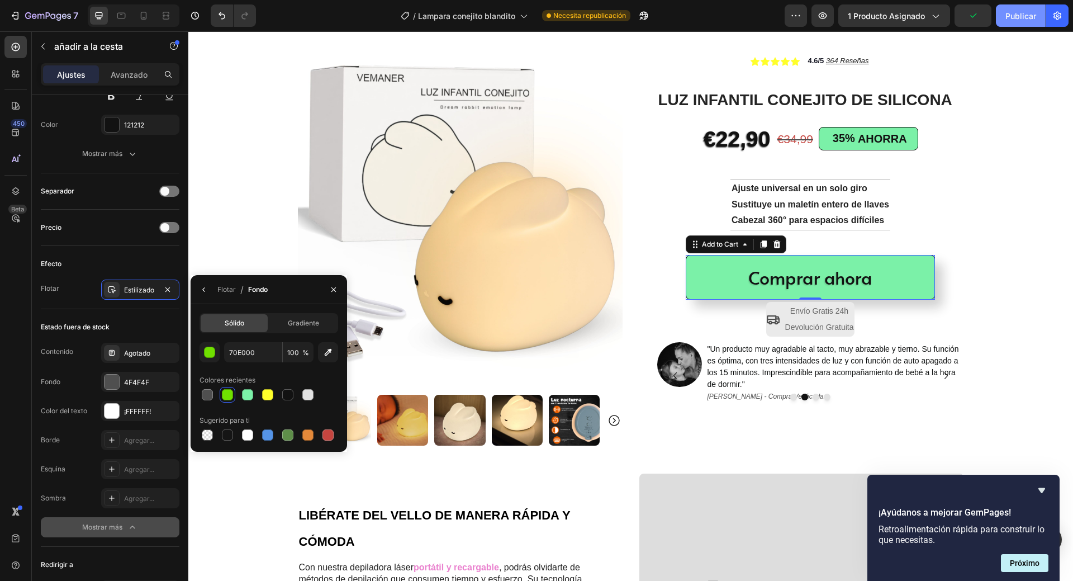
drag, startPoint x: 1010, startPoint y: 22, endPoint x: 818, endPoint y: 91, distance: 203.9
click at [1010, 22] on button "Publicar" at bounding box center [1021, 15] width 50 height 22
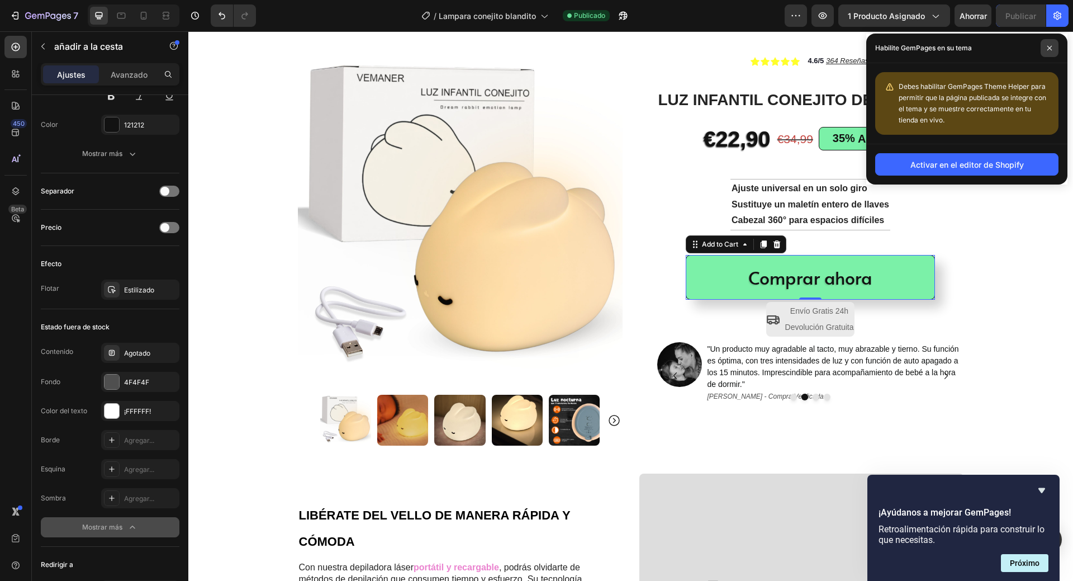
click at [1053, 46] on span at bounding box center [1050, 48] width 18 height 18
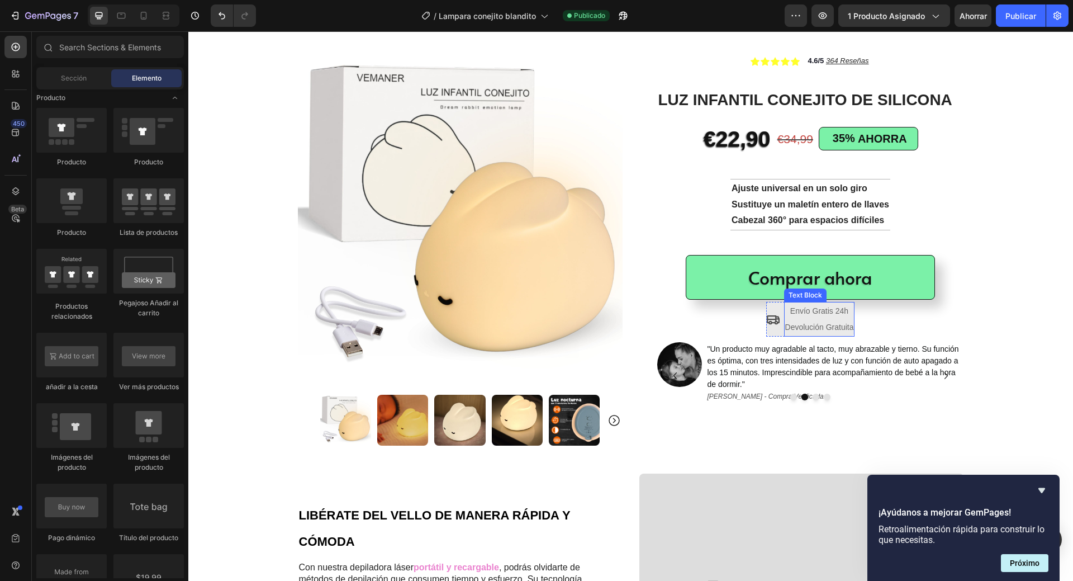
click at [820, 324] on span "Devolución Gratuita" at bounding box center [819, 327] width 69 height 9
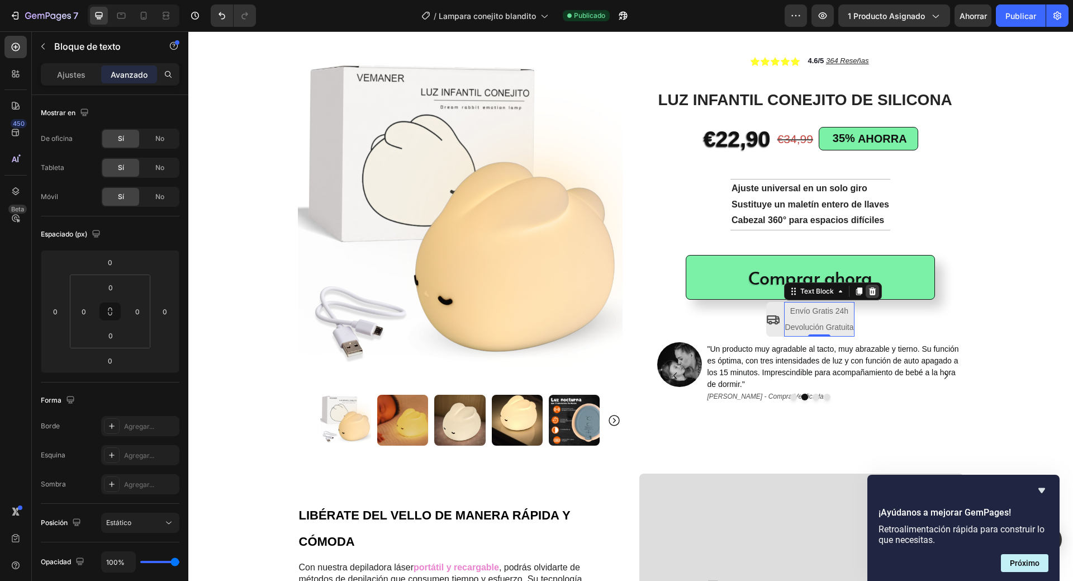
click at [869, 294] on icon at bounding box center [872, 291] width 7 height 8
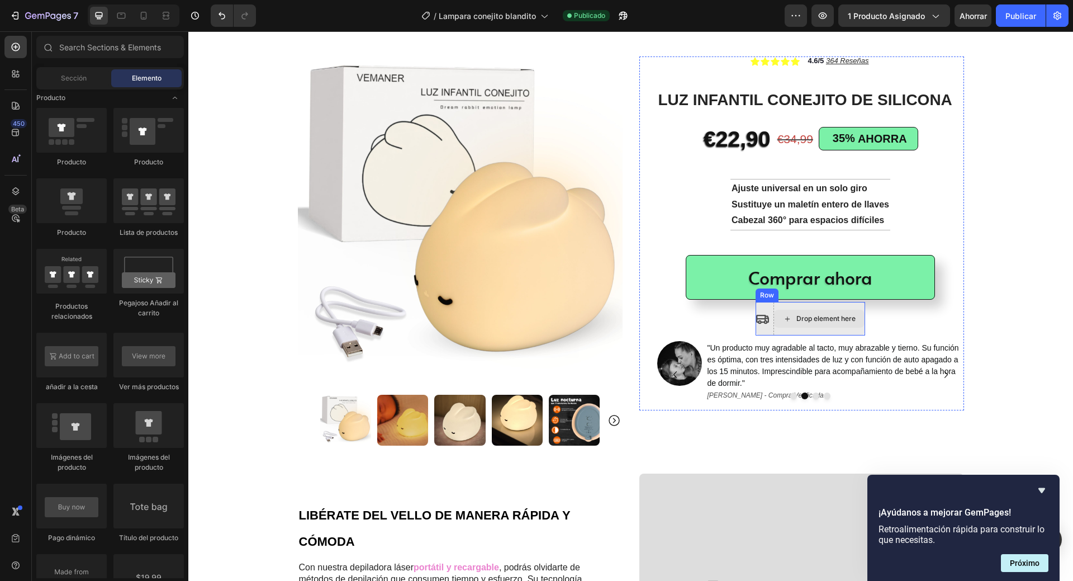
click at [808, 329] on div "Drop element here" at bounding box center [820, 319] width 92 height 34
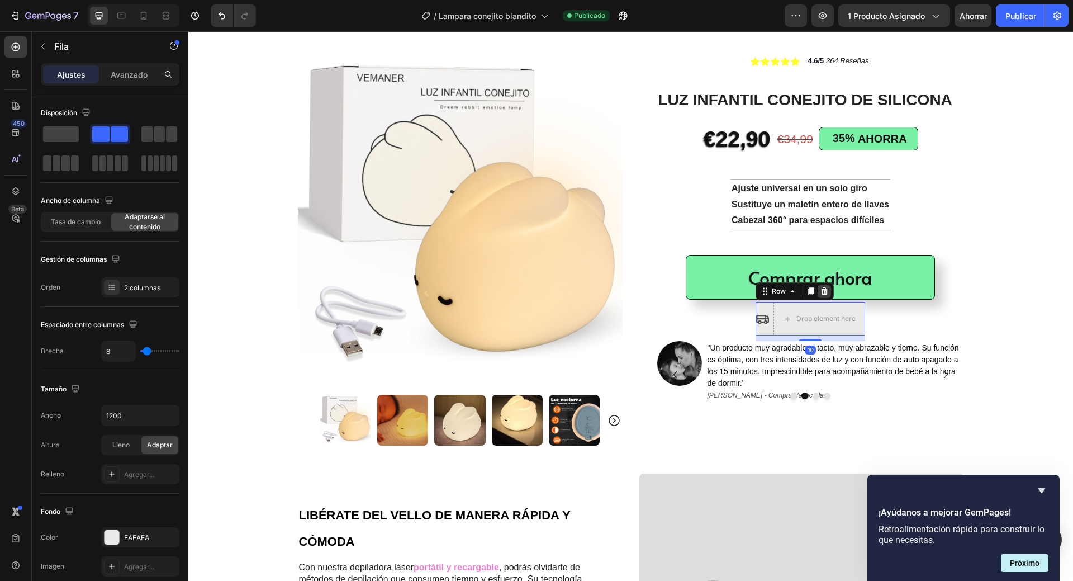
click at [820, 292] on icon at bounding box center [824, 291] width 9 height 9
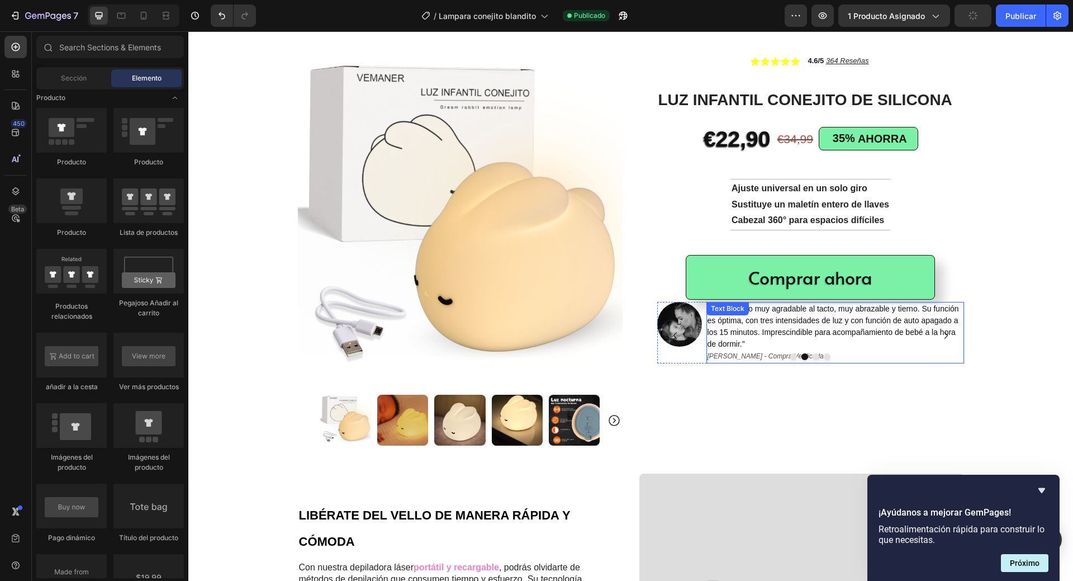
click at [806, 323] on span ""Un producto muy agradable al tacto, muy abrazable y tierno. Su función es ópti…" at bounding box center [834, 326] width 252 height 44
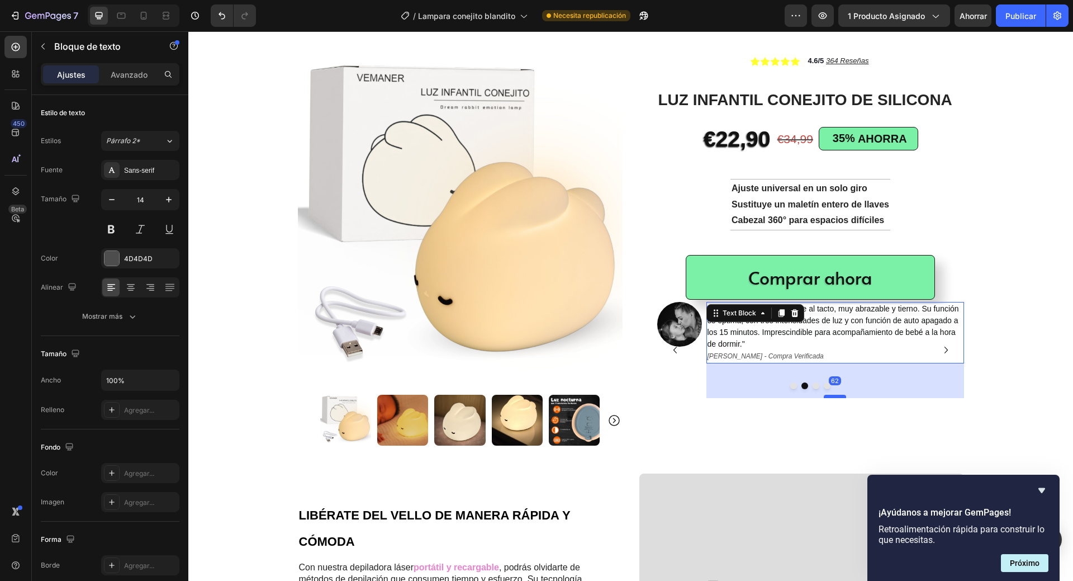
drag, startPoint x: 831, startPoint y: 361, endPoint x: 826, endPoint y: 396, distance: 35.0
click at [826, 396] on div at bounding box center [835, 396] width 22 height 3
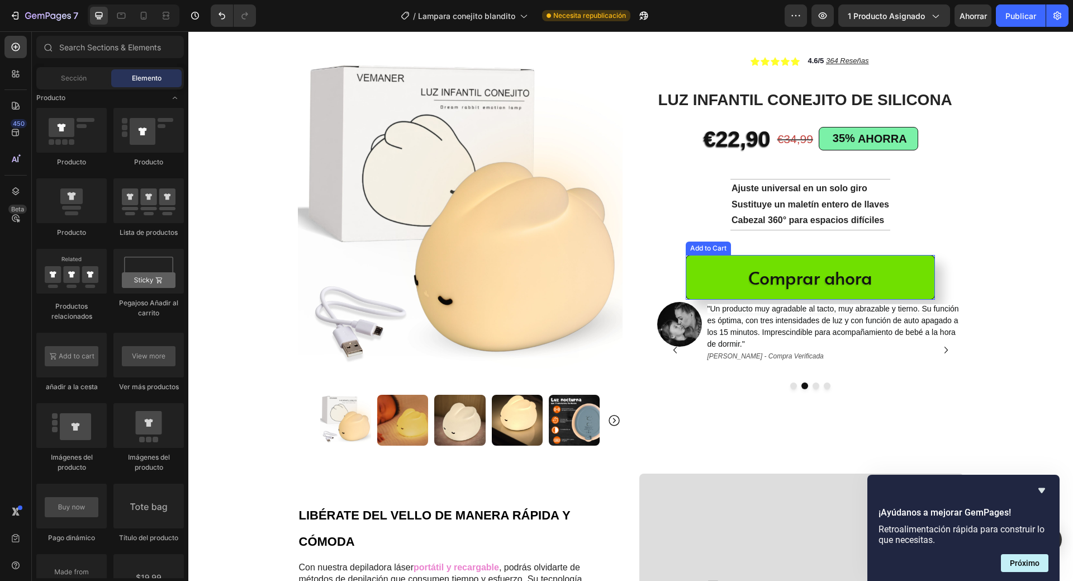
click at [808, 295] on button "Comprar ahora" at bounding box center [810, 277] width 249 height 45
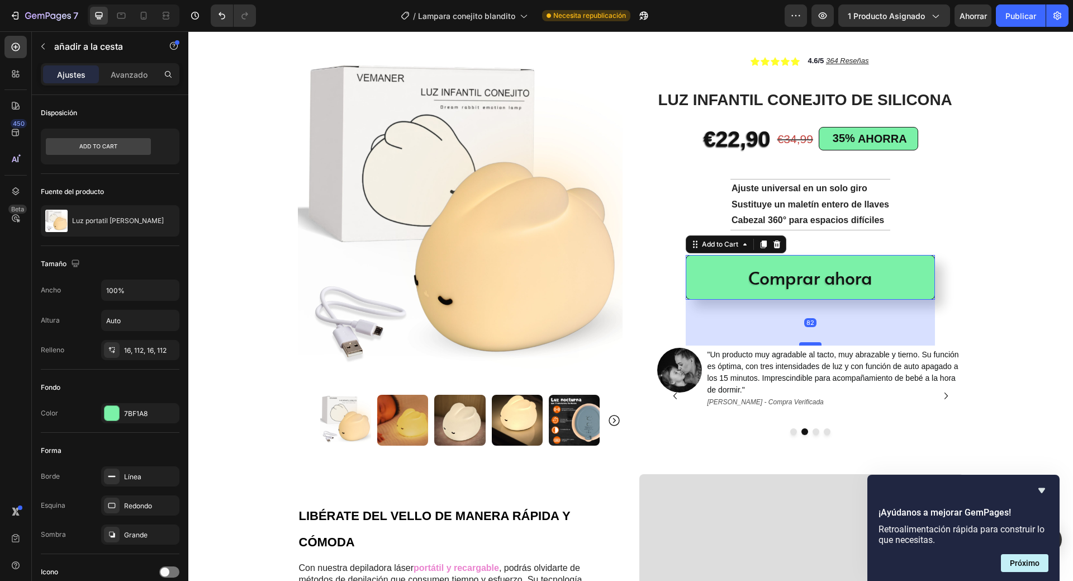
drag, startPoint x: 808, startPoint y: 298, endPoint x: 800, endPoint y: 344, distance: 46.5
click at [800, 344] on div at bounding box center [810, 343] width 22 height 3
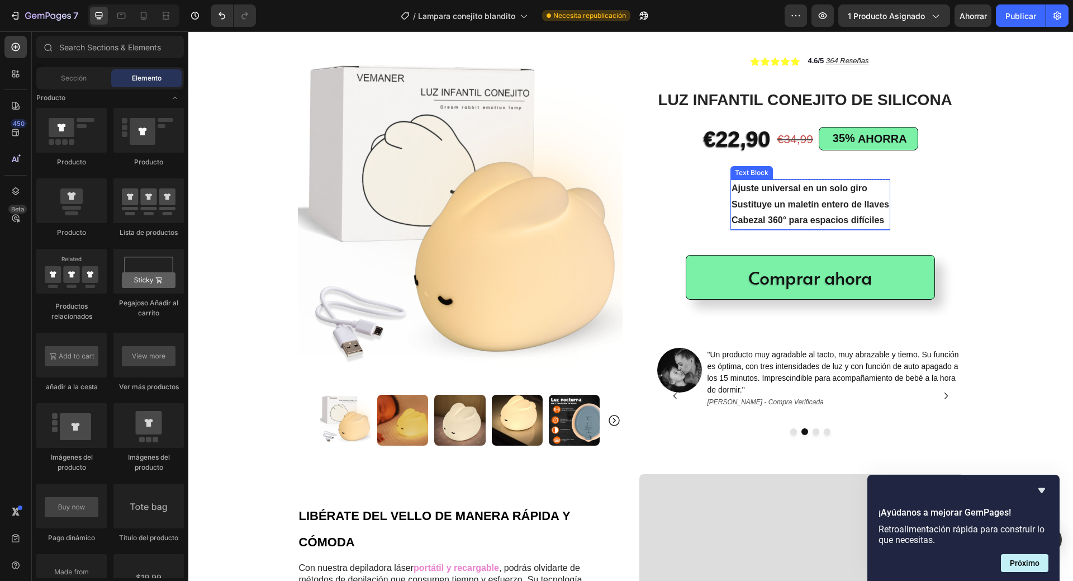
click at [805, 212] on p "Sustituye un maletín entero de llaves" at bounding box center [811, 205] width 158 height 16
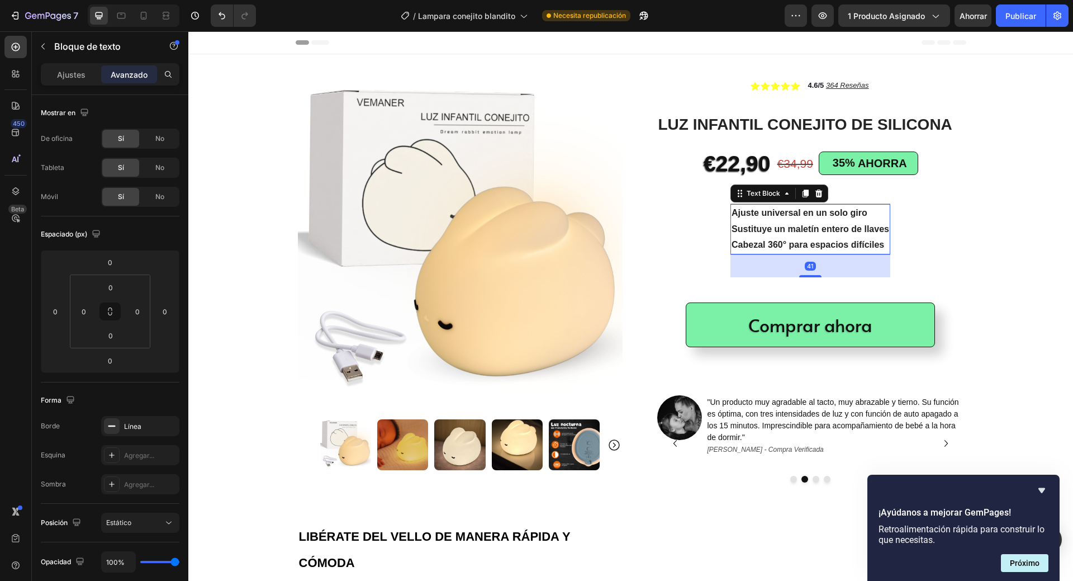
scroll to position [25, 0]
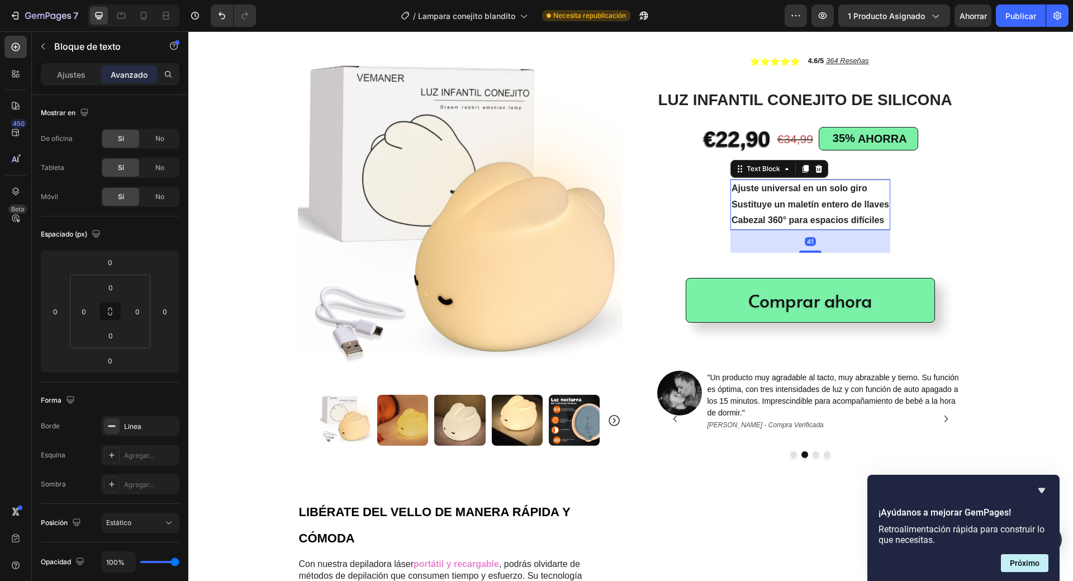
click at [804, 250] on div at bounding box center [810, 251] width 22 height 2
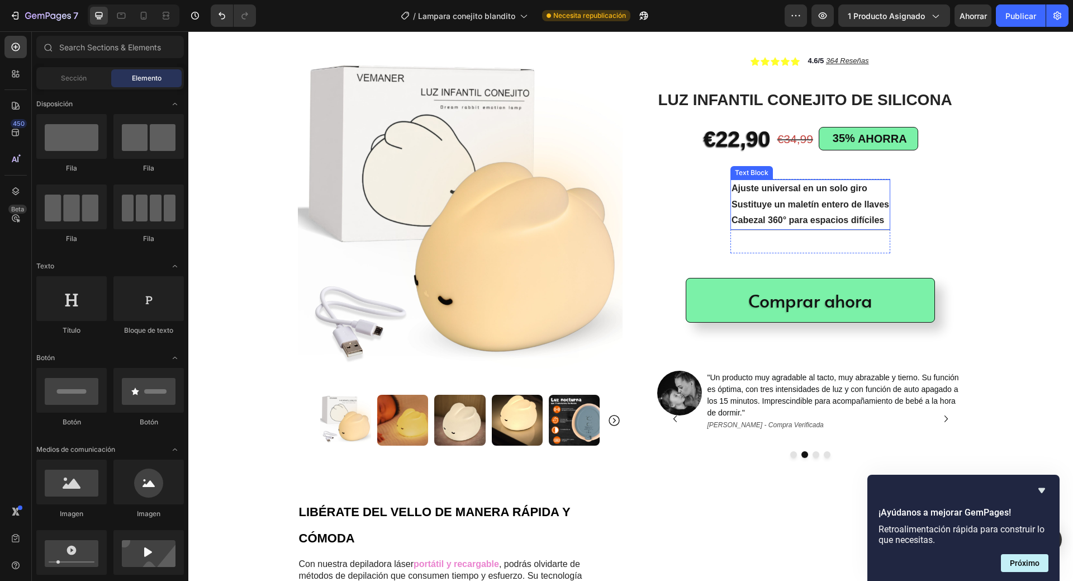
click at [825, 219] on strong "Cabezal 360° para espacios difíciles" at bounding box center [808, 220] width 153 height 10
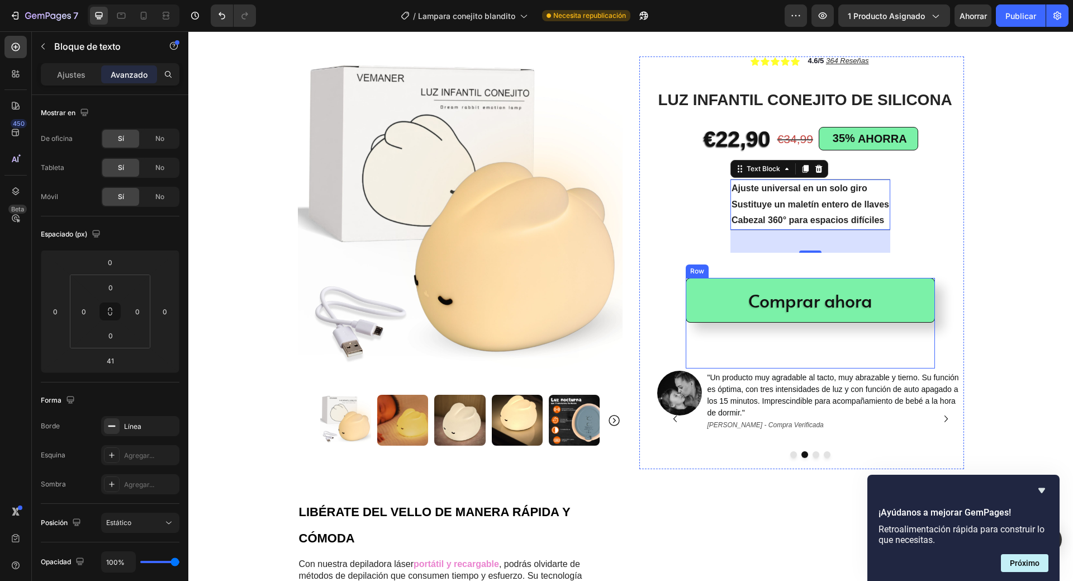
click at [801, 335] on div "Comprar ahora Add to Cart" at bounding box center [810, 323] width 249 height 91
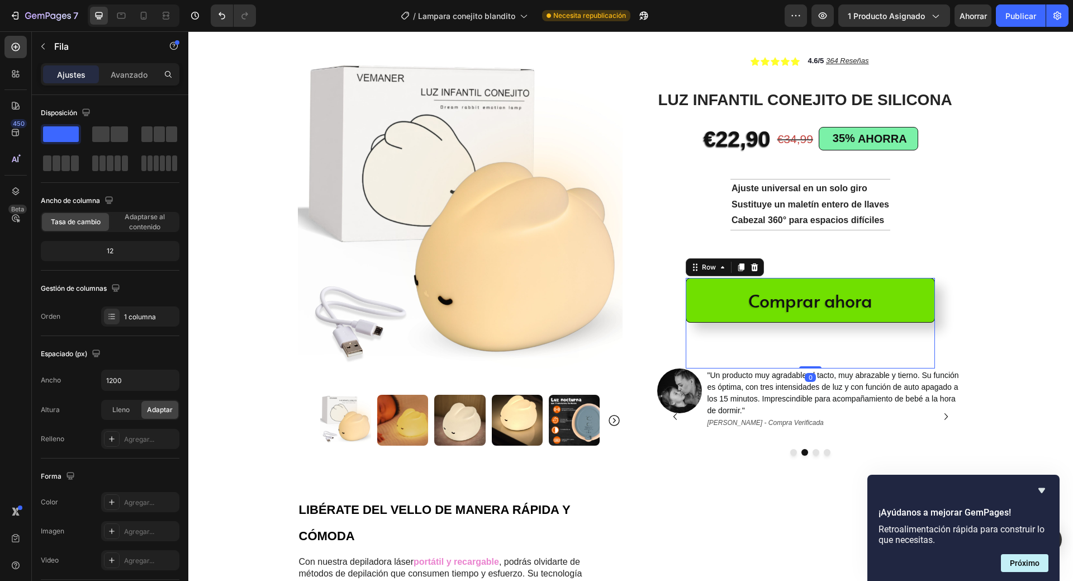
drag, startPoint x: 811, startPoint y: 368, endPoint x: 809, endPoint y: 319, distance: 49.8
click at [809, 319] on div "Comprar ahora Add to Cart Row 0" at bounding box center [810, 323] width 249 height 91
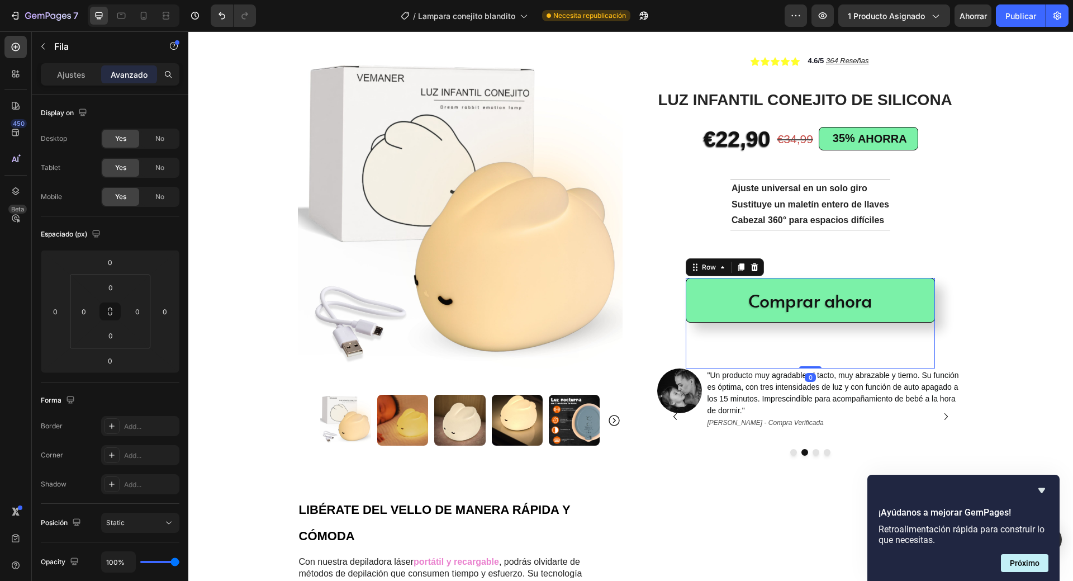
drag, startPoint x: 804, startPoint y: 366, endPoint x: 806, endPoint y: 348, distance: 18.5
click at [806, 348] on div "Comprar ahora Add to Cart Row 0" at bounding box center [810, 323] width 249 height 91
drag, startPoint x: 1063, startPoint y: 285, endPoint x: 779, endPoint y: 206, distance: 294.2
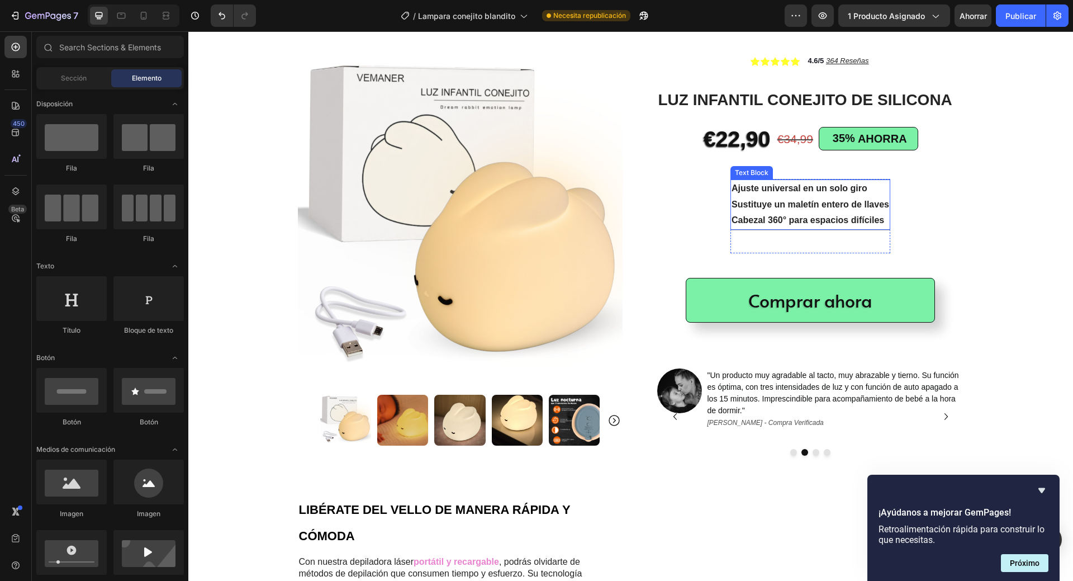
click at [784, 206] on strong "Sustituye un maletín entero de llaves" at bounding box center [811, 205] width 158 height 10
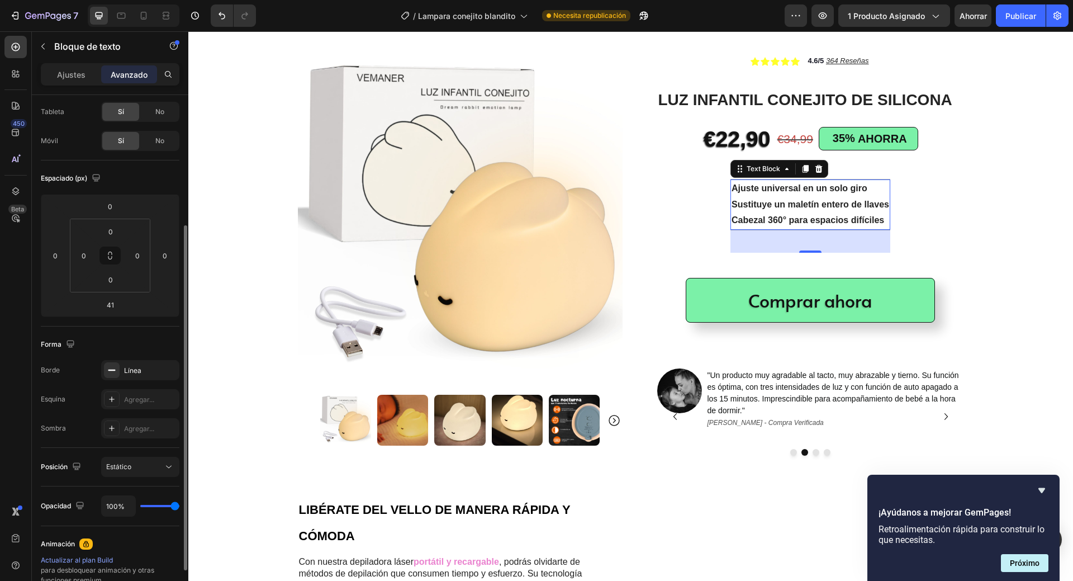
scroll to position [112, 0]
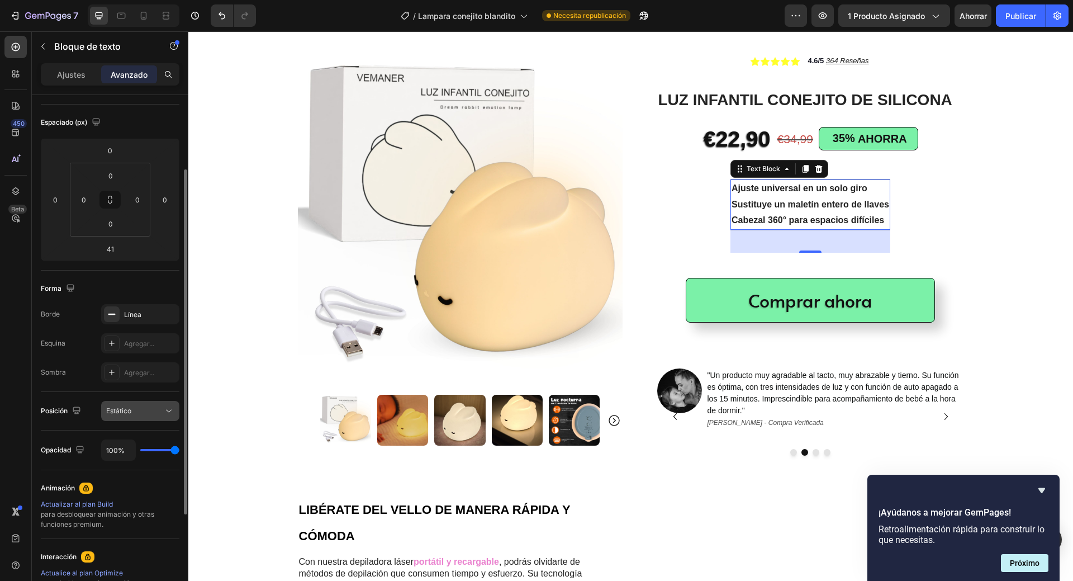
click at [169, 414] on icon at bounding box center [168, 410] width 11 height 11
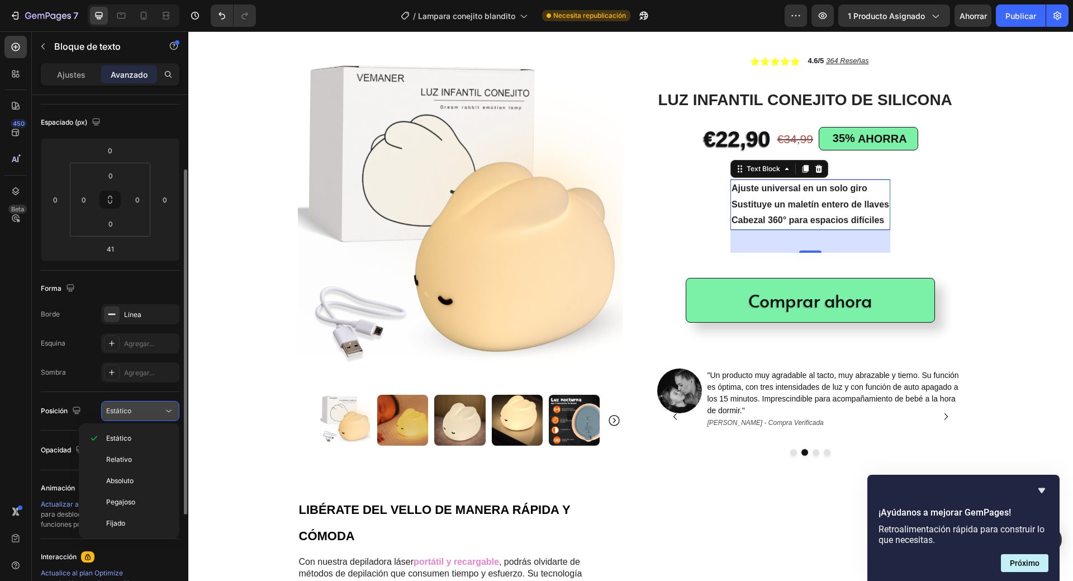
click at [169, 414] on icon at bounding box center [168, 410] width 11 height 11
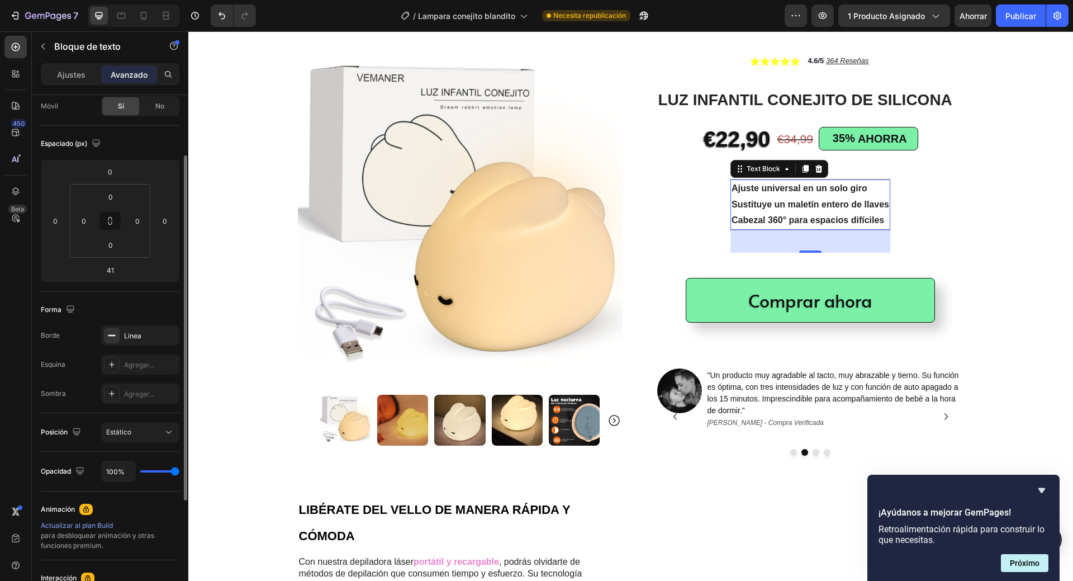
scroll to position [0, 0]
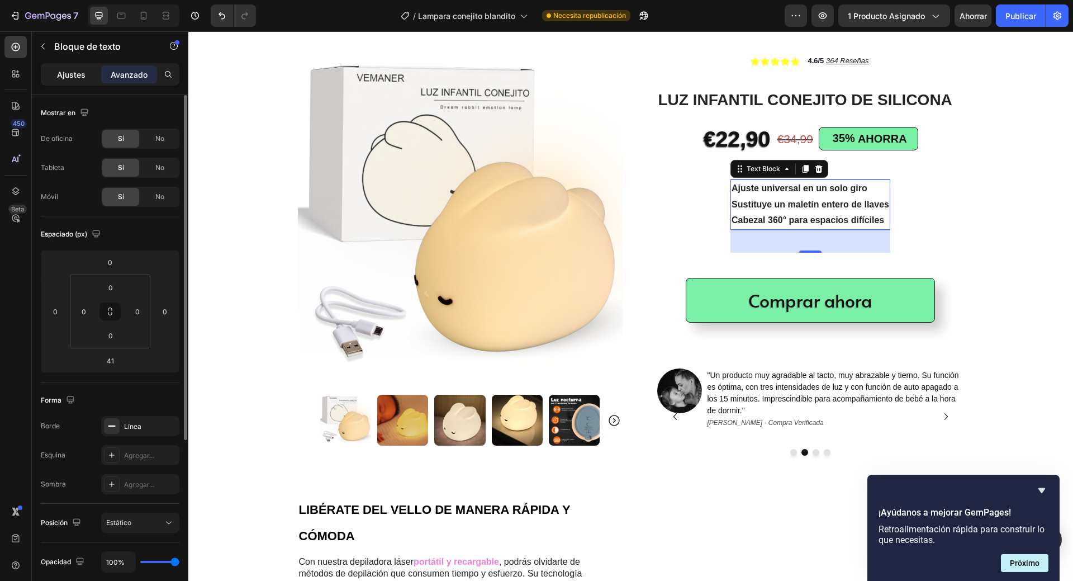
drag, startPoint x: 73, startPoint y: 76, endPoint x: 170, endPoint y: 434, distance: 371.3
click at [73, 76] on font "Ajustes" at bounding box center [71, 75] width 29 height 10
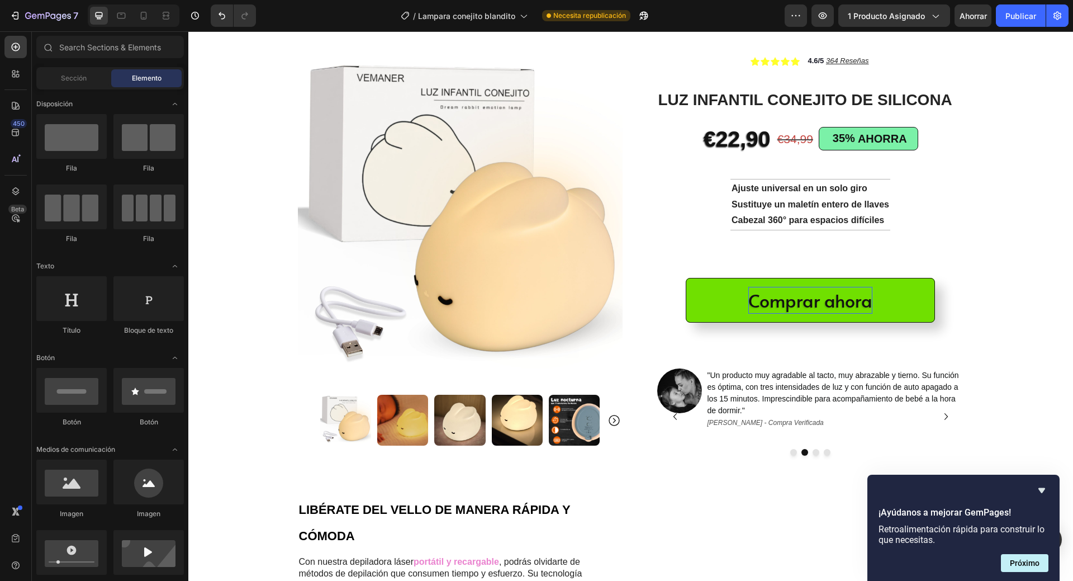
click at [749, 300] on div "Comprar ahora" at bounding box center [811, 300] width 124 height 27
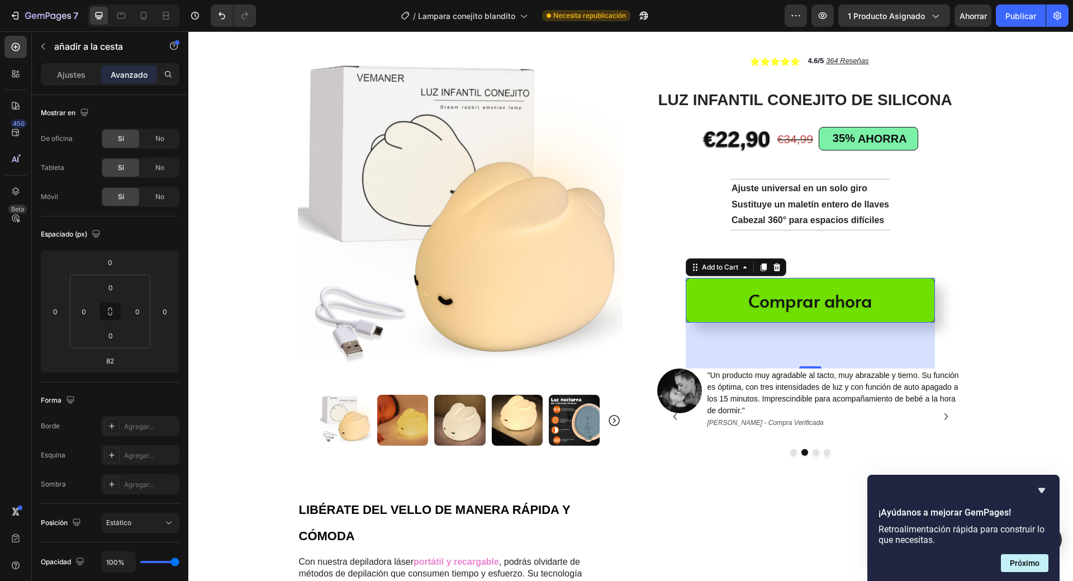
click at [714, 297] on button "Comprar ahora" at bounding box center [810, 300] width 249 height 45
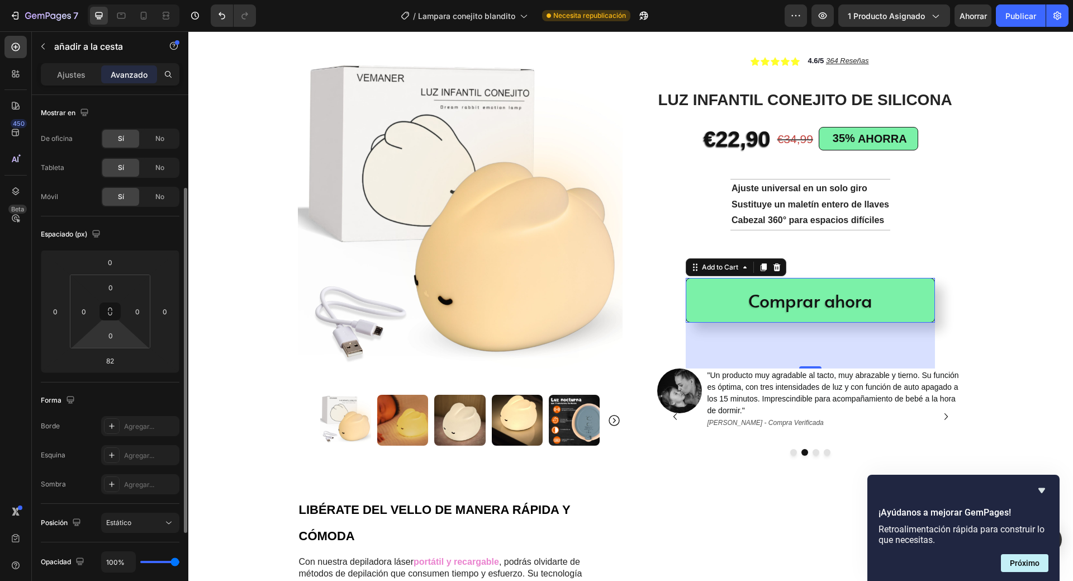
scroll to position [56, 0]
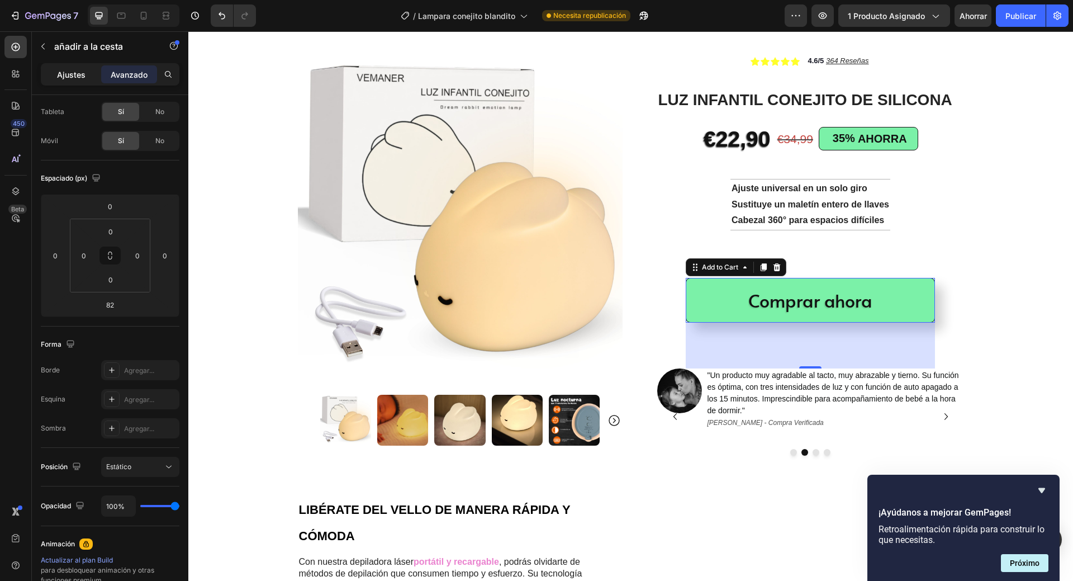
click at [68, 73] on font "Ajustes" at bounding box center [71, 75] width 29 height 10
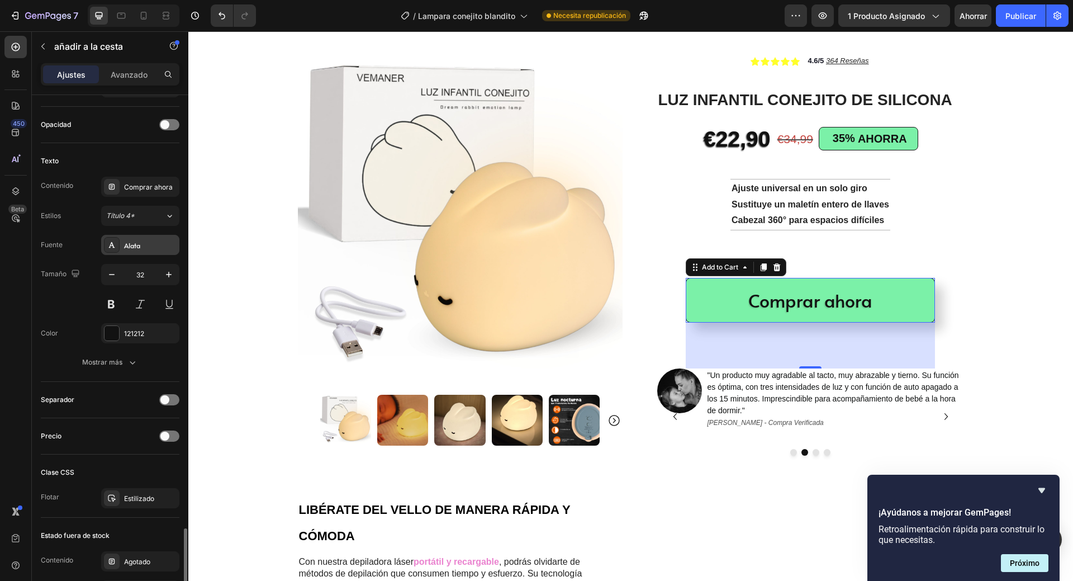
scroll to position [615, 0]
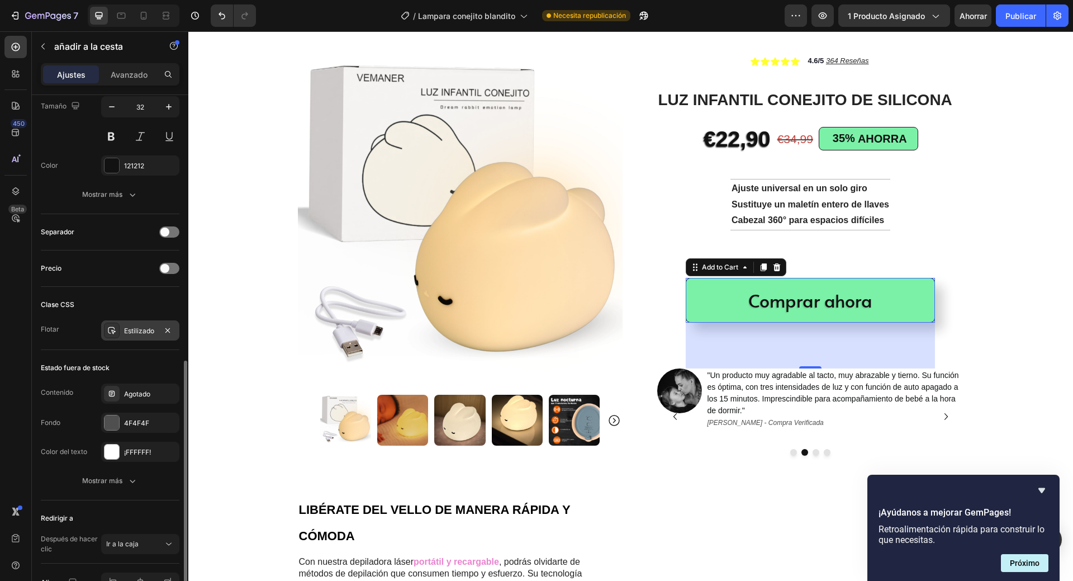
click at [151, 326] on font "Estilizado" at bounding box center [139, 330] width 30 height 8
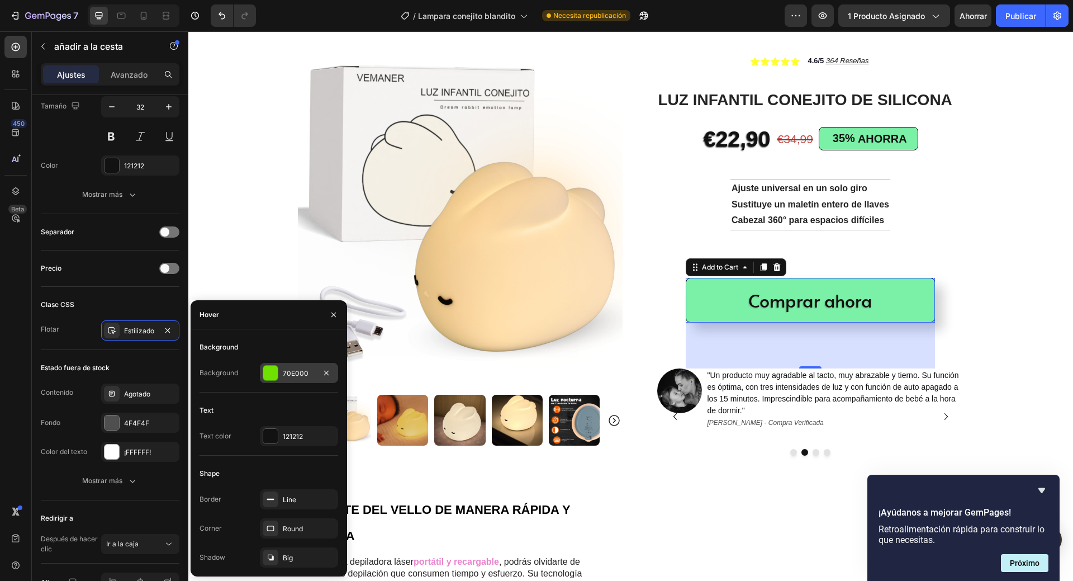
click at [297, 371] on div "70E000" at bounding box center [299, 373] width 32 height 10
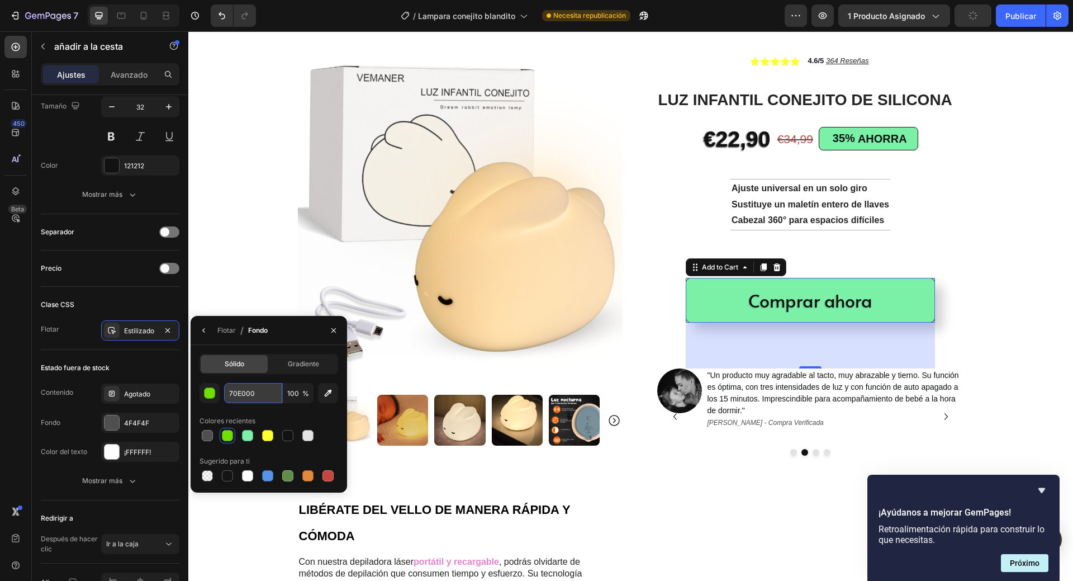
click at [247, 394] on input "70E000" at bounding box center [253, 393] width 58 height 20
paste input "1efc1e"
type input "1efc1e"
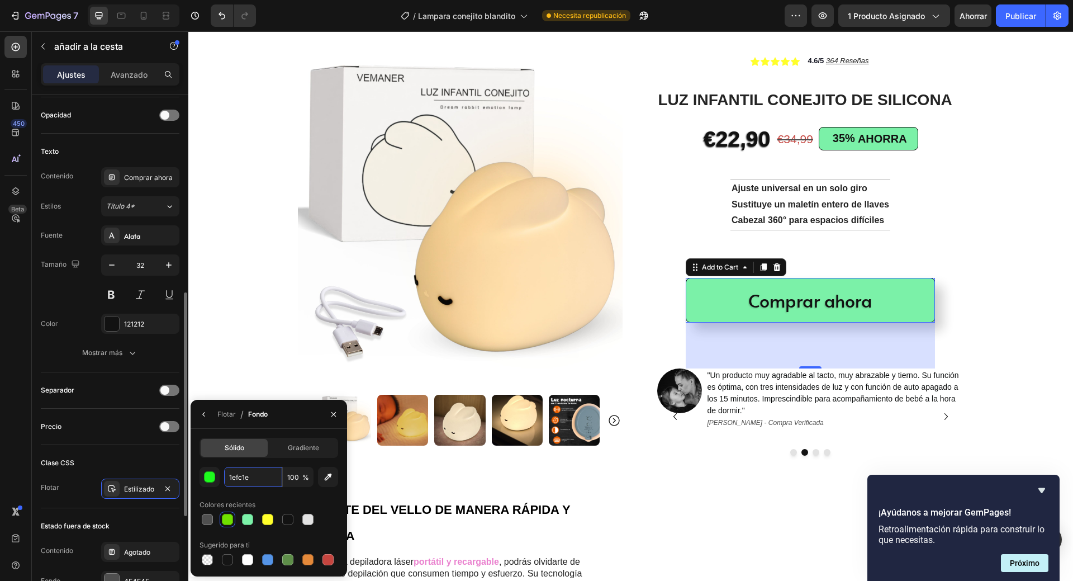
scroll to position [401, 0]
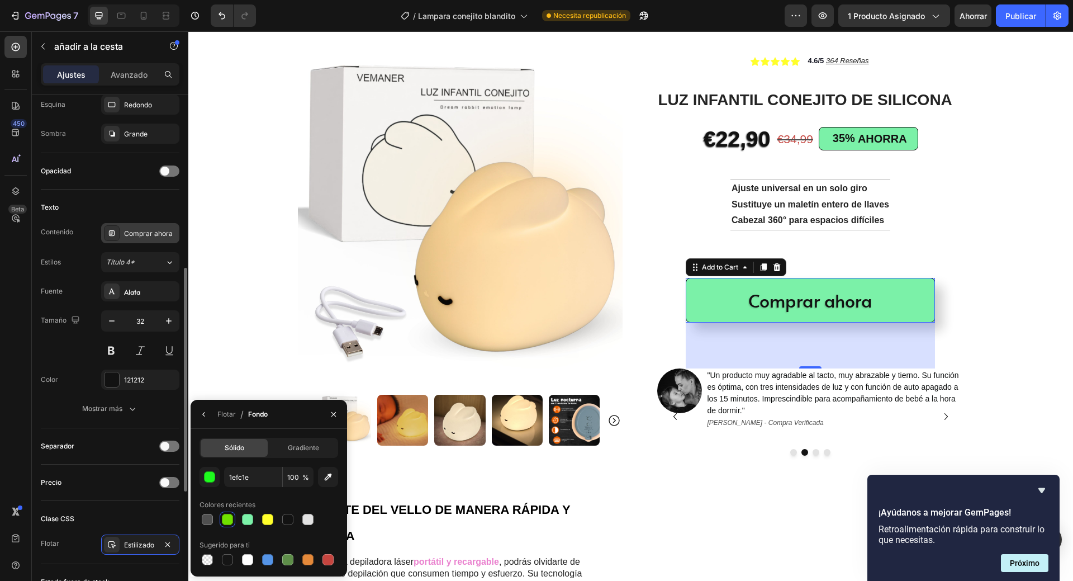
click at [135, 233] on font "Comprar ahora" at bounding box center [148, 233] width 49 height 8
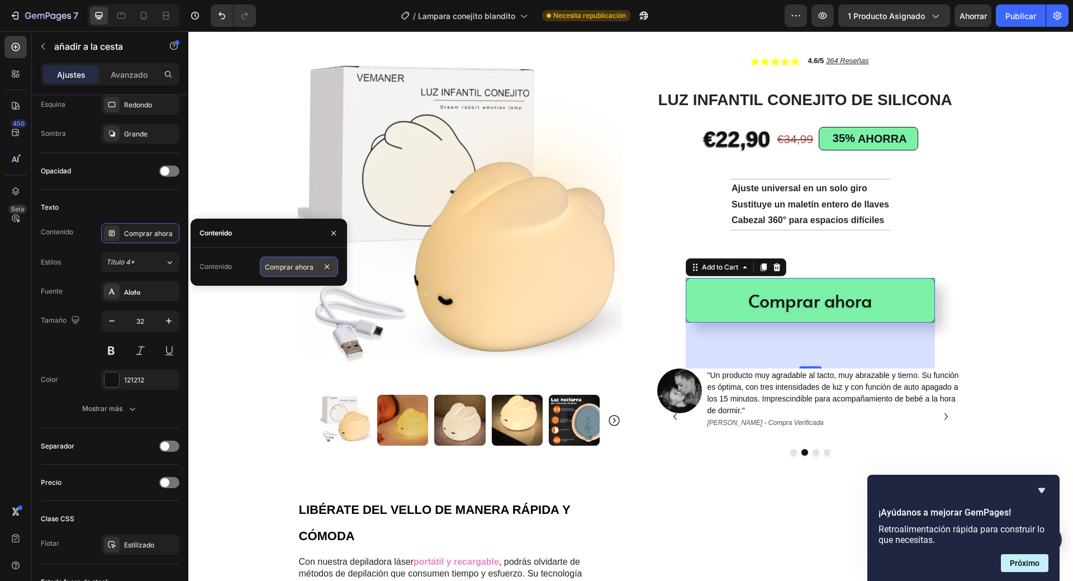
click at [265, 268] on input "Comprar ahora" at bounding box center [299, 267] width 78 height 20
click at [266, 263] on input "Comprar ahora" at bounding box center [299, 267] width 78 height 20
click at [300, 264] on input "Comprar ahora" at bounding box center [299, 267] width 78 height 20
click at [302, 265] on input "Comprar ahora" at bounding box center [299, 267] width 78 height 20
click at [311, 266] on input "Comprar ahora" at bounding box center [299, 267] width 78 height 20
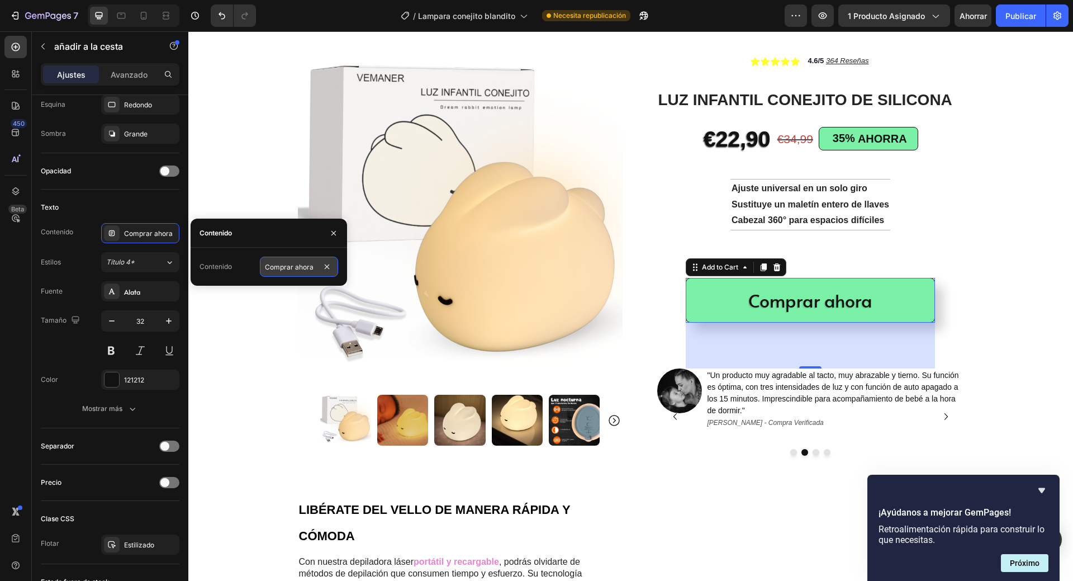
type input "¿"
type input "¡Comprar ahora!"
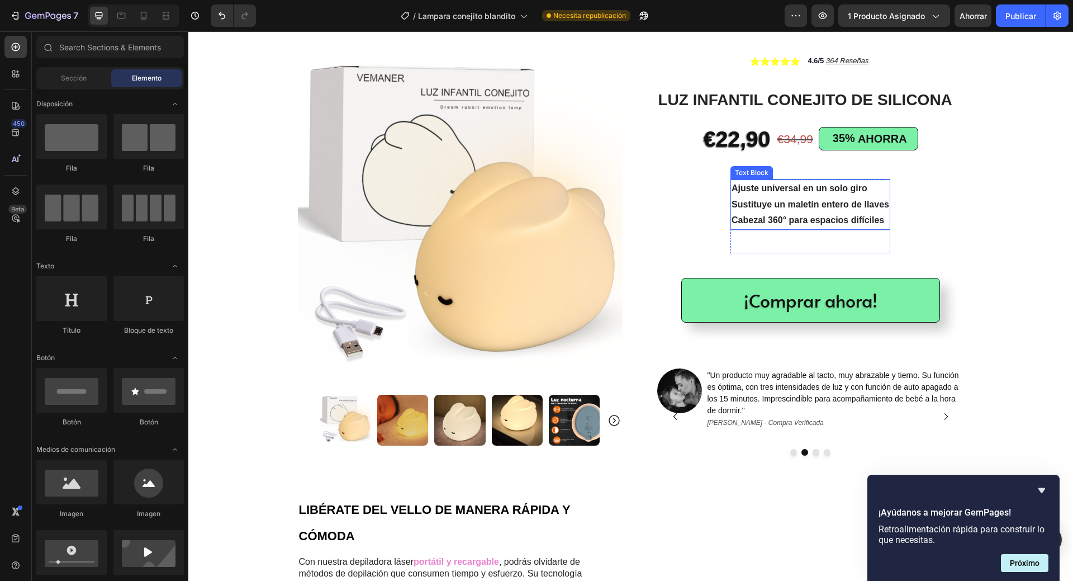
click at [789, 208] on strong "Sustituye un maletín entero de llaves" at bounding box center [811, 205] width 158 height 10
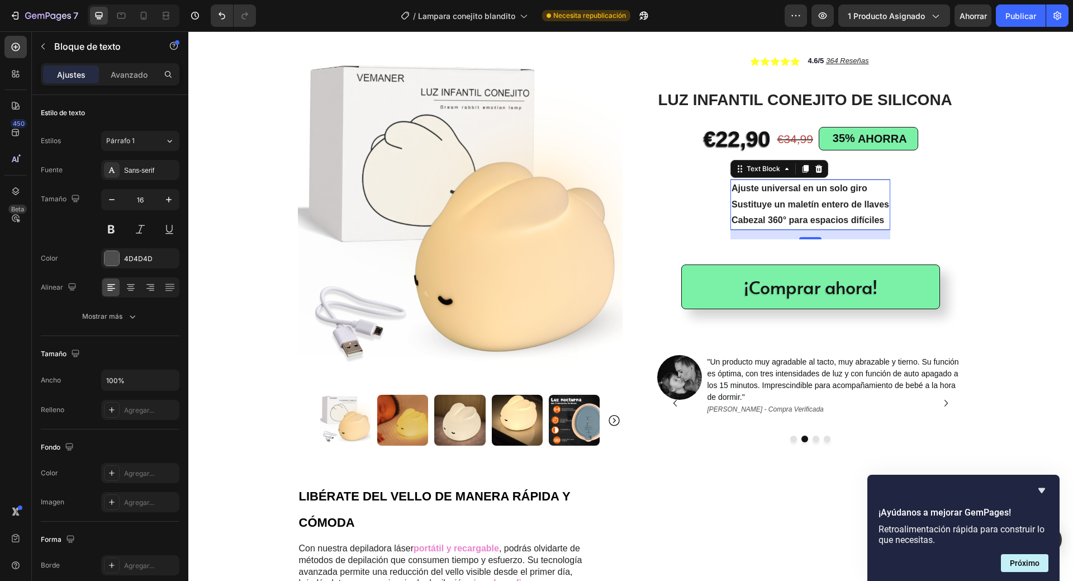
drag, startPoint x: 807, startPoint y: 251, endPoint x: 807, endPoint y: 238, distance: 13.4
click at [807, 238] on div at bounding box center [810, 238] width 22 height 2
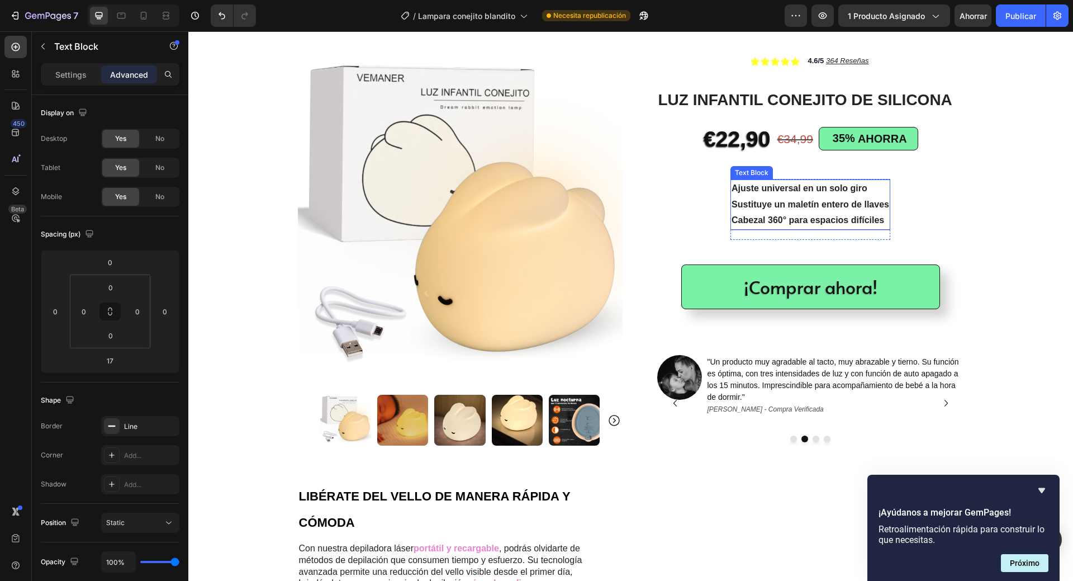
click at [796, 209] on p "Sustituye un maletín entero de llaves" at bounding box center [811, 205] width 158 height 16
drag, startPoint x: 63, startPoint y: 77, endPoint x: 184, endPoint y: 542, distance: 480.1
click at [63, 77] on font "Ajustes" at bounding box center [71, 75] width 29 height 10
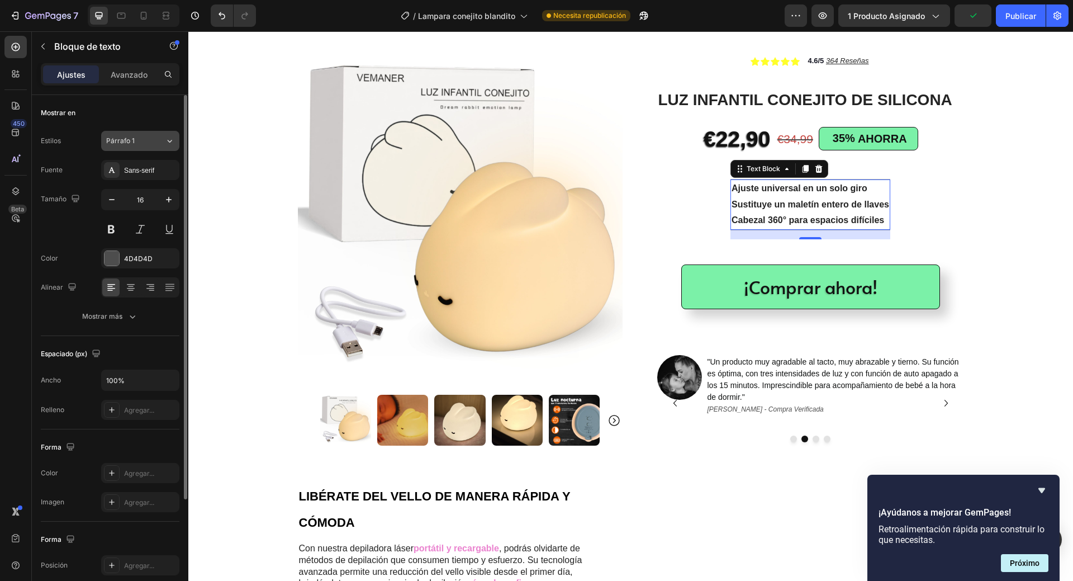
click at [164, 139] on button "Párrafo 1" at bounding box center [140, 141] width 78 height 20
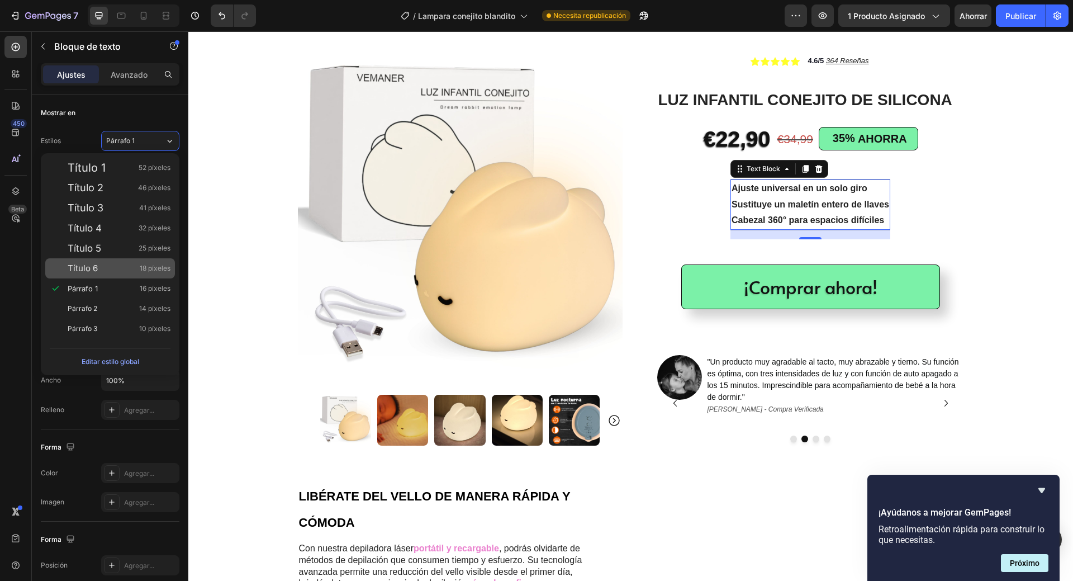
click at [99, 271] on div "Título 6 18 píxeles" at bounding box center [119, 268] width 103 height 11
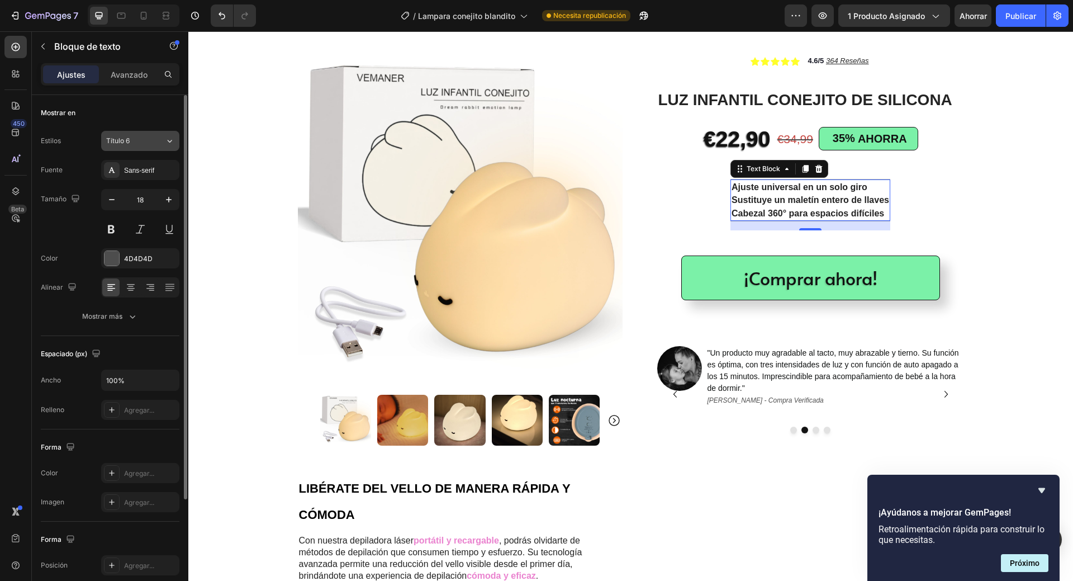
click at [155, 139] on div "Título 6" at bounding box center [135, 141] width 59 height 10
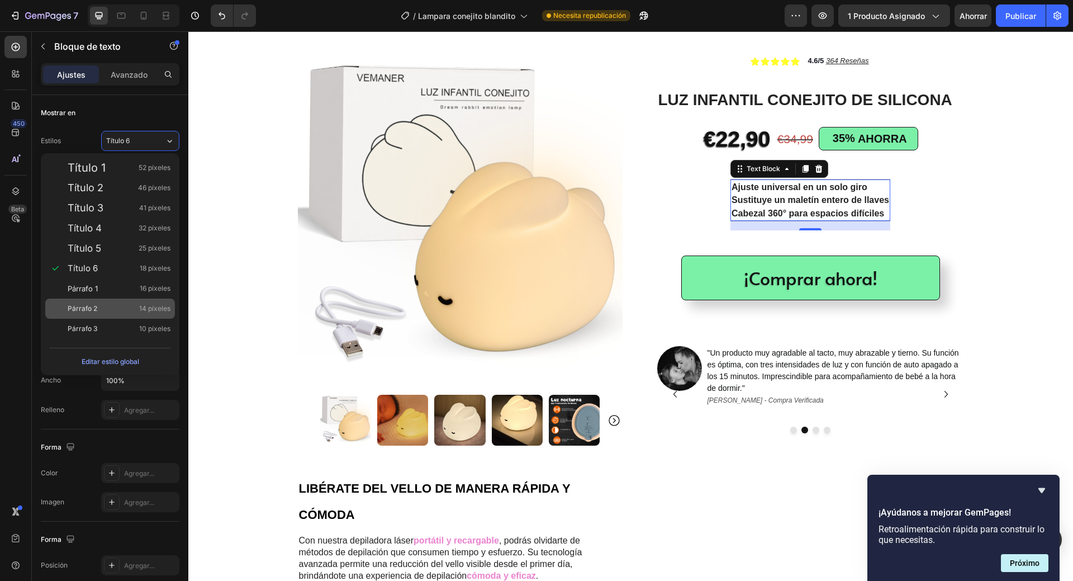
click at [136, 309] on div "Párrafo 2 14 píxeles" at bounding box center [119, 308] width 103 height 11
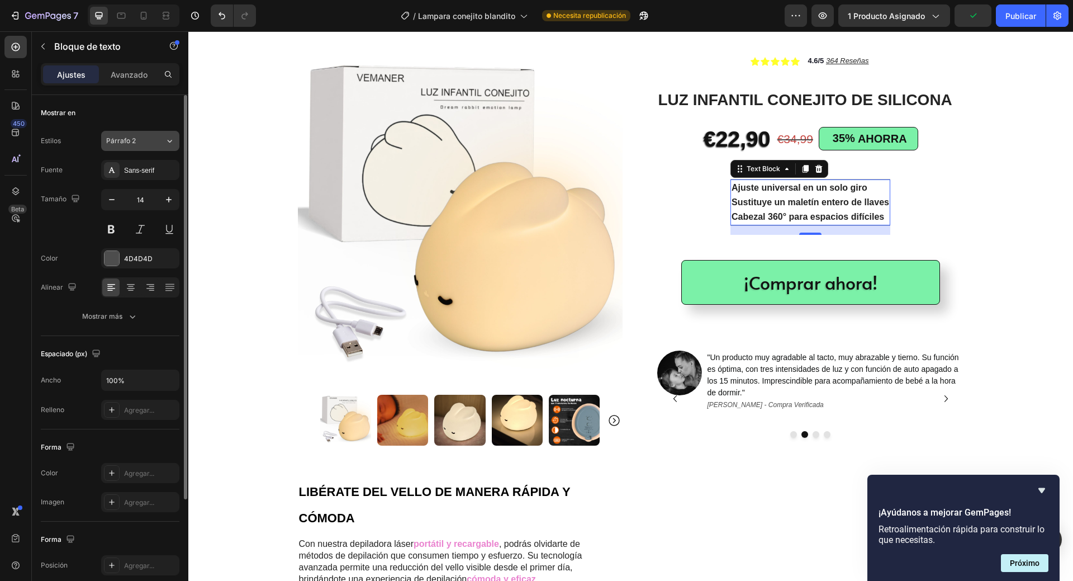
click at [168, 141] on icon at bounding box center [170, 140] width 10 height 11
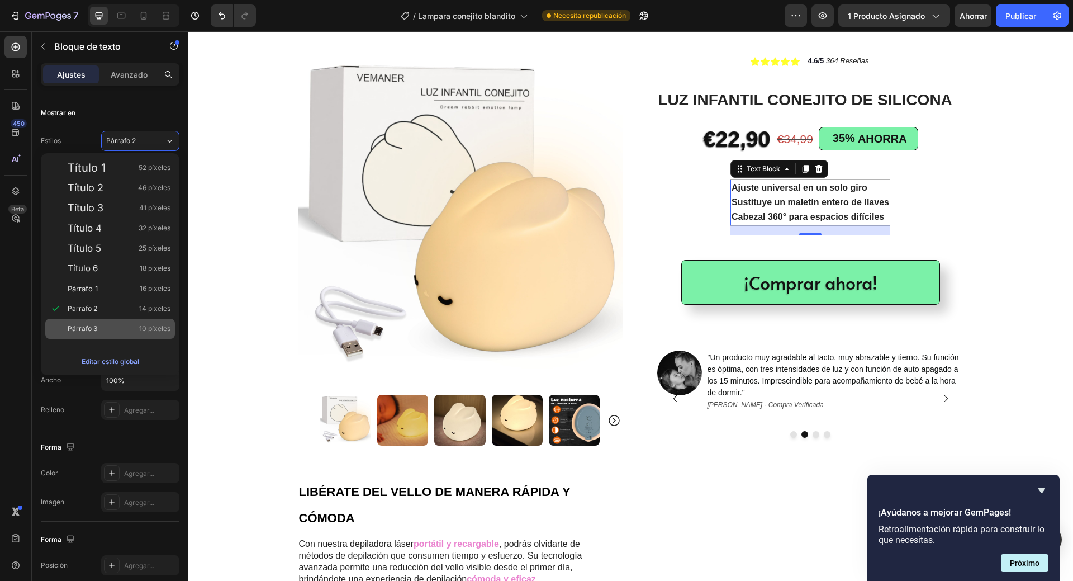
click at [141, 328] on font "10 píxeles" at bounding box center [154, 328] width 31 height 8
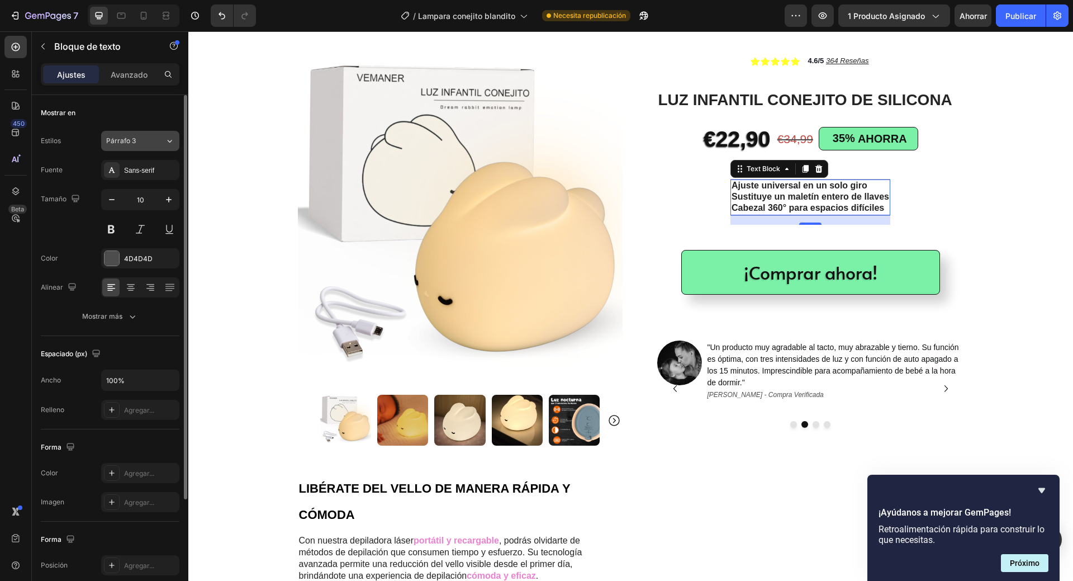
click at [173, 136] on icon at bounding box center [170, 140] width 10 height 11
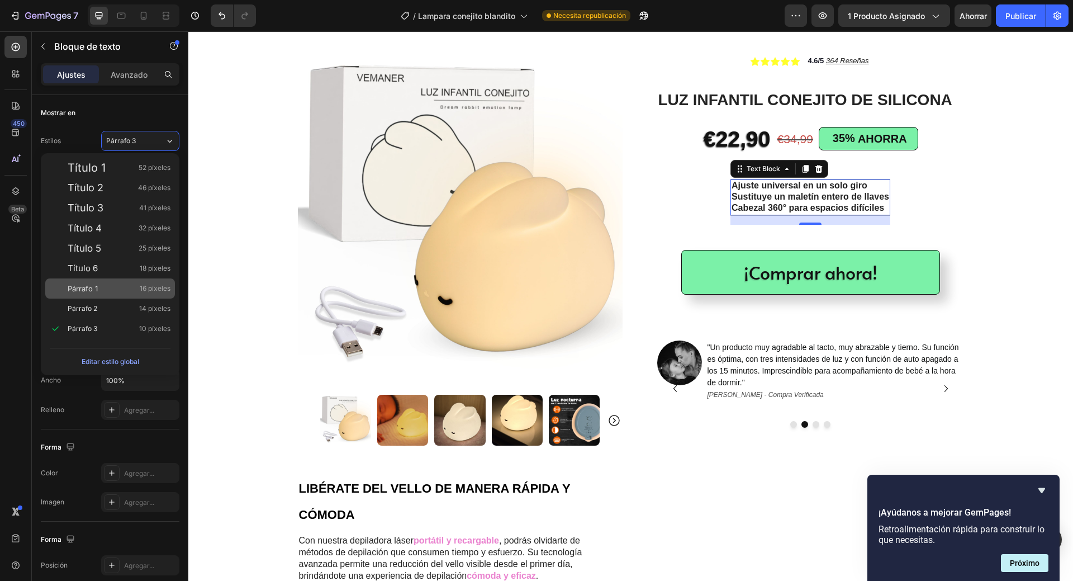
click at [122, 290] on div "Párrafo 1 16 píxeles" at bounding box center [119, 288] width 103 height 11
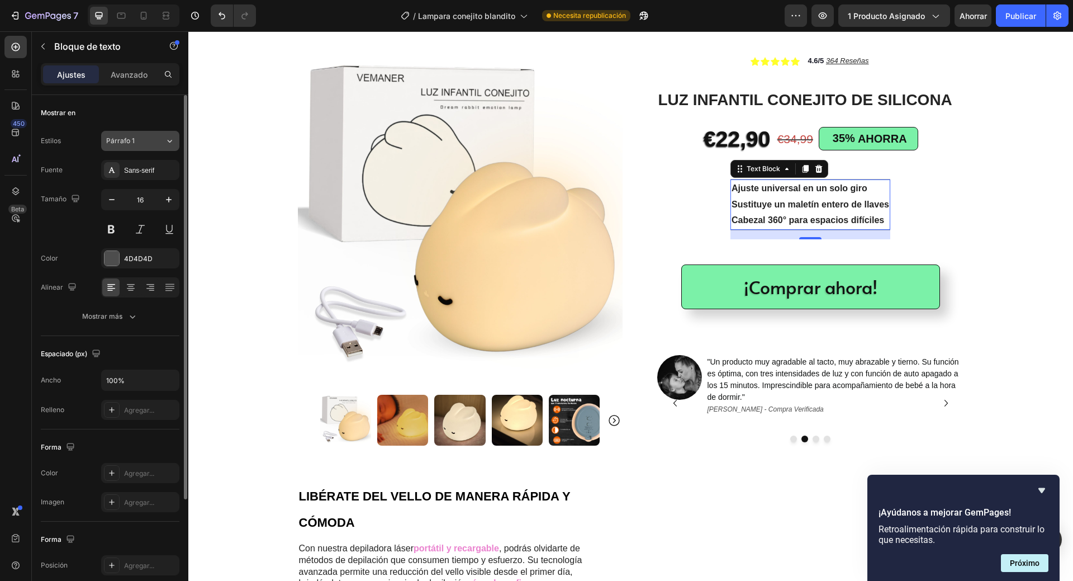
click at [172, 141] on icon at bounding box center [170, 141] width 4 height 3
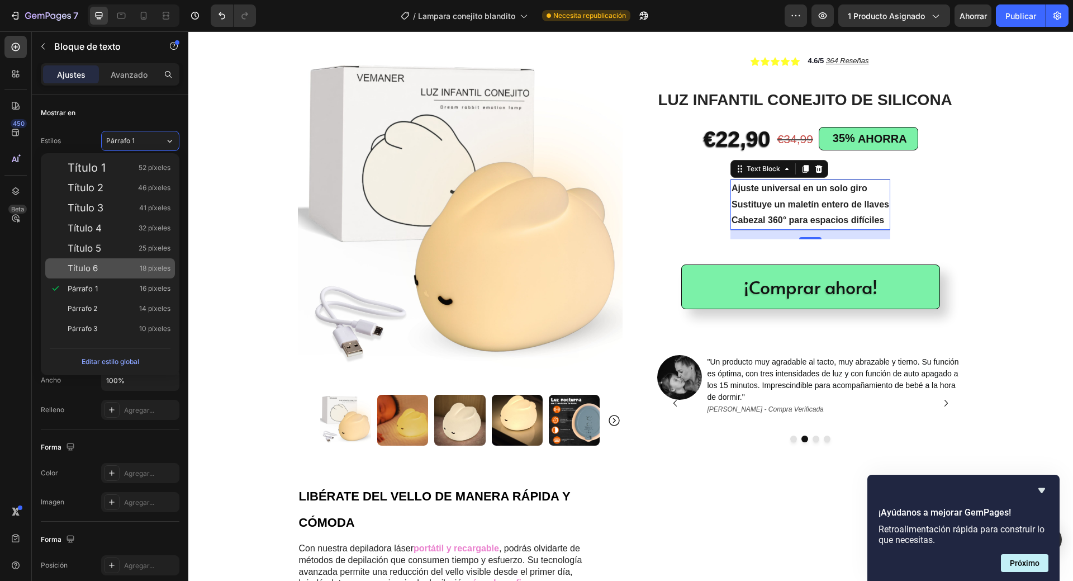
click at [147, 261] on div "Título 6 18 píxeles" at bounding box center [110, 268] width 130 height 20
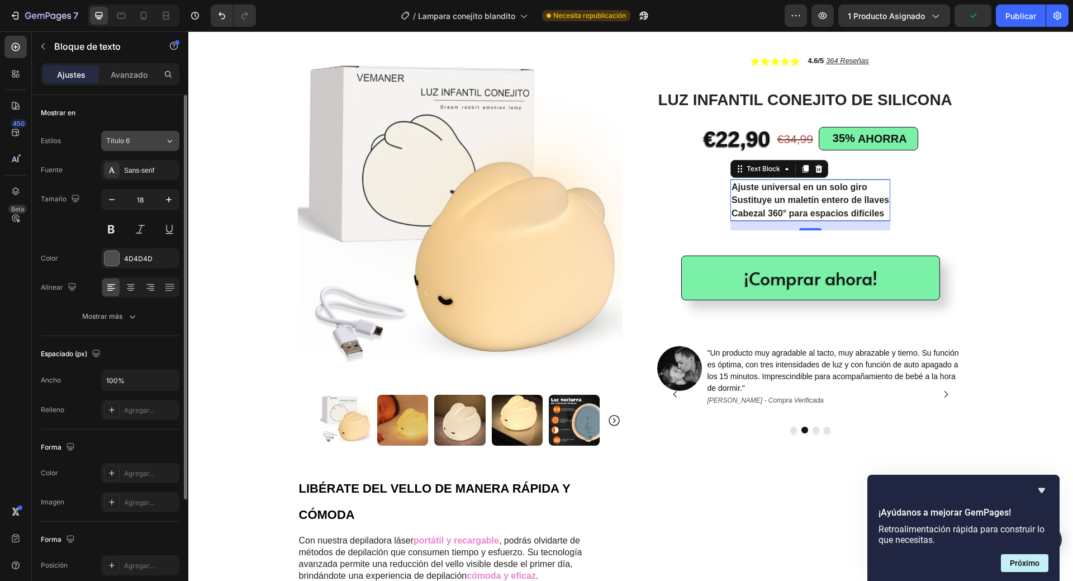
click at [173, 138] on icon at bounding box center [170, 140] width 10 height 11
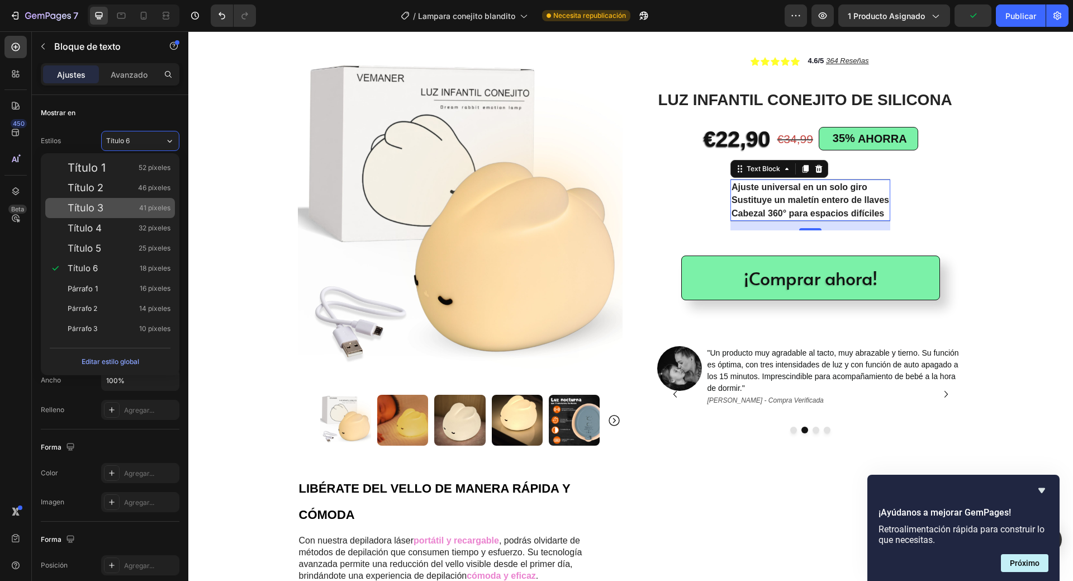
click at [126, 213] on div "Título 3 41 píxeles" at bounding box center [119, 207] width 103 height 11
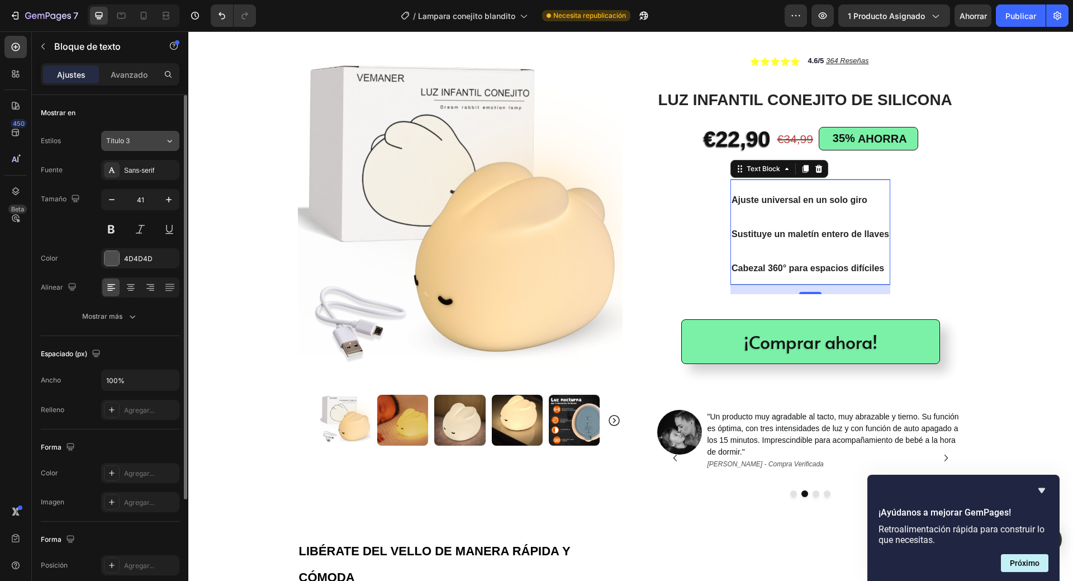
click at [167, 139] on icon at bounding box center [170, 140] width 10 height 11
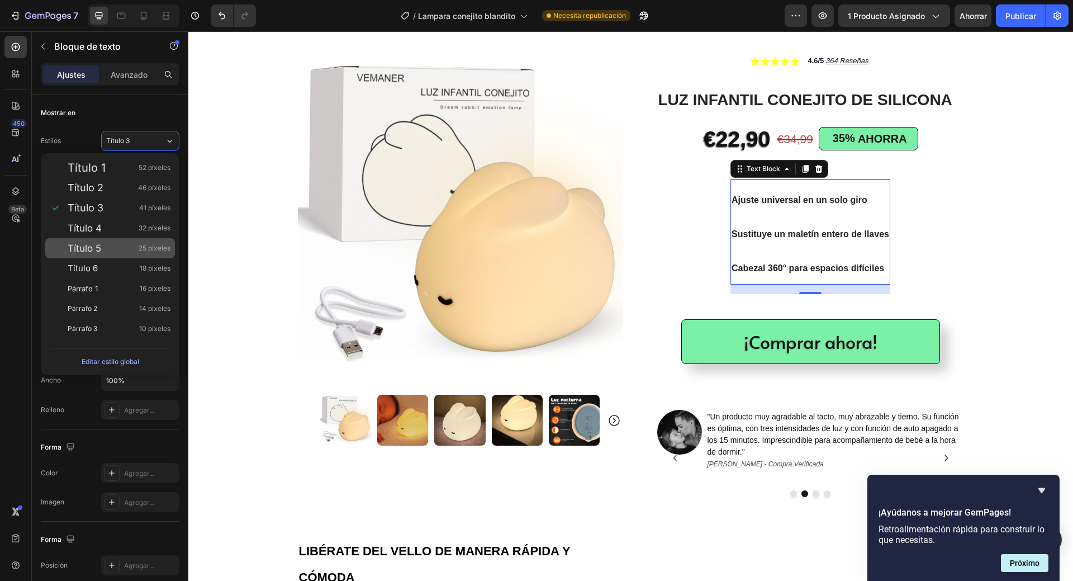
click at [115, 241] on div "Título 5 25 píxeles" at bounding box center [110, 248] width 130 height 20
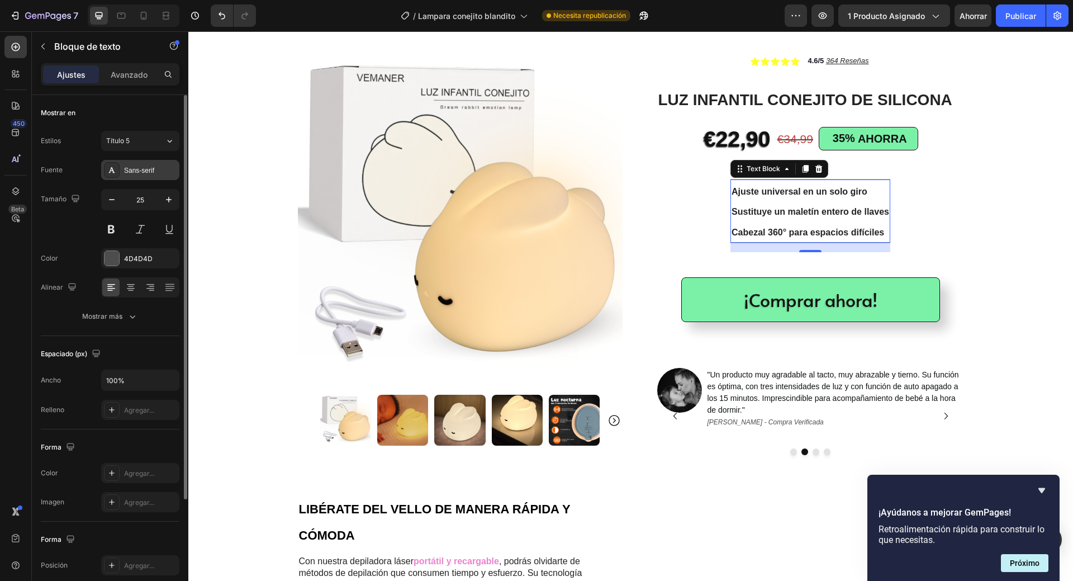
click at [135, 169] on font "Sans-serif" at bounding box center [139, 171] width 30 height 8
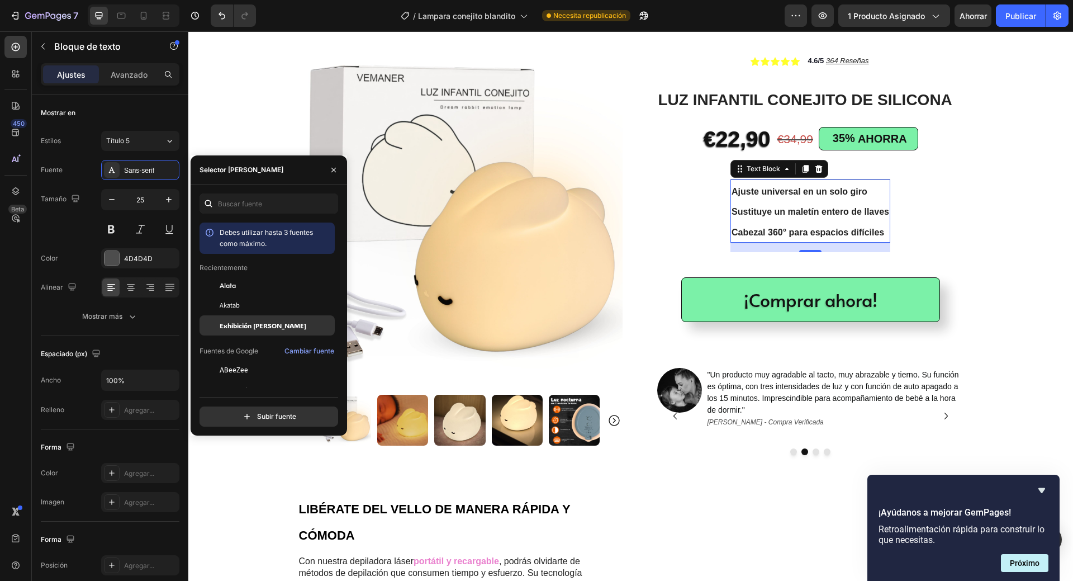
click at [254, 327] on font "Exhibición [PERSON_NAME]" at bounding box center [263, 325] width 87 height 9
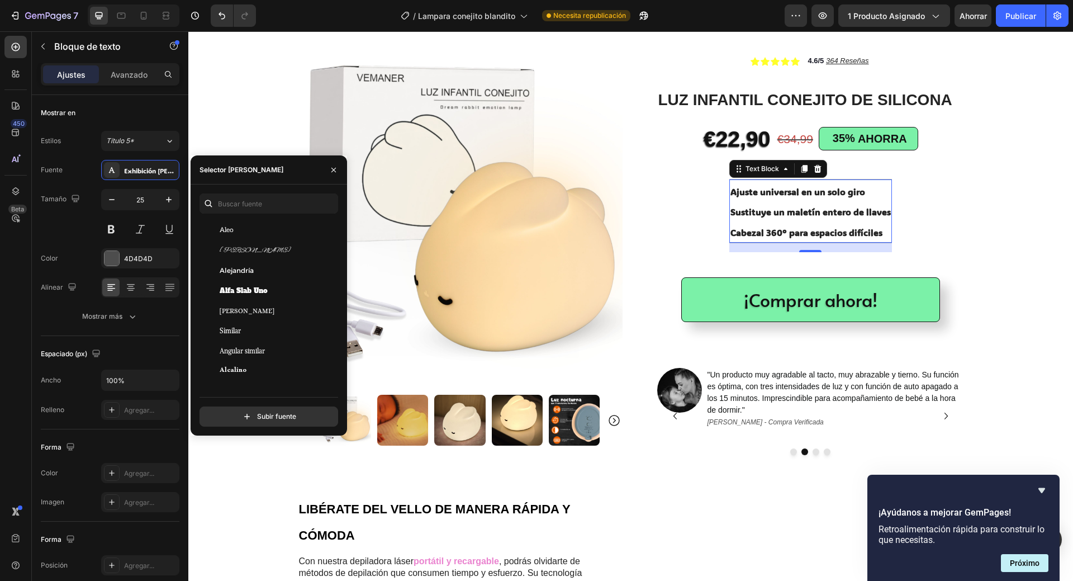
scroll to position [1006, 0]
click at [262, 282] on font "Plantilla Allerta" at bounding box center [246, 284] width 52 height 8
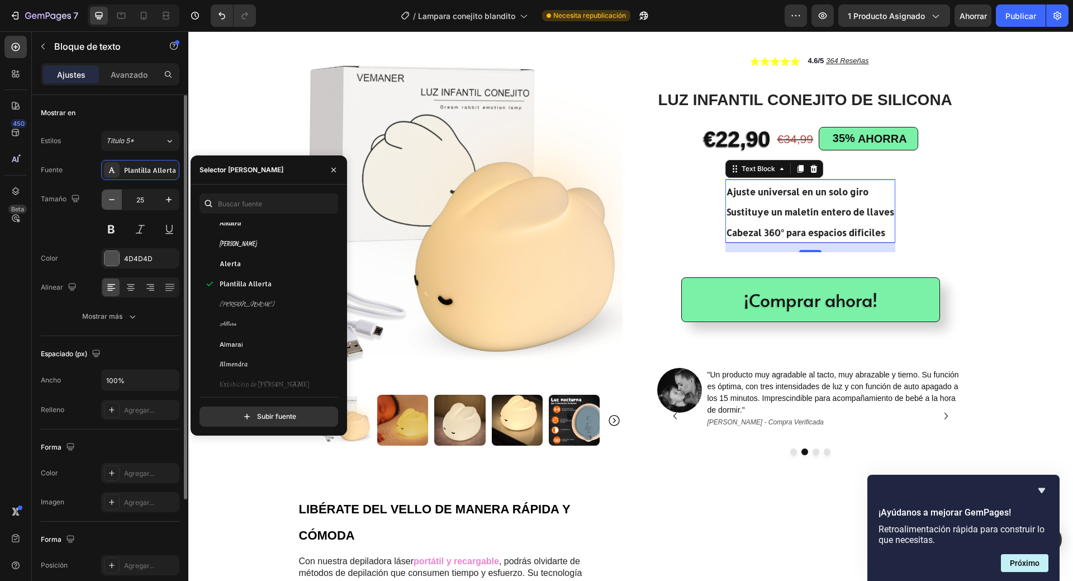
click at [110, 203] on icon "button" at bounding box center [111, 199] width 11 height 11
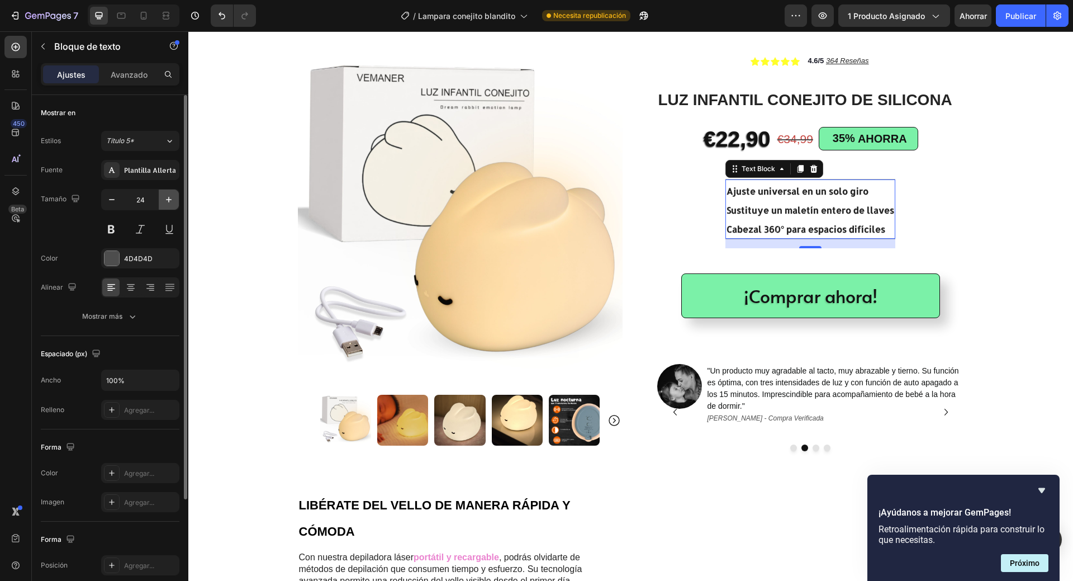
click at [173, 204] on icon "button" at bounding box center [168, 199] width 11 height 11
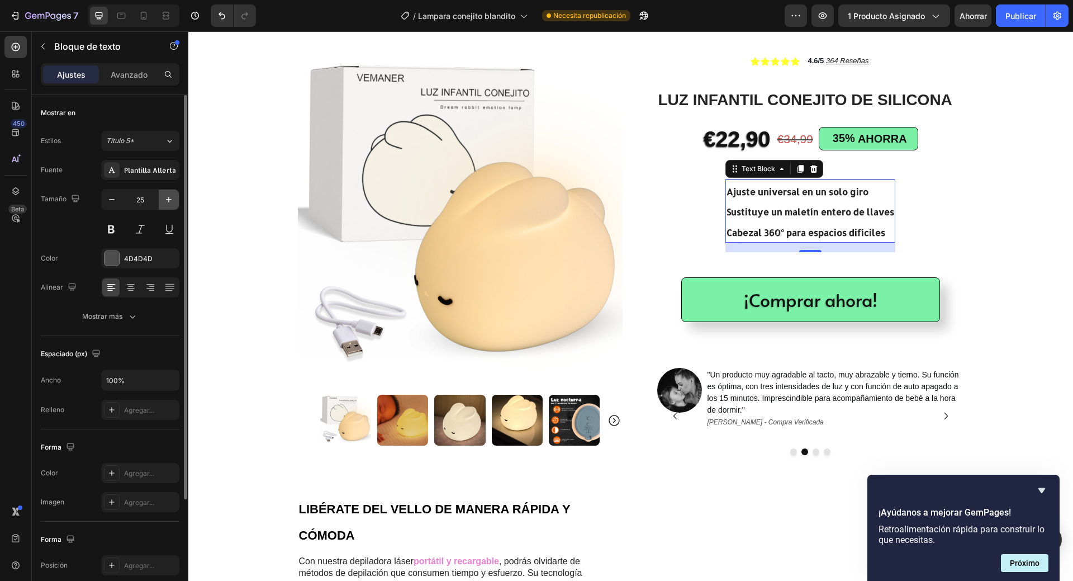
click at [173, 204] on icon "button" at bounding box center [168, 199] width 11 height 11
type input "26"
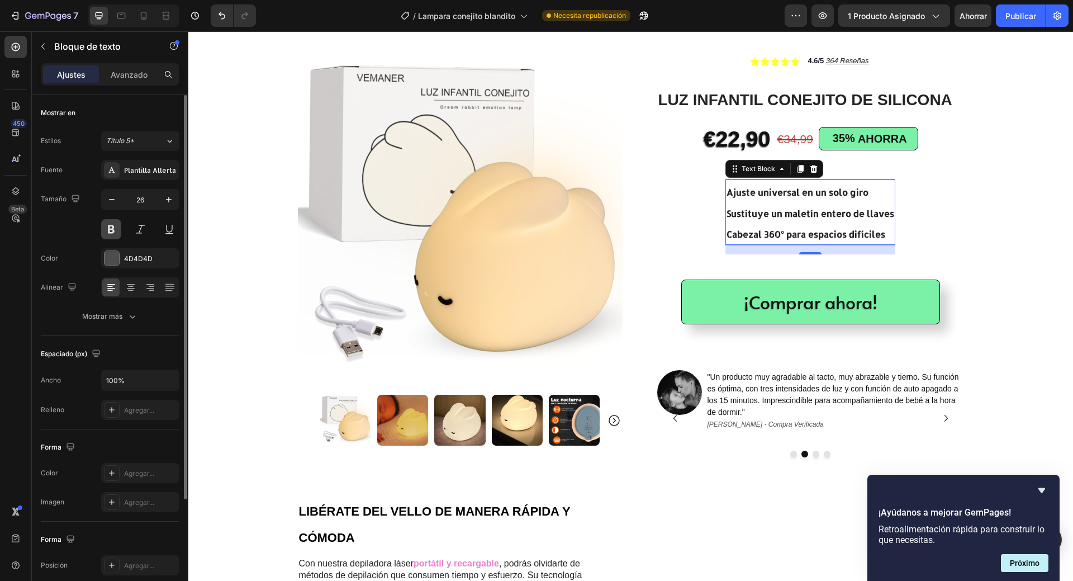
click at [110, 230] on button at bounding box center [111, 229] width 20 height 20
click at [142, 262] on font "4D4D4D" at bounding box center [138, 258] width 29 height 8
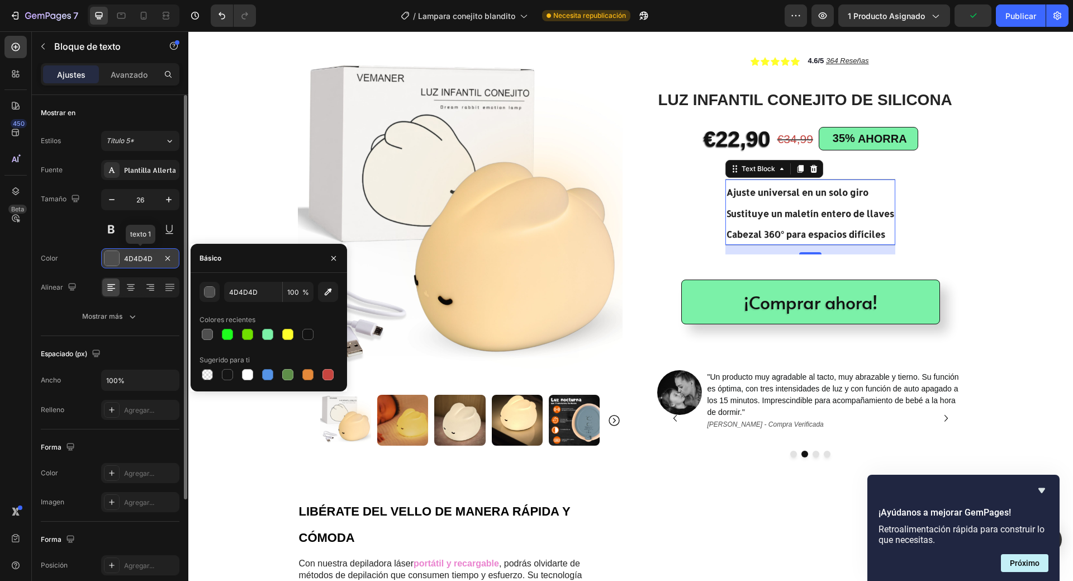
click at [142, 262] on font "4D4D4D" at bounding box center [138, 258] width 29 height 8
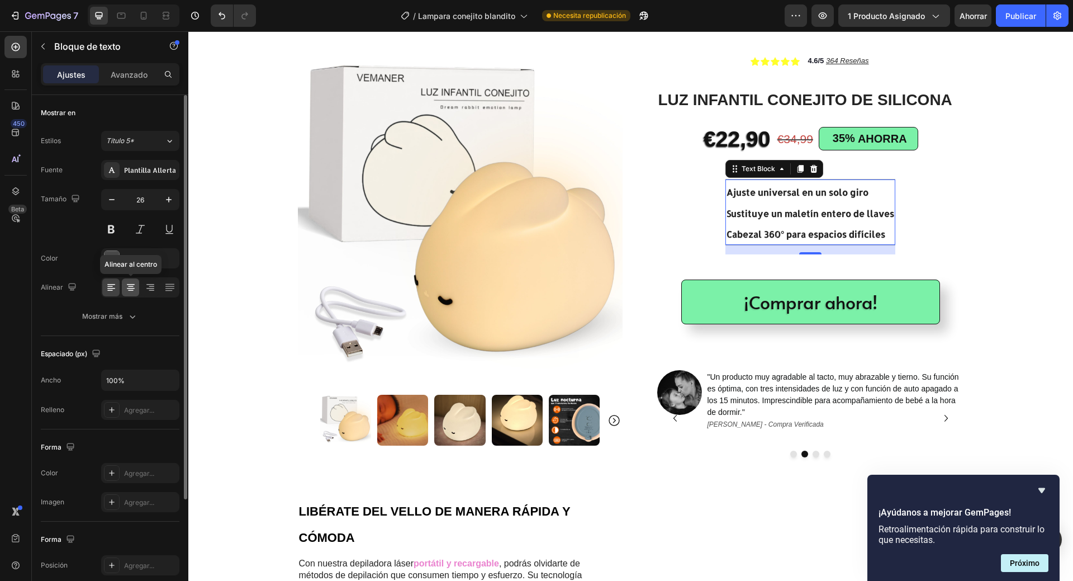
click at [134, 288] on icon at bounding box center [131, 288] width 8 height 1
click at [145, 290] on icon at bounding box center [150, 287] width 11 height 11
click at [167, 291] on icon at bounding box center [168, 290] width 7 height 1
click at [112, 290] on icon at bounding box center [111, 287] width 11 height 11
click at [133, 318] on icon "button" at bounding box center [133, 316] width 6 height 3
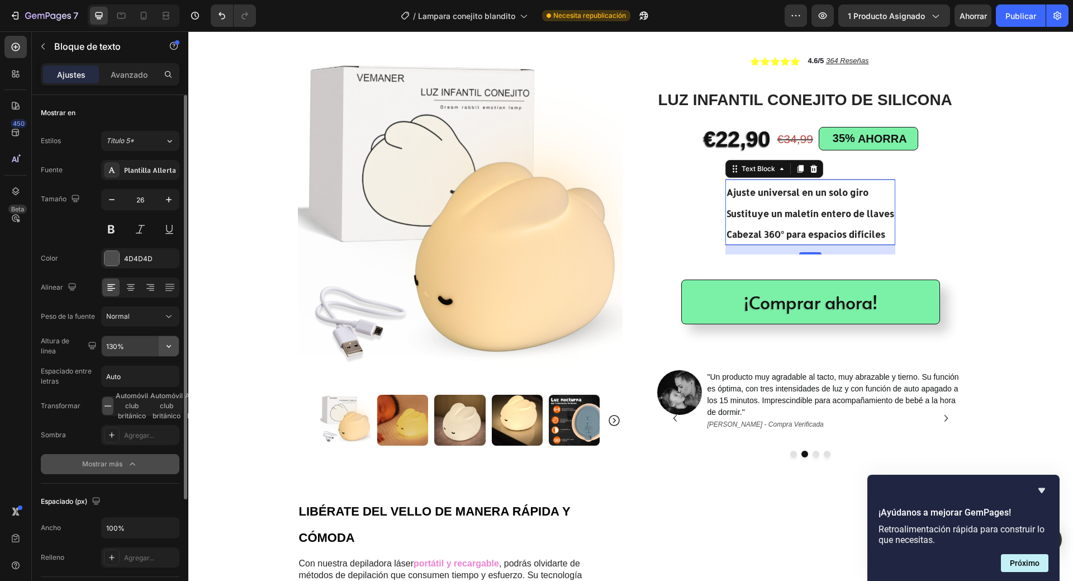
click at [166, 347] on icon "button" at bounding box center [168, 345] width 11 height 11
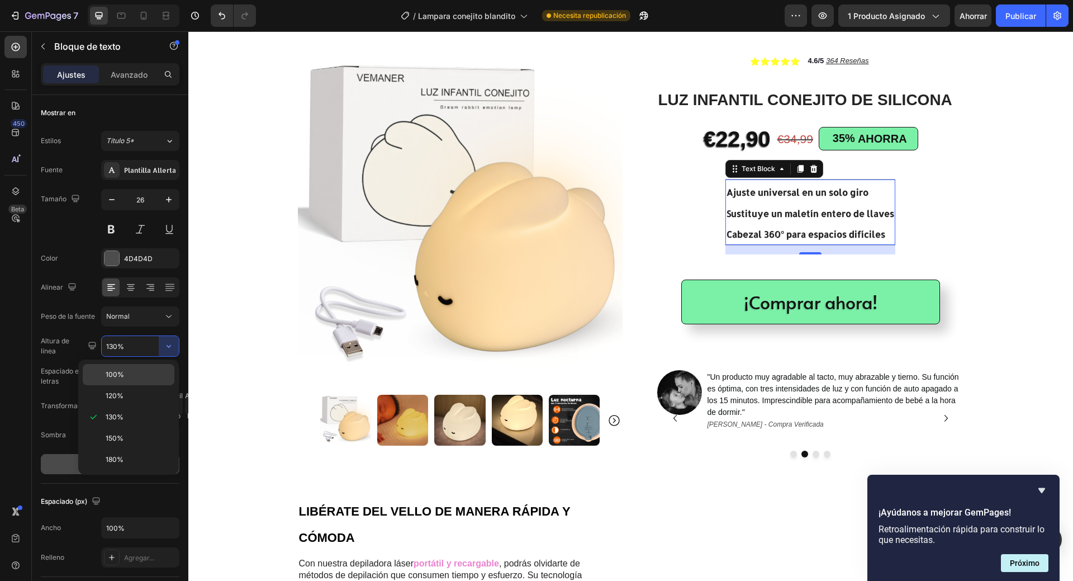
click at [145, 380] on div "100%" at bounding box center [129, 374] width 92 height 21
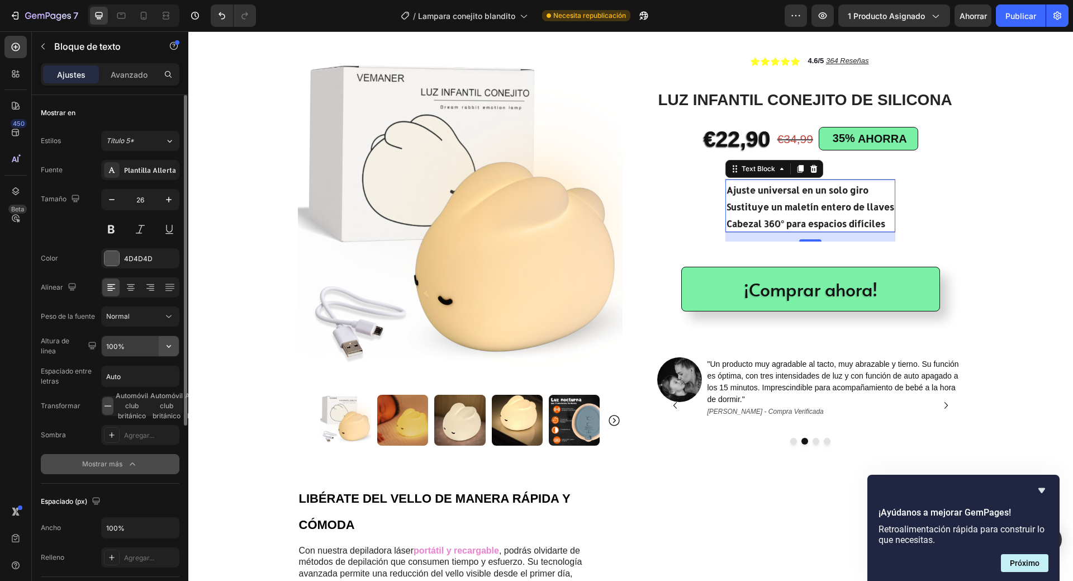
click at [173, 343] on icon "button" at bounding box center [168, 345] width 11 height 11
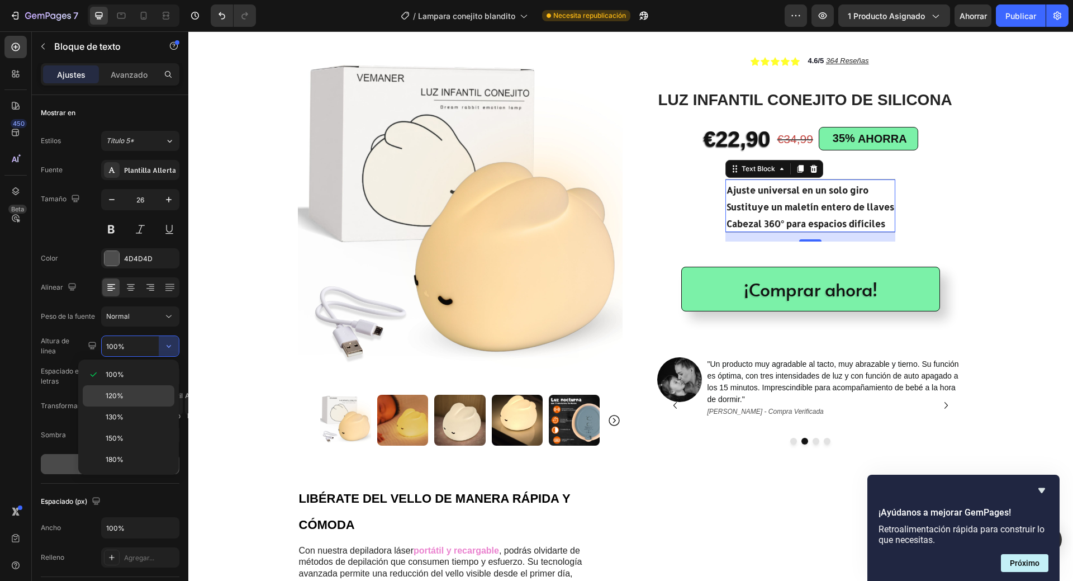
click at [146, 388] on div "120%" at bounding box center [129, 395] width 92 height 21
type input "120%"
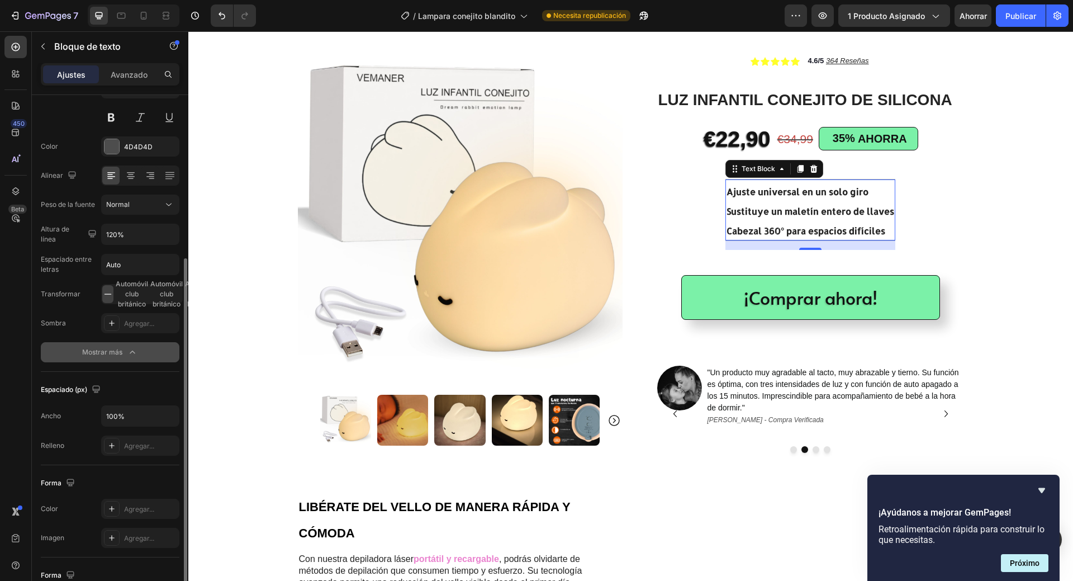
scroll to position [168, 0]
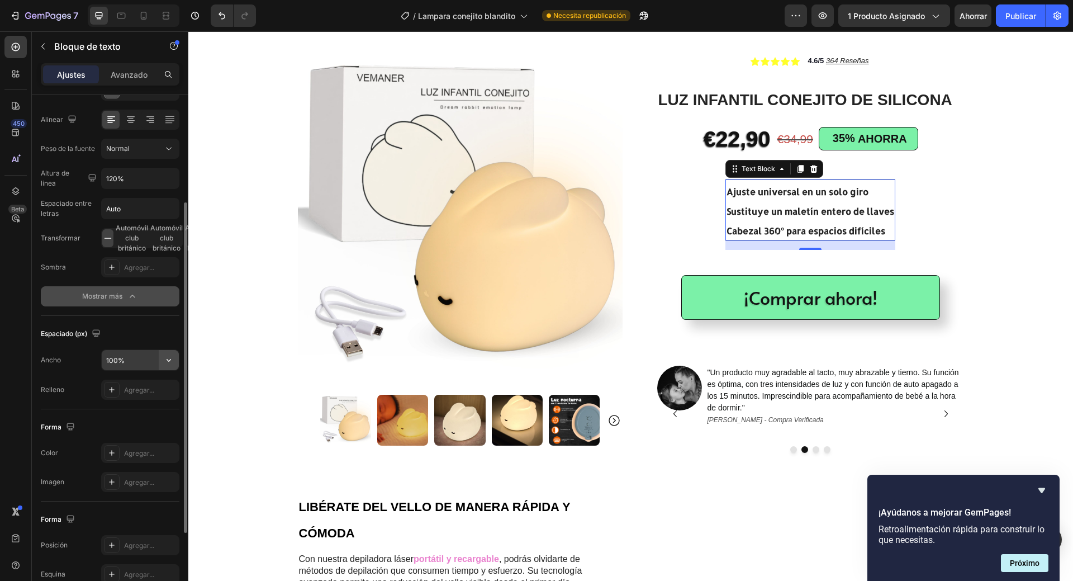
click at [173, 366] on button "button" at bounding box center [169, 360] width 20 height 20
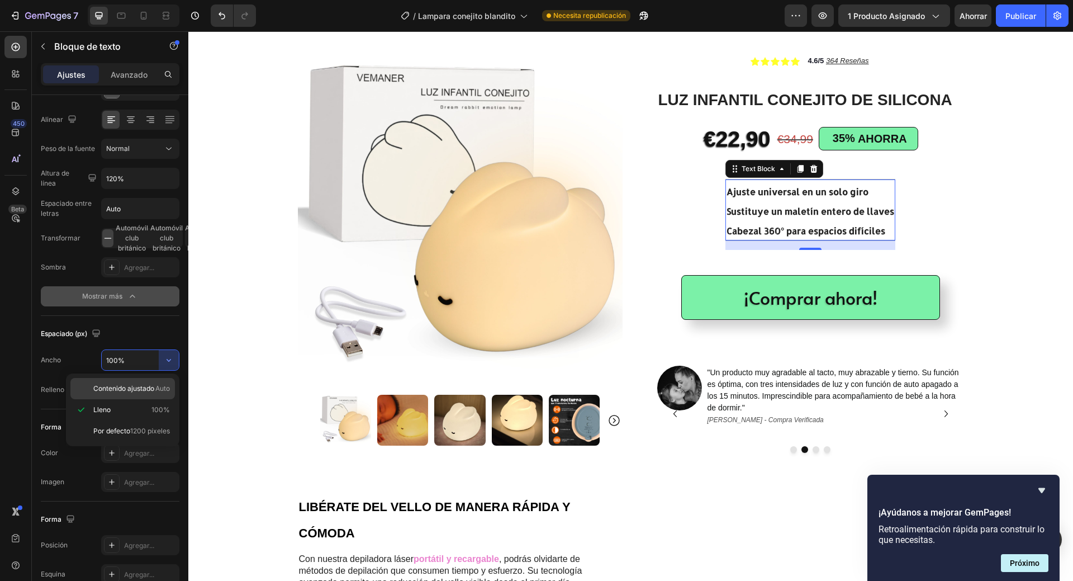
click at [143, 386] on font "Contenido ajustado" at bounding box center [123, 388] width 61 height 8
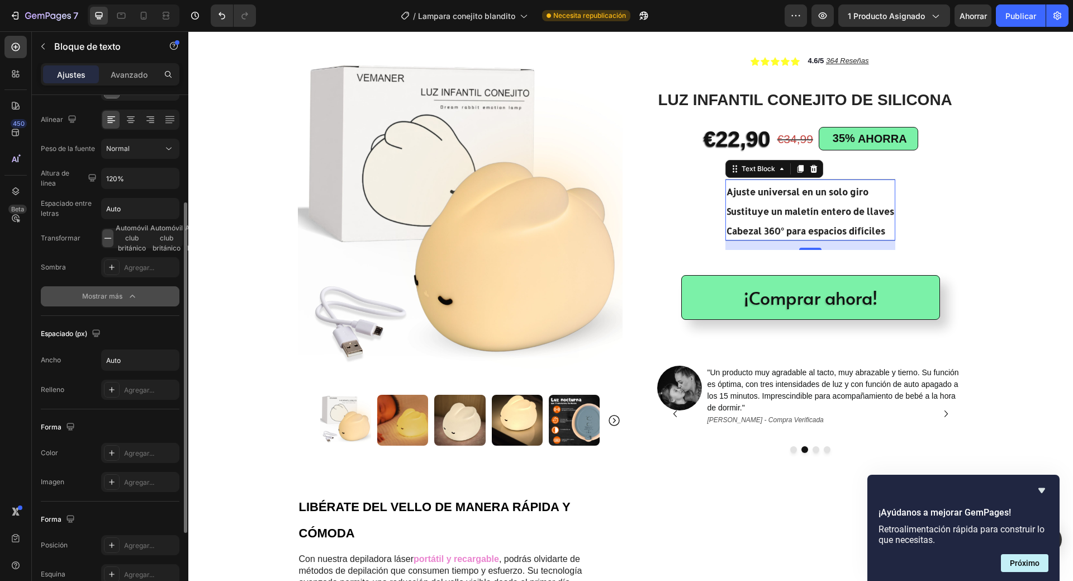
click at [151, 371] on div "Ancho Auto Relleno Agregar..." at bounding box center [110, 374] width 139 height 50
click at [154, 359] on input "Auto" at bounding box center [140, 360] width 77 height 20
click at [172, 364] on icon "button" at bounding box center [168, 359] width 11 height 11
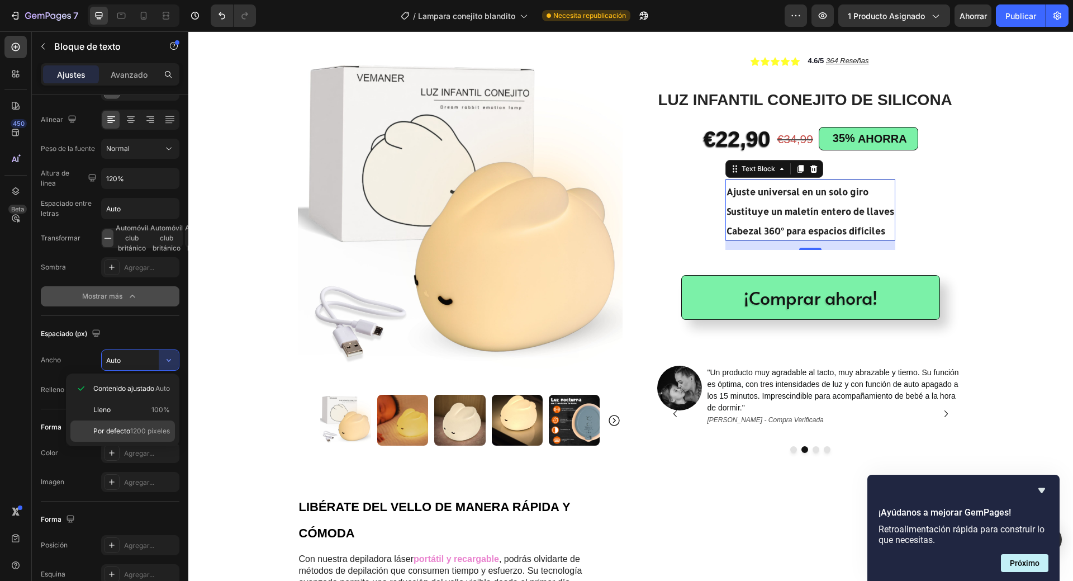
click at [146, 429] on font "1200 píxeles" at bounding box center [150, 431] width 40 height 8
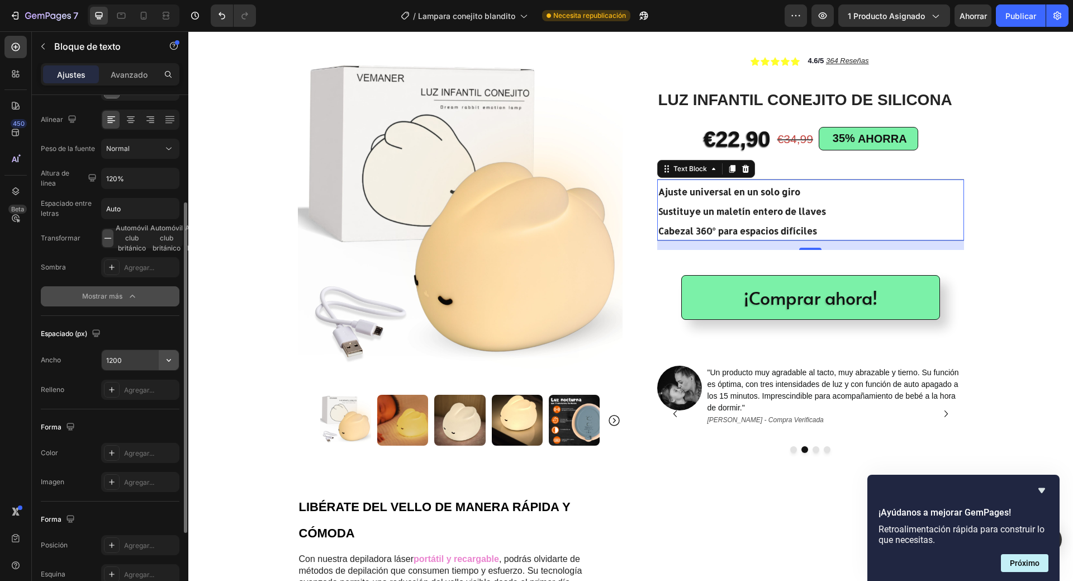
click at [172, 359] on icon "button" at bounding box center [168, 359] width 11 height 11
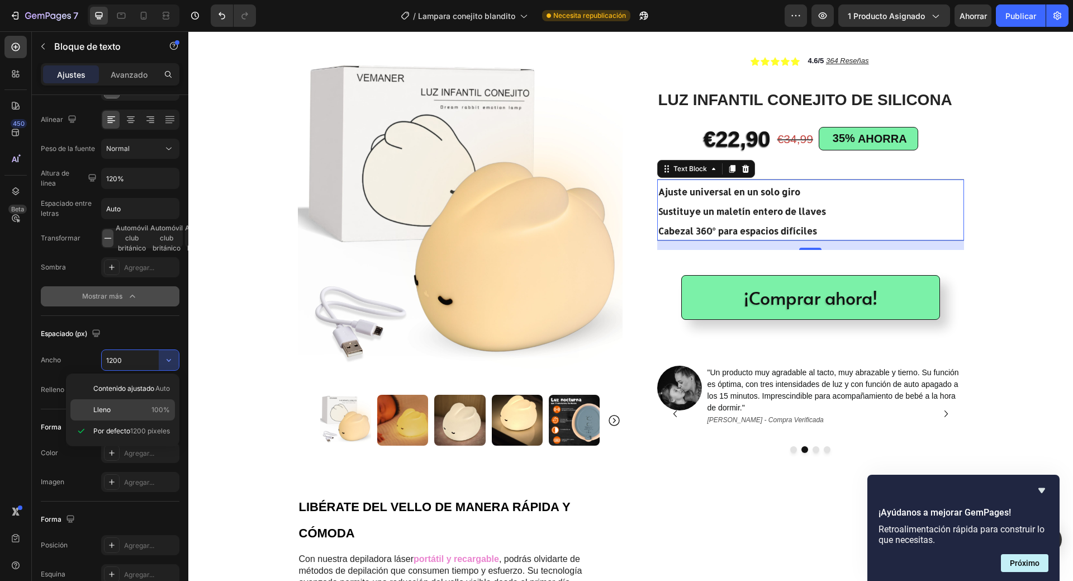
click at [141, 410] on p "Lleno 100%" at bounding box center [131, 410] width 77 height 10
type input "100%"
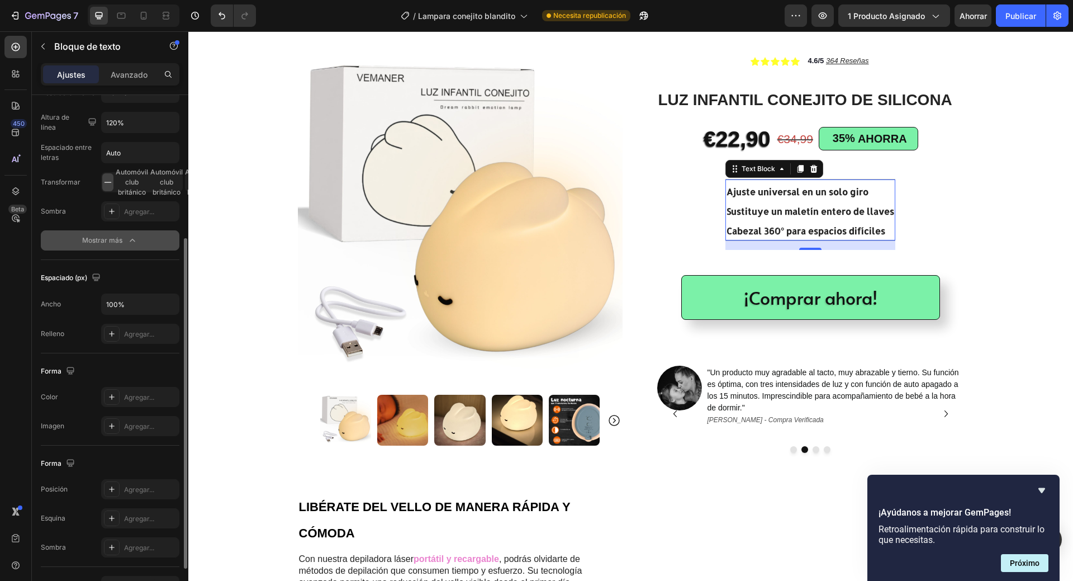
scroll to position [280, 0]
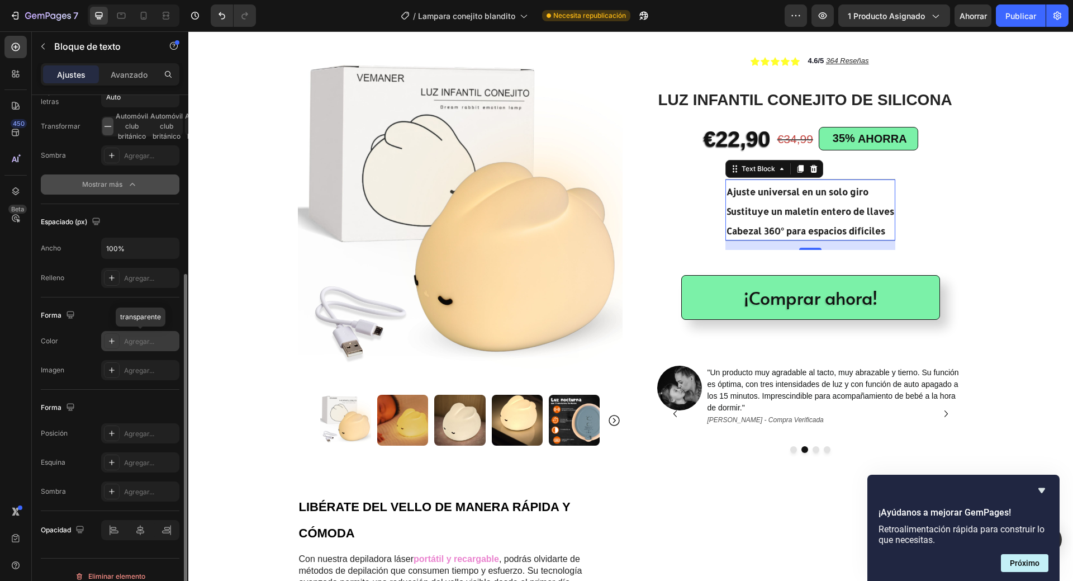
click at [138, 341] on font "Agregar..." at bounding box center [139, 341] width 30 height 8
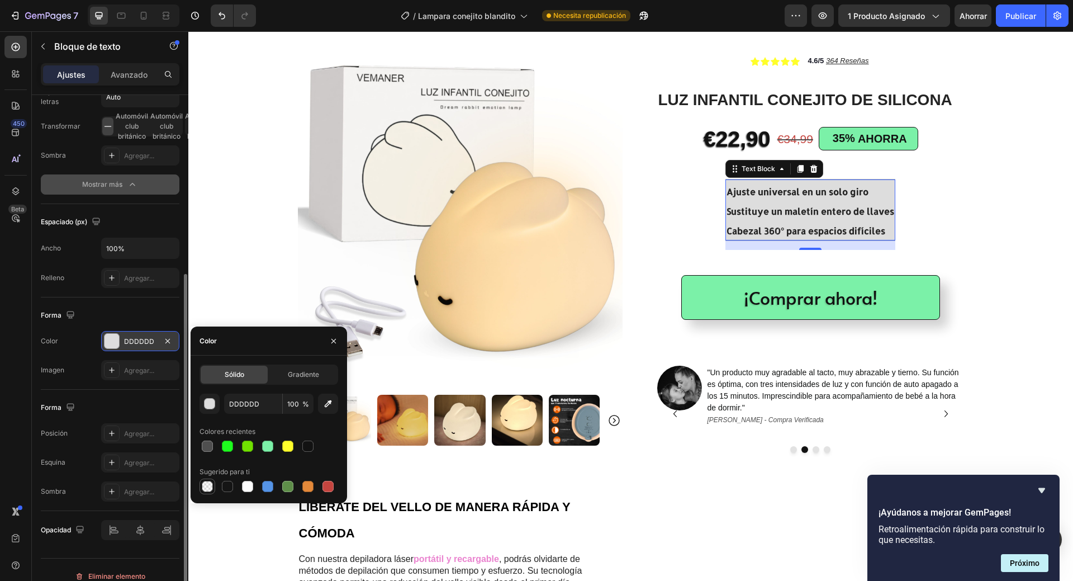
click at [206, 486] on div at bounding box center [207, 486] width 11 height 11
type input "000000"
type input "0"
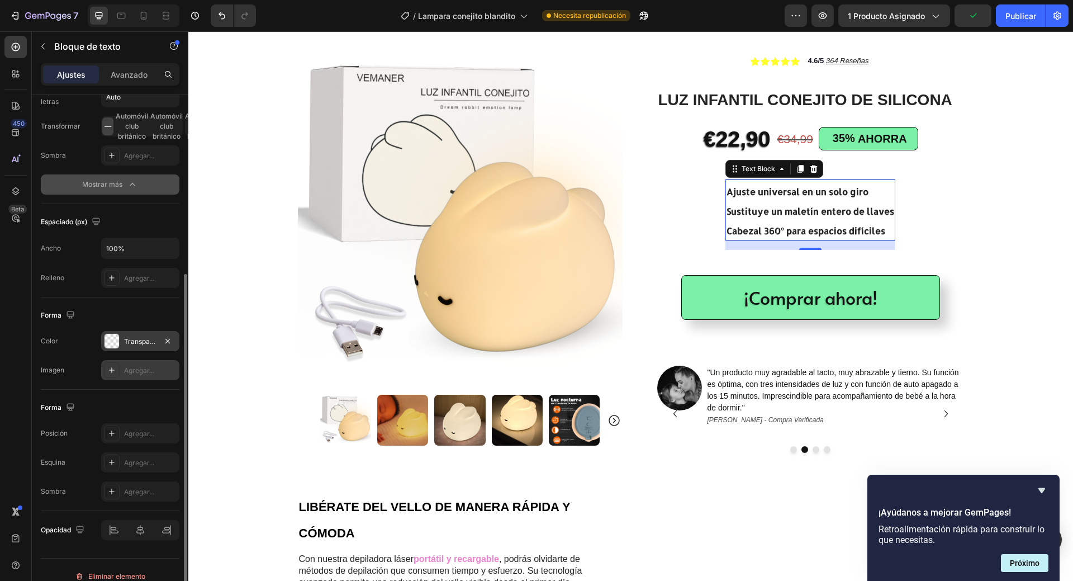
click at [141, 369] on font "Agregar..." at bounding box center [139, 370] width 30 height 8
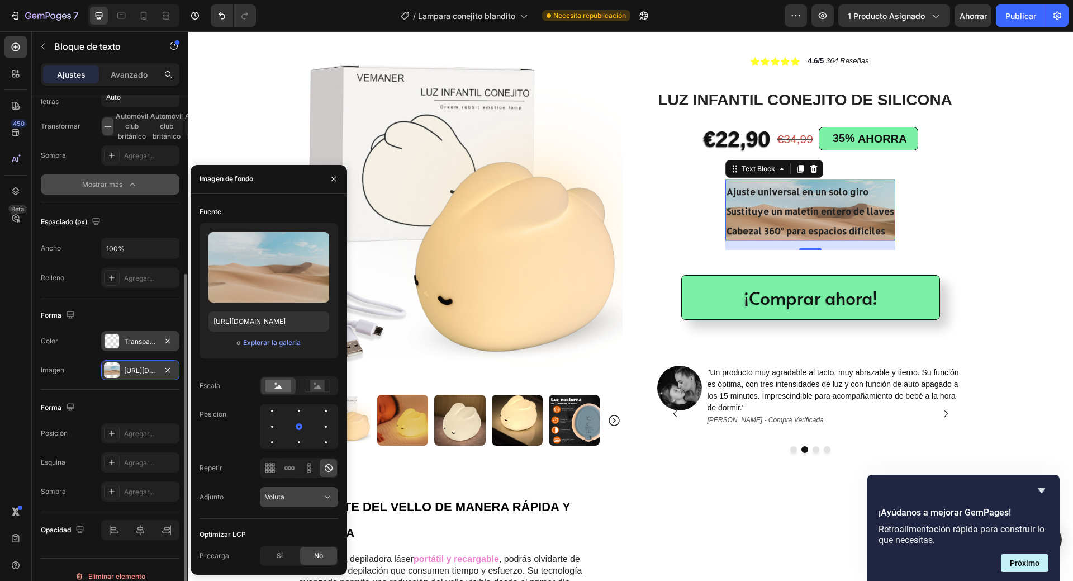
click at [325, 500] on icon at bounding box center [327, 496] width 11 height 11
click at [262, 344] on font "Explorar la galería" at bounding box center [272, 342] width 58 height 8
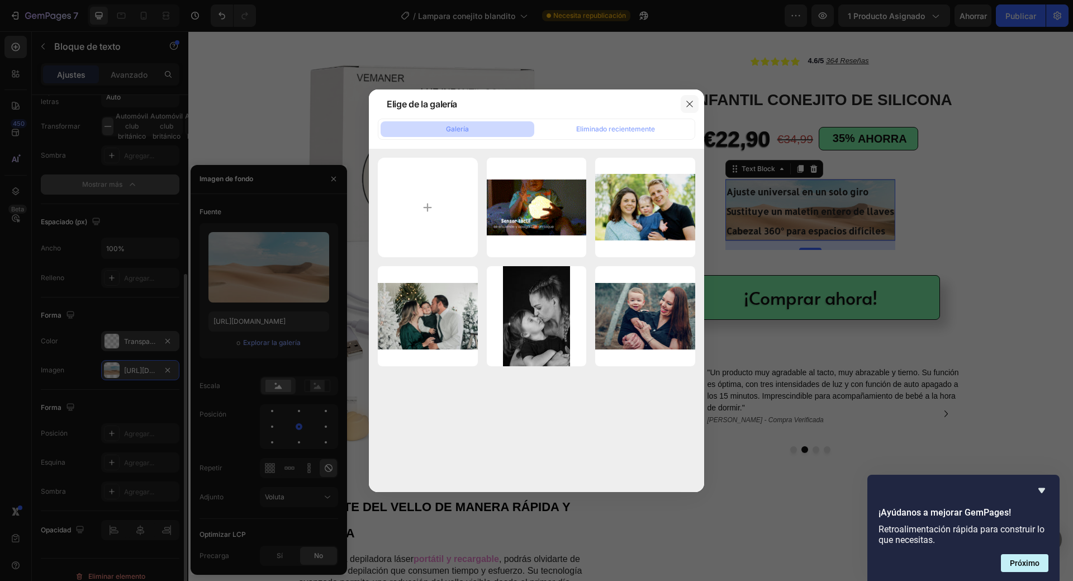
click at [689, 101] on icon "button" at bounding box center [689, 104] width 9 height 9
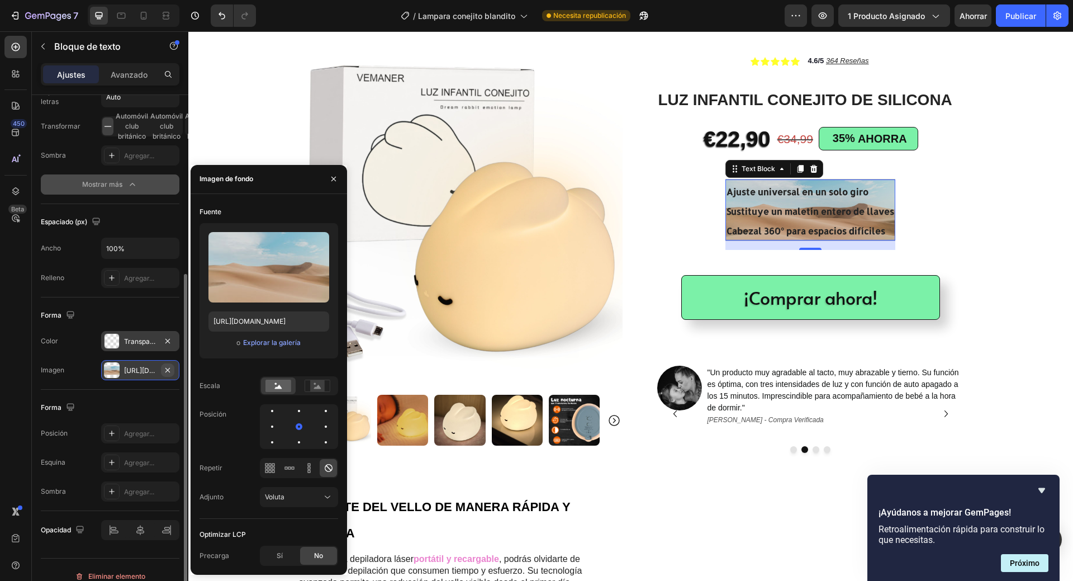
click at [168, 370] on icon "button" at bounding box center [167, 369] width 4 height 4
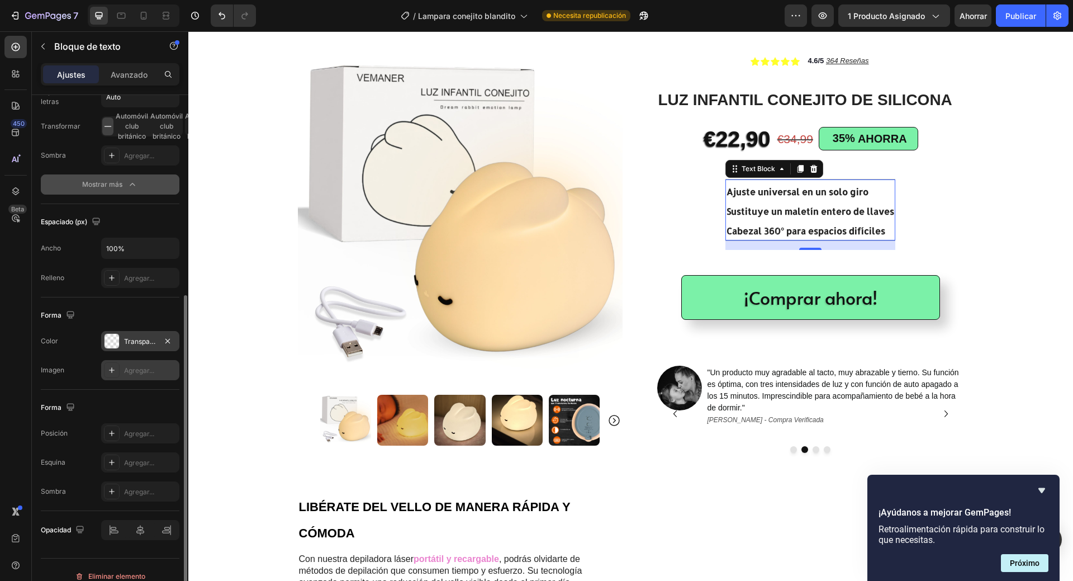
scroll to position [292, 0]
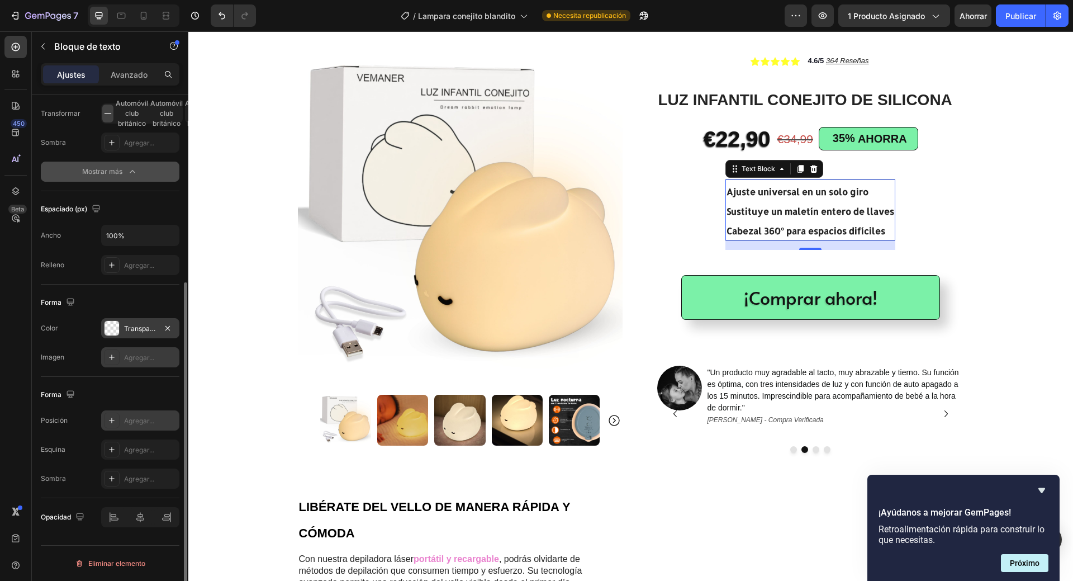
click at [134, 420] on font "Agregar..." at bounding box center [139, 420] width 30 height 8
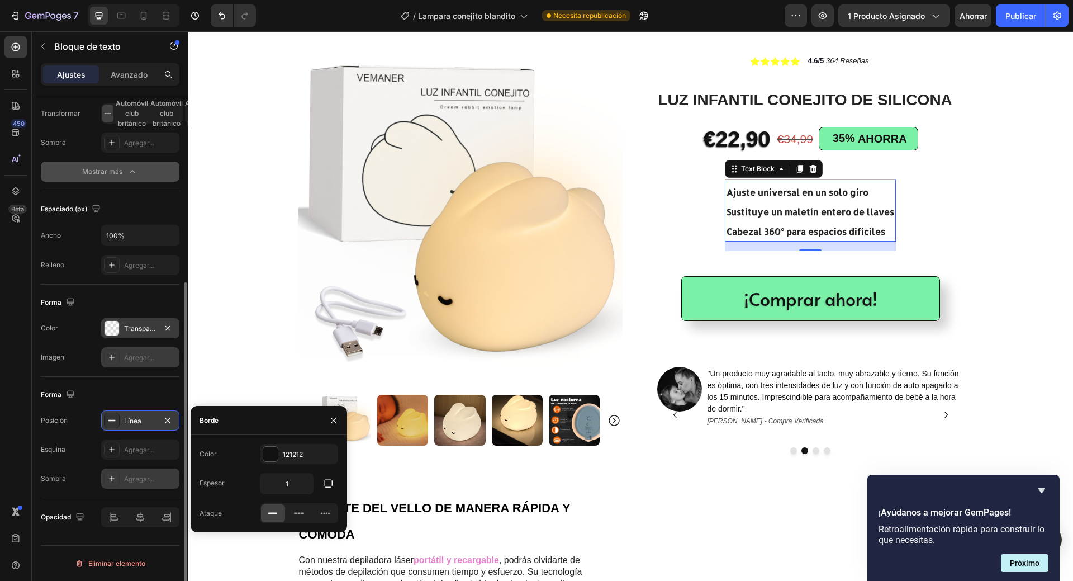
click at [137, 480] on font "Agregar..." at bounding box center [139, 479] width 30 height 8
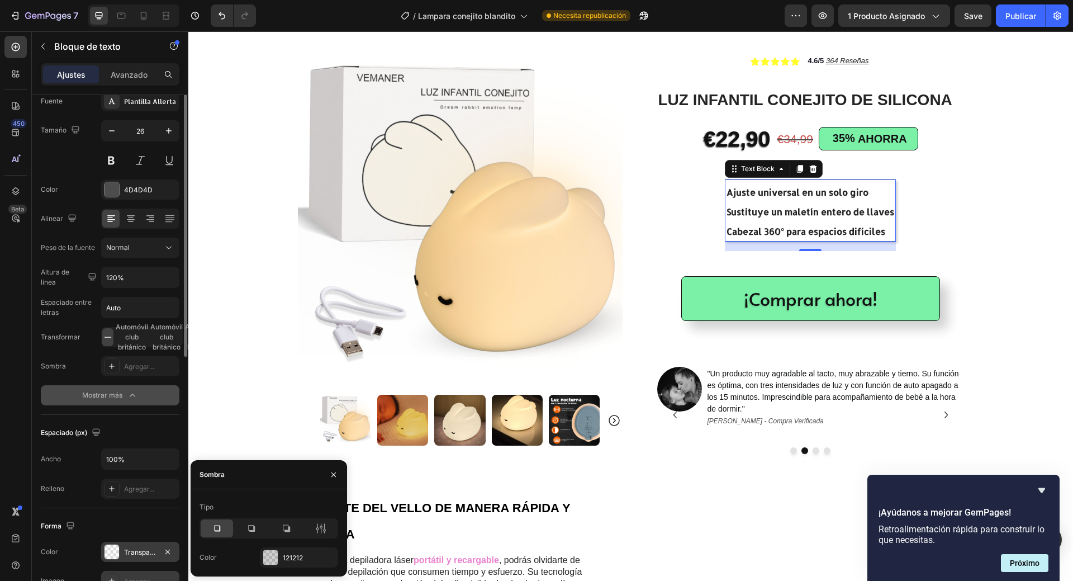
scroll to position [0, 0]
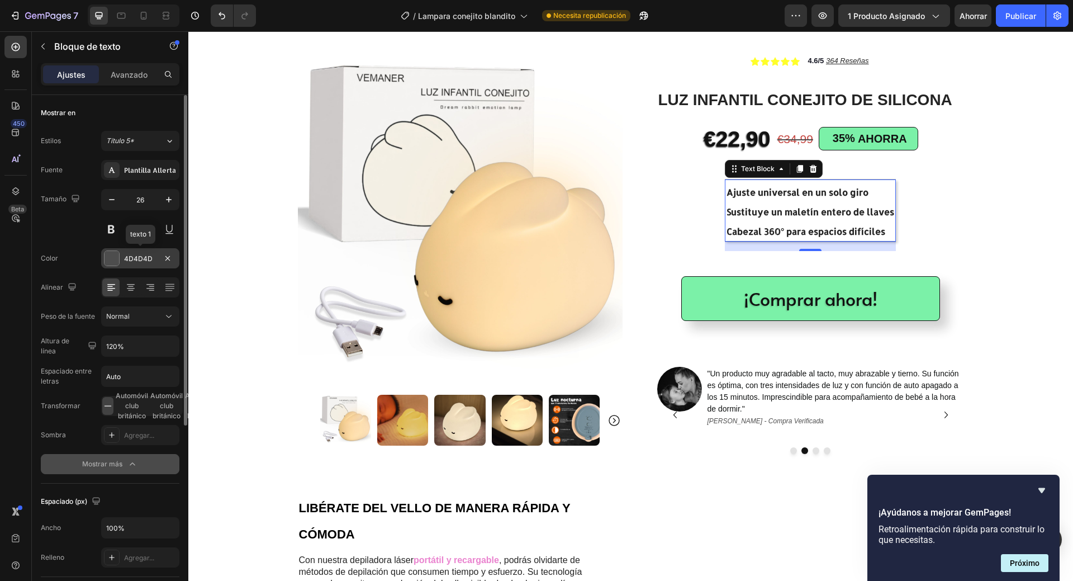
click at [131, 258] on font "4D4D4D" at bounding box center [138, 258] width 29 height 8
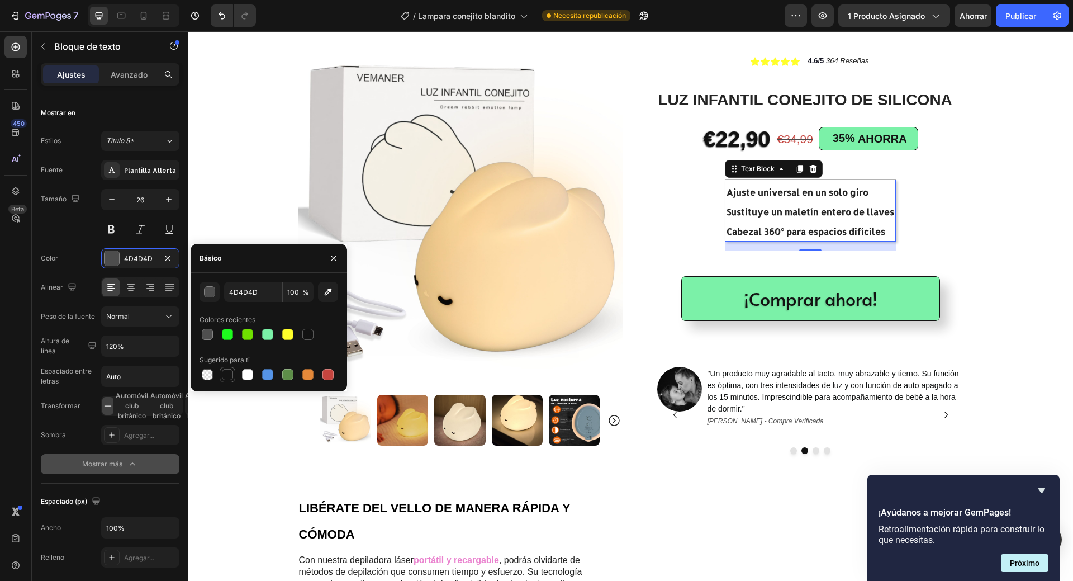
click at [226, 377] on div at bounding box center [227, 374] width 11 height 11
type input "151515"
click at [123, 78] on font "Avanzado" at bounding box center [129, 75] width 37 height 10
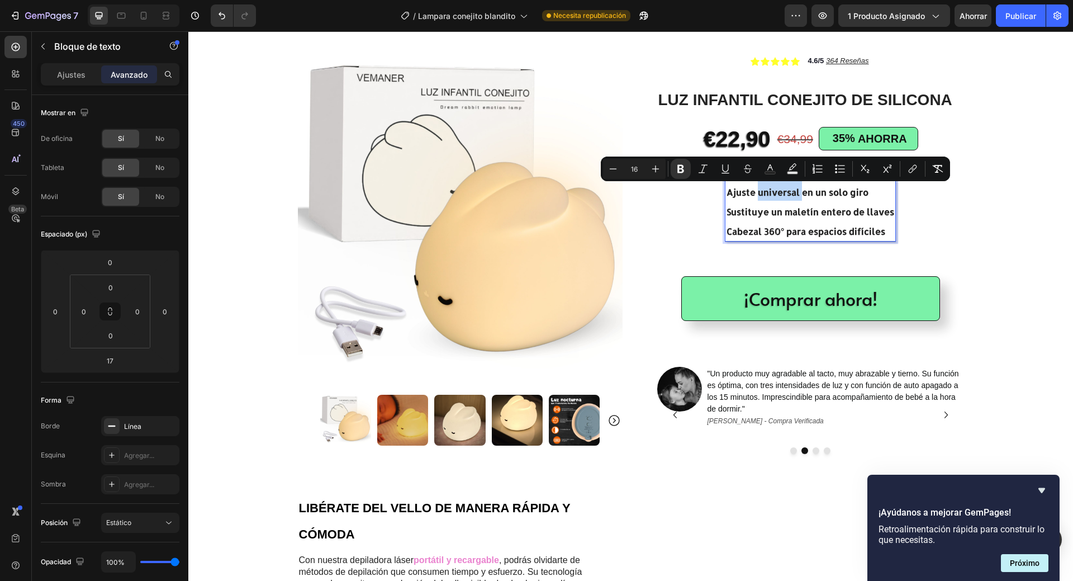
click at [765, 196] on strong "Ajuste universal en un solo giro" at bounding box center [798, 192] width 142 height 12
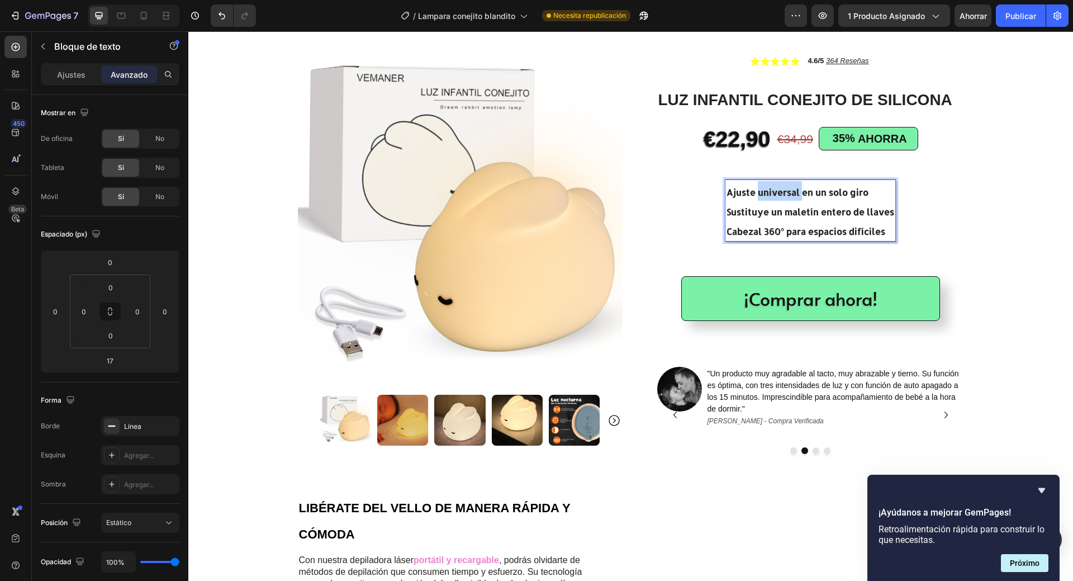
click at [765, 196] on strong "Ajuste universal en un solo giro" at bounding box center [798, 192] width 142 height 12
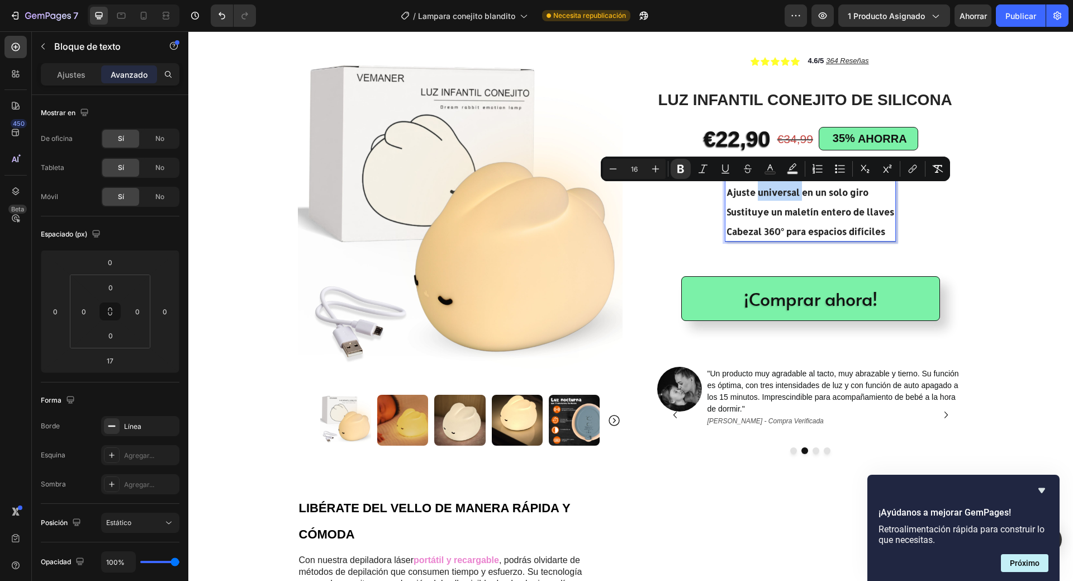
click at [765, 196] on strong "Ajuste universal en un solo giro" at bounding box center [798, 192] width 142 height 12
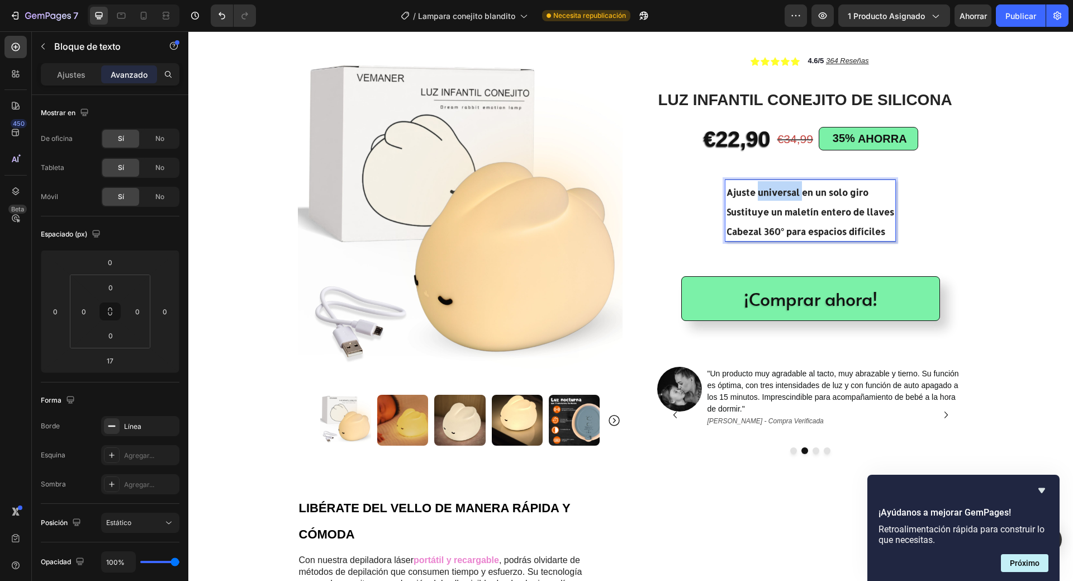
click at [765, 196] on strong "Ajuste universal en un solo giro" at bounding box center [798, 192] width 142 height 12
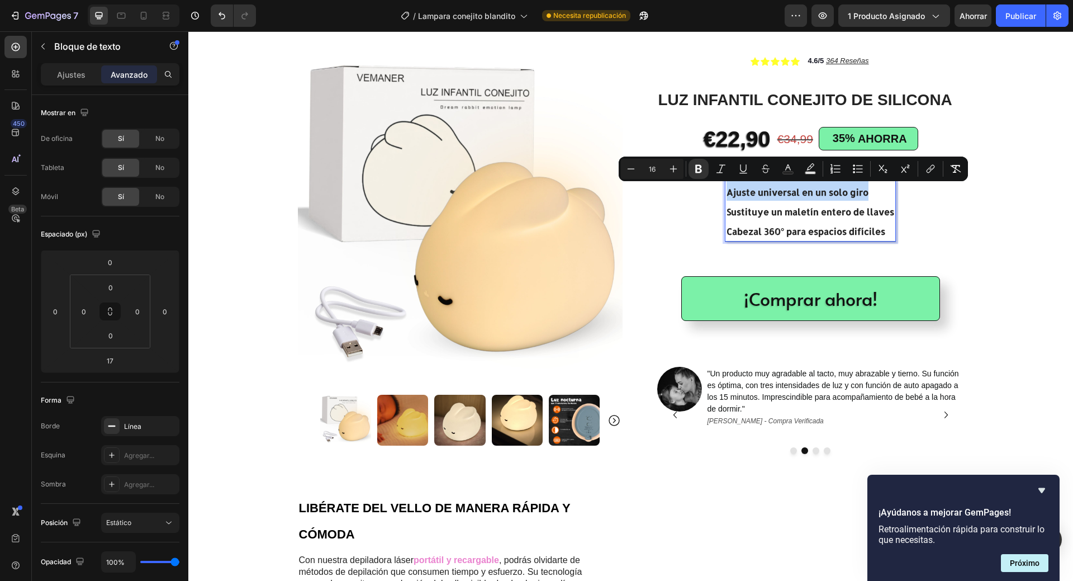
drag, startPoint x: 866, startPoint y: 195, endPoint x: 725, endPoint y: 194, distance: 140.9
click at [727, 194] on p "Ajuste universal en un solo giro" at bounding box center [811, 191] width 168 height 20
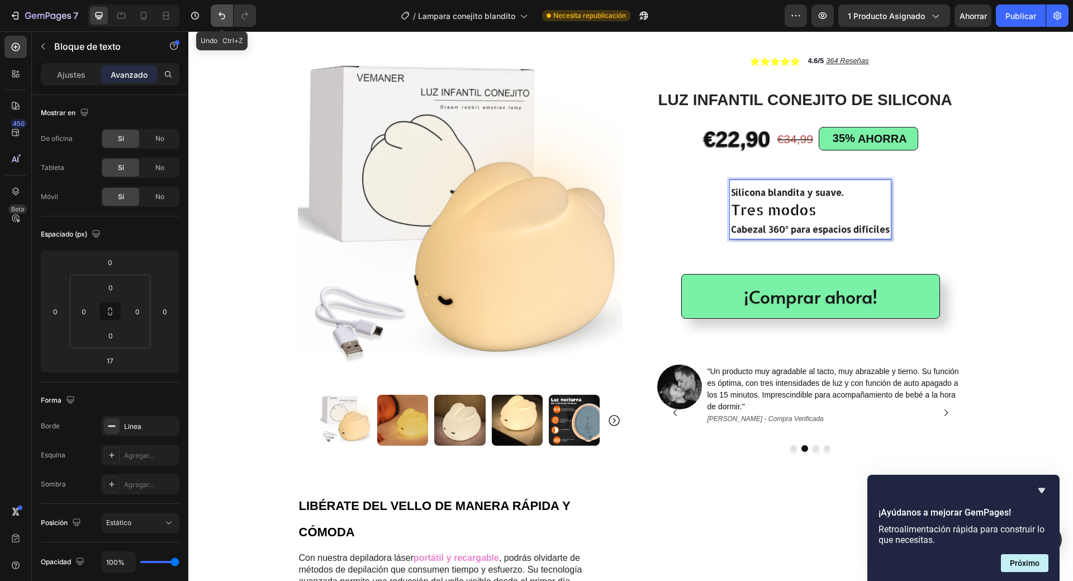
drag, startPoint x: 224, startPoint y: 11, endPoint x: 39, endPoint y: 23, distance: 184.9
click at [224, 11] on icon "Deshacer/Rehacer" at bounding box center [221, 15] width 11 height 11
click at [224, 17] on icon "Deshacer/Rehacer" at bounding box center [221, 15] width 11 height 11
click at [812, 207] on p "Tres modos" at bounding box center [810, 209] width 159 height 17
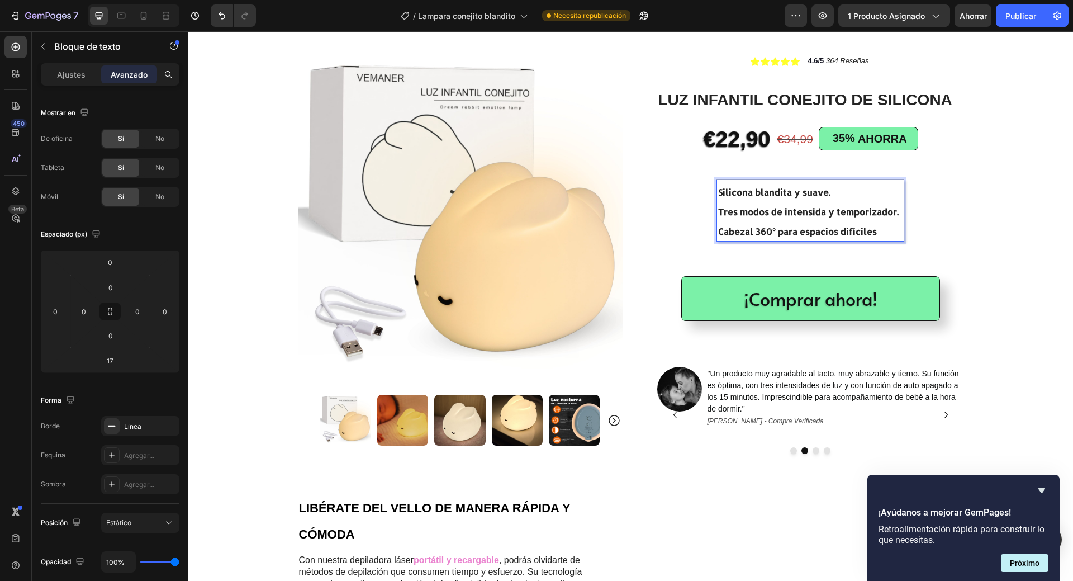
click at [822, 211] on strong "Tres modos de intensida y temporizador." at bounding box center [808, 212] width 181 height 12
click at [870, 233] on strong "Cabezal 360° para espacios difíciles" at bounding box center [795, 231] width 159 height 12
click at [410, 178] on img at bounding box center [460, 218] width 325 height 325
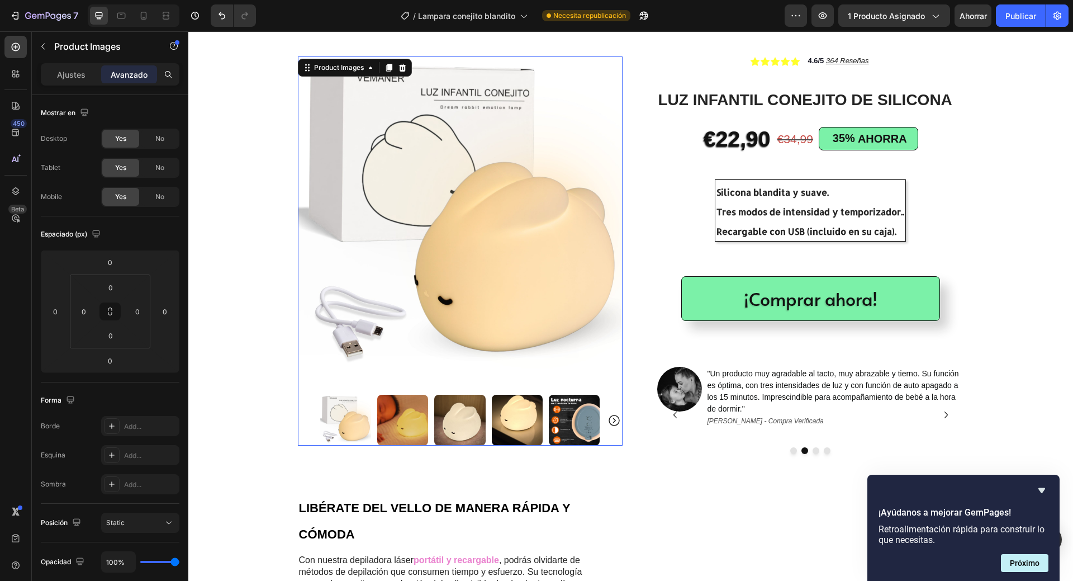
click at [417, 194] on img at bounding box center [460, 218] width 325 height 325
click at [73, 70] on font "Ajustes" at bounding box center [71, 75] width 29 height 10
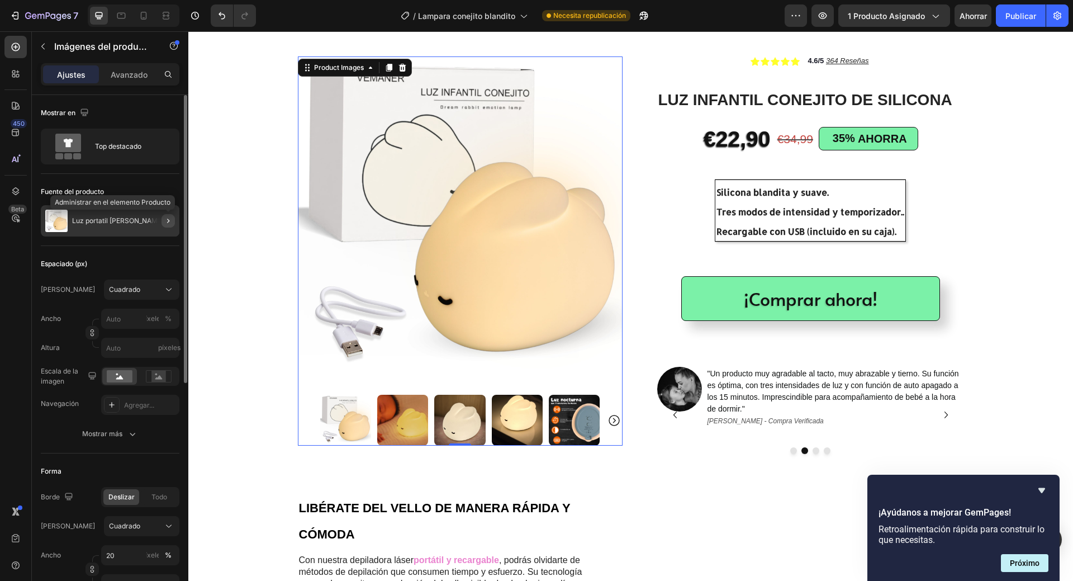
click at [165, 222] on icon "button" at bounding box center [168, 220] width 9 height 9
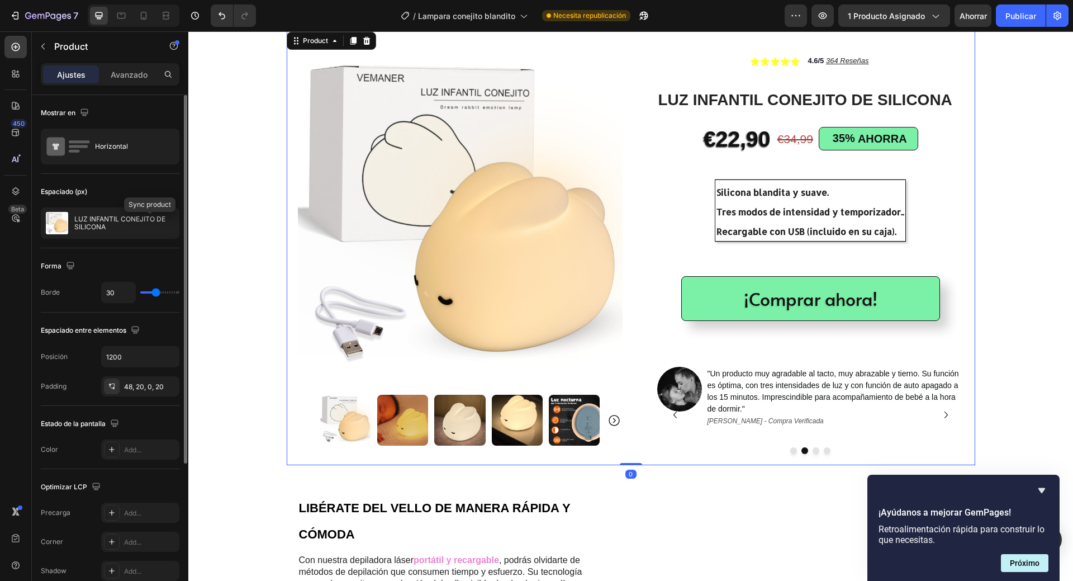
click at [0, 0] on icon "button" at bounding box center [0, 0] width 0 height 0
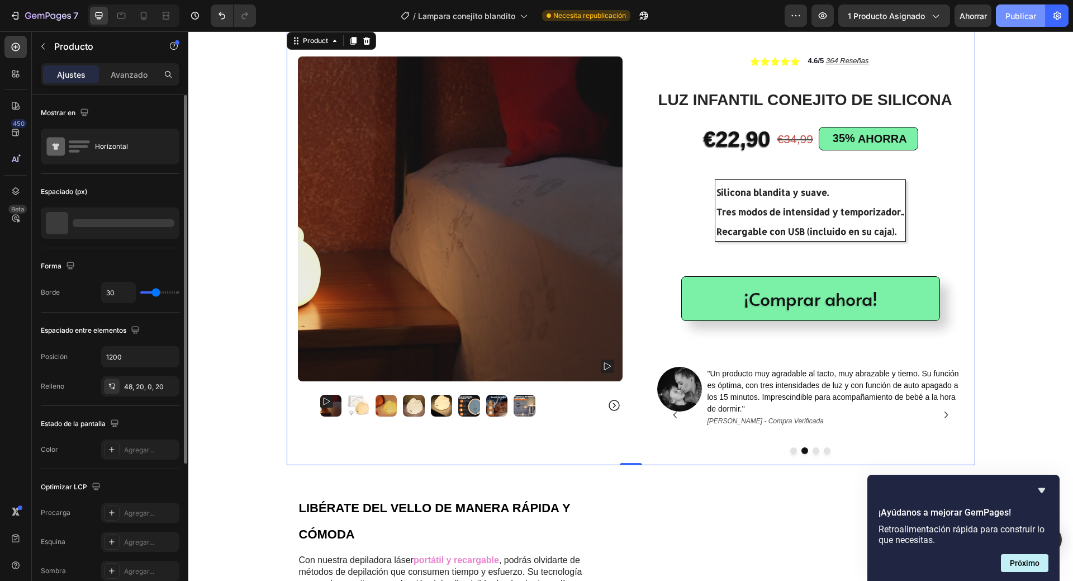
click at [1025, 17] on font "Publicar" at bounding box center [1021, 16] width 31 height 10
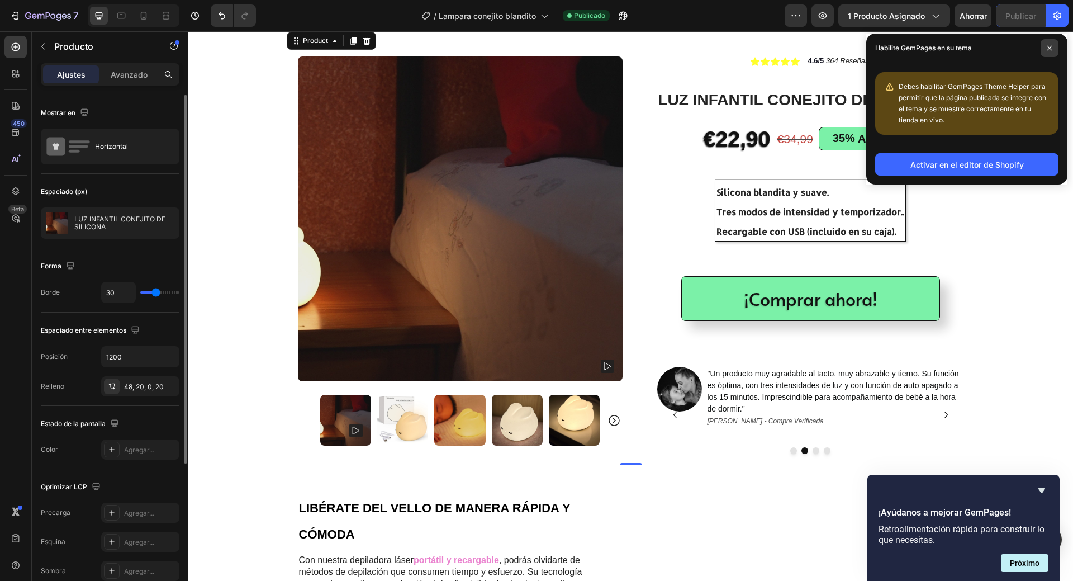
click at [1048, 44] on span at bounding box center [1050, 48] width 18 height 18
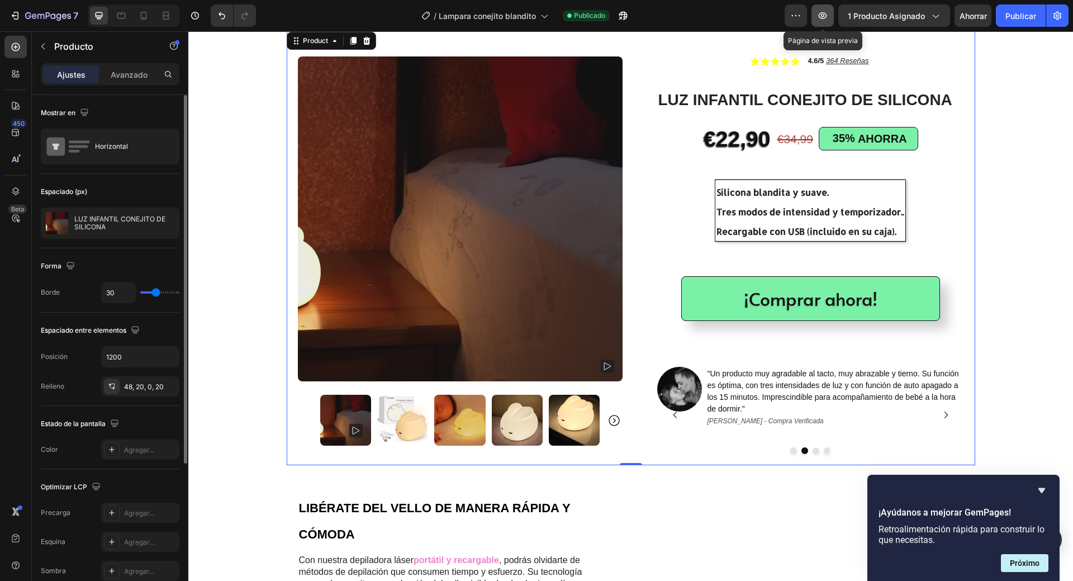
click at [828, 16] on icon "button" at bounding box center [822, 15] width 11 height 11
click at [894, 214] on strong "Tres modos de intensidad y temporizador.." at bounding box center [811, 212] width 188 height 12
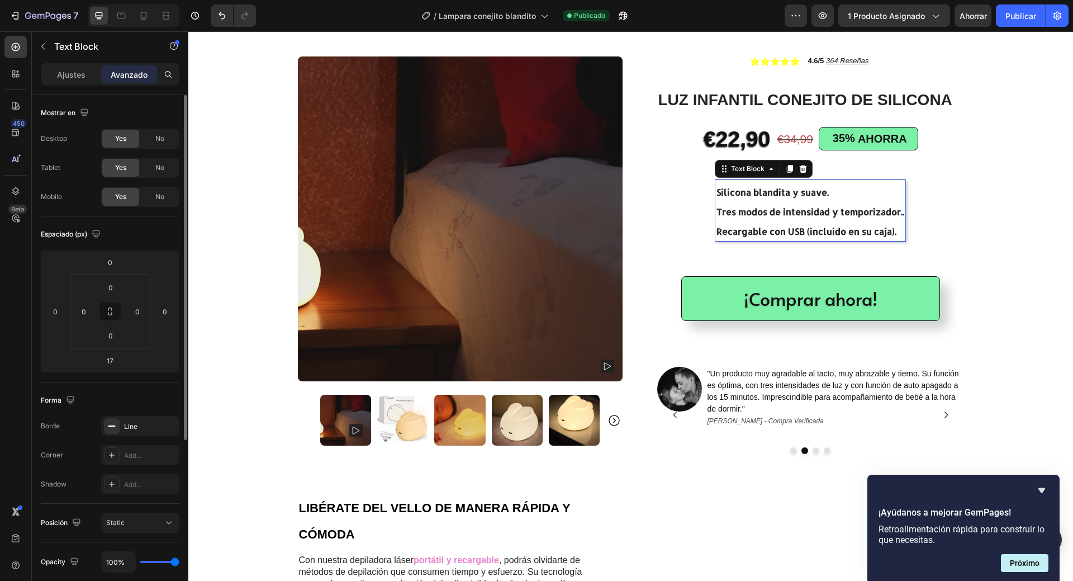
click at [898, 214] on strong "Tres modos de intensidad y temporizador.." at bounding box center [811, 212] width 188 height 12
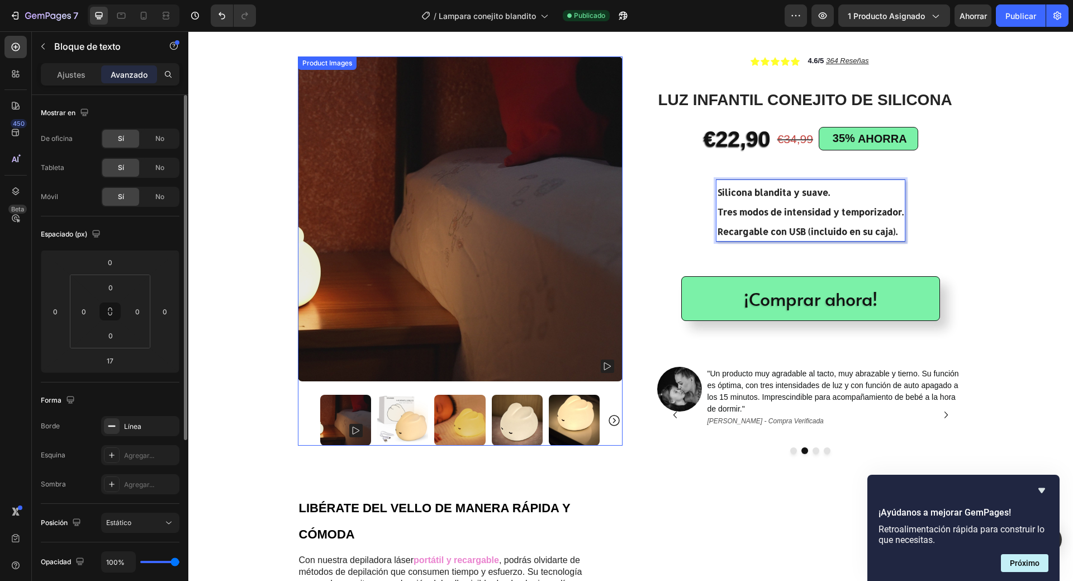
click at [335, 203] on img at bounding box center [460, 218] width 325 height 325
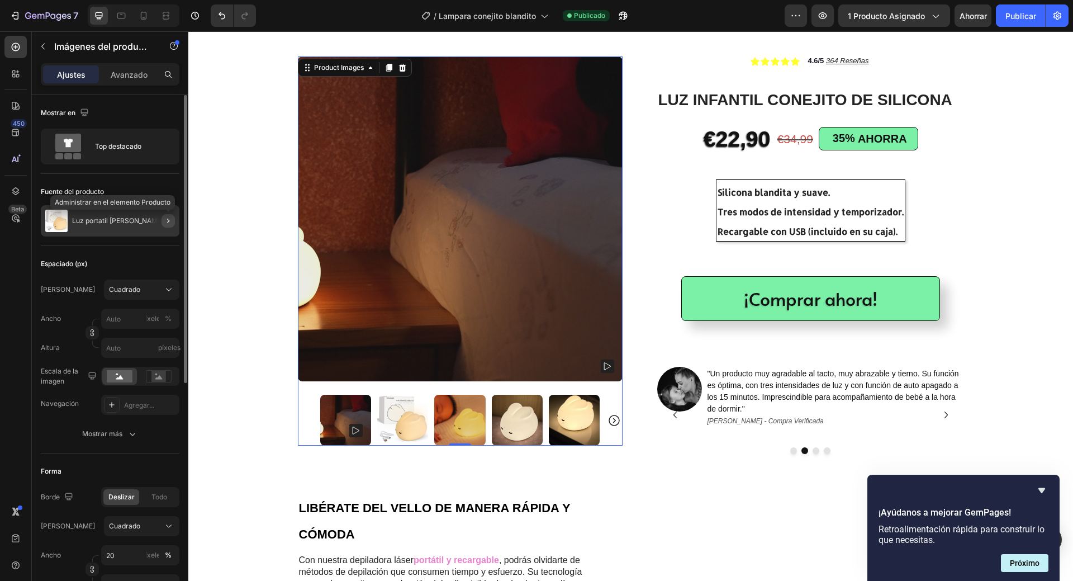
click at [168, 220] on icon "button" at bounding box center [168, 220] width 9 height 9
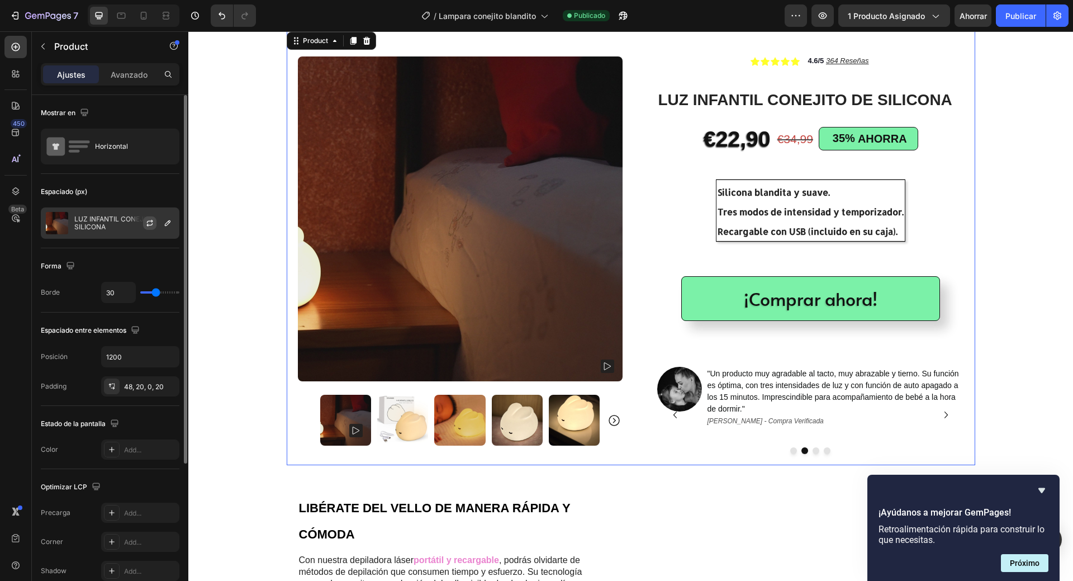
click at [147, 221] on icon "button" at bounding box center [149, 223] width 9 height 9
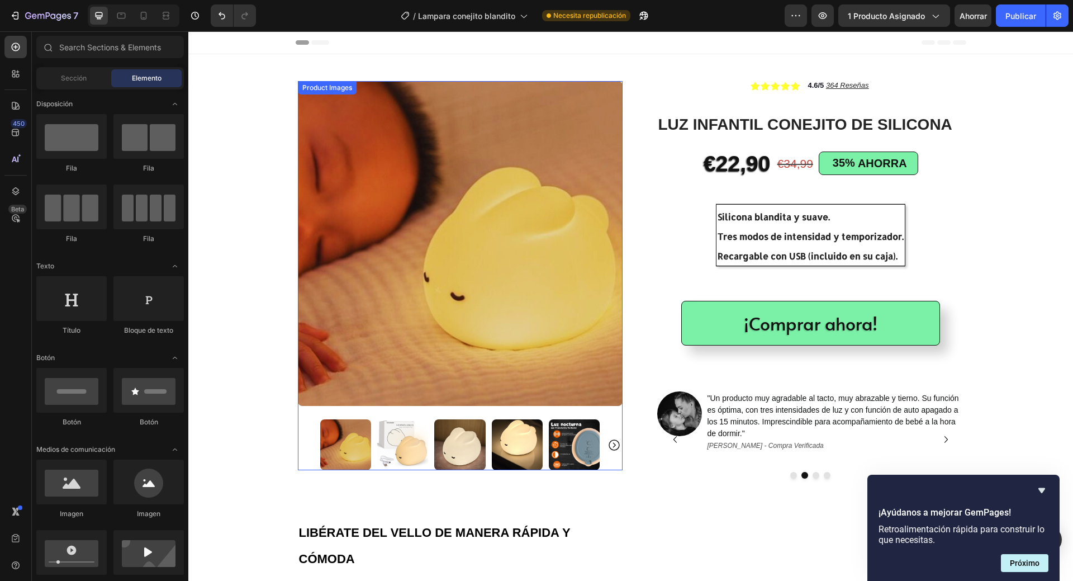
click at [414, 258] on img at bounding box center [460, 243] width 325 height 325
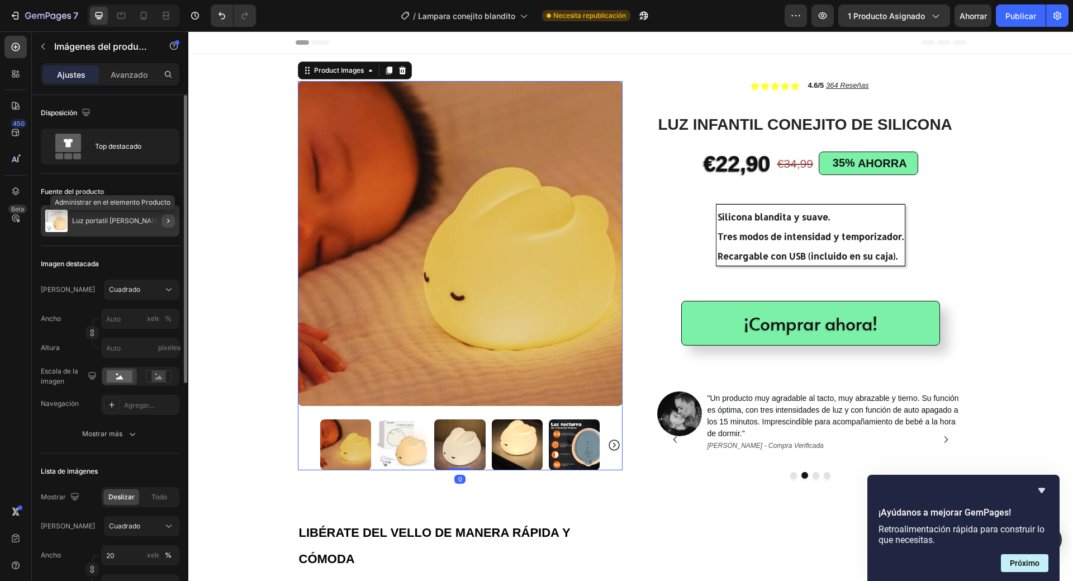
click at [168, 221] on icon "button" at bounding box center [168, 220] width 9 height 9
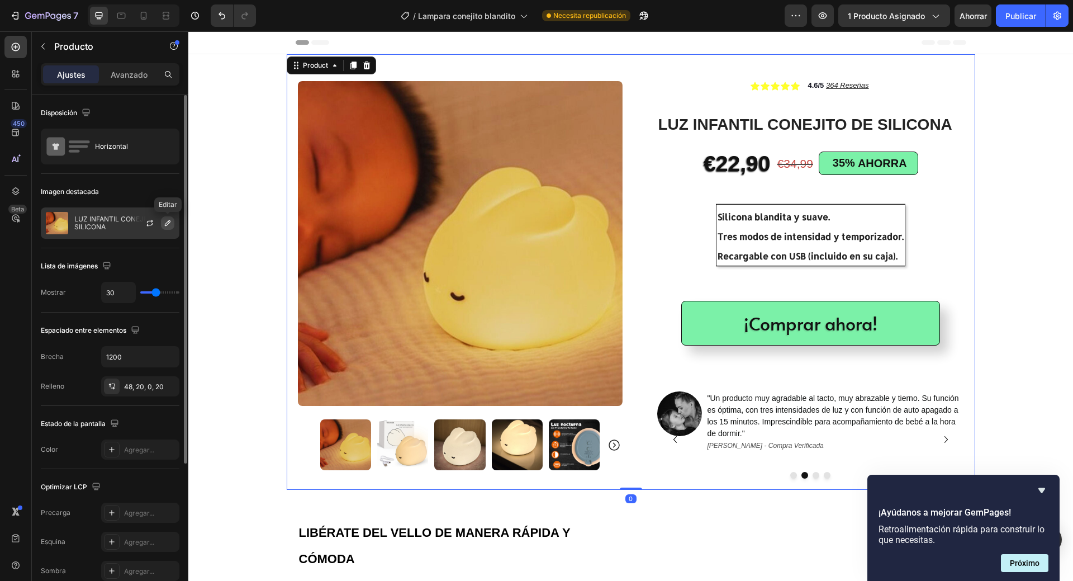
click at [168, 223] on icon "button" at bounding box center [167, 223] width 9 height 9
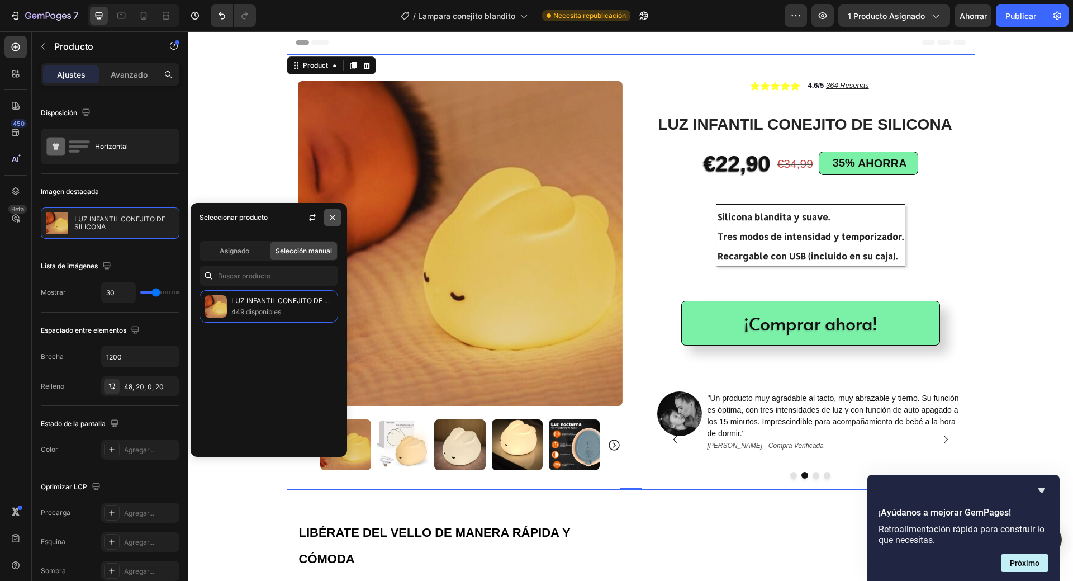
click at [329, 211] on button "button" at bounding box center [333, 218] width 18 height 18
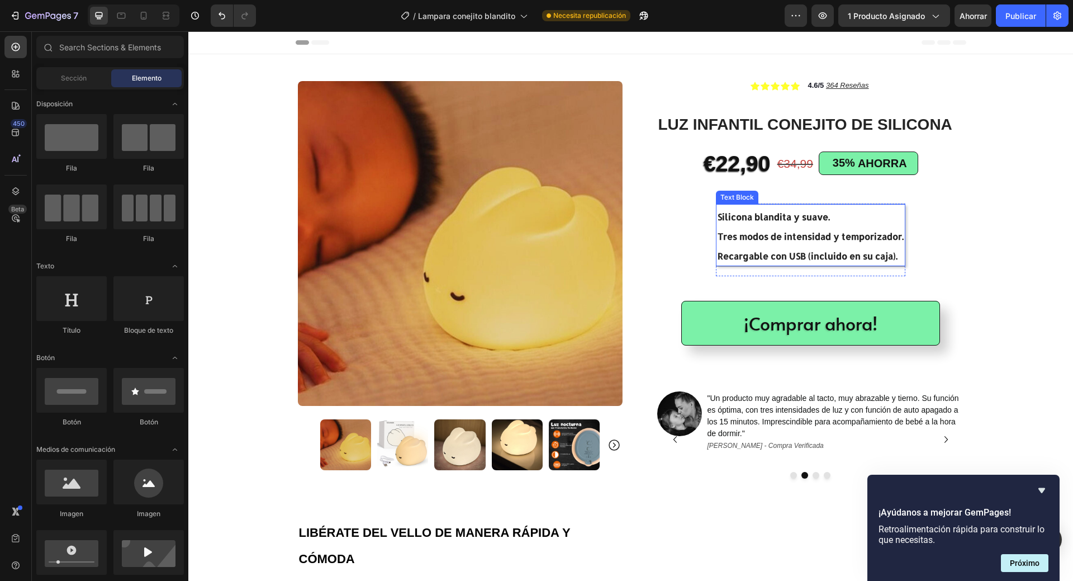
click at [843, 257] on strong "Recargable con USB (incluido en su caja)." at bounding box center [808, 256] width 180 height 12
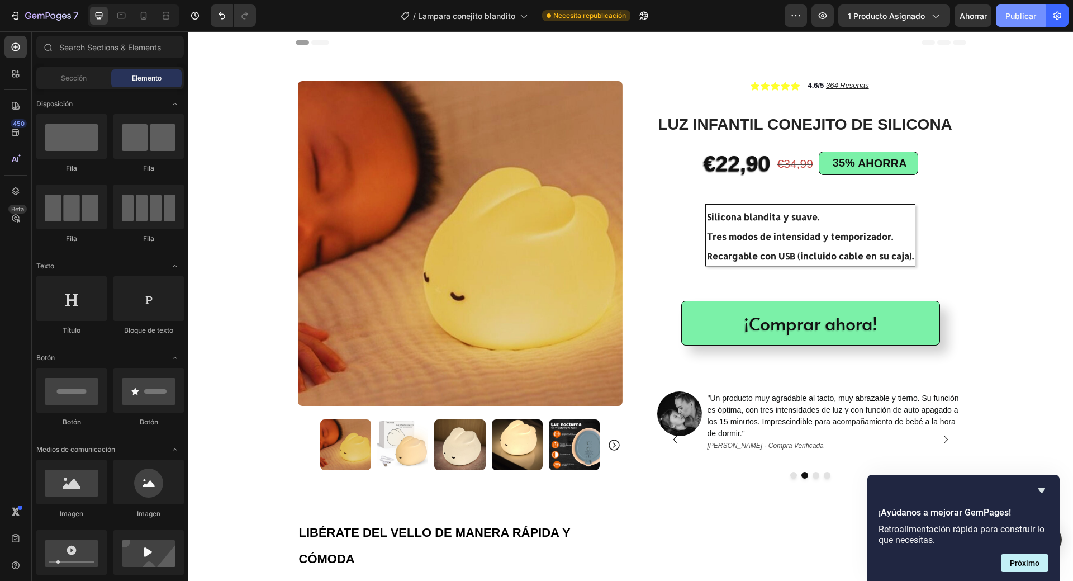
click at [1022, 10] on font "Publicar" at bounding box center [1021, 16] width 31 height 12
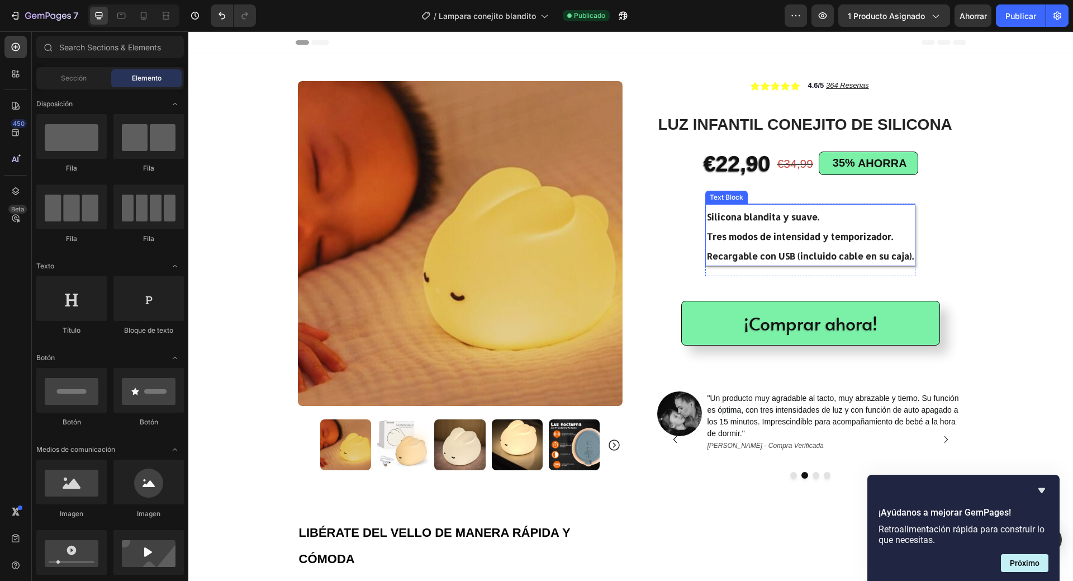
click at [817, 217] on p "Silicona blandita y suave." at bounding box center [810, 216] width 207 height 20
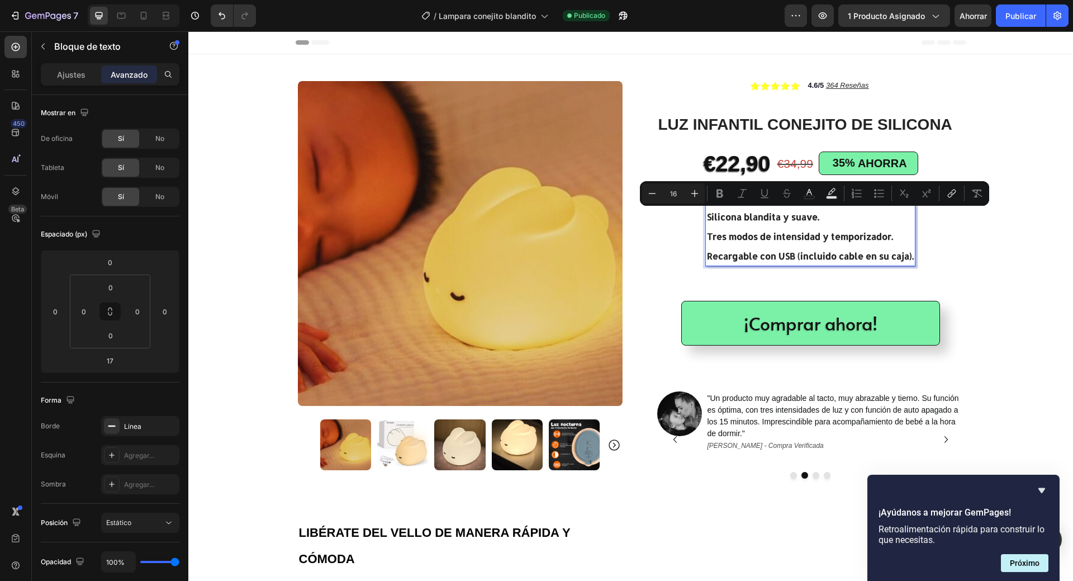
click at [820, 219] on p "Silicona blandita y suave." at bounding box center [810, 216] width 207 height 20
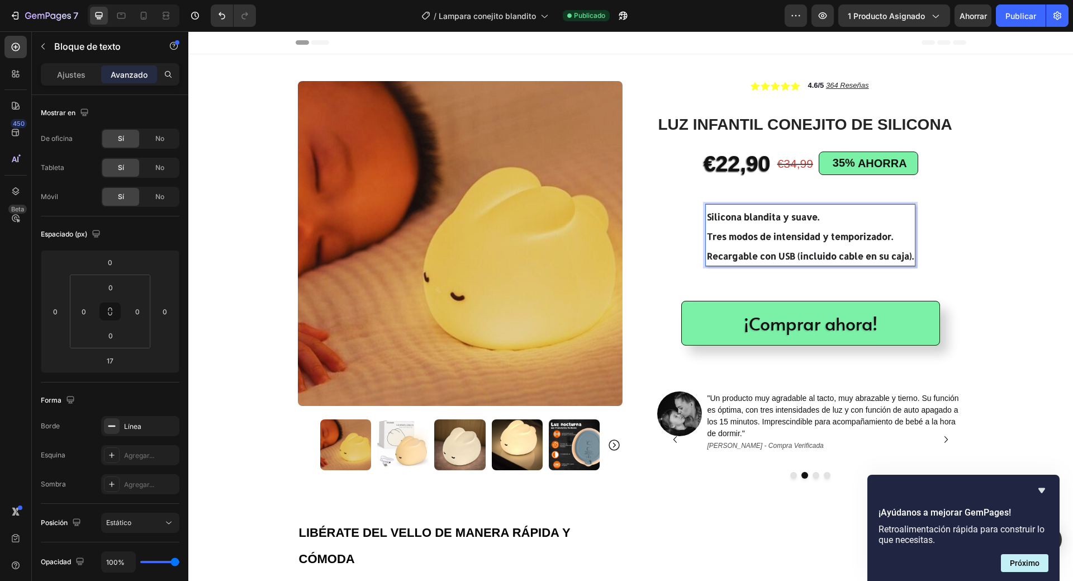
click at [820, 219] on p "Silicona blandita y suave." at bounding box center [810, 216] width 207 height 20
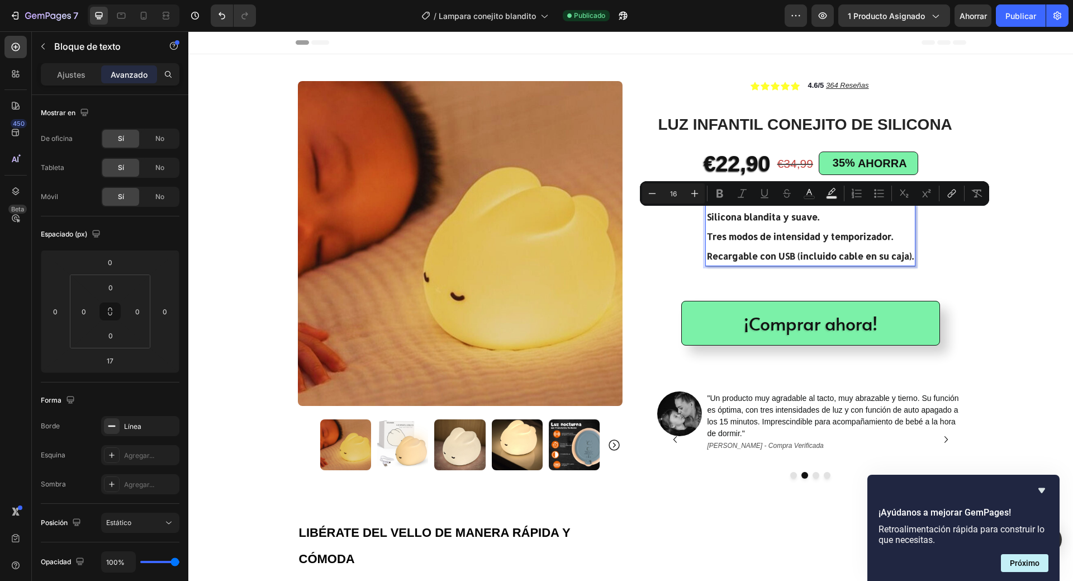
click at [820, 219] on p "Silicona blandita y suave." at bounding box center [810, 216] width 207 height 20
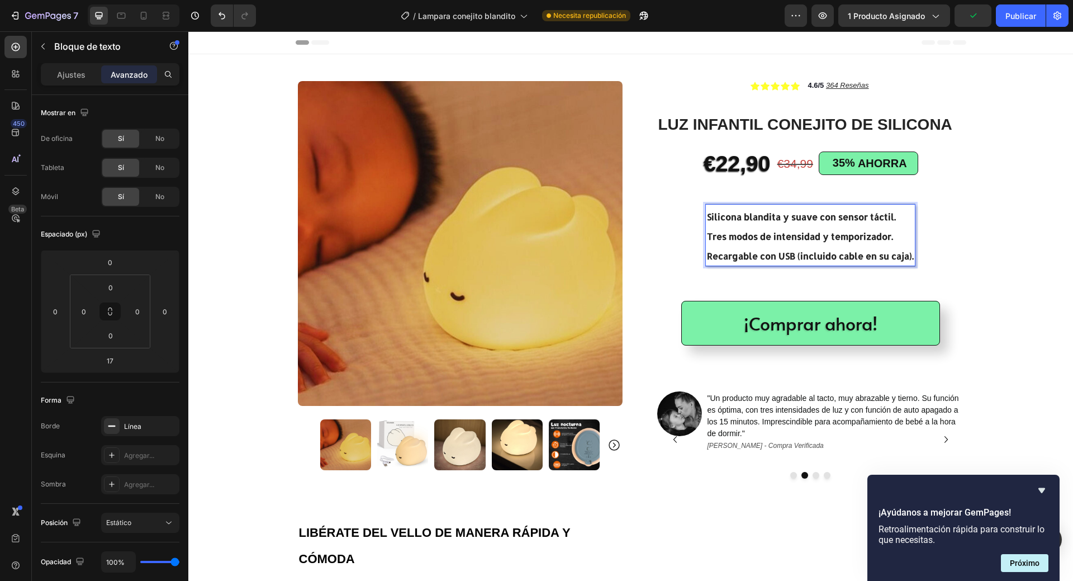
click at [894, 216] on p "Silicona blandita y suave con sensor táctil." at bounding box center [810, 216] width 207 height 20
click at [864, 125] on h1 "LUZ INFANTIL CONEJITO DE SILICONA" at bounding box center [810, 124] width 307 height 22
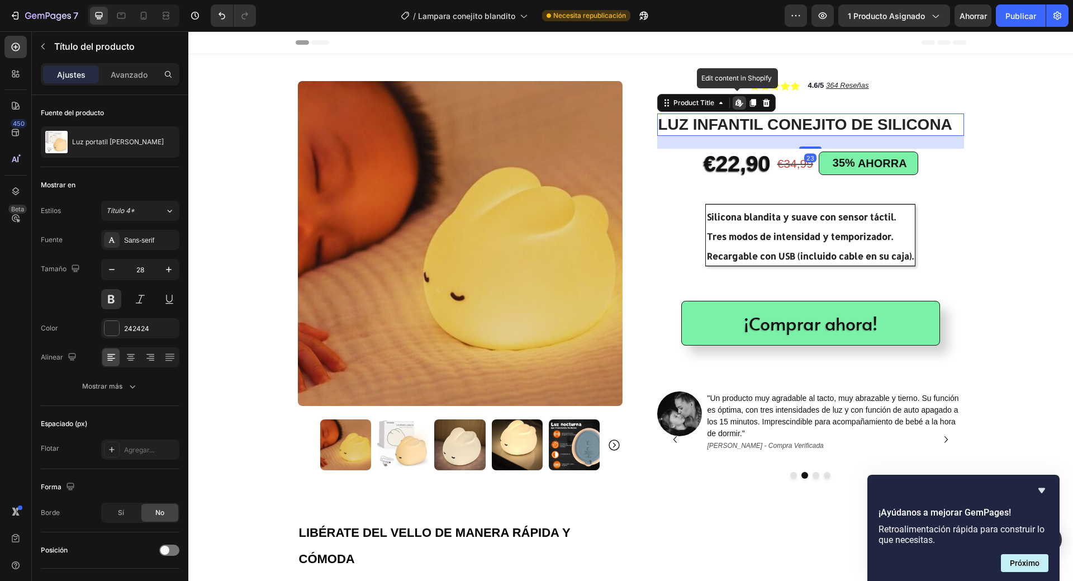
click at [864, 125] on h1 "LUZ INFANTIL CONEJITO DE SILICONA" at bounding box center [810, 124] width 307 height 22
click at [946, 124] on h1 "LUZ INFANTIL CONEJITO DE SILICONA" at bounding box center [810, 124] width 307 height 22
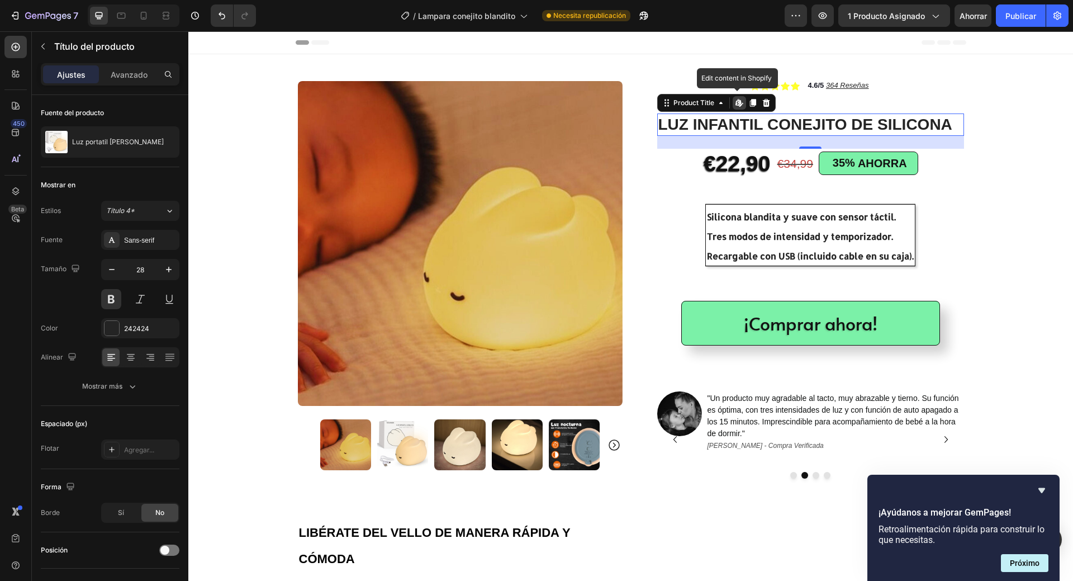
click at [948, 126] on h1 "LUZ INFANTIL CONEJITO DE SILICONA" at bounding box center [810, 124] width 307 height 22
click at [953, 130] on h1 "LUZ INFANTIL CONEJITO DE SILICONA" at bounding box center [810, 124] width 307 height 22
click at [945, 125] on h1 "LUZ INFANTIL CONEJITO DE SILICONA" at bounding box center [810, 124] width 307 height 22
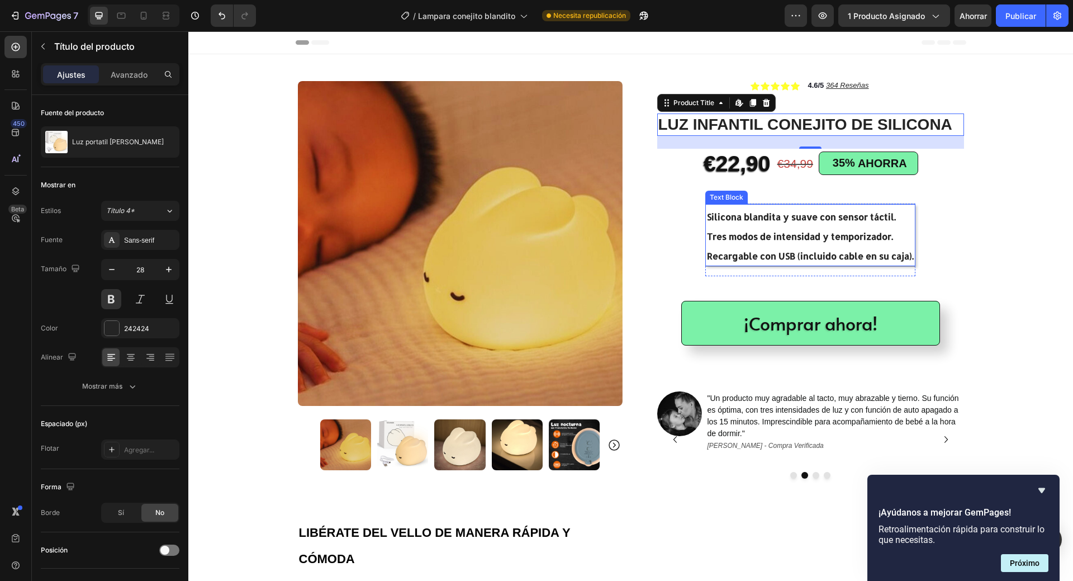
click at [910, 257] on strong "Recargable con USB (incluido cable en su caja)." at bounding box center [810, 256] width 207 height 12
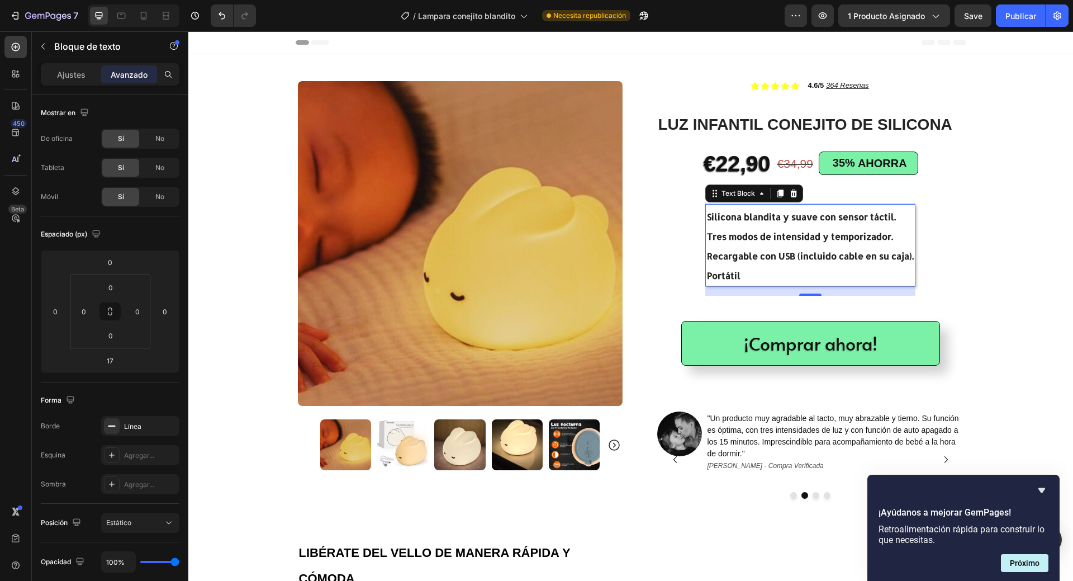
click at [745, 273] on p "Portátil" at bounding box center [810, 274] width 207 height 20
click at [743, 276] on strong "Portátil y con un diseño adorable." at bounding box center [781, 275] width 149 height 12
click at [861, 273] on p "Portátil y... ¡con un diseño adorable." at bounding box center [810, 274] width 207 height 20
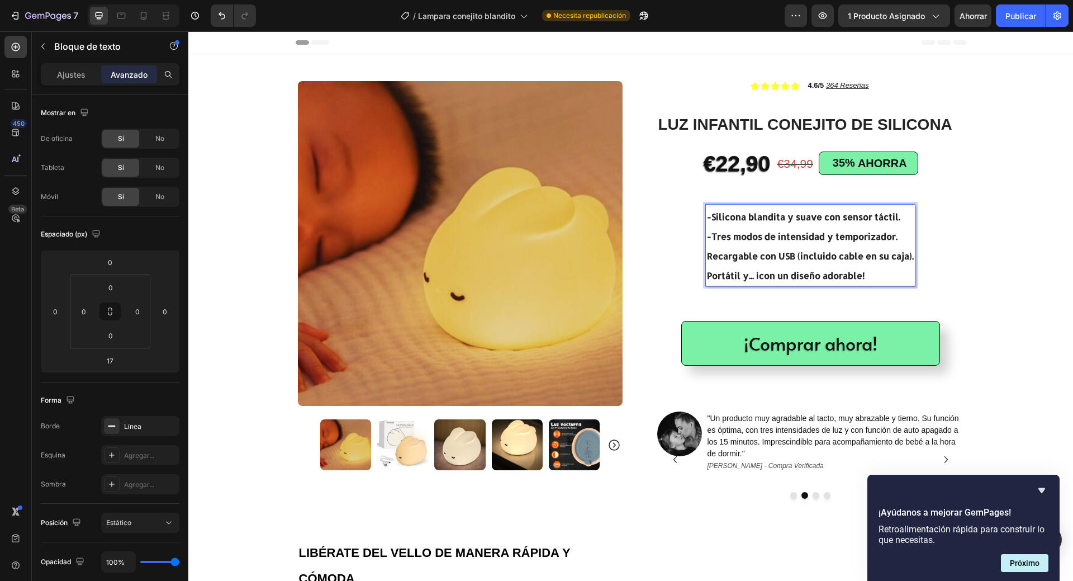
click at [705, 257] on div "-Silicona blandita y suave con sensor táctil. -Tres modos de intensidad y tempo…" at bounding box center [810, 245] width 210 height 82
click at [703, 273] on div "-Silicona blandita y suave con sensor táctil. -Tres modos de intensidad y tempo…" at bounding box center [810, 245] width 215 height 82
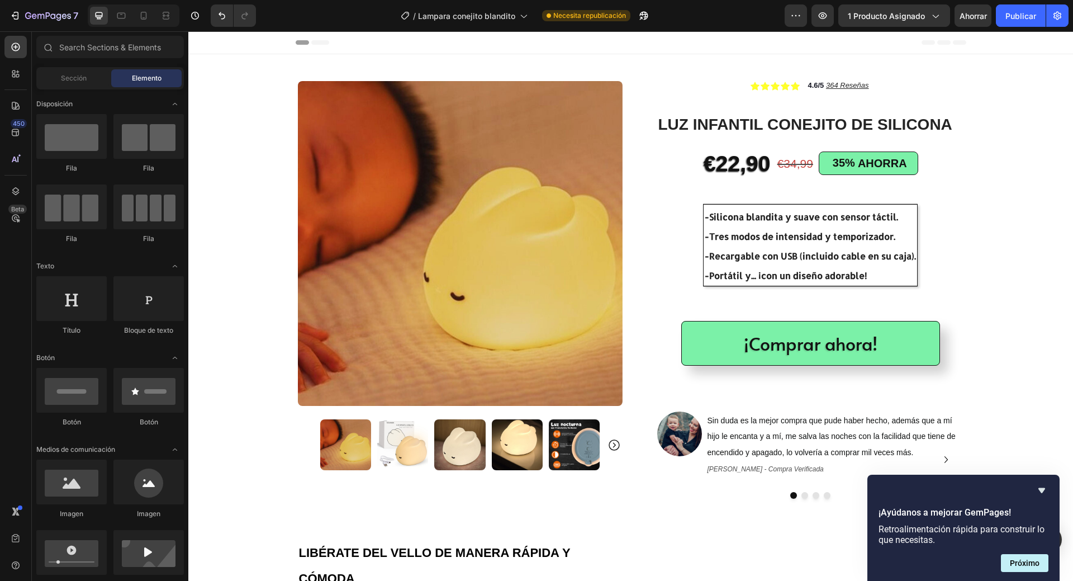
click at [753, 85] on icon at bounding box center [755, 86] width 9 height 8
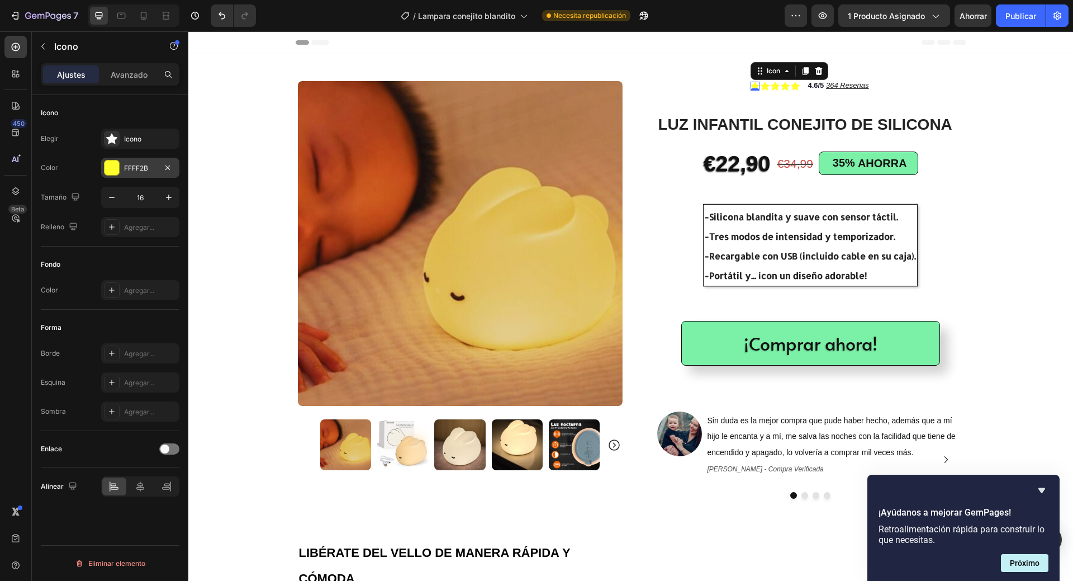
click at [129, 164] on font "FFFF2B" at bounding box center [136, 168] width 24 height 8
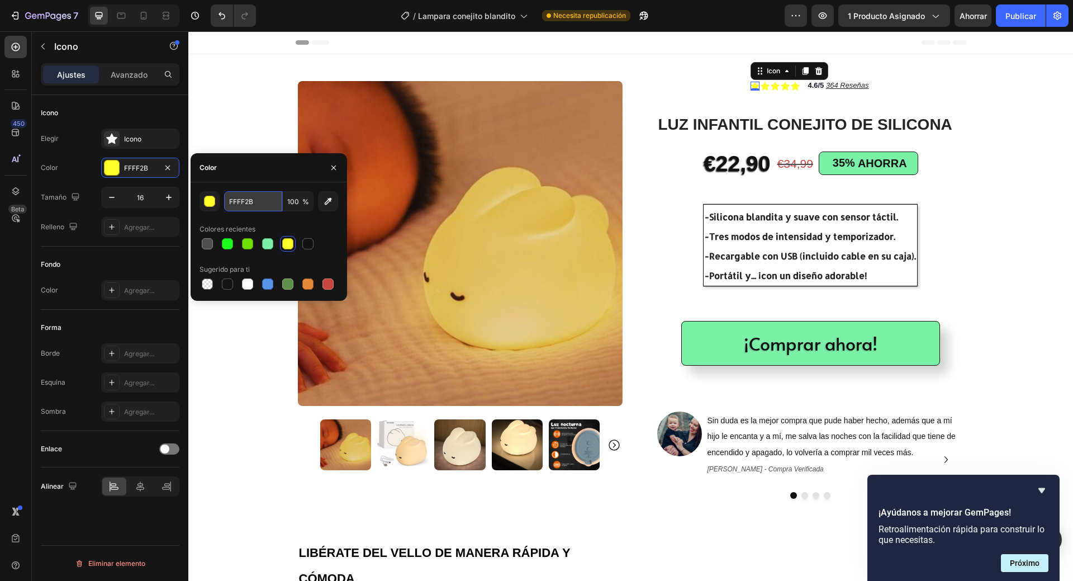
click at [241, 202] on input "FFFF2B" at bounding box center [253, 201] width 58 height 20
paste input "ffd100"
type input "ffd100"
click at [762, 87] on icon at bounding box center [765, 86] width 9 height 8
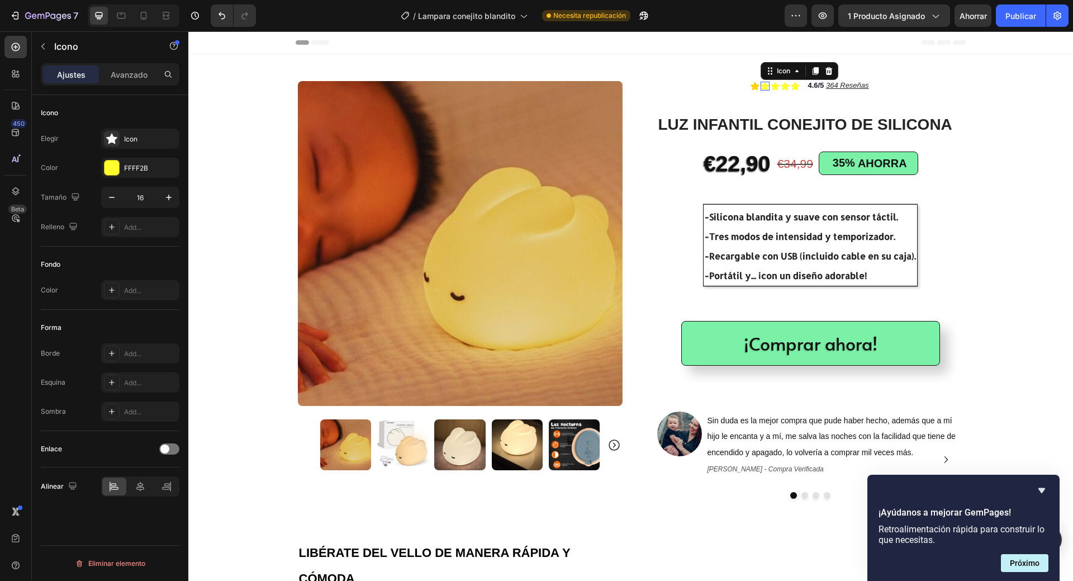
click at [143, 168] on div "FFFF2B" at bounding box center [150, 168] width 53 height 10
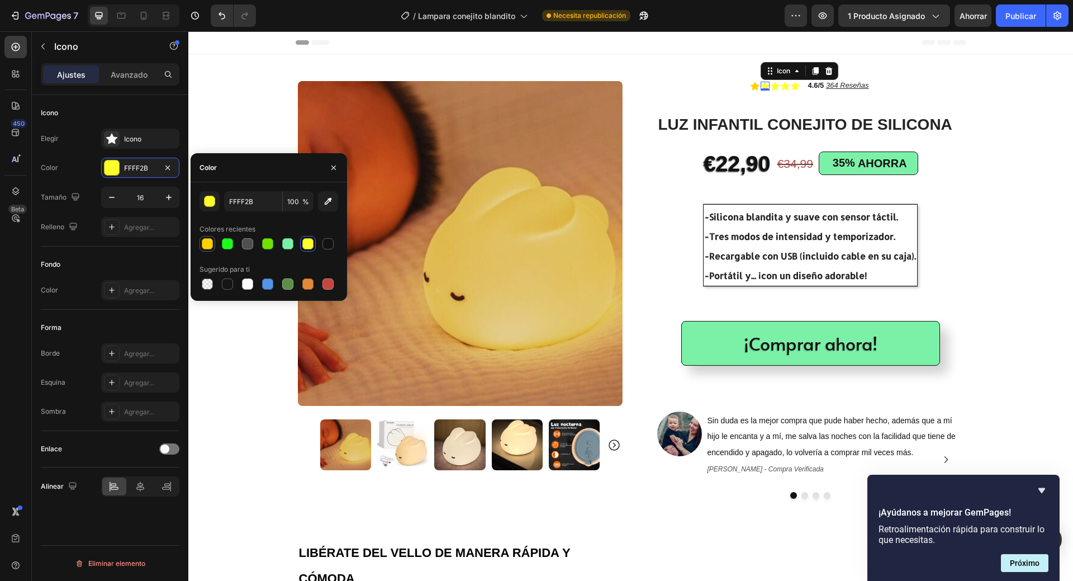
click at [209, 247] on div at bounding box center [207, 243] width 11 height 11
type input "FFD100"
click at [771, 87] on icon at bounding box center [775, 86] width 9 height 9
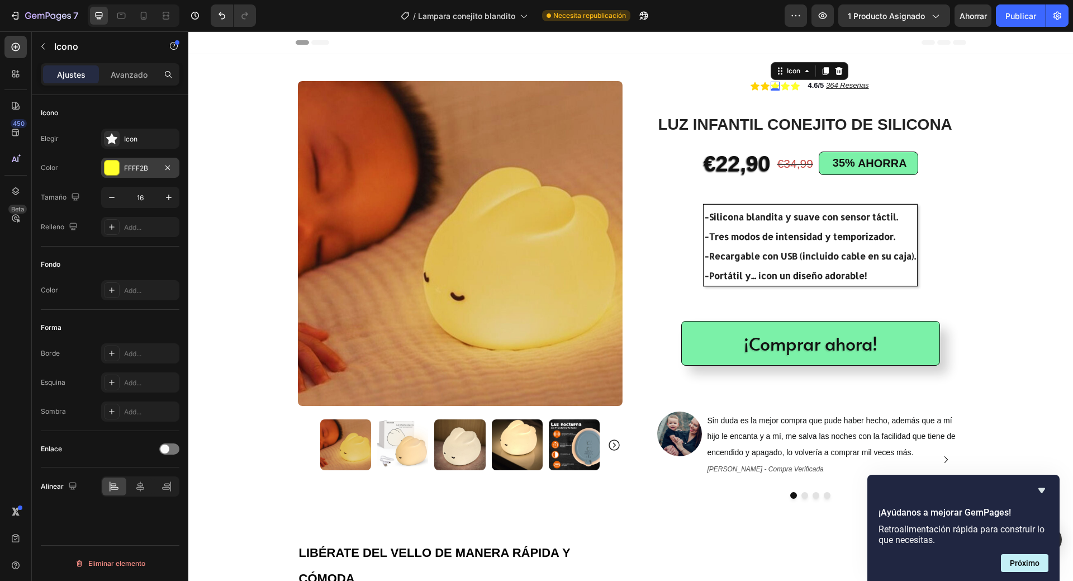
click at [129, 167] on div "FFFF2B" at bounding box center [140, 168] width 32 height 10
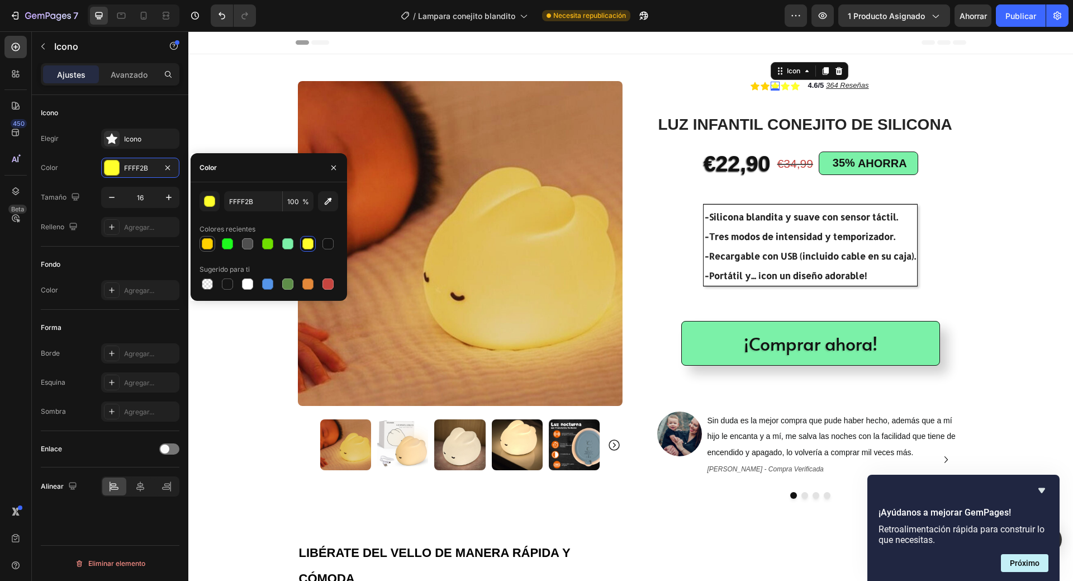
click at [203, 242] on div at bounding box center [207, 243] width 11 height 11
type input "FFD100"
click at [783, 87] on icon at bounding box center [785, 86] width 9 height 8
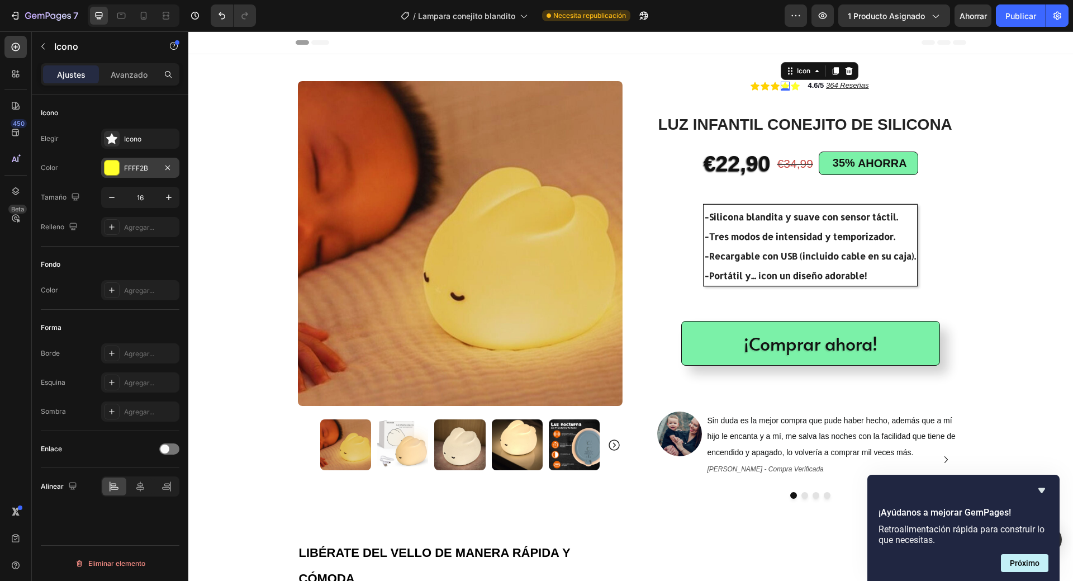
click at [128, 171] on font "FFFF2B" at bounding box center [136, 168] width 24 height 8
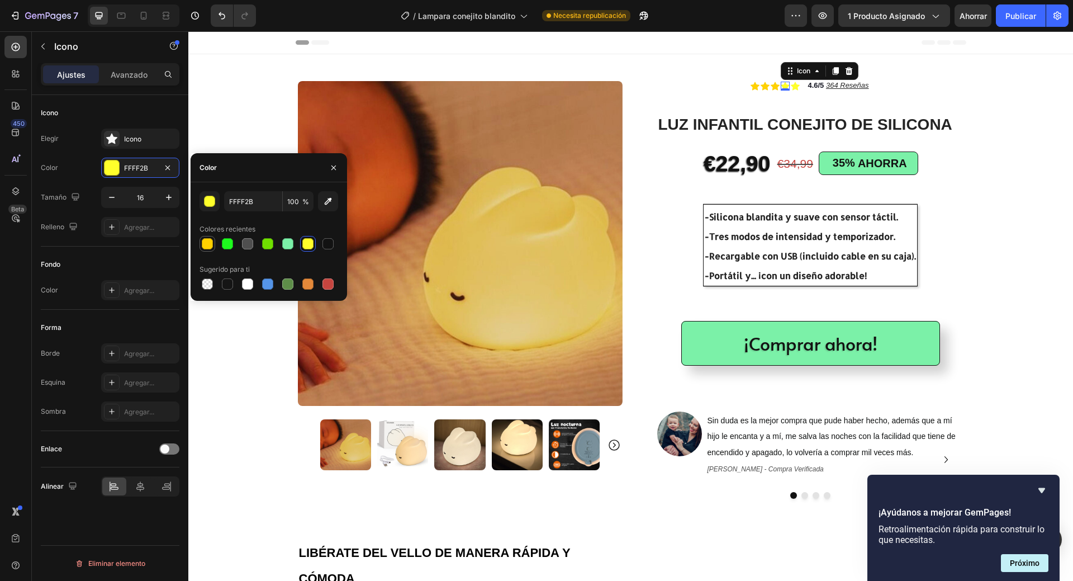
drag, startPoint x: 207, startPoint y: 241, endPoint x: 622, endPoint y: 26, distance: 467.3
click at [207, 241] on div at bounding box center [207, 243] width 11 height 11
type input "FFD100"
click at [792, 87] on icon at bounding box center [795, 86] width 9 height 8
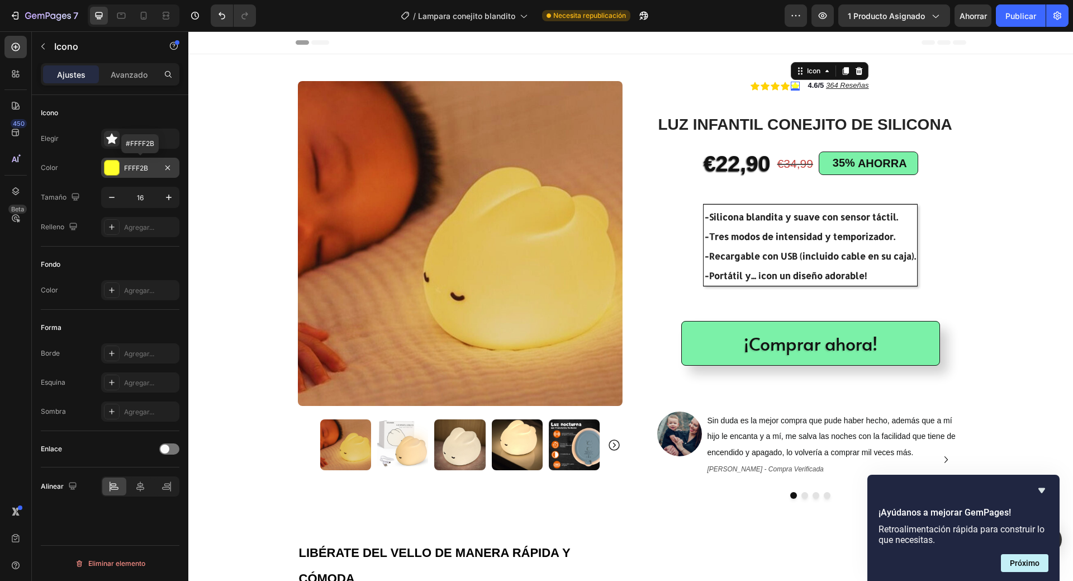
click at [125, 173] on div "FFFF2B" at bounding box center [140, 168] width 78 height 20
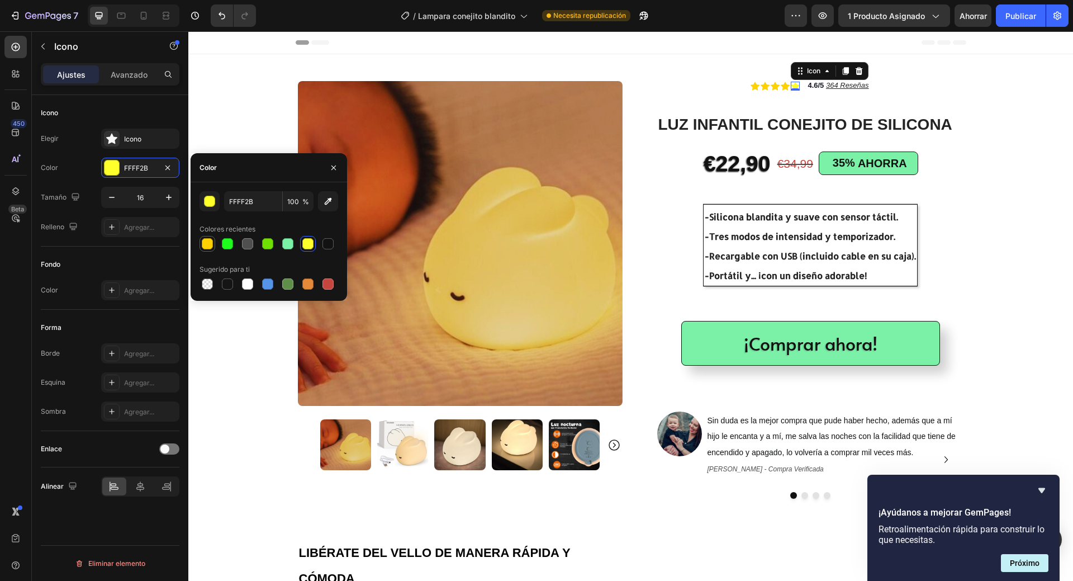
click at [206, 243] on div at bounding box center [207, 243] width 11 height 11
type input "FFD100"
click at [136, 136] on font "Icono" at bounding box center [132, 139] width 17 height 8
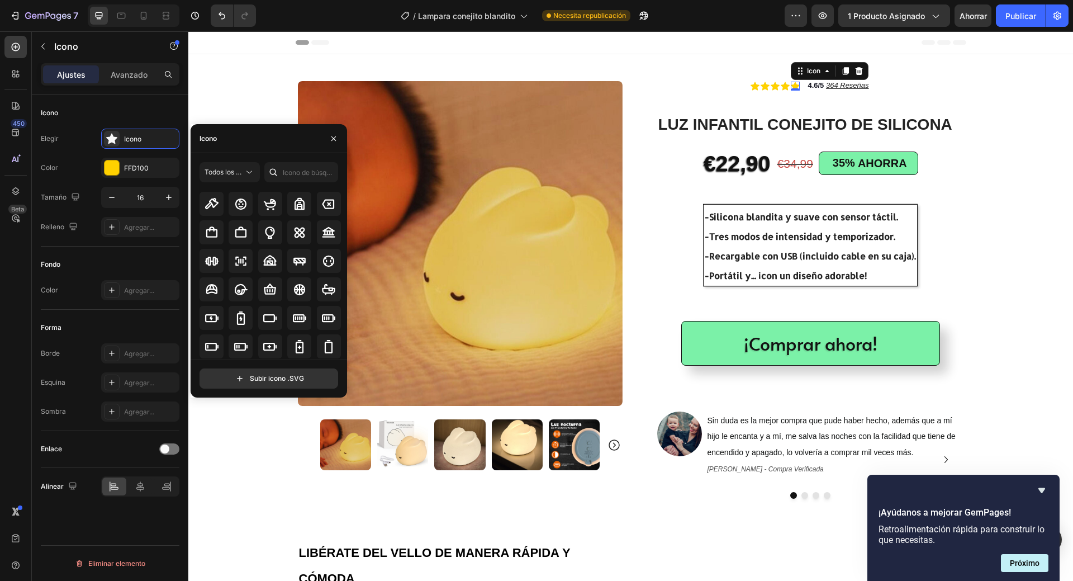
scroll to position [771, 0]
click at [330, 139] on icon "button" at bounding box center [333, 138] width 9 height 9
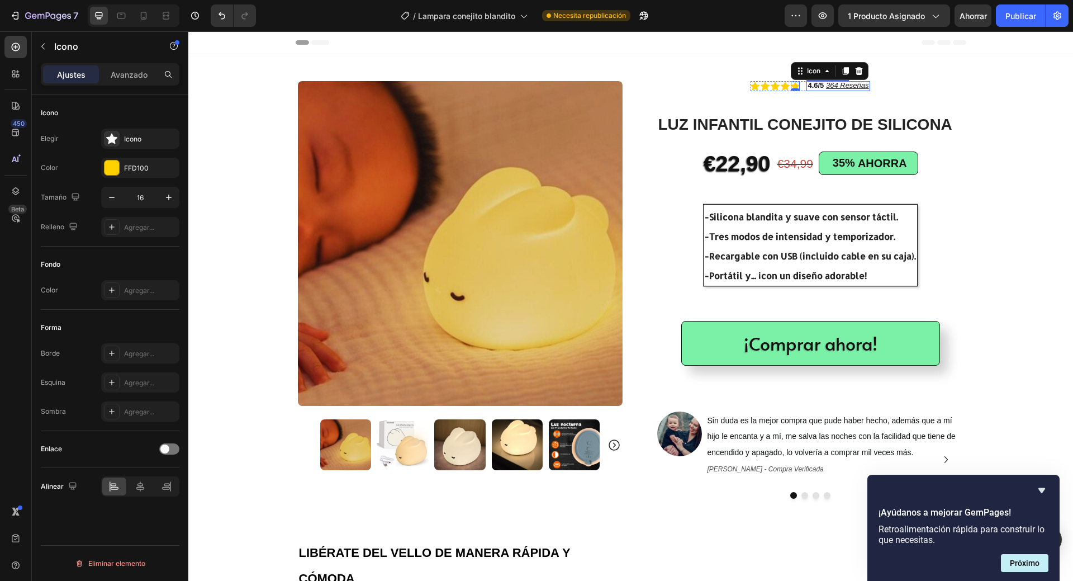
click at [859, 86] on u "364 Reseñas" at bounding box center [847, 85] width 43 height 8
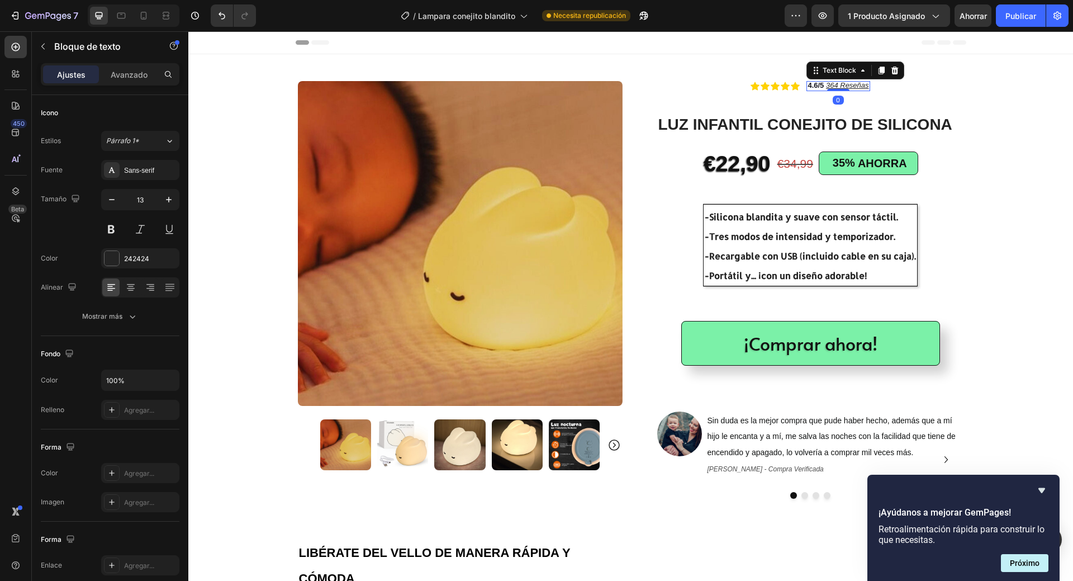
drag, startPoint x: 837, startPoint y: 91, endPoint x: 833, endPoint y: 84, distance: 7.0
click at [833, 84] on div "4.6/5 364 Reseñas Text Block 0" at bounding box center [838, 86] width 63 height 10
click at [844, 160] on div "35%" at bounding box center [844, 162] width 25 height 17
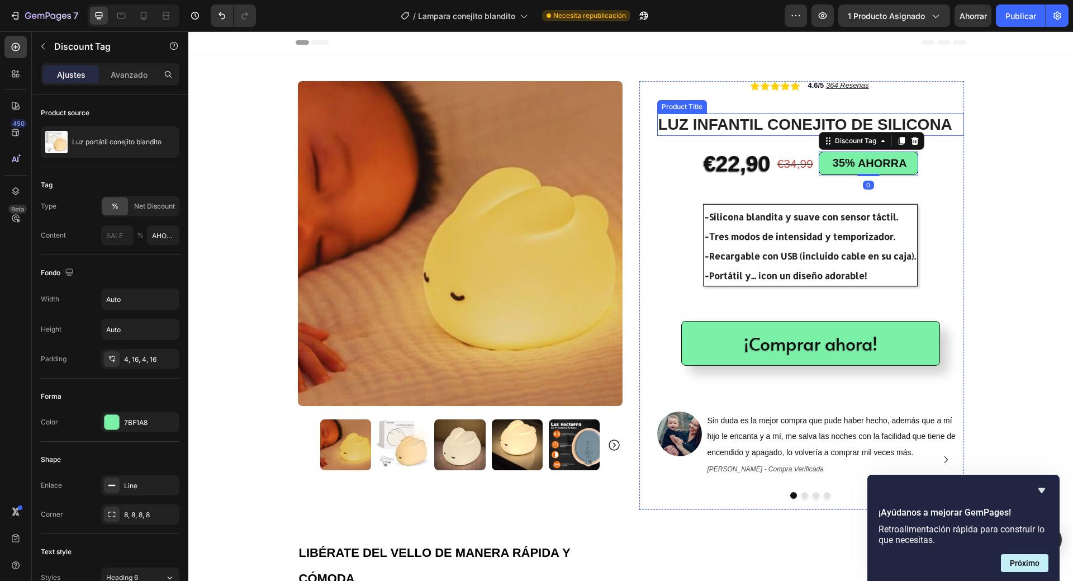
click at [792, 120] on h1 "LUZ INFANTIL CONEJITO DE SILICONA" at bounding box center [810, 124] width 307 height 22
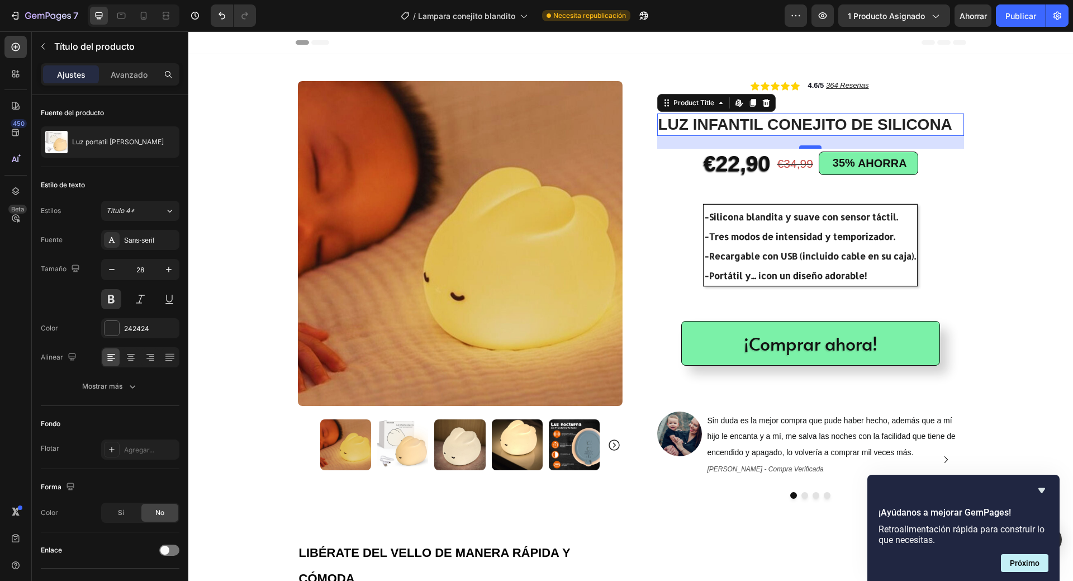
click at [806, 146] on div at bounding box center [810, 146] width 22 height 3
click at [816, 86] on strong "4.6/5" at bounding box center [816, 85] width 16 height 8
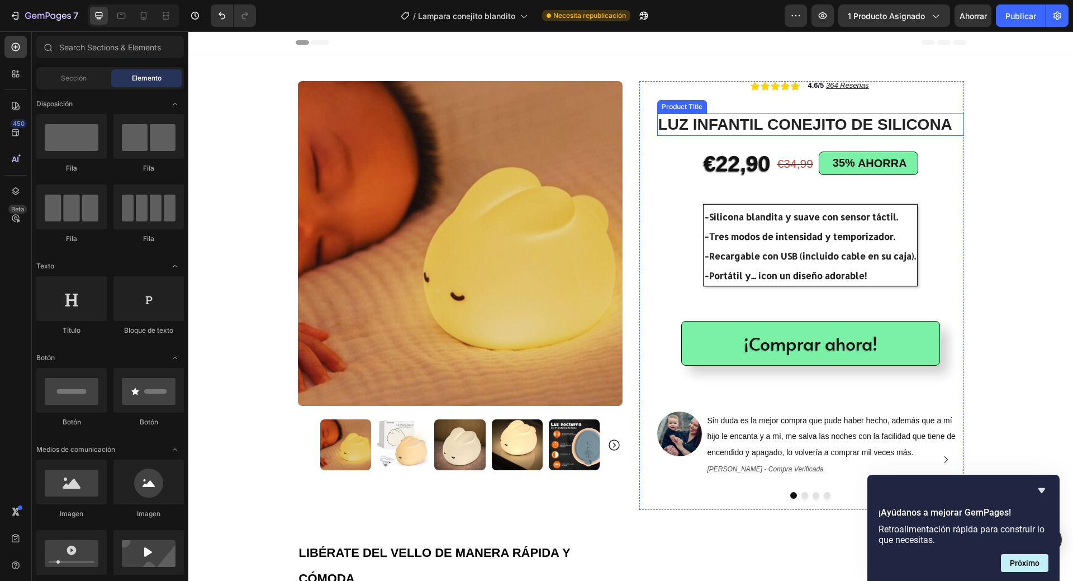
click at [938, 128] on h1 "LUZ INFANTIL CONEJITO DE SILICONA" at bounding box center [810, 124] width 307 height 22
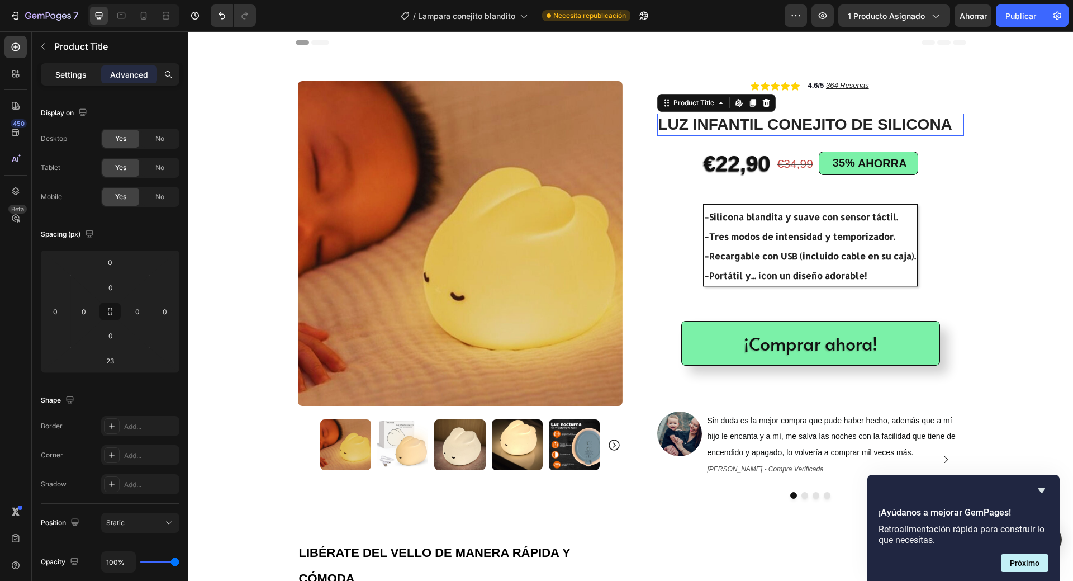
drag, startPoint x: 66, startPoint y: 74, endPoint x: 453, endPoint y: 140, distance: 393.0
click at [66, 74] on p "Settings" at bounding box center [70, 75] width 31 height 12
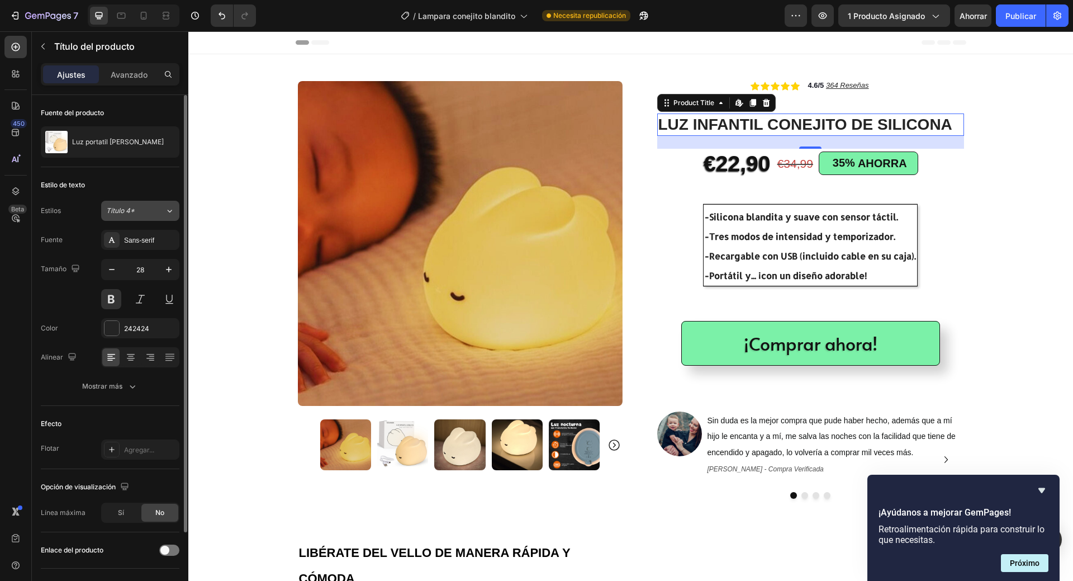
click at [170, 215] on icon at bounding box center [170, 210] width 10 height 11
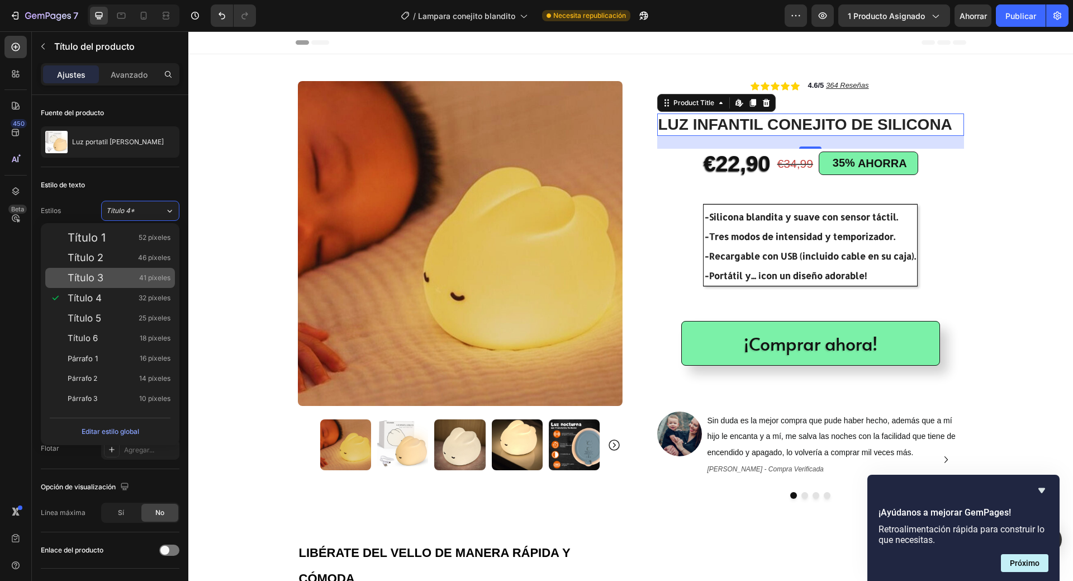
click at [115, 277] on div "Título 3 41 píxeles" at bounding box center [119, 277] width 103 height 11
type input "41"
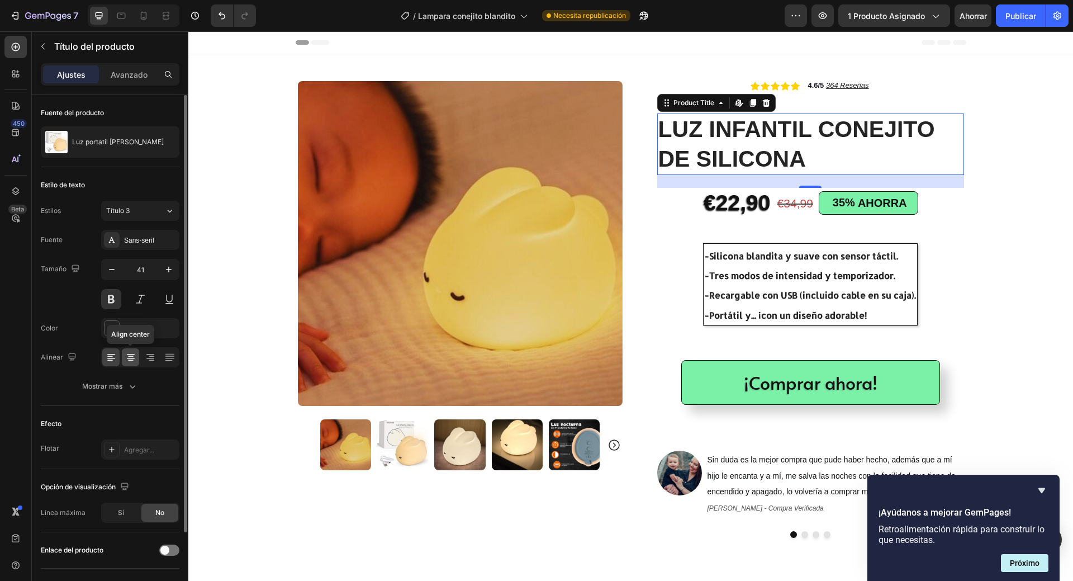
click at [130, 354] on icon at bounding box center [131, 354] width 8 height 1
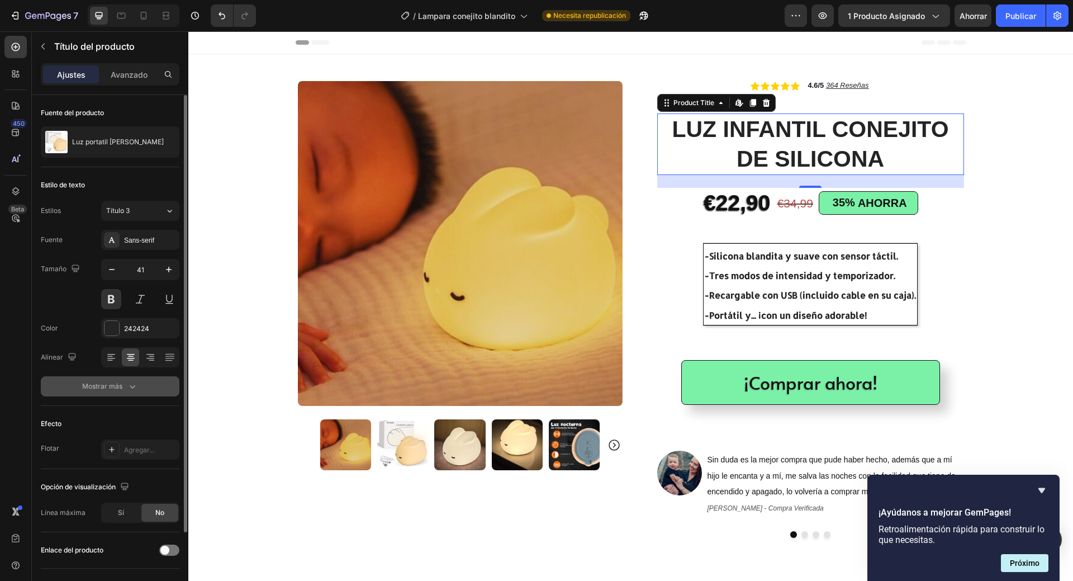
click at [121, 389] on font "Mostrar más" at bounding box center [102, 386] width 40 height 8
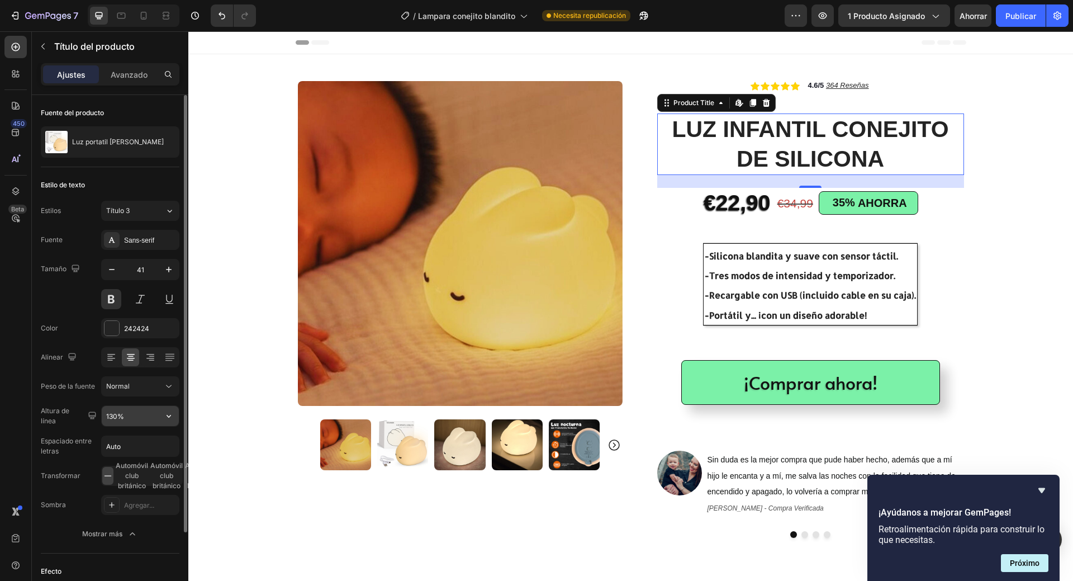
click at [145, 414] on input "130%" at bounding box center [140, 416] width 77 height 20
click at [171, 415] on icon "button" at bounding box center [168, 415] width 11 height 11
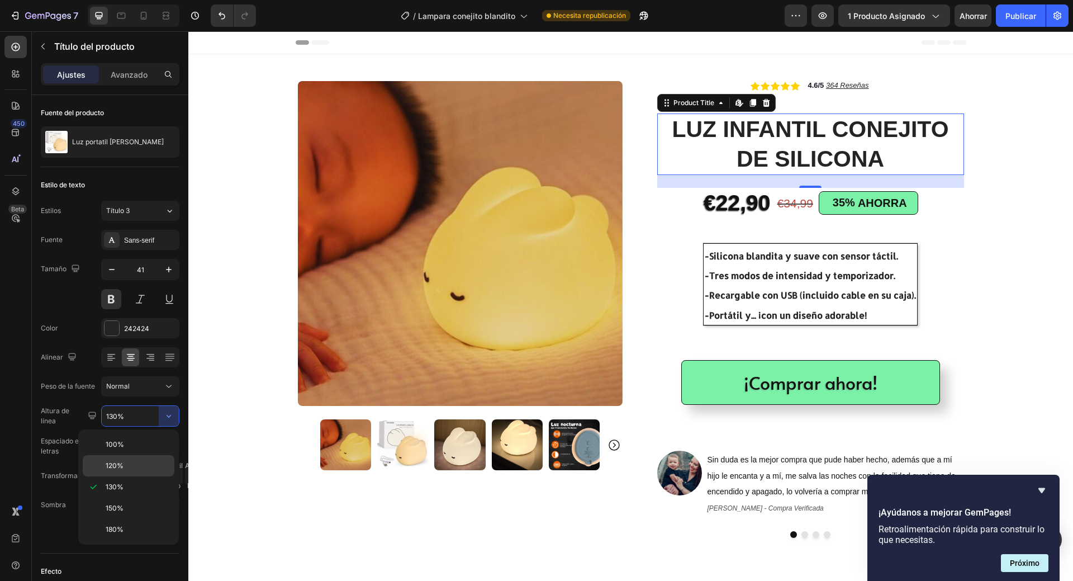
click at [141, 462] on p "120%" at bounding box center [138, 466] width 64 height 10
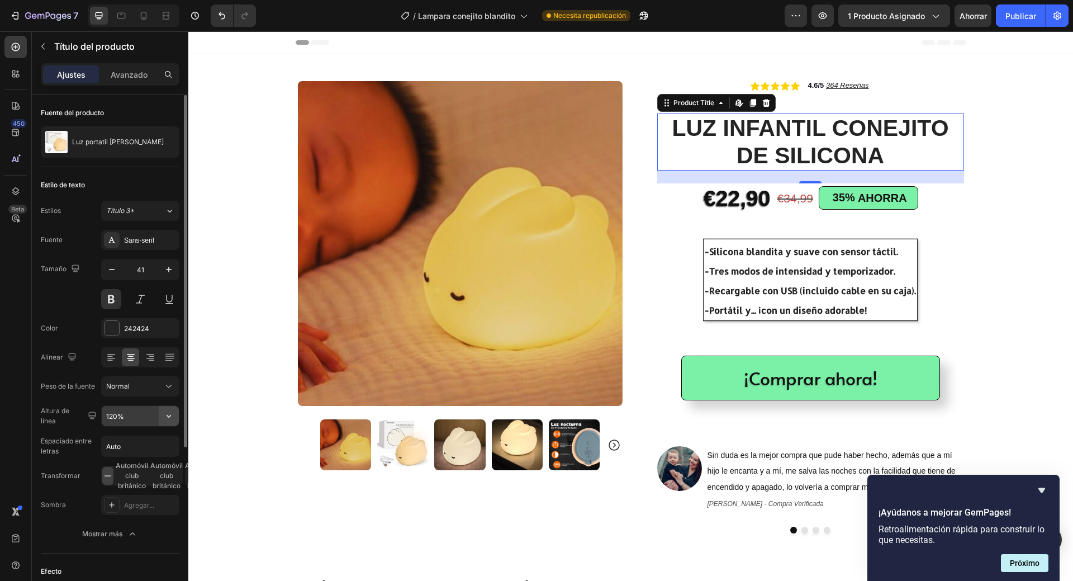
click at [172, 421] on button "button" at bounding box center [169, 416] width 20 height 20
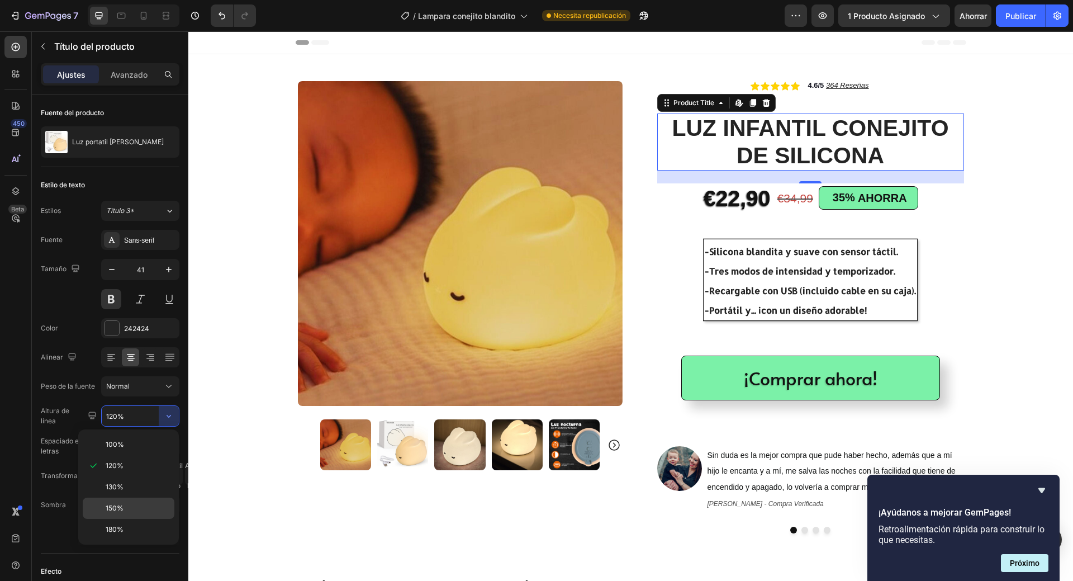
click at [126, 508] on p "150%" at bounding box center [138, 508] width 64 height 10
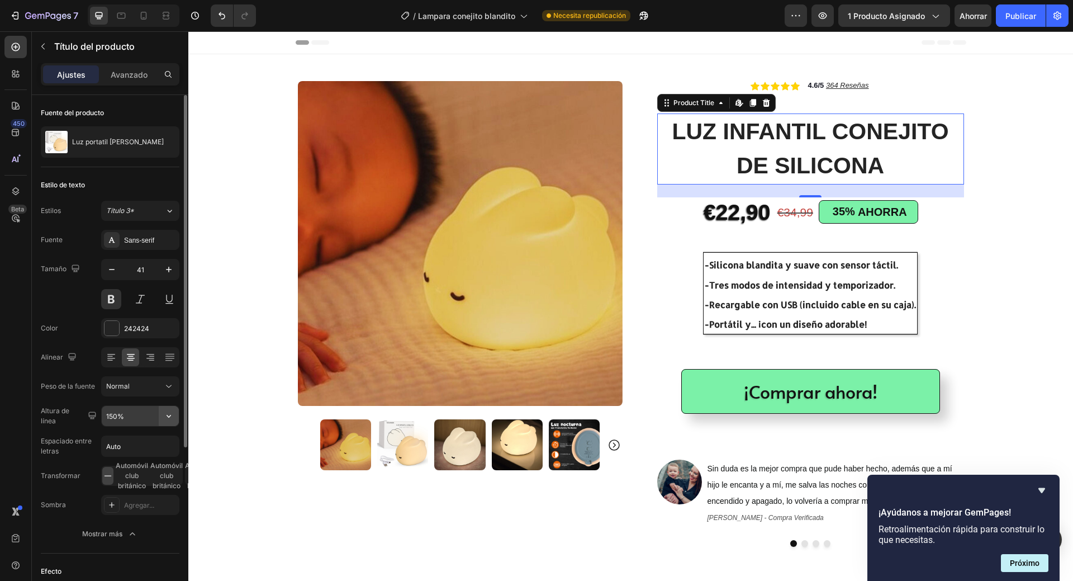
click at [171, 424] on button "button" at bounding box center [169, 416] width 20 height 20
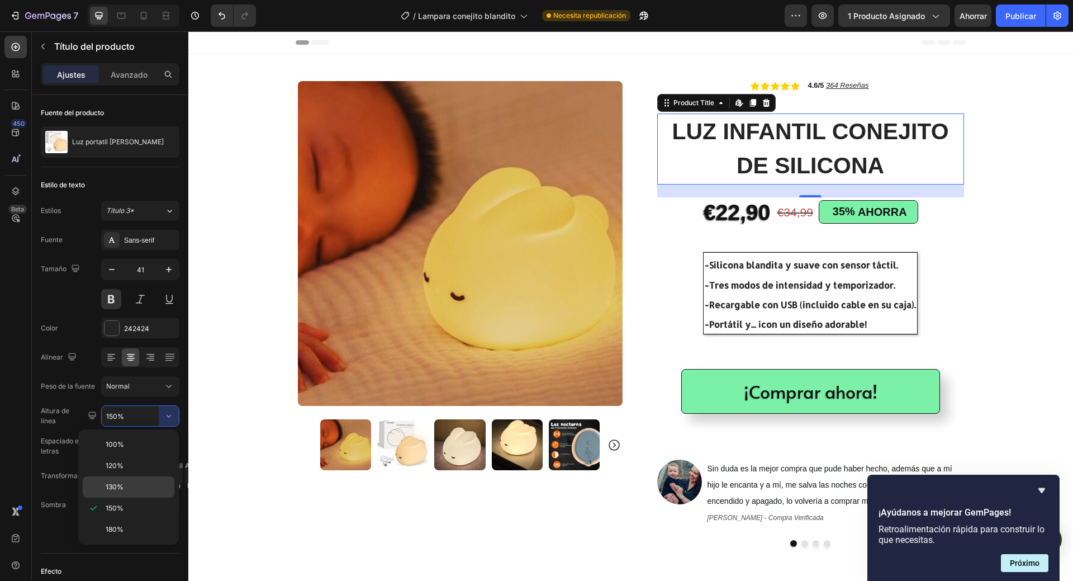
click at [129, 483] on p "130%" at bounding box center [138, 487] width 64 height 10
type input "130%"
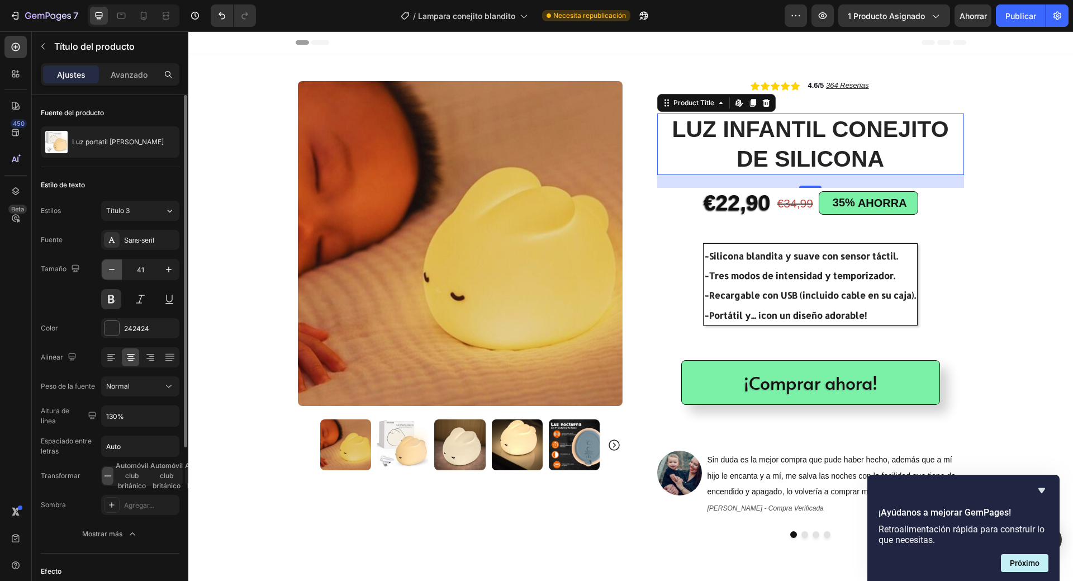
click at [113, 272] on icon "button" at bounding box center [111, 269] width 11 height 11
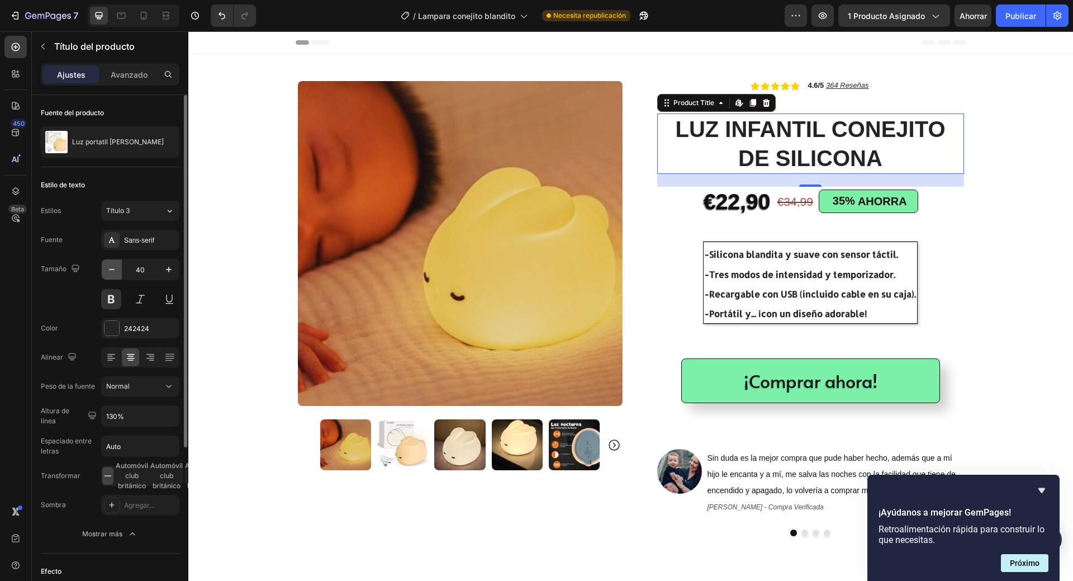
click at [113, 273] on icon "button" at bounding box center [111, 269] width 11 height 11
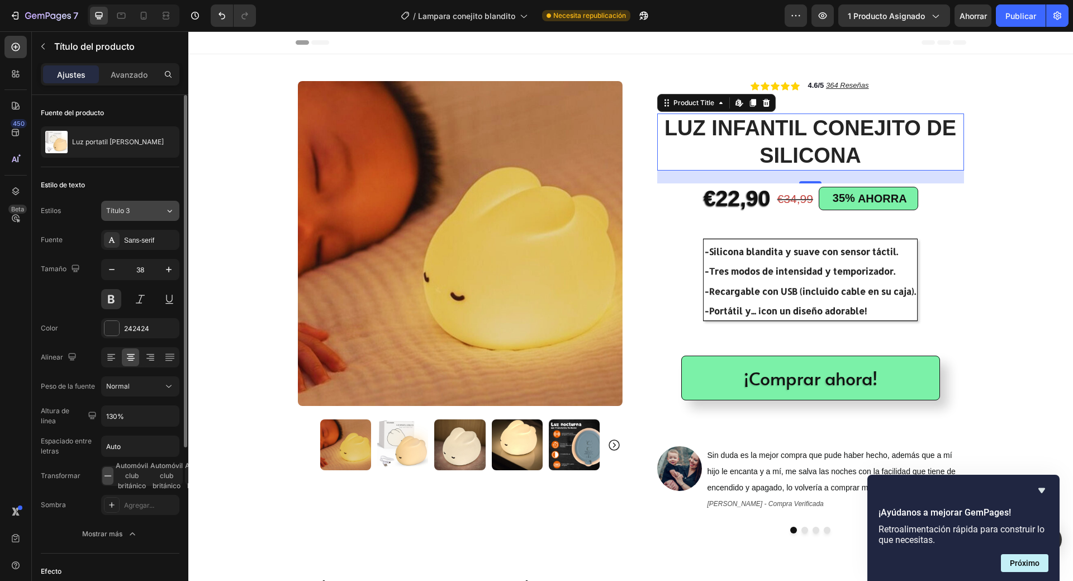
drag, startPoint x: 145, startPoint y: 210, endPoint x: 30, endPoint y: 267, distance: 128.0
click at [145, 210] on div "Título 3" at bounding box center [128, 211] width 45 height 10
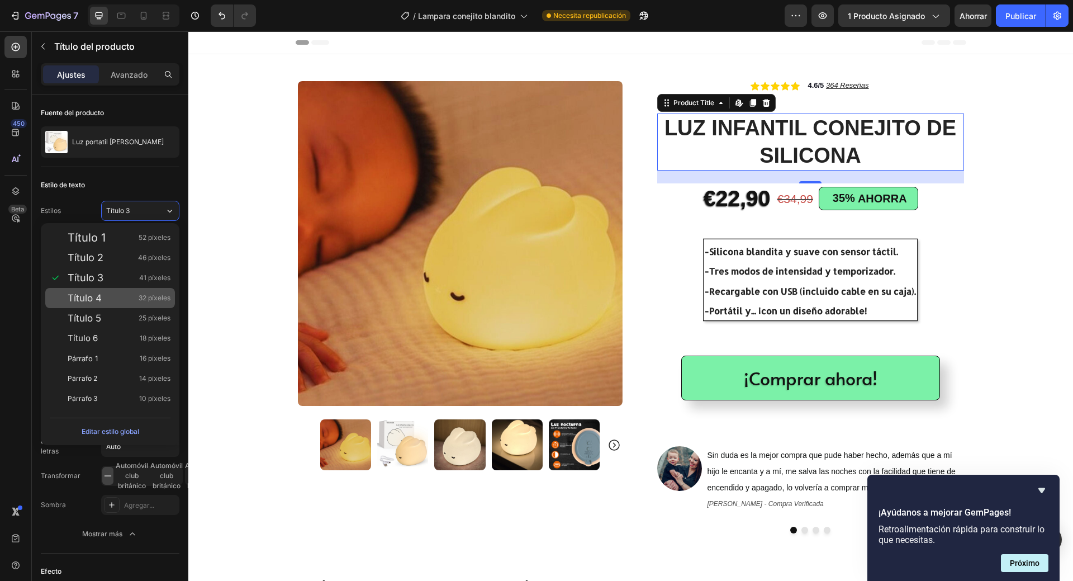
click at [165, 299] on font "32 píxeles" at bounding box center [155, 297] width 32 height 8
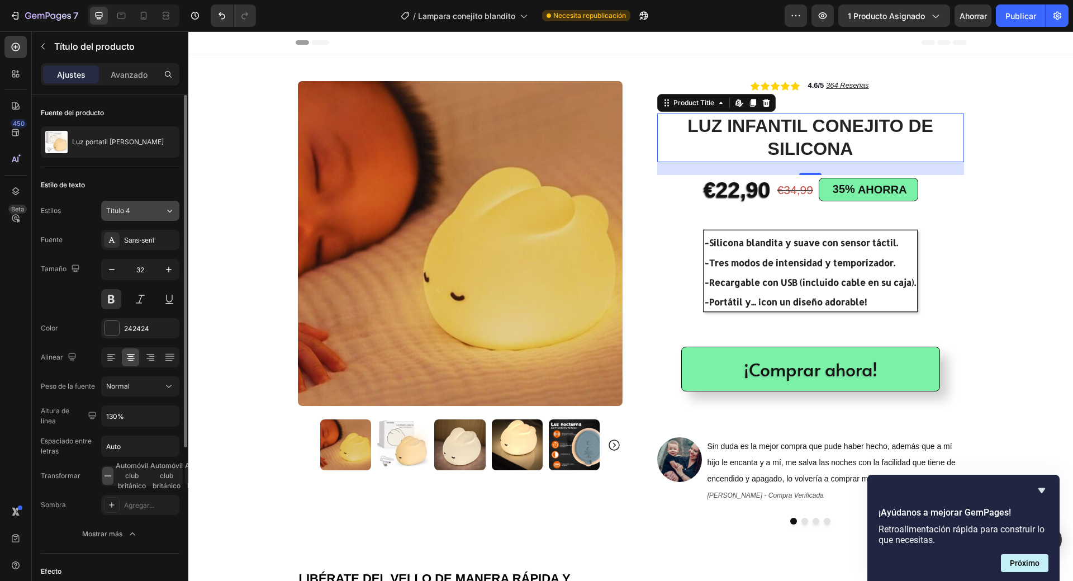
click at [162, 209] on div "Título 4" at bounding box center [135, 211] width 59 height 10
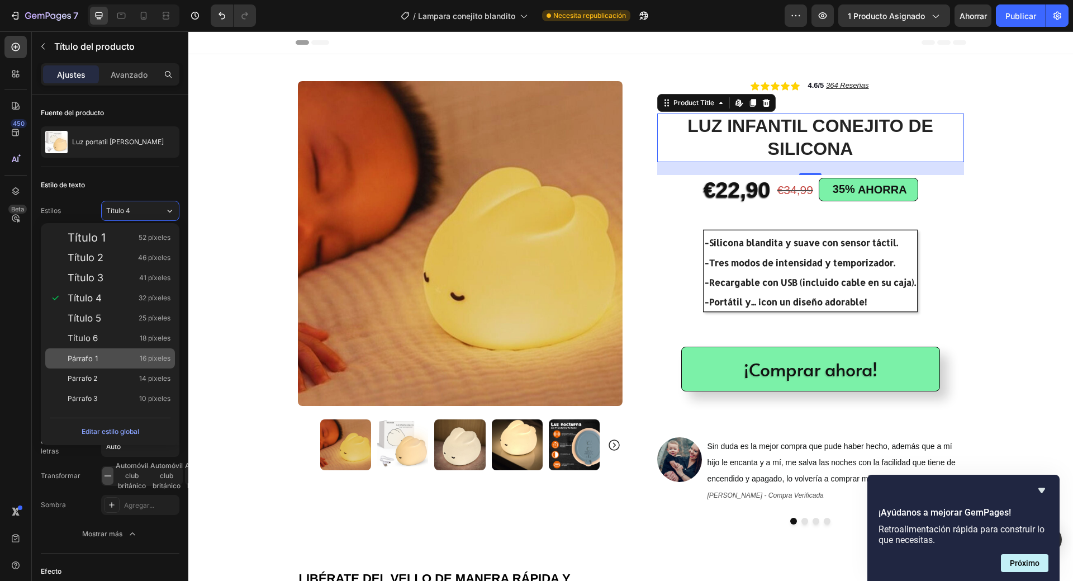
click at [160, 360] on font "16 píxeles" at bounding box center [155, 358] width 31 height 8
type input "16"
type input "180%"
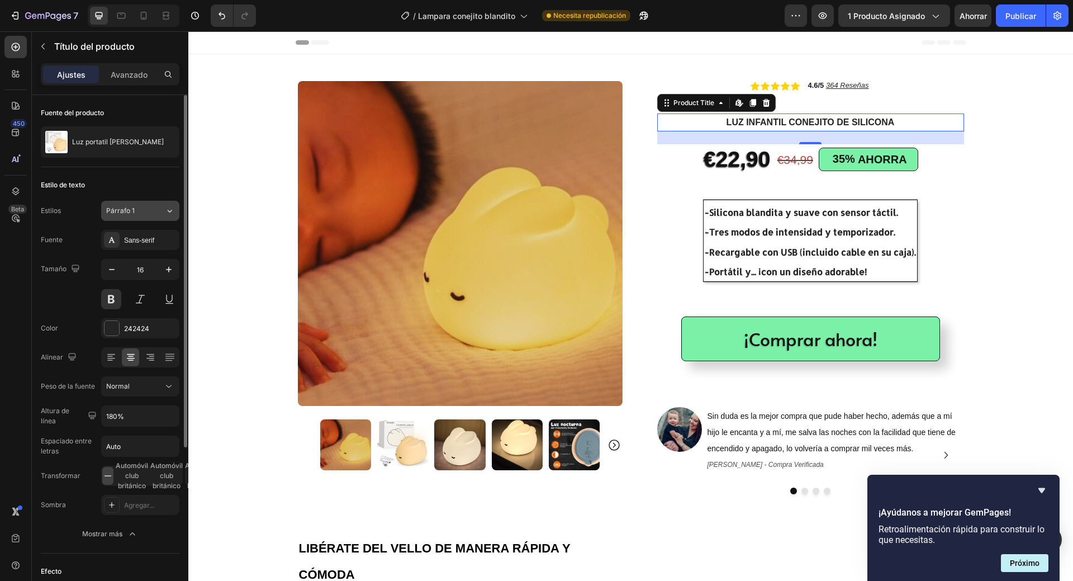
click at [176, 209] on button "Párrafo 1" at bounding box center [140, 211] width 78 height 20
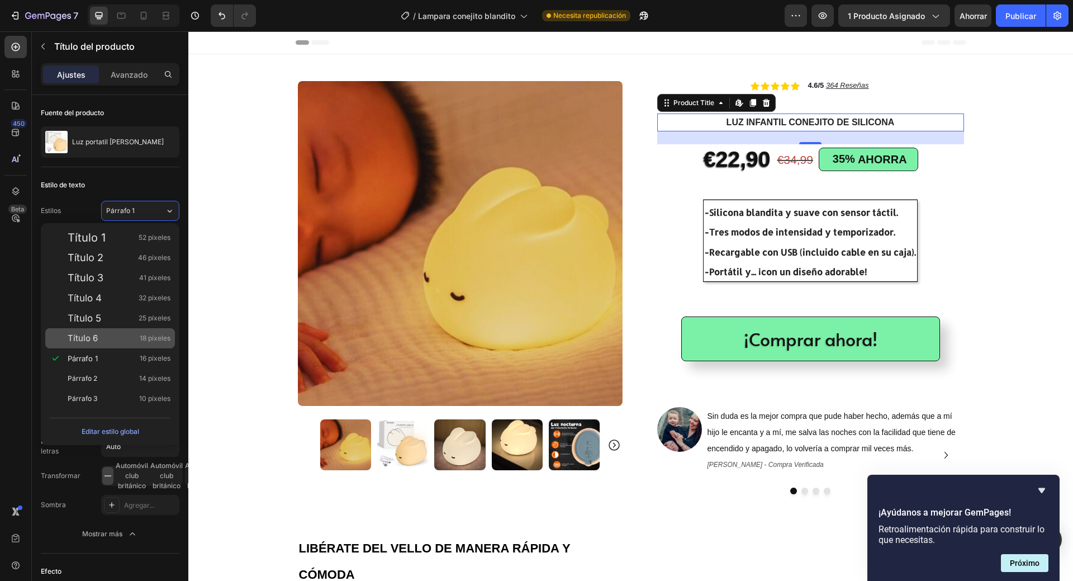
click at [154, 338] on font "18 píxeles" at bounding box center [155, 338] width 31 height 8
type input "18"
type input "130%"
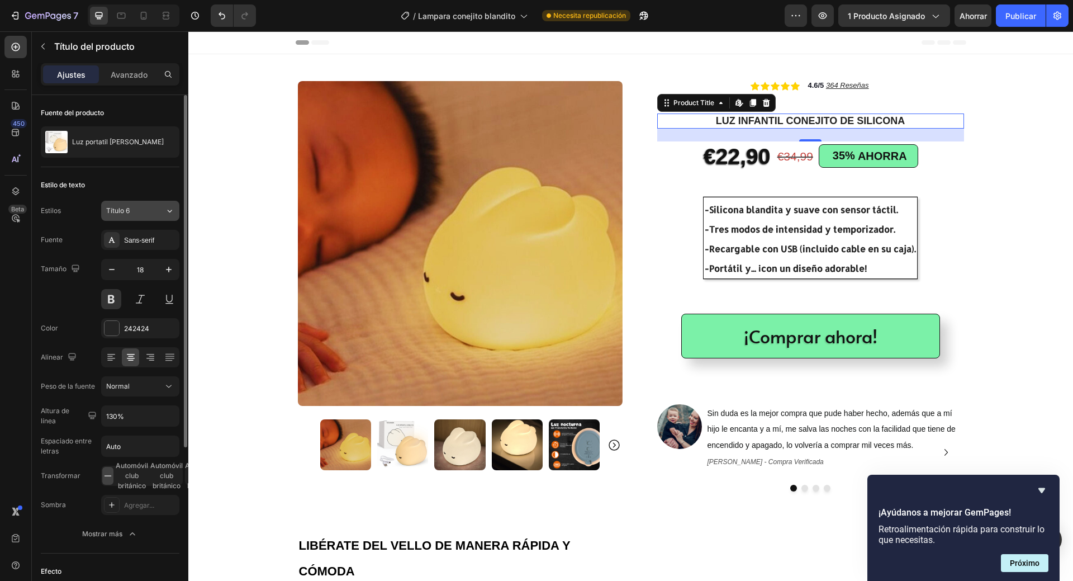
click at [158, 212] on div "Título 6" at bounding box center [135, 211] width 59 height 10
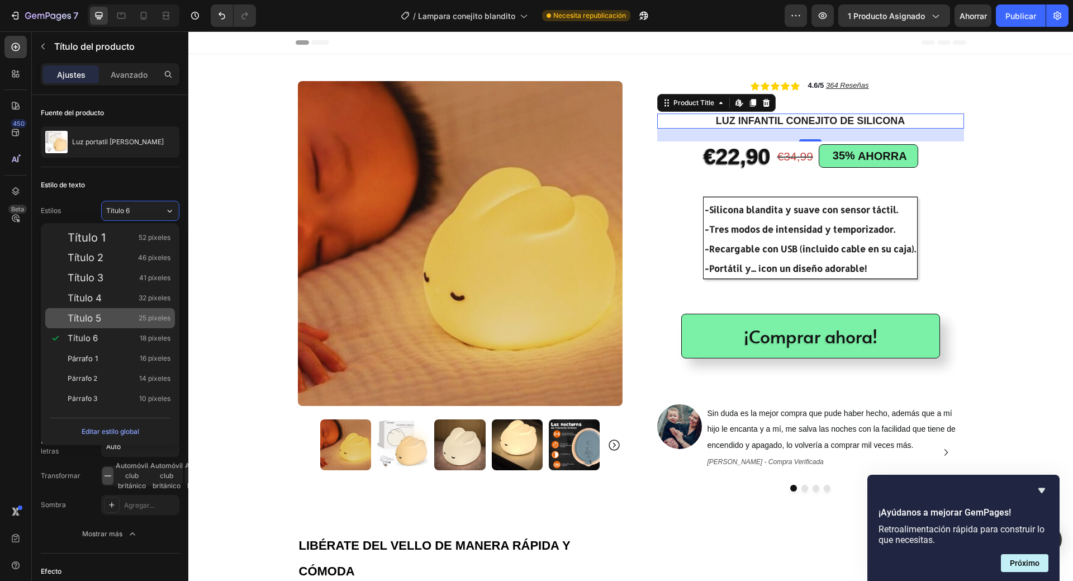
click at [155, 320] on font "25 píxeles" at bounding box center [155, 318] width 32 height 8
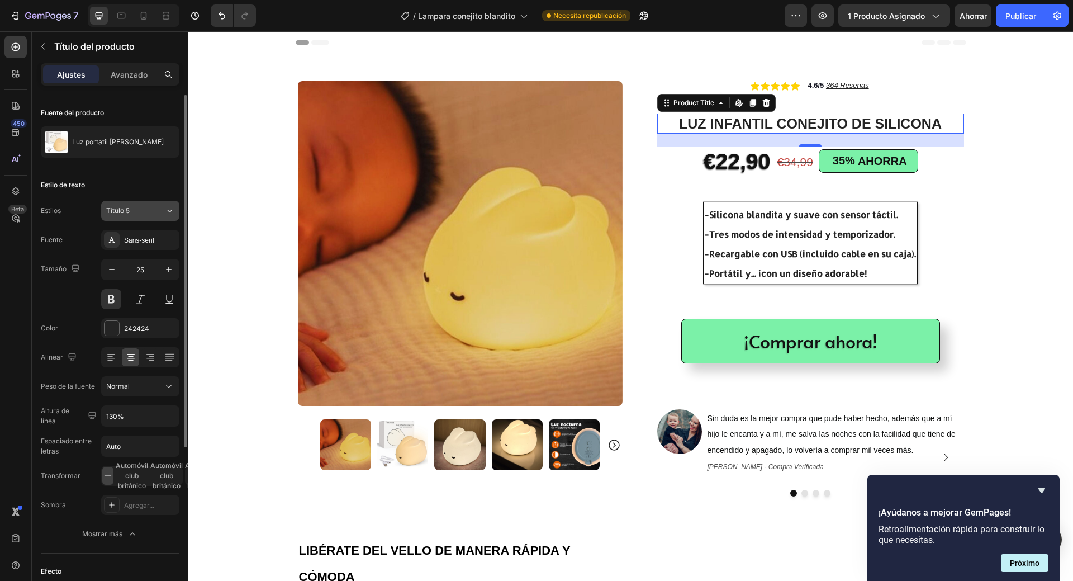
click at [169, 215] on icon at bounding box center [170, 210] width 10 height 11
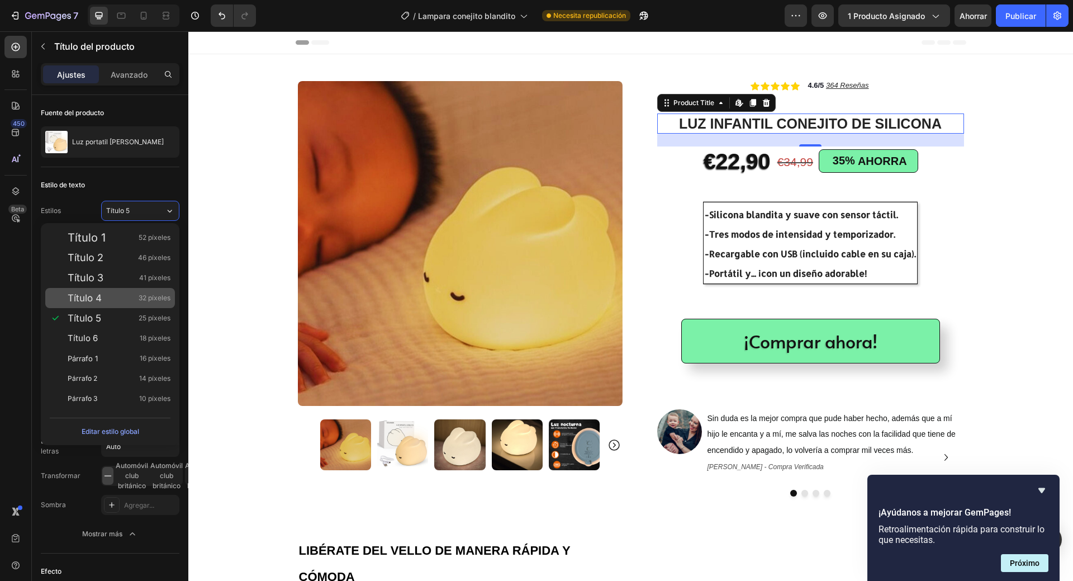
click at [150, 293] on span "32 píxeles" at bounding box center [155, 297] width 32 height 11
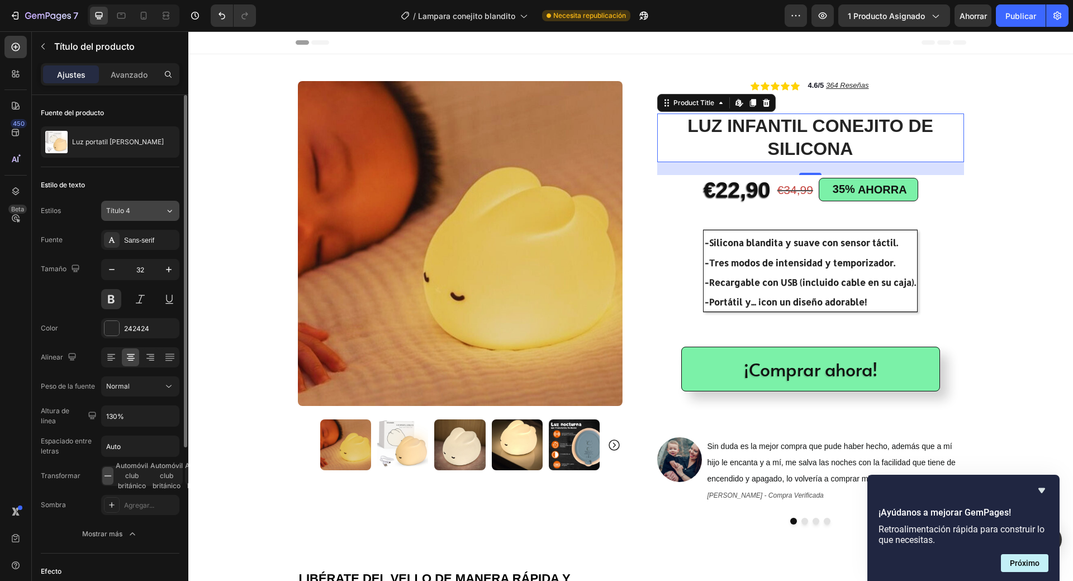
click at [166, 212] on icon at bounding box center [170, 210] width 10 height 11
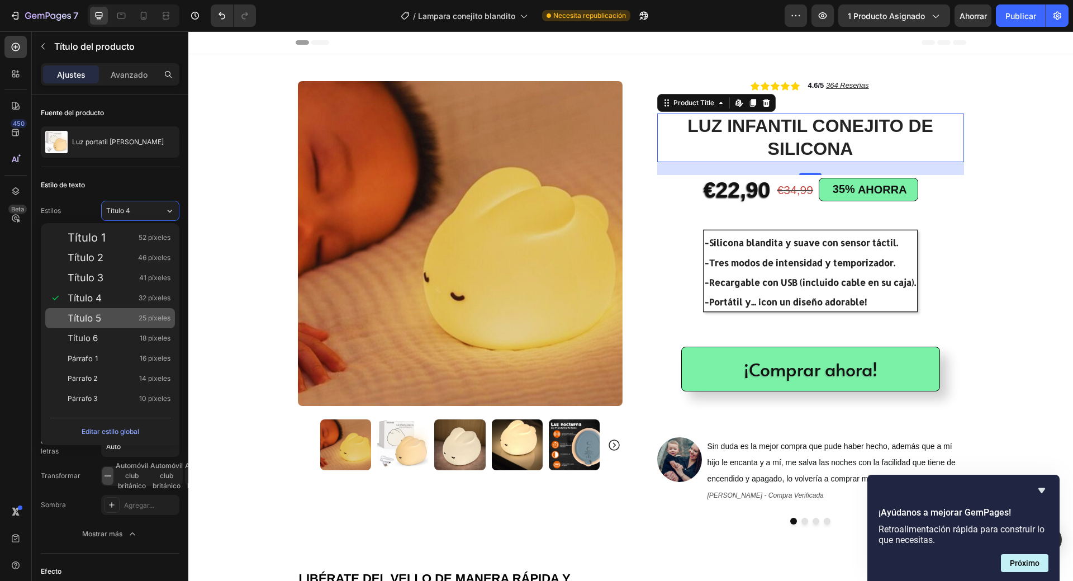
click at [158, 318] on font "25 píxeles" at bounding box center [155, 318] width 32 height 8
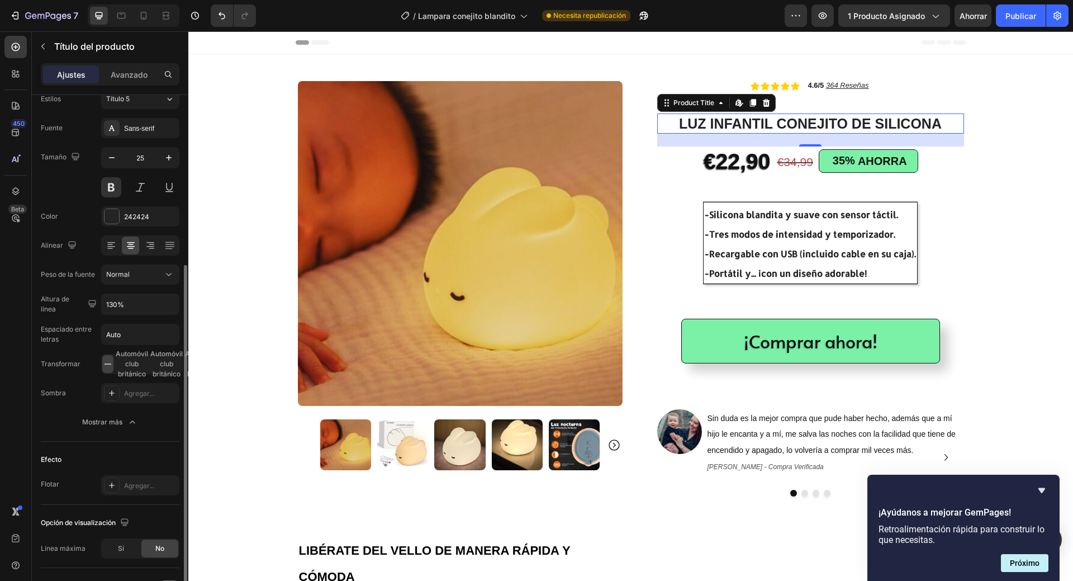
scroll to position [168, 0]
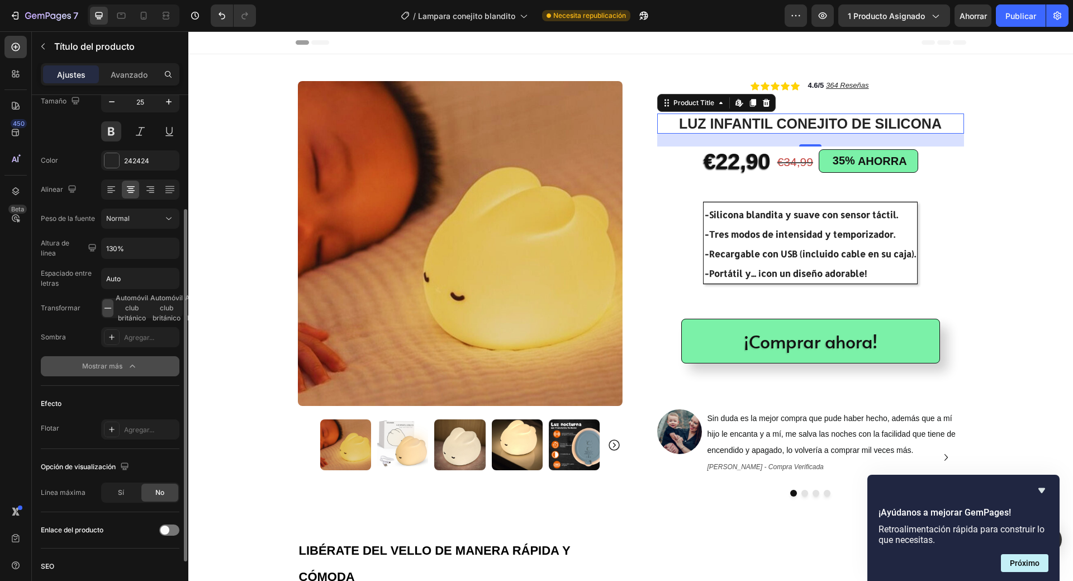
click at [119, 371] on font "Mostrar más" at bounding box center [102, 366] width 40 height 10
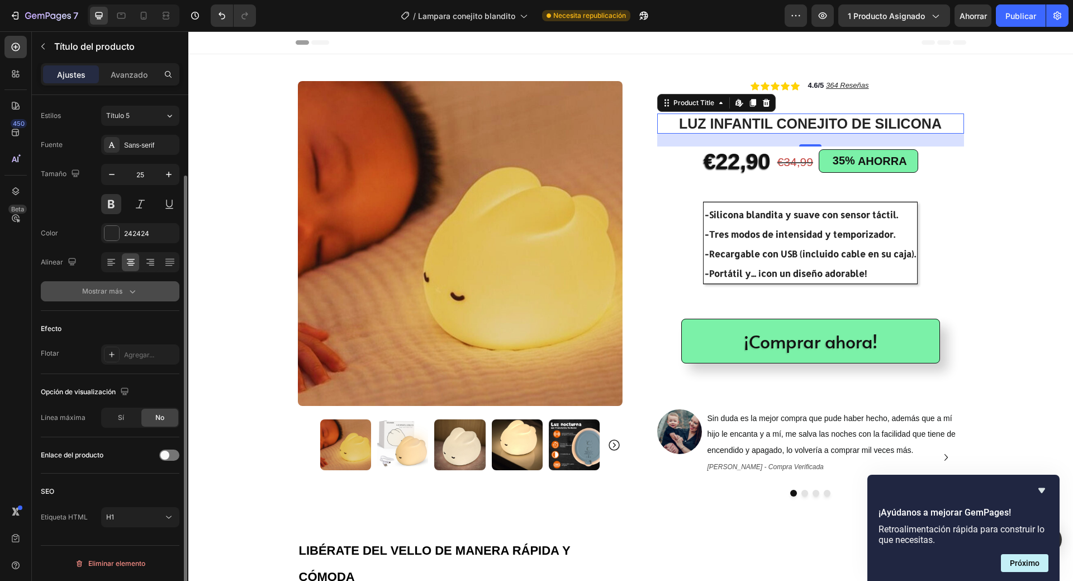
scroll to position [95, 0]
drag, startPoint x: 116, startPoint y: 285, endPoint x: 136, endPoint y: 308, distance: 30.1
click at [116, 287] on button "Mostrar más" at bounding box center [110, 291] width 139 height 20
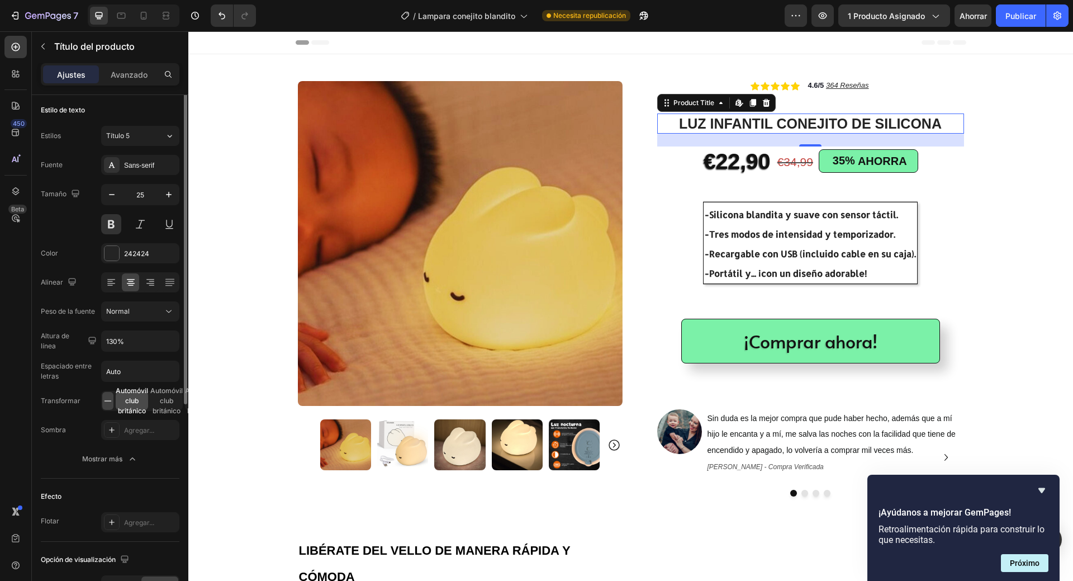
scroll to position [19, 0]
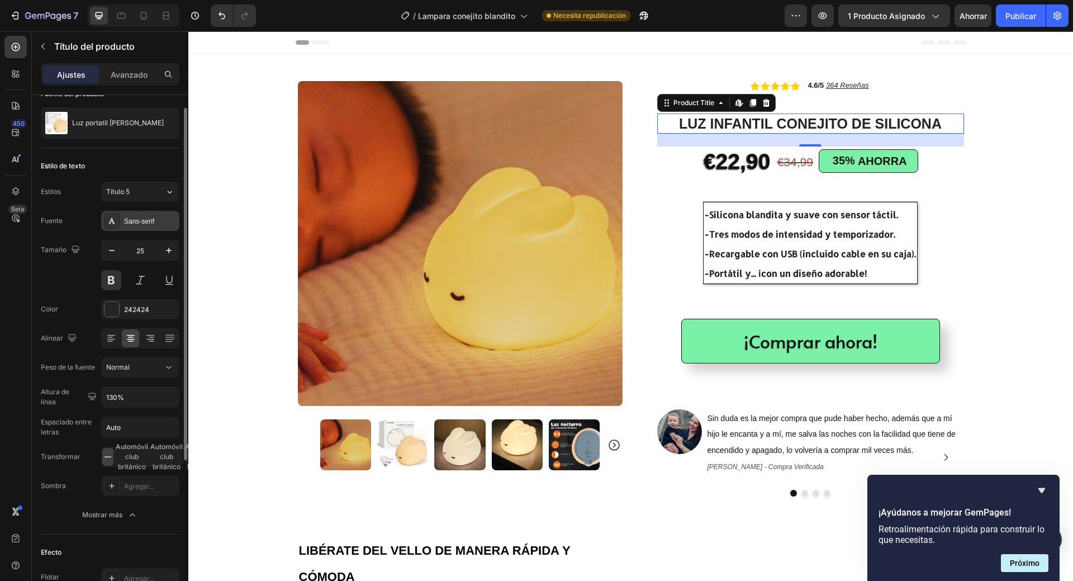
click at [153, 221] on font "Sans-serif" at bounding box center [139, 221] width 30 height 8
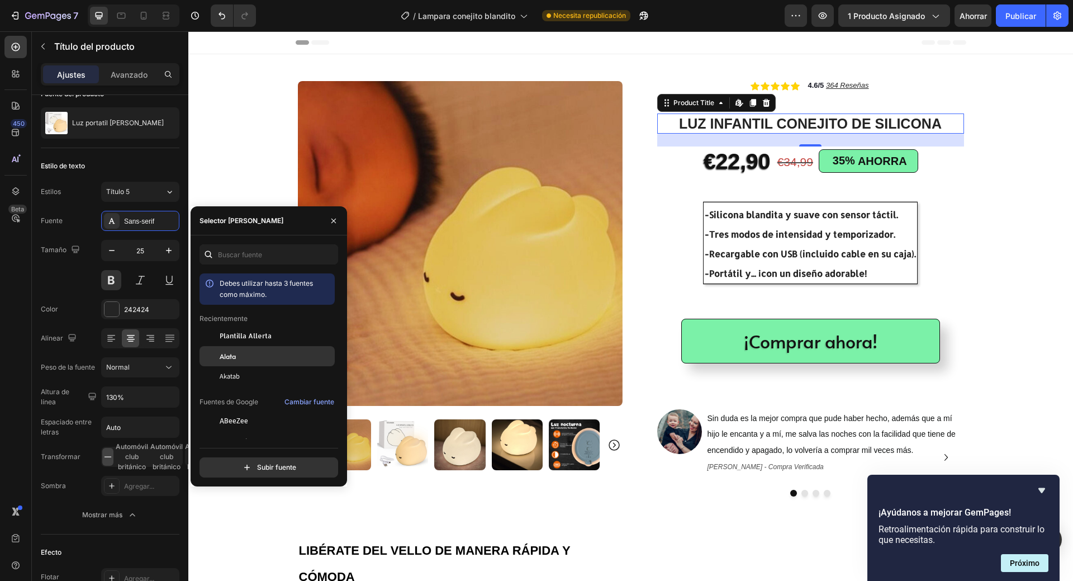
click at [267, 359] on div "Alata" at bounding box center [276, 356] width 113 height 10
click at [263, 334] on font "Plantilla Allerta" at bounding box center [246, 335] width 52 height 8
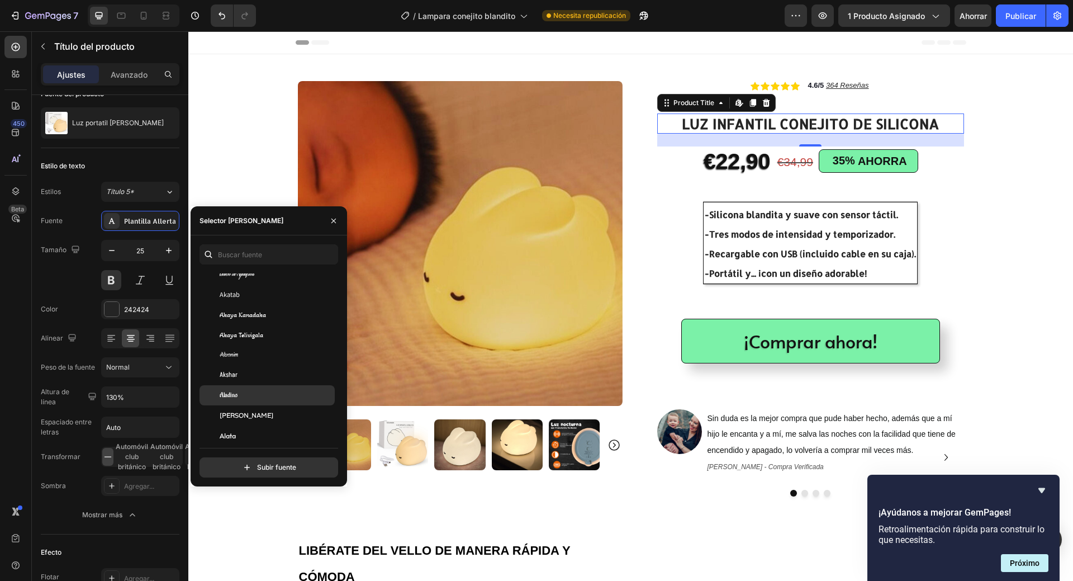
scroll to position [559, 0]
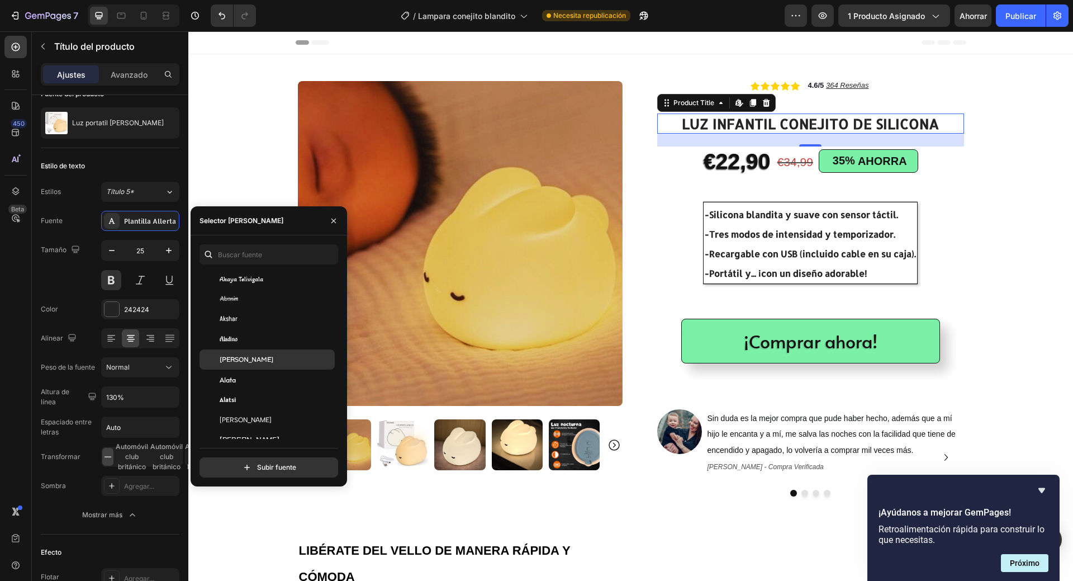
click at [260, 364] on div "[PERSON_NAME]" at bounding box center [276, 359] width 113 height 10
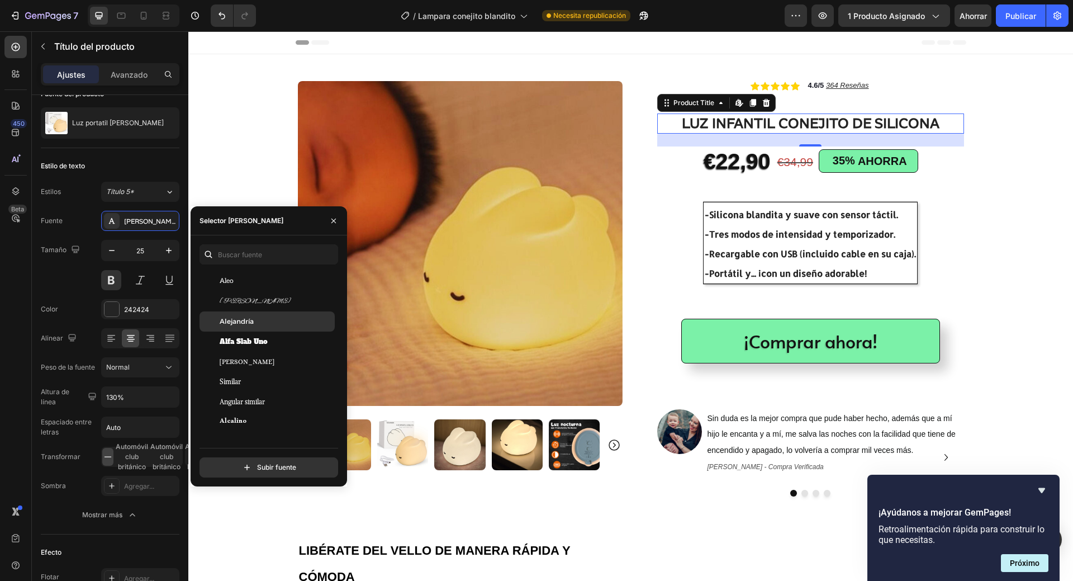
click at [261, 324] on div "Alejandría" at bounding box center [276, 321] width 113 height 10
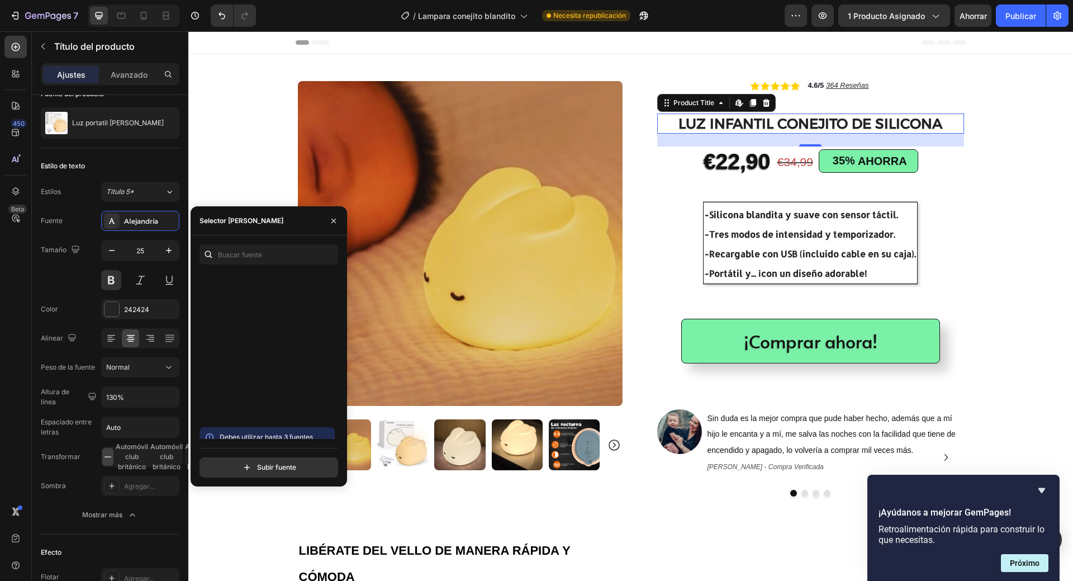
scroll to position [1845, 0]
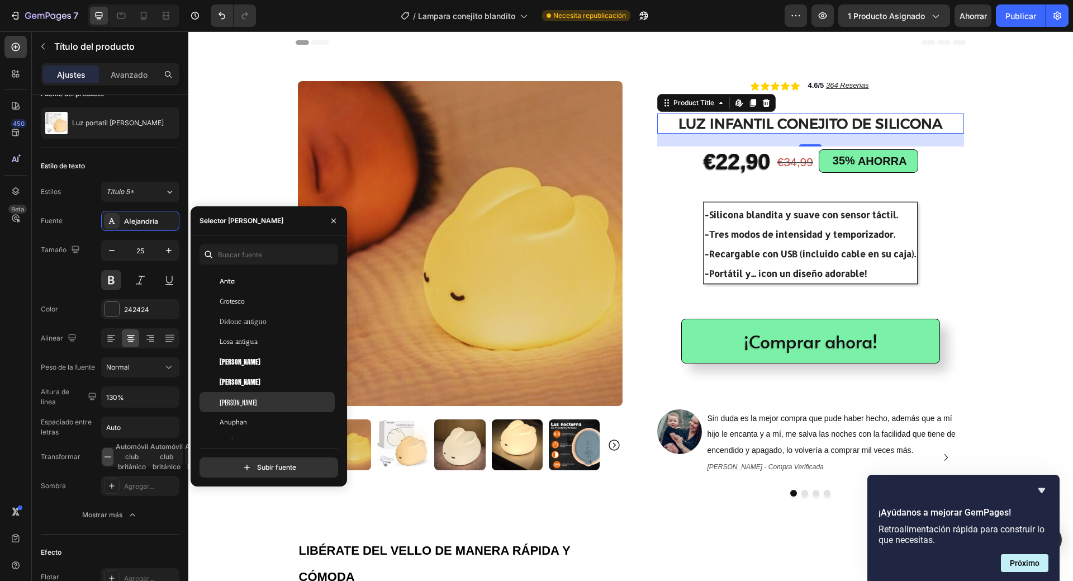
click at [253, 405] on div "Antonio" at bounding box center [276, 402] width 113 height 10
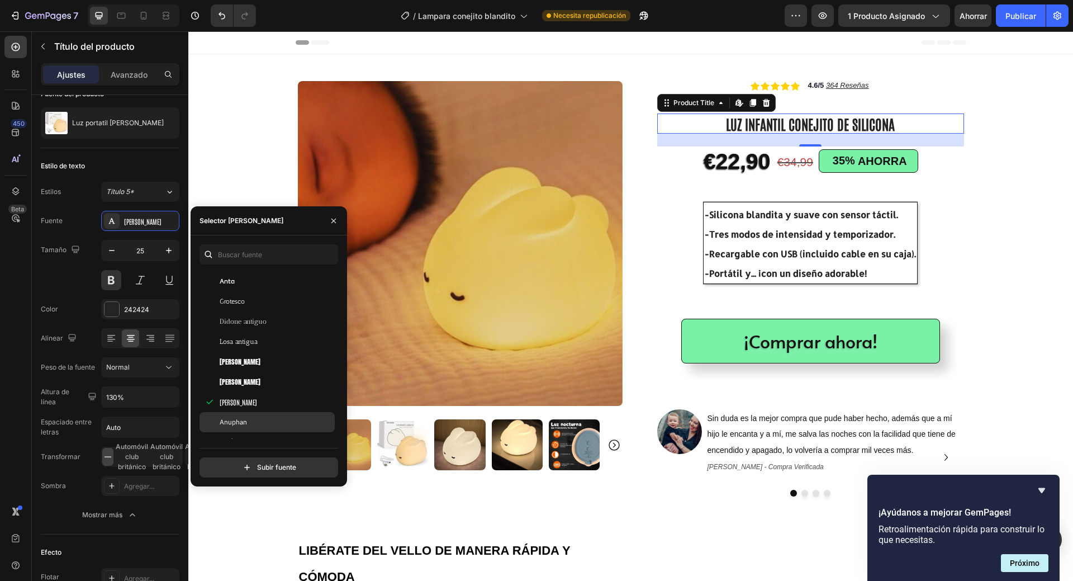
click at [252, 419] on div "Anuphan" at bounding box center [267, 422] width 135 height 20
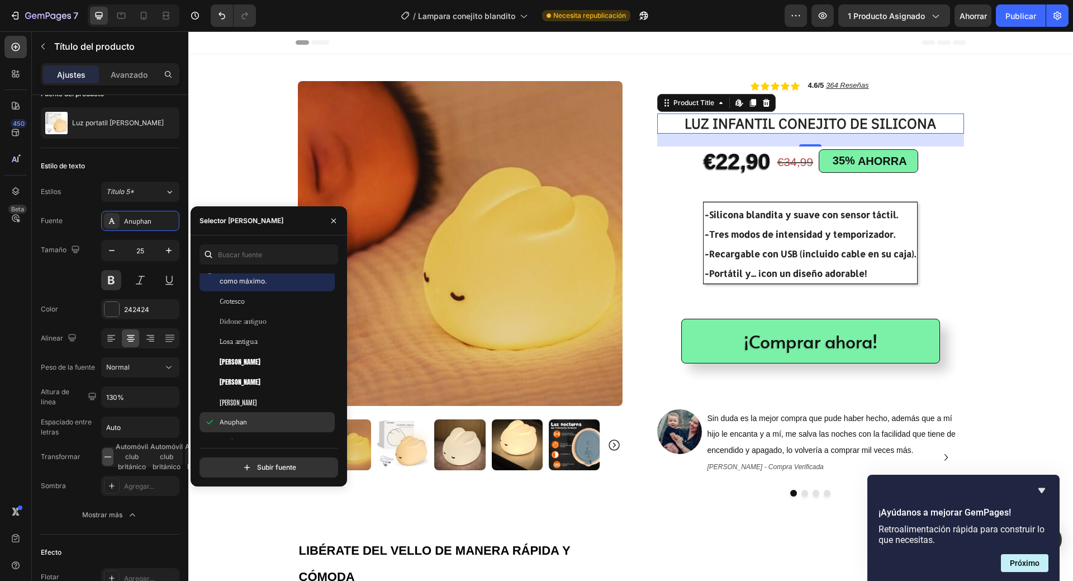
scroll to position [2124, 0]
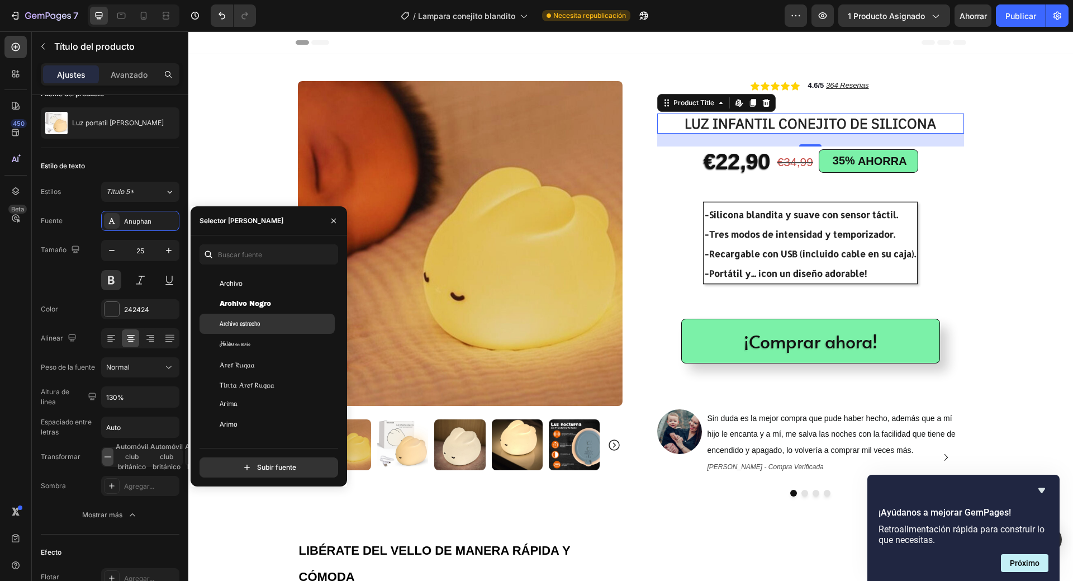
drag, startPoint x: 252, startPoint y: 306, endPoint x: 262, endPoint y: 316, distance: 14.6
click at [253, 305] on font "Archivo Negro" at bounding box center [245, 304] width 51 height 8
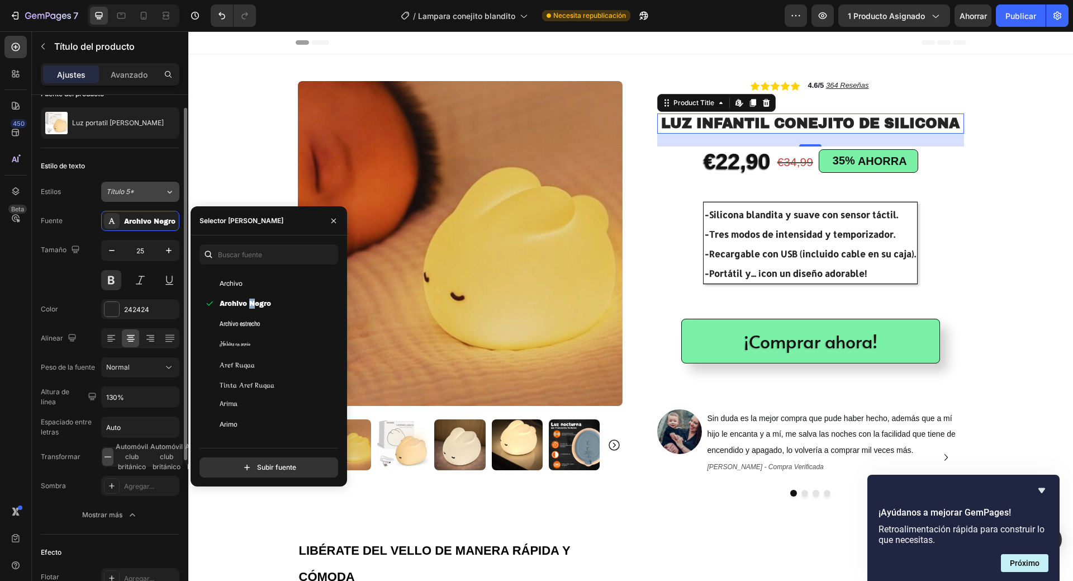
click at [171, 193] on icon at bounding box center [170, 191] width 10 height 11
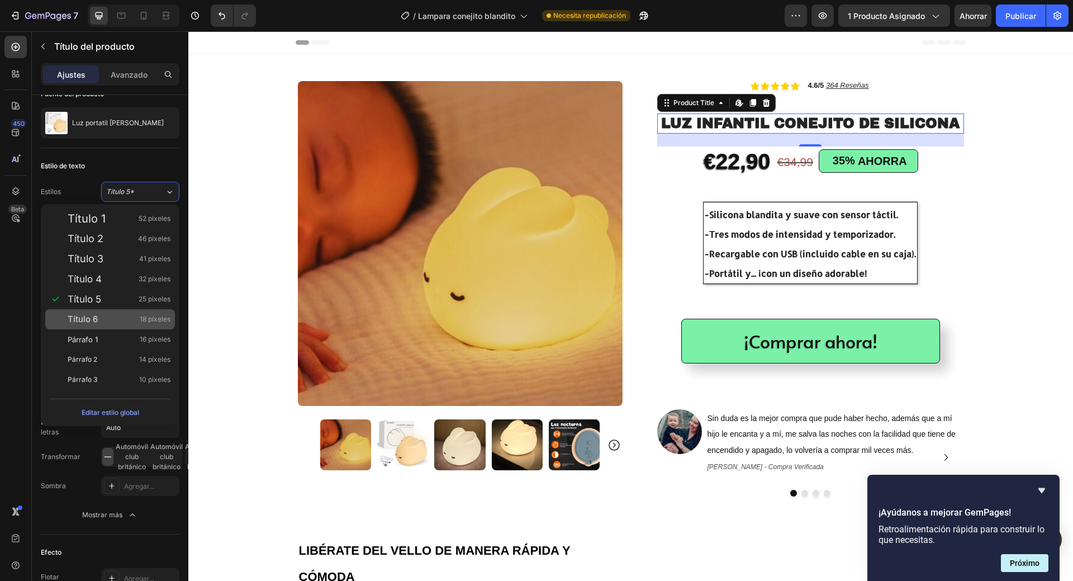
click at [160, 319] on font "18 píxeles" at bounding box center [155, 319] width 31 height 8
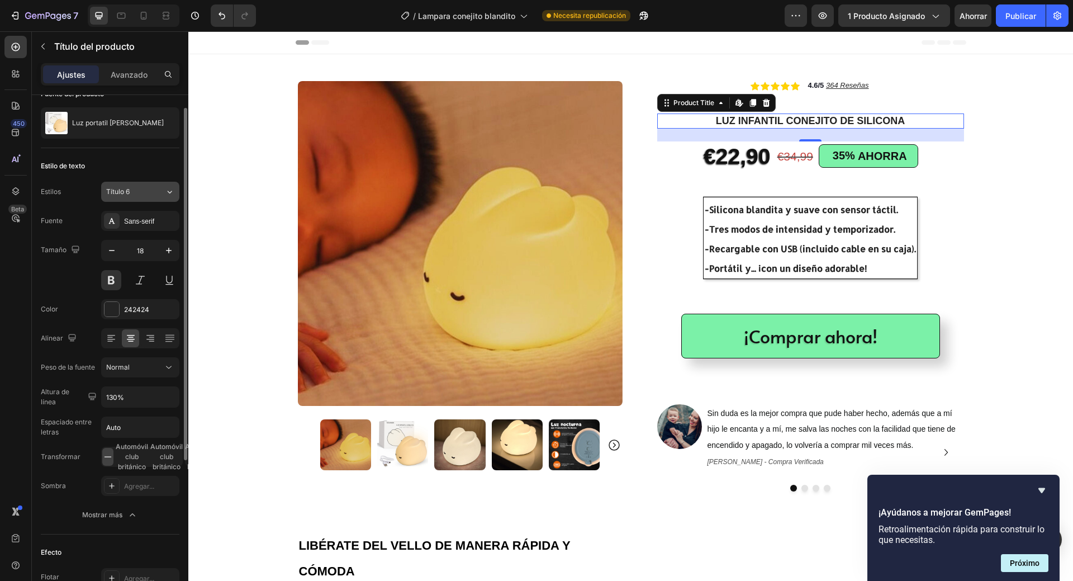
click at [173, 187] on icon at bounding box center [170, 191] width 10 height 11
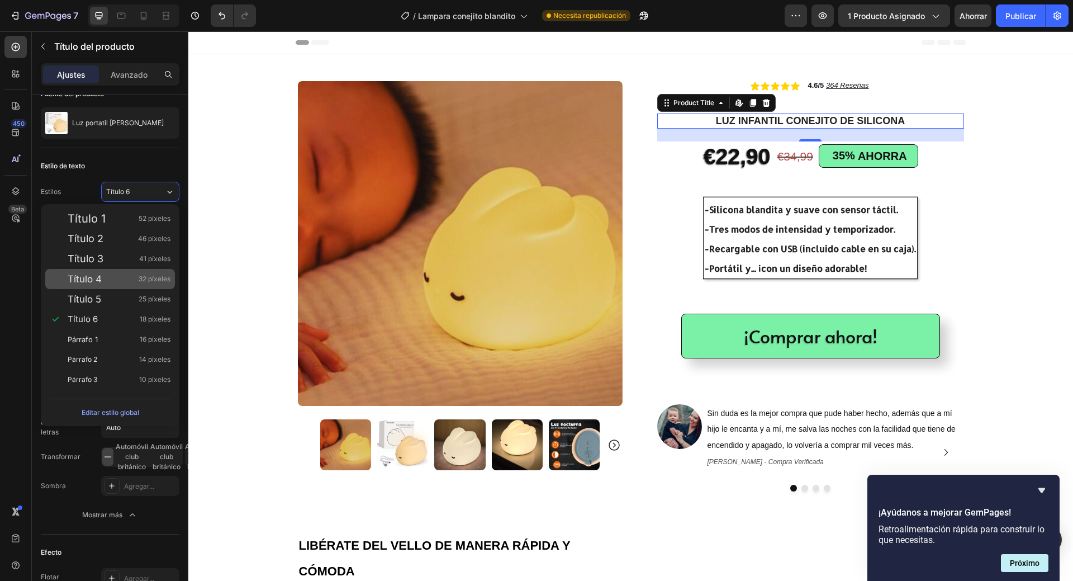
click at [158, 285] on div "Título 4 32 píxeles" at bounding box center [110, 279] width 130 height 20
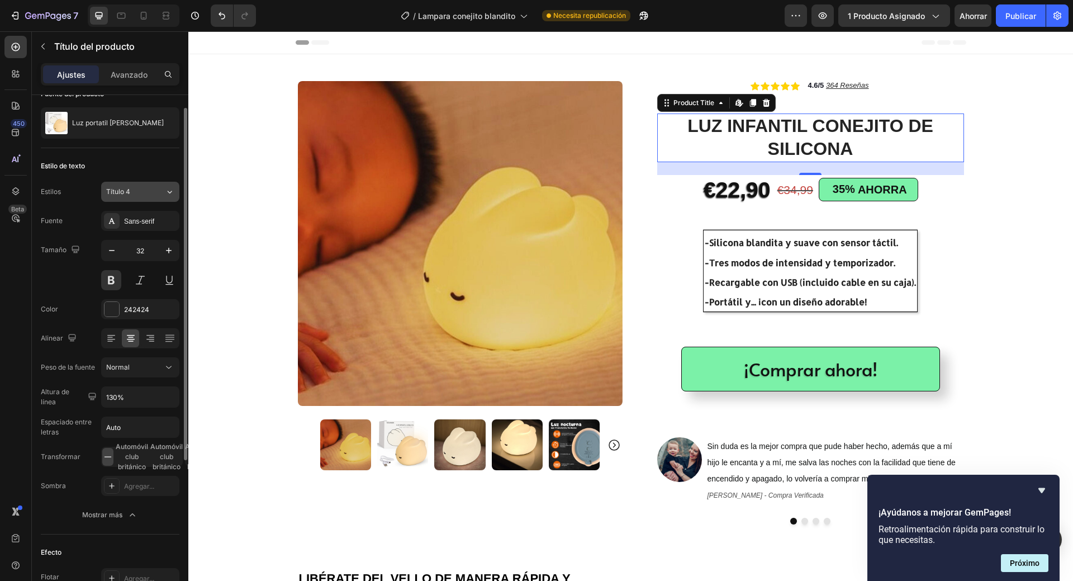
click at [170, 191] on icon at bounding box center [170, 191] width 10 height 11
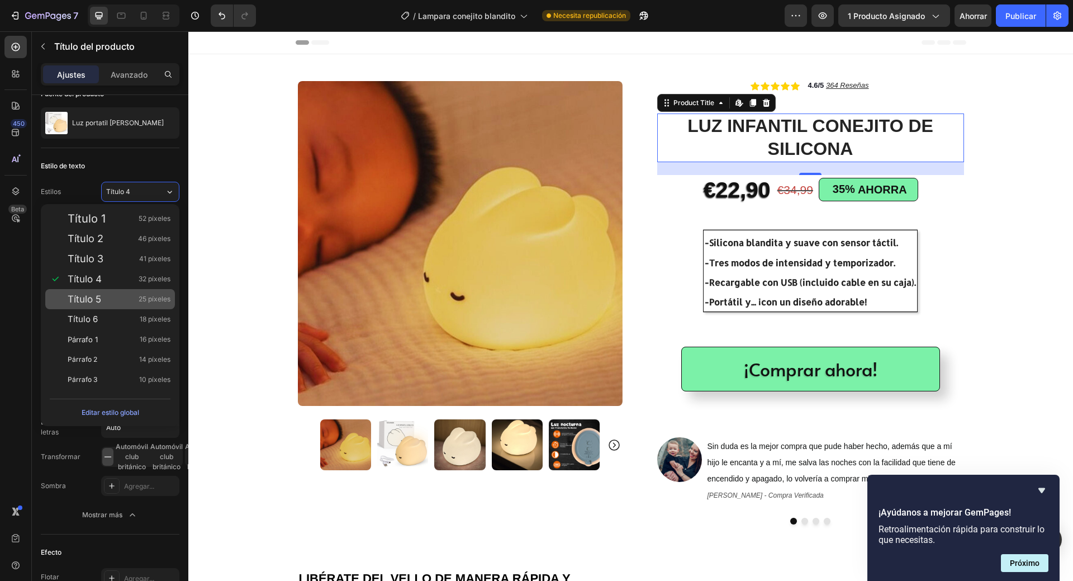
click at [154, 301] on font "25 píxeles" at bounding box center [155, 299] width 32 height 8
type input "25"
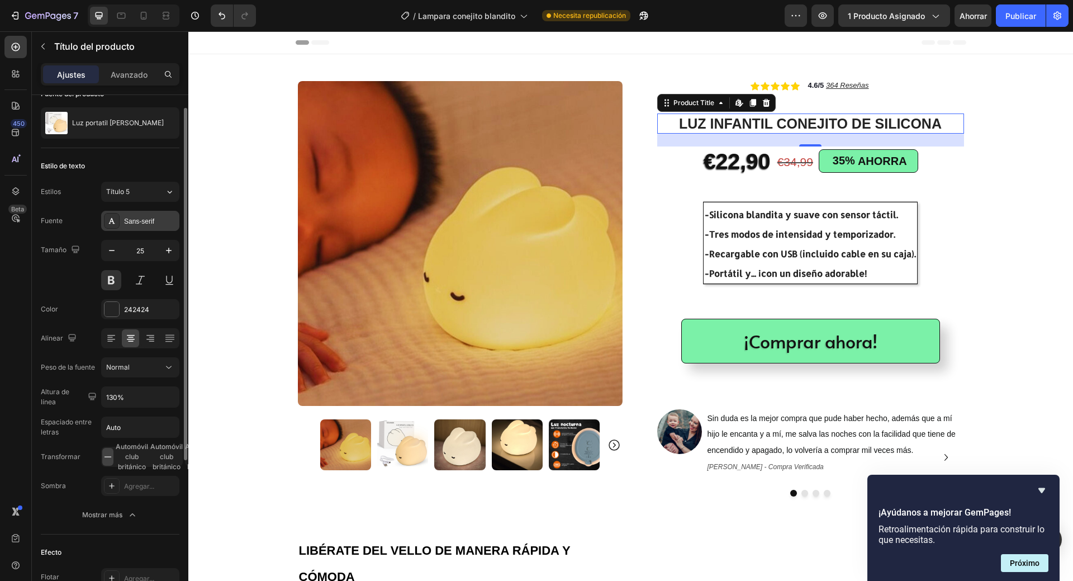
click at [157, 219] on div "Sans-serif" at bounding box center [150, 221] width 53 height 10
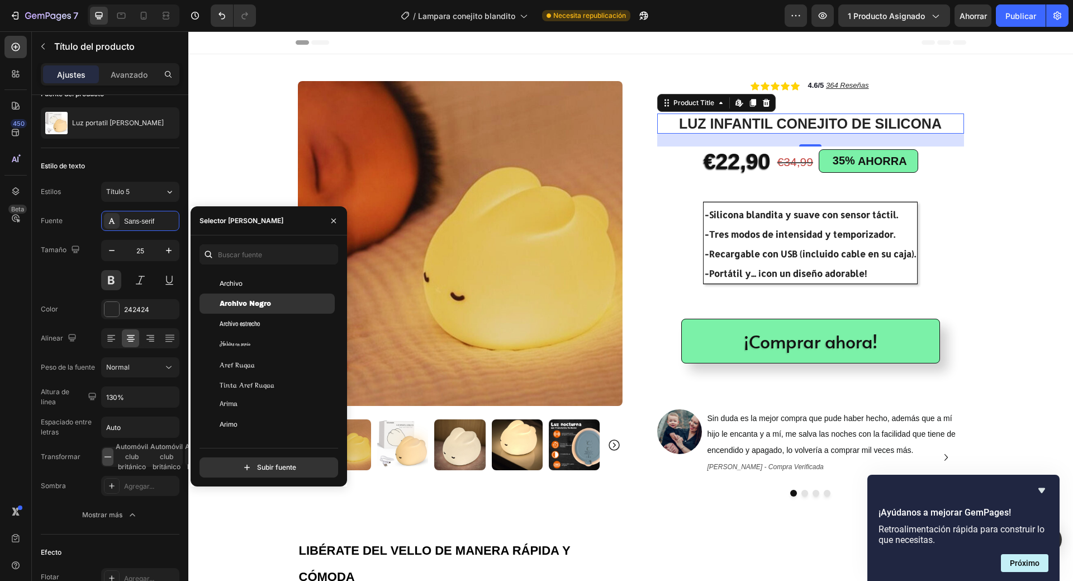
click at [264, 303] on font "Archivo Negro" at bounding box center [245, 304] width 51 height 8
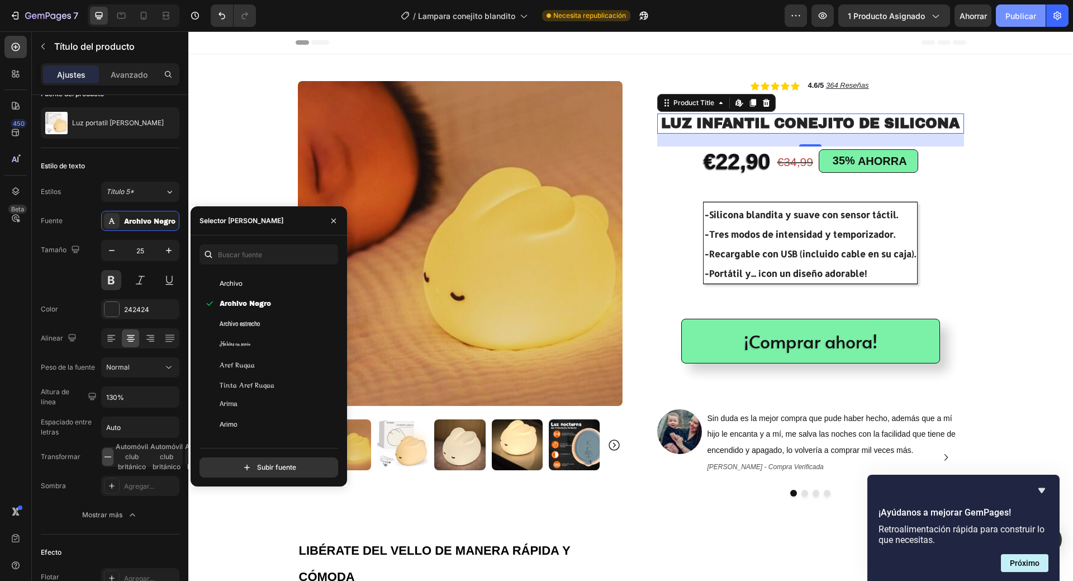
click at [1016, 20] on font "Publicar" at bounding box center [1021, 16] width 31 height 10
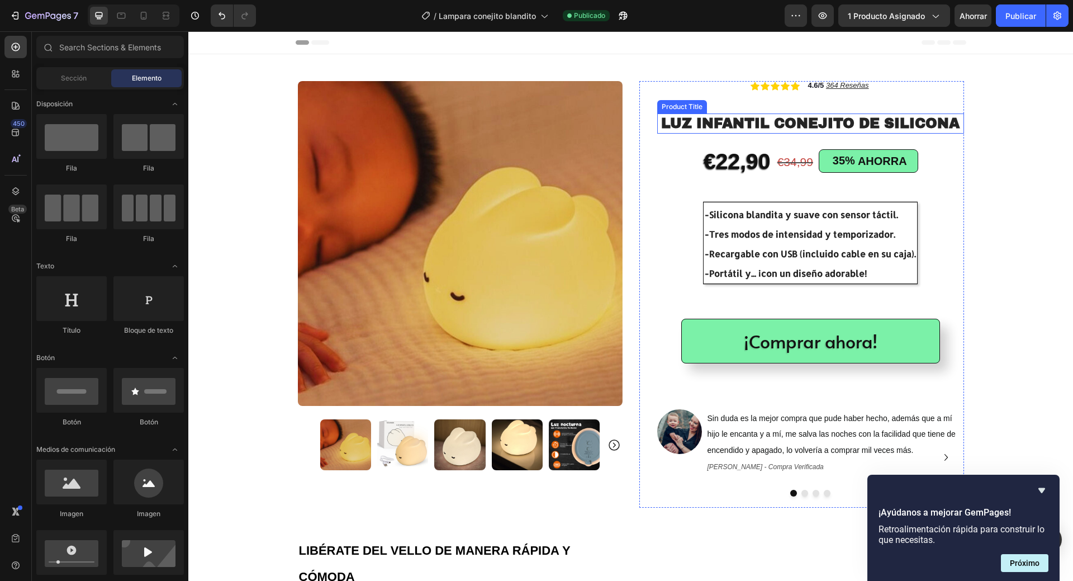
click at [860, 125] on h1 "LUZ INFANTIL CONEJITO DE SILICONA" at bounding box center [810, 123] width 307 height 21
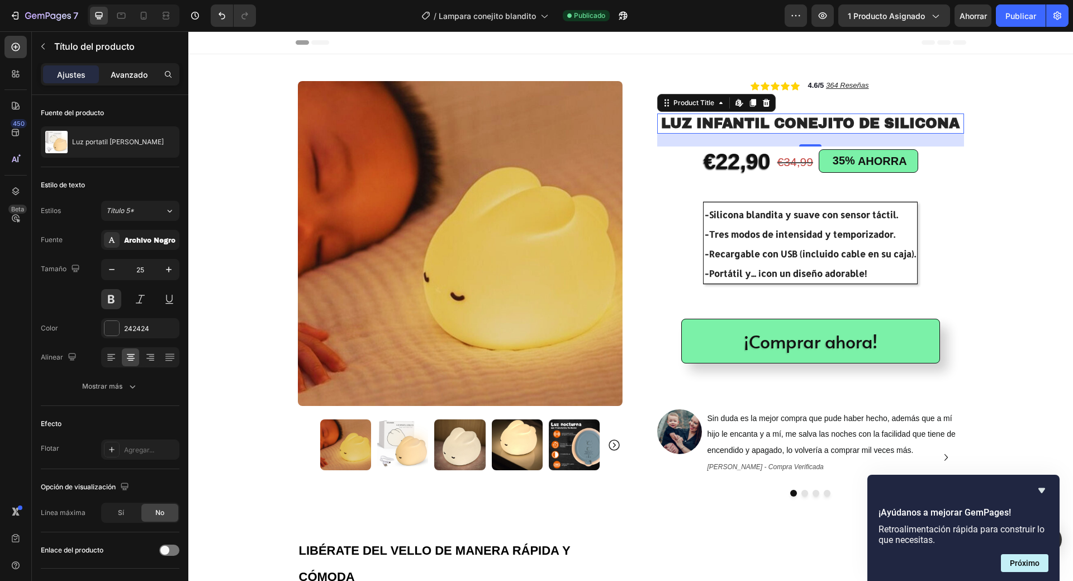
click at [126, 79] on font "Avanzado" at bounding box center [129, 75] width 37 height 10
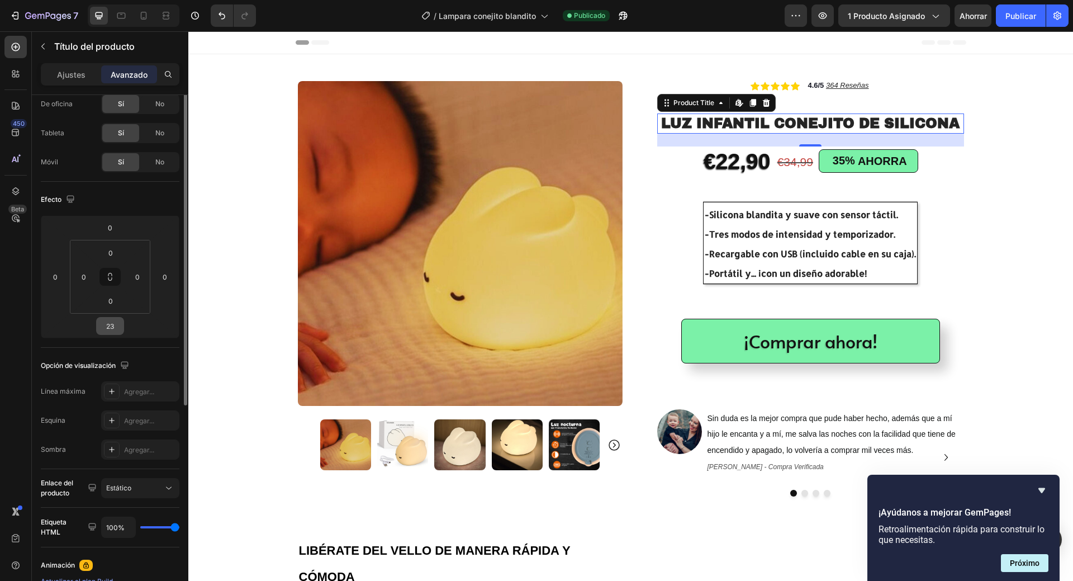
scroll to position [0, 0]
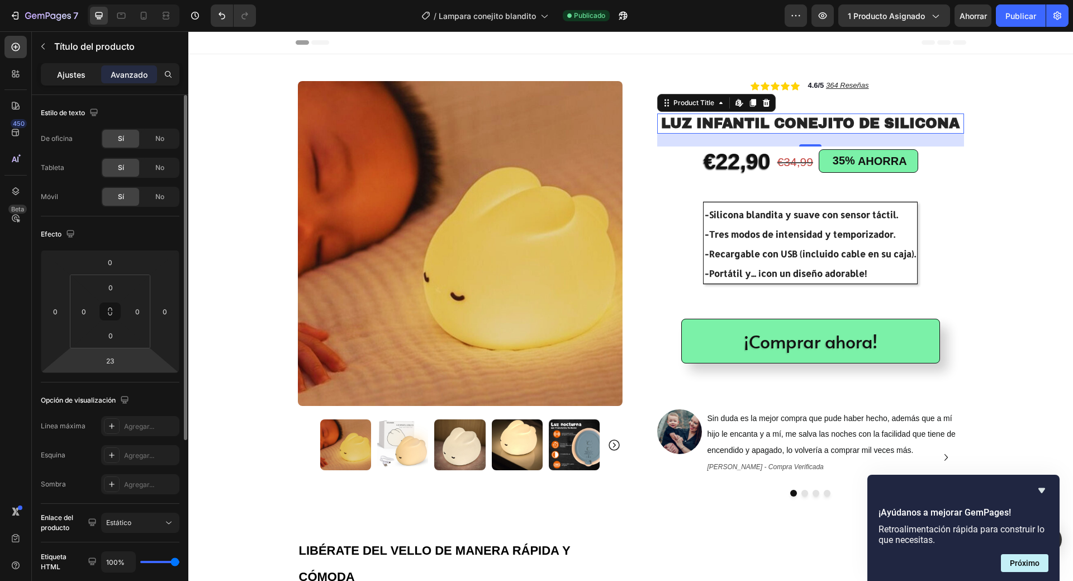
click at [69, 77] on font "Ajustes" at bounding box center [71, 75] width 29 height 10
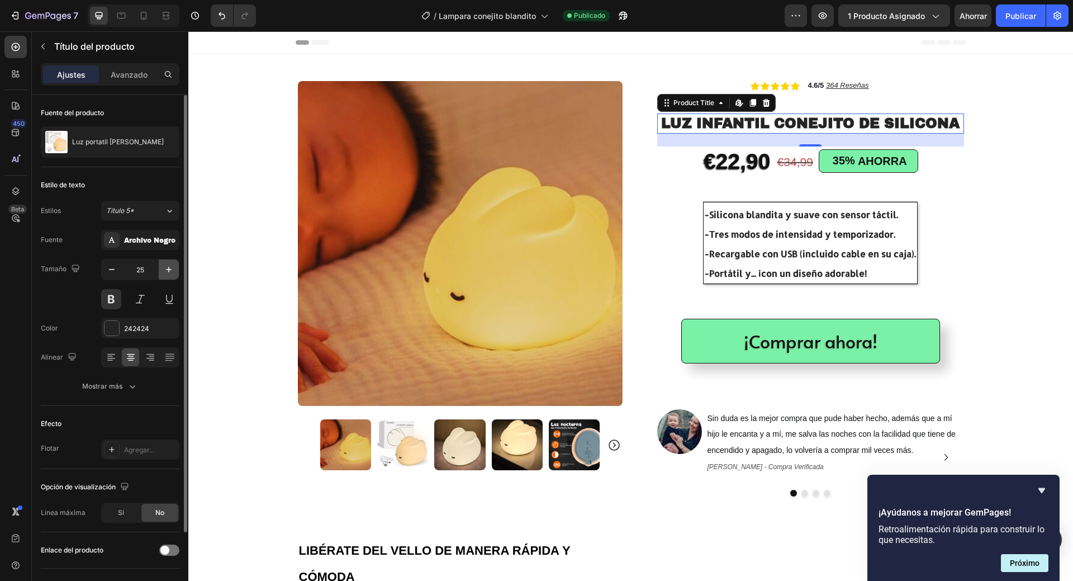
click at [171, 269] on icon "button" at bounding box center [169, 270] width 6 height 6
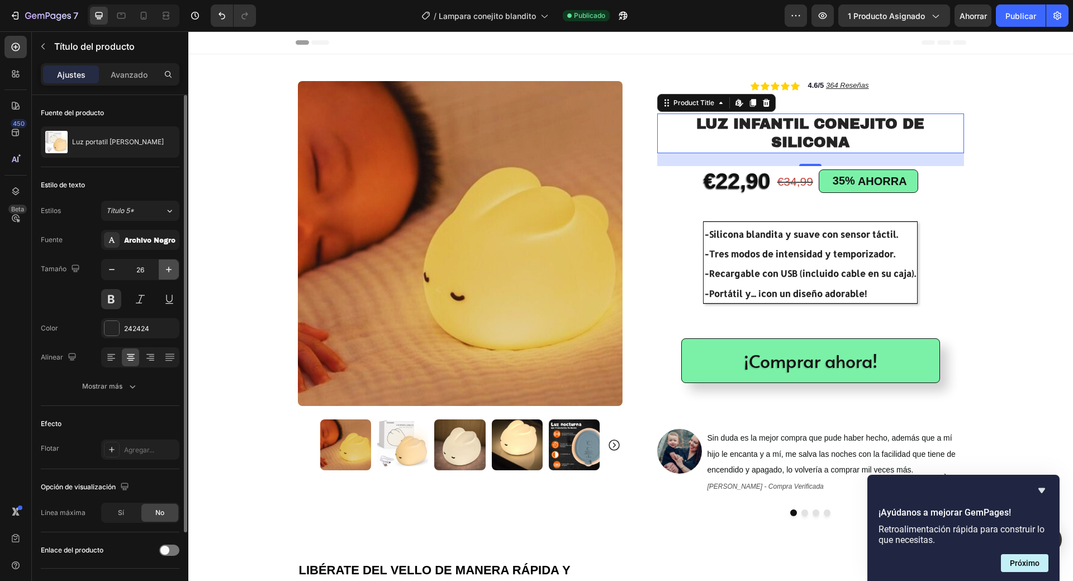
click at [171, 269] on icon "button" at bounding box center [169, 270] width 6 height 6
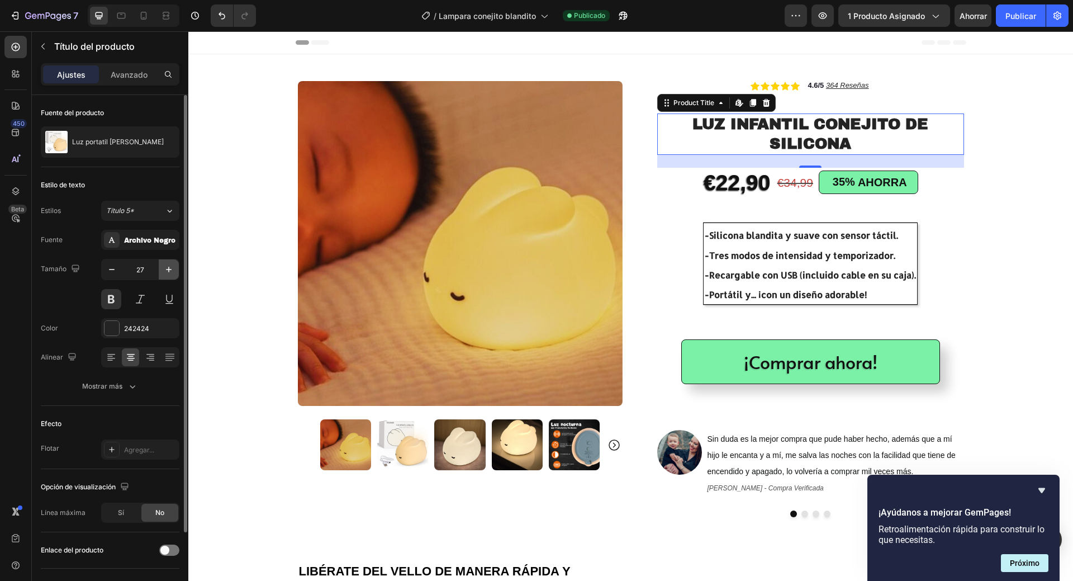
click at [170, 268] on icon "button" at bounding box center [168, 269] width 11 height 11
click at [171, 268] on icon "button" at bounding box center [168, 269] width 11 height 11
click at [169, 272] on icon "button" at bounding box center [168, 269] width 11 height 11
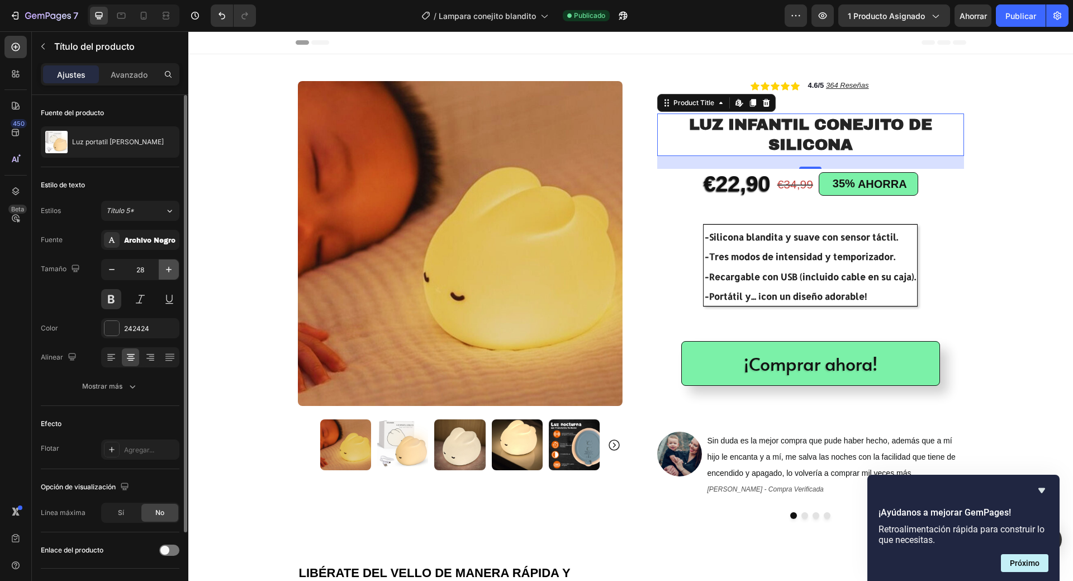
click at [169, 273] on icon "button" at bounding box center [168, 269] width 11 height 11
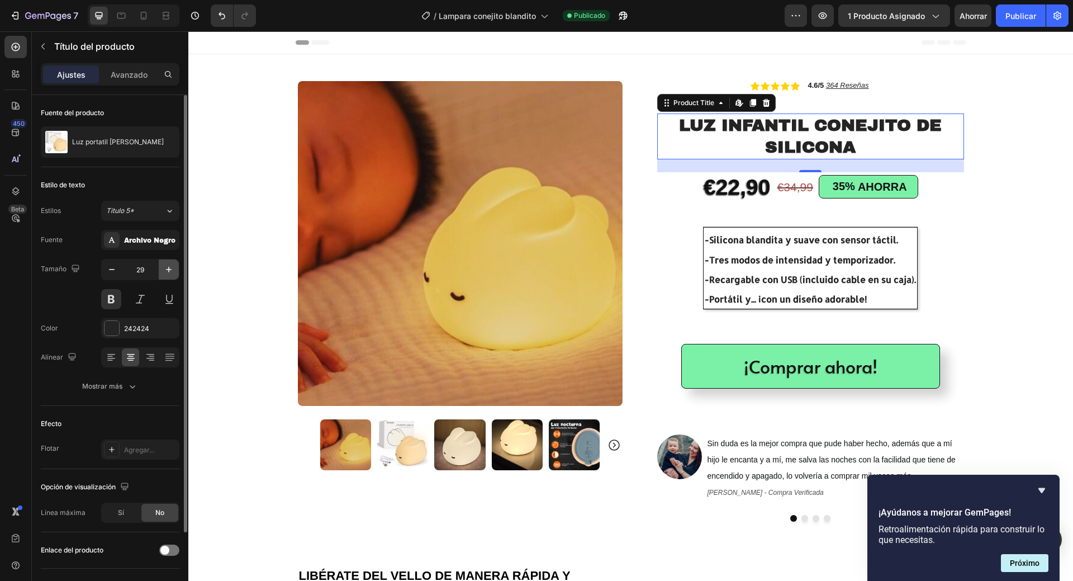
type input "30"
click at [107, 355] on icon at bounding box center [111, 357] width 11 height 11
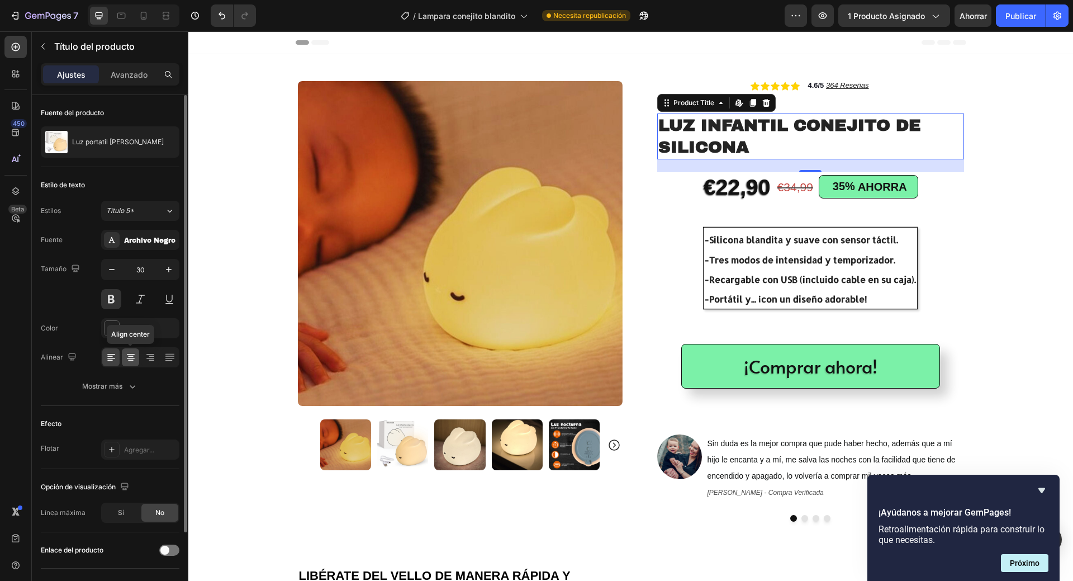
click at [130, 355] on icon at bounding box center [130, 357] width 11 height 11
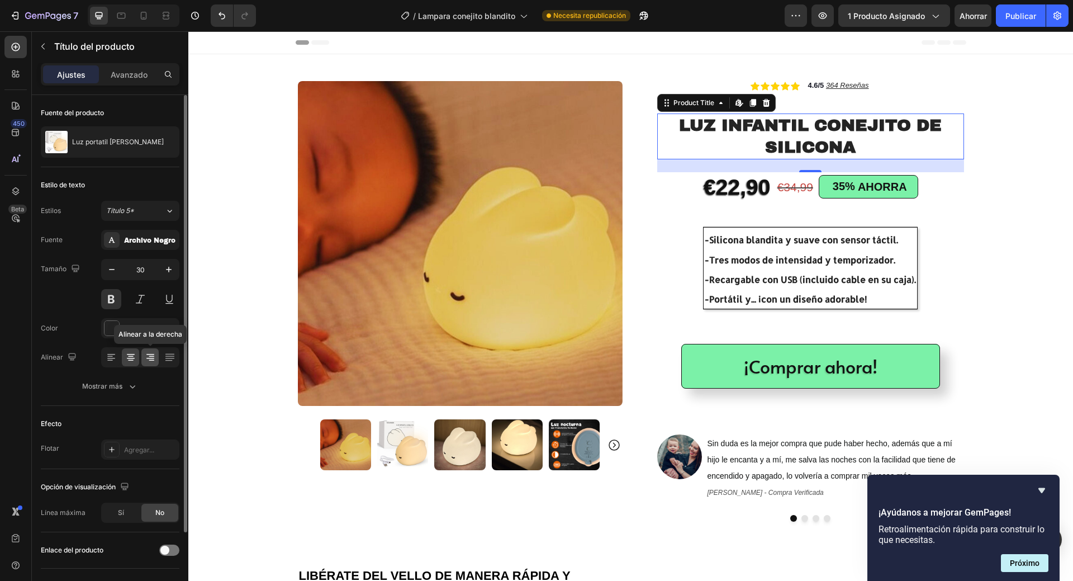
click at [153, 357] on icon at bounding box center [152, 356] width 6 height 1
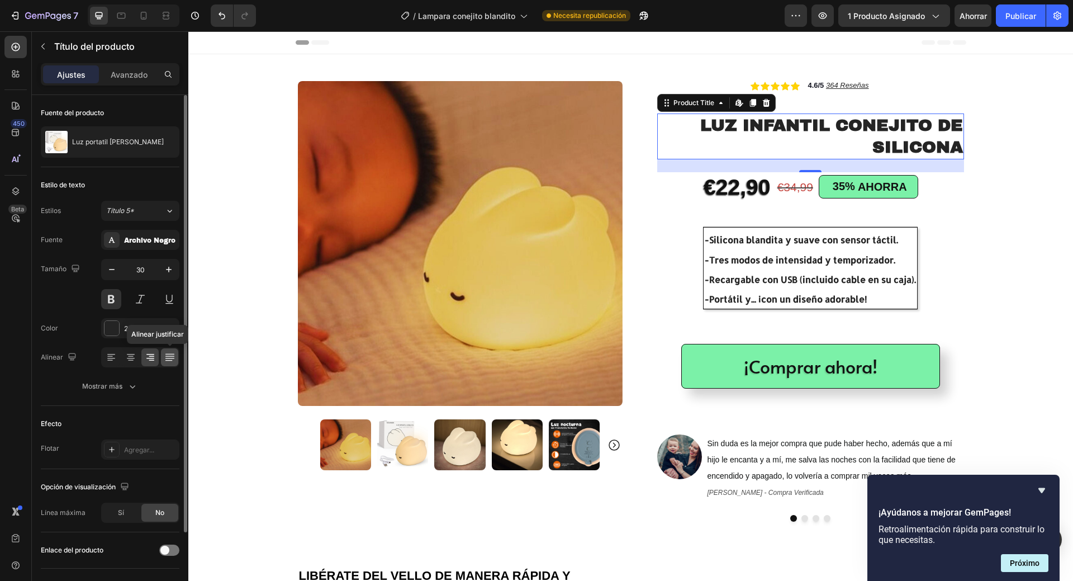
click at [172, 358] on icon at bounding box center [169, 358] width 9 height 1
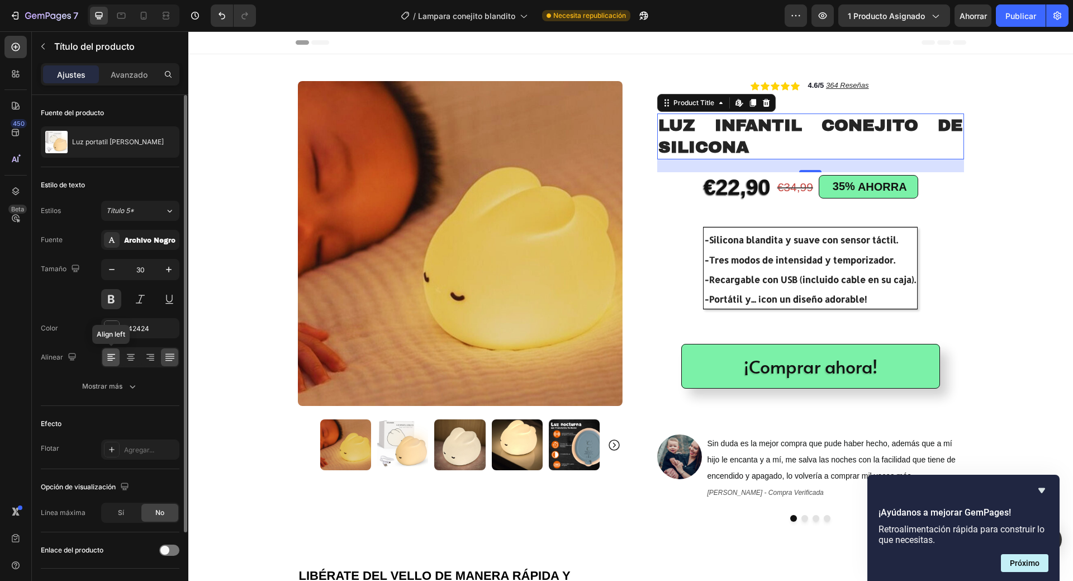
click at [108, 356] on icon at bounding box center [110, 356] width 6 height 1
click at [125, 356] on icon at bounding box center [130, 357] width 11 height 11
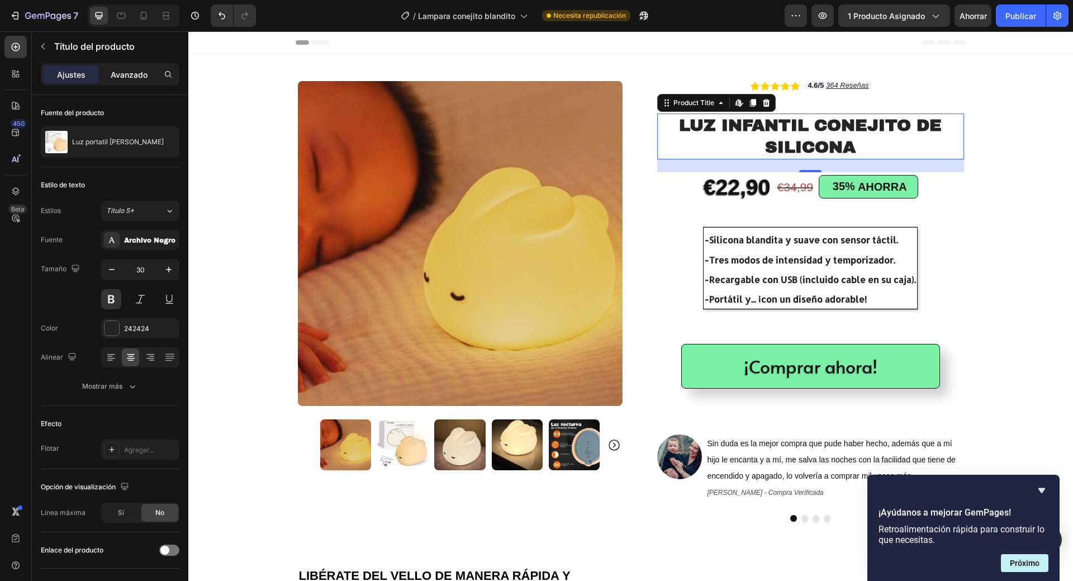
click at [130, 74] on font "Avanzado" at bounding box center [129, 75] width 37 height 10
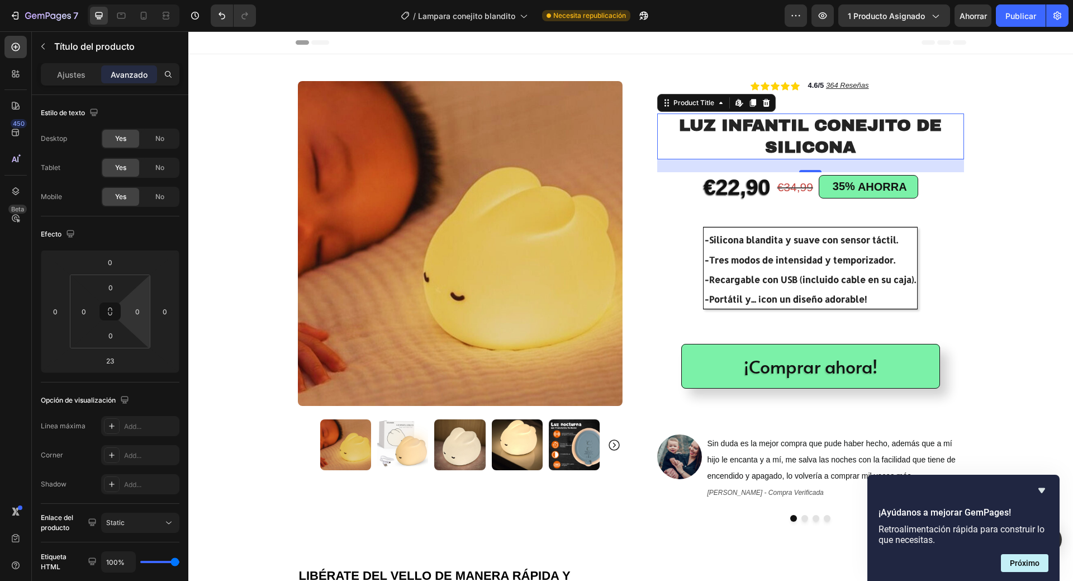
click at [138, 312] on input "0" at bounding box center [137, 311] width 17 height 17
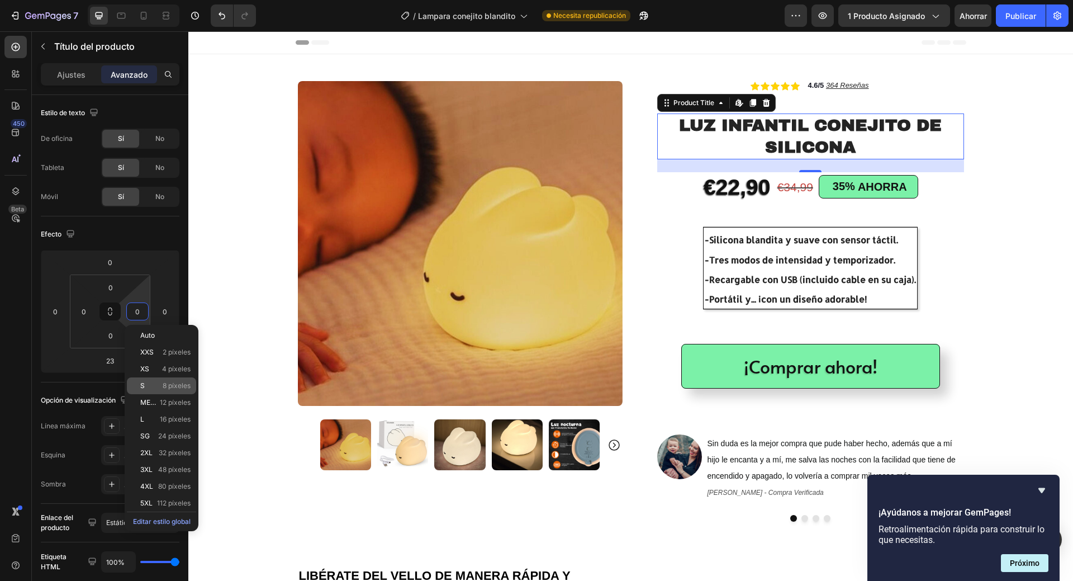
click at [184, 387] on font "8 píxeles" at bounding box center [177, 385] width 28 height 8
type input "8"
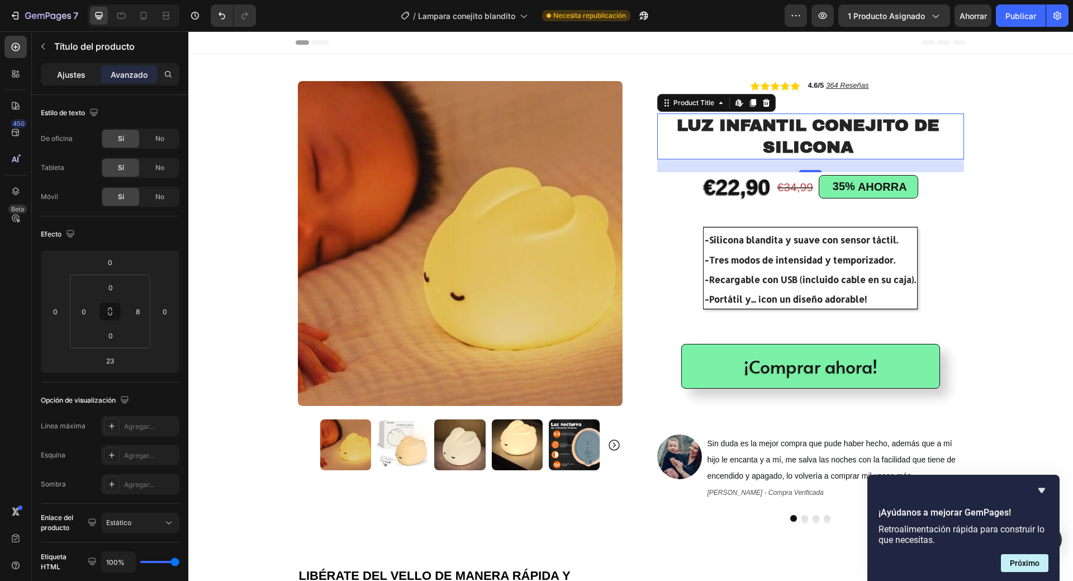
click at [80, 65] on div "Ajustes" at bounding box center [71, 74] width 56 height 18
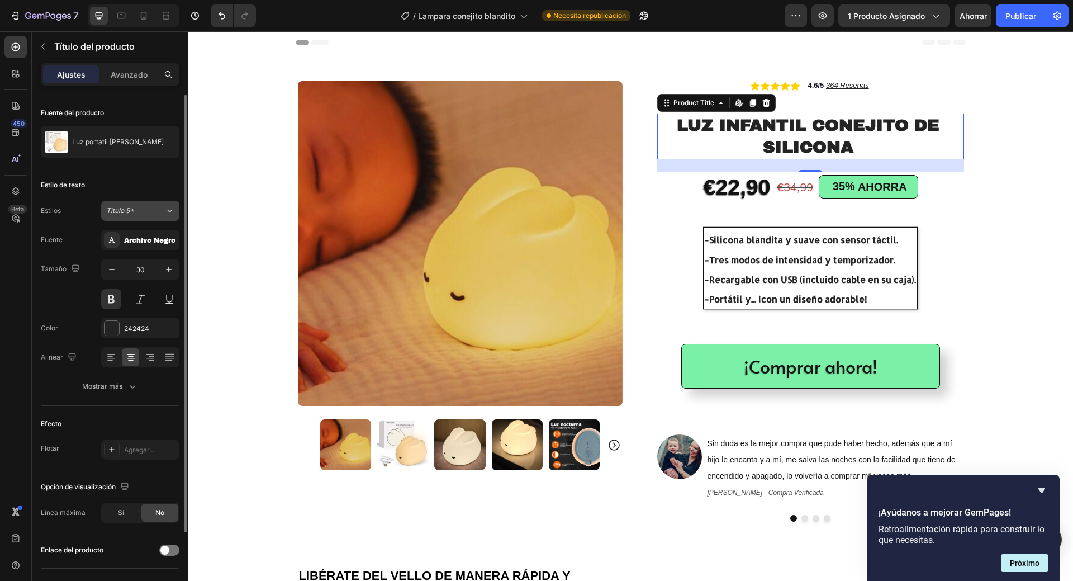
click at [162, 211] on div "Título 5*" at bounding box center [135, 211] width 59 height 10
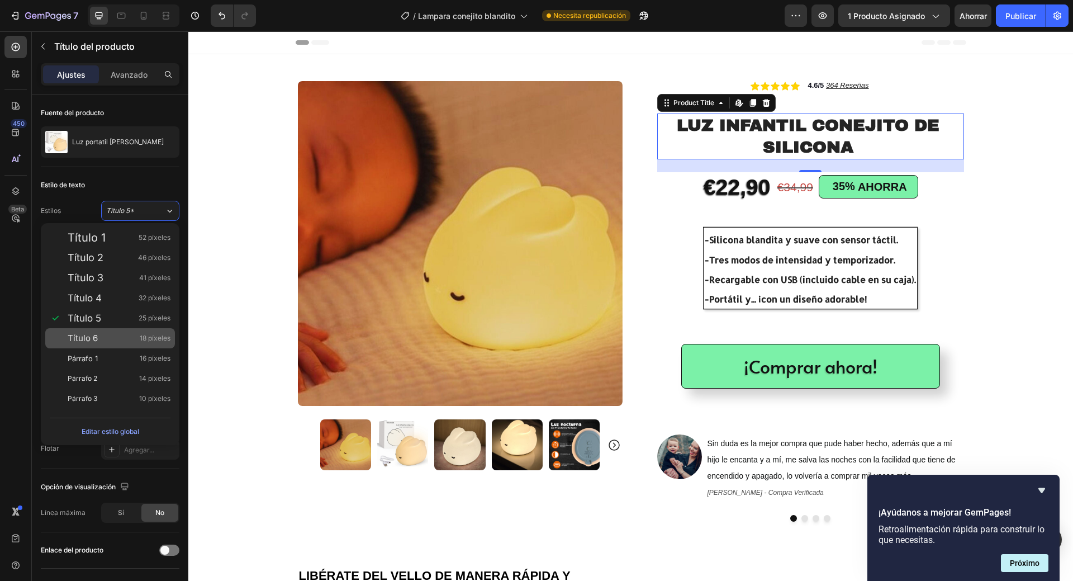
click at [140, 342] on font "18 píxeles" at bounding box center [155, 338] width 31 height 8
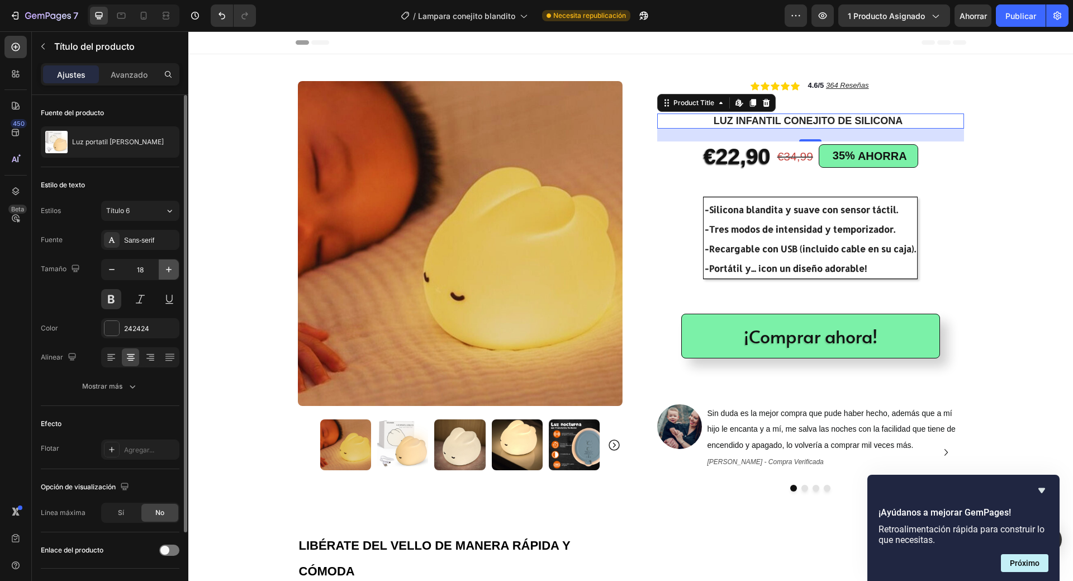
click at [171, 270] on icon "button" at bounding box center [168, 269] width 11 height 11
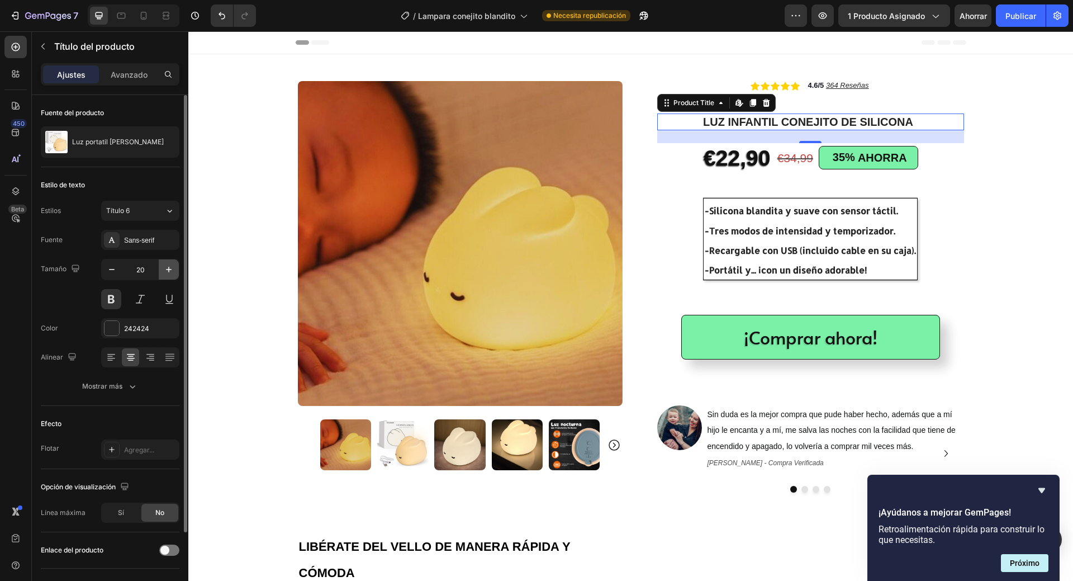
click at [171, 270] on icon "button" at bounding box center [168, 269] width 11 height 11
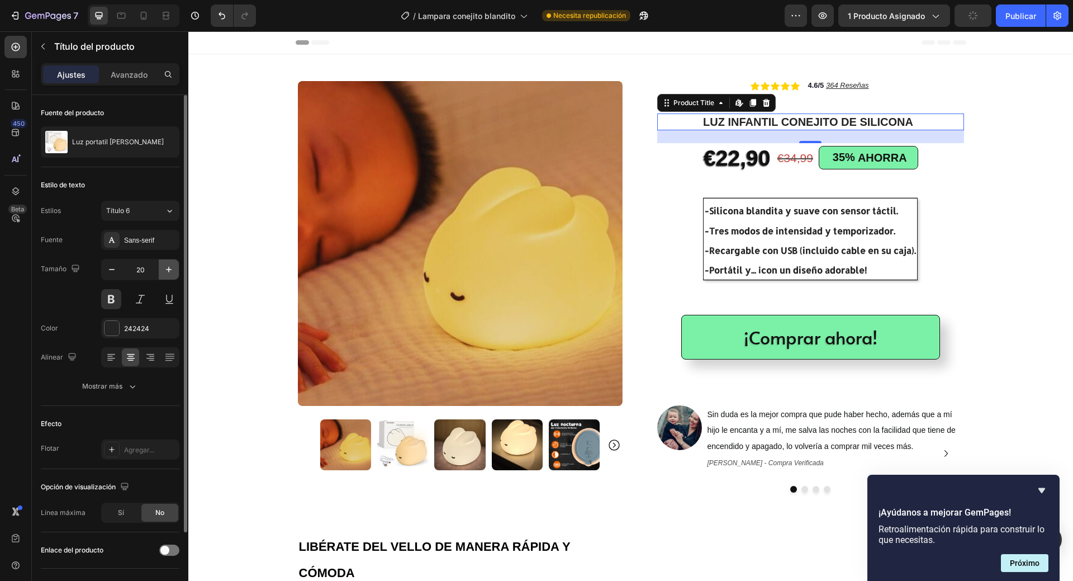
click at [171, 270] on icon "button" at bounding box center [168, 269] width 11 height 11
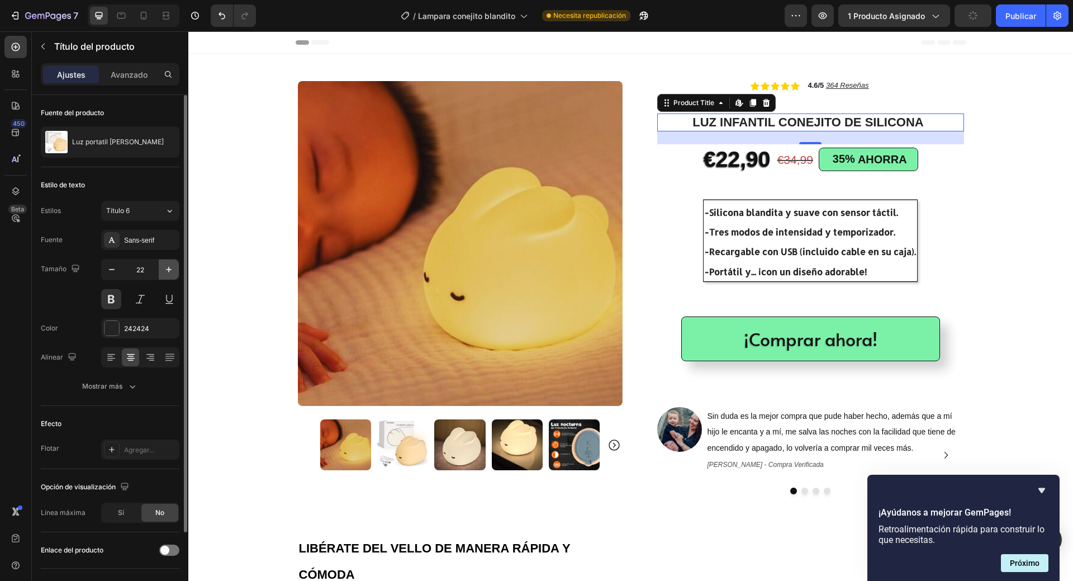
click at [171, 270] on icon "button" at bounding box center [168, 269] width 11 height 11
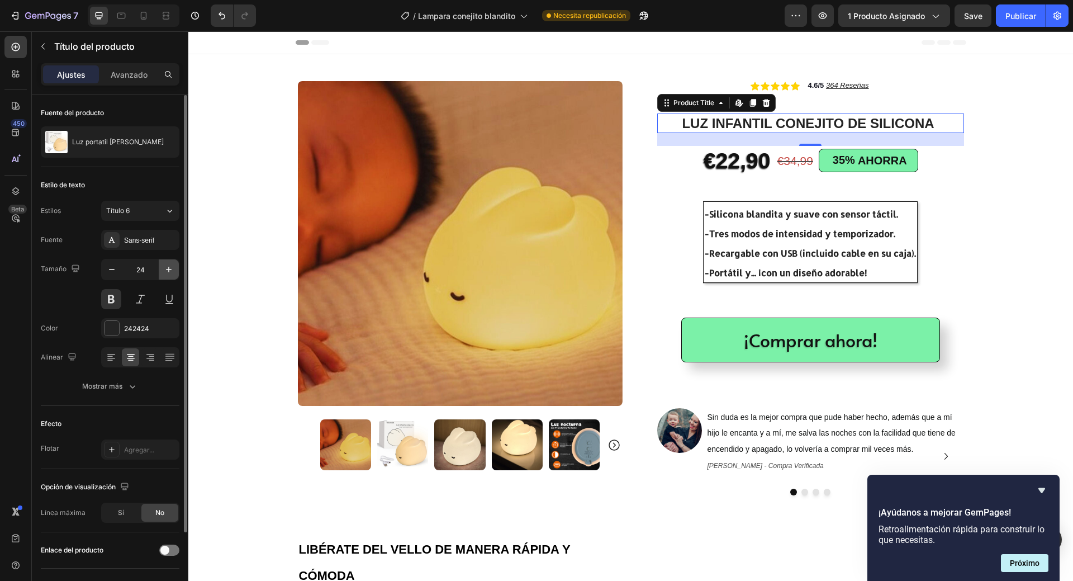
click at [171, 270] on icon "button" at bounding box center [168, 269] width 11 height 11
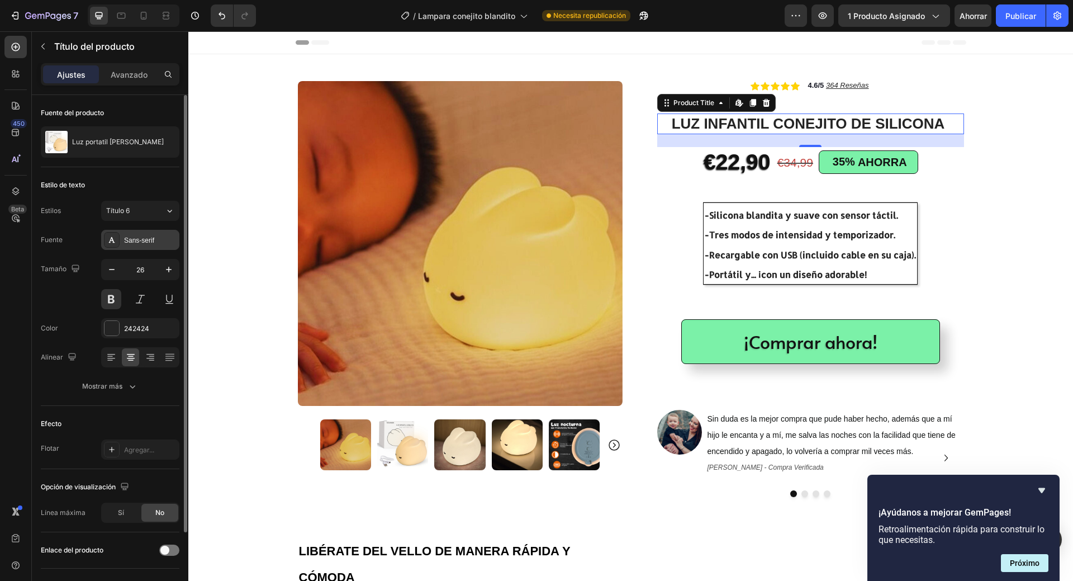
drag, startPoint x: 175, startPoint y: 238, endPoint x: 172, endPoint y: 249, distance: 11.5
click at [175, 239] on div "Sans-serif" at bounding box center [150, 240] width 53 height 10
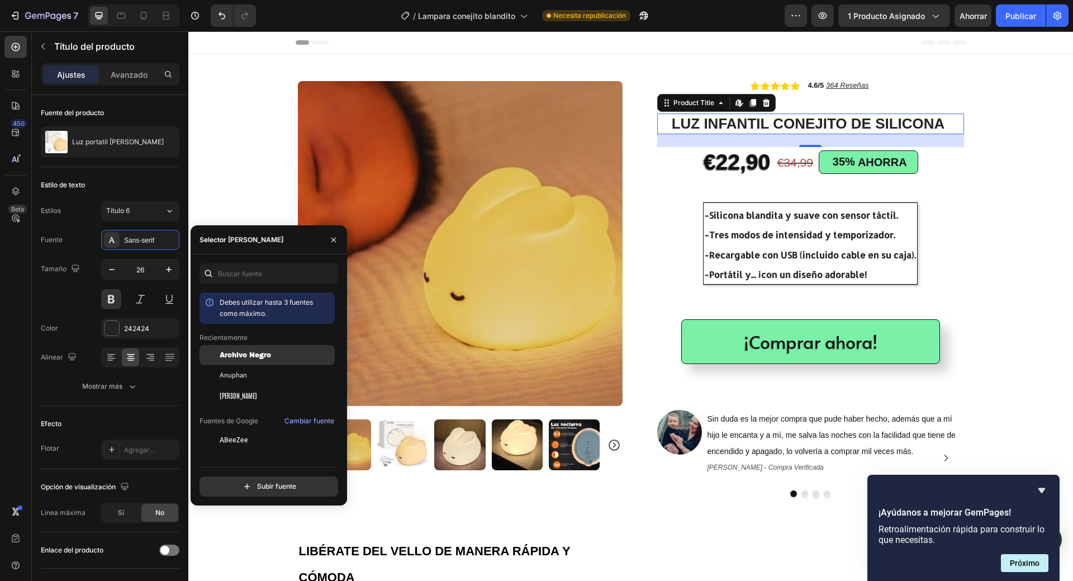
click at [247, 357] on font "Archivo Negro" at bounding box center [245, 355] width 51 height 8
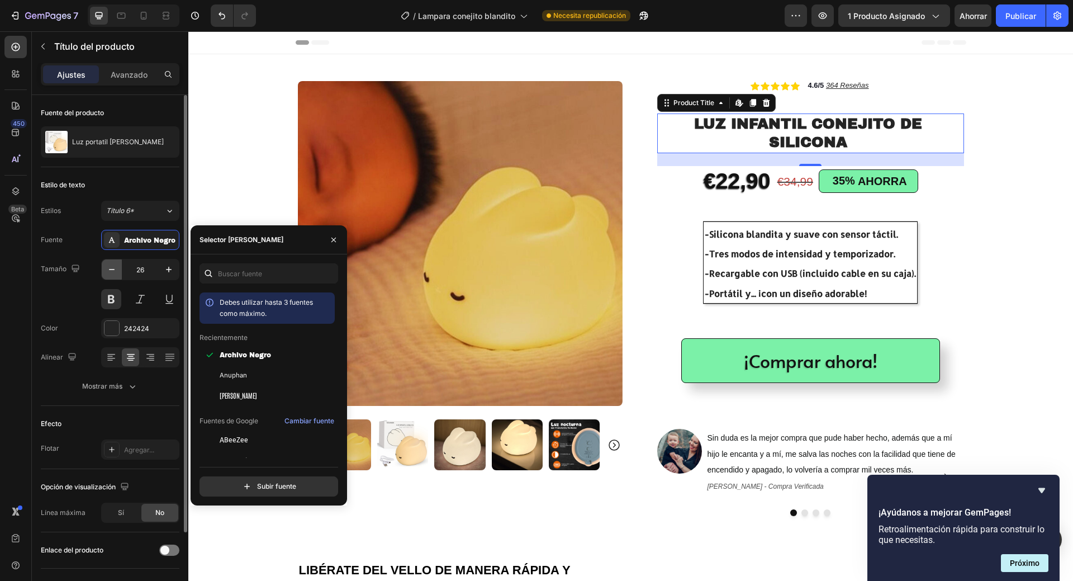
click at [111, 272] on icon "button" at bounding box center [111, 269] width 11 height 11
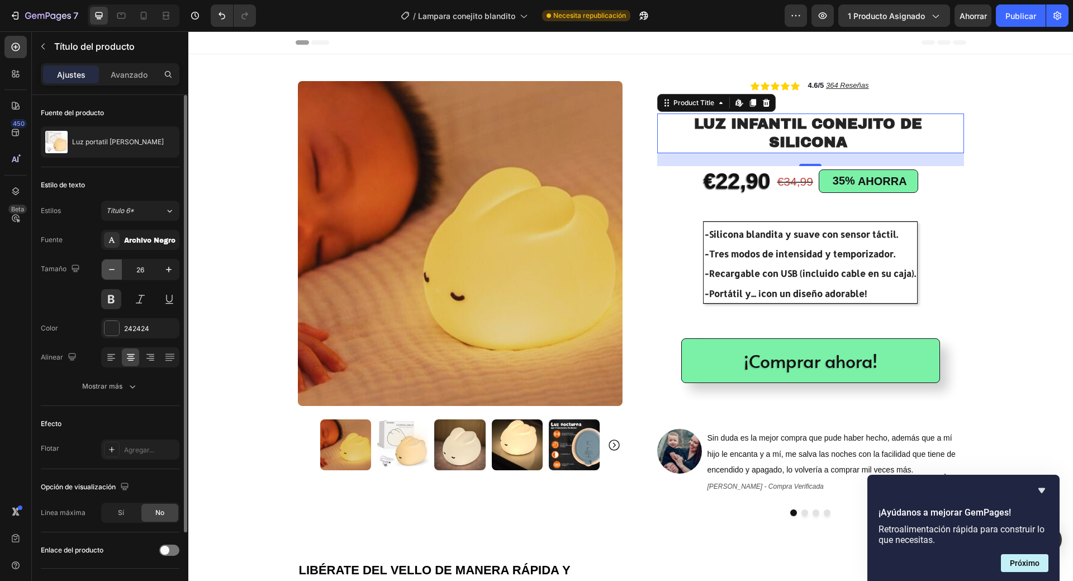
click at [111, 272] on icon "button" at bounding box center [111, 269] width 11 height 11
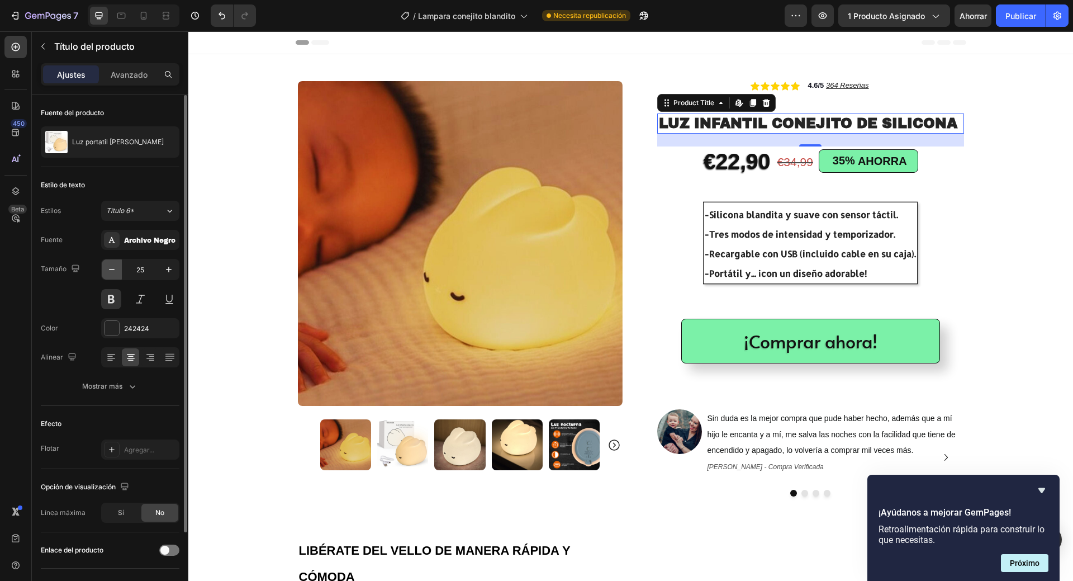
click at [111, 272] on icon "button" at bounding box center [111, 269] width 11 height 11
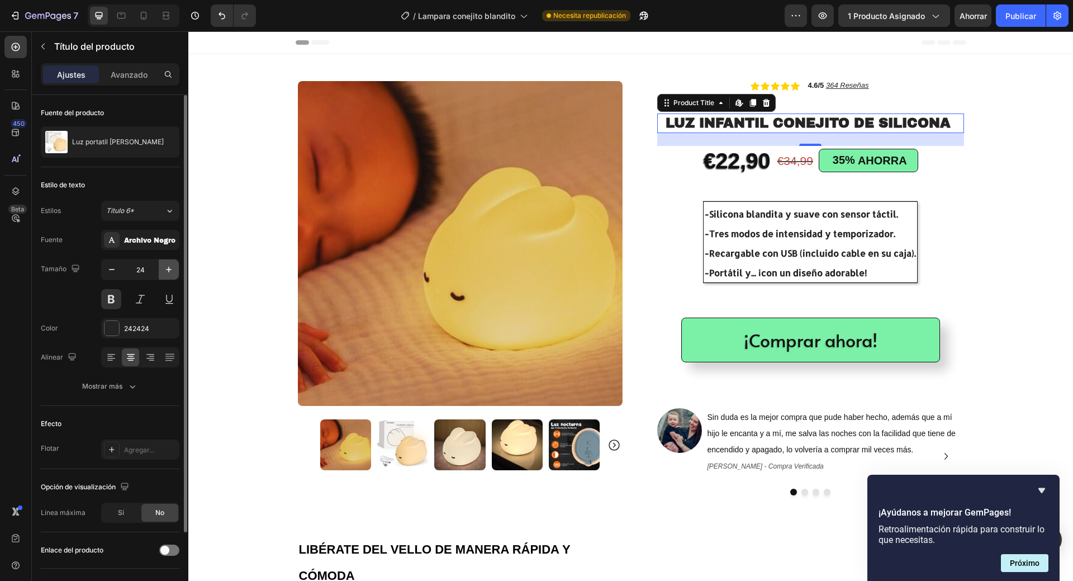
click at [169, 270] on icon "button" at bounding box center [168, 269] width 11 height 11
type input "25"
